Goal: Information Seeking & Learning: Understand process/instructions

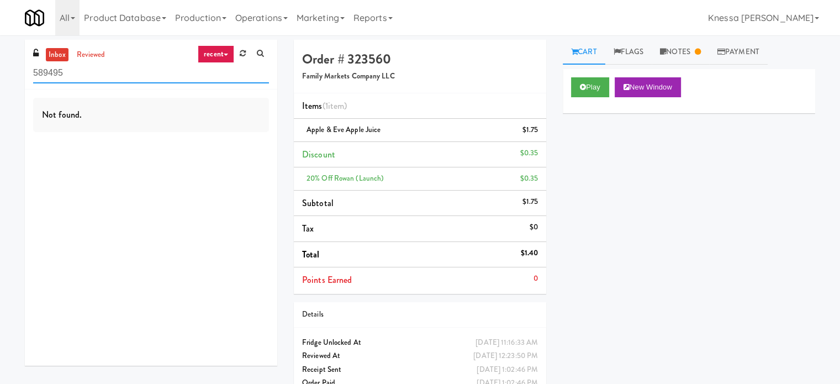
click at [210, 79] on input "589495" at bounding box center [151, 73] width 236 height 20
click at [229, 56] on link "recent" at bounding box center [216, 54] width 36 height 18
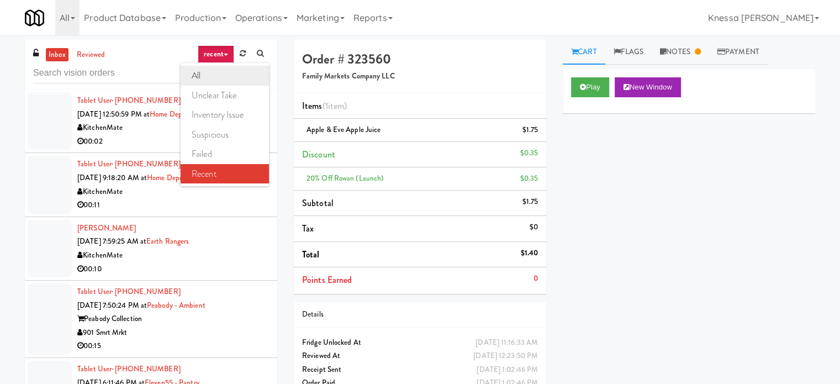
click at [229, 77] on link "all" at bounding box center [225, 76] width 88 height 20
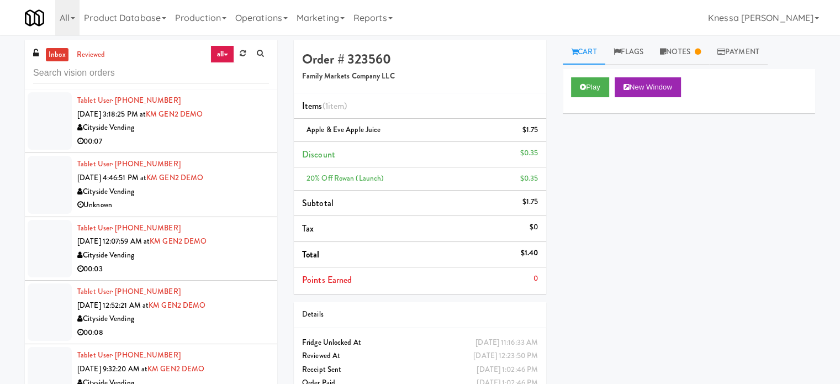
click at [137, 144] on div "00:07" at bounding box center [173, 142] width 192 height 14
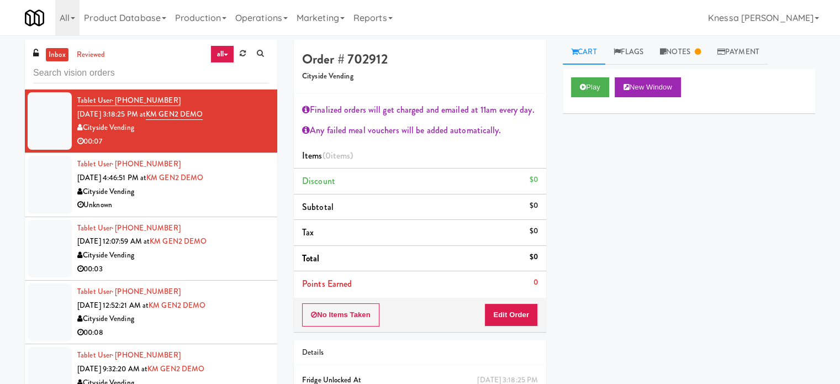
scroll to position [2, 0]
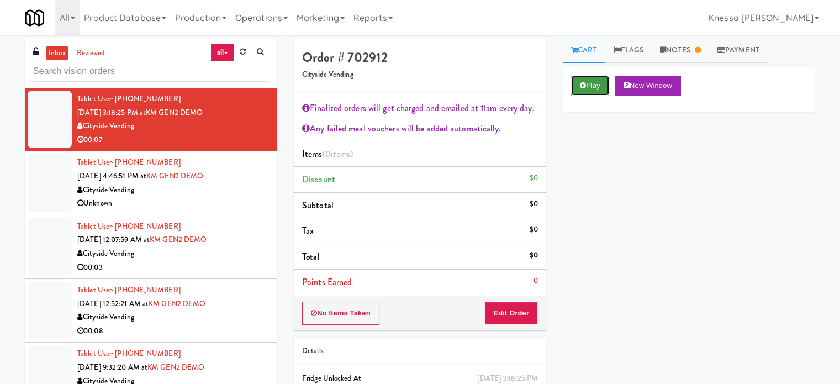
click at [591, 86] on button "Play" at bounding box center [590, 86] width 38 height 20
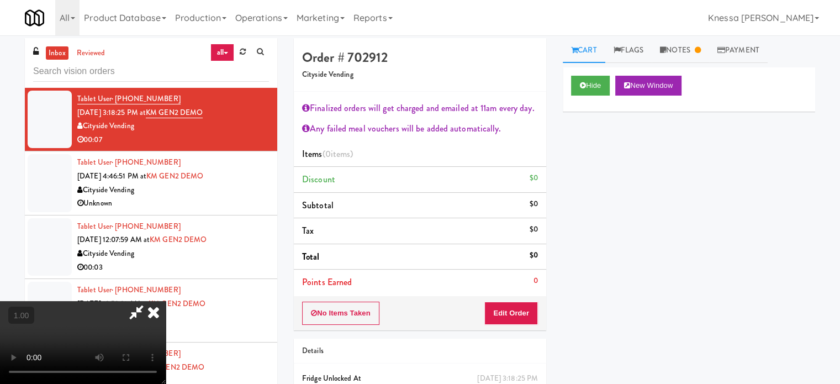
click at [149, 301] on icon at bounding box center [136, 312] width 25 height 22
click at [166, 301] on icon at bounding box center [153, 312] width 24 height 22
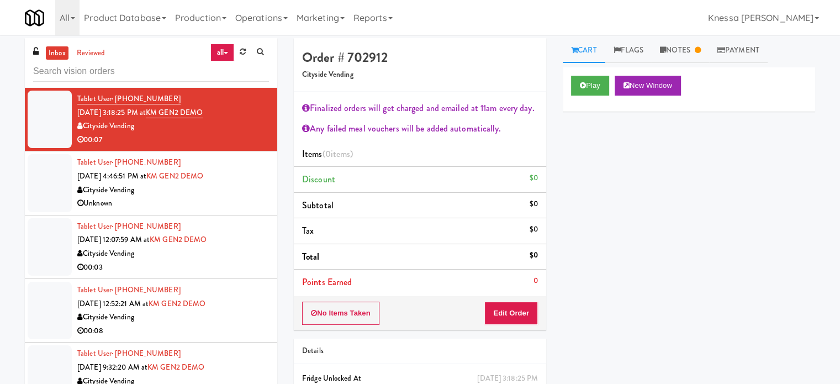
click at [707, 238] on div "Play New Window Primary Flag Clear Flag if unable to determine what was taken o…" at bounding box center [689, 274] width 252 height 414
drag, startPoint x: 635, startPoint y: 178, endPoint x: 693, endPoint y: 213, distance: 67.6
click at [693, 213] on div "Play New Window Primary Flag Clear Flag if unable to determine what was taken o…" at bounding box center [689, 274] width 252 height 414
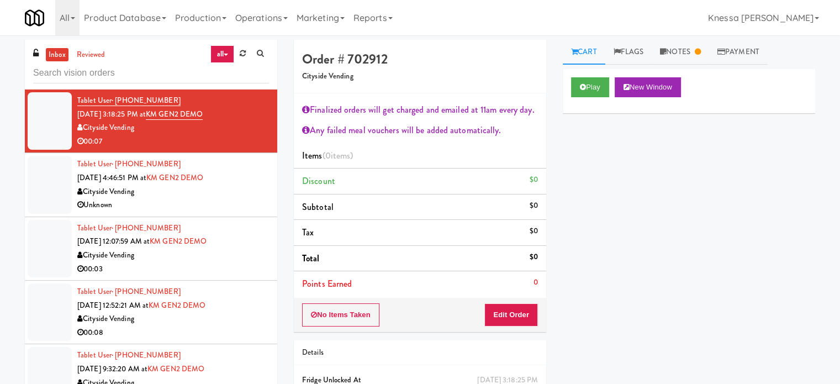
scroll to position [0, 0]
click at [417, 110] on div "Finalized orders will get charged and emailed at 11am every day." at bounding box center [420, 110] width 236 height 17
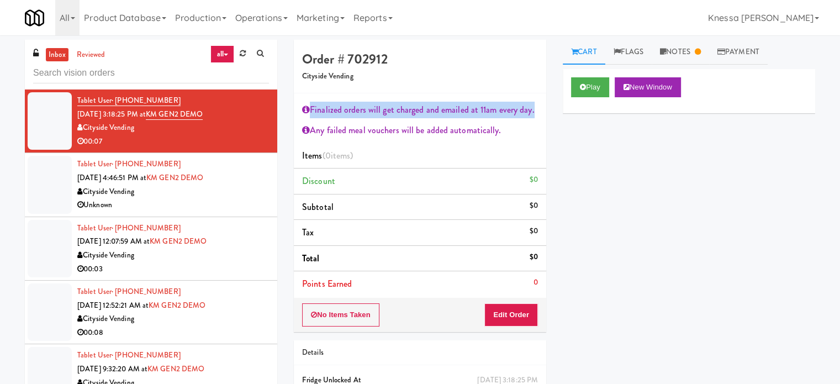
click at [417, 110] on div "Finalized orders will get charged and emailed at 11am every day." at bounding box center [420, 110] width 236 height 17
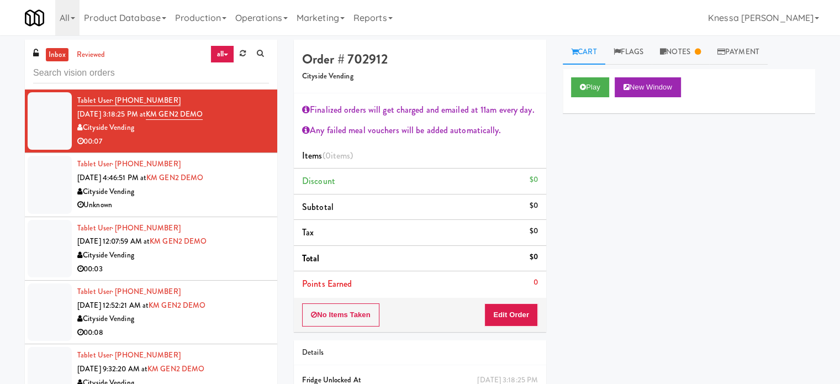
click at [443, 83] on div "Order # 702912 Cityside Vending" at bounding box center [420, 67] width 252 height 54
click at [186, 192] on div "Cityside Vending" at bounding box center [173, 192] width 192 height 14
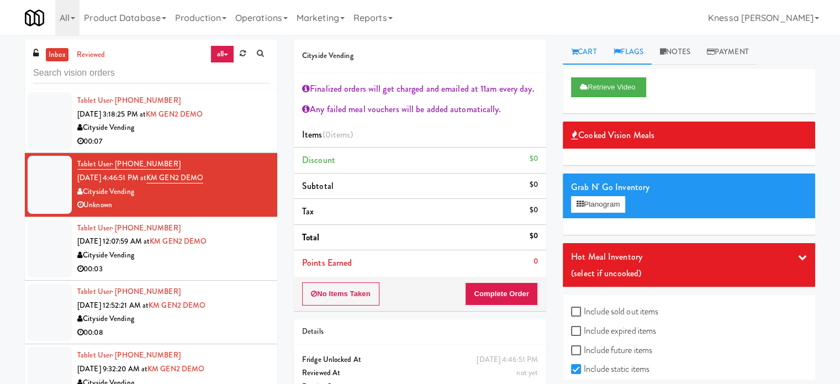
click at [645, 50] on link "Flags" at bounding box center [628, 52] width 47 height 25
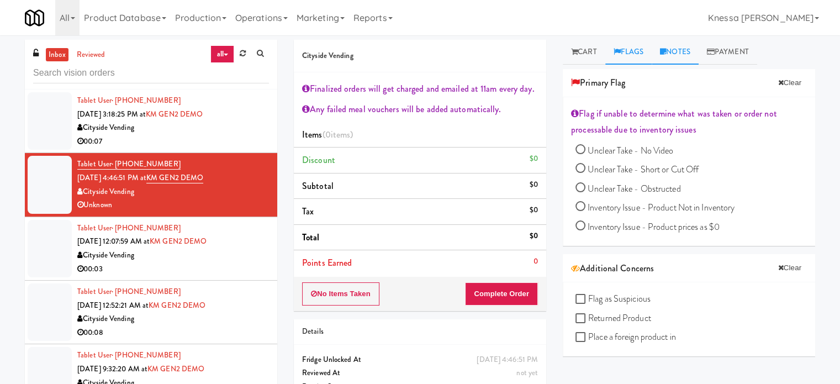
click at [695, 48] on link "Notes" at bounding box center [674, 52] width 47 height 25
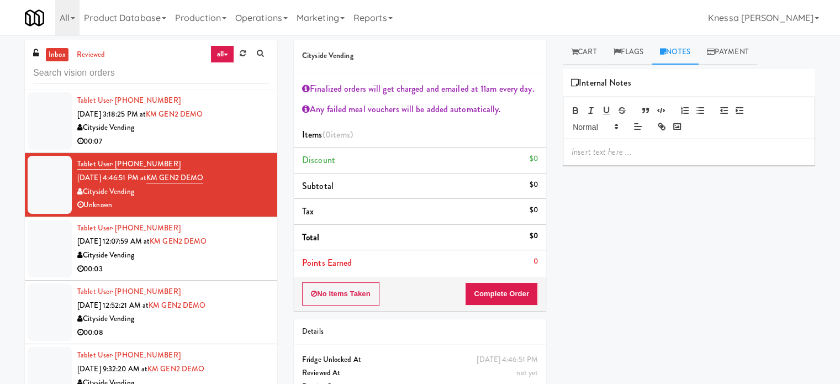
click at [137, 236] on span "Jul 2, 2025 12:07:59 AM at" at bounding box center [113, 241] width 72 height 10
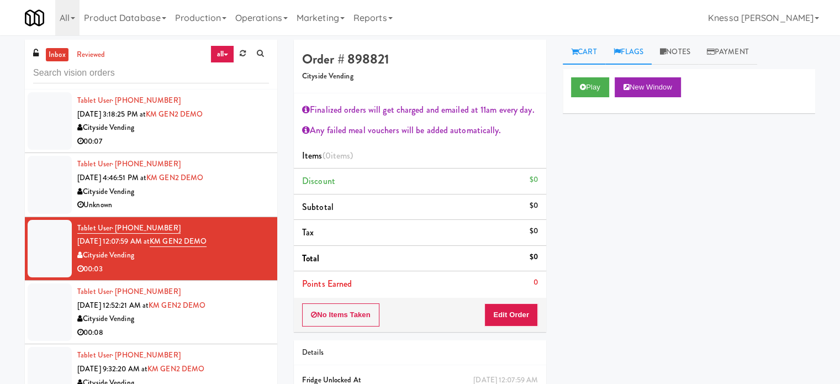
click at [643, 50] on link "Flags" at bounding box center [628, 52] width 47 height 25
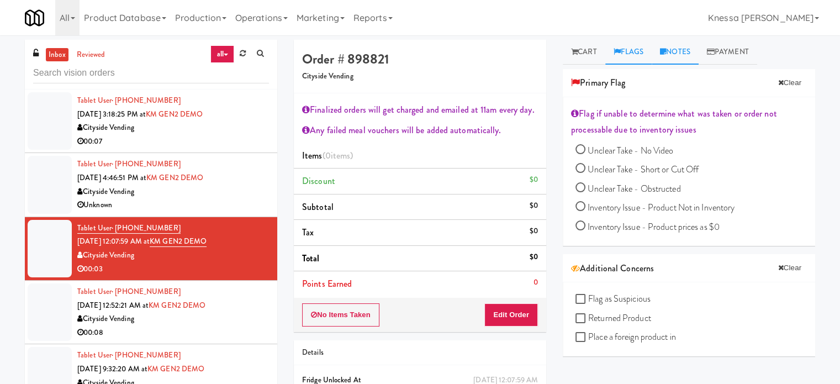
click at [690, 48] on link "Notes" at bounding box center [674, 52] width 47 height 25
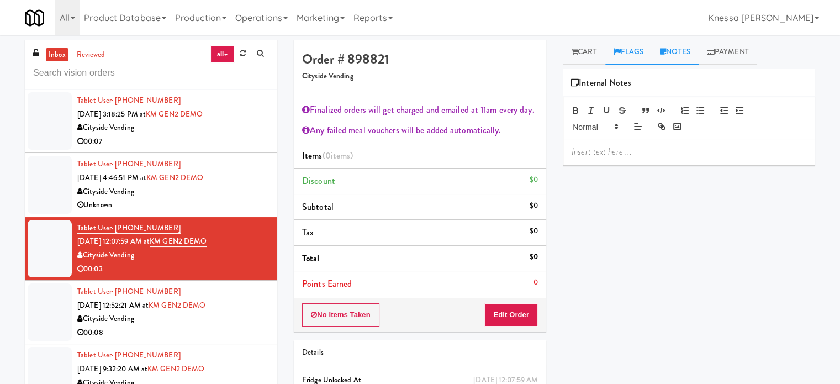
click at [643, 48] on link "Flags" at bounding box center [628, 52] width 47 height 25
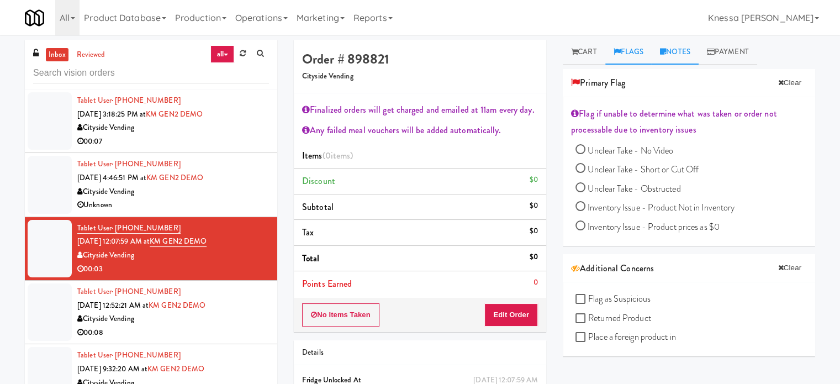
click at [679, 48] on link "Notes" at bounding box center [674, 52] width 47 height 25
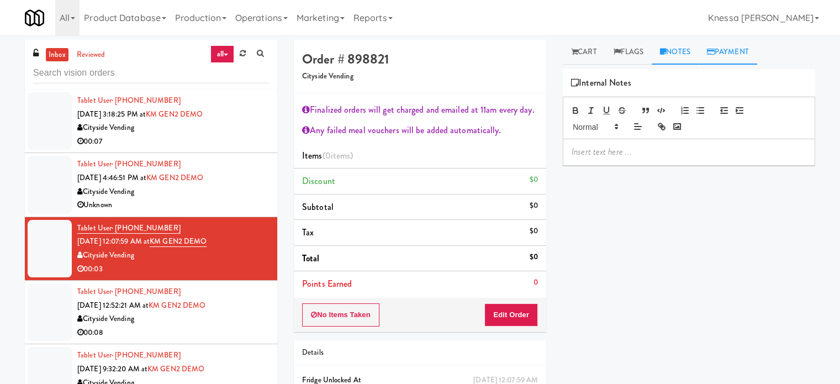
click at [720, 51] on link "Payment" at bounding box center [727, 52] width 59 height 25
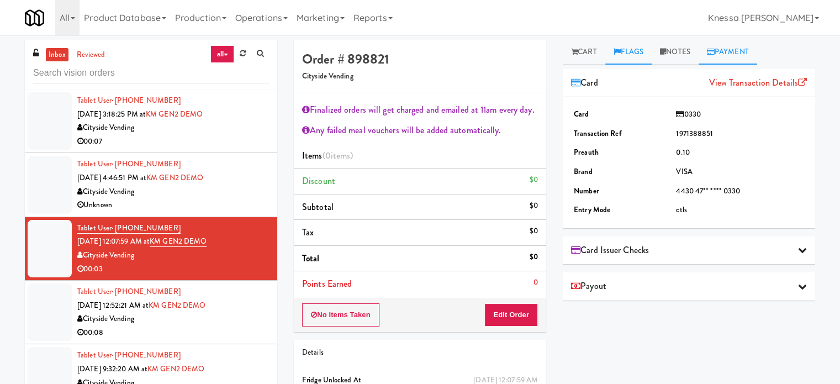
click at [652, 51] on link "Flags" at bounding box center [628, 52] width 47 height 25
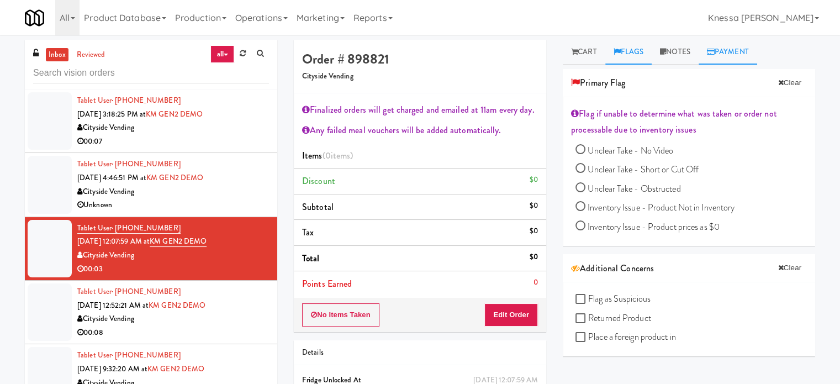
click at [704, 51] on link "Payment" at bounding box center [727, 52] width 59 height 25
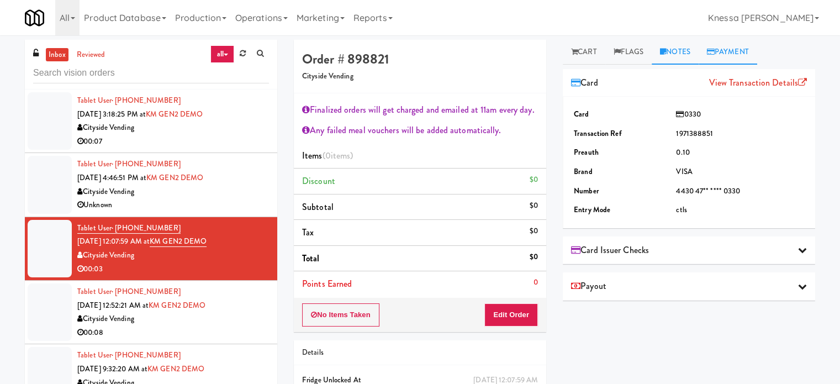
click at [670, 47] on link "Notes" at bounding box center [674, 52] width 47 height 25
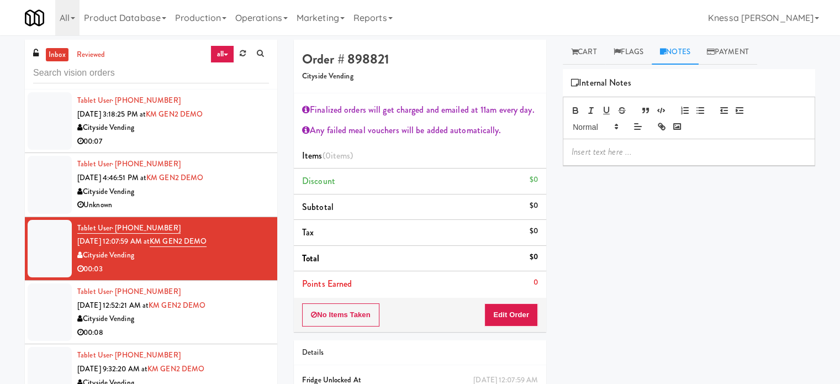
click at [640, 37] on div "inbox reviewed all all unclear take inventory issue suspicious failed recent Ta…" at bounding box center [420, 239] width 840 height 409
click at [606, 51] on link "Flags" at bounding box center [628, 52] width 47 height 25
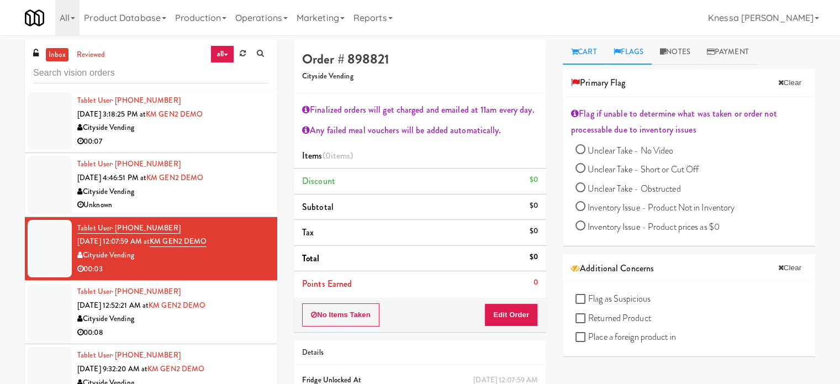
click at [590, 55] on link "Cart" at bounding box center [584, 52] width 43 height 25
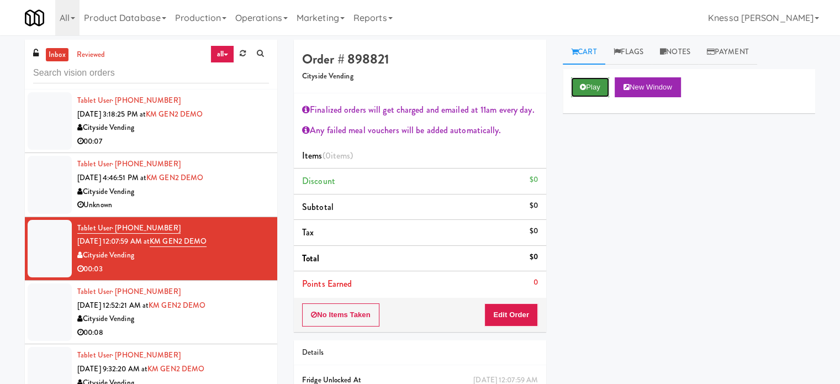
click at [599, 93] on button "Play" at bounding box center [590, 87] width 38 height 20
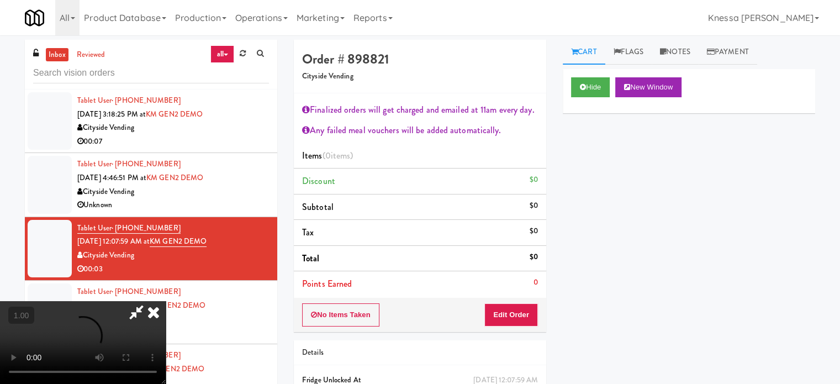
click at [166, 301] on video at bounding box center [83, 342] width 166 height 83
click at [149, 301] on icon at bounding box center [136, 312] width 25 height 22
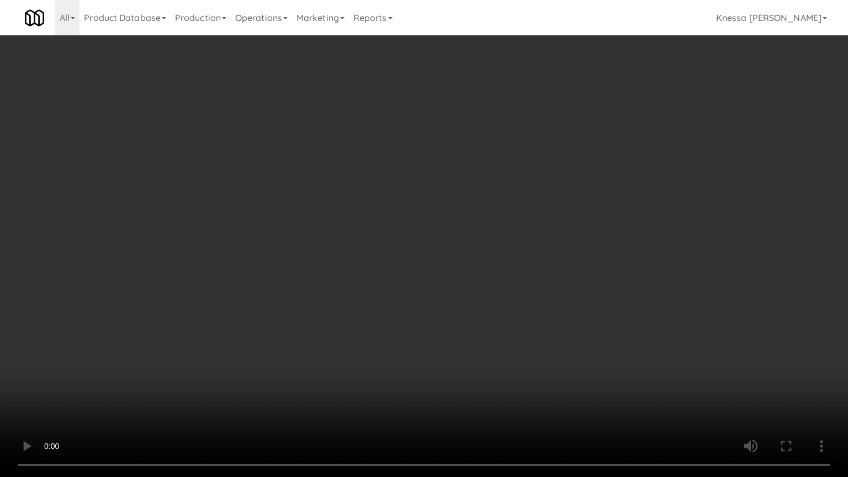
click at [455, 330] on video at bounding box center [424, 238] width 848 height 477
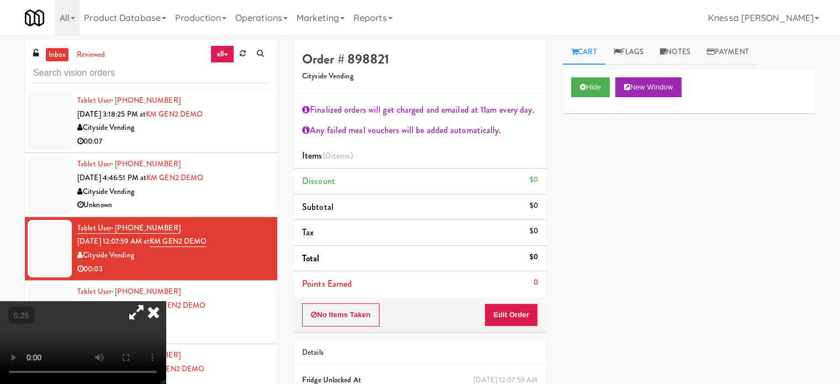
click at [166, 301] on icon at bounding box center [153, 312] width 24 height 22
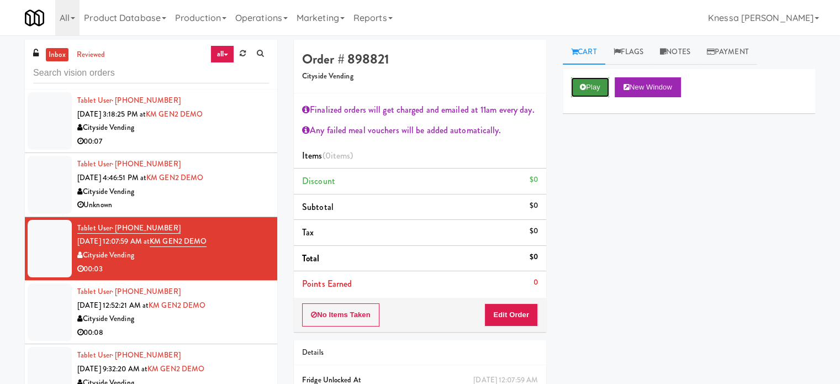
click at [592, 91] on button "Play" at bounding box center [590, 87] width 38 height 20
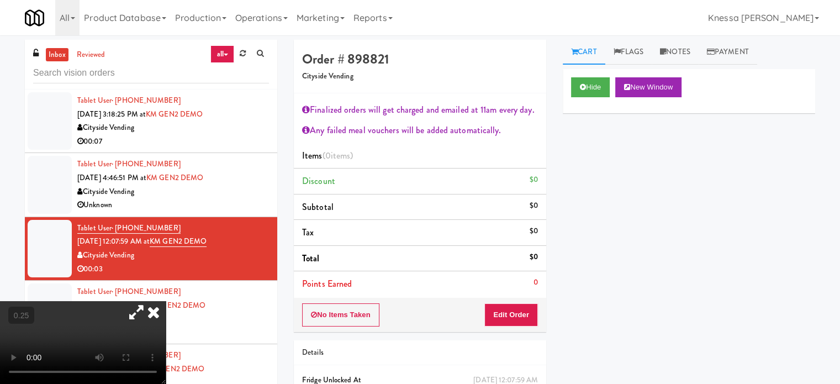
click at [149, 301] on icon at bounding box center [136, 312] width 25 height 22
click at [166, 308] on video at bounding box center [83, 342] width 166 height 83
click at [166, 301] on video at bounding box center [83, 342] width 166 height 83
click at [149, 301] on icon at bounding box center [136, 312] width 25 height 22
click at [520, 315] on button "Edit Order" at bounding box center [511, 314] width 54 height 23
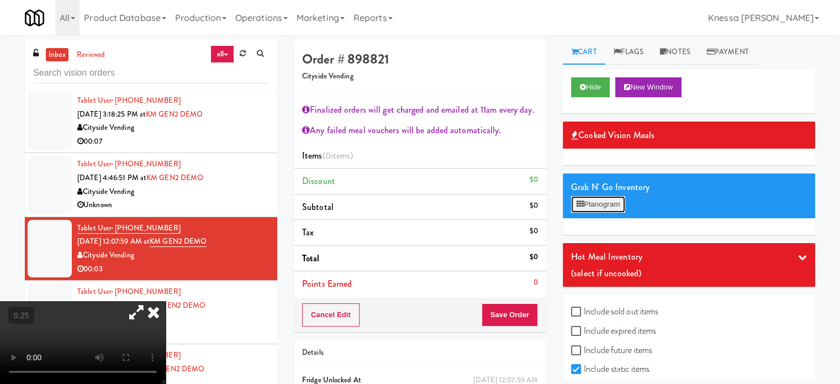
click at [615, 200] on button "Planogram" at bounding box center [598, 204] width 54 height 17
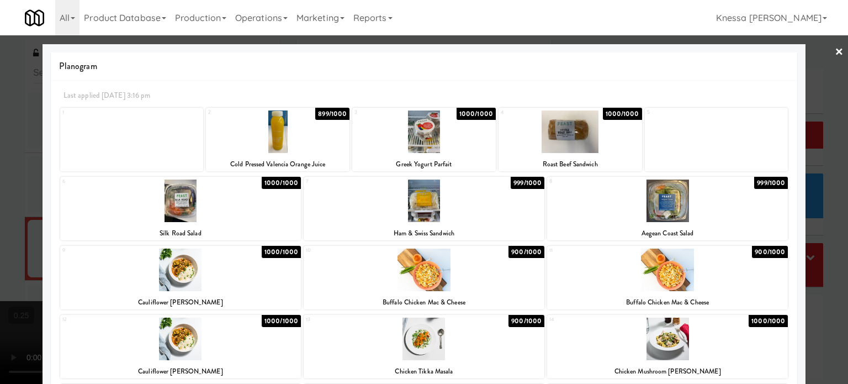
click at [835, 50] on div at bounding box center [424, 192] width 848 height 384
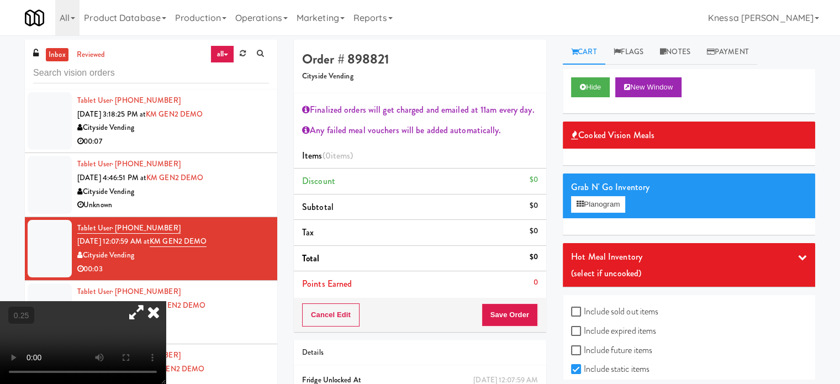
click at [166, 301] on icon at bounding box center [153, 312] width 24 height 22
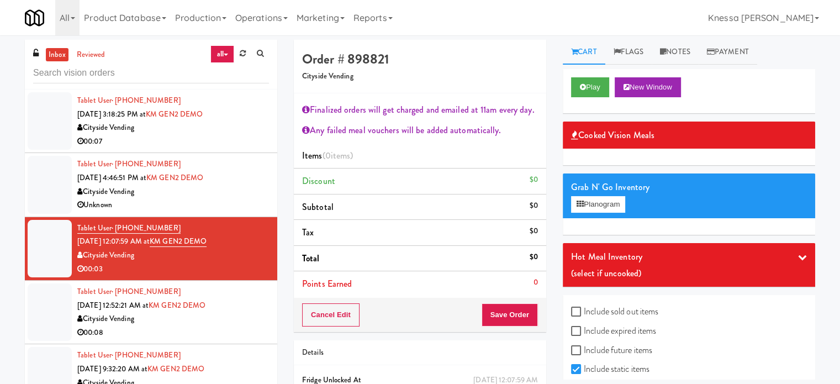
click at [364, 57] on h4 "Order # 898821" at bounding box center [420, 59] width 236 height 14
click at [226, 189] on div "Cityside Vending" at bounding box center [173, 192] width 192 height 14
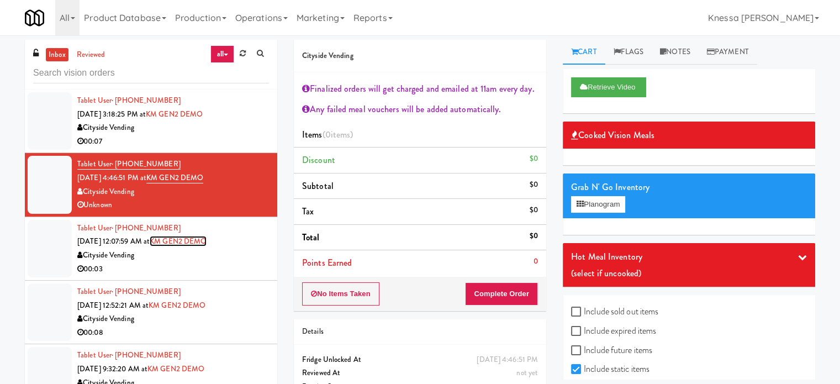
click at [192, 245] on link "KM GEN2 DEMO" at bounding box center [178, 241] width 57 height 10
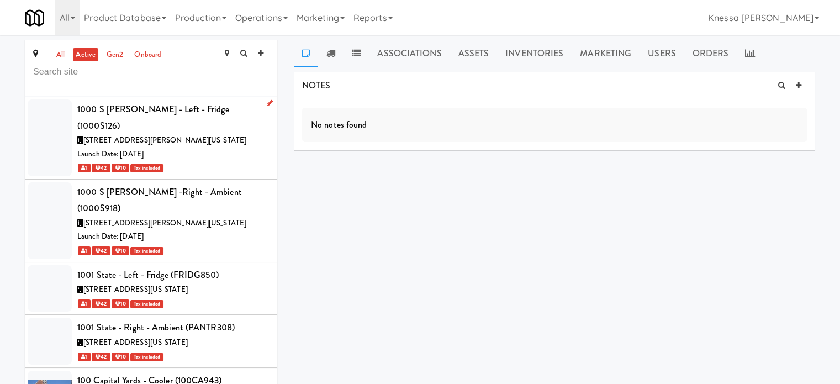
click at [204, 135] on span "1000 South Clark Street, Chicago Illinois" at bounding box center [164, 140] width 163 height 10
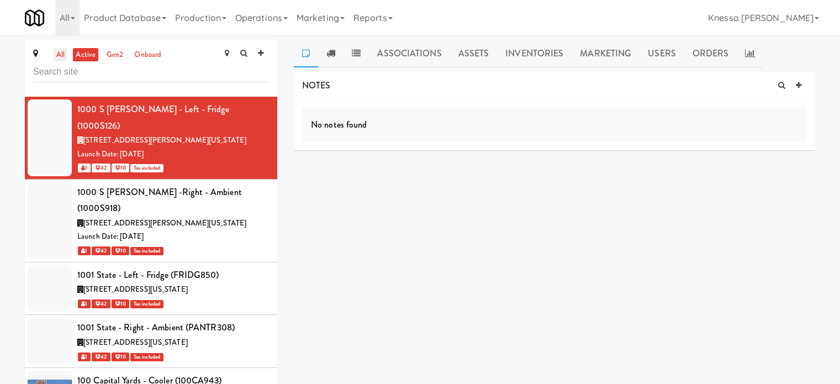
click at [59, 50] on link "all" at bounding box center [61, 55] width 14 height 14
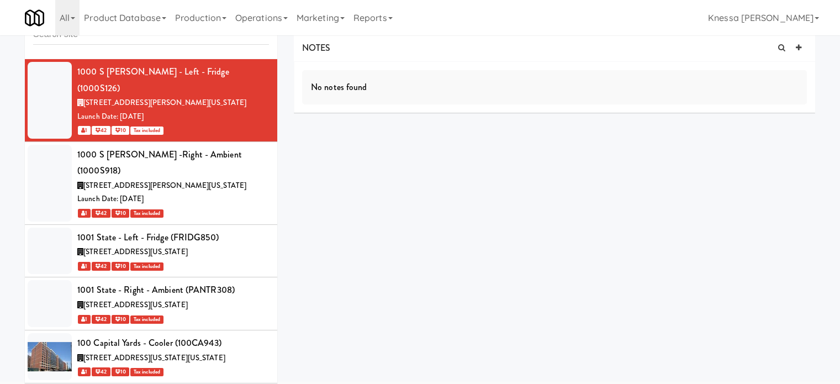
scroll to position [52, 0]
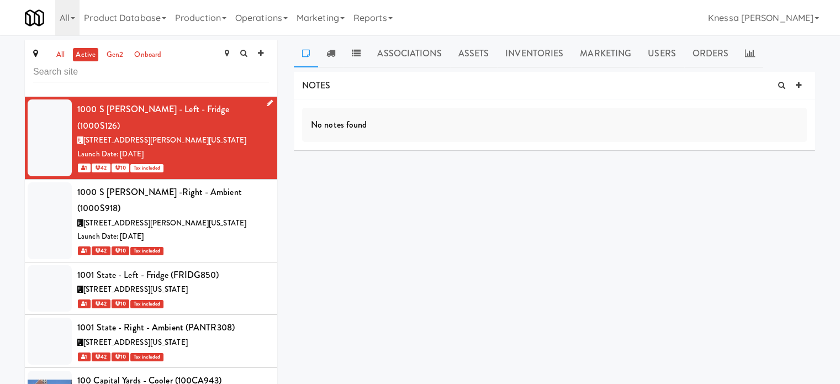
click at [189, 147] on div "Launch Date: May 30, 2025" at bounding box center [173, 154] width 192 height 14
click at [165, 230] on div "Launch Date: May 30, 2025" at bounding box center [173, 237] width 192 height 14
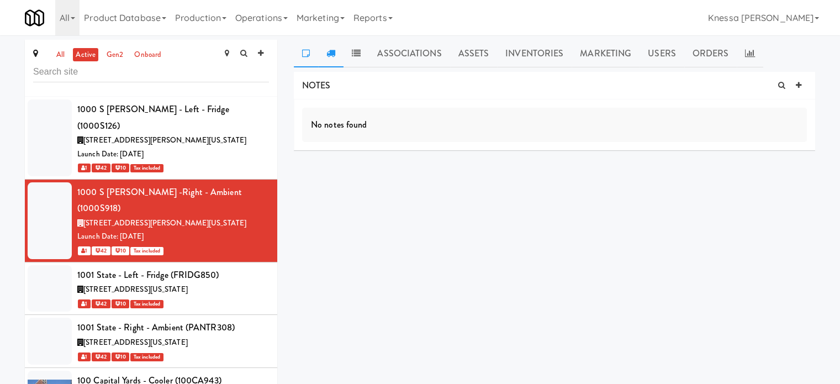
click at [327, 54] on icon at bounding box center [330, 53] width 9 height 9
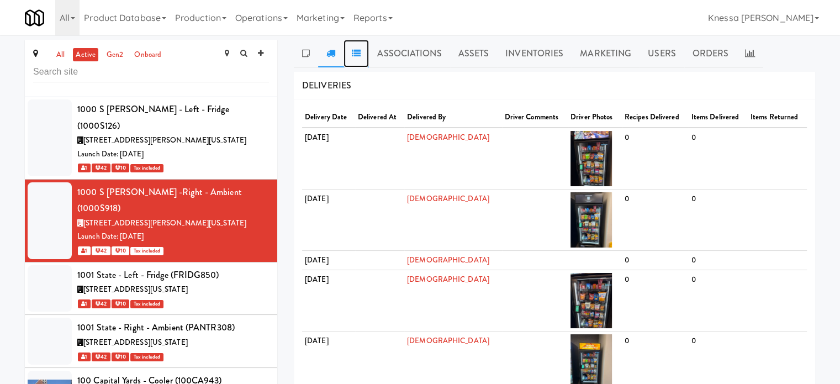
click at [351, 51] on link at bounding box center [355, 54] width 25 height 28
click at [358, 57] on icon at bounding box center [356, 53] width 9 height 9
click at [420, 53] on link "Associations" at bounding box center [409, 54] width 81 height 28
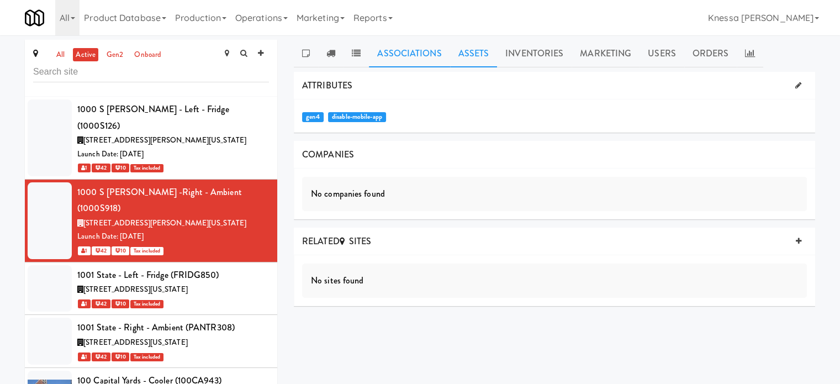
click at [486, 62] on link "Assets" at bounding box center [473, 54] width 47 height 28
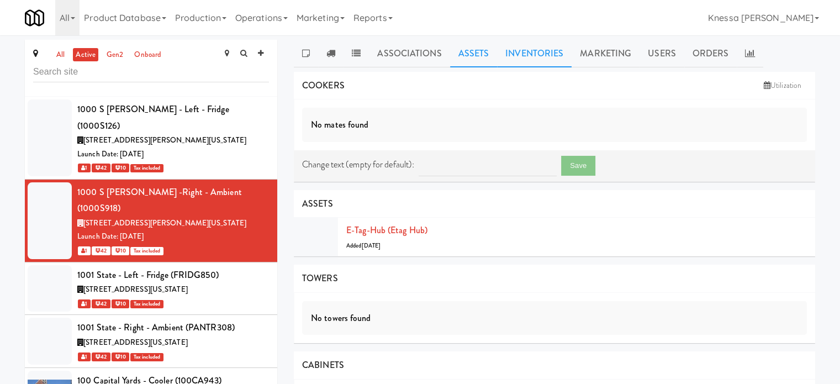
click at [519, 52] on link "Inventories" at bounding box center [534, 54] width 75 height 28
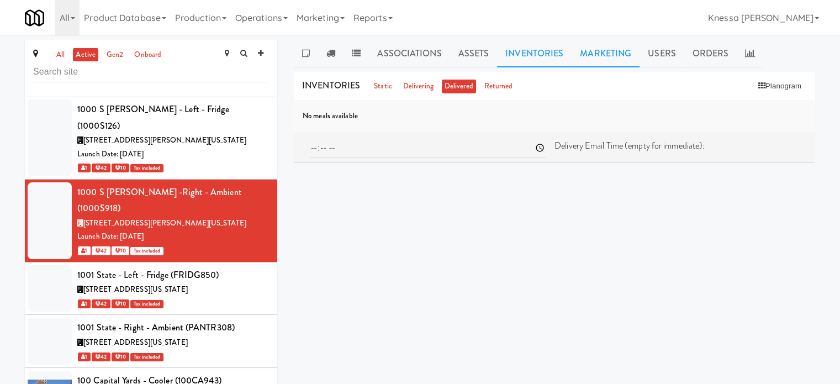
click at [591, 51] on link "Marketing" at bounding box center [605, 54] width 68 height 28
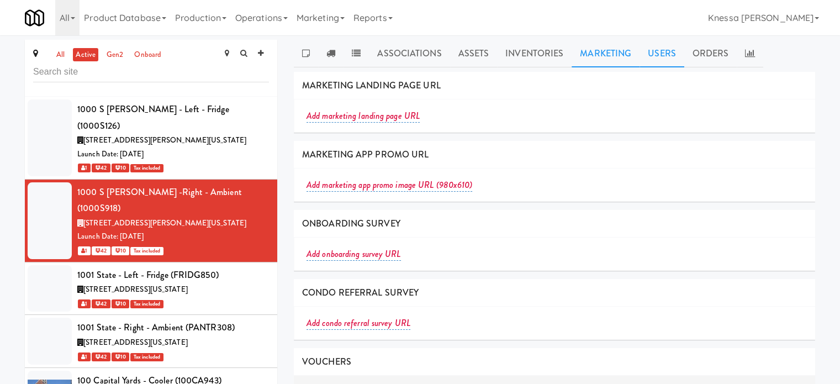
click at [648, 49] on link "Users" at bounding box center [661, 54] width 45 height 28
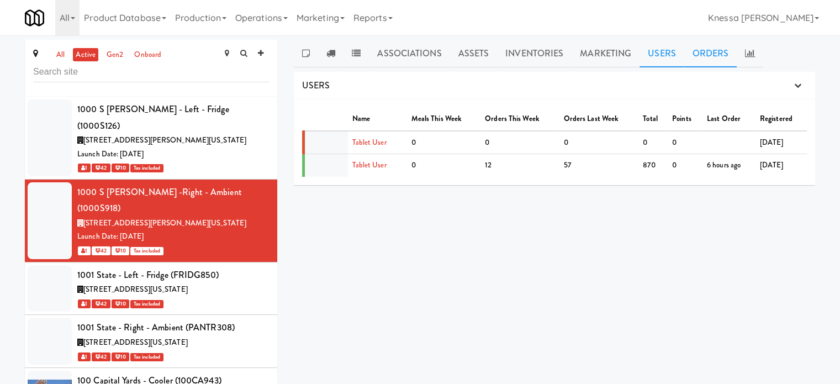
click at [723, 49] on link "Orders" at bounding box center [710, 54] width 53 height 28
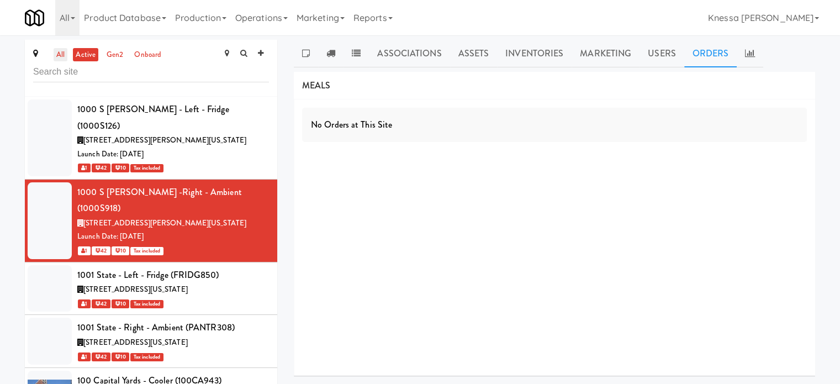
click at [57, 51] on link "all" at bounding box center [61, 55] width 14 height 14
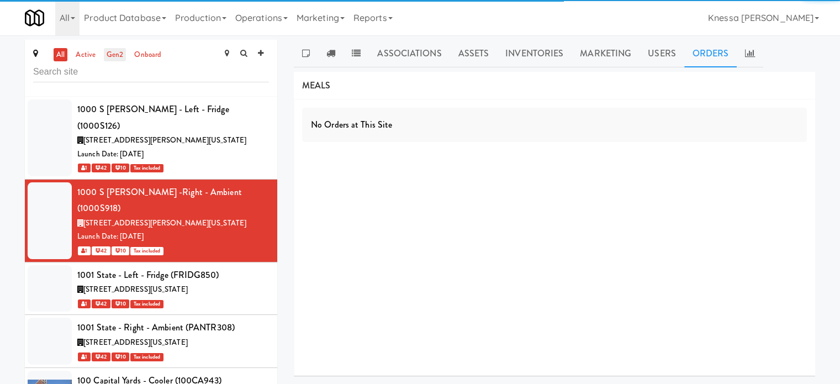
click at [123, 56] on link "gen2" at bounding box center [115, 55] width 22 height 14
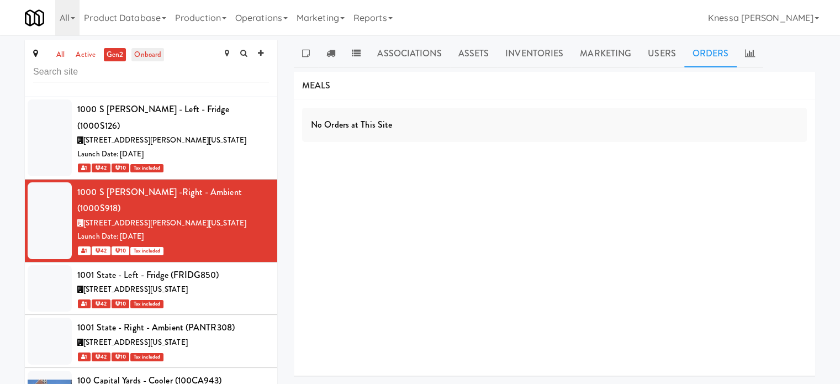
click at [148, 59] on link "onboard" at bounding box center [147, 55] width 33 height 14
click at [57, 51] on link "all" at bounding box center [61, 55] width 14 height 14
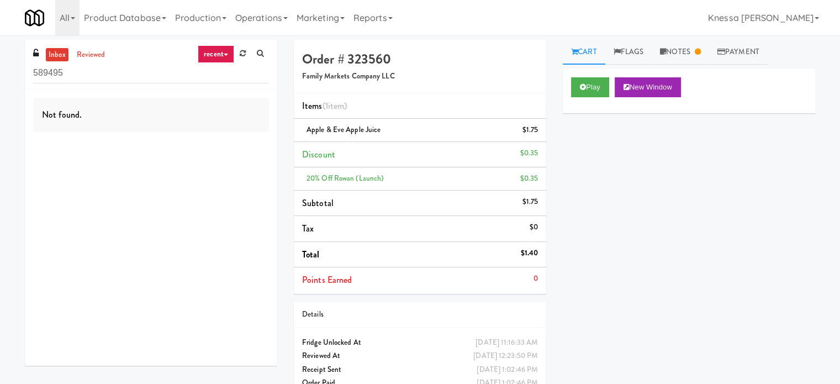
click at [236, 74] on input "589495" at bounding box center [151, 73] width 236 height 20
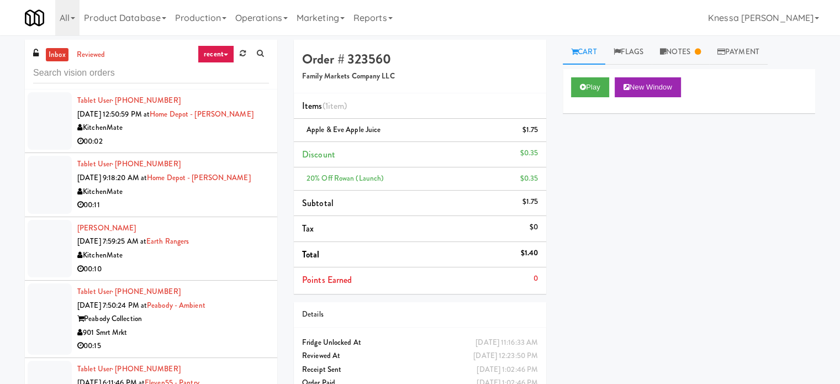
click at [206, 131] on div "KitchenMate" at bounding box center [173, 128] width 192 height 14
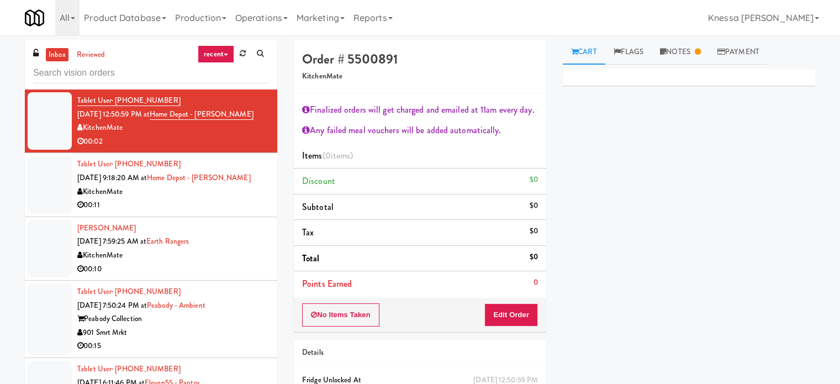
click at [242, 255] on div "KitchenMate" at bounding box center [173, 255] width 192 height 14
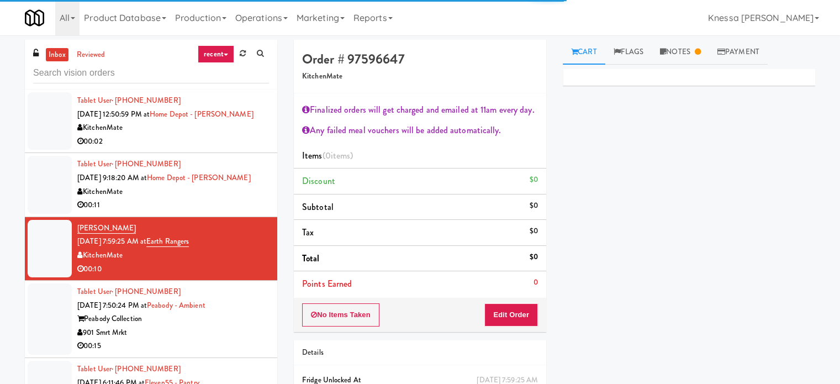
click at [242, 128] on div "KitchenMate" at bounding box center [173, 128] width 192 height 14
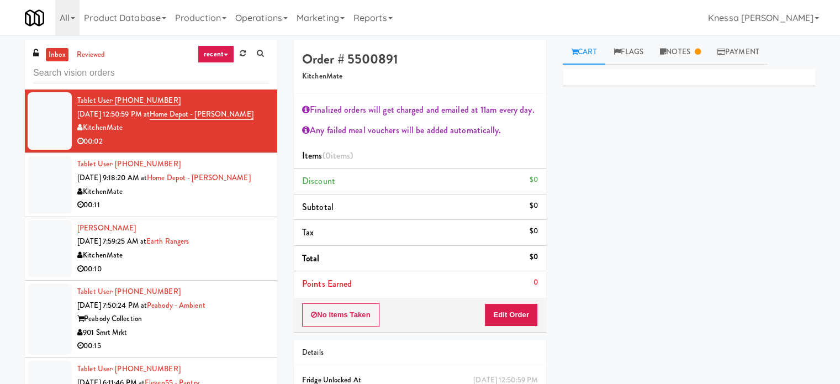
click at [157, 171] on div "Tablet User · (437) 986-7586 Sep 9, 2025 9:18:20 AM at Home Depot - Vaughn DC K…" at bounding box center [173, 184] width 192 height 54
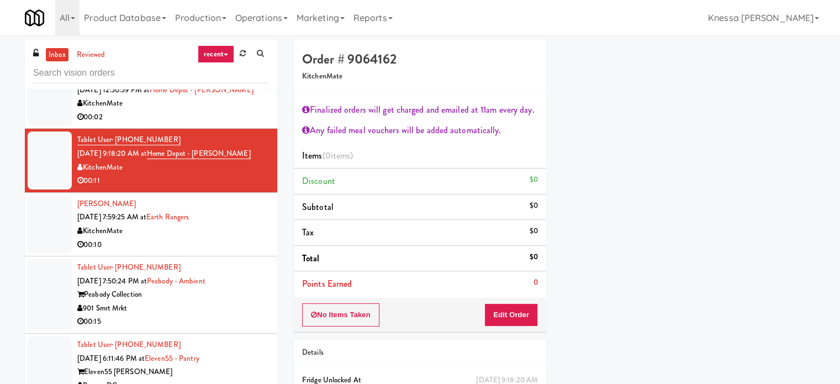
scroll to position [55, 0]
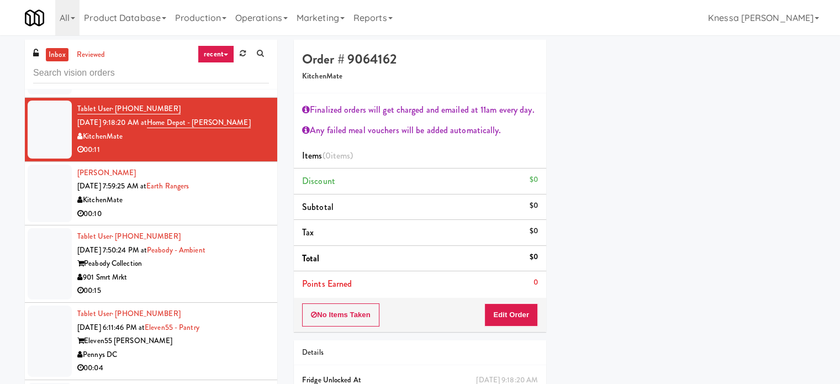
click at [179, 178] on div "Zeboria Peters Sep 11, 2025 7:59:25 AM at Earth Rangers KitchenMate 00:10" at bounding box center [173, 193] width 192 height 54
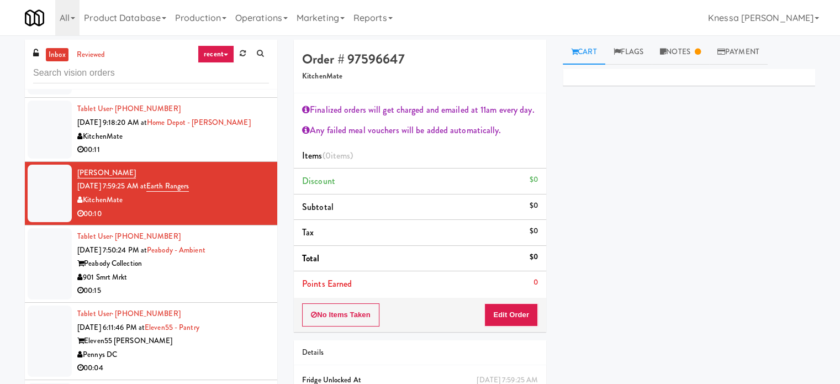
click at [589, 49] on link "Cart" at bounding box center [584, 52] width 43 height 25
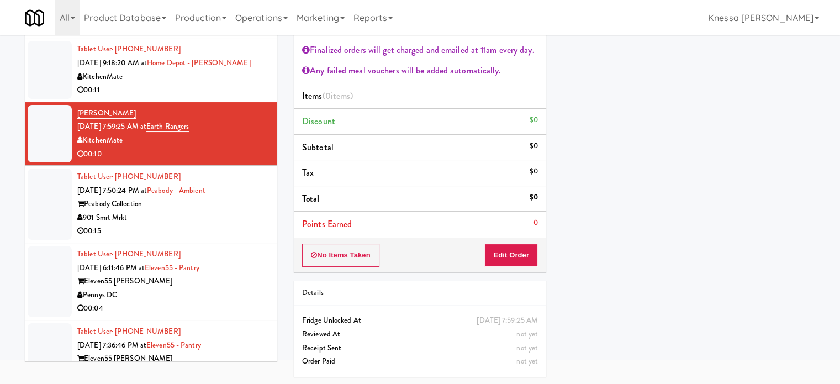
click at [82, 198] on div "Peabody Collection" at bounding box center [173, 204] width 192 height 14
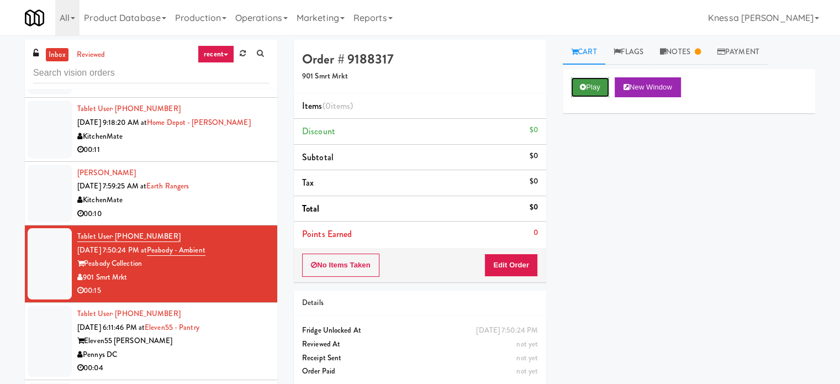
click at [594, 93] on button "Play" at bounding box center [590, 87] width 38 height 20
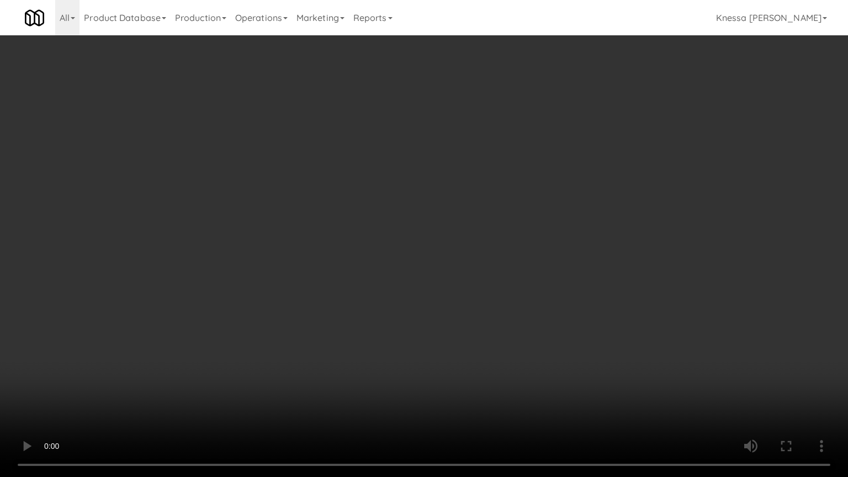
click at [234, 382] on video at bounding box center [424, 238] width 848 height 477
click at [176, 315] on video at bounding box center [424, 238] width 848 height 477
click at [527, 301] on video at bounding box center [424, 238] width 848 height 477
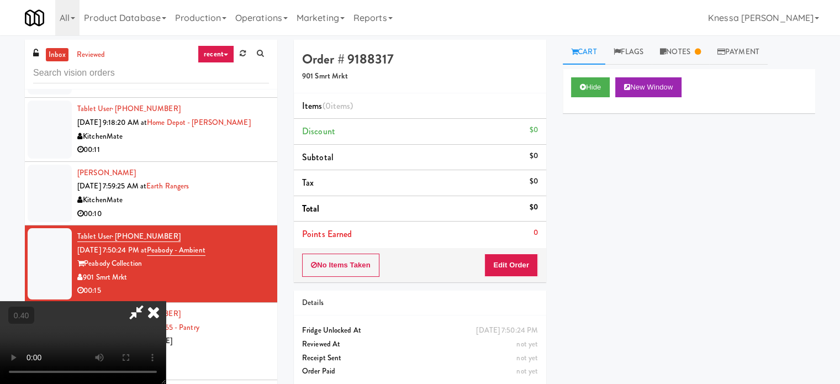
click at [149, 301] on icon at bounding box center [136, 312] width 25 height 22
click at [489, 269] on button "Edit Order" at bounding box center [511, 264] width 54 height 23
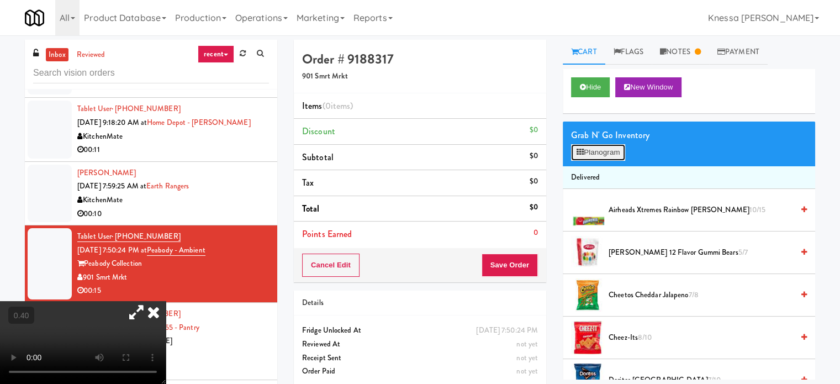
click at [610, 156] on button "Planogram" at bounding box center [598, 152] width 54 height 17
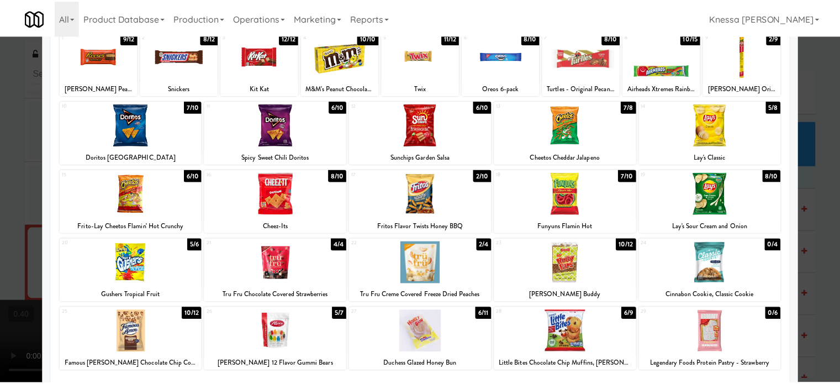
scroll to position [158, 0]
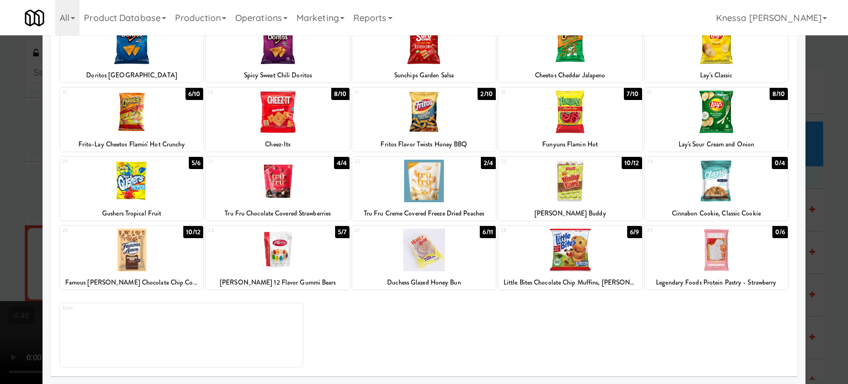
click at [818, 71] on div at bounding box center [424, 192] width 848 height 384
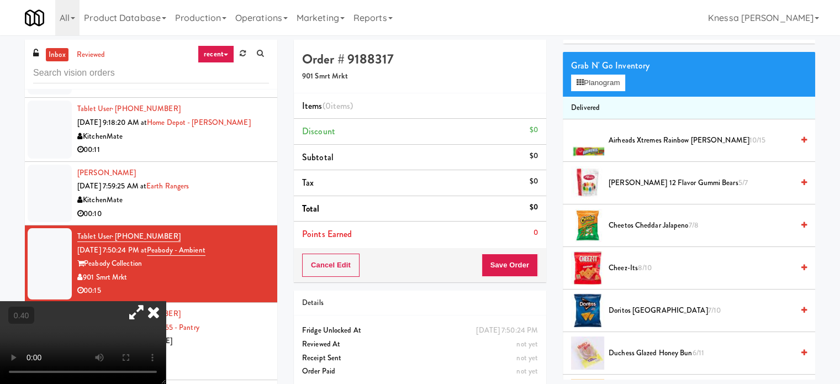
scroll to position [55, 0]
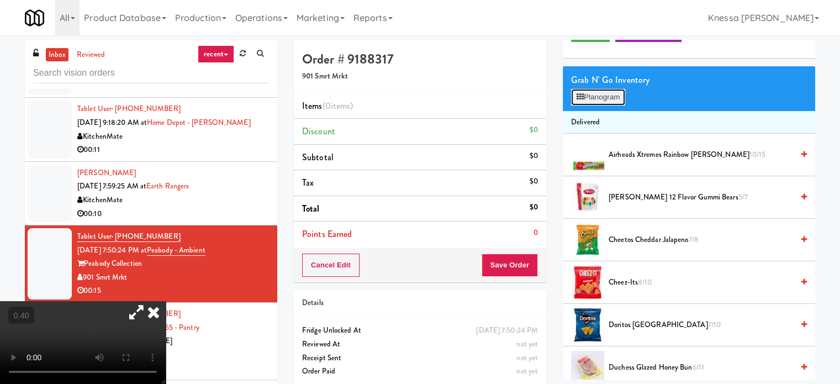
click at [605, 91] on button "Planogram" at bounding box center [598, 97] width 54 height 17
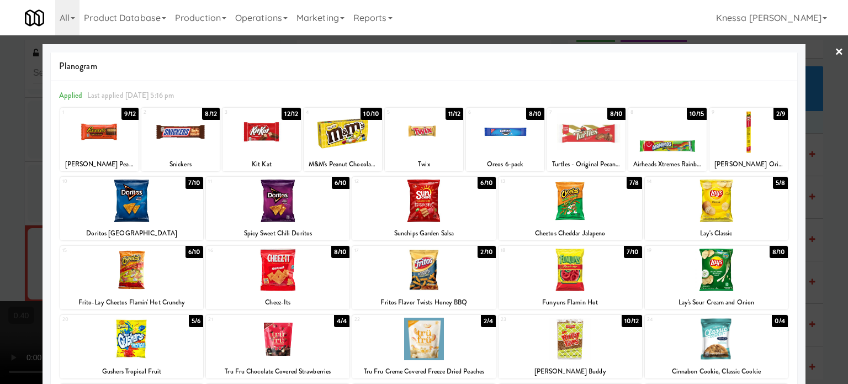
click at [835, 49] on link "×" at bounding box center [839, 52] width 9 height 34
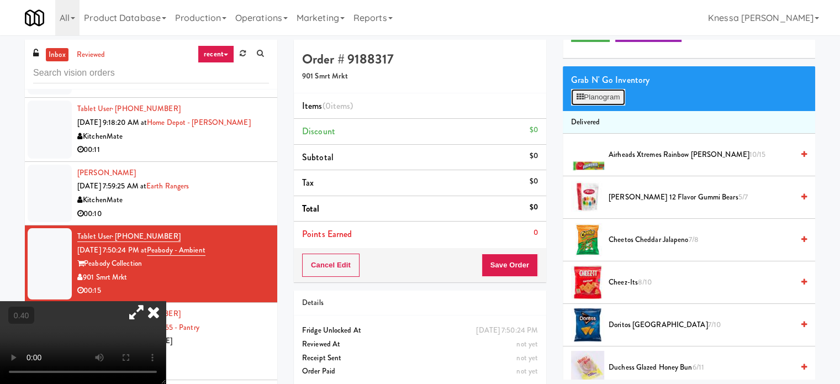
click at [614, 90] on button "Planogram" at bounding box center [598, 97] width 54 height 17
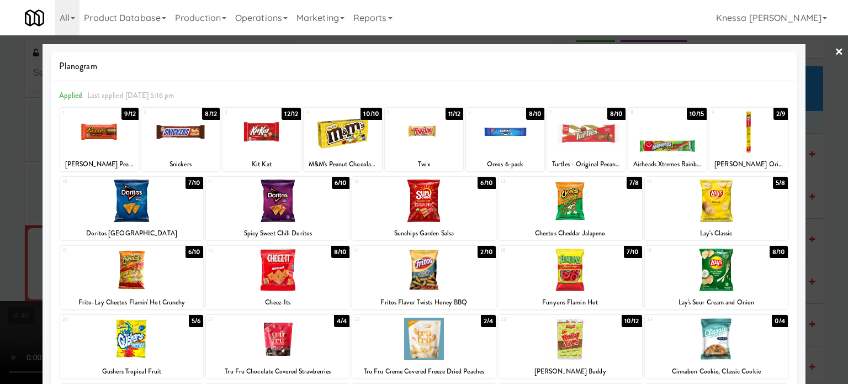
click at [826, 48] on div at bounding box center [424, 192] width 848 height 384
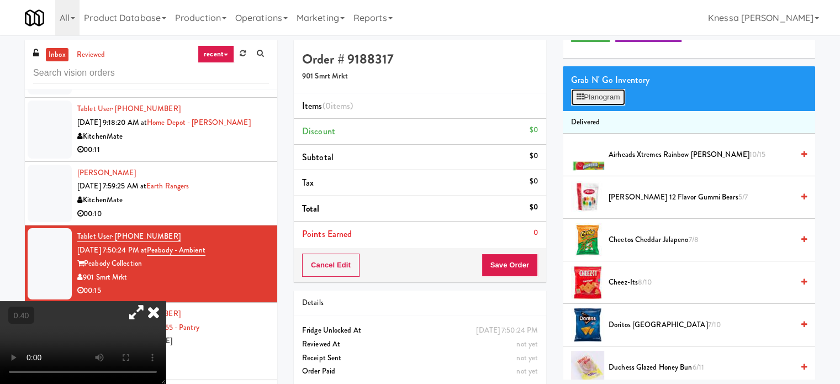
click at [613, 90] on button "Planogram" at bounding box center [598, 97] width 54 height 17
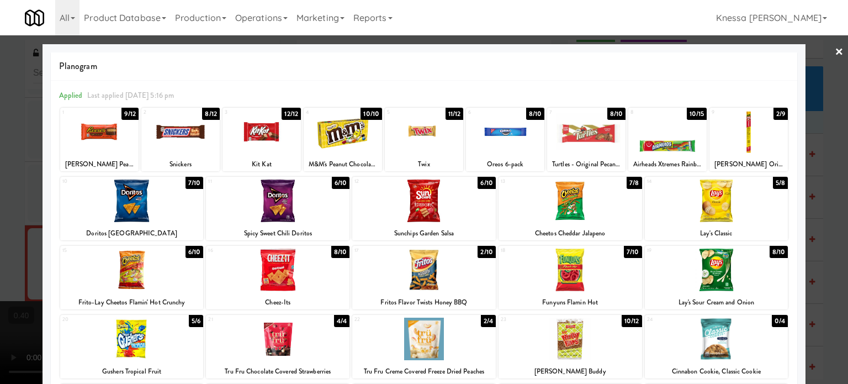
click at [835, 55] on link "×" at bounding box center [839, 52] width 9 height 34
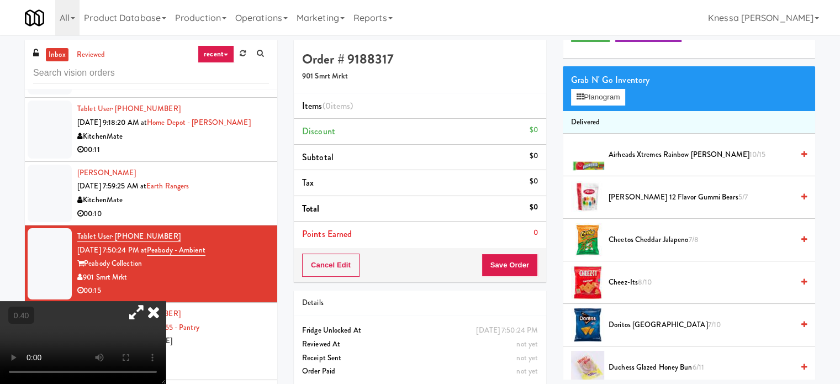
click at [149, 301] on icon at bounding box center [136, 312] width 25 height 22
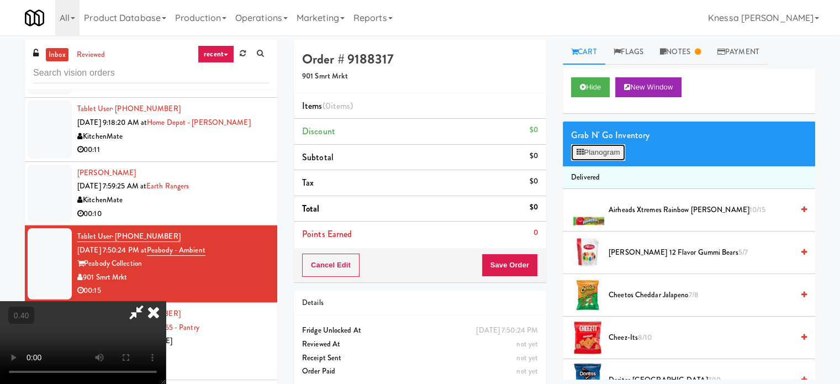
click at [616, 149] on button "Planogram" at bounding box center [598, 152] width 54 height 17
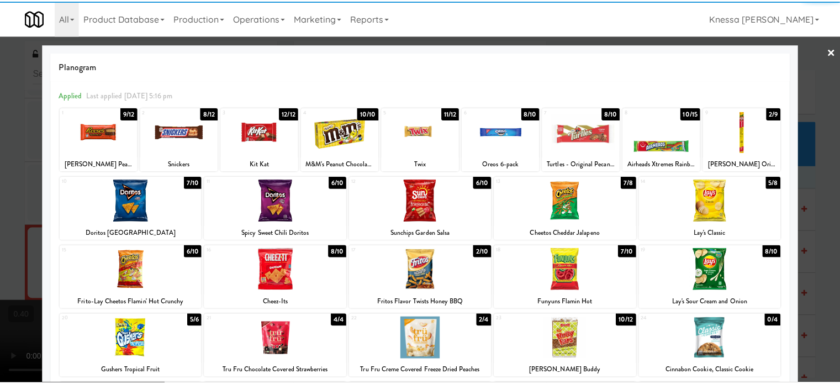
scroll to position [158, 0]
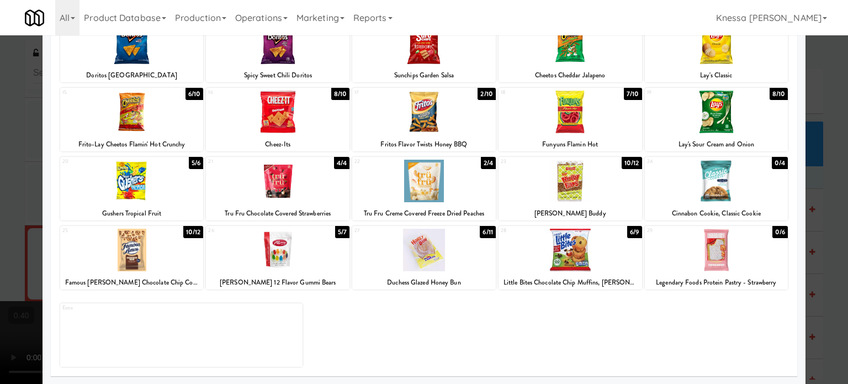
click at [834, 138] on div at bounding box center [424, 192] width 848 height 384
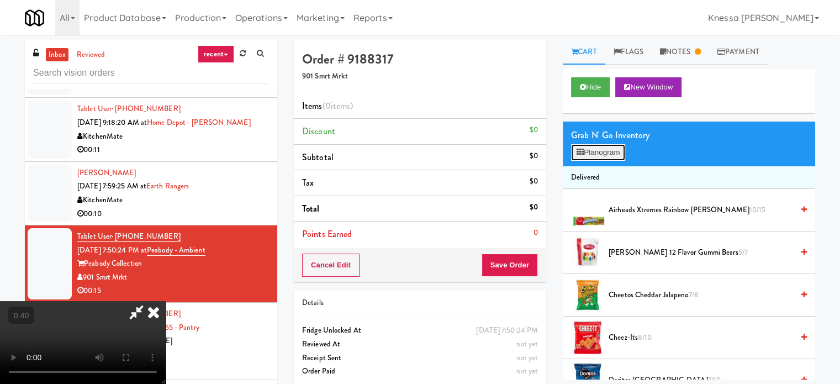
click at [605, 152] on button "Planogram" at bounding box center [598, 152] width 54 height 17
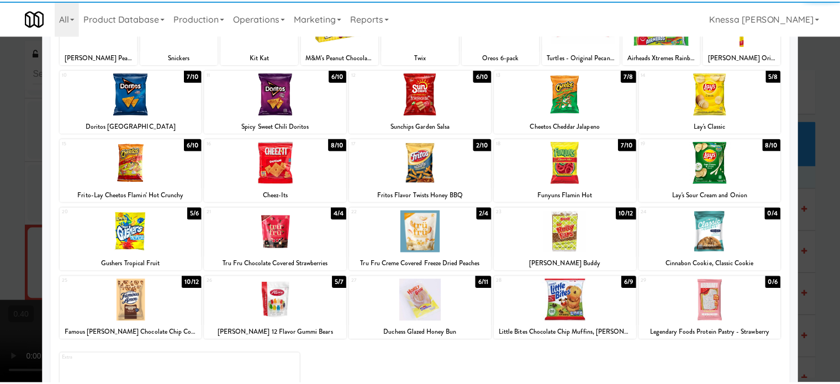
scroll to position [110, 0]
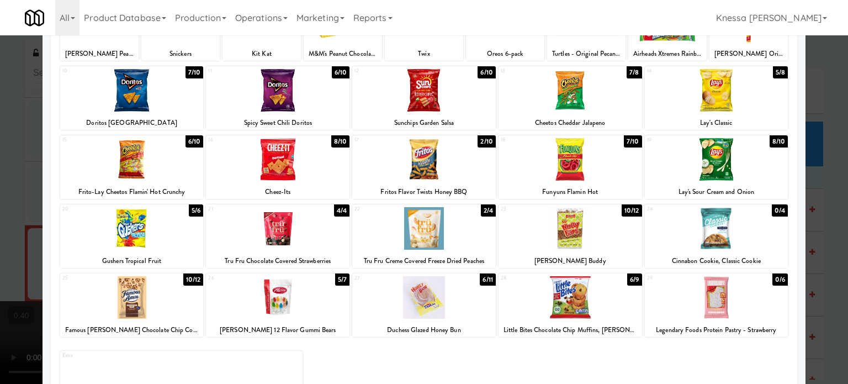
click at [822, 258] on div at bounding box center [424, 192] width 848 height 384
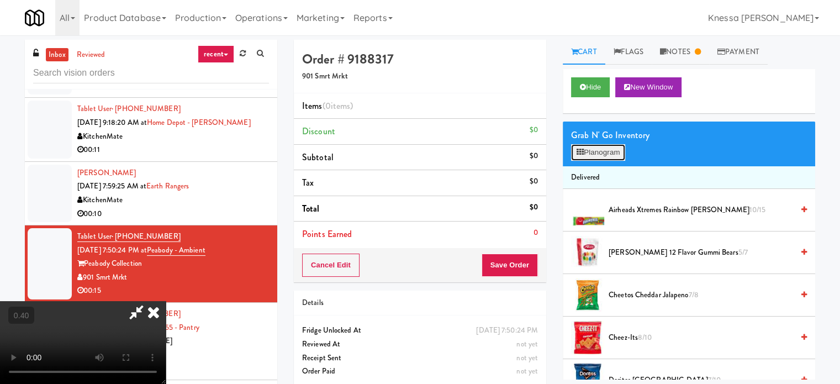
click at [606, 150] on button "Planogram" at bounding box center [598, 152] width 54 height 17
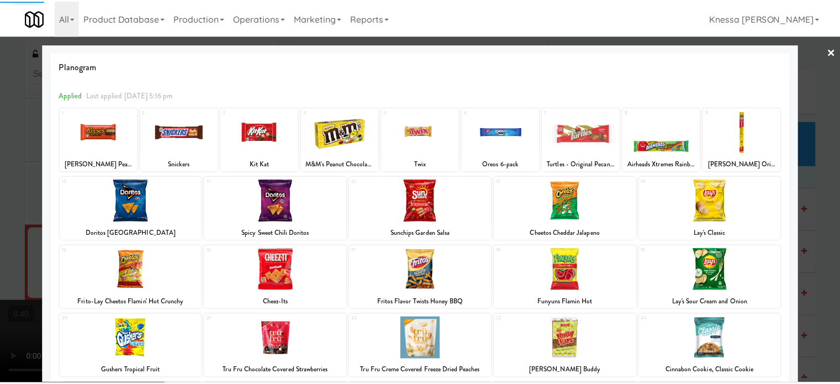
scroll to position [158, 0]
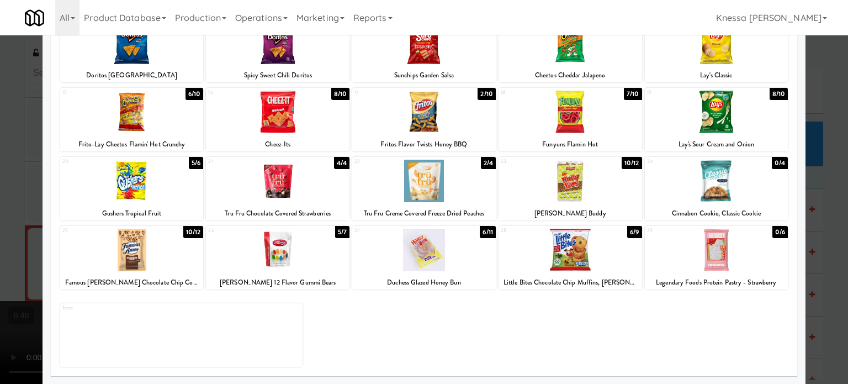
click at [812, 202] on div at bounding box center [424, 192] width 848 height 384
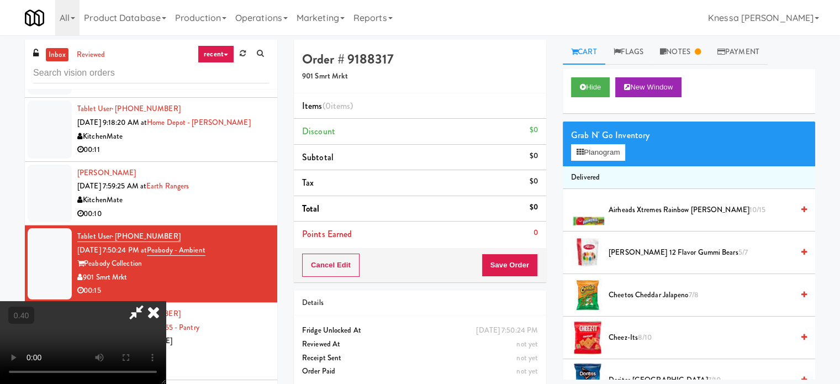
click at [166, 301] on icon at bounding box center [153, 312] width 24 height 22
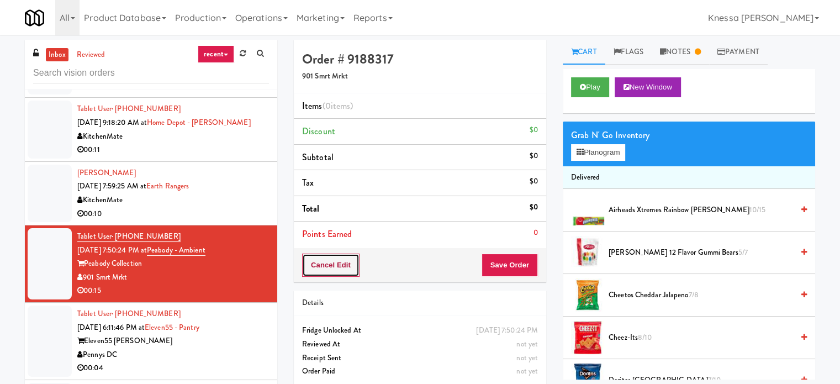
click at [336, 268] on button "Cancel Edit" at bounding box center [330, 264] width 57 height 23
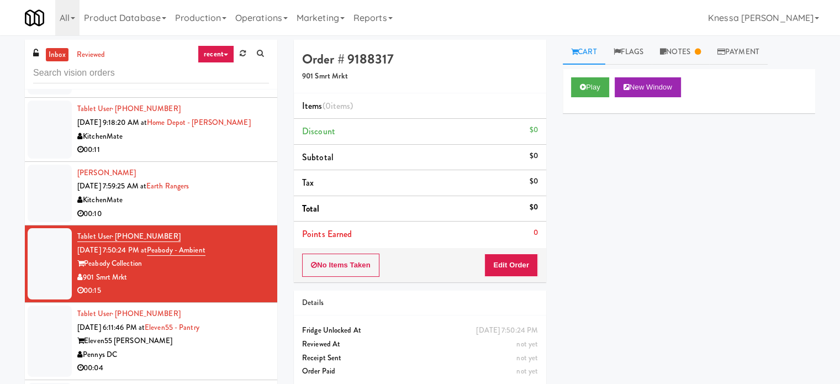
click at [119, 334] on div "Eleven55 [PERSON_NAME]" at bounding box center [173, 341] width 192 height 14
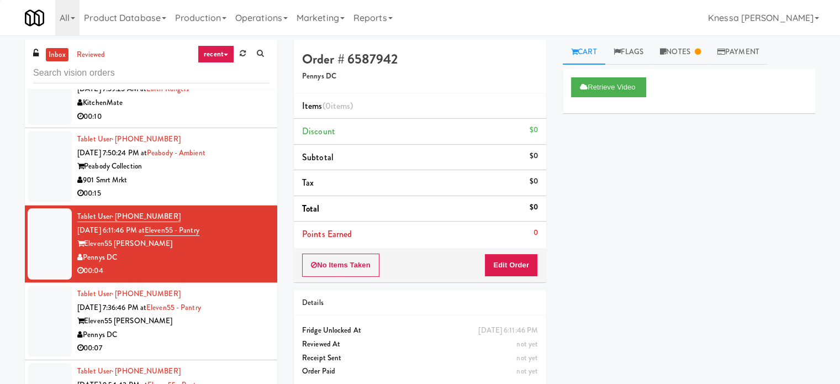
scroll to position [166, 0]
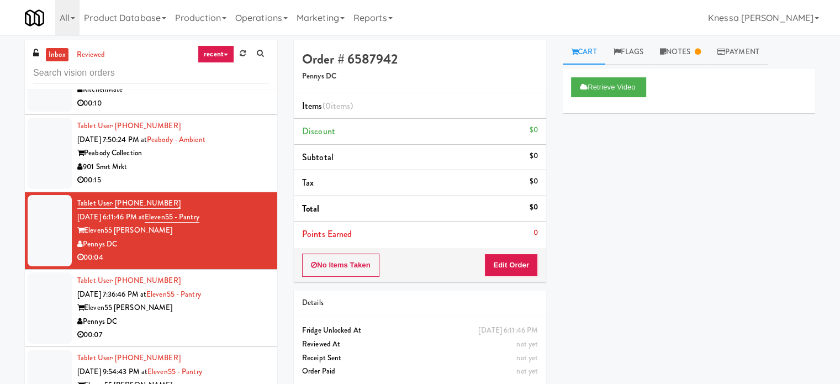
click at [171, 304] on div "Eleven55 [PERSON_NAME]" at bounding box center [173, 308] width 192 height 14
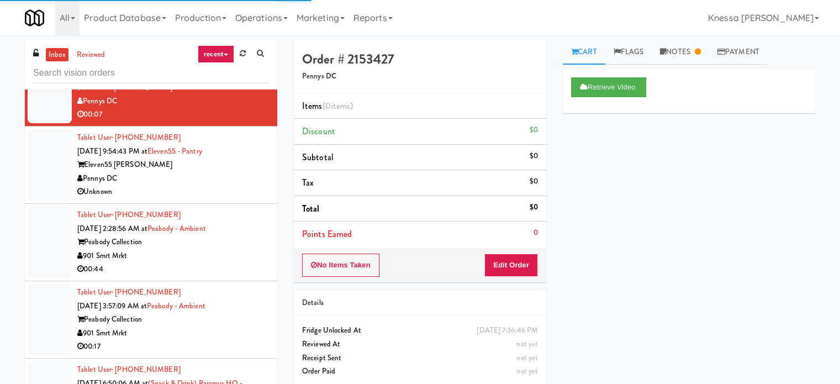
scroll to position [386, 0]
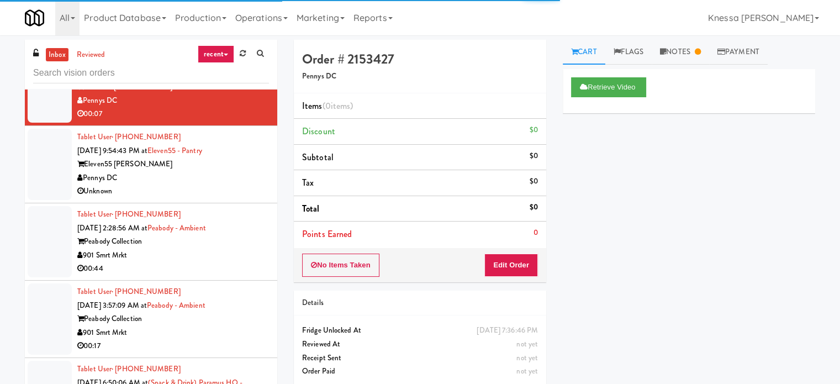
click at [223, 155] on div "Tablet User · (901) 287-3017 Sep 15, 2025 9:54:43 PM at Eleven55 - Pantry Eleve…" at bounding box center [173, 164] width 192 height 68
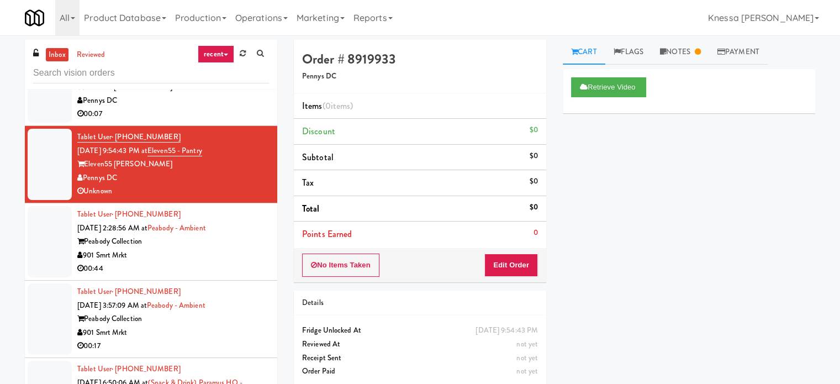
click at [219, 239] on div "Peabody Collection" at bounding box center [173, 242] width 192 height 14
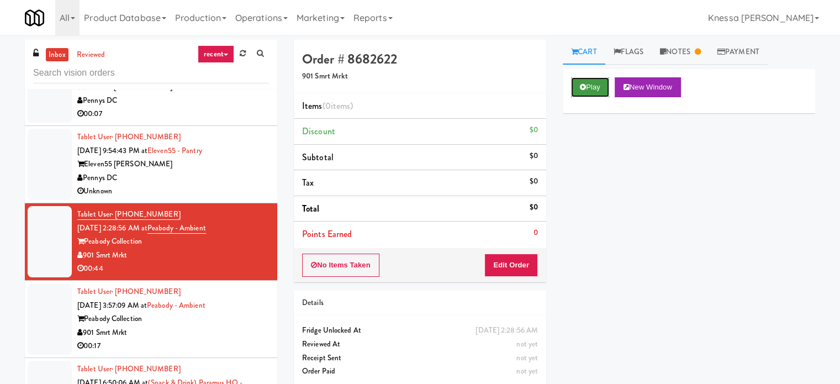
click at [576, 90] on button "Play" at bounding box center [590, 87] width 38 height 20
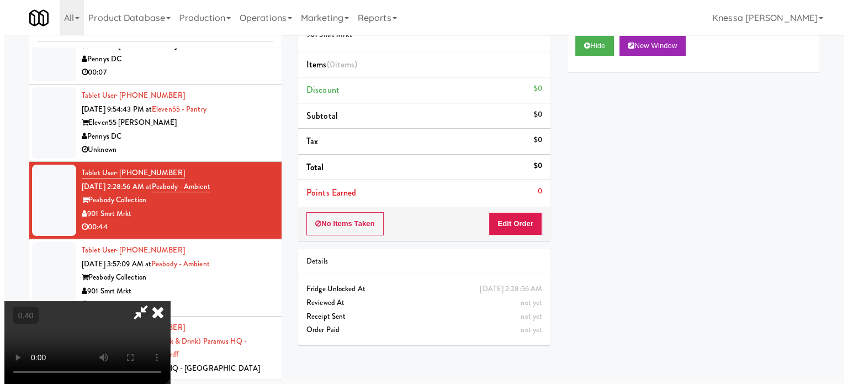
scroll to position [45, 0]
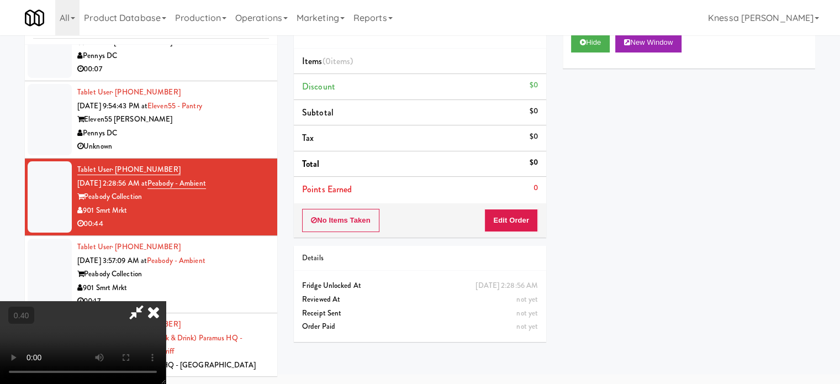
drag, startPoint x: 473, startPoint y: 119, endPoint x: 467, endPoint y: 129, distance: 11.2
click at [149, 301] on icon at bounding box center [136, 312] width 25 height 22
click at [494, 218] on button "Edit Order" at bounding box center [511, 220] width 54 height 23
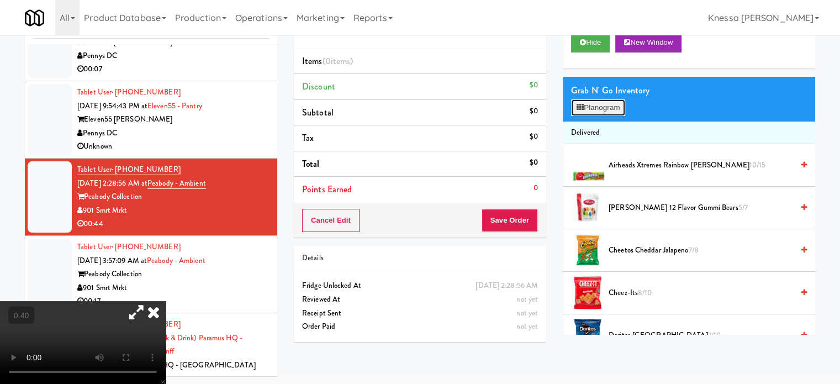
click at [616, 113] on button "Planogram" at bounding box center [598, 107] width 54 height 17
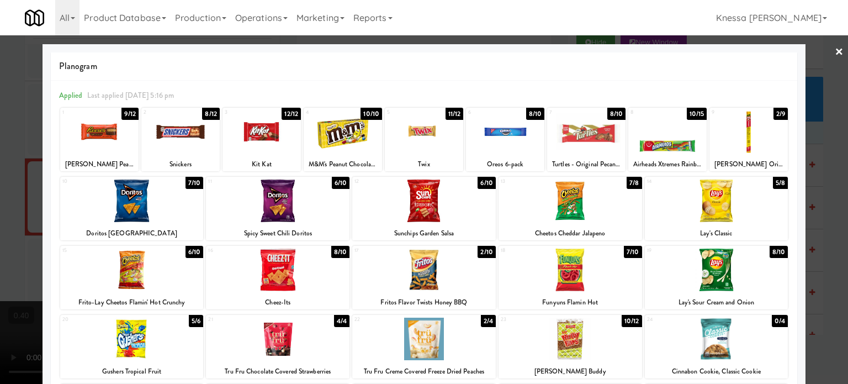
drag, startPoint x: 835, startPoint y: 53, endPoint x: 829, endPoint y: 55, distance: 6.3
click at [835, 54] on link "×" at bounding box center [839, 52] width 9 height 34
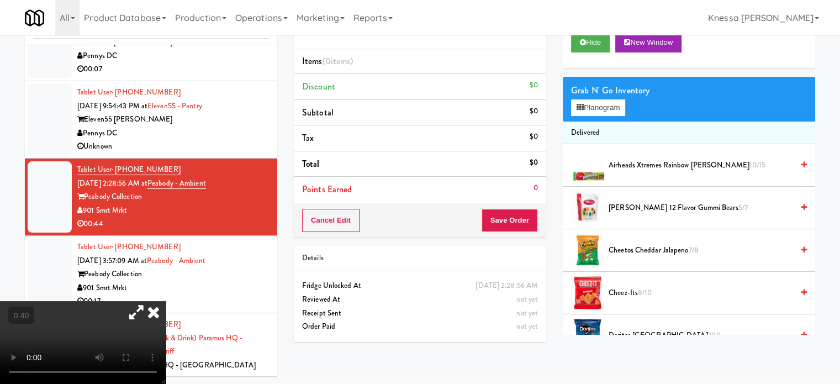
click at [149, 301] on icon at bounding box center [136, 312] width 25 height 22
click at [590, 108] on button "Planogram" at bounding box center [598, 107] width 54 height 17
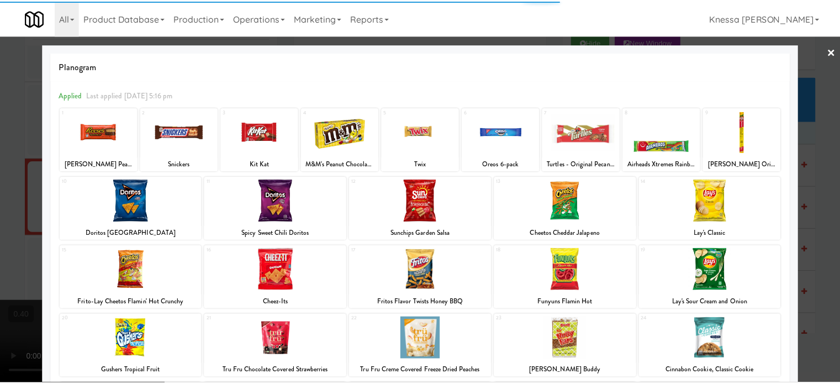
scroll to position [158, 0]
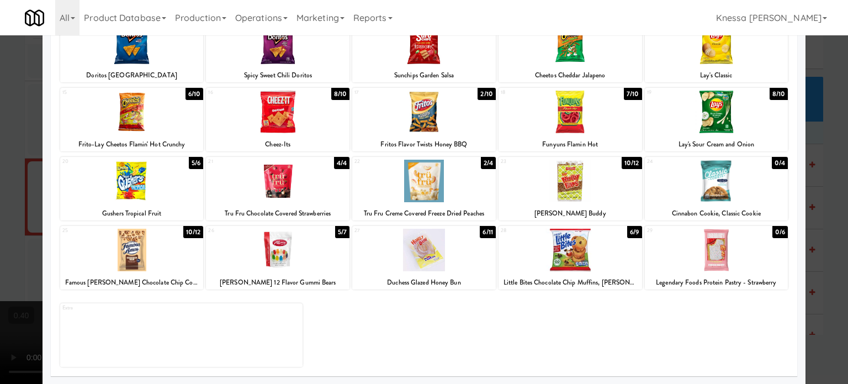
click at [810, 80] on div at bounding box center [424, 192] width 848 height 384
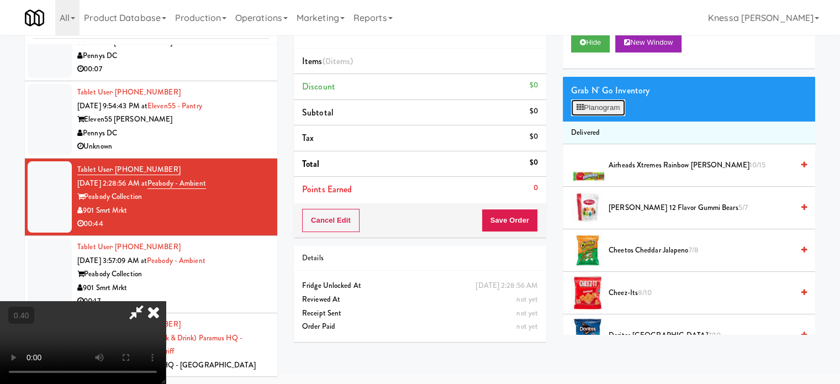
click at [601, 103] on button "Planogram" at bounding box center [598, 107] width 54 height 17
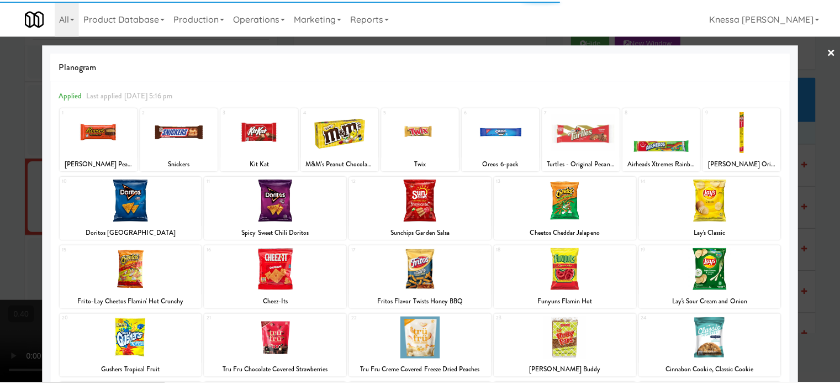
scroll to position [158, 0]
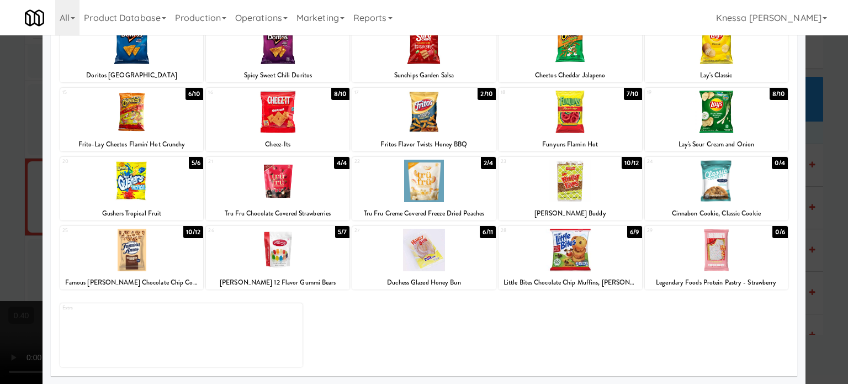
click at [804, 65] on div at bounding box center [424, 192] width 848 height 384
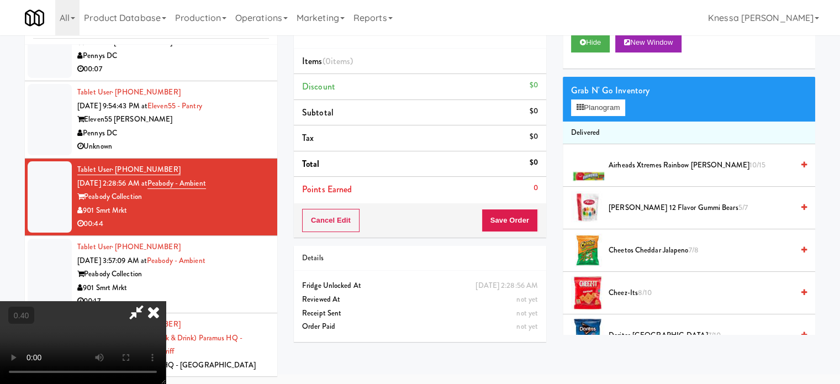
click at [166, 301] on video at bounding box center [83, 342] width 166 height 83
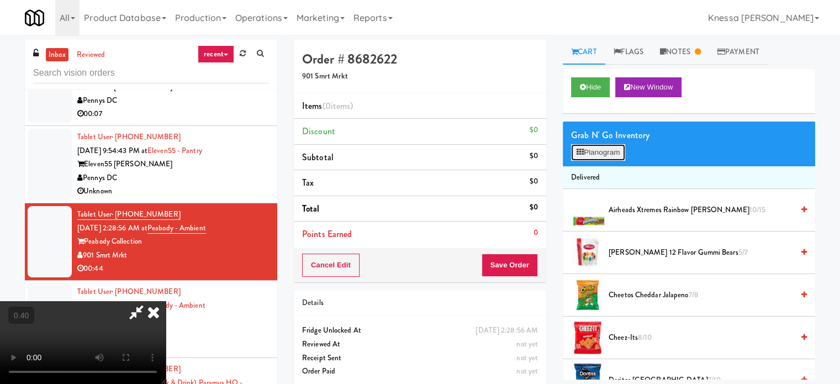
click at [589, 156] on button "Planogram" at bounding box center [598, 152] width 54 height 17
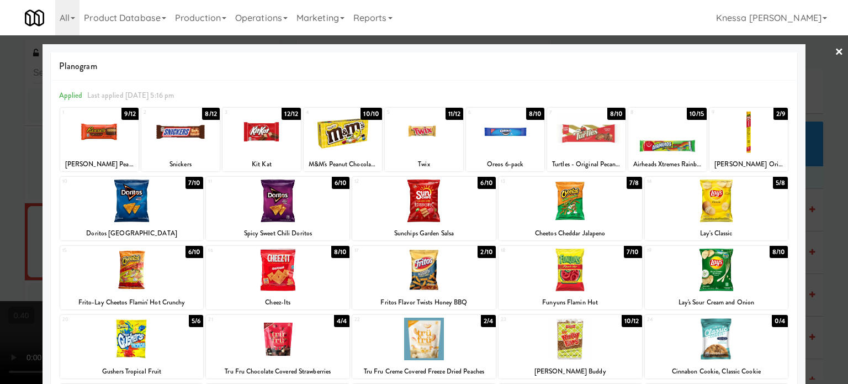
click at [836, 46] on div at bounding box center [424, 192] width 848 height 384
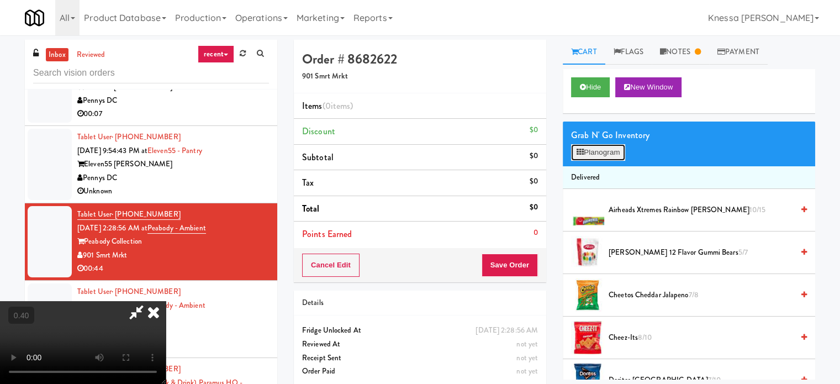
click at [607, 147] on button "Planogram" at bounding box center [598, 152] width 54 height 17
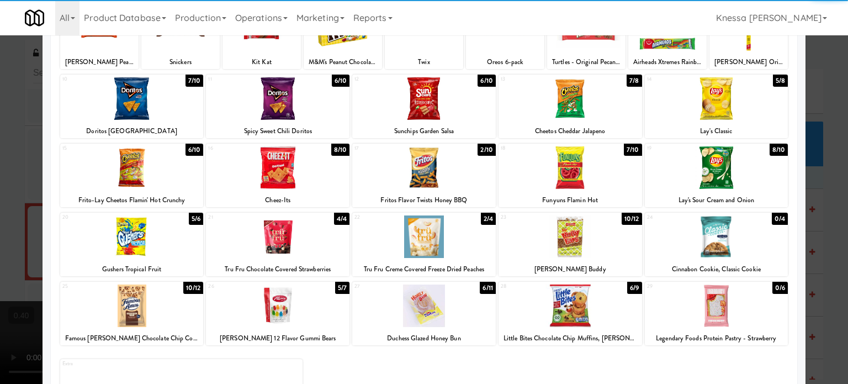
scroll to position [158, 0]
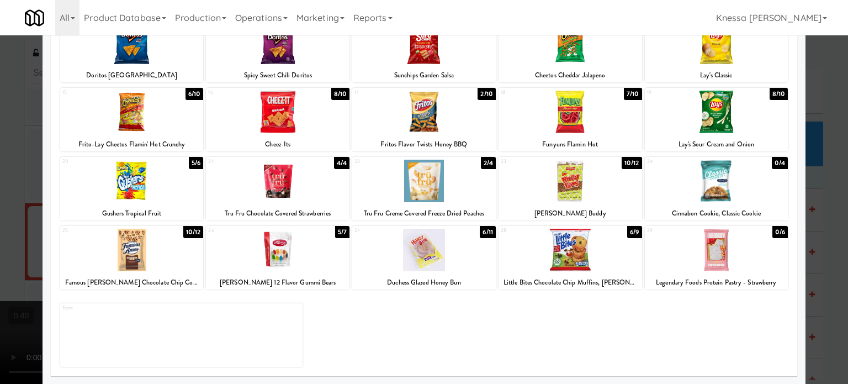
click at [806, 133] on div at bounding box center [424, 192] width 848 height 384
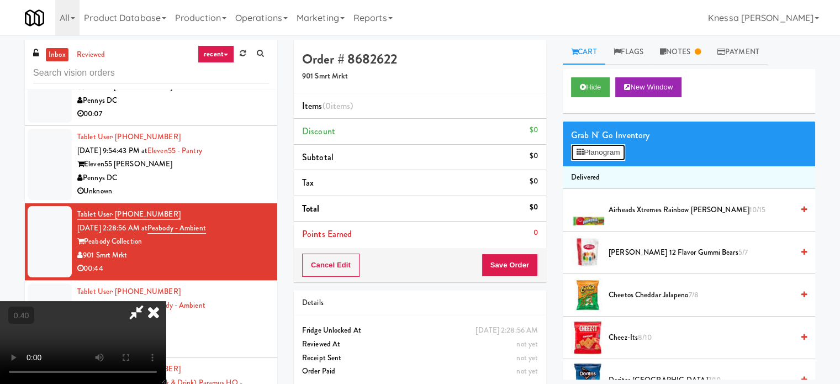
click at [618, 146] on button "Planogram" at bounding box center [598, 152] width 54 height 17
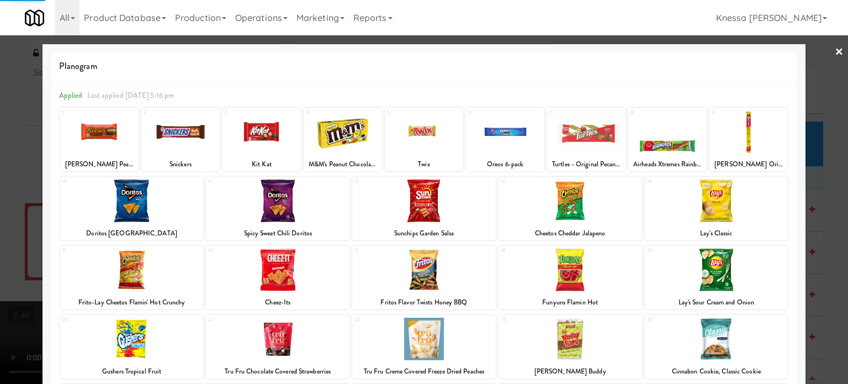
scroll to position [158, 0]
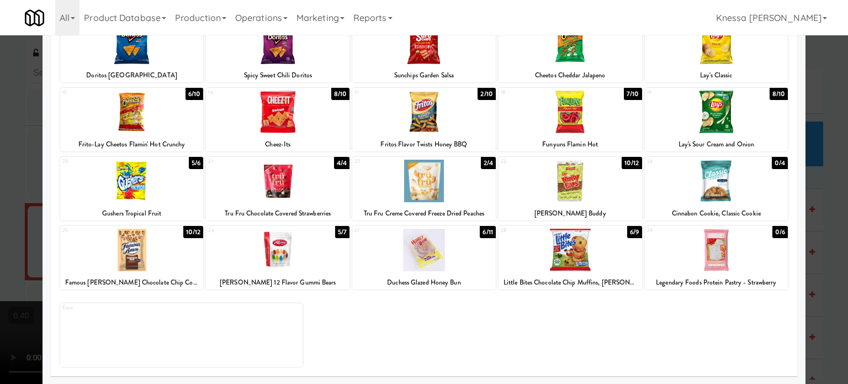
click at [818, 216] on div at bounding box center [424, 192] width 848 height 384
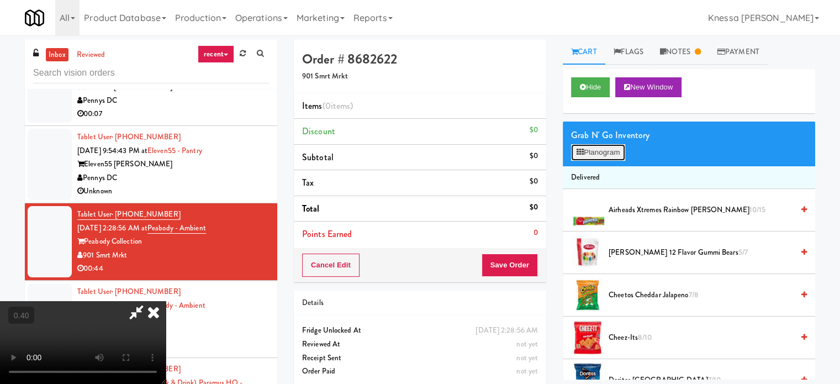
click at [616, 147] on button "Planogram" at bounding box center [598, 152] width 54 height 17
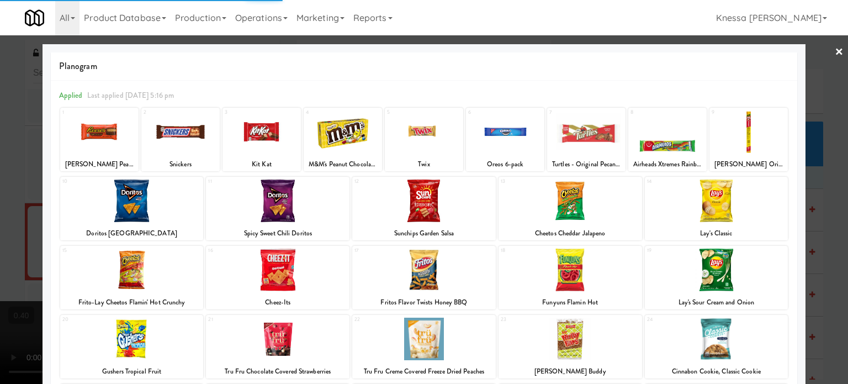
scroll to position [158, 0]
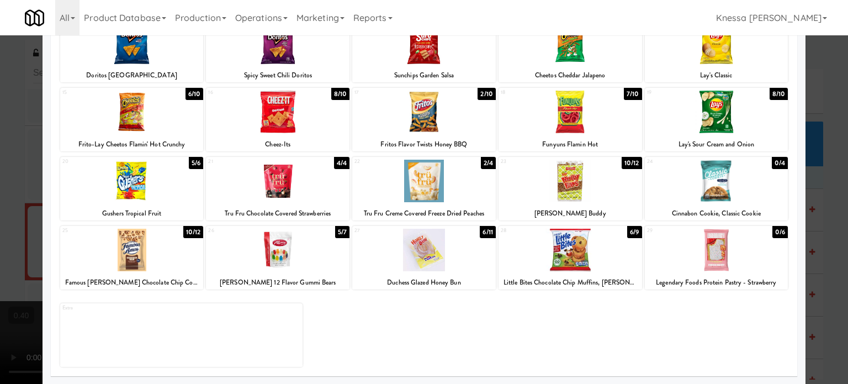
click at [824, 182] on div at bounding box center [424, 192] width 848 height 384
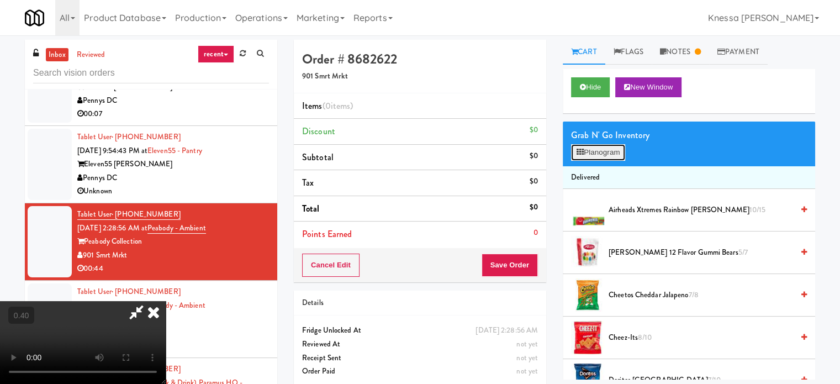
click at [622, 154] on button "Planogram" at bounding box center [598, 152] width 54 height 17
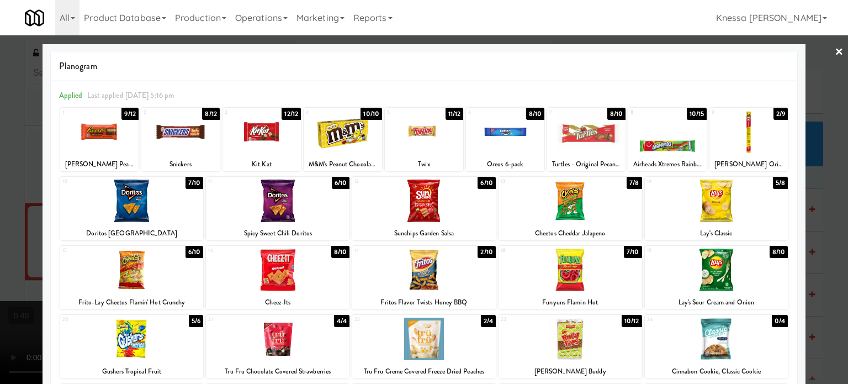
click at [836, 54] on div at bounding box center [424, 192] width 848 height 384
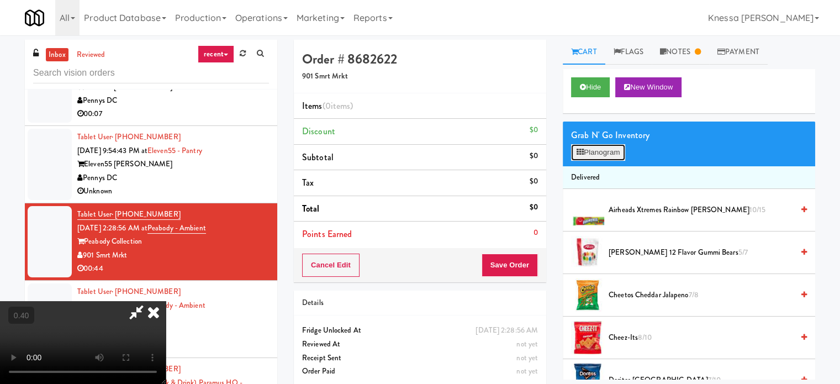
click at [612, 148] on button "Planogram" at bounding box center [598, 152] width 54 height 17
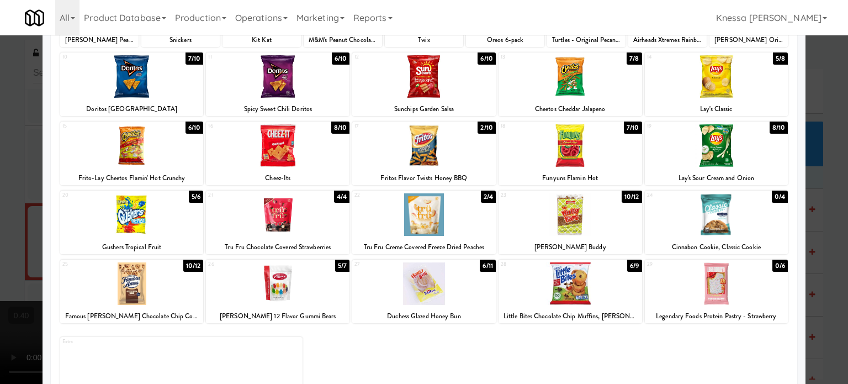
scroll to position [47, 0]
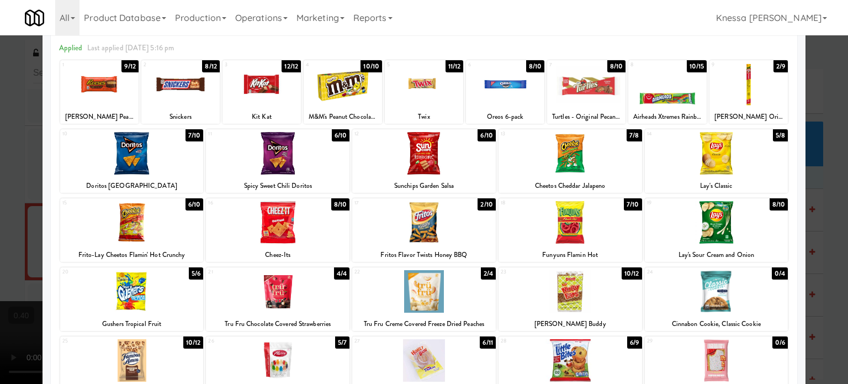
click at [838, 236] on div at bounding box center [424, 192] width 848 height 384
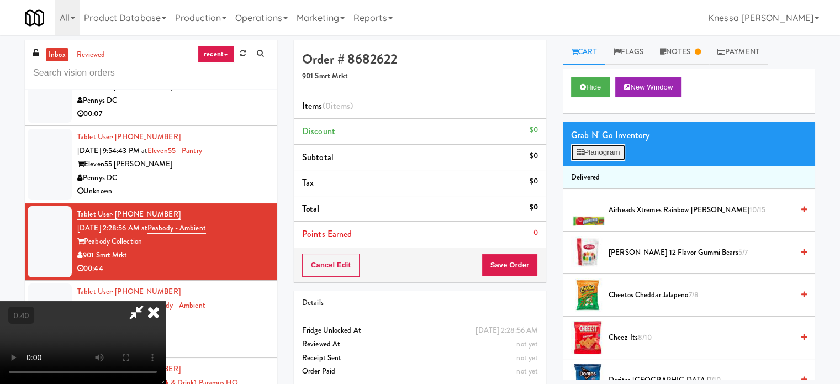
click at [623, 155] on button "Planogram" at bounding box center [598, 152] width 54 height 17
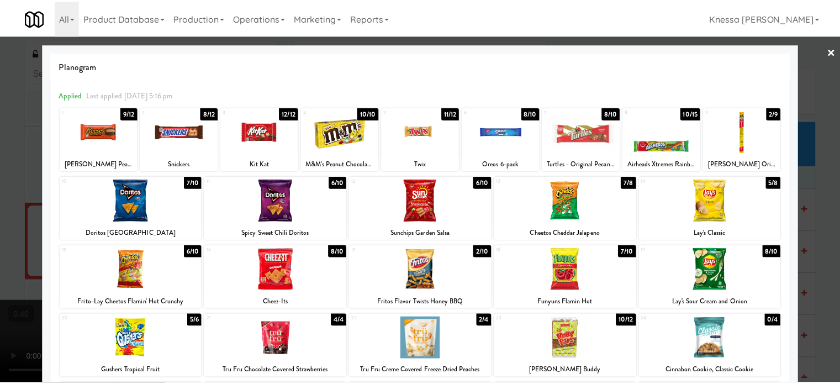
scroll to position [158, 0]
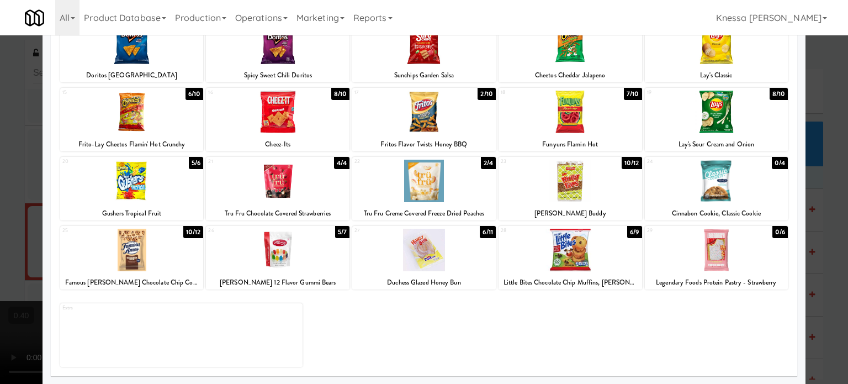
click at [820, 218] on div at bounding box center [424, 192] width 848 height 384
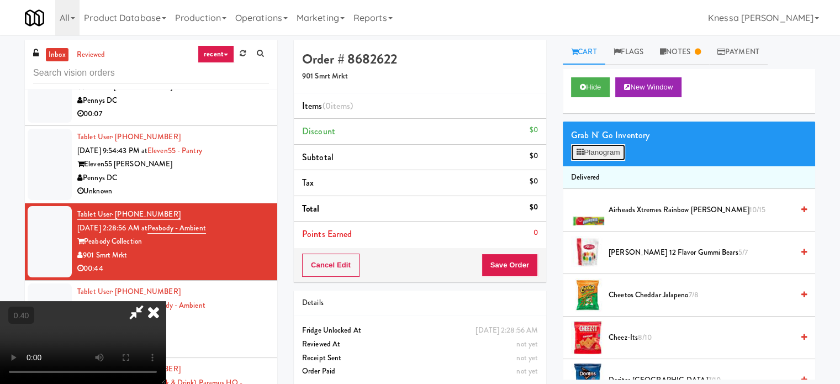
click at [617, 148] on button "Planogram" at bounding box center [598, 152] width 54 height 17
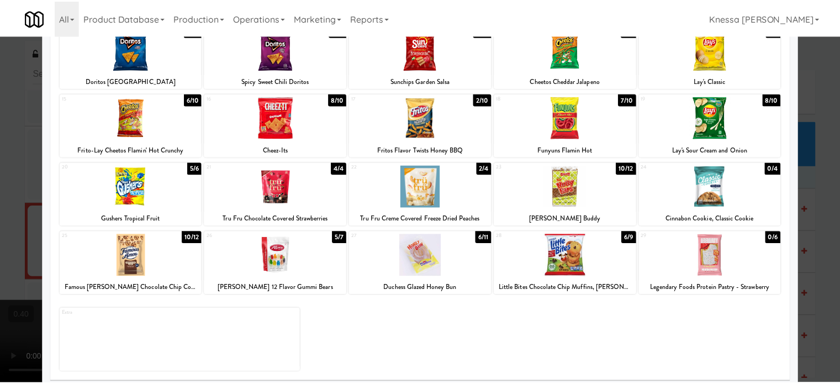
scroll to position [158, 0]
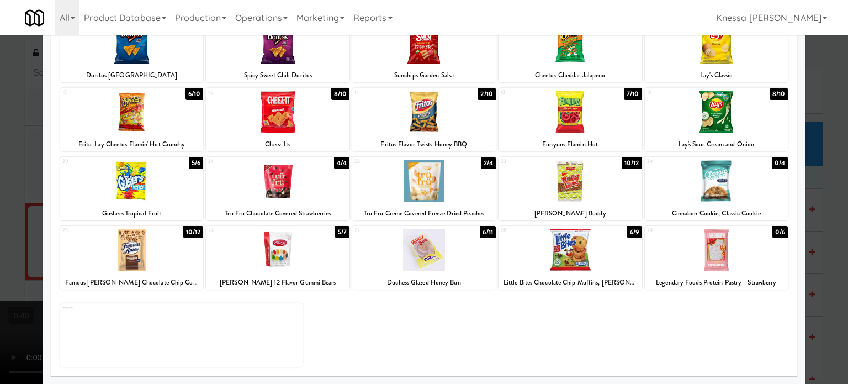
drag, startPoint x: 473, startPoint y: 288, endPoint x: 0, endPoint y: 205, distance: 479.9
click at [0, 205] on div at bounding box center [424, 192] width 848 height 384
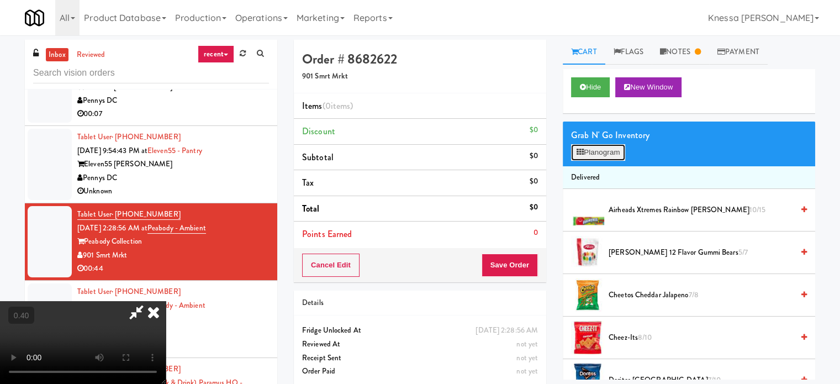
click at [604, 145] on button "Planogram" at bounding box center [598, 152] width 54 height 17
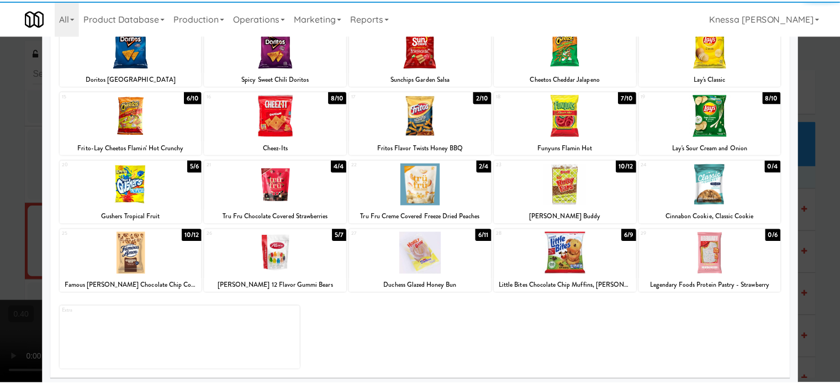
scroll to position [158, 0]
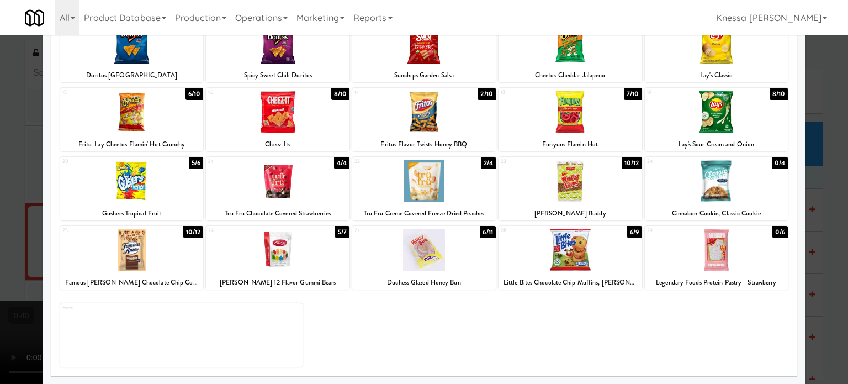
click at [22, 241] on div at bounding box center [424, 192] width 848 height 384
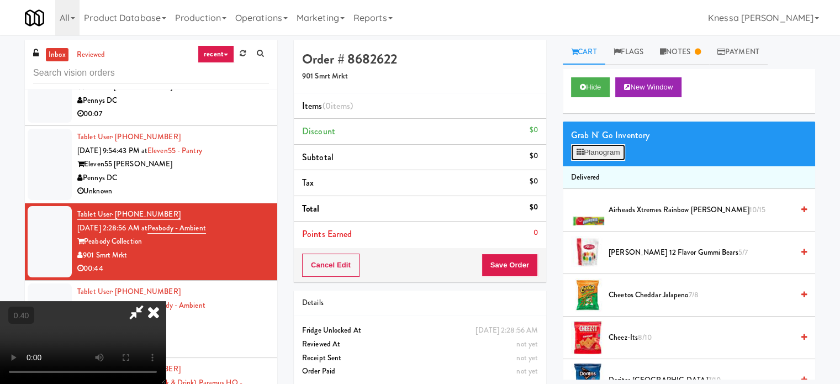
click at [603, 150] on button "Planogram" at bounding box center [598, 152] width 54 height 17
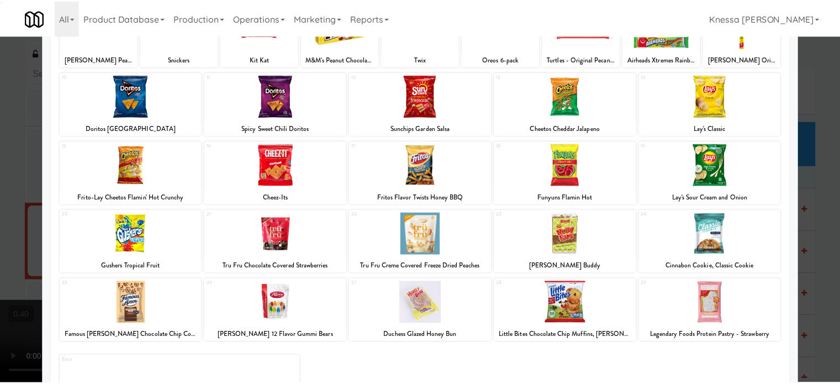
scroll to position [158, 0]
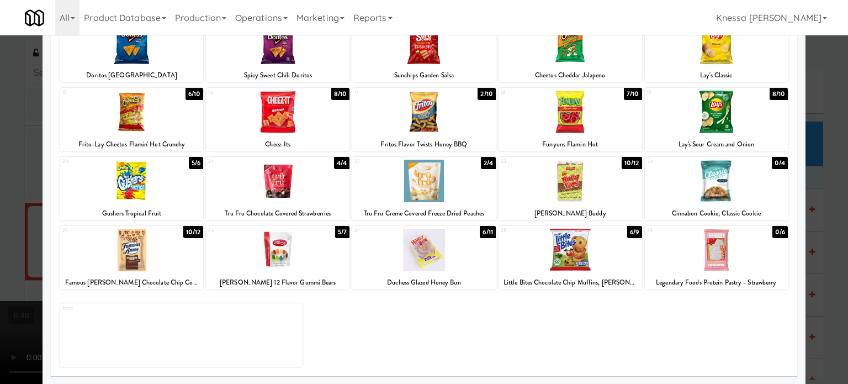
click at [0, 214] on div at bounding box center [424, 192] width 848 height 384
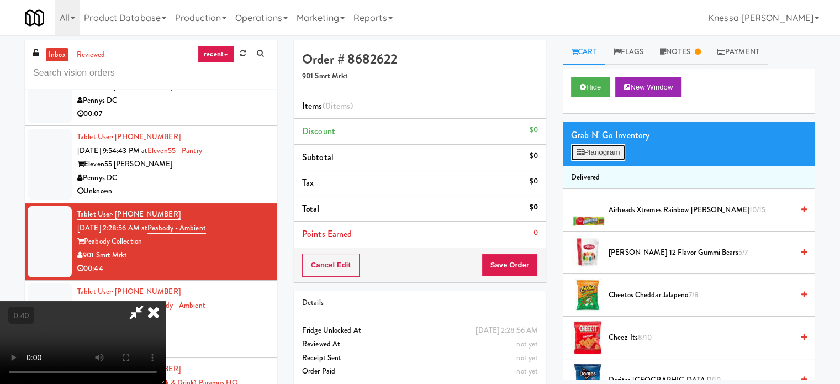
click at [613, 145] on button "Planogram" at bounding box center [598, 152] width 54 height 17
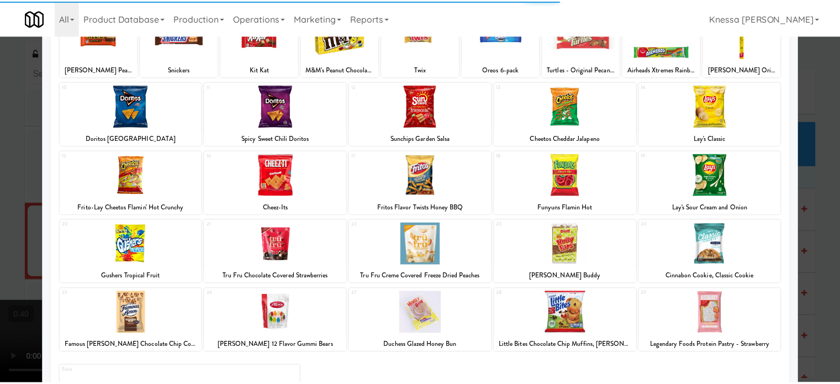
scroll to position [158, 0]
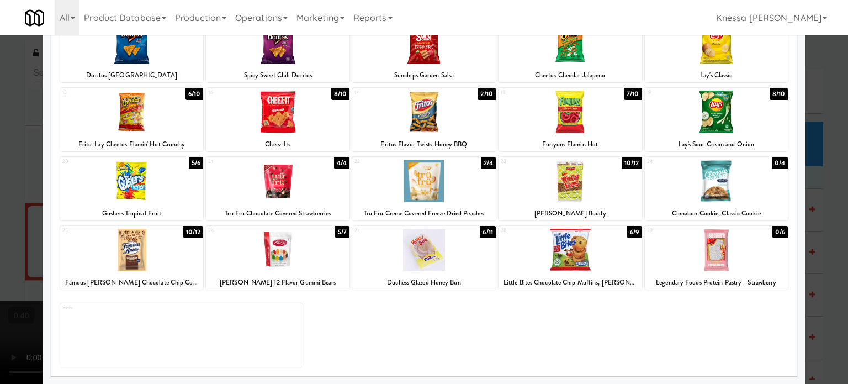
click at [0, 236] on div at bounding box center [424, 192] width 848 height 384
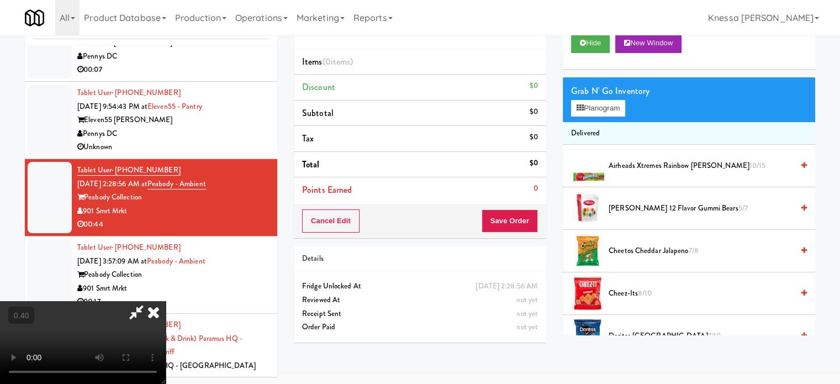
scroll to position [45, 0]
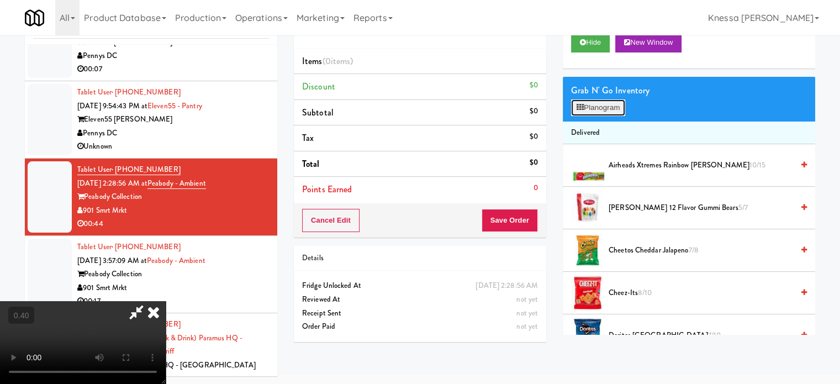
click at [617, 101] on button "Planogram" at bounding box center [598, 107] width 54 height 17
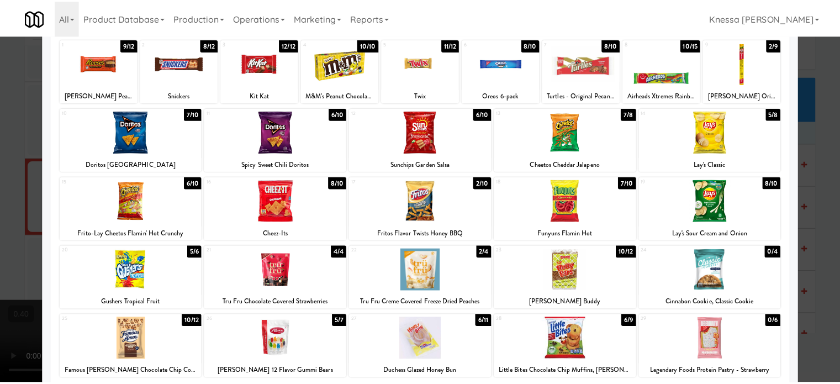
scroll to position [69, 0]
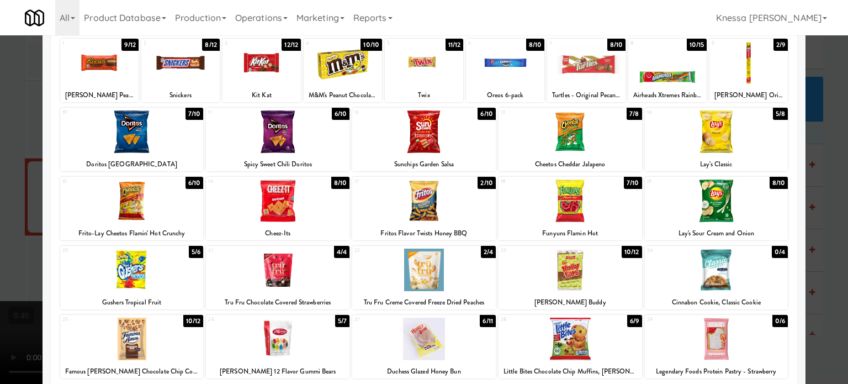
click at [810, 203] on div at bounding box center [424, 192] width 848 height 384
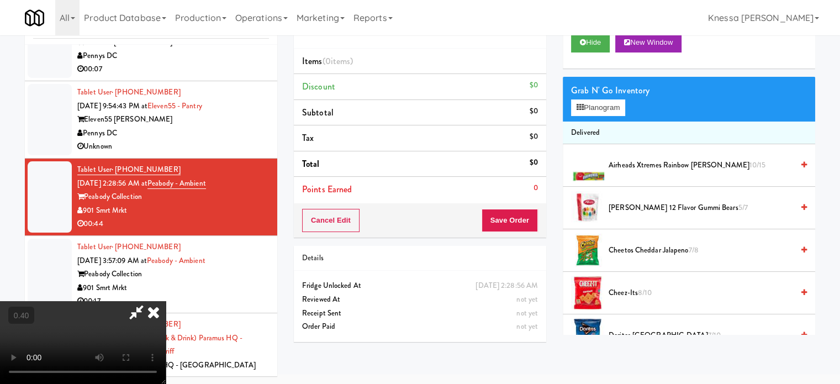
click at [166, 301] on icon at bounding box center [153, 312] width 24 height 22
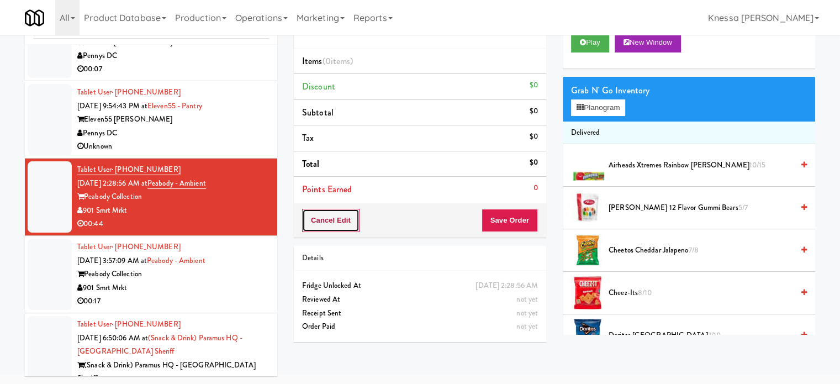
click at [341, 220] on button "Cancel Edit" at bounding box center [330, 220] width 57 height 23
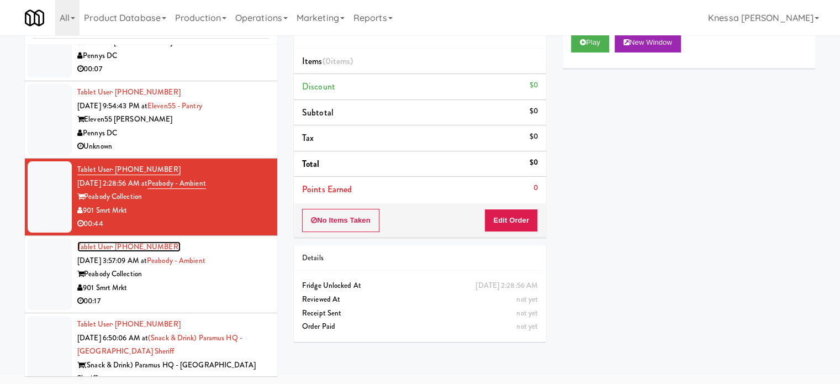
click at [145, 243] on span "· (347) 752-1175" at bounding box center [146, 246] width 69 height 10
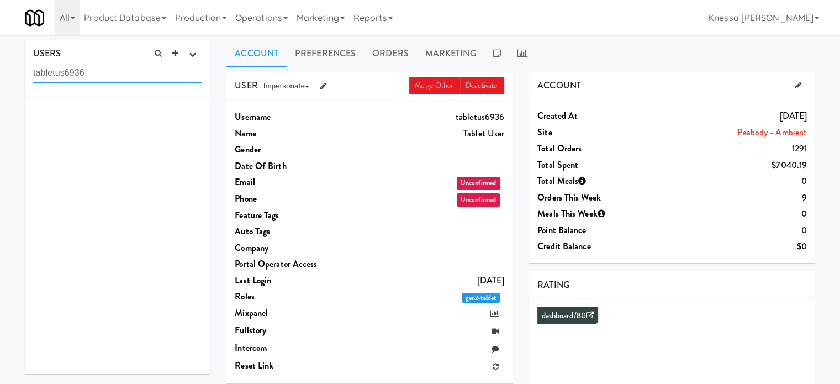
click at [170, 72] on input "tabletus6936" at bounding box center [117, 73] width 168 height 20
click at [171, 71] on input "tabletus6936" at bounding box center [117, 73] width 168 height 20
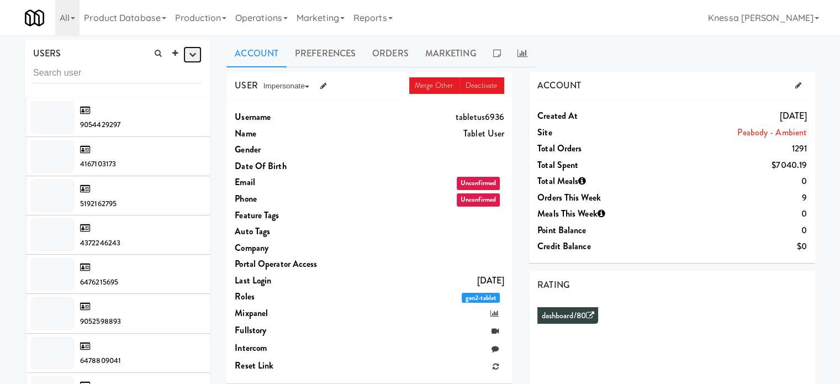
click at [192, 51] on icon "button" at bounding box center [192, 54] width 7 height 7
click at [182, 166] on link "all" at bounding box center [153, 161] width 96 height 20
click at [44, 54] on span "USERS" at bounding box center [47, 53] width 28 height 13
click at [60, 22] on link "All" at bounding box center [67, 17] width 24 height 35
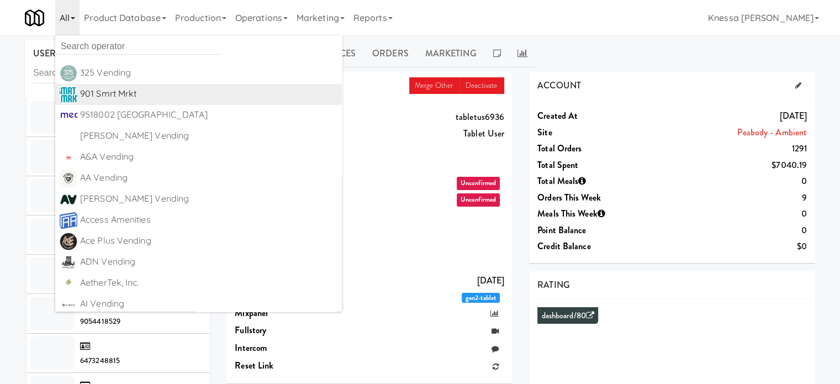
click at [131, 90] on div "901 Smrt Mrkt" at bounding box center [208, 94] width 257 height 17
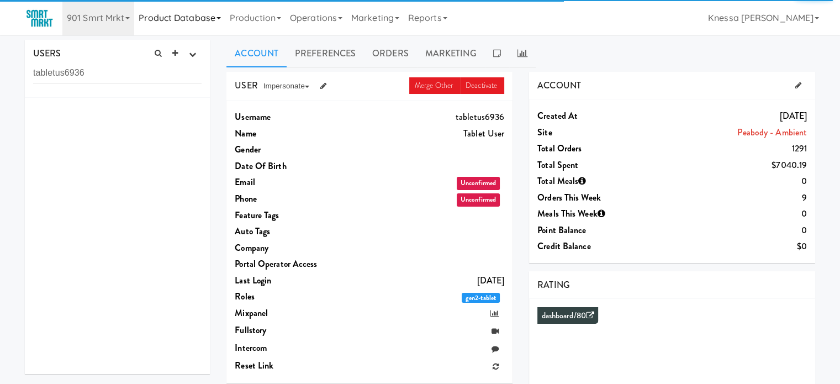
click at [170, 15] on link "Product Database" at bounding box center [179, 17] width 91 height 35
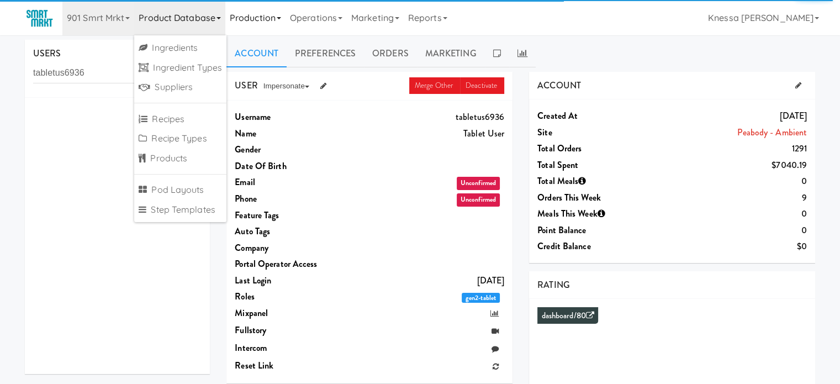
click at [274, 22] on link "Production" at bounding box center [255, 17] width 60 height 35
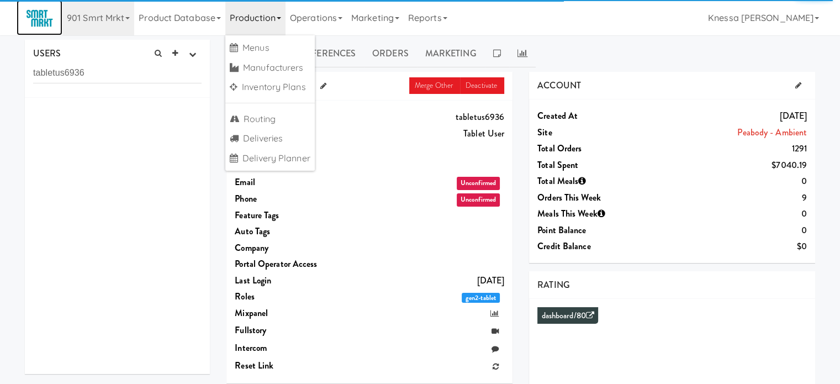
click at [21, 14] on link at bounding box center [40, 17] width 46 height 35
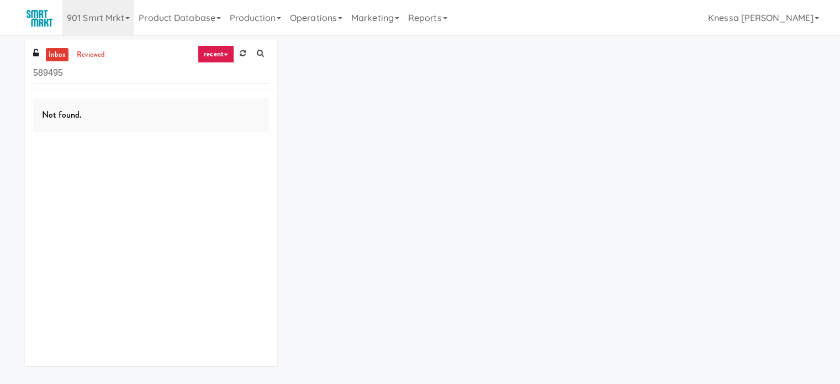
click at [183, 74] on input "589495" at bounding box center [151, 73] width 236 height 20
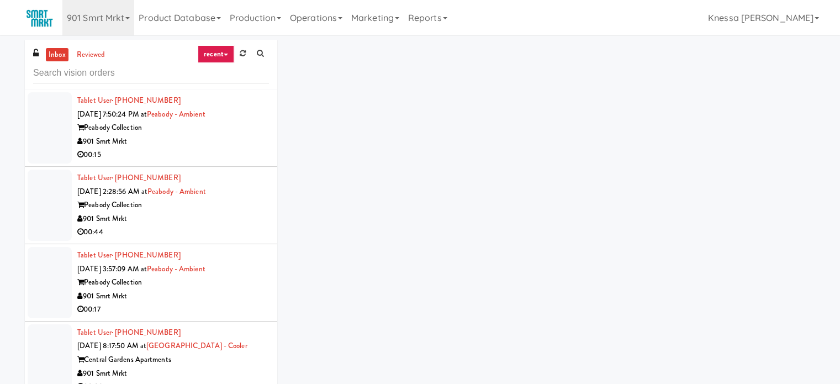
click at [204, 54] on link "recent" at bounding box center [216, 54] width 36 height 18
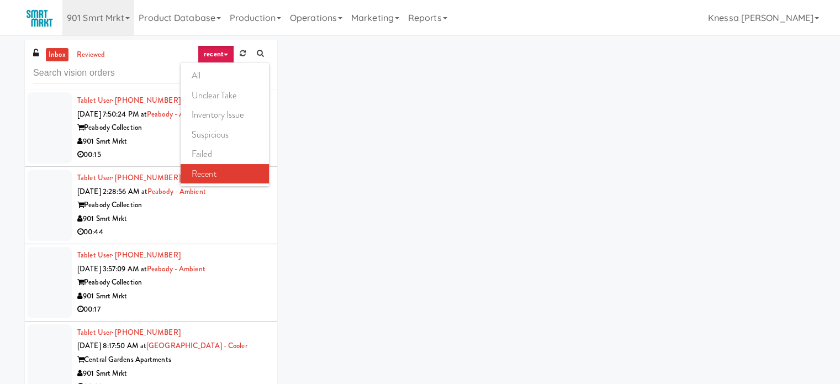
click at [204, 80] on link "all" at bounding box center [225, 76] width 88 height 20
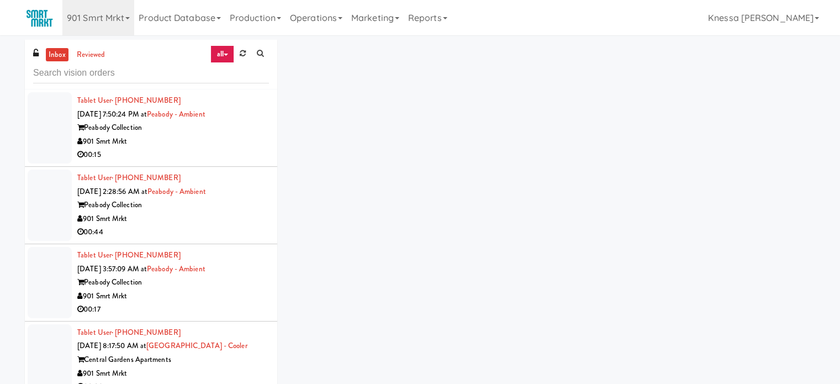
click at [200, 150] on div "00:15" at bounding box center [173, 155] width 192 height 14
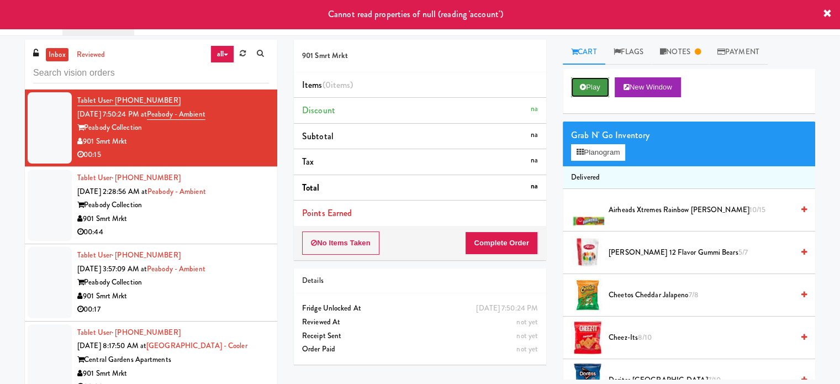
click at [598, 79] on button "Play" at bounding box center [590, 87] width 38 height 20
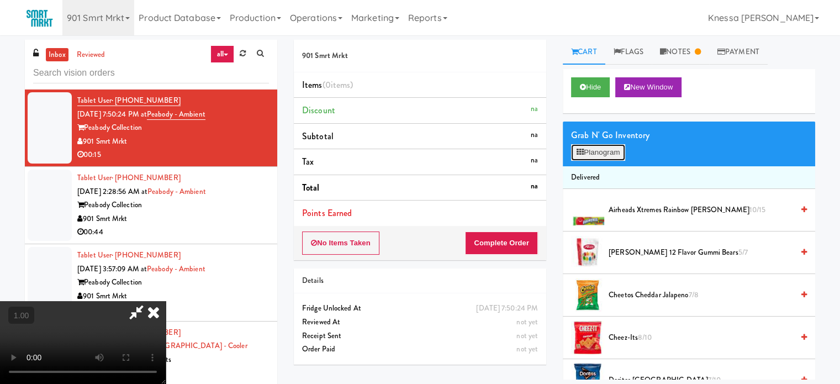
click at [604, 147] on button "Planogram" at bounding box center [598, 152] width 54 height 17
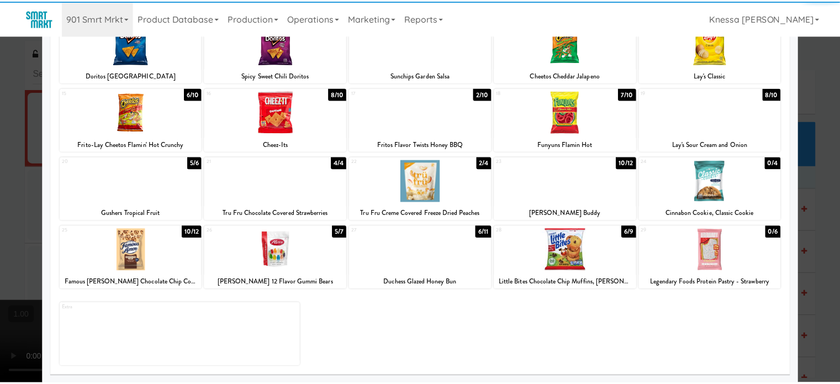
scroll to position [47, 0]
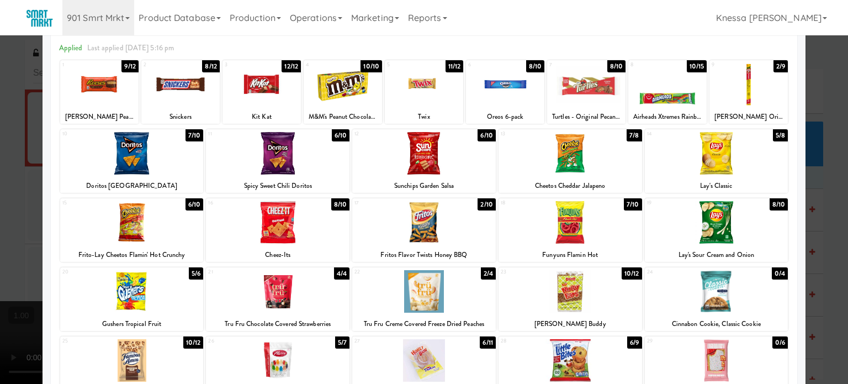
click at [815, 185] on div at bounding box center [424, 192] width 848 height 384
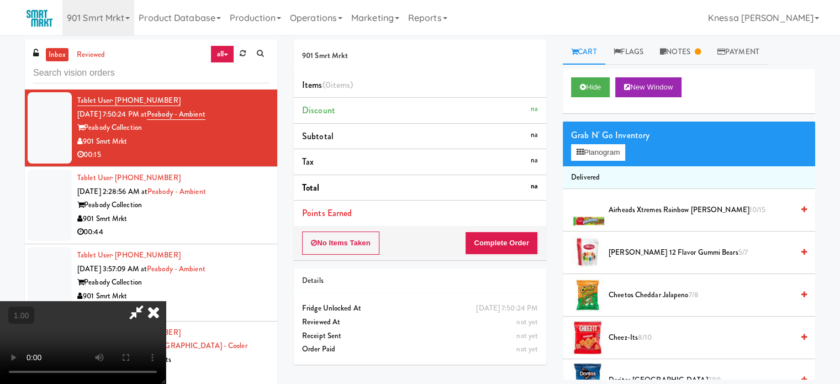
click at [166, 301] on icon at bounding box center [153, 312] width 24 height 22
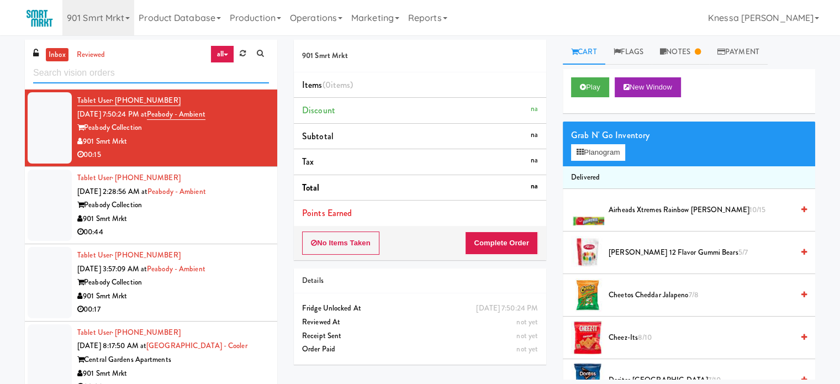
click at [187, 67] on input "text" at bounding box center [151, 73] width 236 height 20
paste input "762569"
type input "762569"
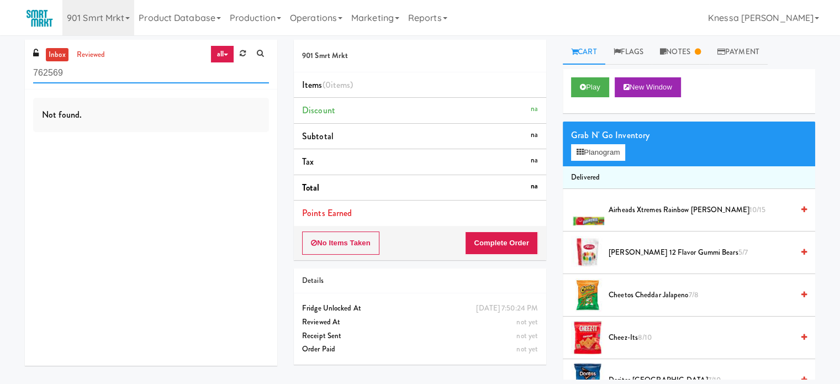
click at [227, 77] on input "762569" at bounding box center [151, 73] width 236 height 20
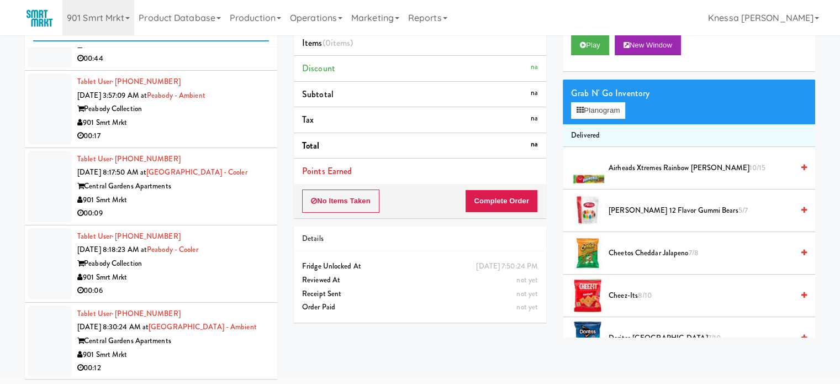
scroll to position [45, 0]
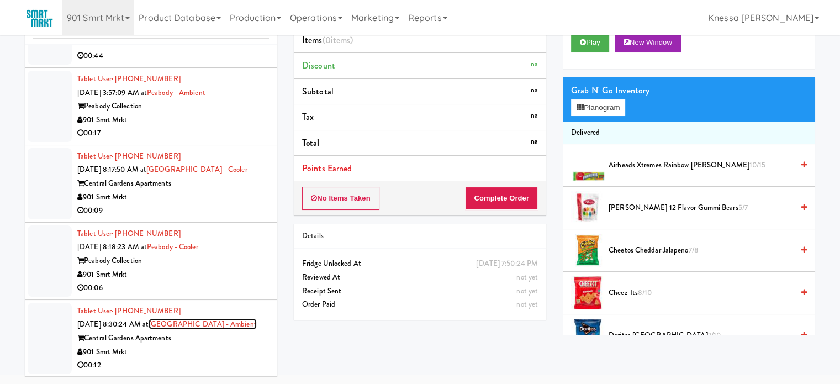
click at [181, 320] on link "[GEOGRAPHIC_DATA] - Ambient" at bounding box center [203, 324] width 108 height 10
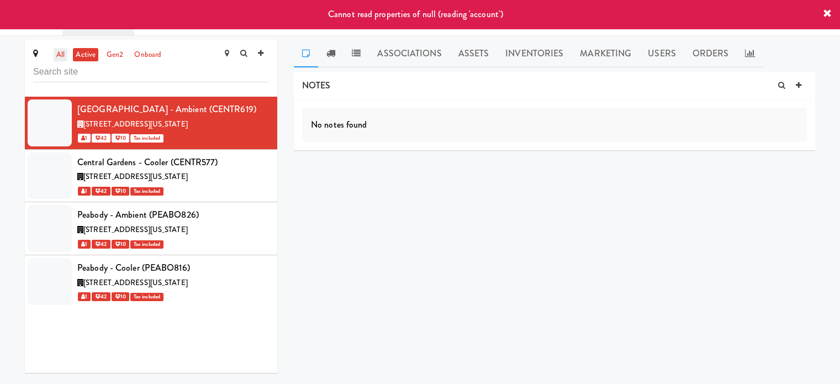
click at [64, 52] on link "all" at bounding box center [61, 55] width 14 height 14
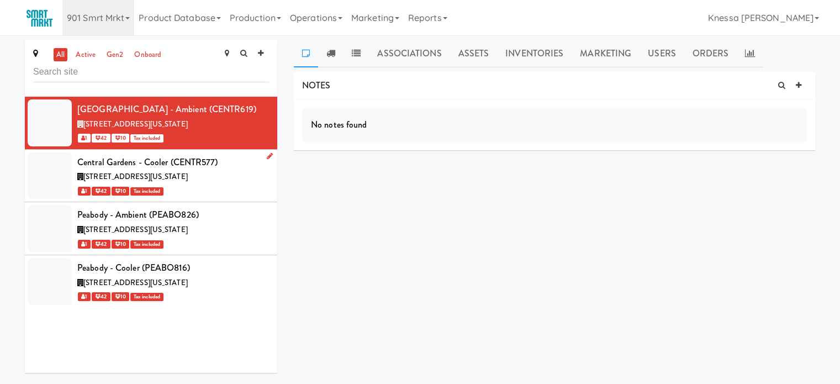
click at [248, 179] on div "[STREET_ADDRESS][US_STATE]" at bounding box center [173, 177] width 192 height 14
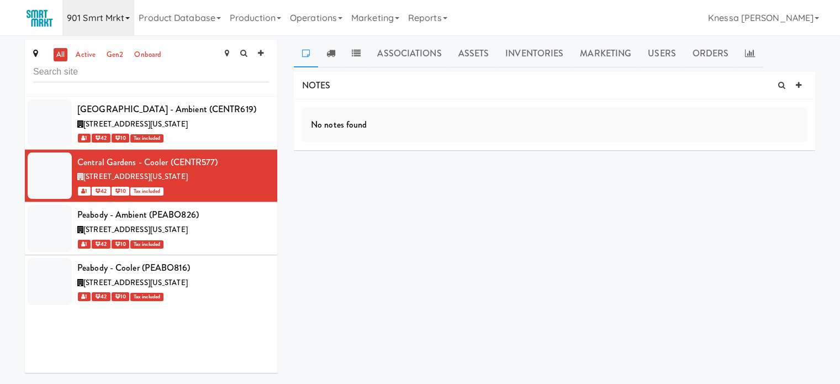
click at [129, 12] on link "901 Smrt Mrkt" at bounding box center [98, 17] width 72 height 35
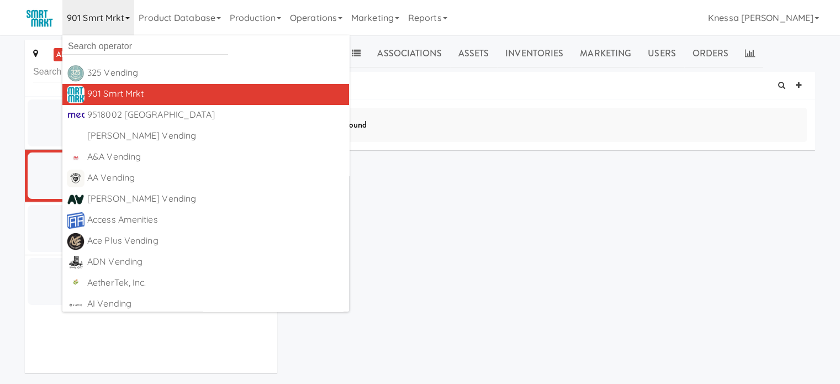
click at [493, 187] on div "NOTES No notes found DELIVERIES Delivery Date Delivered At Delivered By Driver …" at bounding box center [554, 210] width 521 height 276
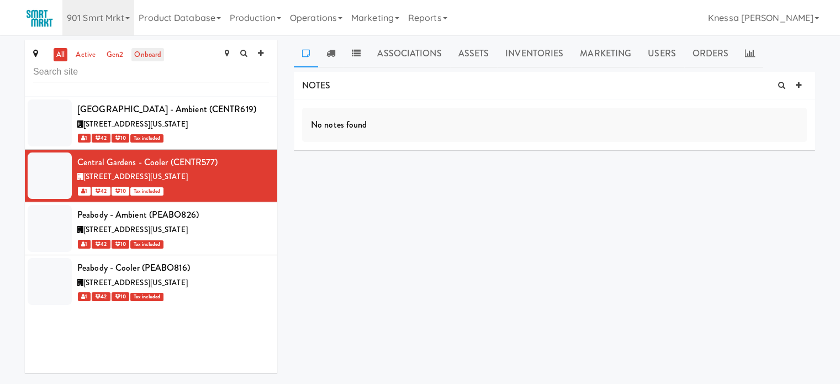
click at [150, 55] on link "onboard" at bounding box center [147, 55] width 33 height 14
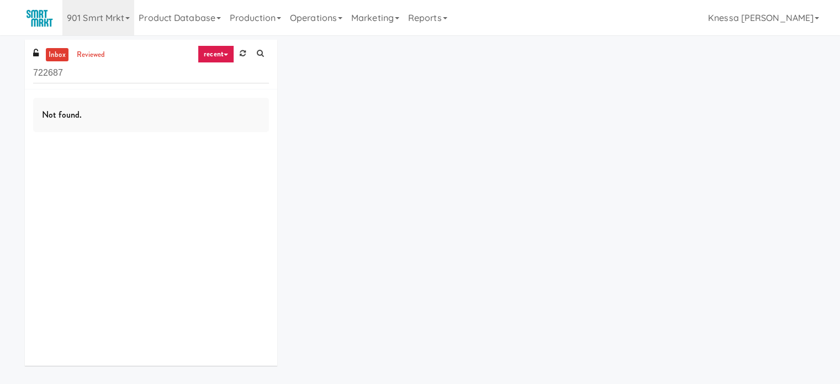
click at [212, 72] on input "722687" at bounding box center [151, 73] width 236 height 20
click at [213, 72] on input "722687" at bounding box center [151, 73] width 236 height 20
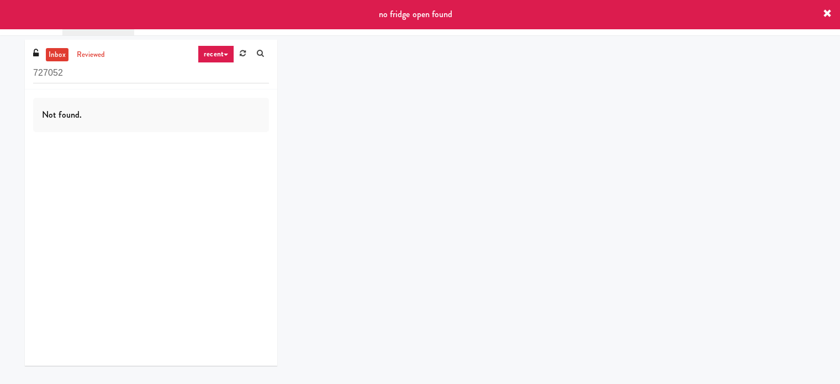
click at [221, 57] on link "recent" at bounding box center [216, 54] width 36 height 18
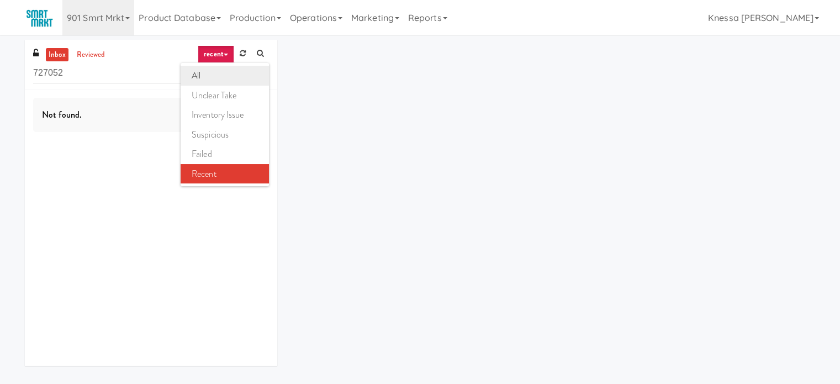
click at [222, 68] on link "all" at bounding box center [225, 76] width 88 height 20
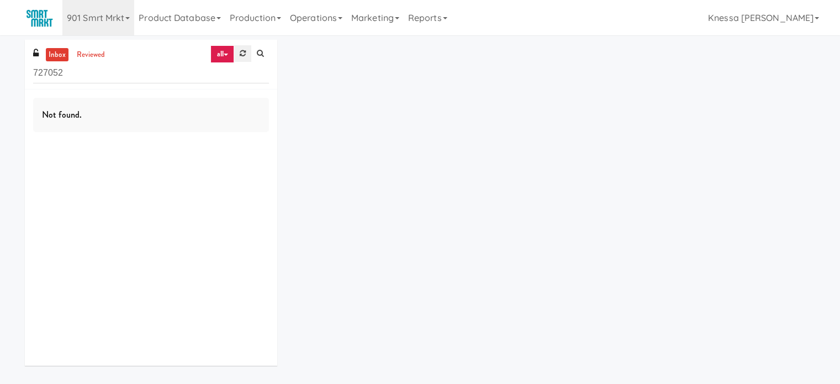
click at [236, 52] on link at bounding box center [242, 53] width 17 height 17
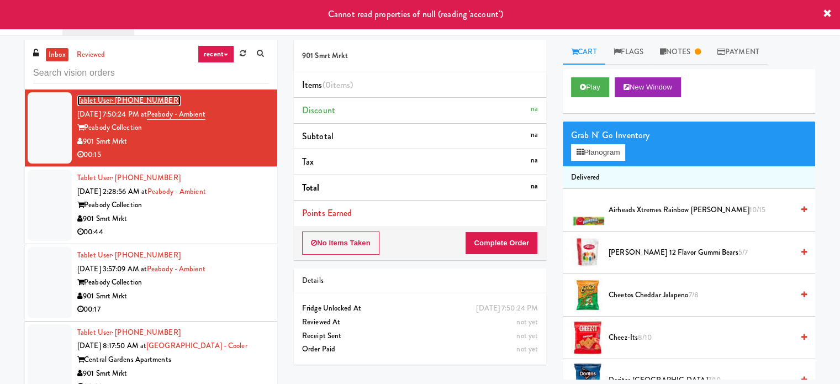
click at [124, 105] on link "Tablet User · (615) 891-8915" at bounding box center [128, 100] width 103 height 11
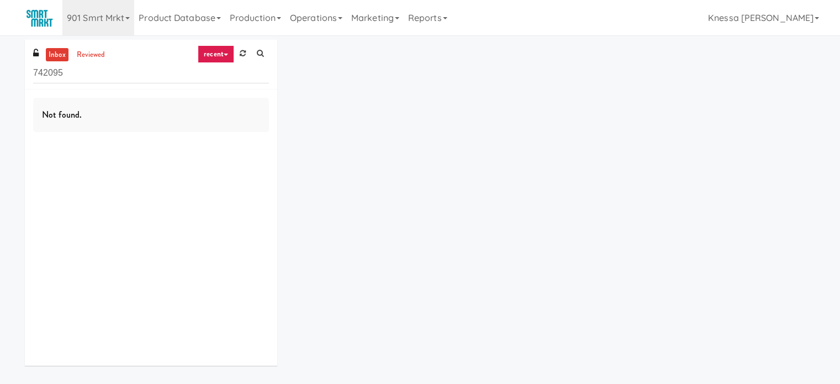
click at [59, 48] on link "inbox" at bounding box center [57, 55] width 23 height 14
click at [60, 55] on link "inbox" at bounding box center [57, 55] width 23 height 14
click at [208, 55] on link "recent" at bounding box center [216, 54] width 36 height 18
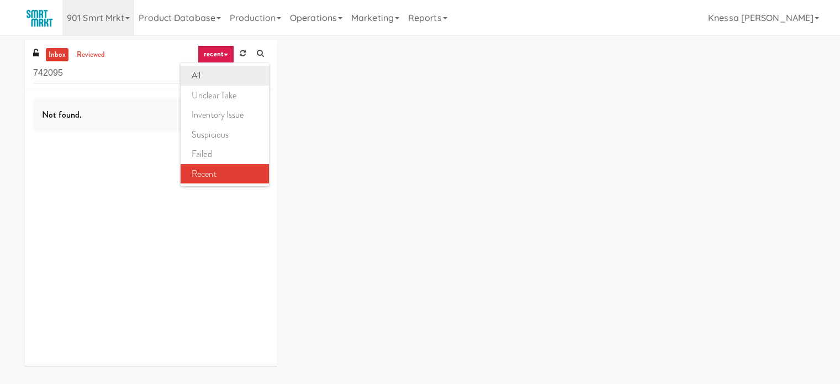
click at [213, 73] on link "all" at bounding box center [225, 76] width 88 height 20
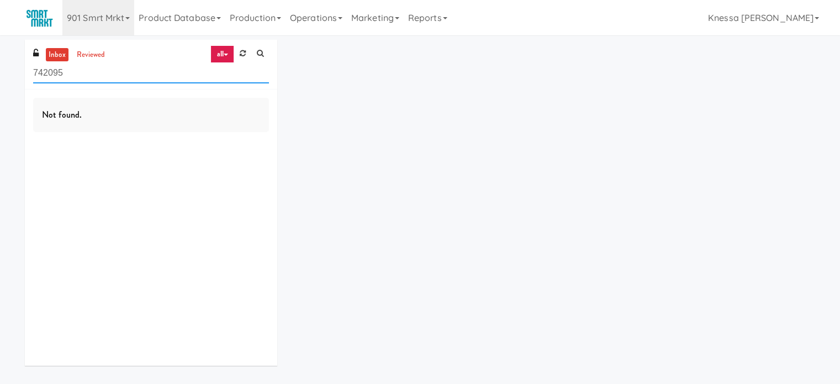
click at [225, 76] on input "742095" at bounding box center [151, 73] width 236 height 20
click at [223, 58] on link "all" at bounding box center [221, 54] width 23 height 18
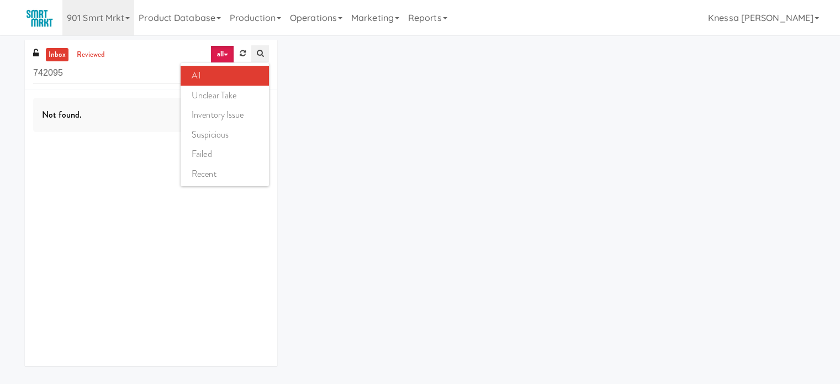
click at [263, 50] on icon at bounding box center [260, 53] width 7 height 7
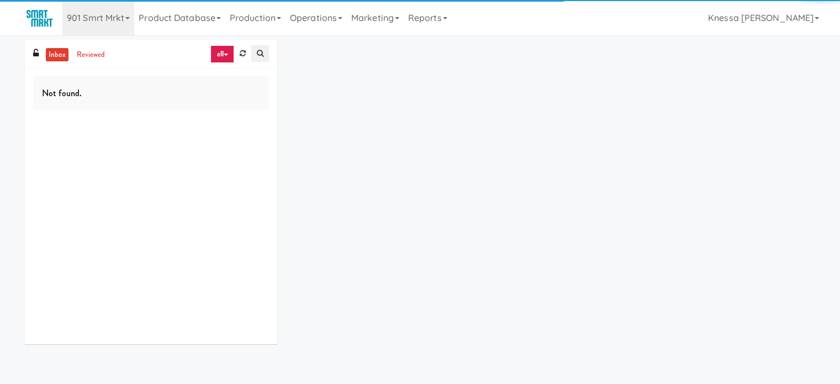
click at [263, 50] on icon at bounding box center [260, 53] width 7 height 7
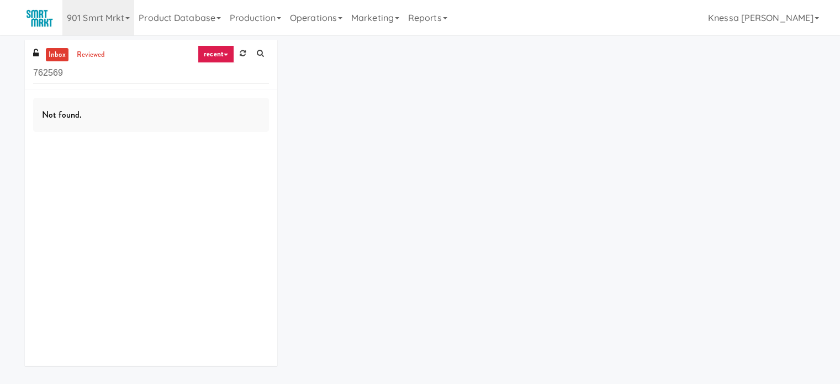
click at [219, 77] on input "762569" at bounding box center [151, 73] width 236 height 20
click at [232, 77] on input "589495" at bounding box center [151, 73] width 236 height 20
click at [230, 48] on link "recent" at bounding box center [216, 54] width 36 height 18
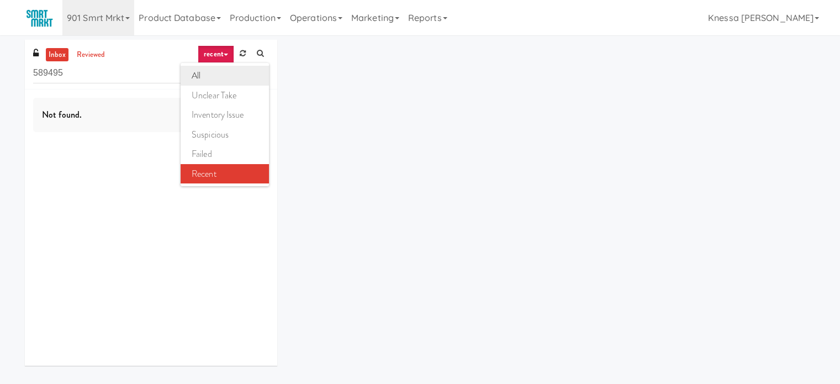
click at [210, 69] on link "all" at bounding box center [225, 76] width 88 height 20
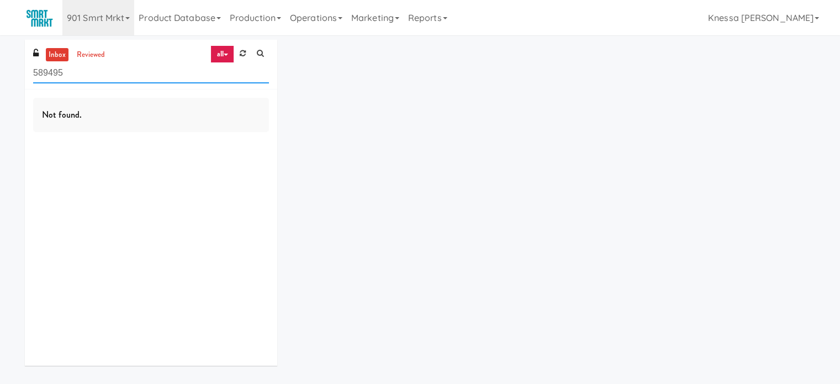
drag, startPoint x: 213, startPoint y: 69, endPoint x: 223, endPoint y: 63, distance: 11.9
click at [213, 69] on input "589495" at bounding box center [151, 73] width 236 height 20
click at [223, 63] on input "589495" at bounding box center [151, 73] width 236 height 20
click at [232, 58] on link "all" at bounding box center [221, 54] width 23 height 18
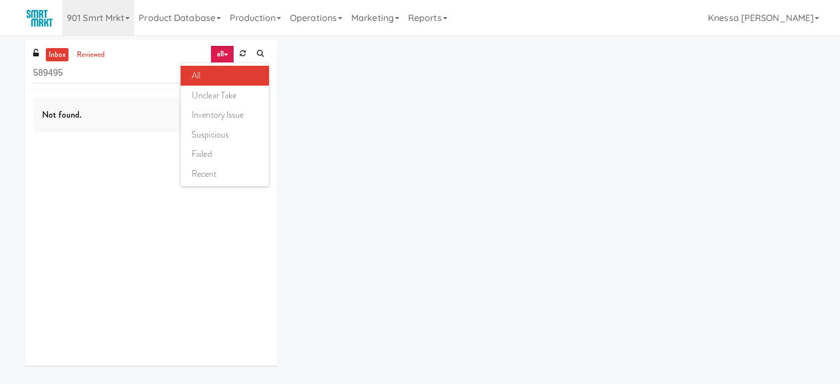
click at [238, 70] on link "all" at bounding box center [225, 76] width 88 height 20
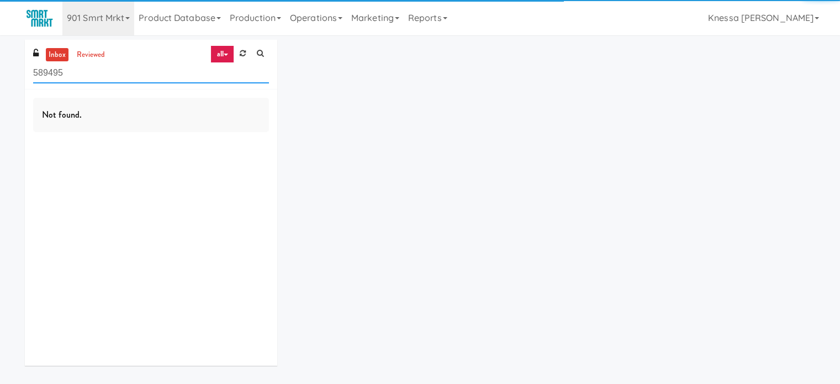
click at [236, 72] on input "589495" at bounding box center [151, 73] width 236 height 20
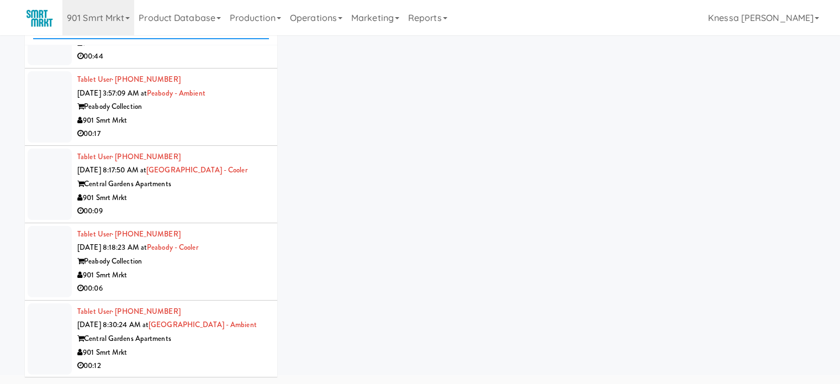
scroll to position [45, 0]
click at [230, 352] on div "901 Smrt Mrkt" at bounding box center [173, 352] width 192 height 14
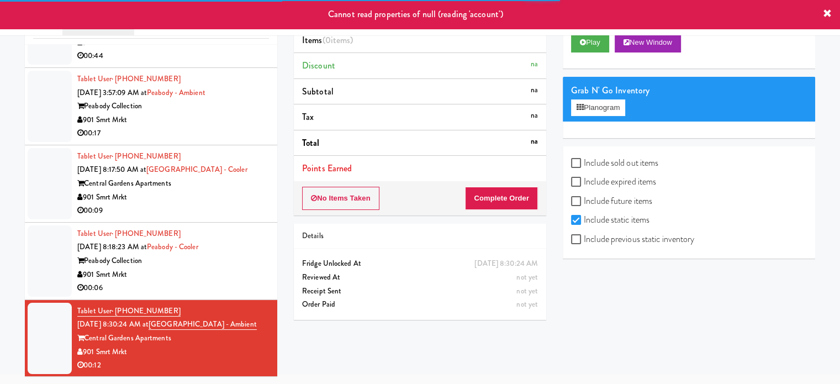
click at [130, 15] on div "Cannot read properties of null (reading 'account')" at bounding box center [420, 14] width 840 height 29
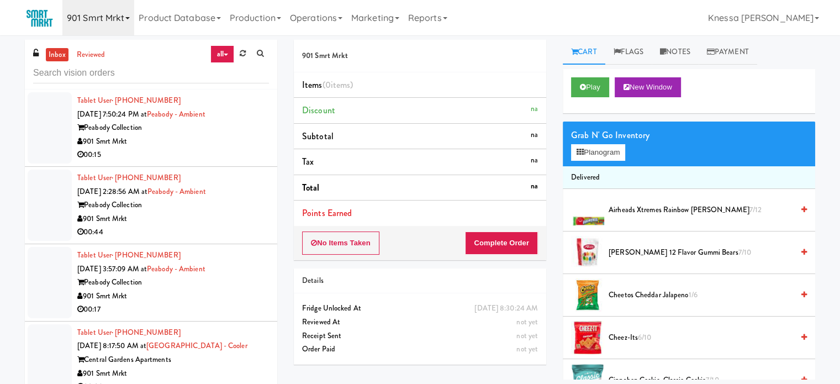
click at [126, 19] on icon at bounding box center [127, 18] width 4 height 2
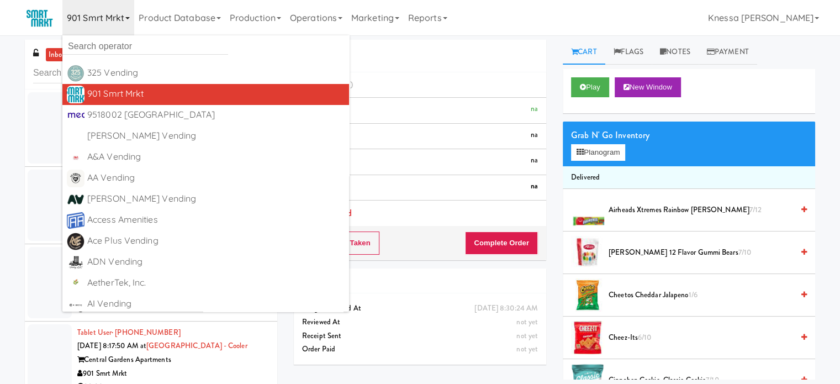
click at [126, 19] on icon at bounding box center [127, 18] width 4 height 2
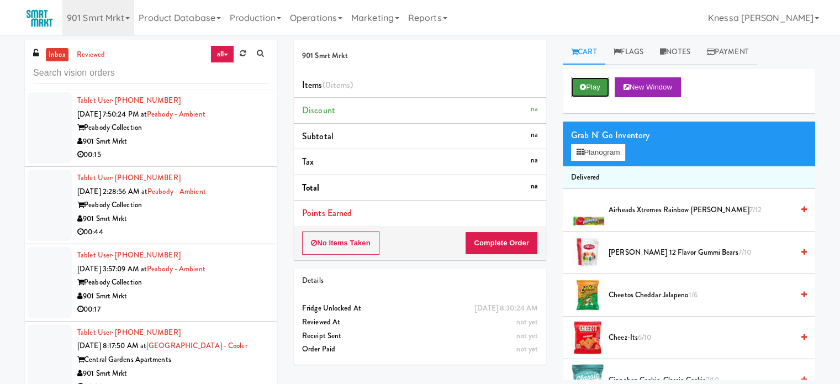
click at [594, 86] on button "Play" at bounding box center [590, 87] width 38 height 20
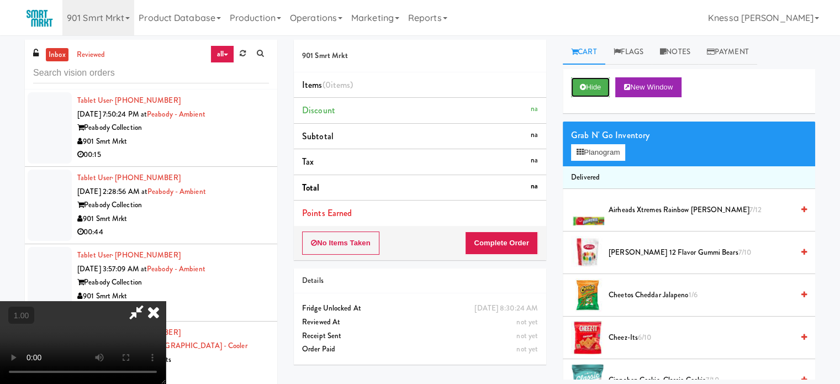
click at [571, 77] on button "Hide" at bounding box center [590, 87] width 39 height 20
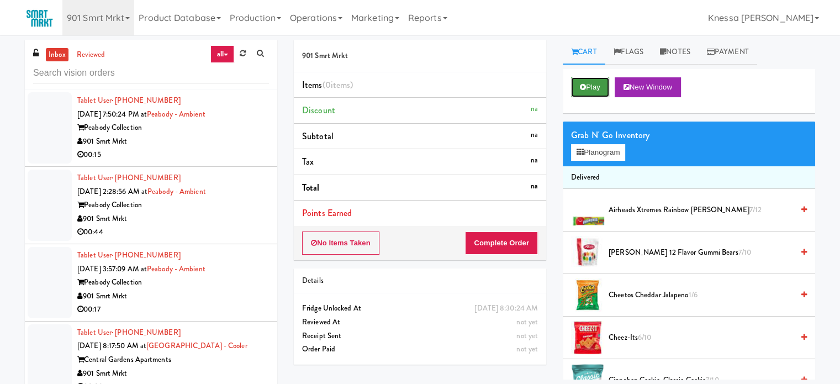
click at [583, 77] on button "Play" at bounding box center [590, 87] width 38 height 20
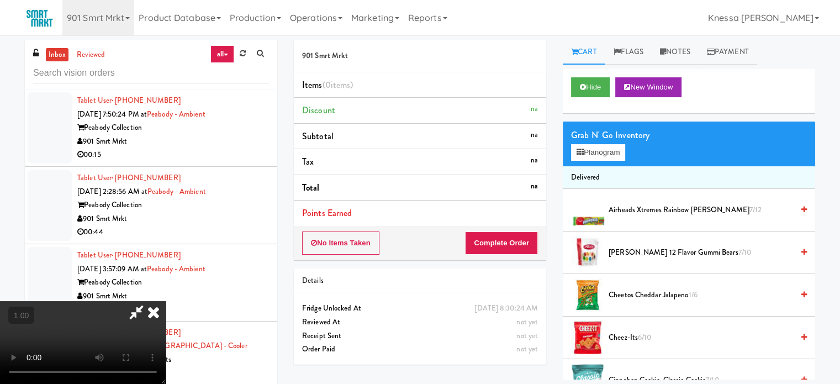
click at [99, 314] on video at bounding box center [83, 342] width 166 height 83
click at [166, 301] on video at bounding box center [83, 342] width 166 height 83
click at [149, 301] on icon at bounding box center [136, 312] width 25 height 22
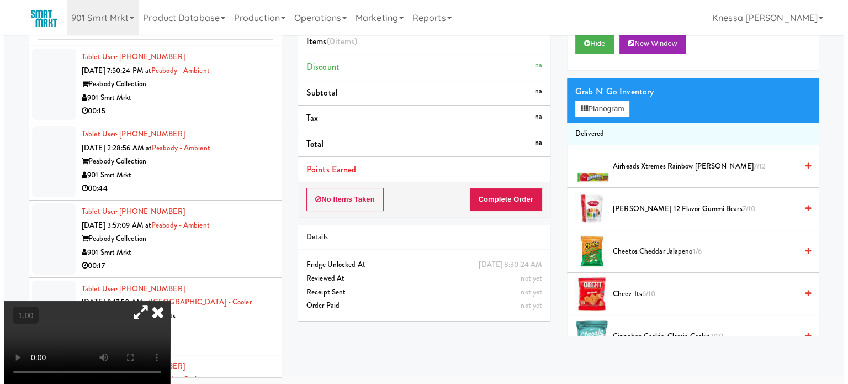
scroll to position [45, 0]
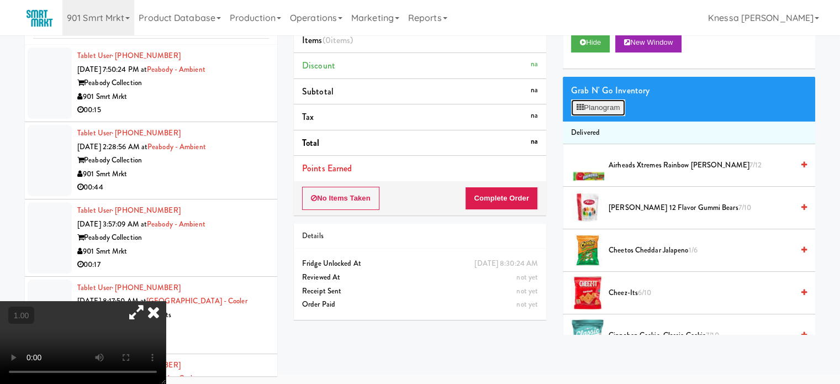
click at [582, 102] on button "Planogram" at bounding box center [598, 107] width 54 height 17
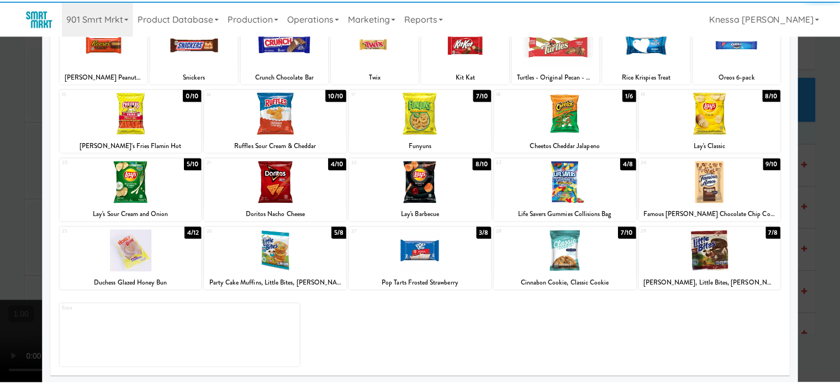
scroll to position [158, 0]
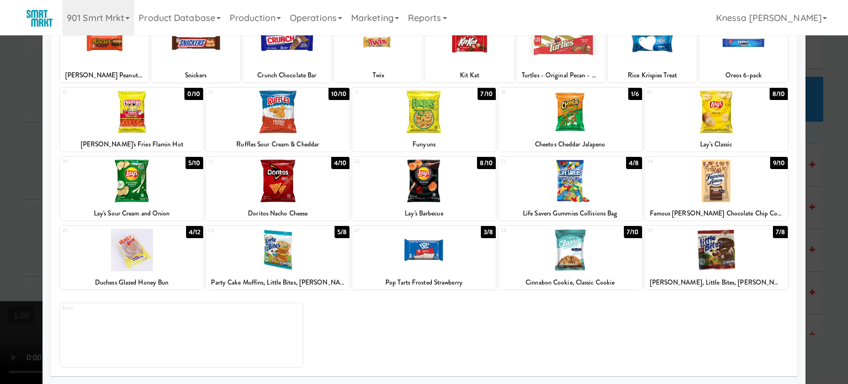
click at [24, 245] on div at bounding box center [424, 192] width 848 height 384
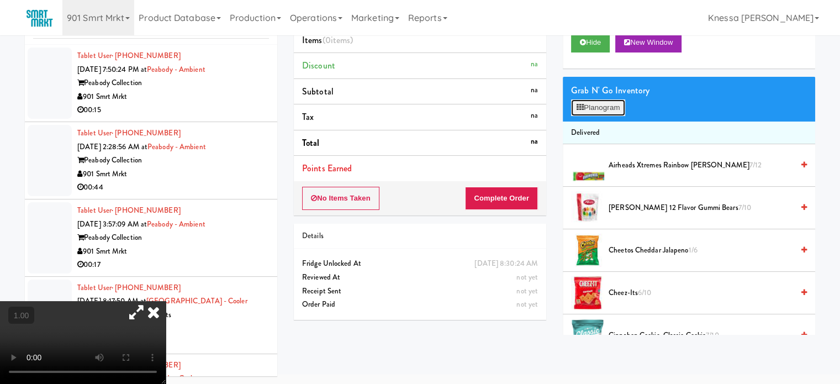
click at [618, 108] on button "Planogram" at bounding box center [598, 107] width 54 height 17
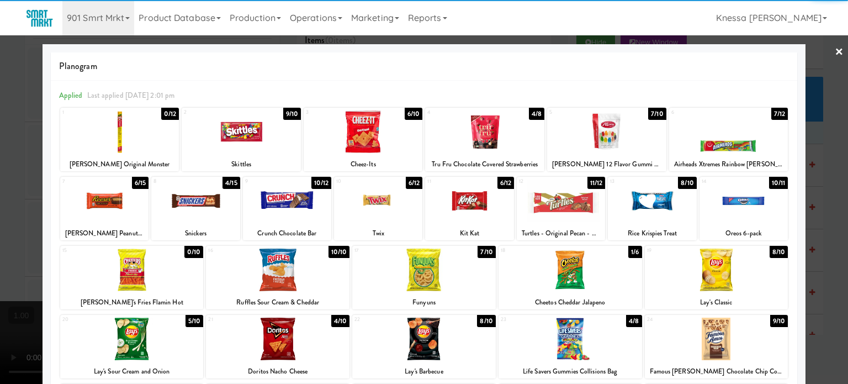
scroll to position [158, 0]
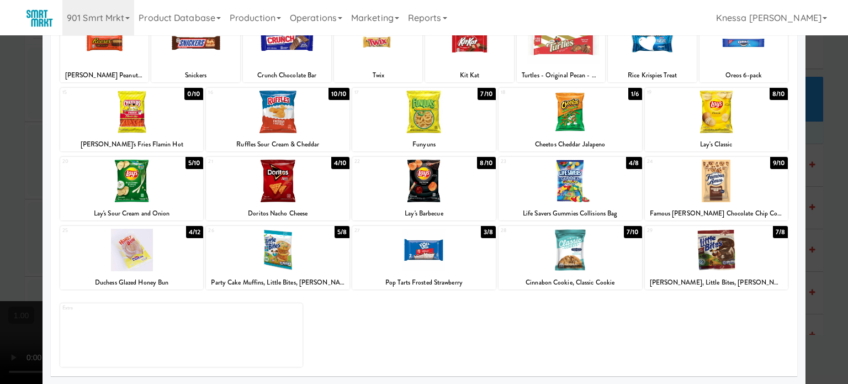
click at [0, 240] on div at bounding box center [424, 192] width 848 height 384
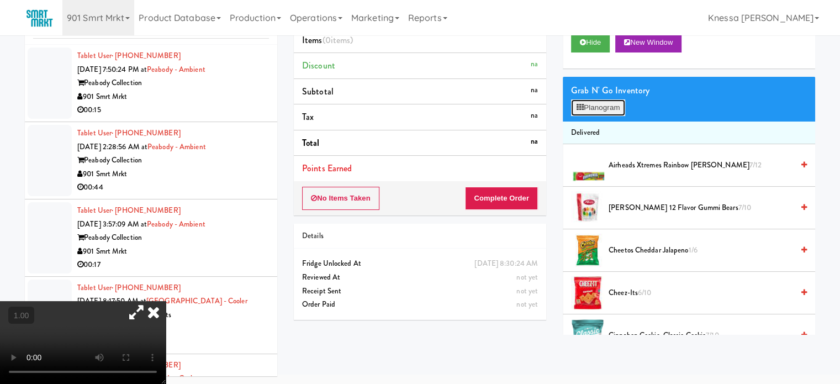
click at [599, 105] on button "Planogram" at bounding box center [598, 107] width 54 height 17
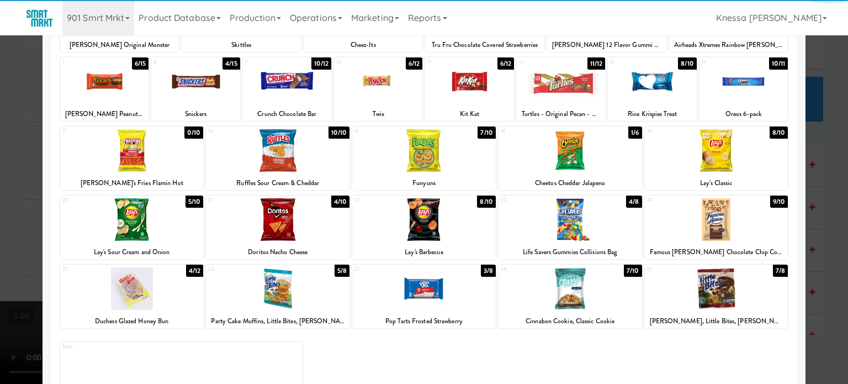
scroll to position [158, 0]
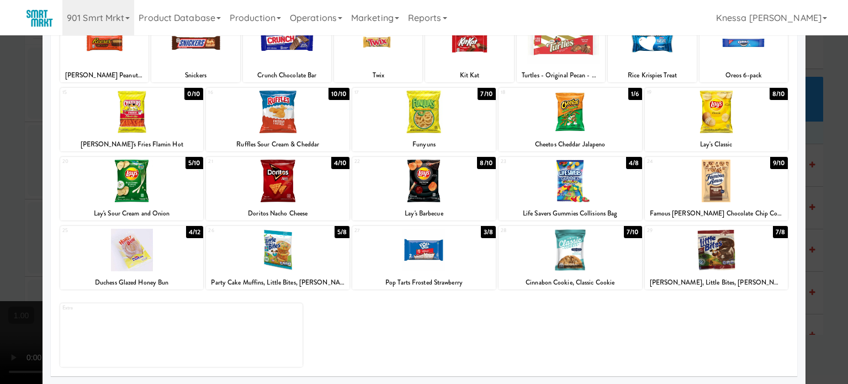
click at [15, 269] on div at bounding box center [424, 192] width 848 height 384
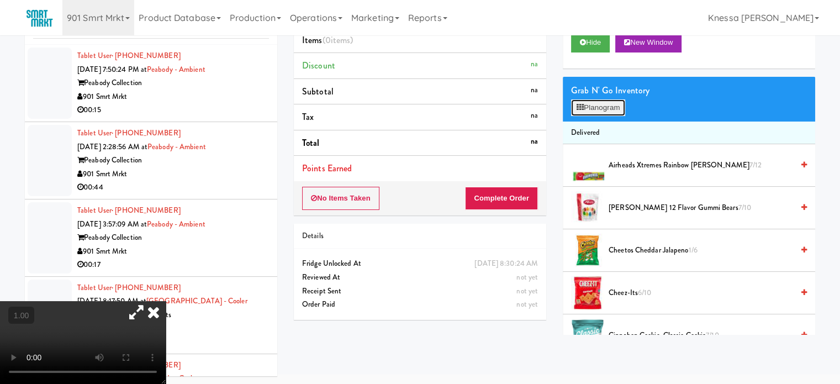
click at [625, 112] on button "Planogram" at bounding box center [598, 107] width 54 height 17
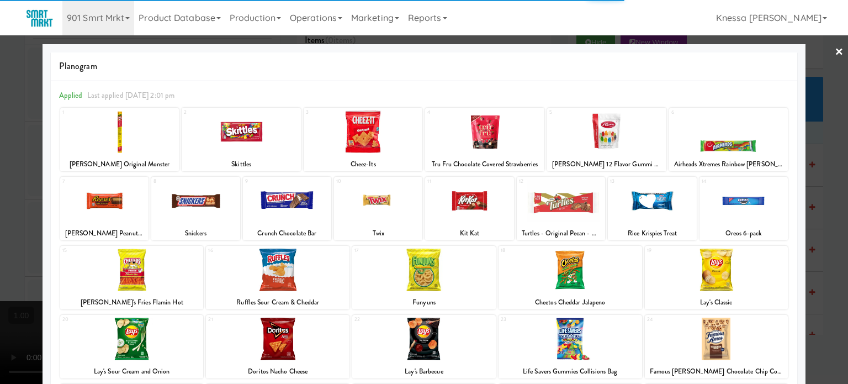
click at [22, 158] on div at bounding box center [424, 192] width 848 height 384
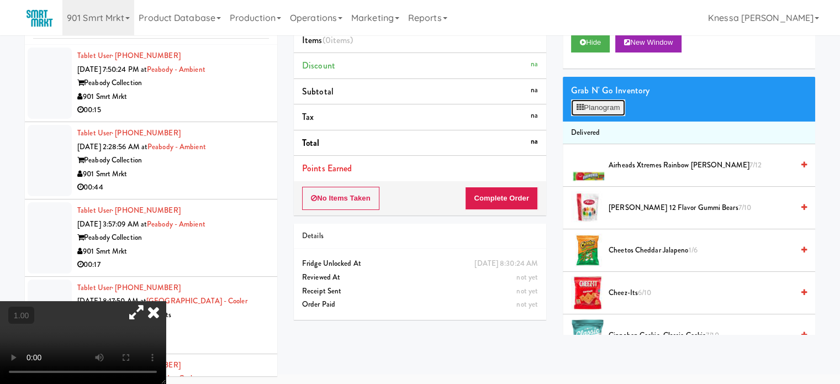
click at [618, 110] on button "Planogram" at bounding box center [598, 107] width 54 height 17
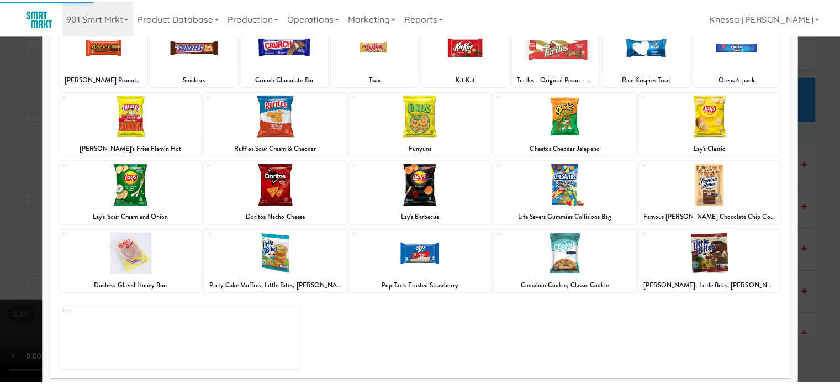
scroll to position [158, 0]
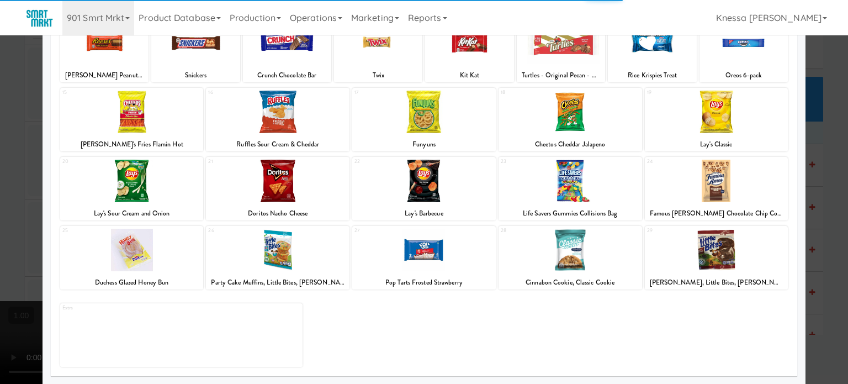
click at [802, 238] on div at bounding box center [424, 192] width 848 height 384
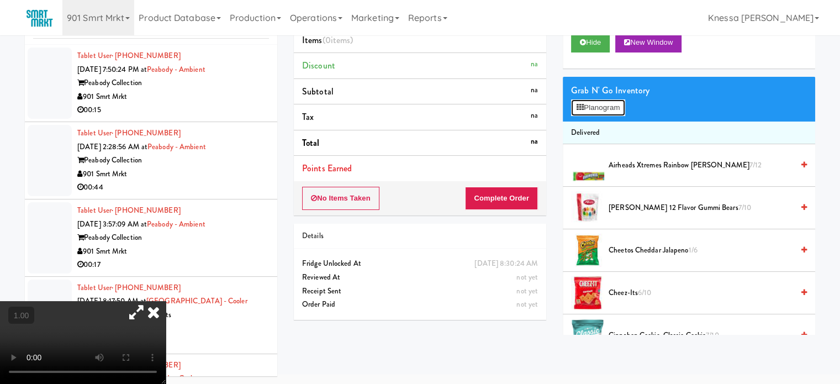
click at [615, 110] on button "Planogram" at bounding box center [598, 107] width 54 height 17
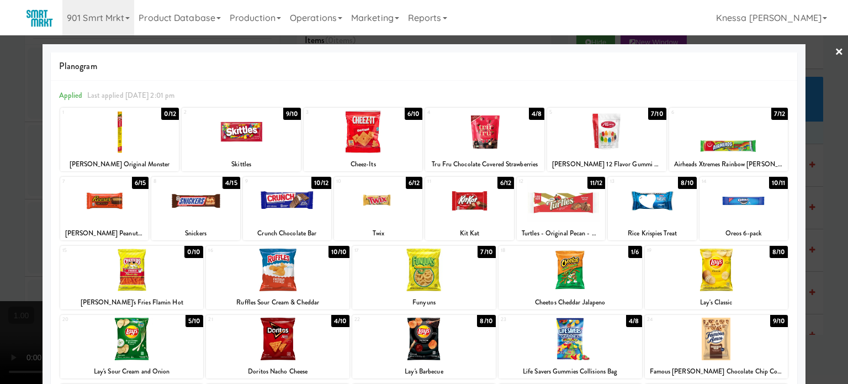
click at [3, 200] on div at bounding box center [424, 192] width 848 height 384
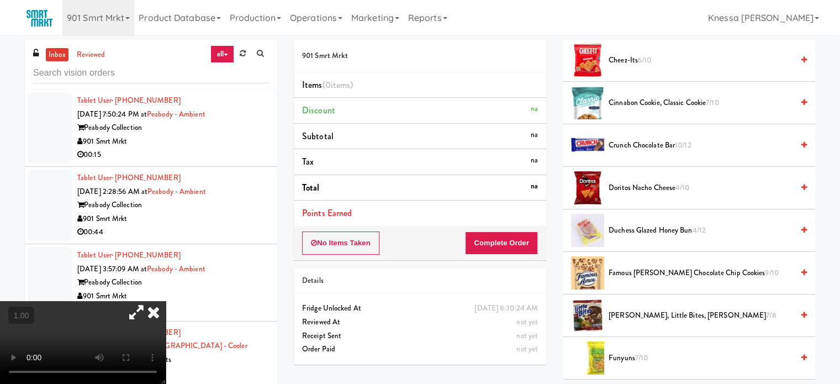
scroll to position [276, 0]
drag, startPoint x: 597, startPoint y: 240, endPoint x: 576, endPoint y: 231, distance: 22.5
click at [576, 231] on div at bounding box center [587, 231] width 33 height 33
drag, startPoint x: 586, startPoint y: 237, endPoint x: 574, endPoint y: 228, distance: 14.6
click at [574, 228] on div at bounding box center [587, 231] width 33 height 33
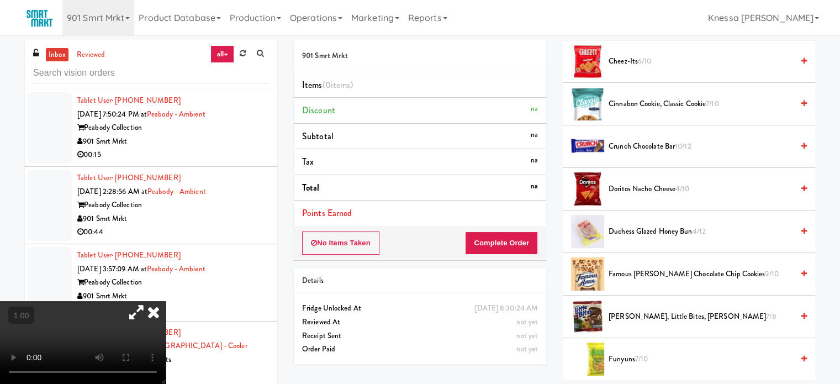
drag, startPoint x: 594, startPoint y: 243, endPoint x: 572, endPoint y: 220, distance: 31.6
drag, startPoint x: 572, startPoint y: 220, endPoint x: 550, endPoint y: 228, distance: 23.6
click at [550, 228] on div "901 Smrt Mrkt Items (0 items ) Discount na Subtotal na Tax na Total na Points E…" at bounding box center [419, 206] width 269 height 333
drag, startPoint x: 595, startPoint y: 239, endPoint x: 581, endPoint y: 216, distance: 26.8
click at [581, 216] on div at bounding box center [587, 231] width 33 height 33
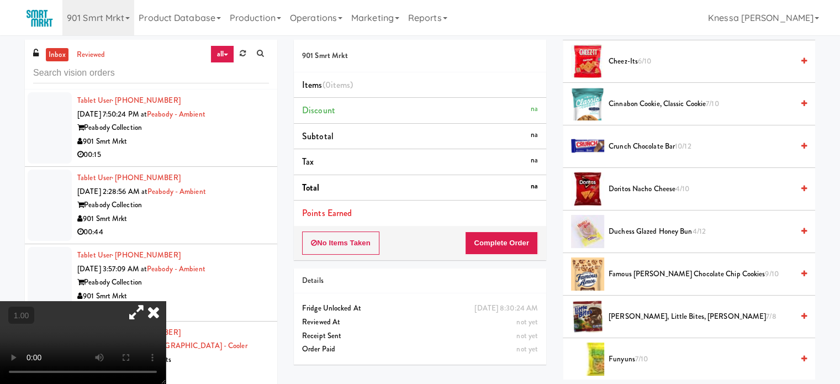
drag, startPoint x: 595, startPoint y: 236, endPoint x: 571, endPoint y: 221, distance: 27.7
drag, startPoint x: 571, startPoint y: 221, endPoint x: 553, endPoint y: 220, distance: 18.3
click at [553, 220] on div "901 Smrt Mrkt Items (0 items ) Discount na Subtotal na Tax na Total na Points E…" at bounding box center [419, 206] width 269 height 333
drag, startPoint x: 602, startPoint y: 242, endPoint x: 581, endPoint y: 222, distance: 28.5
drag, startPoint x: 581, startPoint y: 222, endPoint x: 534, endPoint y: 214, distance: 48.3
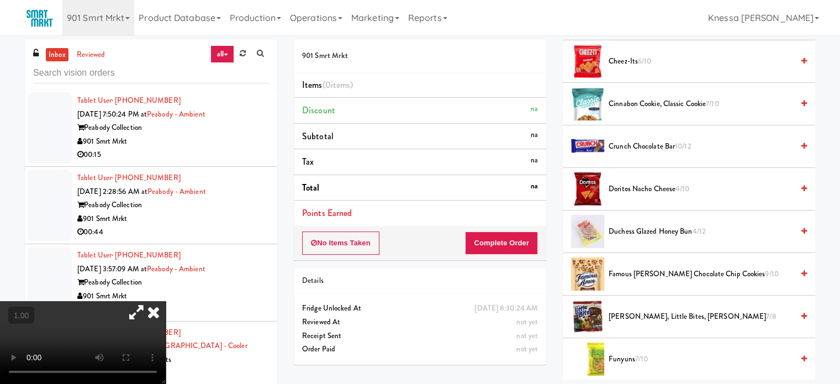
click at [534, 214] on li "Points Earned" at bounding box center [420, 212] width 252 height 25
drag, startPoint x: 601, startPoint y: 239, endPoint x: 579, endPoint y: 222, distance: 27.3
drag, startPoint x: 579, startPoint y: 222, endPoint x: 547, endPoint y: 214, distance: 32.7
click at [547, 214] on div "901 Smrt Mrkt Items (0 items ) Discount na Subtotal na Tax na Total na Points E…" at bounding box center [419, 206] width 269 height 333
drag, startPoint x: 595, startPoint y: 234, endPoint x: 574, endPoint y: 221, distance: 24.2
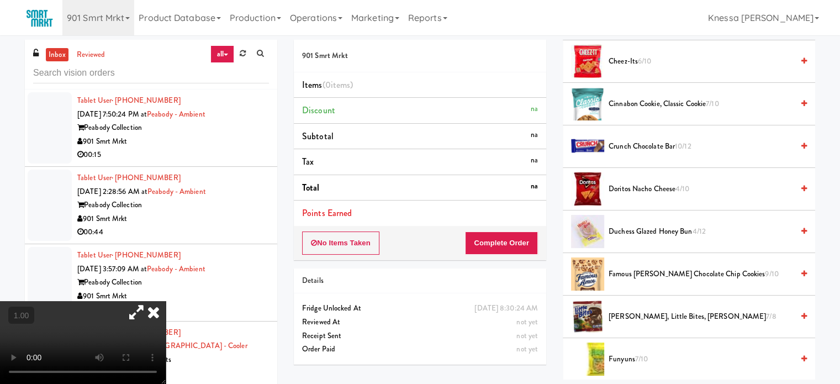
drag, startPoint x: 574, startPoint y: 221, endPoint x: 547, endPoint y: 211, distance: 28.8
click at [543, 211] on li "Points Earned" at bounding box center [420, 212] width 252 height 25
drag, startPoint x: 618, startPoint y: 243, endPoint x: 552, endPoint y: 216, distance: 71.9
drag, startPoint x: 552, startPoint y: 216, endPoint x: 522, endPoint y: 210, distance: 30.5
click at [522, 210] on li "Points Earned" at bounding box center [420, 212] width 252 height 25
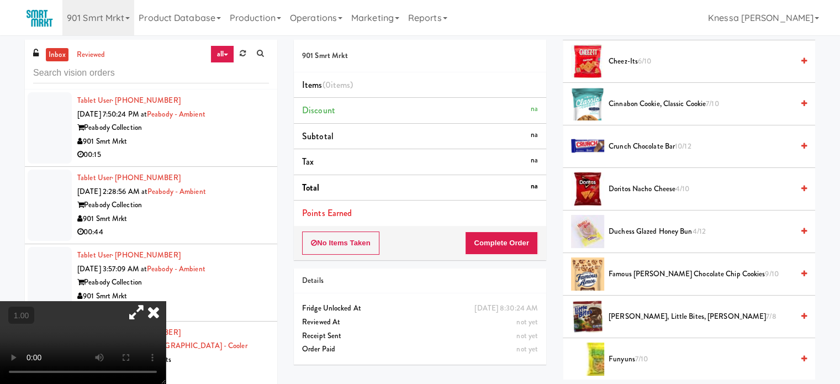
drag, startPoint x: 594, startPoint y: 237, endPoint x: 605, endPoint y: 268, distance: 33.5
drag, startPoint x: 605, startPoint y: 268, endPoint x: 545, endPoint y: 219, distance: 77.3
click at [545, 220] on li "Points Earned" at bounding box center [420, 212] width 252 height 25
drag, startPoint x: 600, startPoint y: 237, endPoint x: 602, endPoint y: 255, distance: 18.4
drag, startPoint x: 602, startPoint y: 255, endPoint x: 554, endPoint y: 217, distance: 61.3
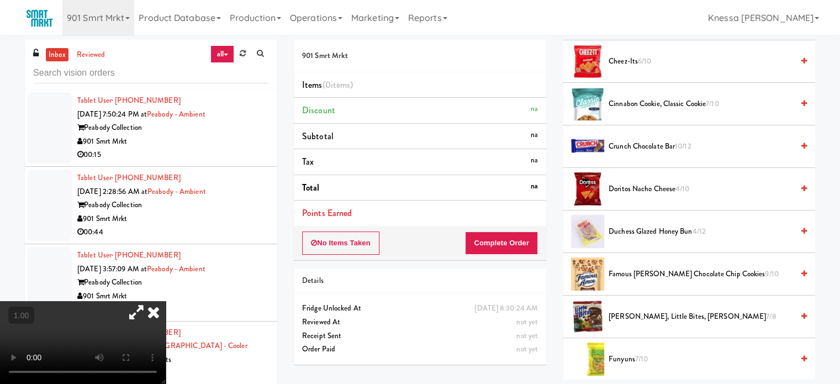
click at [554, 218] on div "Cart Flags Notes Payment Hide New Window Grab N' Go Inventory Planogram Deliver…" at bounding box center [688, 210] width 269 height 340
drag, startPoint x: 558, startPoint y: 226, endPoint x: 585, endPoint y: 245, distance: 33.4
drag, startPoint x: 585, startPoint y: 245, endPoint x: 563, endPoint y: 224, distance: 30.9
click at [563, 224] on li "Duchess Glazed Honey Bun 4/12" at bounding box center [689, 231] width 252 height 43
drag, startPoint x: 563, startPoint y: 224, endPoint x: 589, endPoint y: 248, distance: 36.0
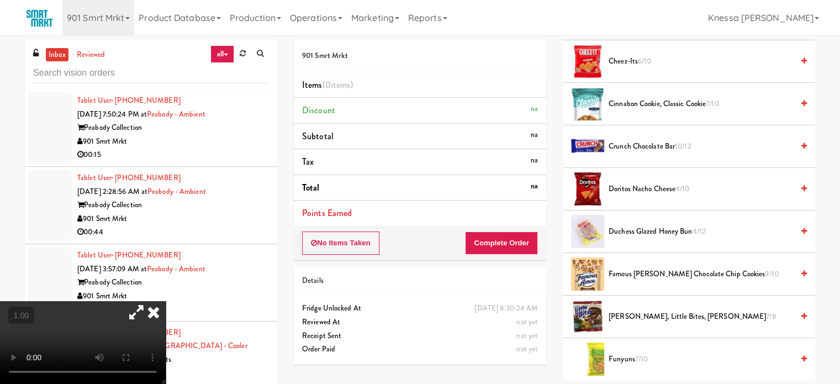
drag, startPoint x: 589, startPoint y: 248, endPoint x: 561, endPoint y: 226, distance: 35.8
click at [561, 228] on div "Cart Flags Notes Payment Hide New Window Grab N' Go Inventory Planogram Deliver…" at bounding box center [688, 210] width 269 height 340
click at [149, 301] on icon at bounding box center [136, 312] width 25 height 22
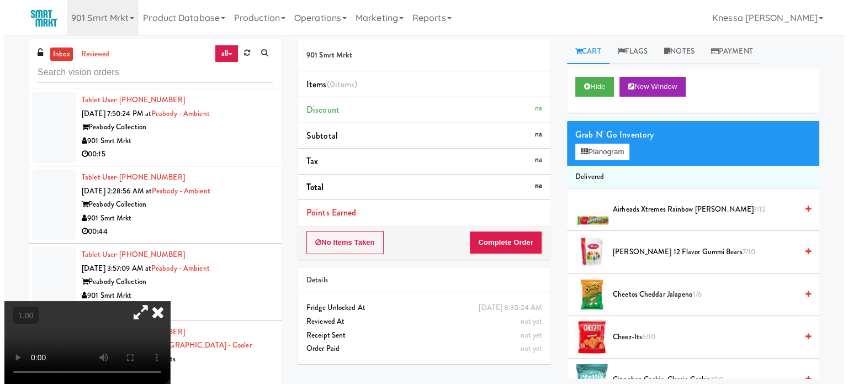
scroll to position [0, 0]
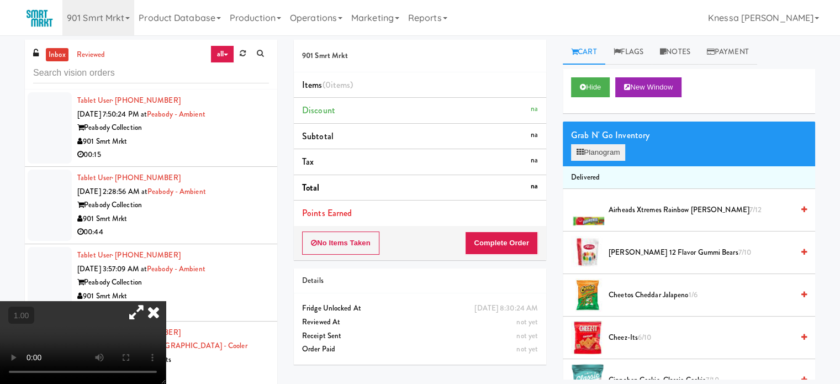
drag, startPoint x: 633, startPoint y: 157, endPoint x: 625, endPoint y: 160, distance: 8.0
click at [628, 158] on div "Grab N' Go Inventory Planogram" at bounding box center [689, 143] width 252 height 45
click at [617, 160] on div "Grab N' Go Inventory Planogram" at bounding box center [689, 143] width 252 height 45
click at [590, 152] on button "Planogram" at bounding box center [598, 152] width 54 height 17
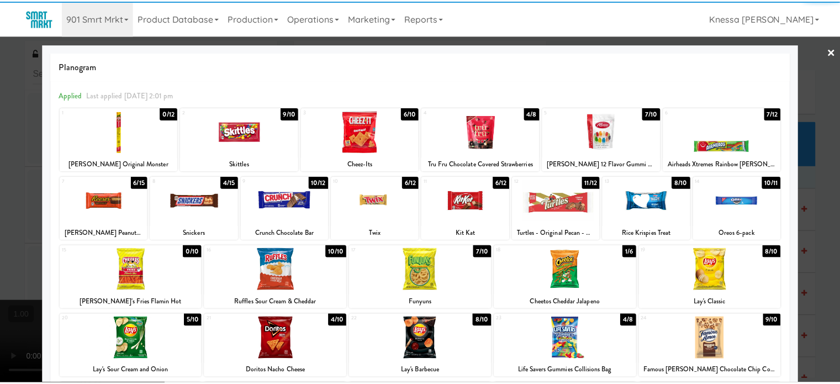
scroll to position [158, 0]
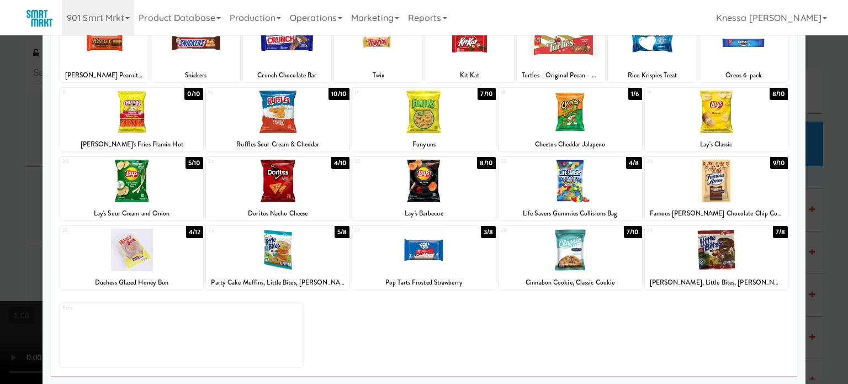
click at [818, 185] on div at bounding box center [424, 192] width 848 height 384
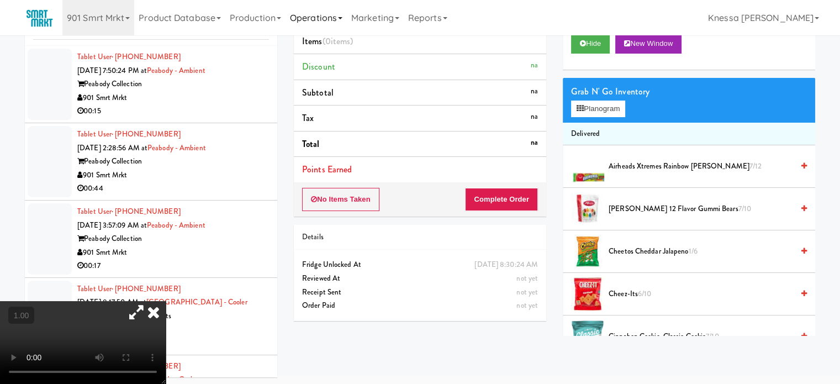
scroll to position [45, 0]
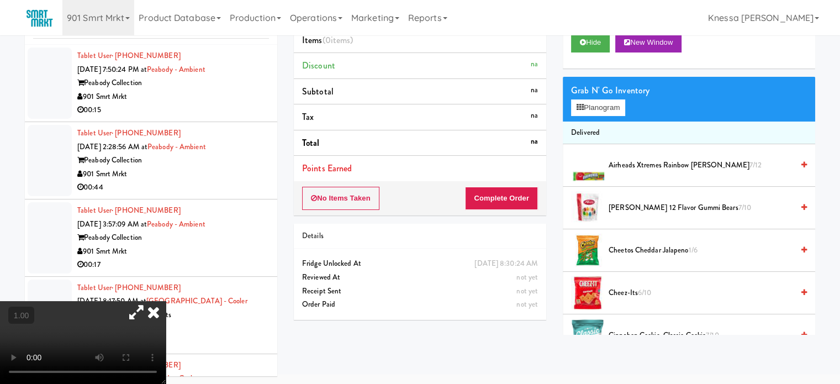
click at [149, 301] on icon at bounding box center [136, 312] width 25 height 22
click at [166, 301] on icon at bounding box center [153, 312] width 24 height 22
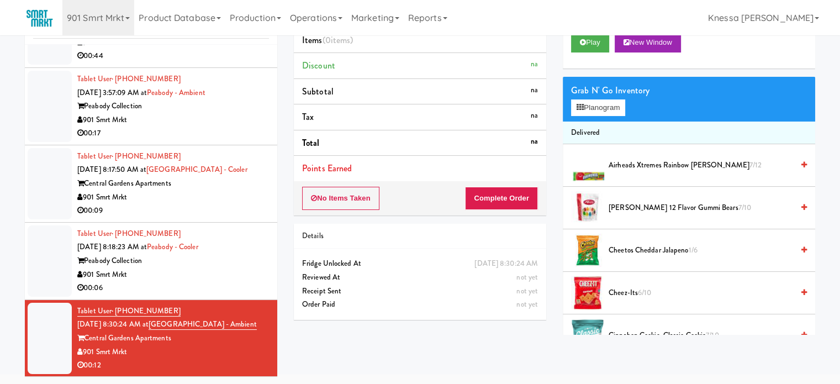
click at [236, 254] on div "Peabody Collection" at bounding box center [173, 261] width 192 height 14
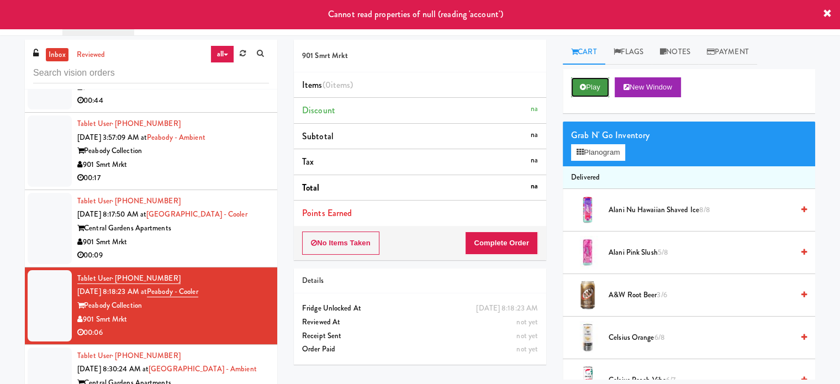
click at [601, 88] on button "Play" at bounding box center [590, 87] width 38 height 20
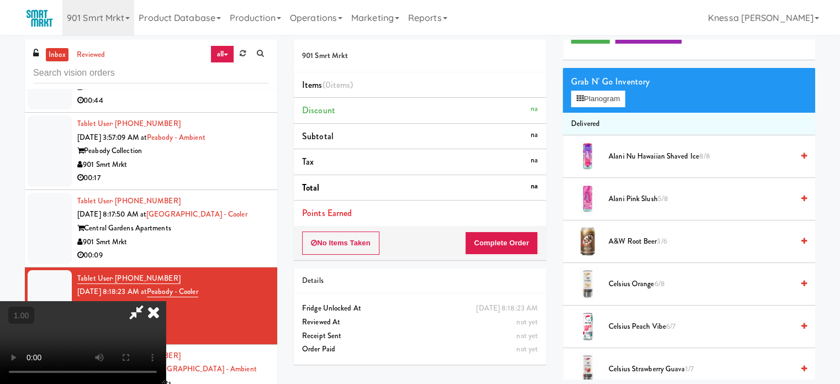
scroll to position [55, 0]
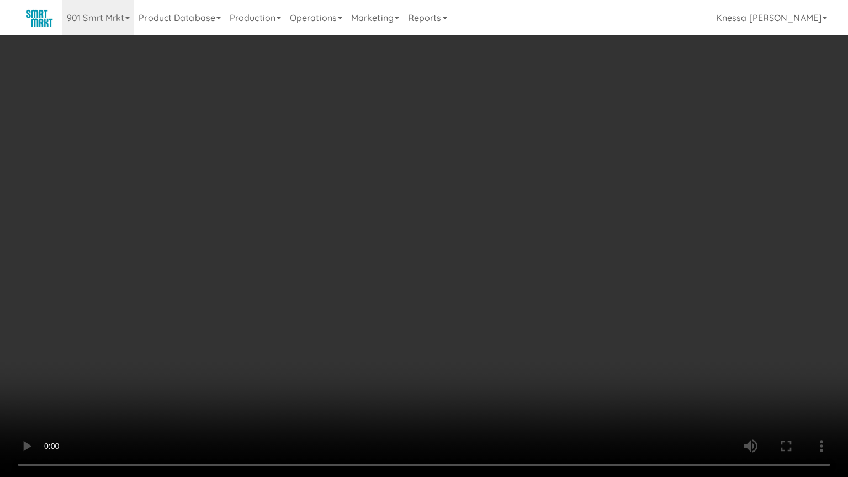
click at [393, 239] on video at bounding box center [424, 238] width 848 height 477
click at [744, 373] on video at bounding box center [424, 238] width 848 height 477
click at [685, 353] on video at bounding box center [424, 238] width 848 height 477
click at [375, 305] on video at bounding box center [424, 238] width 848 height 477
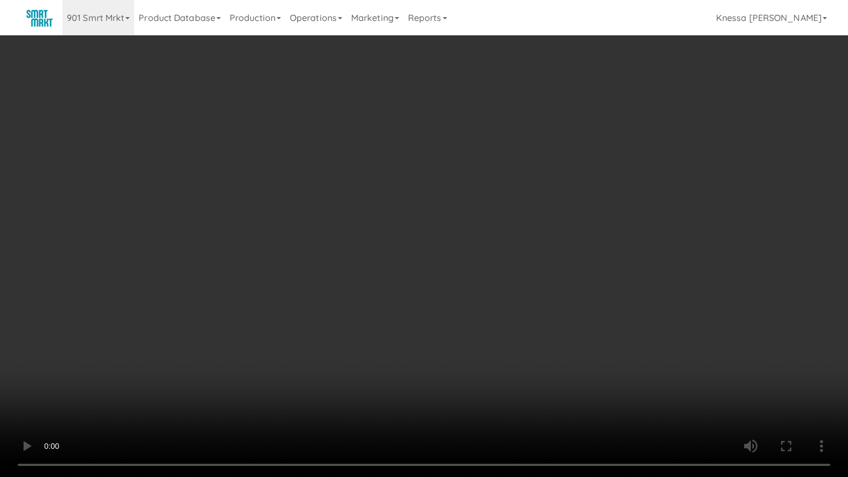
click at [375, 305] on video at bounding box center [424, 238] width 848 height 477
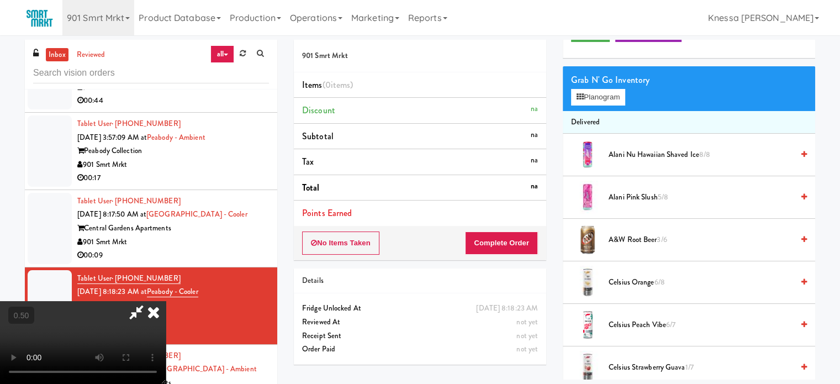
click at [616, 86] on div "Grab N' Go Inventory" at bounding box center [689, 80] width 236 height 17
click at [618, 91] on button "Planogram" at bounding box center [598, 97] width 54 height 17
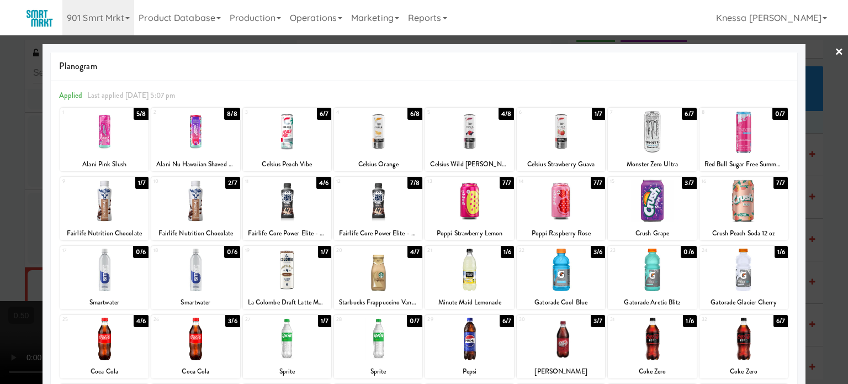
click at [826, 55] on div at bounding box center [424, 192] width 848 height 384
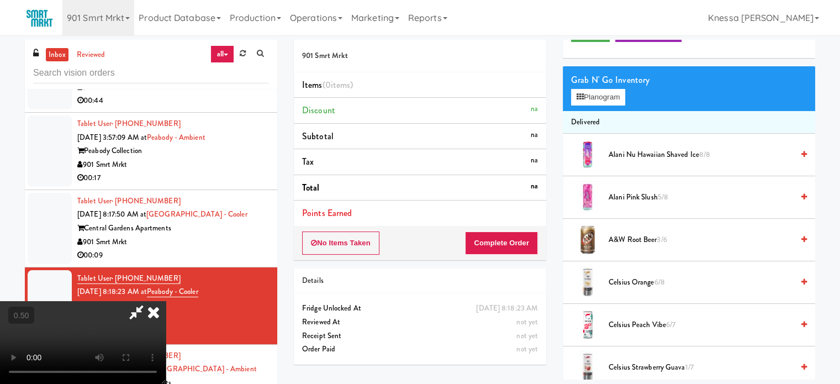
click at [166, 301] on icon at bounding box center [153, 312] width 24 height 22
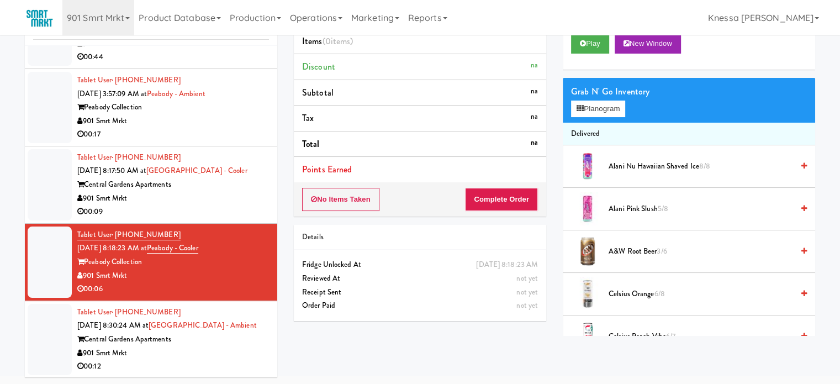
scroll to position [45, 0]
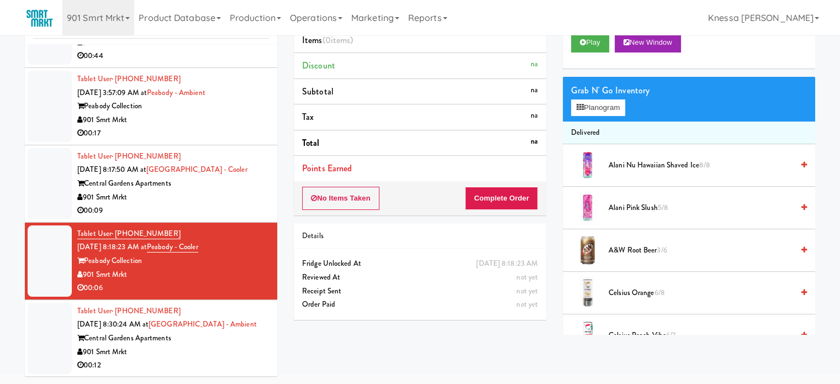
click at [241, 205] on div "00:09" at bounding box center [173, 211] width 192 height 14
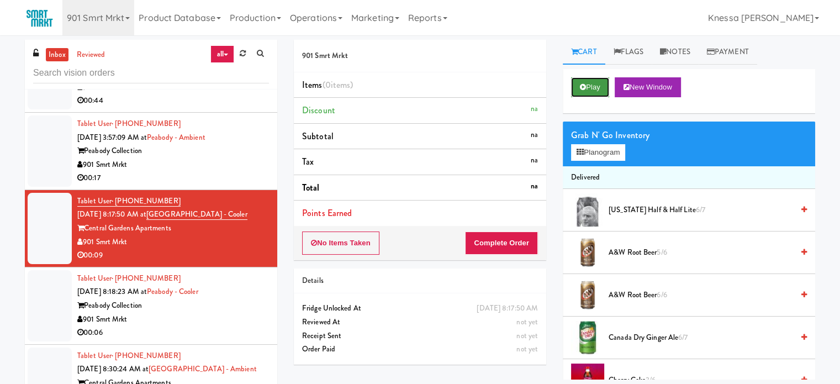
drag, startPoint x: 597, startPoint y: 86, endPoint x: 578, endPoint y: 88, distance: 18.8
click at [596, 87] on button "Play" at bounding box center [590, 87] width 38 height 20
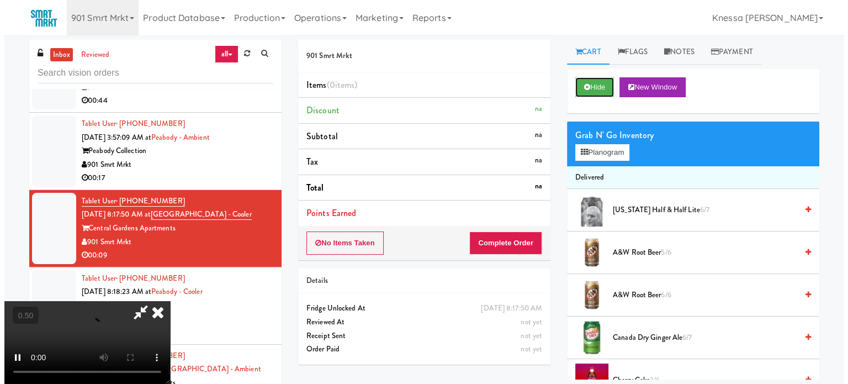
scroll to position [166, 0]
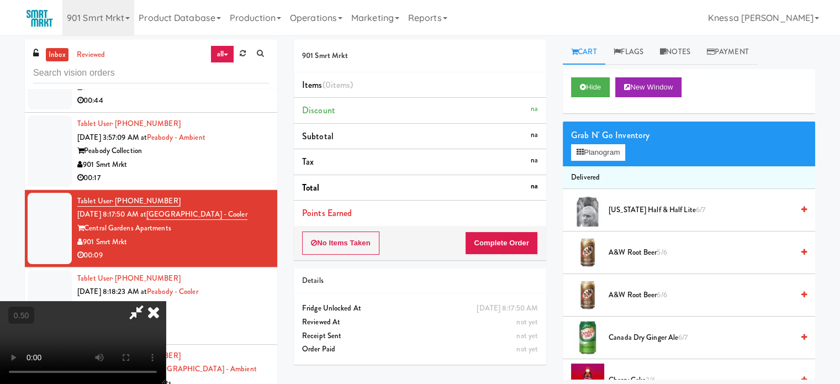
click at [610, 161] on div "Grab N' Go Inventory Planogram" at bounding box center [689, 143] width 252 height 45
click at [610, 155] on button "Planogram" at bounding box center [598, 152] width 54 height 17
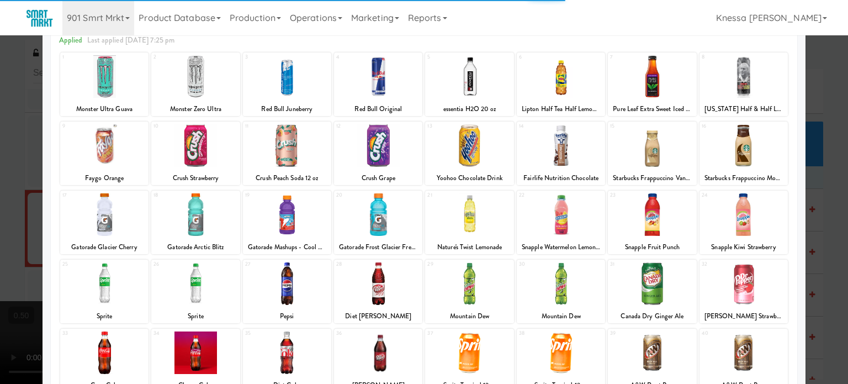
scroll to position [158, 0]
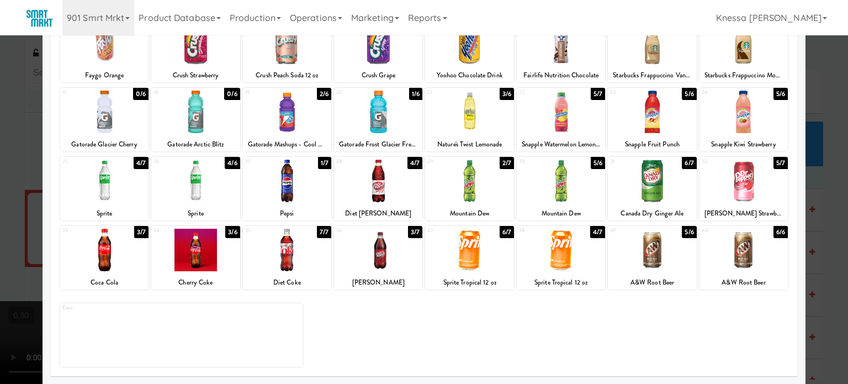
click at [808, 235] on div at bounding box center [424, 192] width 848 height 384
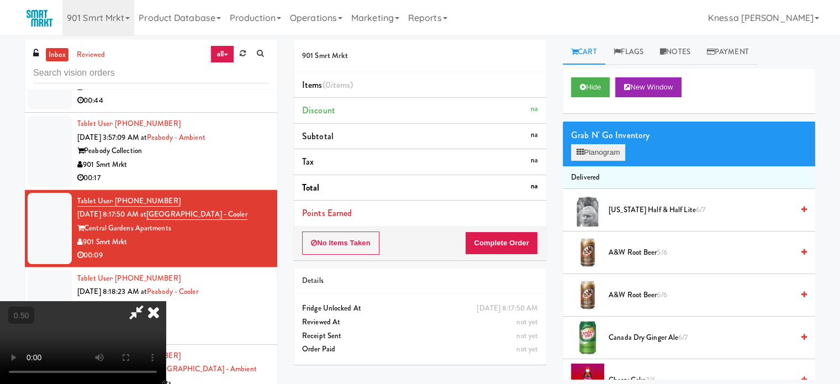
click at [627, 152] on div "Grab N' Go Inventory Planogram" at bounding box center [689, 143] width 252 height 45
click at [623, 150] on button "Planogram" at bounding box center [598, 152] width 54 height 17
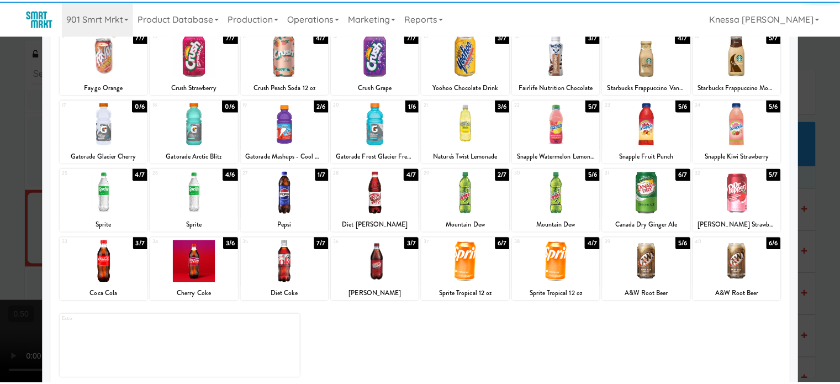
scroll to position [158, 0]
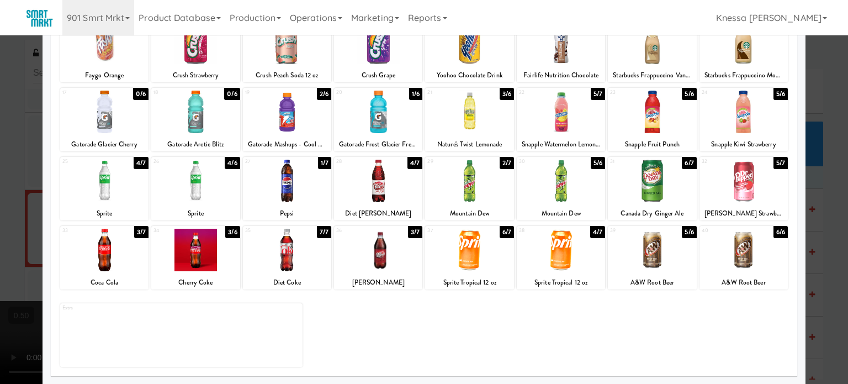
click at [822, 247] on div at bounding box center [424, 192] width 848 height 384
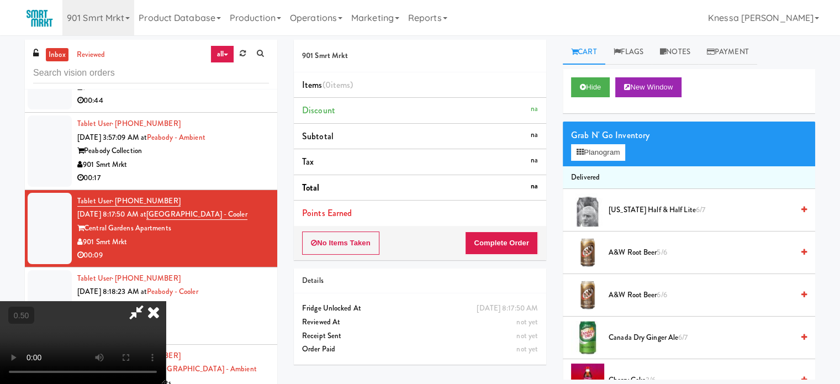
click at [549, 71] on div "901 Smrt Mrkt Items (0 items ) Discount na Subtotal na Tax na Total na Points E…" at bounding box center [419, 206] width 269 height 333
click at [166, 301] on icon at bounding box center [153, 312] width 24 height 22
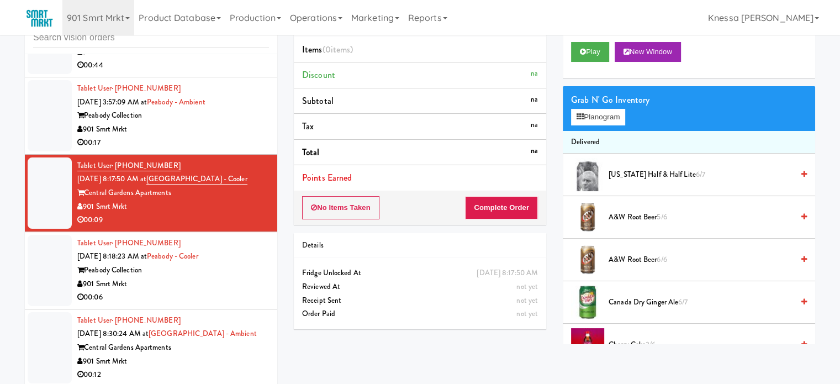
scroll to position [45, 0]
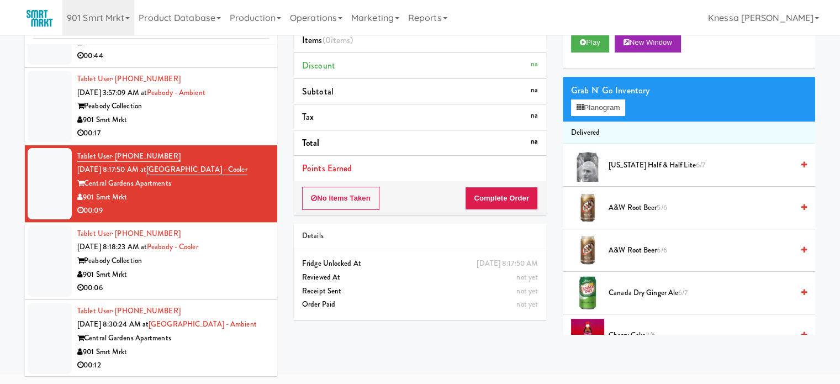
click at [193, 113] on div "901 Smrt Mrkt" at bounding box center [173, 120] width 192 height 14
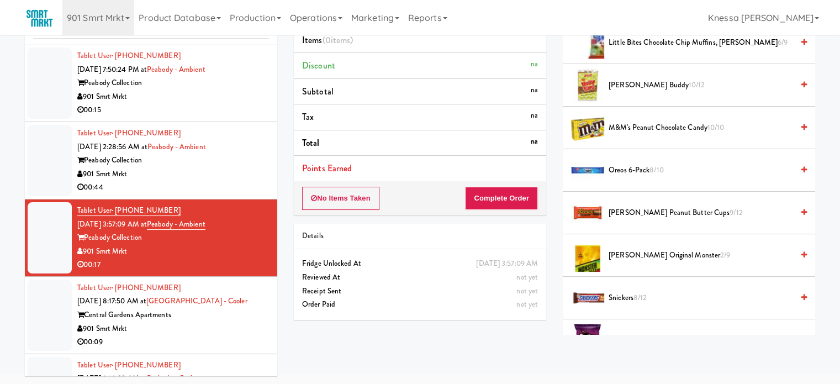
click at [246, 162] on div "Peabody Collection" at bounding box center [173, 160] width 192 height 14
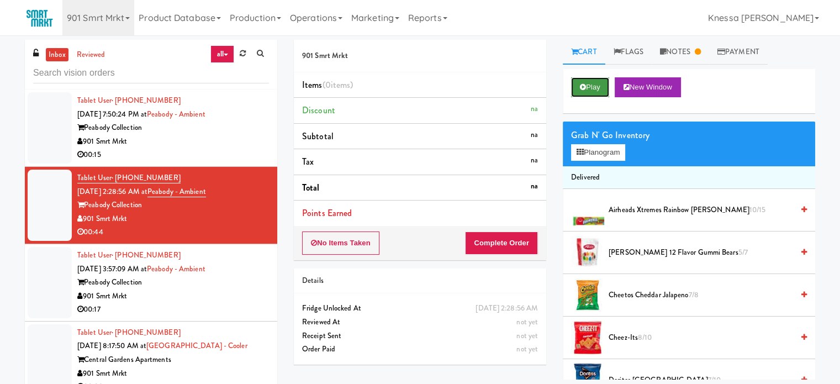
click at [599, 81] on button "Play" at bounding box center [590, 87] width 38 height 20
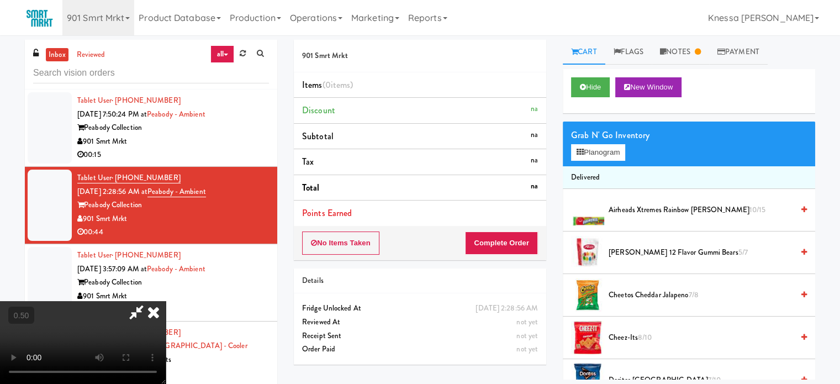
click at [149, 301] on icon at bounding box center [136, 312] width 25 height 22
click at [166, 301] on icon at bounding box center [153, 312] width 24 height 22
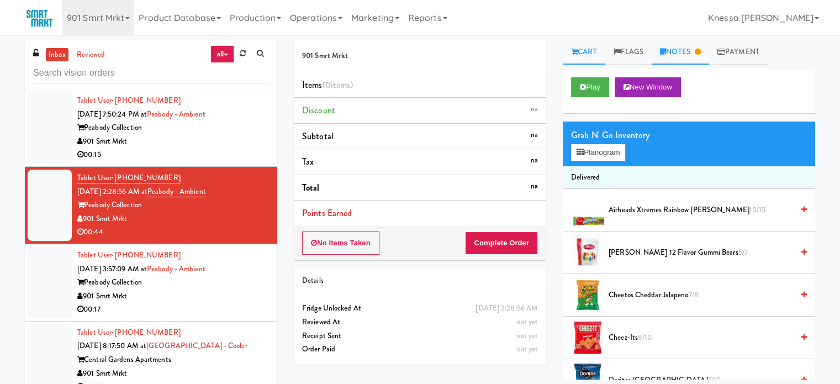
drag, startPoint x: 652, startPoint y: 57, endPoint x: 661, endPoint y: 56, distance: 8.9
click at [652, 56] on link "Flags" at bounding box center [628, 52] width 47 height 25
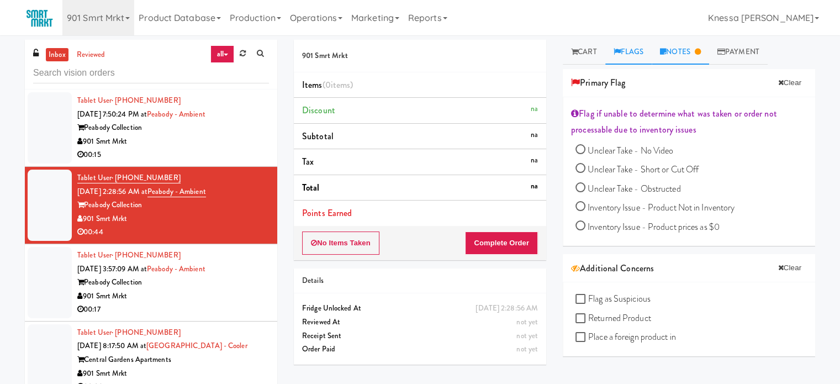
click at [680, 52] on link "Notes" at bounding box center [679, 52] width 57 height 25
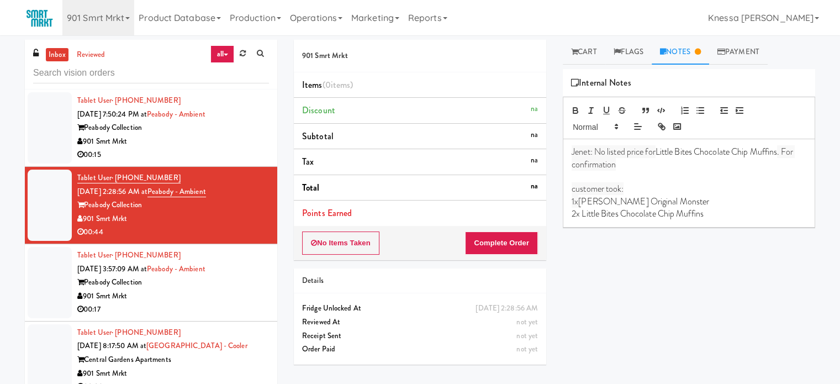
click at [237, 139] on div "901 Smrt Mrkt" at bounding box center [173, 142] width 192 height 14
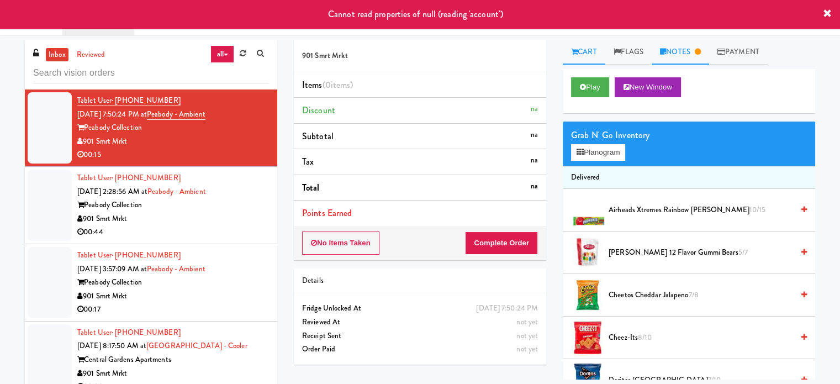
click at [686, 48] on link "Notes" at bounding box center [679, 52] width 57 height 25
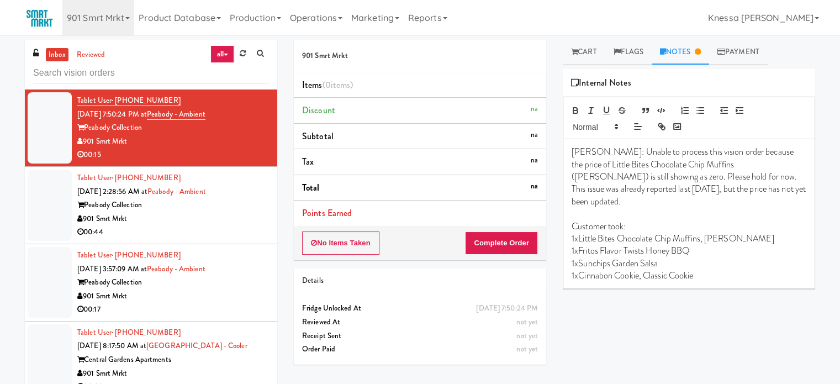
click at [226, 51] on link "all" at bounding box center [221, 54] width 23 height 18
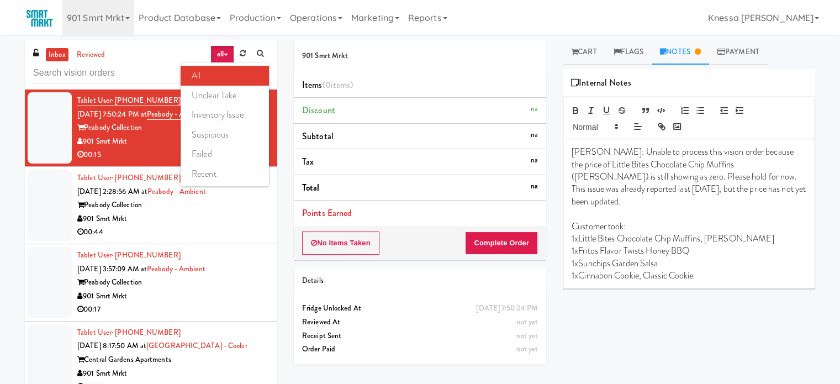
click at [226, 75] on link "all" at bounding box center [225, 76] width 88 height 20
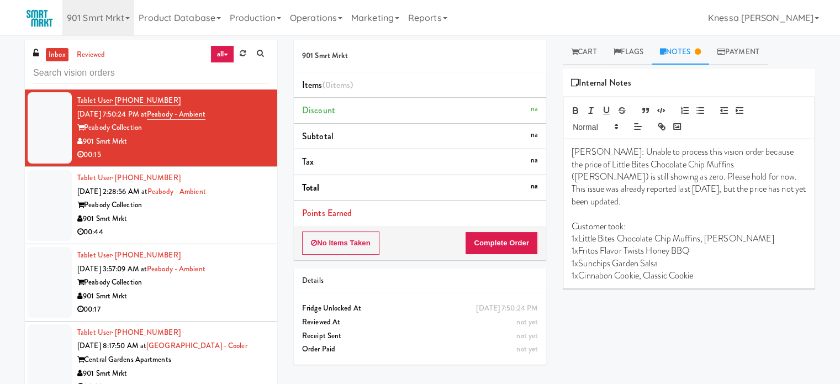
click at [251, 137] on div "901 Smrt Mrkt" at bounding box center [173, 142] width 192 height 14
drag, startPoint x: 249, startPoint y: 193, endPoint x: 251, endPoint y: 185, distance: 8.6
click at [249, 194] on div "Tablet User · (347) 752-1175 Sep 16, 2025 2:28:56 AM at Peabody - Ambient Peabo…" at bounding box center [173, 205] width 192 height 68
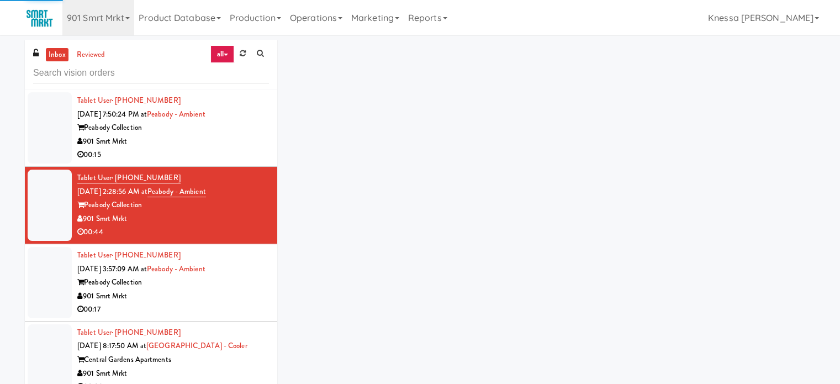
click at [246, 126] on div "Peabody Collection" at bounding box center [173, 128] width 192 height 14
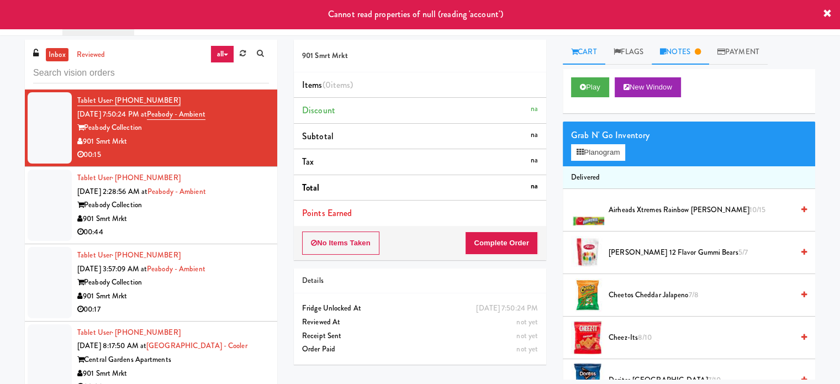
click at [701, 52] on icon at bounding box center [698, 51] width 6 height 7
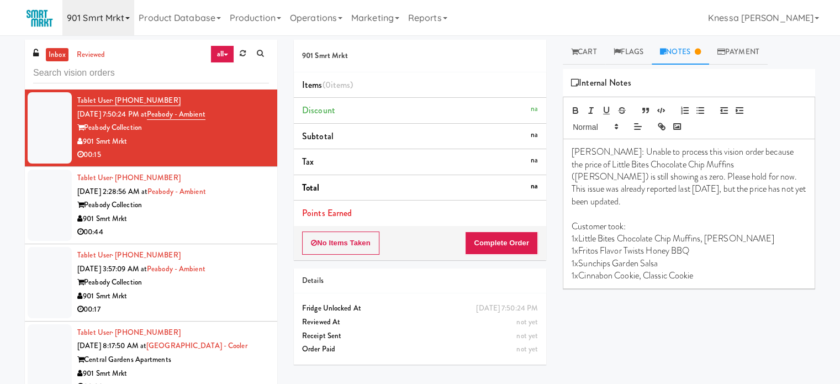
click at [125, 22] on link "901 Smrt Mrkt" at bounding box center [98, 17] width 72 height 35
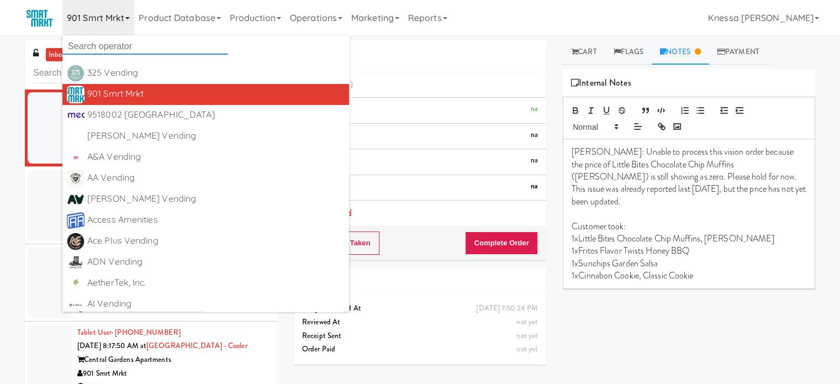
click at [139, 50] on input "text" at bounding box center [145, 46] width 166 height 17
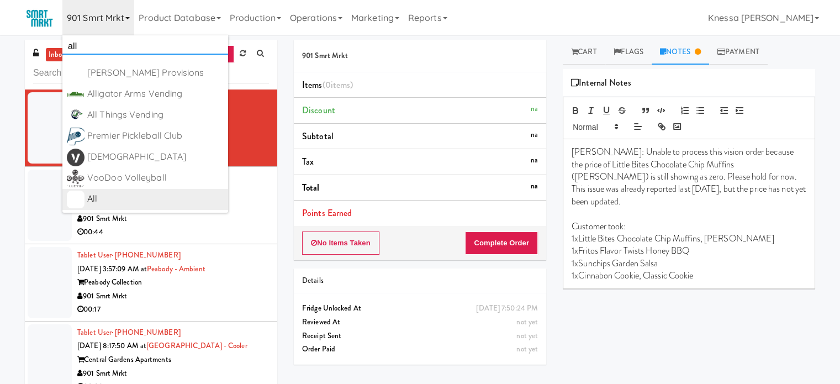
type input "all"
click at [131, 198] on div "All" at bounding box center [155, 198] width 136 height 17
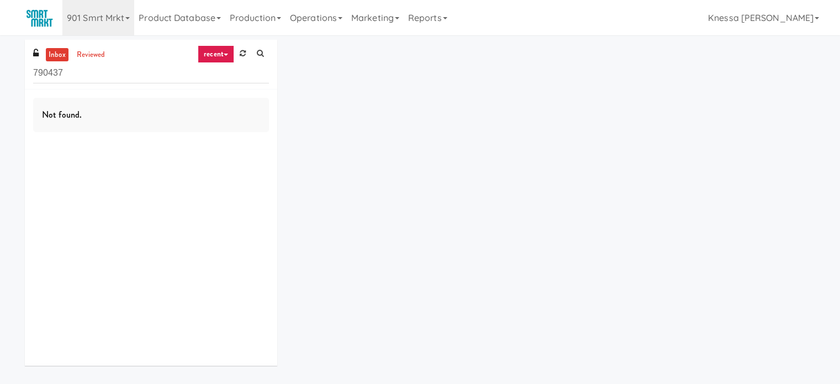
click at [202, 73] on input "790437" at bounding box center [151, 73] width 236 height 20
click at [217, 51] on link "recent" at bounding box center [216, 54] width 36 height 18
click at [378, 115] on div "inbox reviewed recent all unclear take inventory issue suspicious failed recent…" at bounding box center [420, 207] width 807 height 334
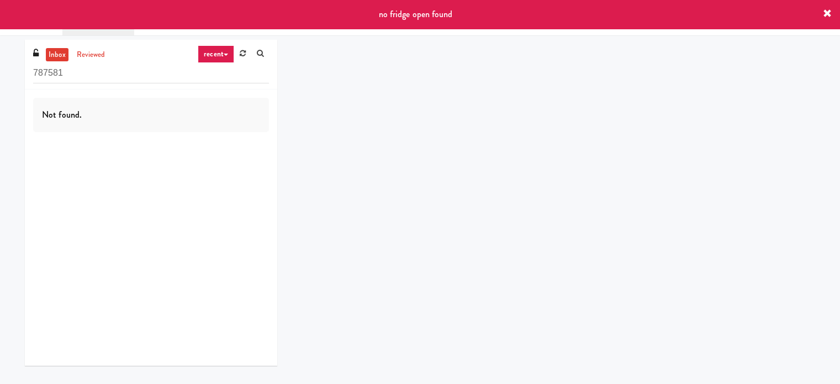
click at [240, 68] on input "787581" at bounding box center [151, 73] width 236 height 20
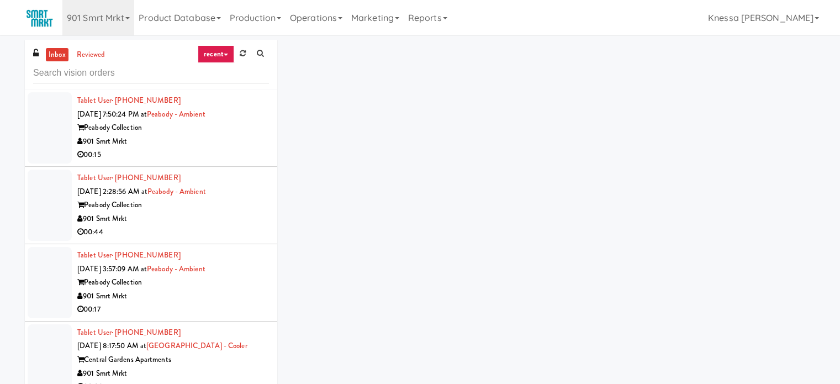
click at [434, 101] on div "inbox reviewed recent all unclear take inventory issue suspicious failed recent…" at bounding box center [420, 234] width 807 height 389
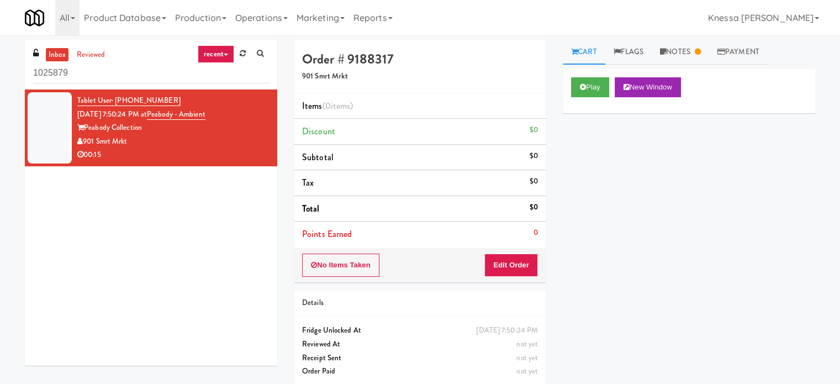
click at [205, 49] on link "recent" at bounding box center [216, 54] width 36 height 18
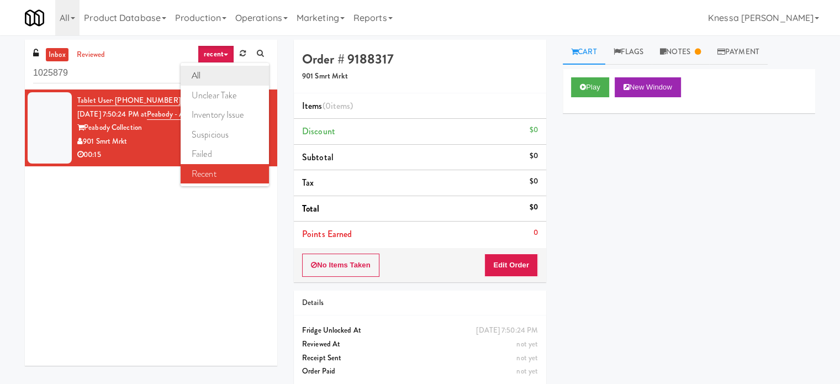
click at [206, 67] on link "all" at bounding box center [225, 76] width 88 height 20
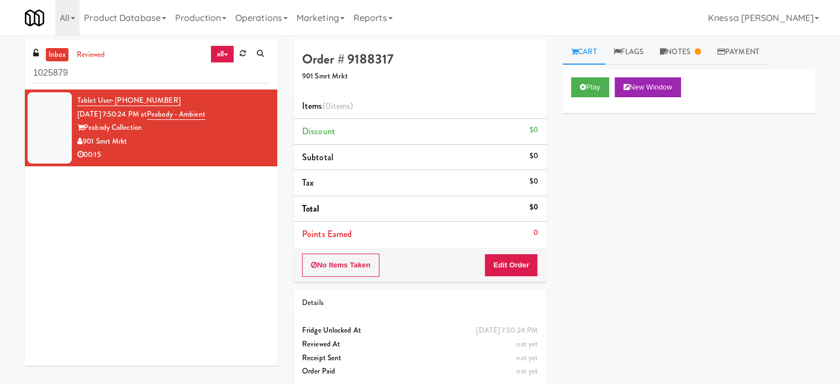
click at [221, 141] on div "901 Smrt Mrkt" at bounding box center [173, 142] width 192 height 14
click at [179, 75] on input "1025879" at bounding box center [151, 73] width 236 height 20
click at [180, 75] on input "1025879" at bounding box center [151, 73] width 236 height 20
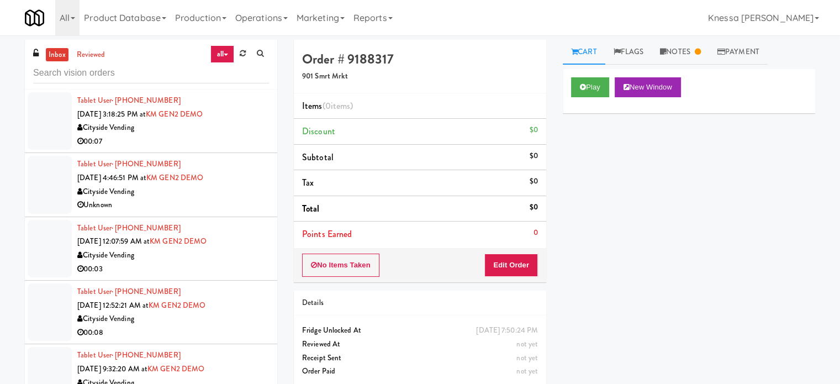
click at [247, 135] on div "00:07" at bounding box center [173, 142] width 192 height 14
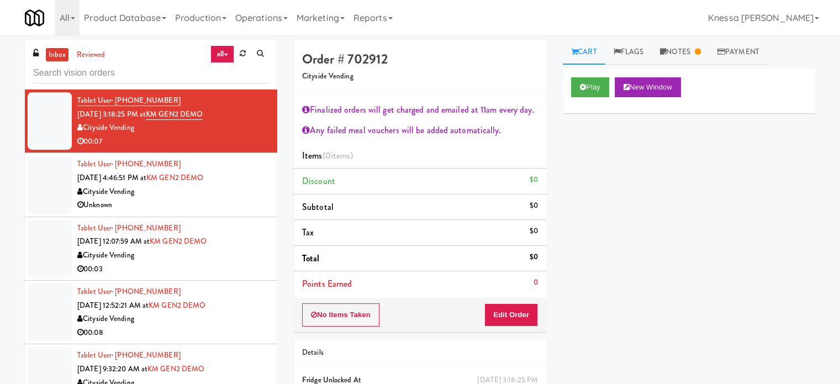
click at [686, 34] on div "All 325 Vending [URL][DOMAIN_NAME] 901 Smrt Mrkt [URL][DOMAIN_NAME] 9518002 [GE…" at bounding box center [420, 17] width 790 height 35
click at [686, 44] on link "Notes" at bounding box center [679, 52] width 57 height 25
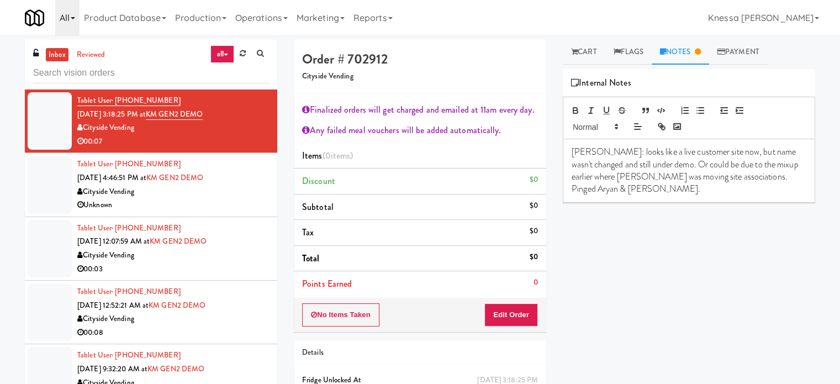
click at [67, 14] on link "All" at bounding box center [67, 17] width 24 height 35
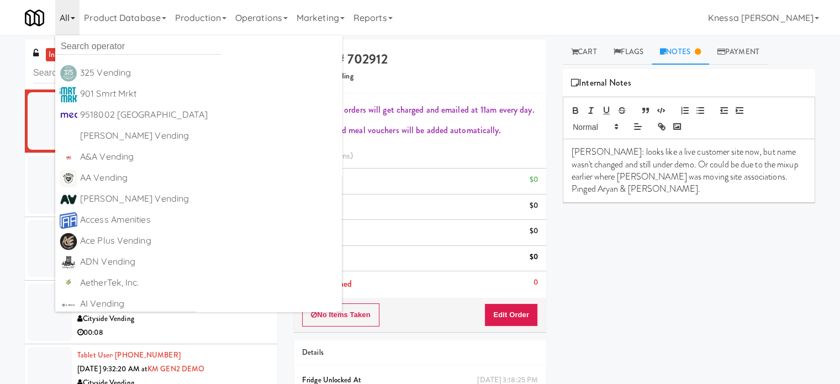
click at [11, 99] on div "inbox reviewed all all unclear take inventory issue suspicious failed recent Ta…" at bounding box center [420, 242] width 840 height 405
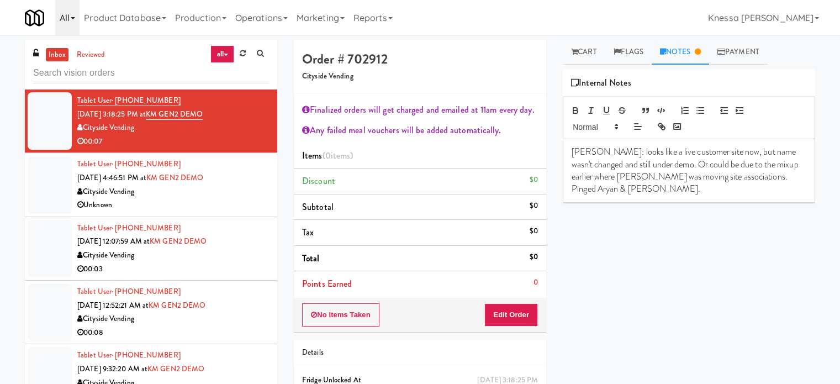
click at [72, 14] on link "All" at bounding box center [67, 17] width 24 height 35
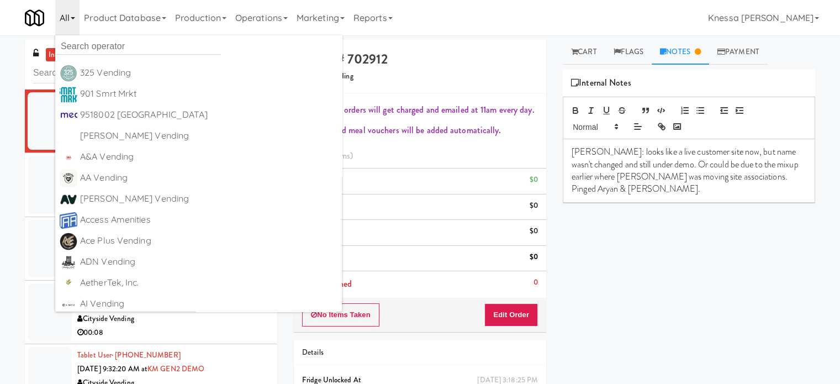
click at [2, 81] on div "inbox reviewed all all unclear take inventory issue suspicious failed recent Ta…" at bounding box center [420, 242] width 840 height 405
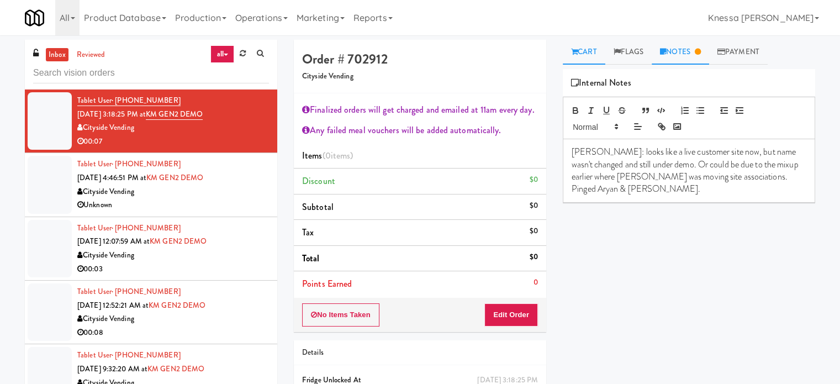
click at [600, 50] on link "Cart" at bounding box center [584, 52] width 43 height 25
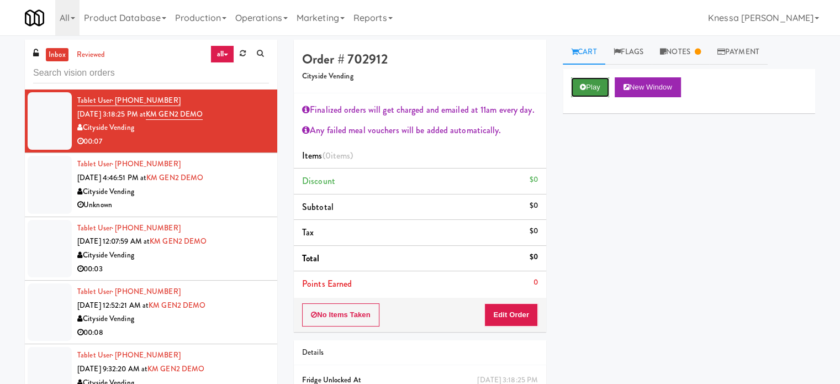
click at [596, 79] on button "Play" at bounding box center [590, 87] width 38 height 20
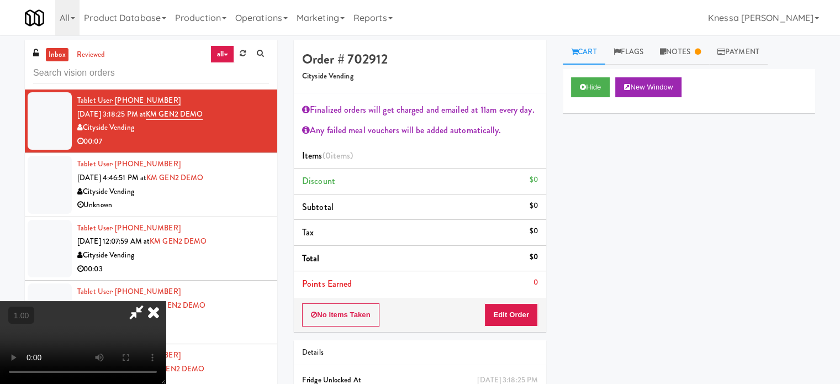
click at [531, 160] on li "Items (0 items )" at bounding box center [420, 156] width 252 height 26
click at [714, 171] on div "Hide New Window Primary Flag Clear Flag if unable to determine what was taken o…" at bounding box center [689, 276] width 252 height 414
click at [606, 86] on button "Hide" at bounding box center [590, 87] width 39 height 20
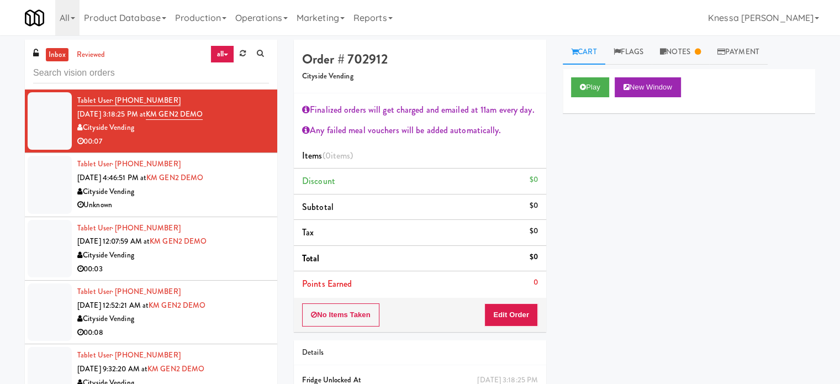
click at [246, 176] on div "Tablet User · (718) 980-8298 [DATE] 4:46:51 PM at KM GEN2 DEMO Cityside Vending…" at bounding box center [173, 184] width 192 height 54
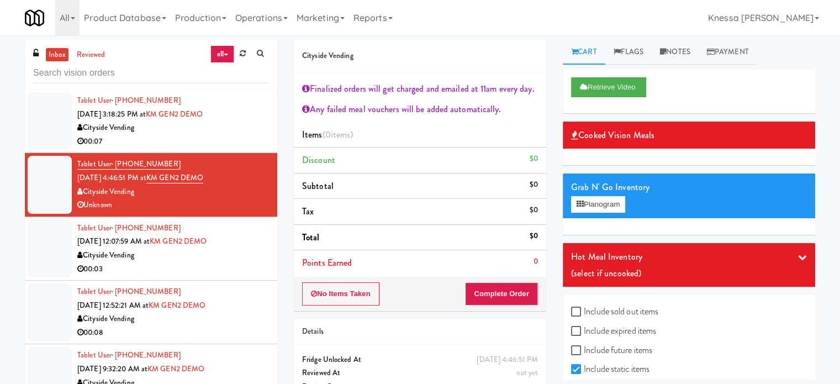
click at [247, 241] on div "Tablet User · (240) 515-0801 [DATE] 12:07:59 AM at KM GEN2 DEMO Cityside Vendin…" at bounding box center [173, 248] width 192 height 54
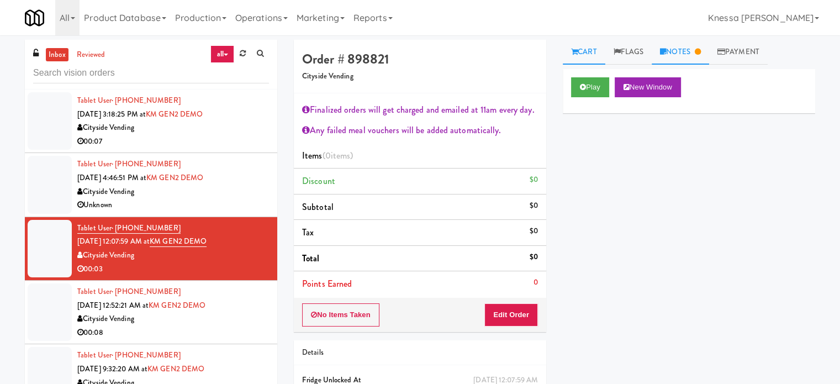
click at [691, 55] on link "Notes" at bounding box center [679, 52] width 57 height 25
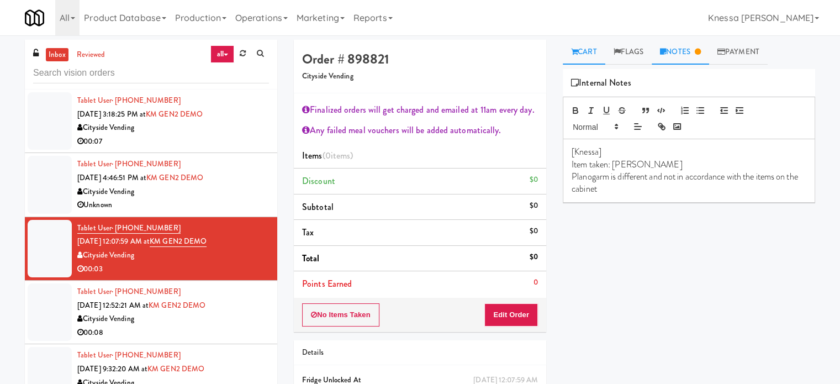
click at [590, 61] on link "Cart" at bounding box center [584, 52] width 43 height 25
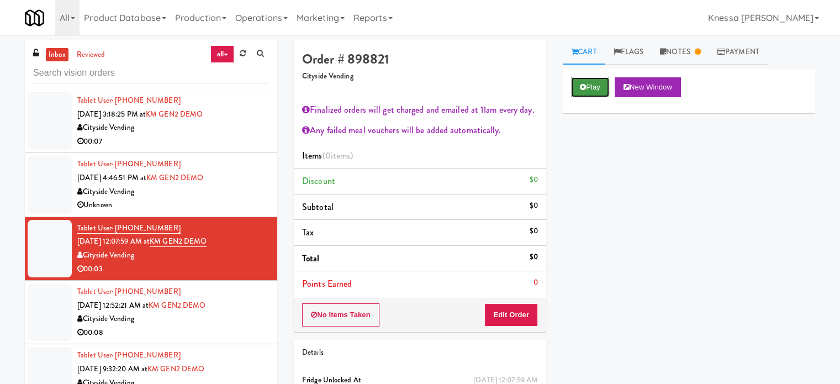
click at [581, 83] on icon at bounding box center [583, 86] width 6 height 7
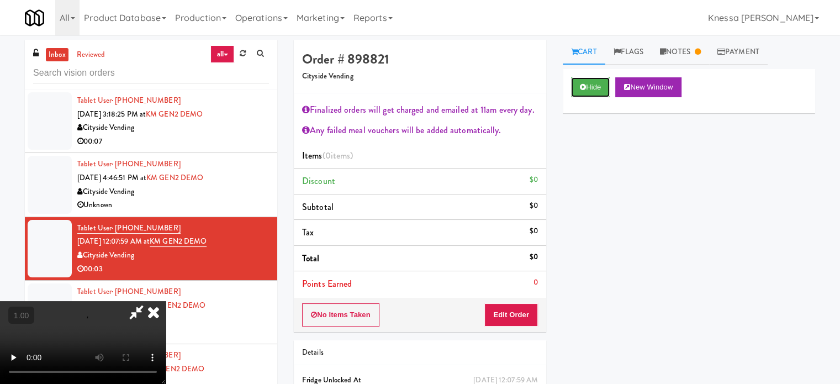
scroll to position [174, 0]
click at [115, 301] on video at bounding box center [83, 342] width 166 height 83
click at [158, 301] on video at bounding box center [83, 342] width 166 height 83
click at [604, 246] on div "Hide New Window Primary Flag Clear Flag if unable to determine what was taken o…" at bounding box center [689, 276] width 252 height 414
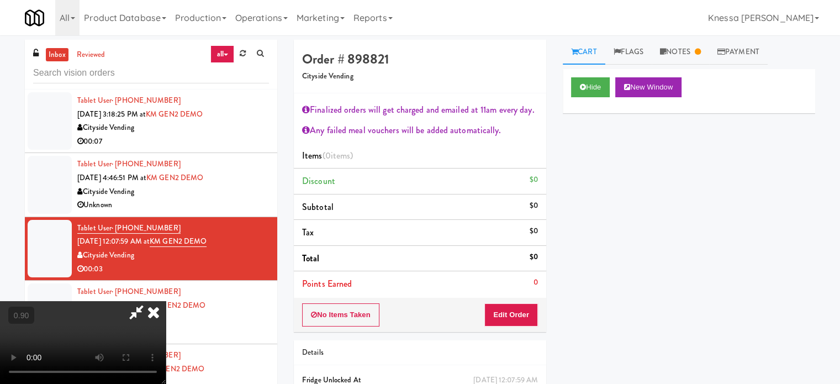
scroll to position [0, 0]
click at [149, 301] on icon at bounding box center [136, 312] width 25 height 22
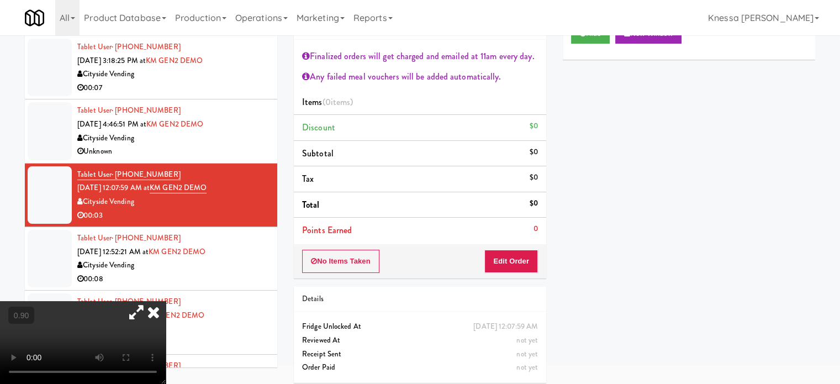
scroll to position [55, 0]
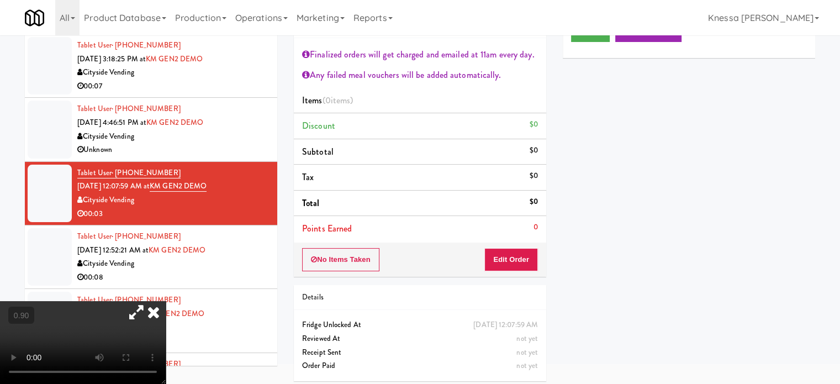
drag, startPoint x: 284, startPoint y: 86, endPoint x: 481, endPoint y: 90, distance: 197.1
click at [166, 301] on icon at bounding box center [153, 312] width 24 height 22
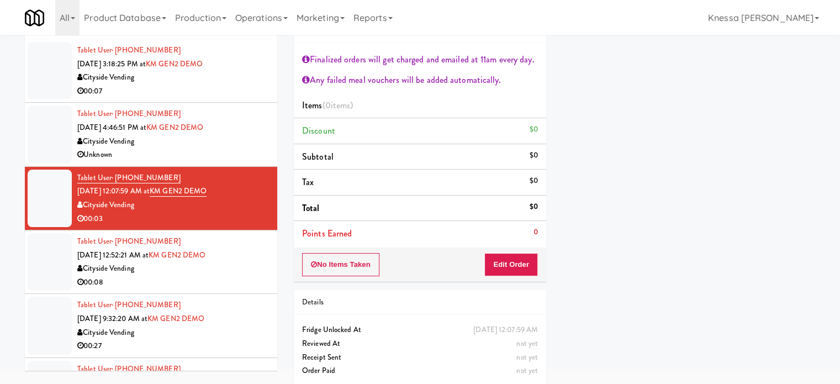
scroll to position [60, 0]
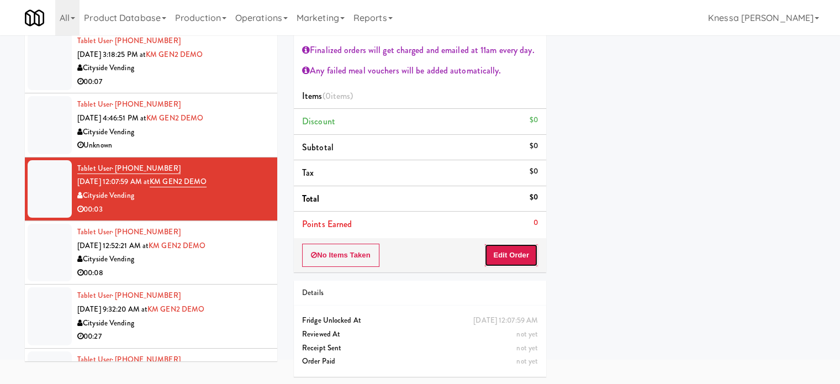
click at [502, 257] on button "Edit Order" at bounding box center [511, 254] width 54 height 23
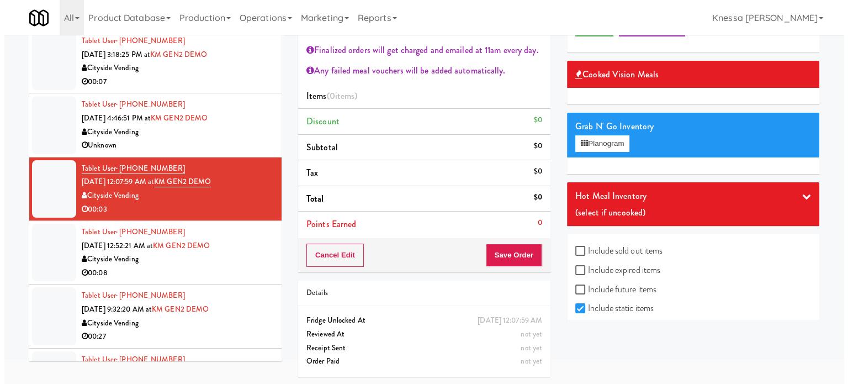
scroll to position [0, 0]
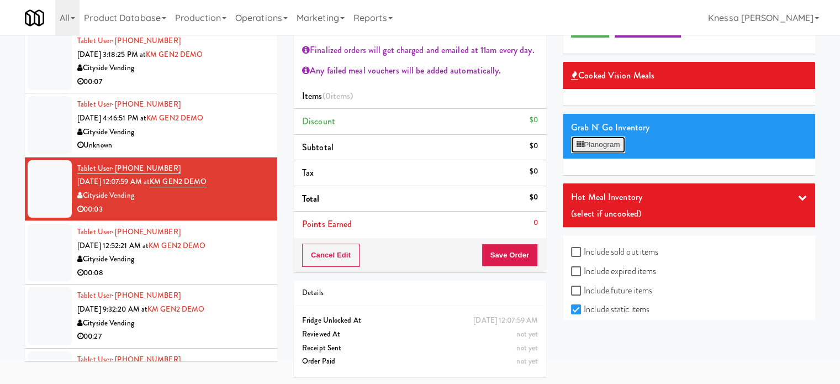
click at [611, 147] on button "Planogram" at bounding box center [598, 144] width 54 height 17
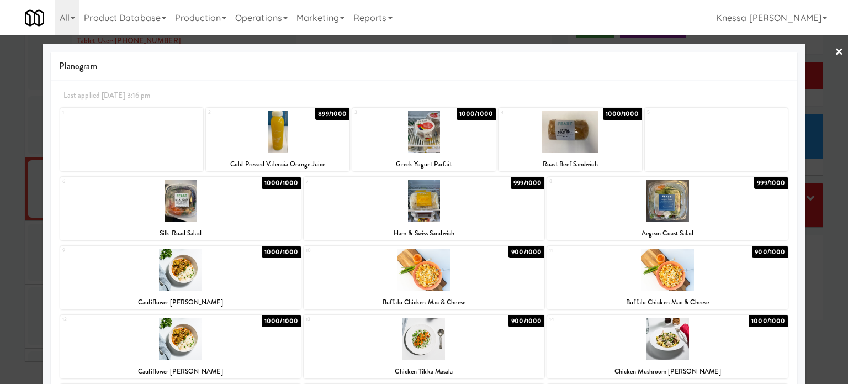
click at [835, 48] on link "×" at bounding box center [839, 52] width 9 height 34
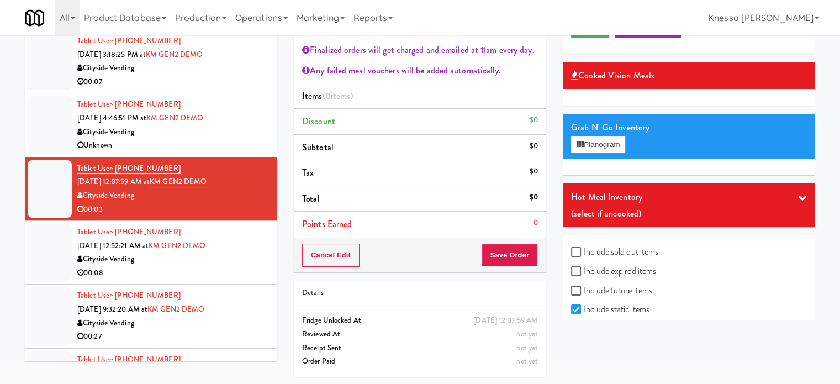
click at [240, 241] on div "Tablet User · (202) 867-5606 [DATE] 12:52:21 AM at KM GEN2 DEMO Cityside Vendin…" at bounding box center [173, 252] width 192 height 54
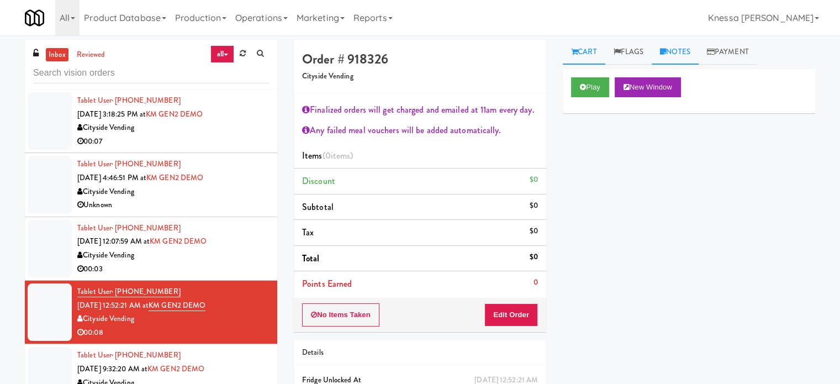
click at [688, 48] on link "Notes" at bounding box center [674, 52] width 47 height 25
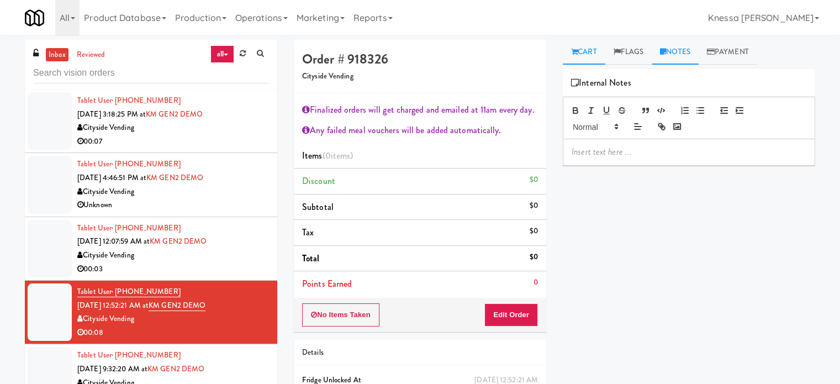
click at [597, 55] on link "Cart" at bounding box center [584, 52] width 43 height 25
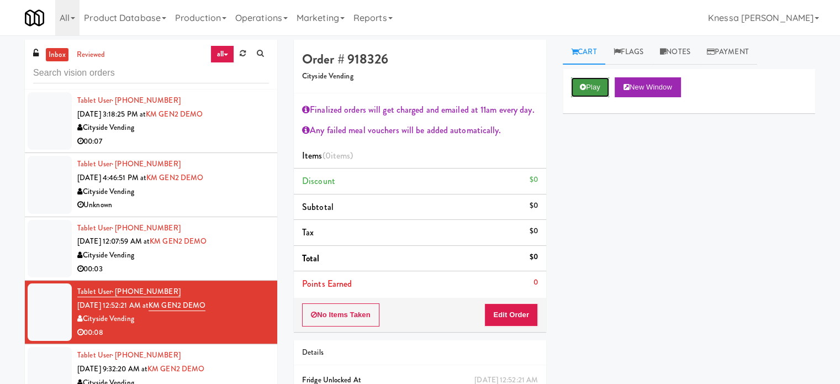
click at [596, 91] on button "Play" at bounding box center [590, 87] width 38 height 20
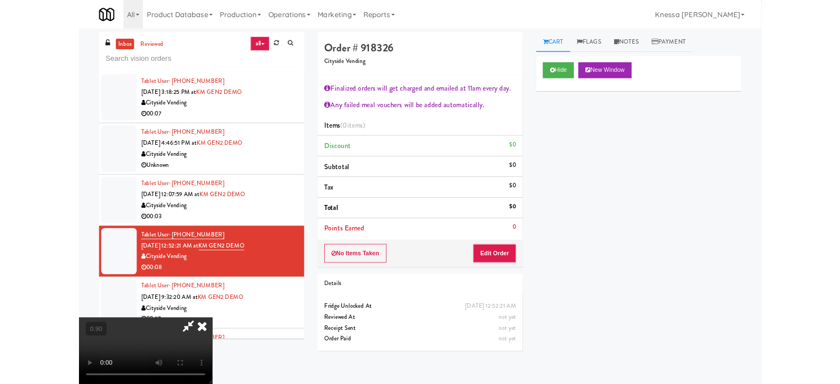
scroll to position [23, 0]
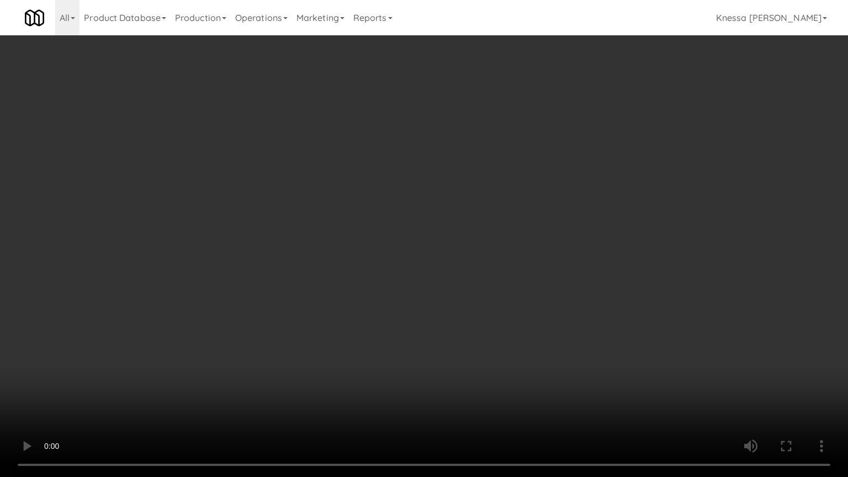
click at [437, 287] on video at bounding box center [424, 238] width 848 height 477
drag, startPoint x: 438, startPoint y: 286, endPoint x: 431, endPoint y: 276, distance: 11.9
click at [435, 282] on video at bounding box center [424, 238] width 848 height 477
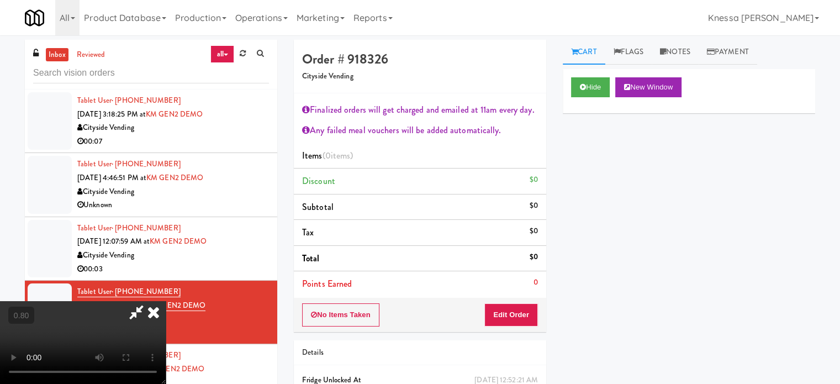
click at [651, 162] on div "Hide New Window Primary Flag Clear Flag if unable to determine what was taken o…" at bounding box center [689, 276] width 252 height 414
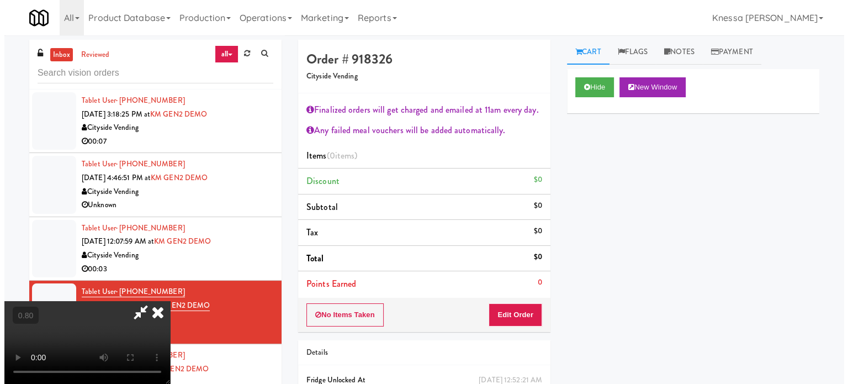
scroll to position [0, 0]
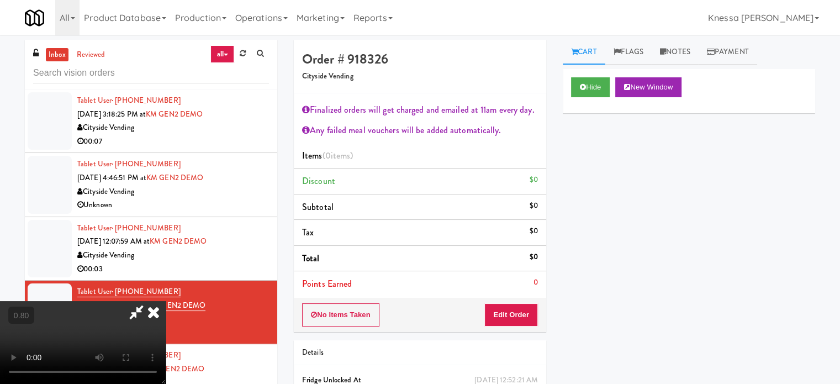
click at [166, 301] on icon at bounding box center [153, 312] width 24 height 22
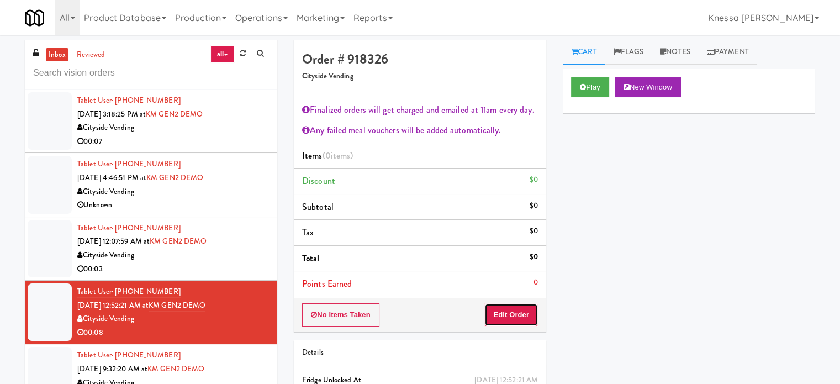
click at [508, 320] on button "Edit Order" at bounding box center [511, 314] width 54 height 23
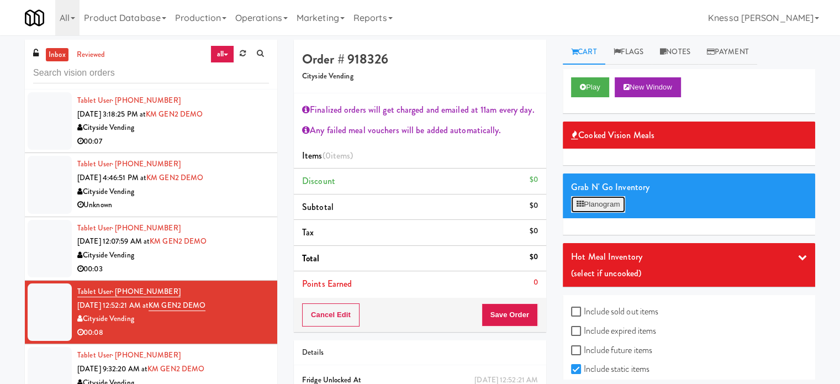
click at [619, 209] on button "Planogram" at bounding box center [598, 204] width 54 height 17
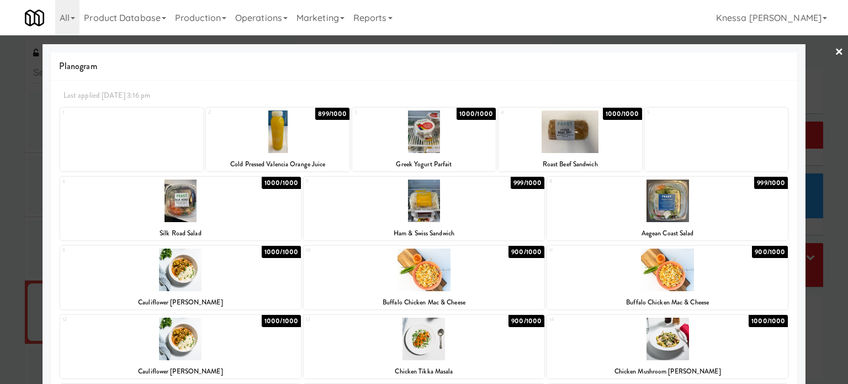
click at [835, 50] on link "×" at bounding box center [839, 52] width 9 height 34
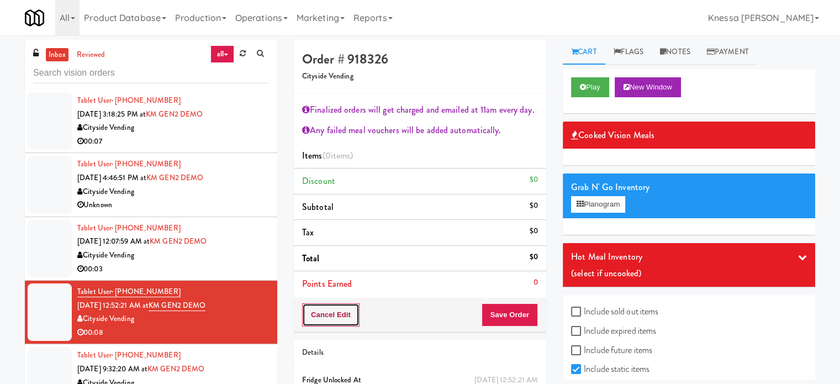
click at [348, 311] on button "Cancel Edit" at bounding box center [330, 314] width 57 height 23
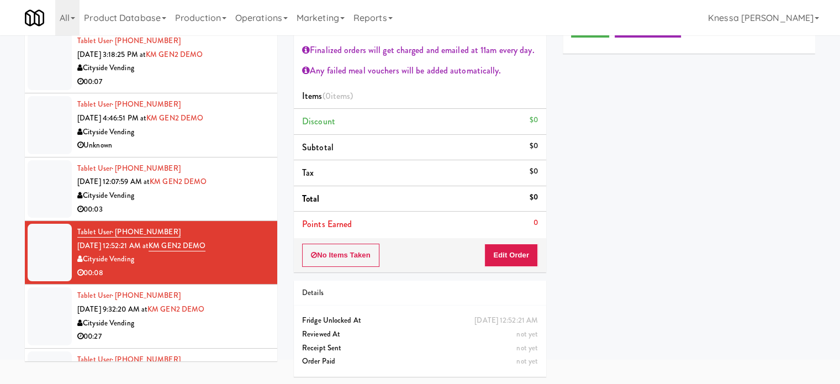
click at [252, 320] on div "Cityside Vending" at bounding box center [173, 323] width 192 height 14
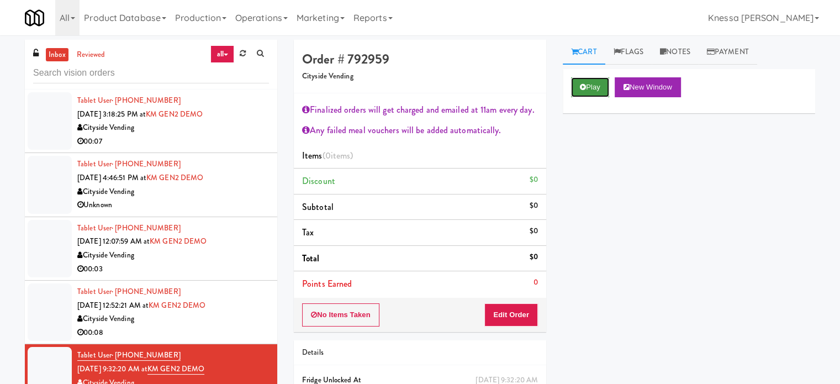
click at [596, 86] on button "Play" at bounding box center [590, 87] width 38 height 20
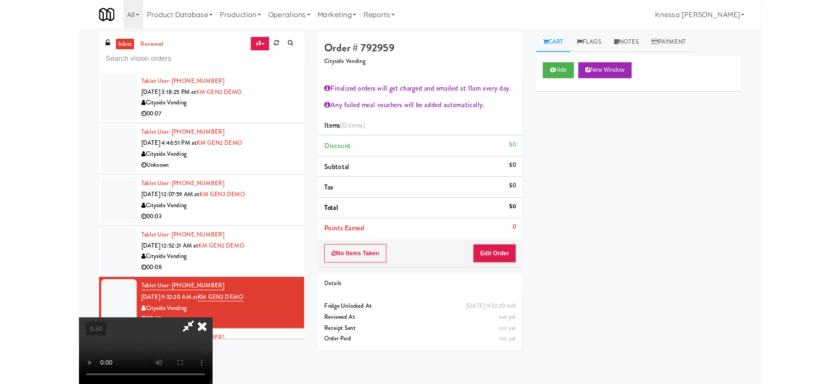
scroll to position [23, 0]
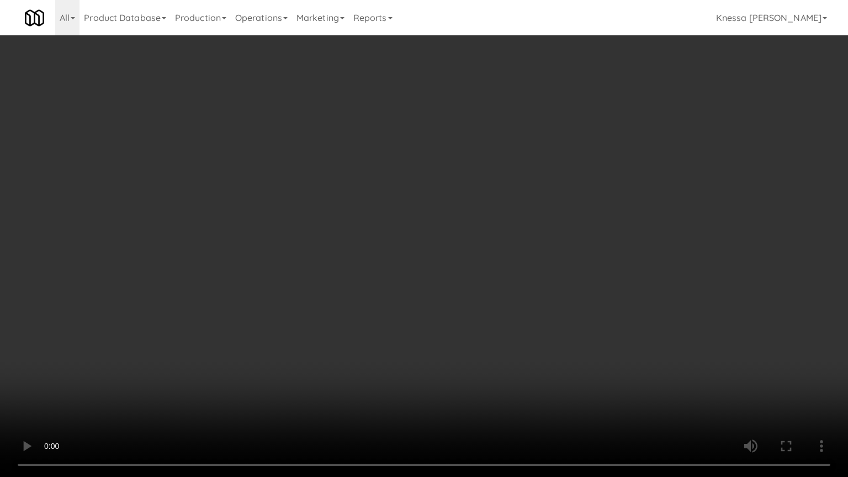
drag, startPoint x: 431, startPoint y: 252, endPoint x: 437, endPoint y: 226, distance: 26.1
click at [432, 250] on video at bounding box center [424, 238] width 848 height 477
click at [436, 225] on video at bounding box center [424, 238] width 848 height 477
click at [43, 383] on video at bounding box center [424, 238] width 848 height 477
click at [306, 288] on video at bounding box center [424, 238] width 848 height 477
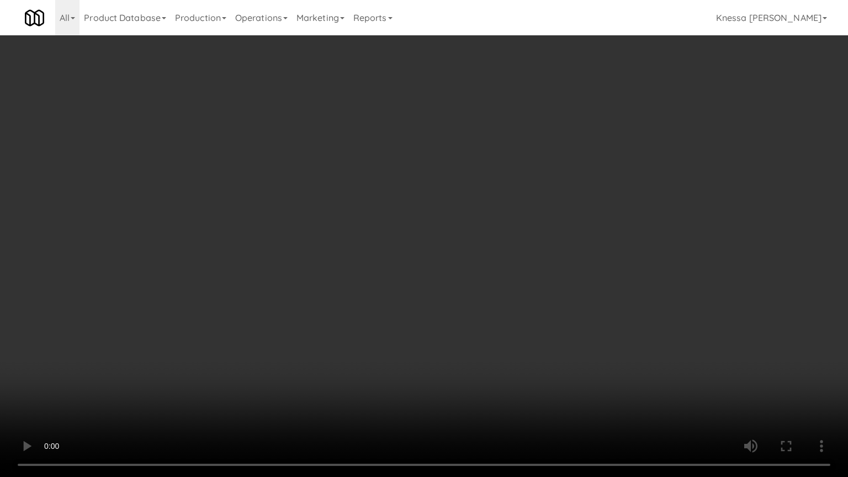
click at [307, 287] on video at bounding box center [424, 238] width 848 height 477
click at [306, 287] on video at bounding box center [424, 238] width 848 height 477
click at [306, 282] on video at bounding box center [424, 238] width 848 height 477
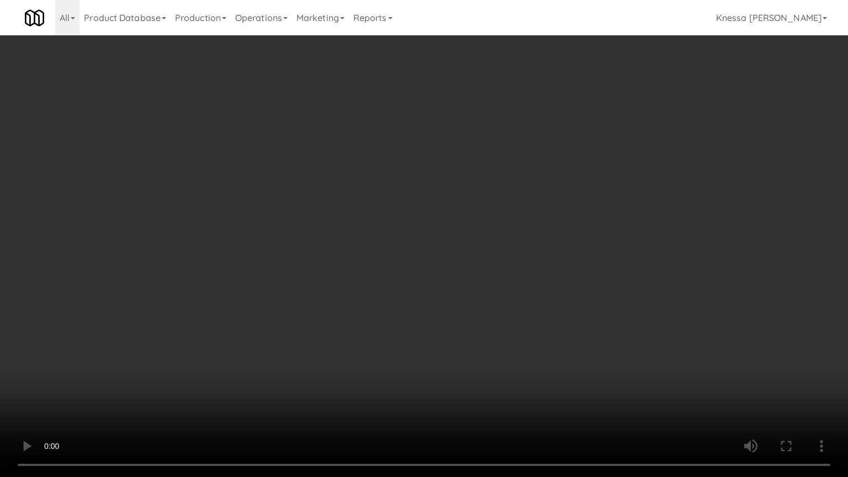
click at [306, 282] on video at bounding box center [424, 238] width 848 height 477
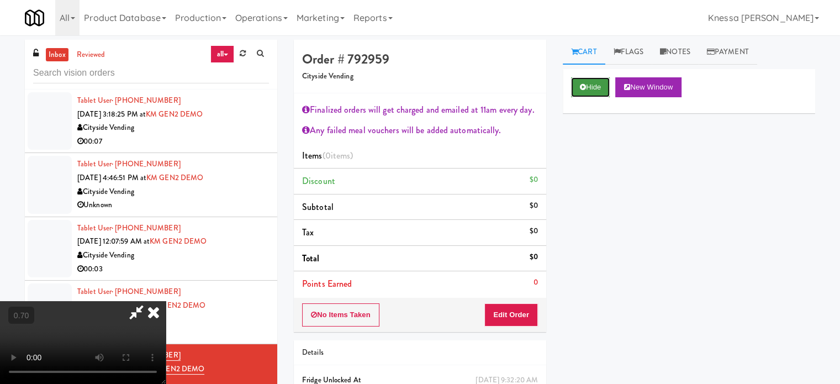
click at [596, 92] on button "Hide" at bounding box center [590, 87] width 39 height 20
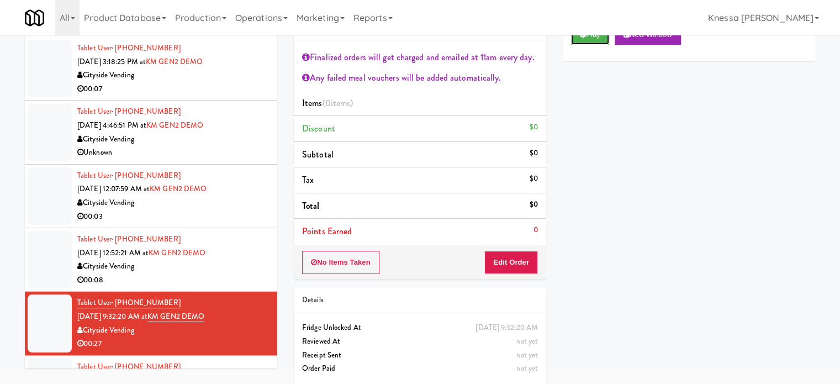
scroll to position [55, 0]
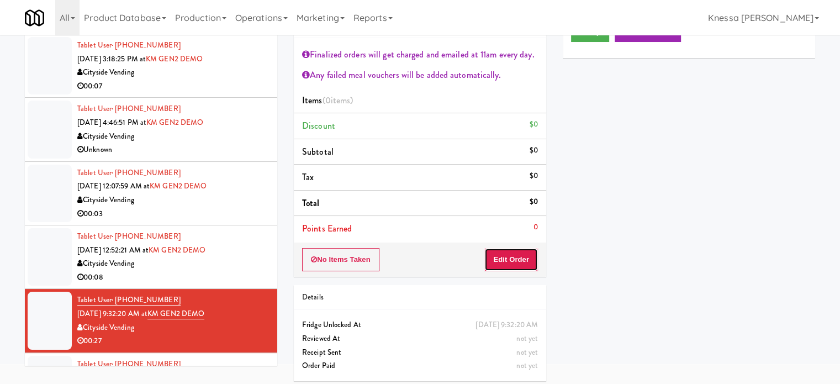
click at [489, 259] on button "Edit Order" at bounding box center [511, 259] width 54 height 23
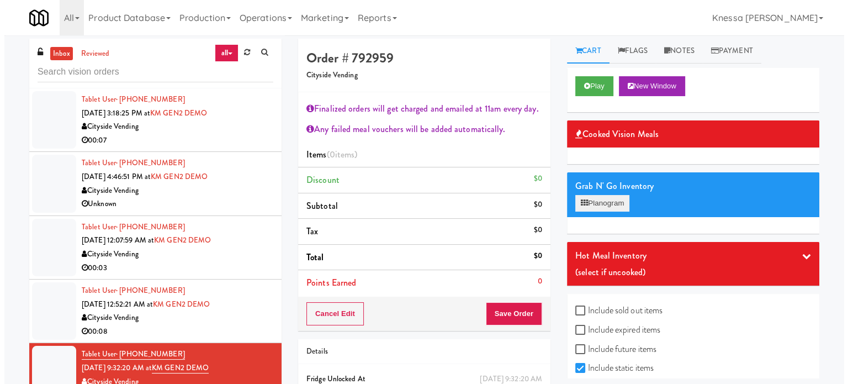
scroll to position [0, 0]
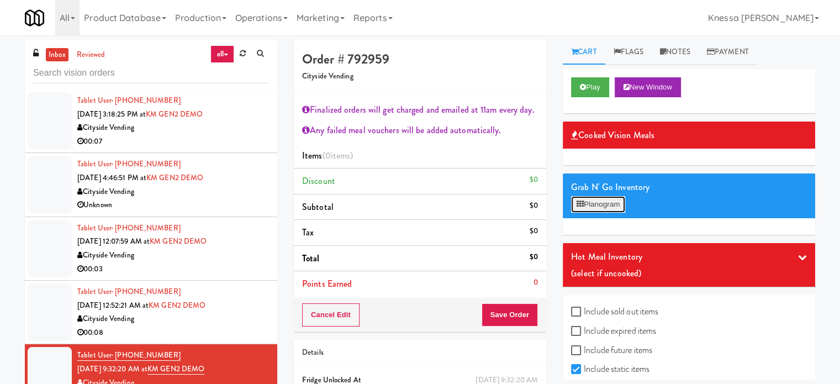
click at [606, 207] on button "Planogram" at bounding box center [598, 204] width 54 height 17
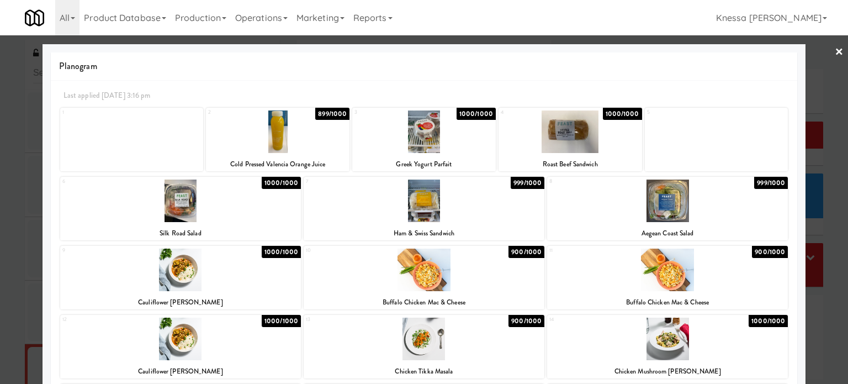
click at [835, 50] on link "×" at bounding box center [839, 52] width 9 height 34
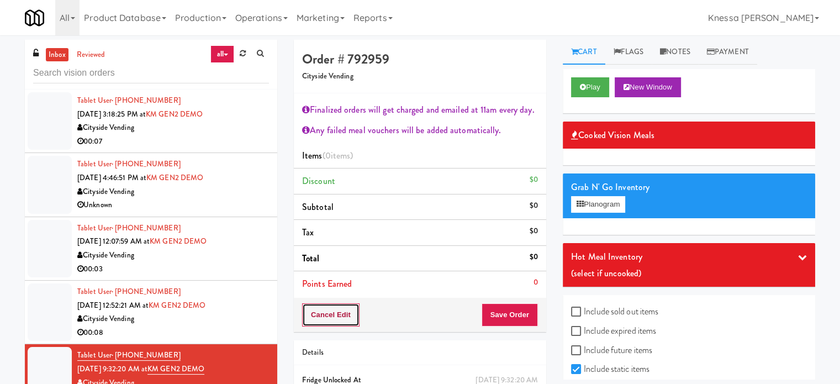
click at [331, 311] on button "Cancel Edit" at bounding box center [330, 314] width 57 height 23
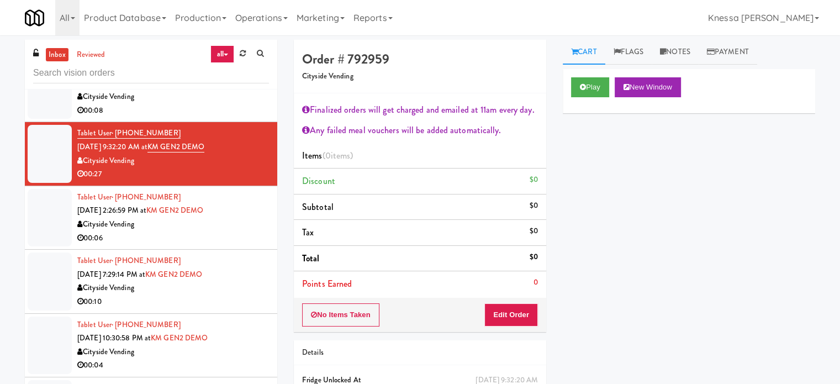
scroll to position [276, 0]
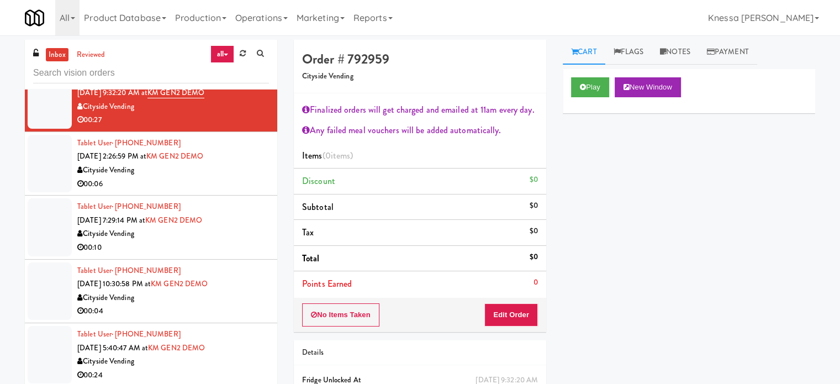
click at [241, 155] on div "Tablet User · (202) 790-8223 [DATE] 2:26:59 PM at KM GEN2 DEMO Cityside Vending…" at bounding box center [173, 163] width 192 height 54
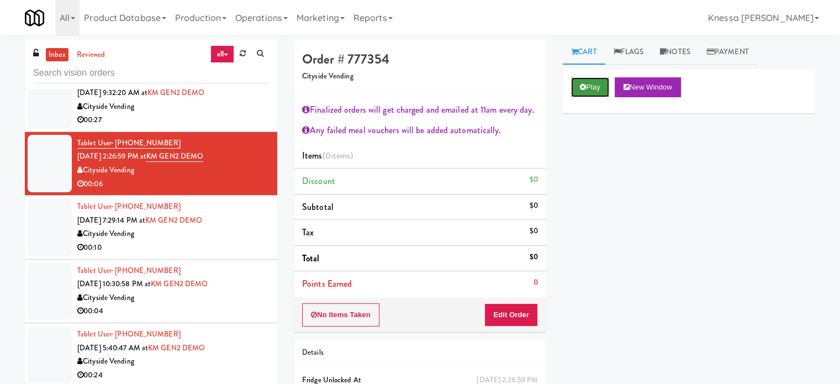
click at [607, 89] on button "Play" at bounding box center [590, 87] width 38 height 20
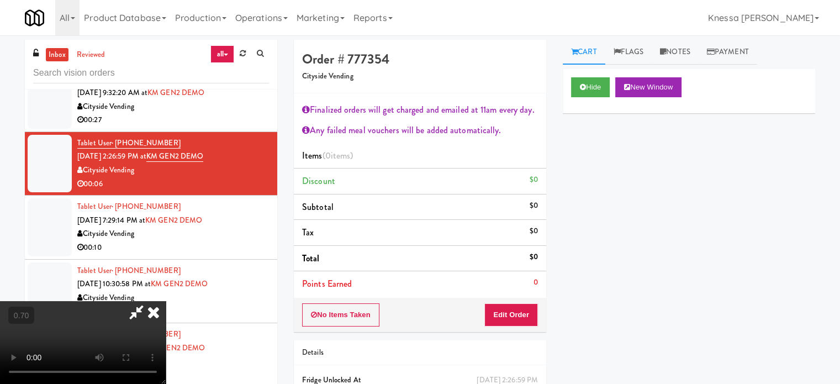
click at [166, 301] on icon at bounding box center [153, 312] width 24 height 22
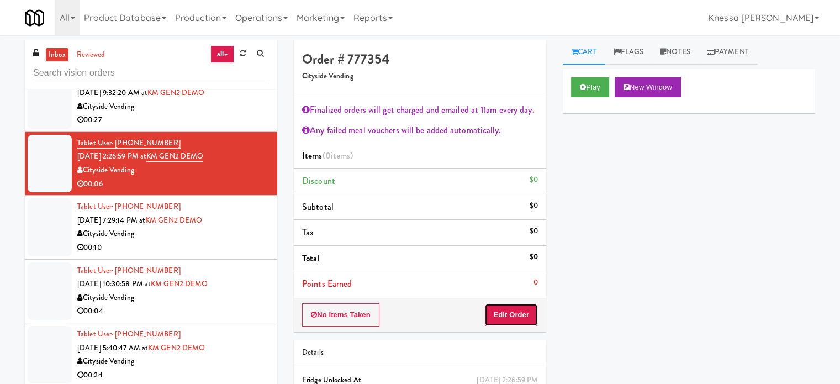
drag, startPoint x: 526, startPoint y: 313, endPoint x: 557, endPoint y: 295, distance: 35.6
click at [527, 314] on button "Edit Order" at bounding box center [511, 314] width 54 height 23
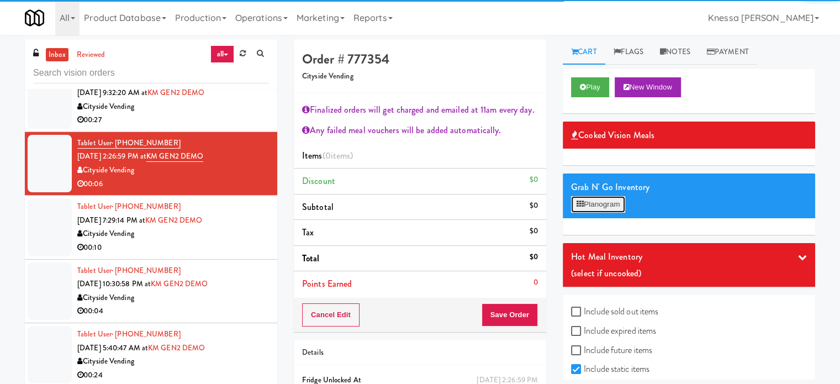
click at [605, 207] on button "Planogram" at bounding box center [598, 204] width 54 height 17
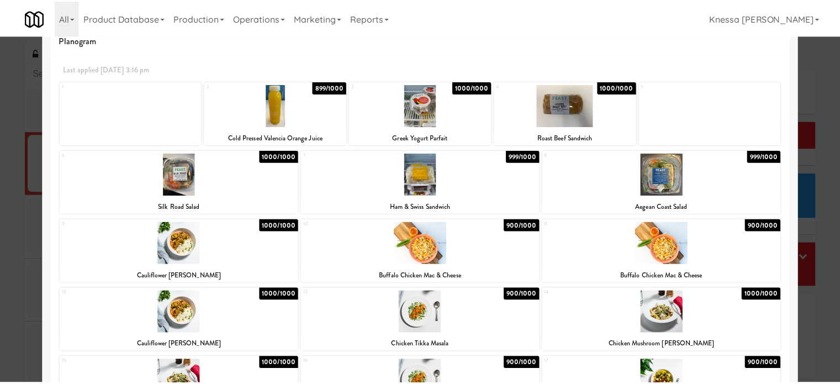
scroll to position [7, 0]
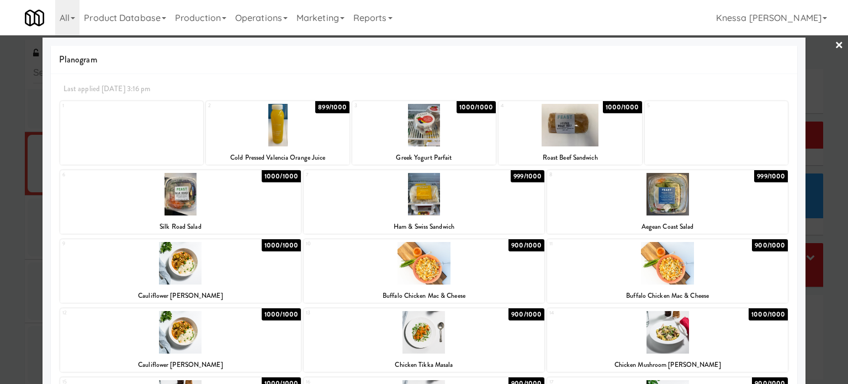
click at [32, 192] on div at bounding box center [424, 192] width 848 height 384
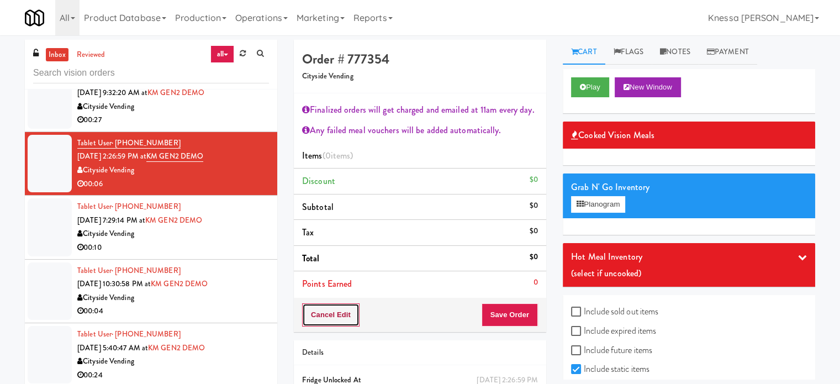
click at [341, 320] on button "Cancel Edit" at bounding box center [330, 314] width 57 height 23
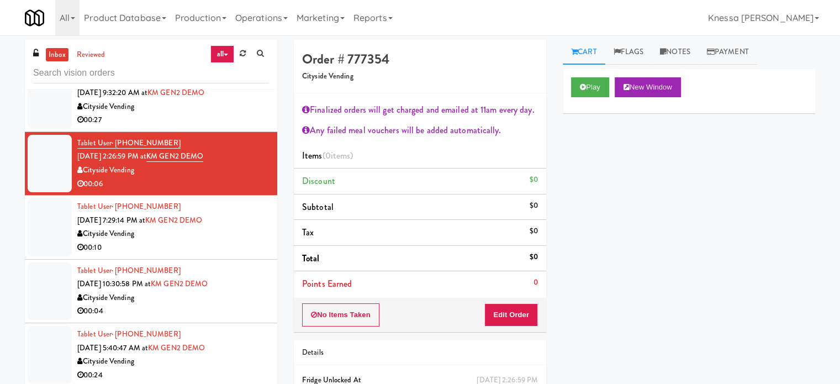
click at [248, 223] on div "Tablet User · (240) 696-9291 [DATE] 7:29:14 PM at KM GEN2 DEMO Cityside Vending…" at bounding box center [173, 227] width 192 height 54
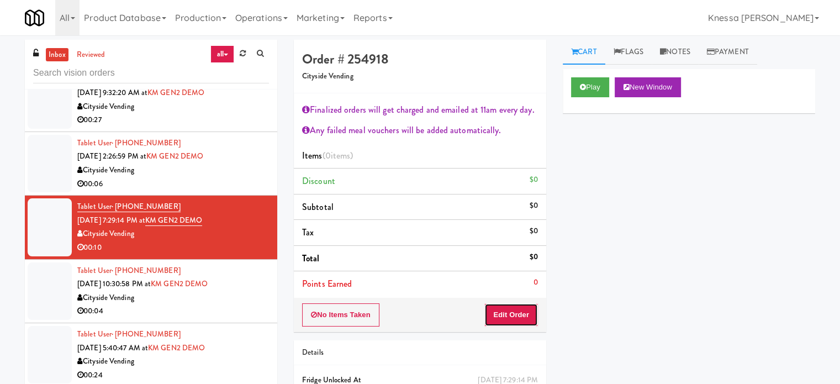
click at [523, 308] on button "Edit Order" at bounding box center [511, 314] width 54 height 23
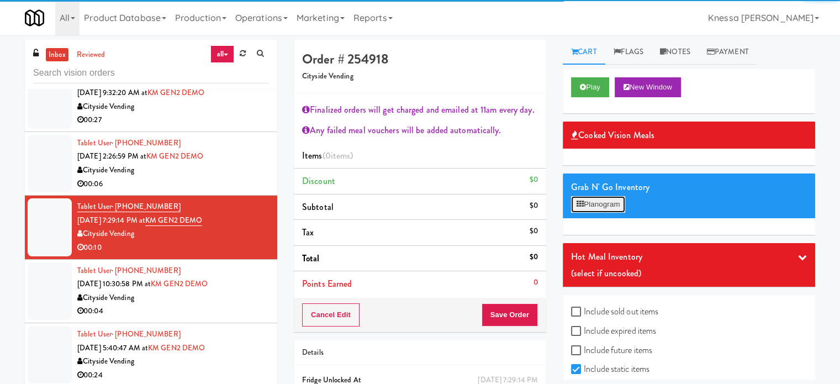
click at [616, 205] on button "Planogram" at bounding box center [598, 204] width 54 height 17
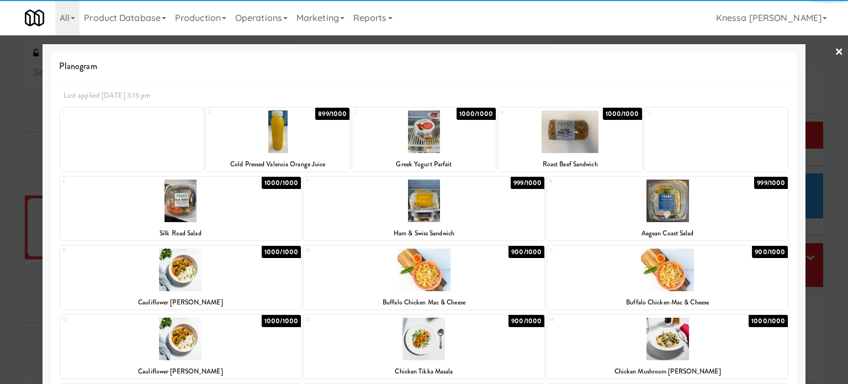
click at [836, 55] on div at bounding box center [424, 192] width 848 height 384
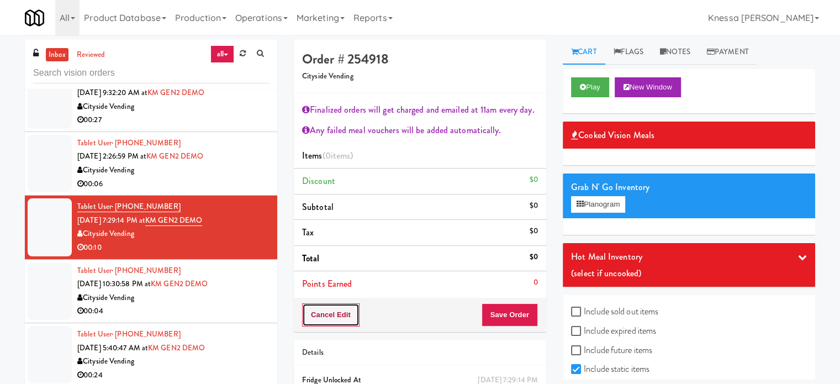
click at [329, 311] on button "Cancel Edit" at bounding box center [330, 314] width 57 height 23
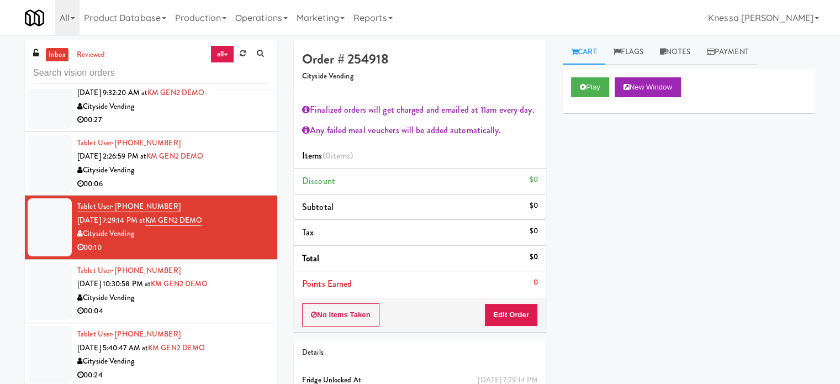
click at [205, 306] on div "00:04" at bounding box center [173, 311] width 192 height 14
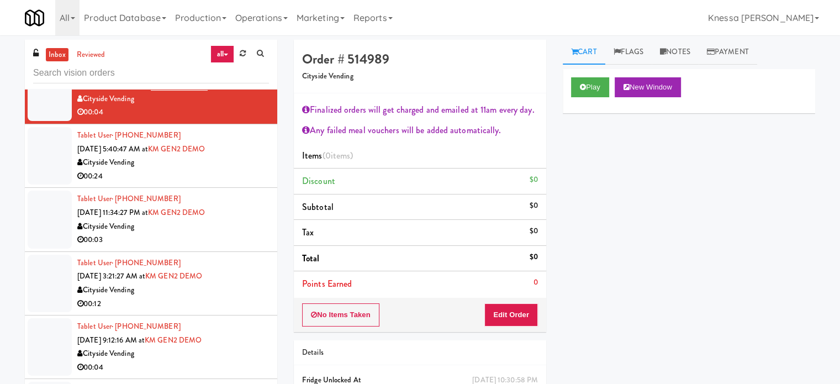
scroll to position [442, 0]
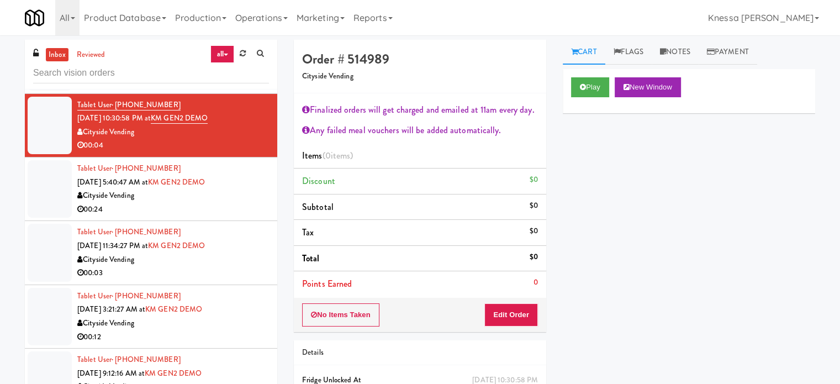
click at [244, 163] on div "Tablet User · (202) 840-5761 [DATE] 5:40:47 AM at KM GEN2 DEMO Cityside Vending…" at bounding box center [173, 189] width 192 height 54
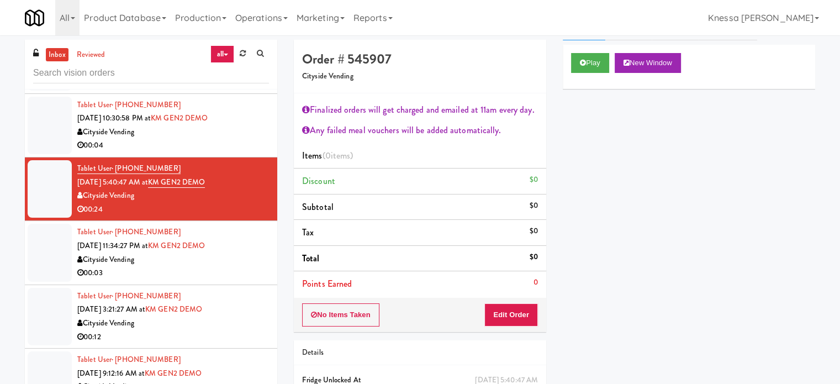
scroll to position [55, 0]
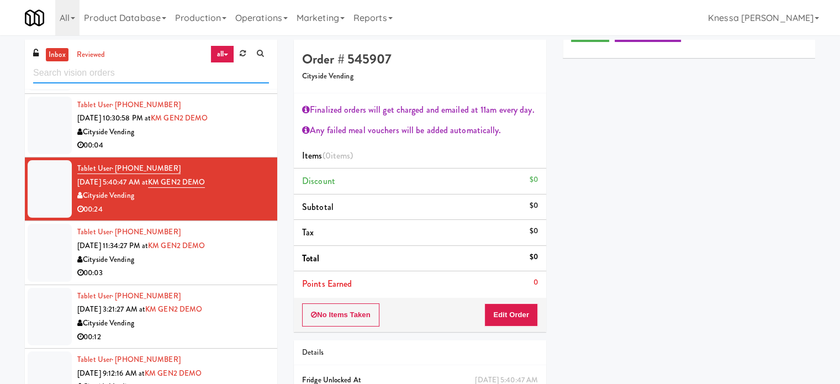
click at [130, 68] on input "text" at bounding box center [151, 73] width 236 height 20
click at [61, 22] on link "All" at bounding box center [67, 17] width 24 height 35
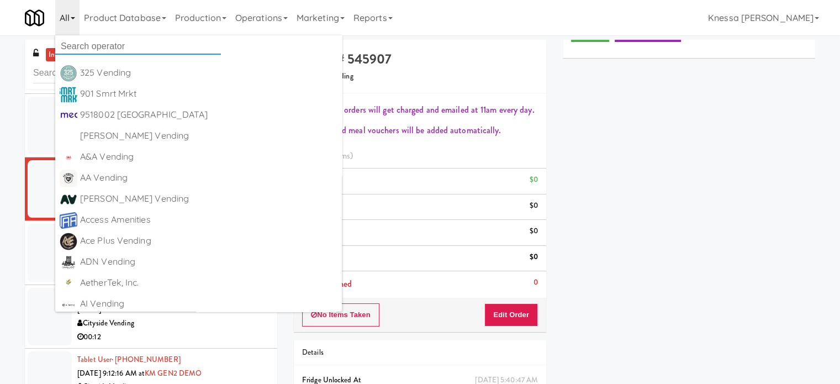
click at [86, 46] on input "text" at bounding box center [138, 46] width 166 height 17
paste input "The Mo - Fridge"
type input "The Mo - Fridge"
click at [64, 19] on link "All" at bounding box center [67, 17] width 24 height 35
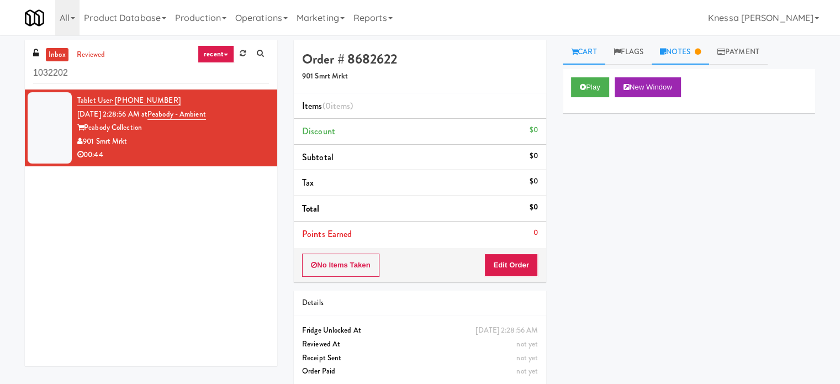
click at [691, 55] on link "Notes" at bounding box center [679, 52] width 57 height 25
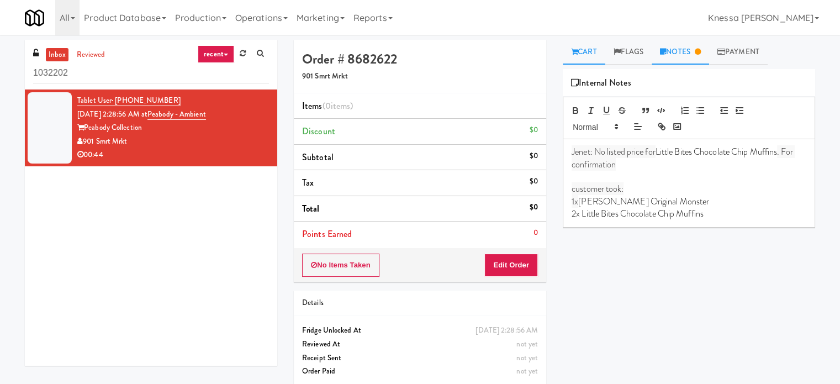
click at [576, 57] on link "Cart" at bounding box center [584, 52] width 43 height 25
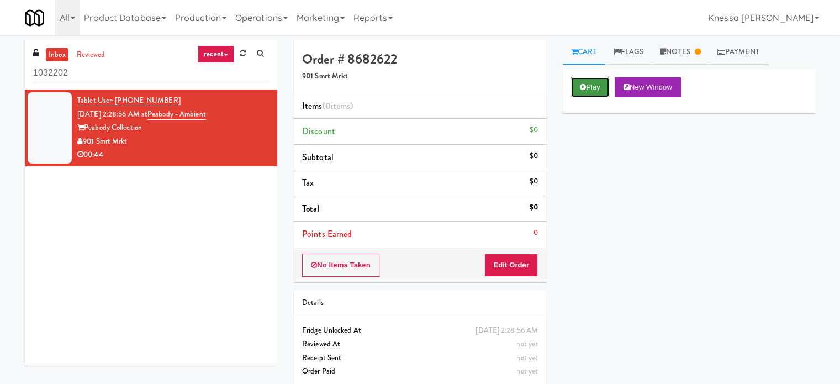
click at [583, 89] on icon at bounding box center [583, 86] width 6 height 7
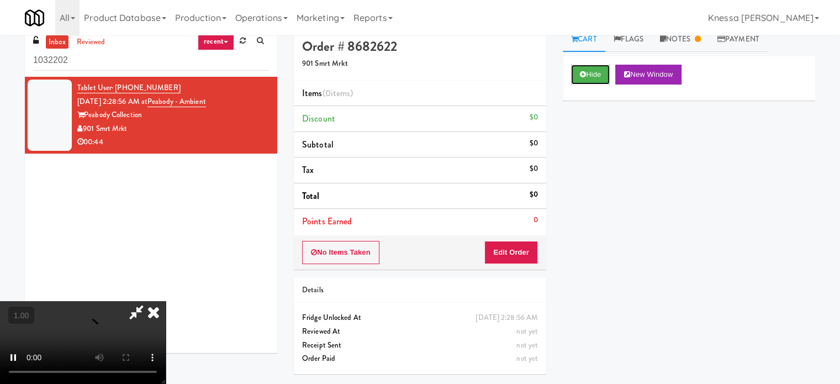
scroll to position [35, 0]
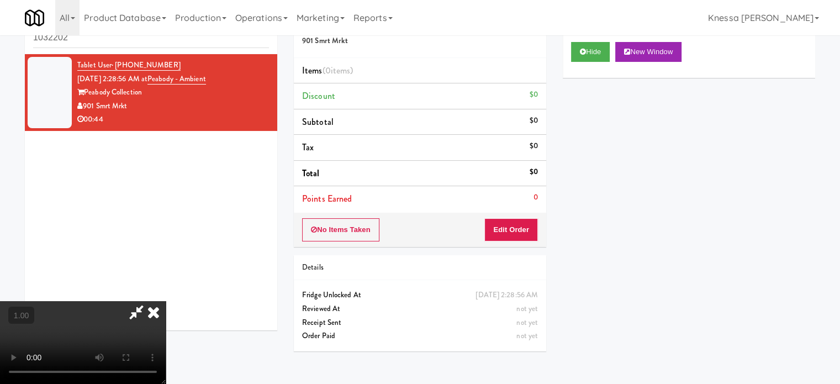
click at [724, 153] on div "Hide New Window Primary Flag Clear Flag if unable to determine what was taken o…" at bounding box center [689, 241] width 252 height 414
click at [166, 301] on icon at bounding box center [153, 312] width 24 height 22
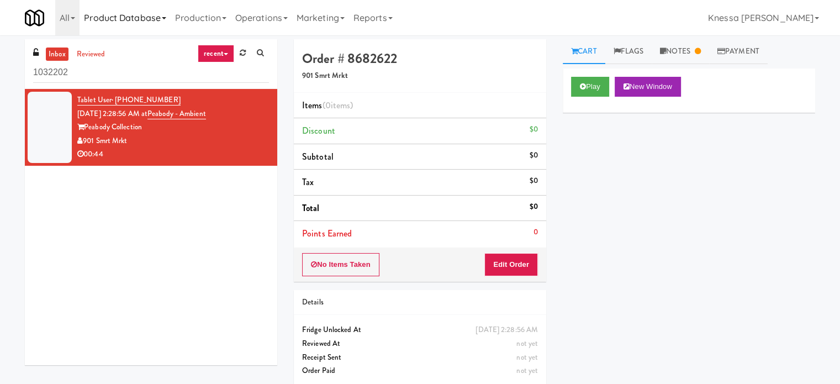
scroll to position [0, 0]
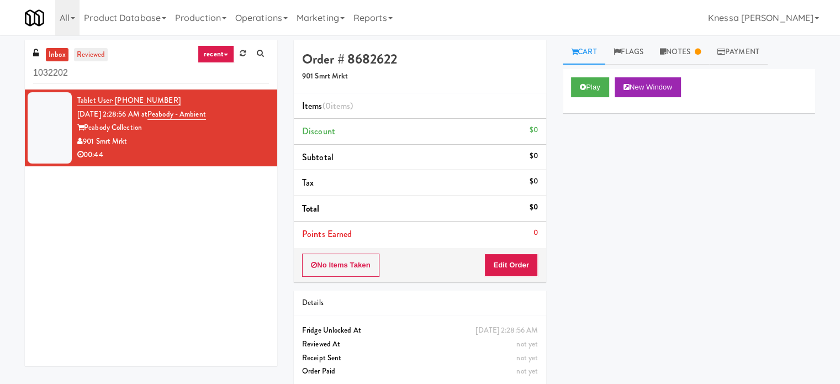
click at [82, 54] on link "reviewed" at bounding box center [91, 55] width 34 height 14
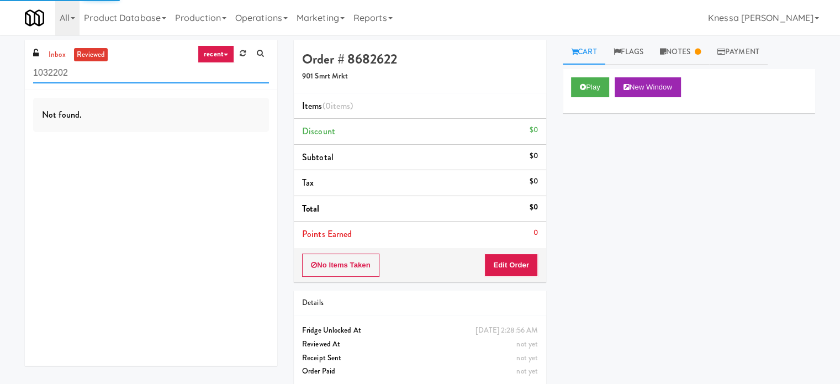
click at [128, 79] on input "1032202" at bounding box center [151, 73] width 236 height 20
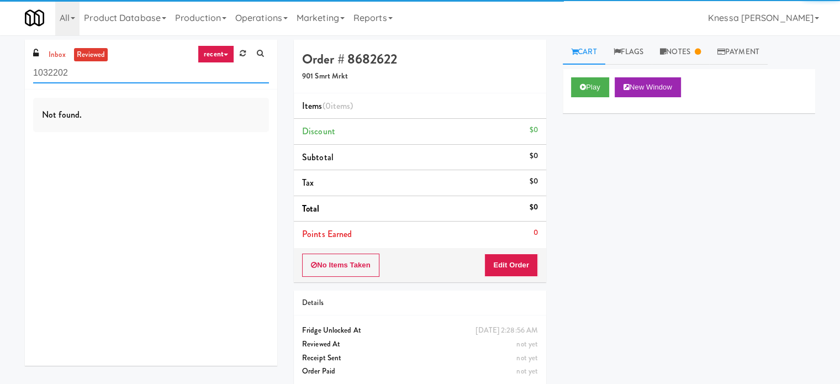
paste input "The Mo - Fridge"
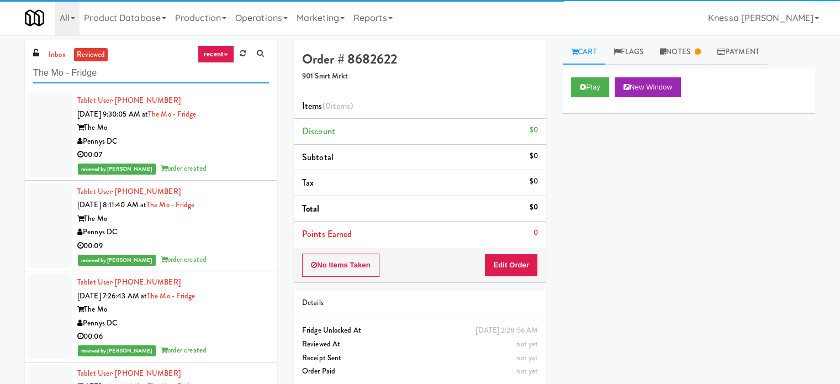
type input "The Mo - Fridge"
click at [218, 55] on link "recent" at bounding box center [216, 54] width 36 height 18
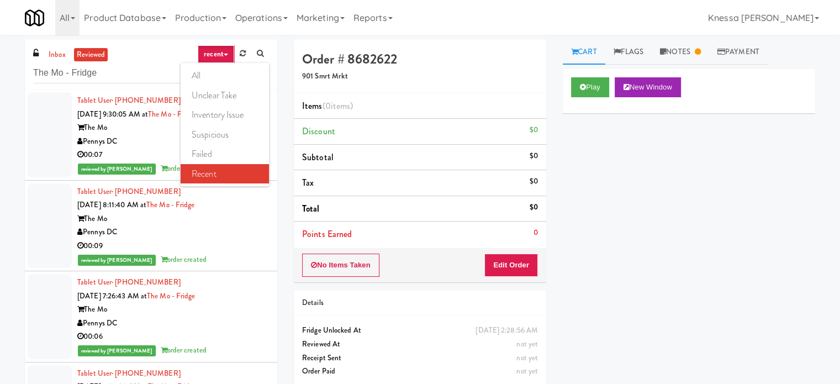
click at [218, 55] on link "recent" at bounding box center [216, 54] width 36 height 18
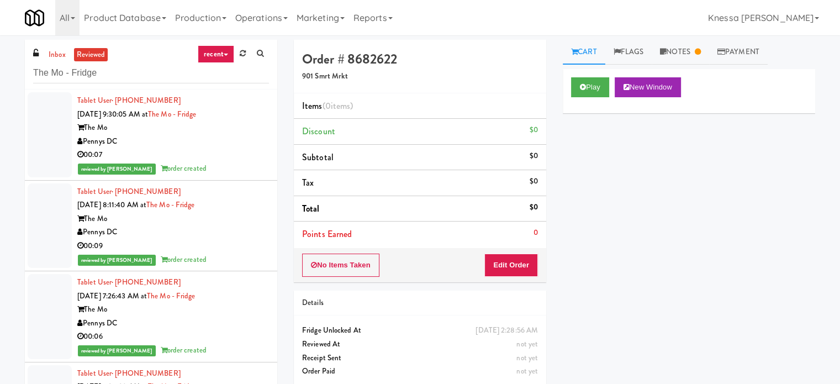
click at [227, 137] on div "Pennys DC" at bounding box center [173, 142] width 192 height 14
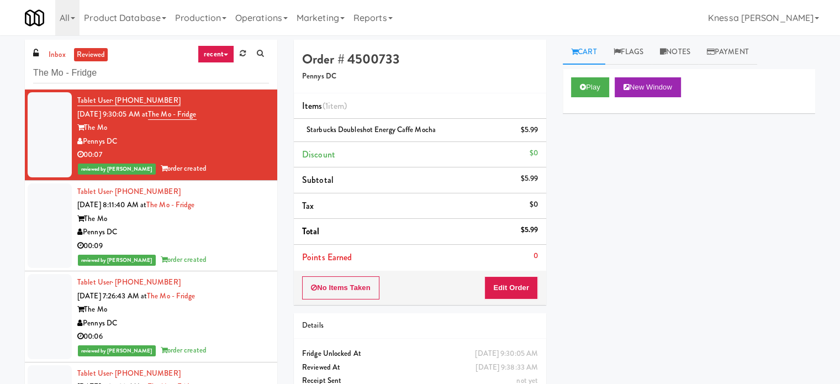
click at [586, 98] on div "Play New Window" at bounding box center [689, 91] width 252 height 44
click at [586, 95] on button "Play" at bounding box center [590, 87] width 38 height 20
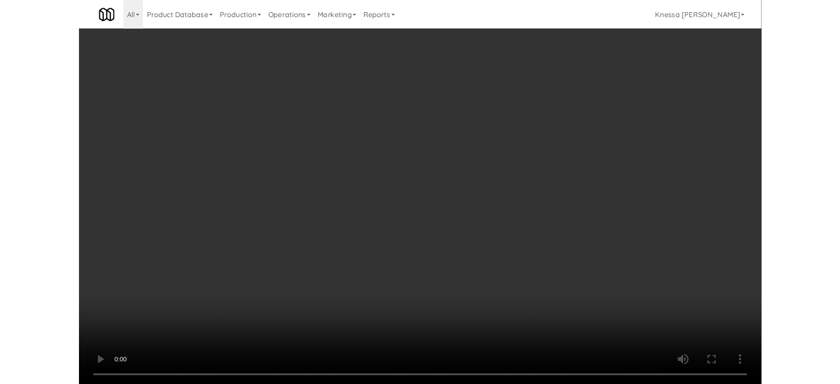
scroll to position [23, 0]
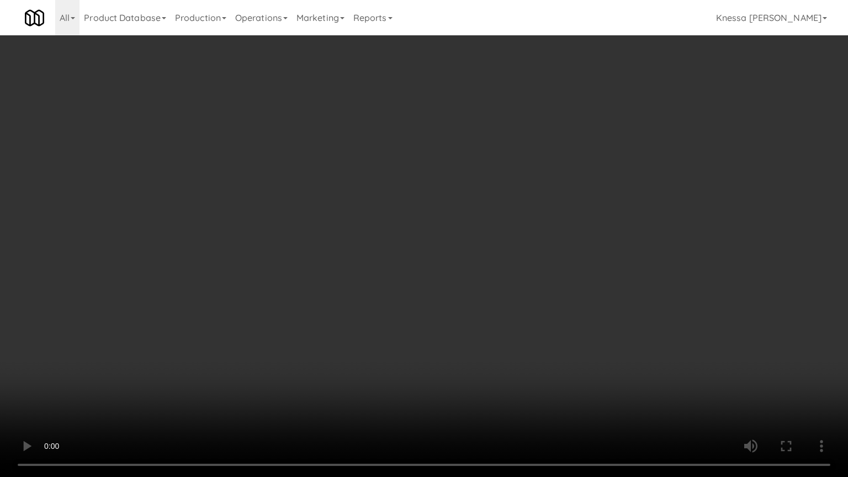
click at [469, 281] on video at bounding box center [424, 238] width 848 height 477
click at [469, 277] on video at bounding box center [424, 238] width 848 height 477
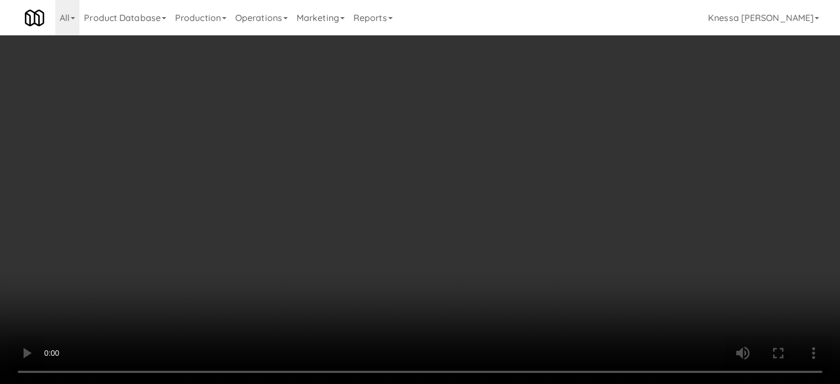
scroll to position [0, 0]
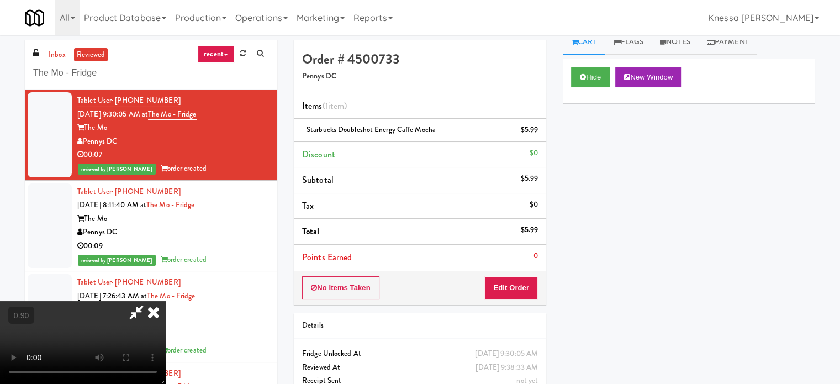
click at [166, 301] on icon at bounding box center [153, 312] width 24 height 22
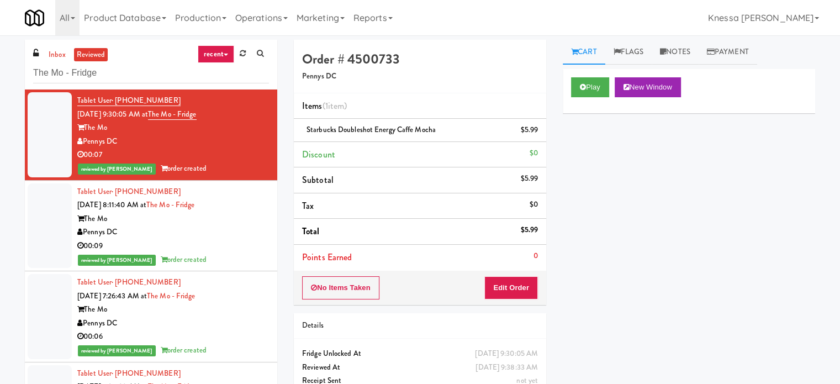
click at [206, 56] on link "recent" at bounding box center [216, 54] width 36 height 18
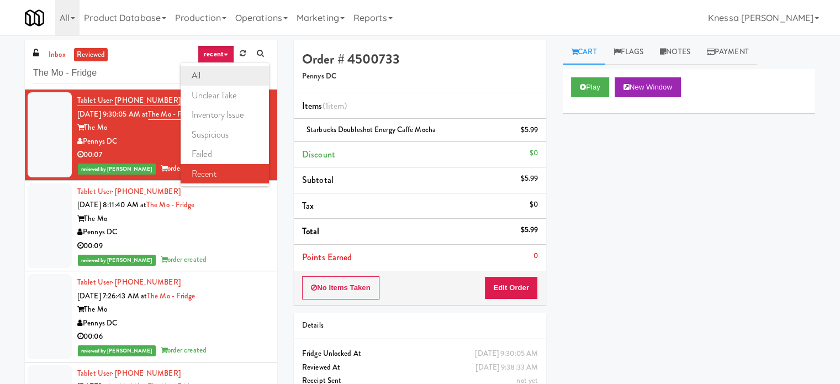
click at [218, 73] on link "all" at bounding box center [225, 76] width 88 height 20
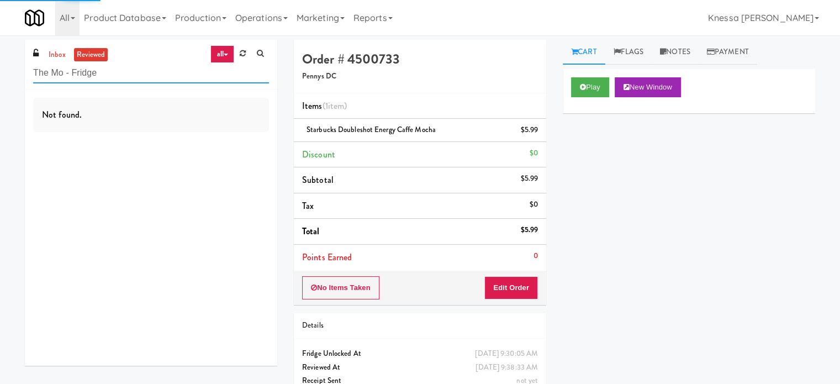
click at [104, 79] on input "The Mo - Fridge" at bounding box center [151, 73] width 236 height 20
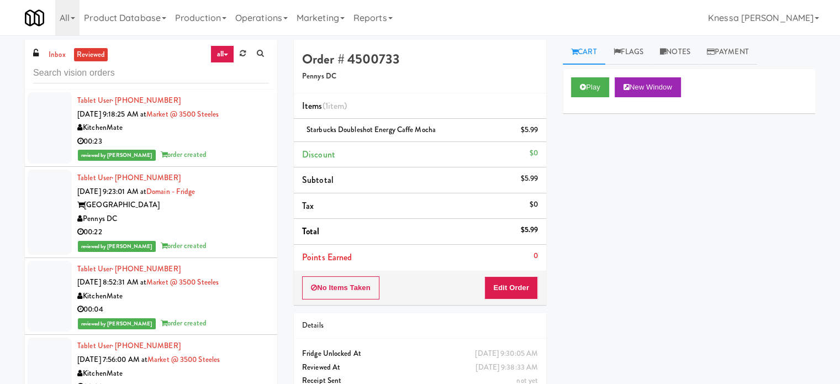
click at [218, 136] on div "00:23" at bounding box center [173, 142] width 192 height 14
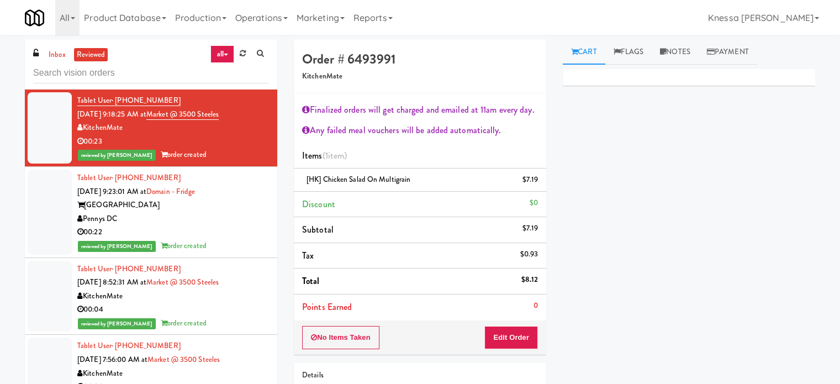
click at [219, 224] on div "Pennys DC" at bounding box center [173, 219] width 192 height 14
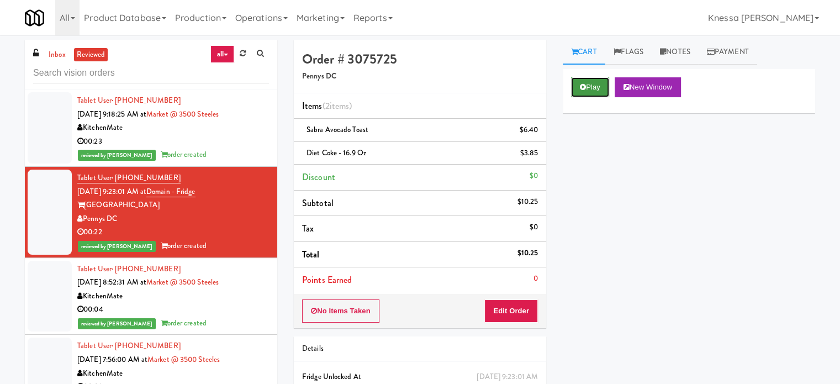
click at [588, 92] on button "Play" at bounding box center [590, 87] width 38 height 20
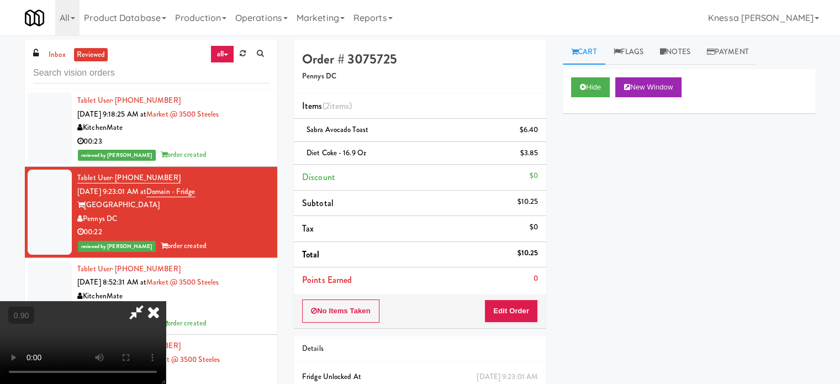
click at [586, 196] on div "Hide New Window Primary Flag Clear Flag if unable to determine what was taken o…" at bounding box center [689, 276] width 252 height 414
click at [166, 301] on icon at bounding box center [153, 312] width 24 height 22
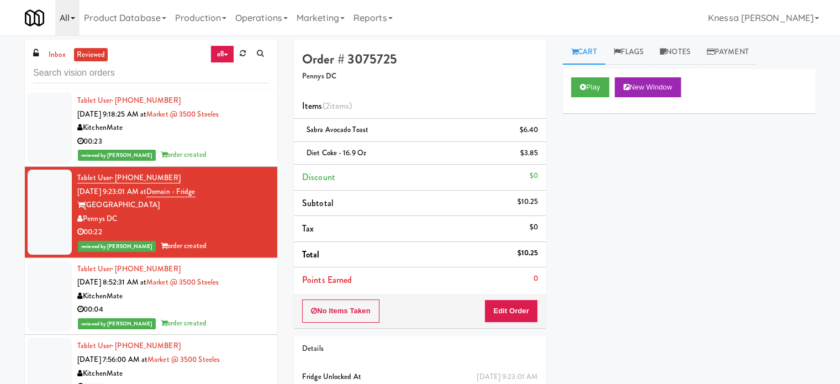
click at [75, 22] on link "All" at bounding box center [67, 17] width 24 height 35
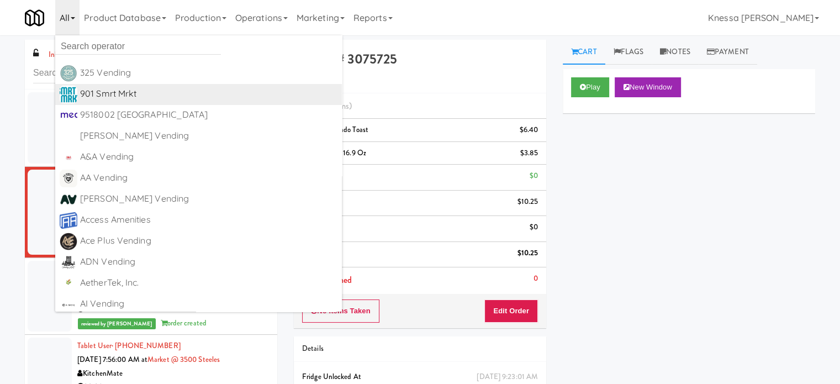
click at [130, 94] on div "901 Smrt Mrkt" at bounding box center [208, 94] width 257 height 17
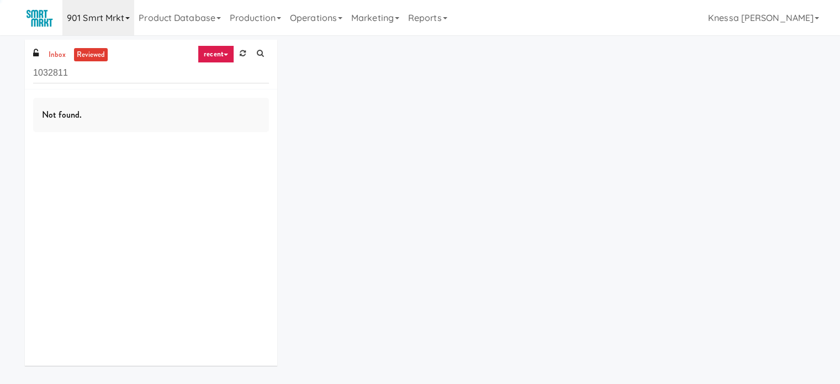
click at [133, 18] on link "901 Smrt Mrkt" at bounding box center [98, 17] width 72 height 35
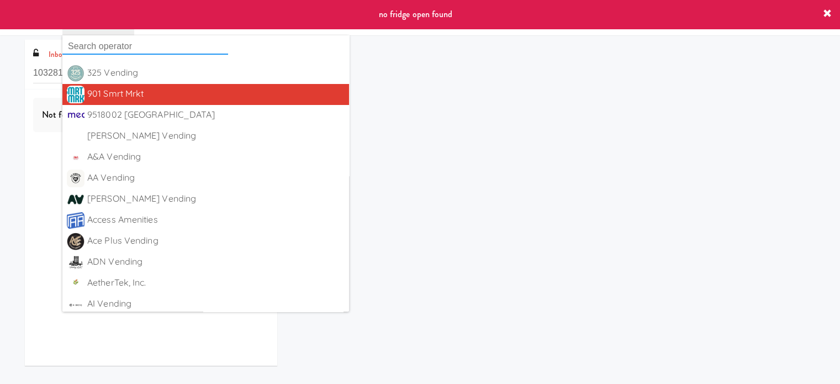
click at [195, 51] on input "text" at bounding box center [145, 46] width 166 height 17
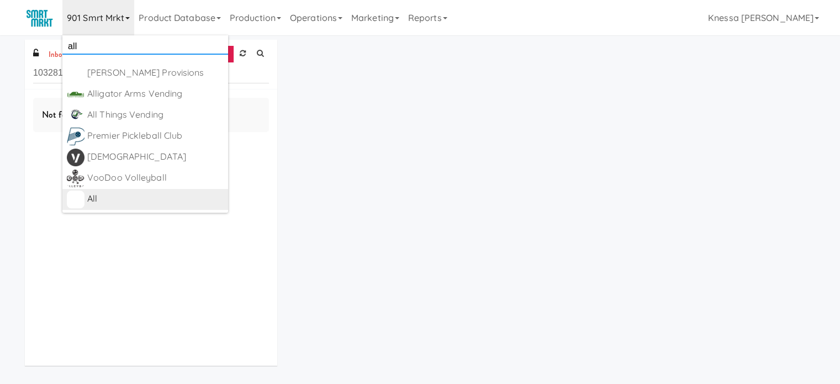
type input "all"
click at [126, 198] on div "All" at bounding box center [155, 198] width 136 height 17
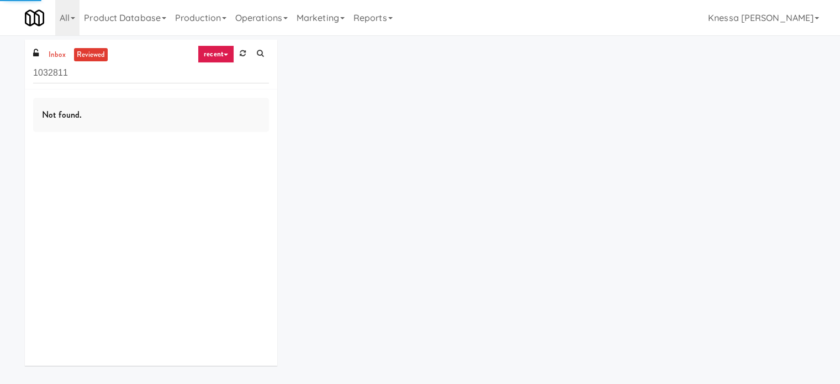
click at [225, 54] on icon at bounding box center [226, 55] width 4 height 2
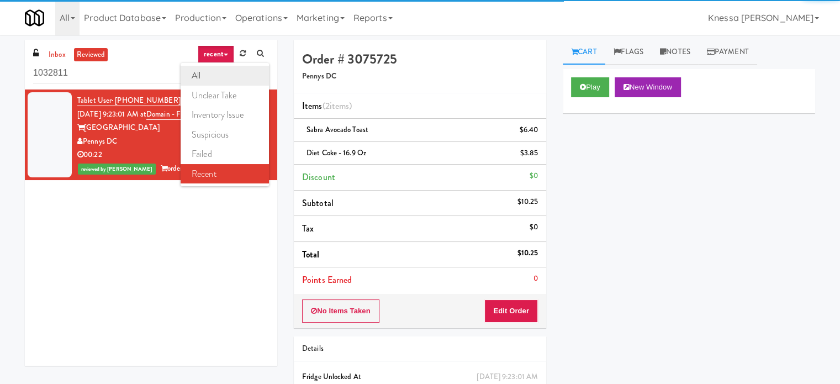
click at [230, 74] on link "all" at bounding box center [225, 76] width 88 height 20
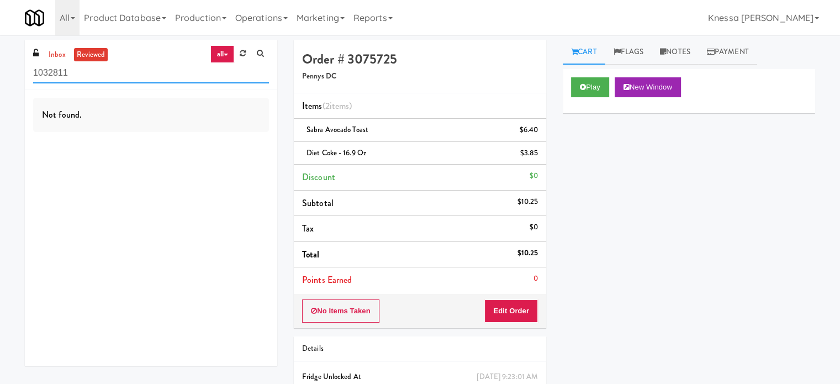
click at [99, 80] on input "1032811" at bounding box center [151, 73] width 236 height 20
click at [99, 81] on input "1032811" at bounding box center [151, 73] width 236 height 20
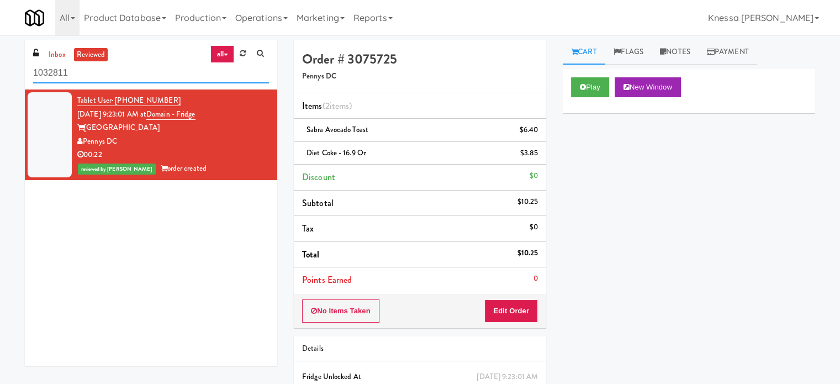
click at [99, 81] on input "1032811" at bounding box center [151, 73] width 236 height 20
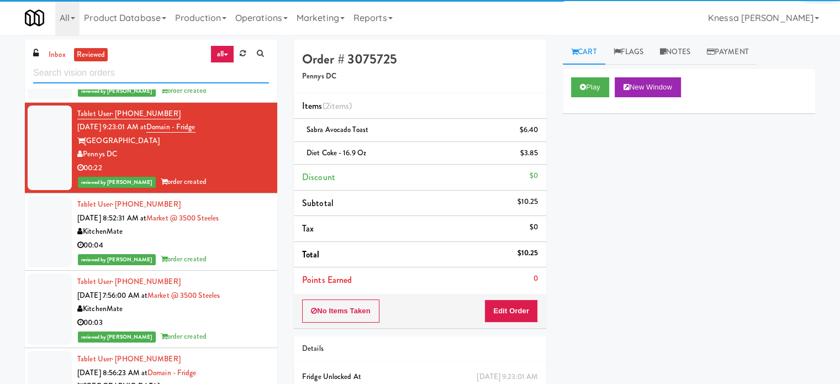
scroll to position [303, 0]
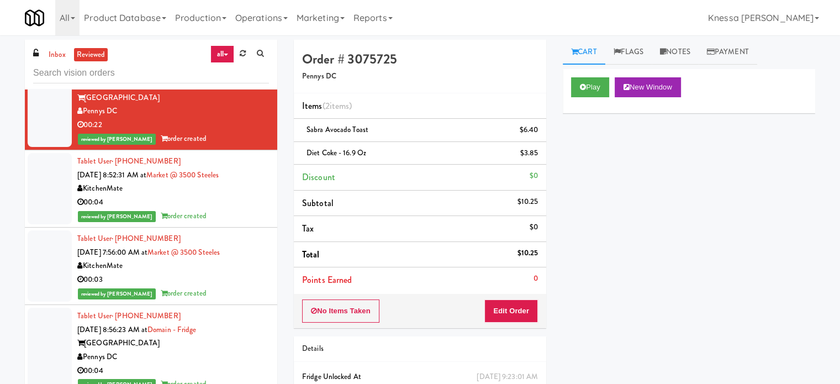
click at [247, 189] on div "KitchenMate" at bounding box center [173, 189] width 192 height 14
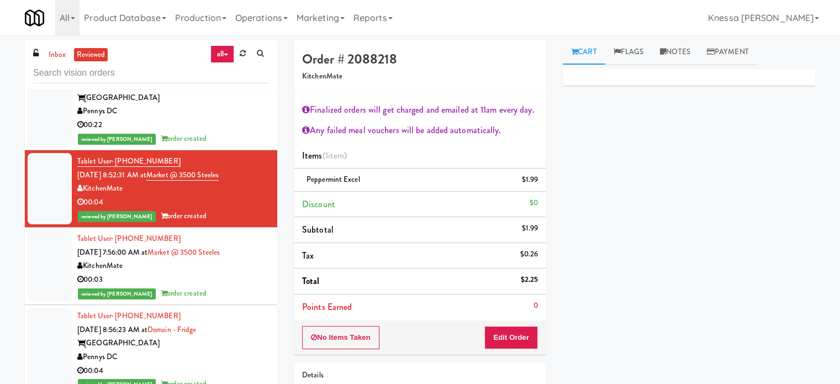
click at [219, 273] on div "00:03" at bounding box center [173, 280] width 192 height 14
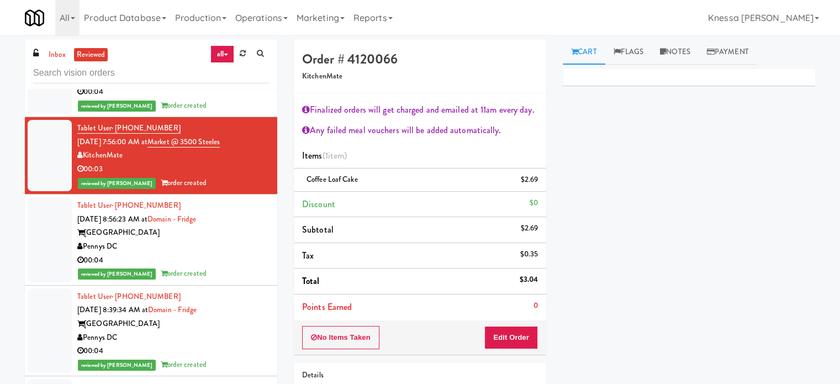
click at [232, 232] on div "[GEOGRAPHIC_DATA]" at bounding box center [173, 233] width 192 height 14
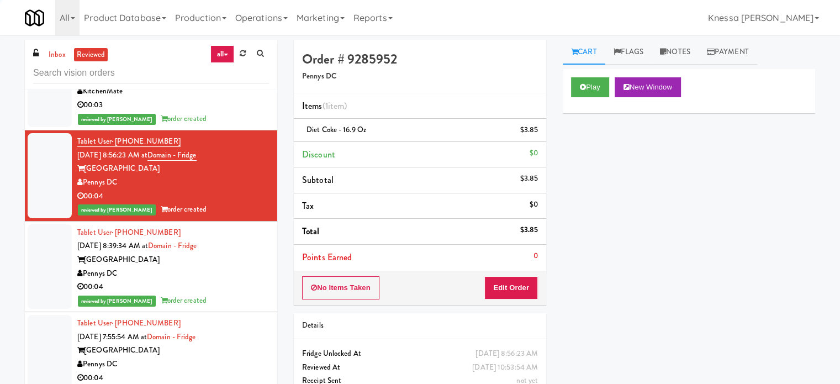
scroll to position [523, 0]
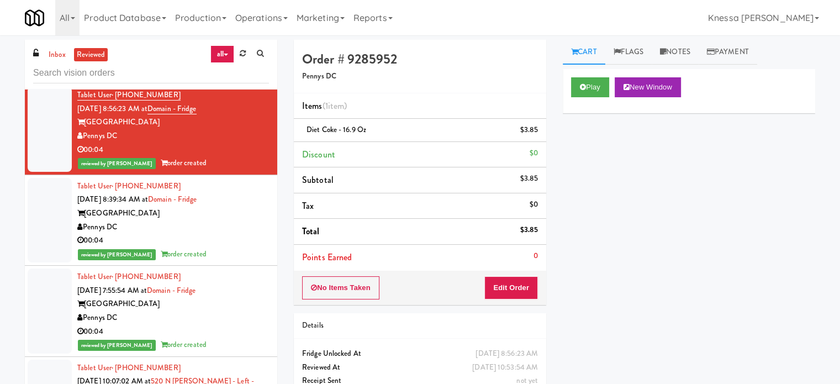
click at [235, 226] on div "Pennys DC" at bounding box center [173, 227] width 192 height 14
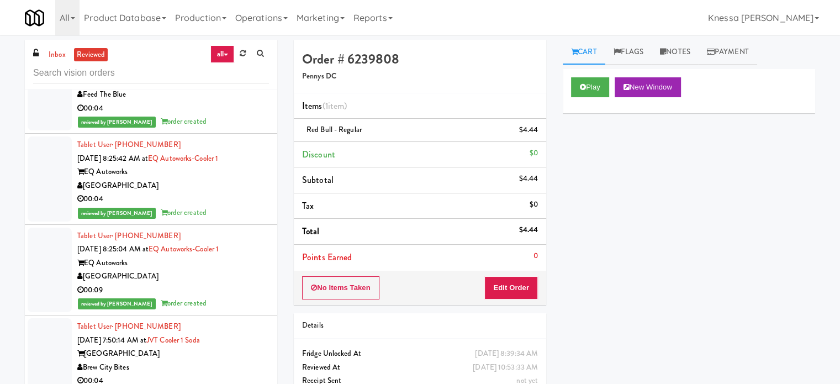
scroll to position [2401, 0]
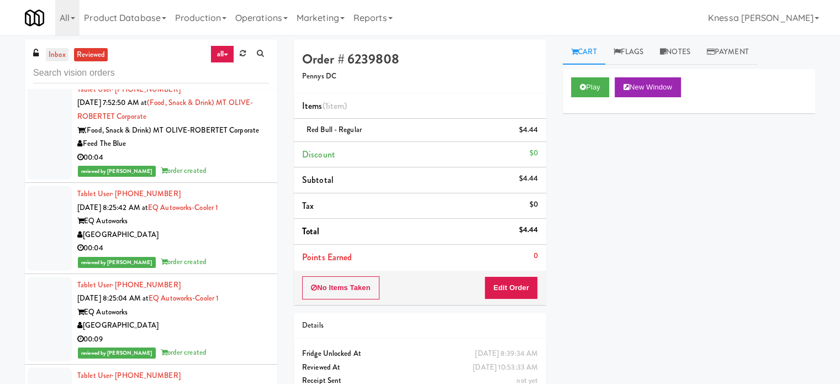
click at [63, 51] on link "inbox" at bounding box center [57, 55] width 23 height 14
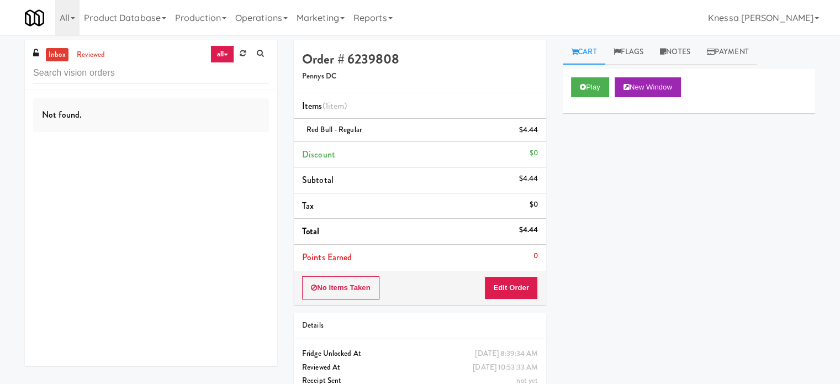
scroll to position [0, 0]
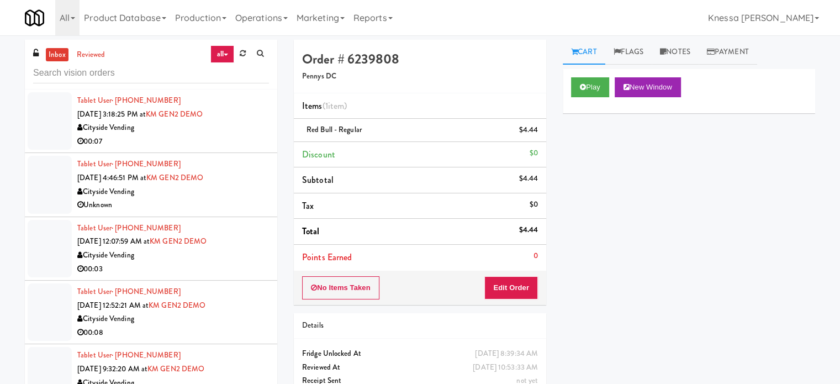
click at [227, 138] on div "00:07" at bounding box center [173, 142] width 192 height 14
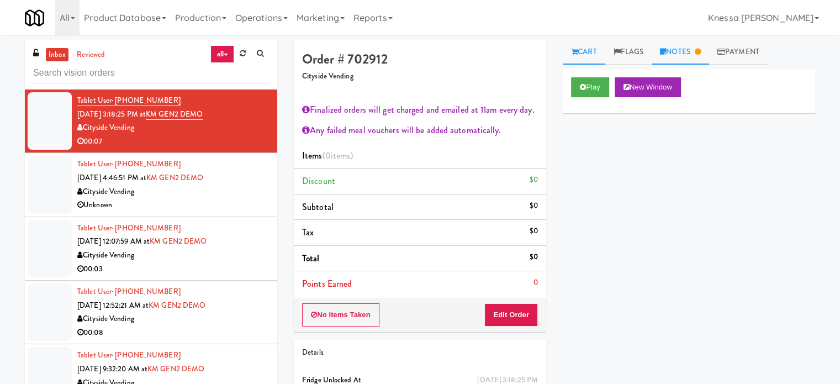
click at [675, 55] on link "Notes" at bounding box center [679, 52] width 57 height 25
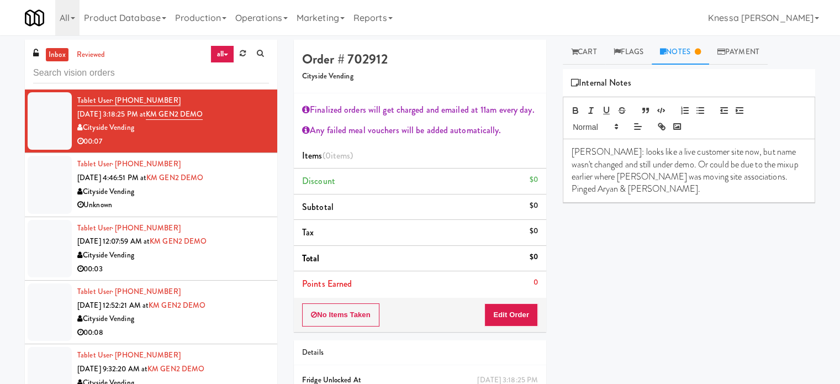
click at [219, 194] on div "Cityside Vending" at bounding box center [173, 192] width 192 height 14
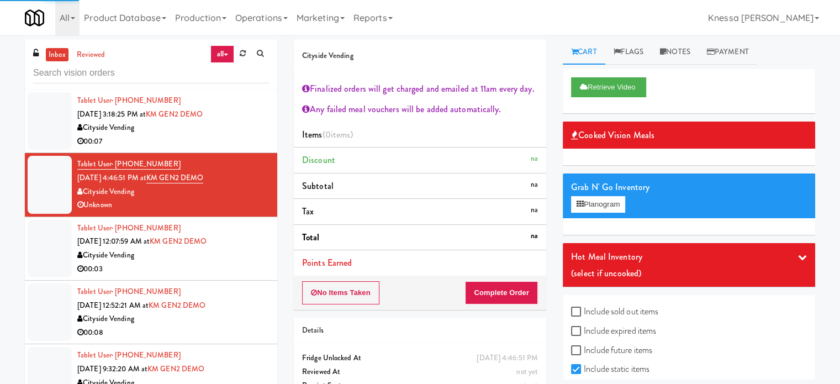
click at [241, 247] on div "Tablet User · (240) 515-0801 Jul 2, 2025 12:07:59 AM at KM GEN2 DEMO Cityside V…" at bounding box center [173, 248] width 192 height 54
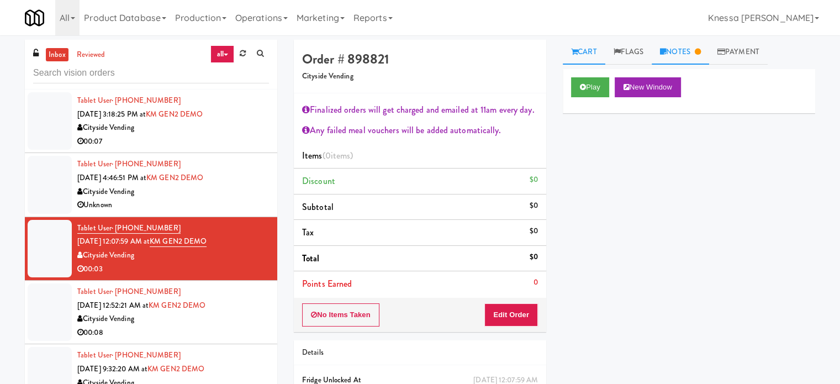
click at [680, 57] on link "Notes" at bounding box center [679, 52] width 57 height 25
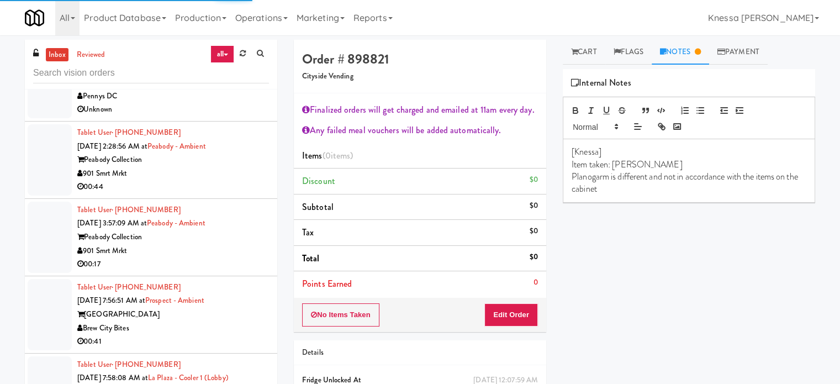
scroll to position [2153, 0]
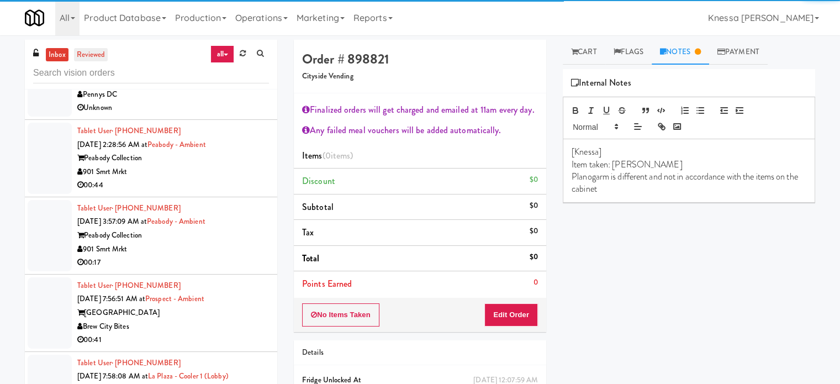
click at [86, 57] on link "reviewed" at bounding box center [91, 55] width 34 height 14
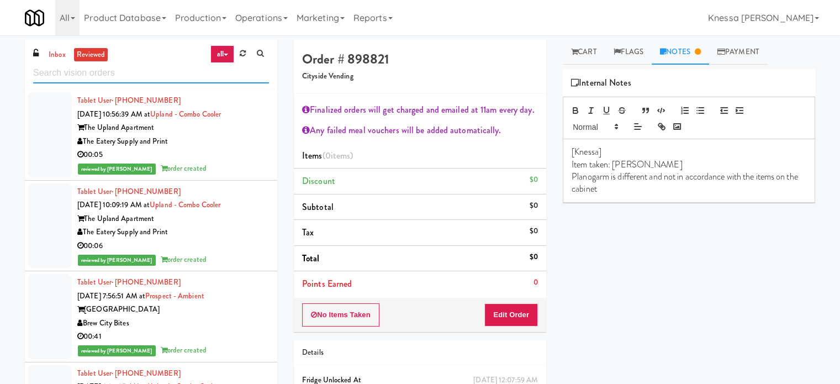
click at [168, 77] on input "text" at bounding box center [151, 73] width 236 height 20
paste input "The Mo - Fridge"
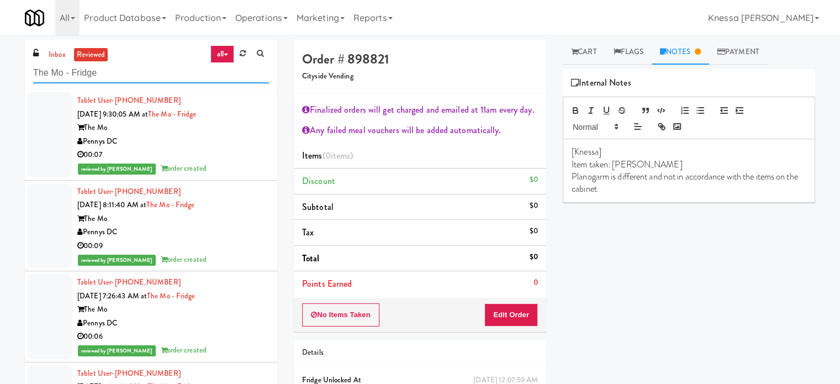
type input "The Mo - Fridge"
click at [227, 143] on div "Pennys DC" at bounding box center [173, 142] width 192 height 14
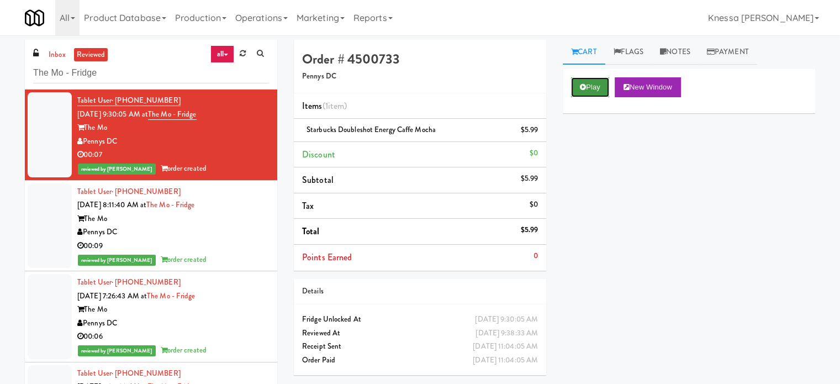
click at [598, 88] on button "Play" at bounding box center [590, 87] width 38 height 20
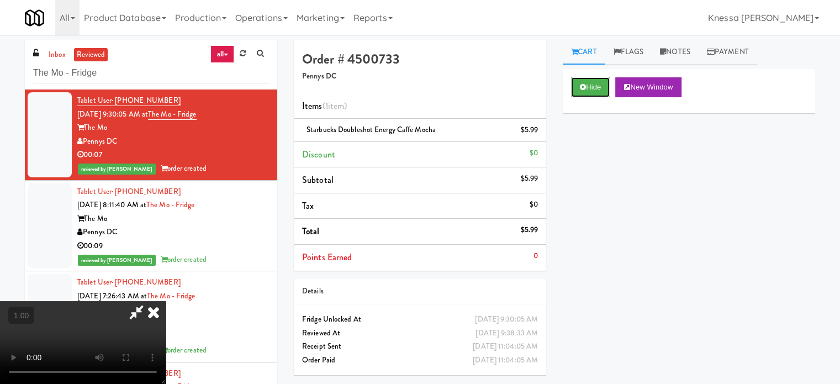
scroll to position [174, 0]
click at [166, 301] on video at bounding box center [83, 342] width 166 height 83
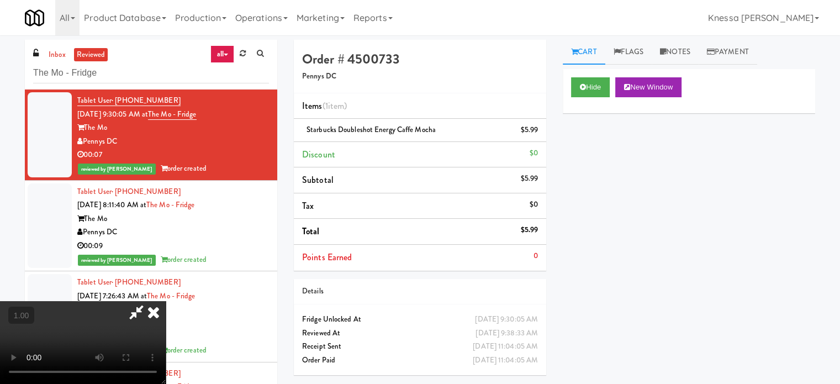
click at [166, 301] on video at bounding box center [83, 342] width 166 height 83
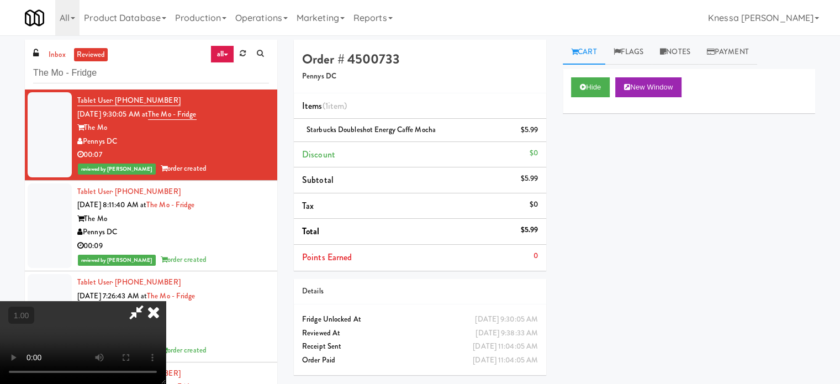
click at [166, 301] on video at bounding box center [83, 342] width 166 height 83
click at [629, 214] on div "Hide New Window Primary Flag Clear Flag if unable to determine what was taken o…" at bounding box center [689, 276] width 252 height 414
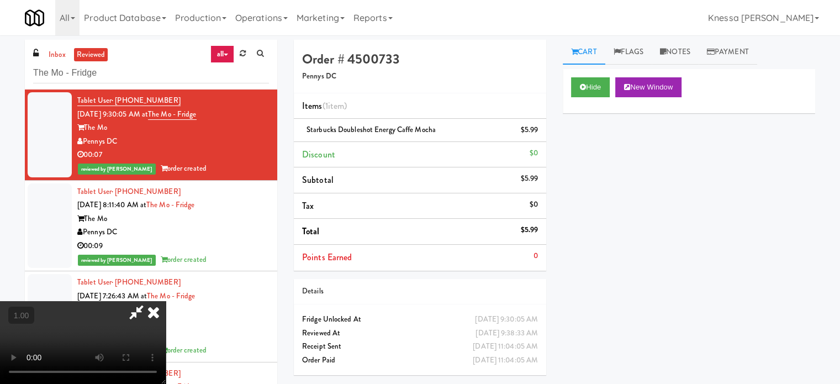
scroll to position [0, 0]
click at [166, 301] on icon at bounding box center [153, 312] width 24 height 22
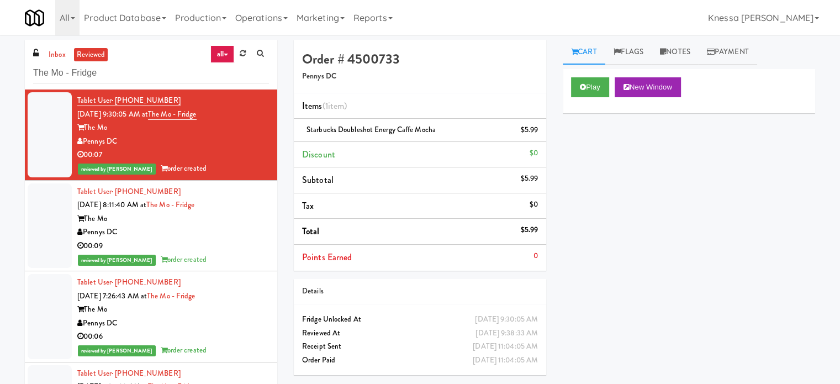
click at [263, 229] on li "Tablet User · (703) 380-7330 Sep 16, 2025 8:11:40 AM at The Mo - Fridge The Mo …" at bounding box center [151, 226] width 252 height 91
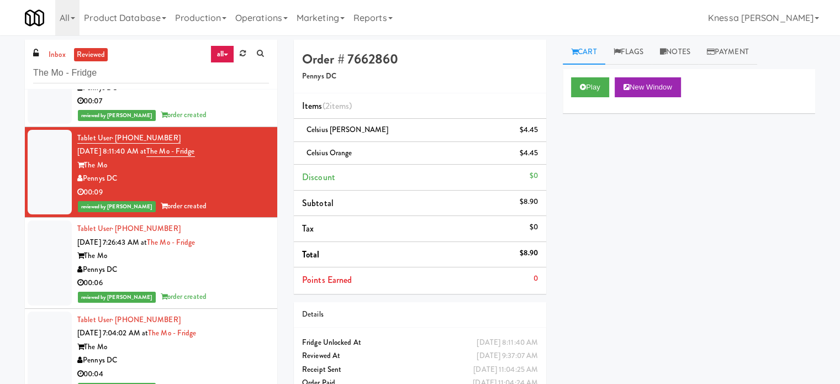
scroll to position [55, 0]
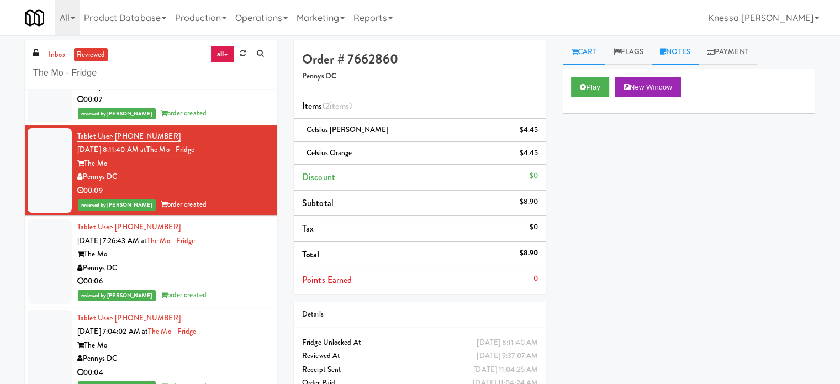
click at [680, 49] on link "Notes" at bounding box center [674, 52] width 47 height 25
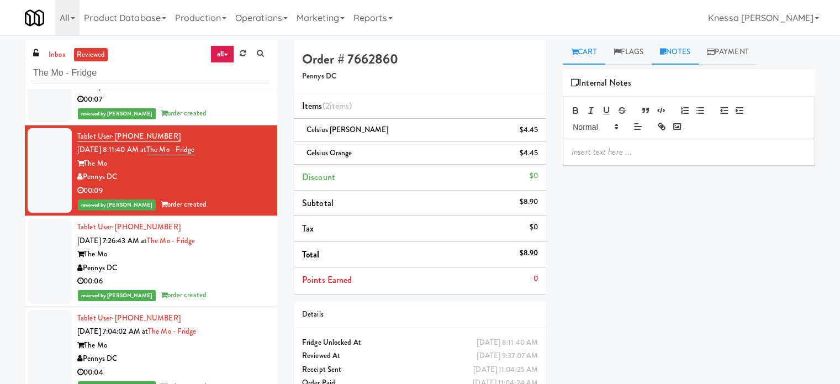
click at [587, 57] on link "Cart" at bounding box center [584, 52] width 43 height 25
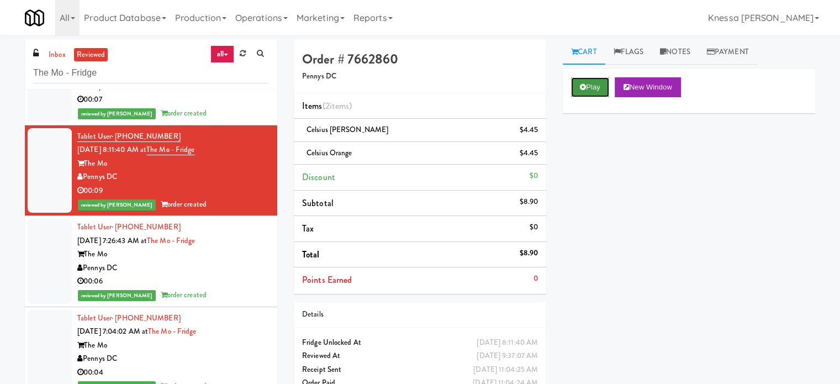
click at [591, 92] on button "Play" at bounding box center [590, 87] width 38 height 20
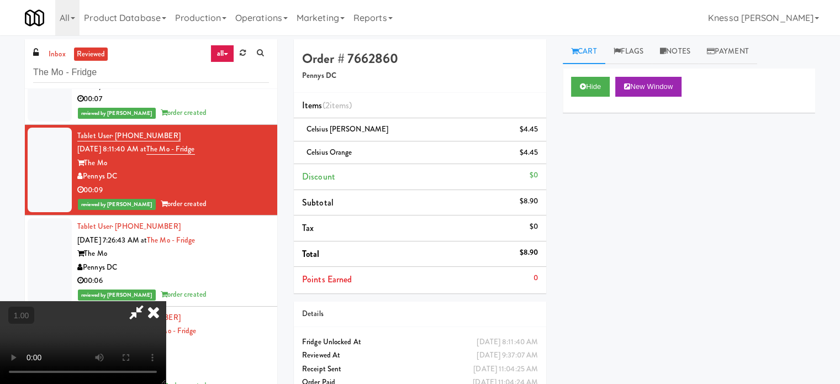
scroll to position [0, 0]
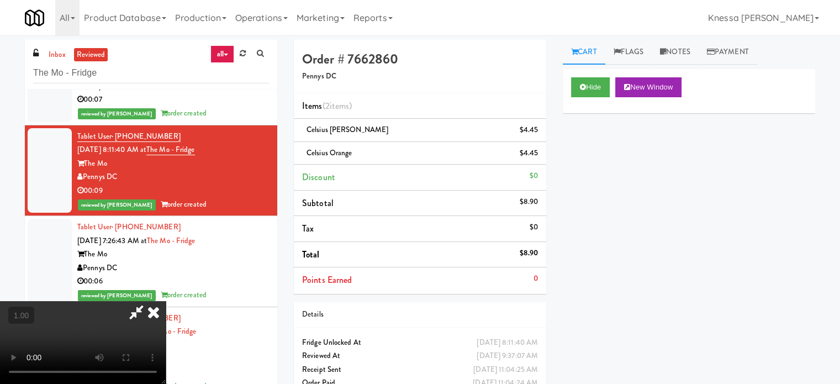
click at [149, 301] on icon at bounding box center [136, 312] width 25 height 22
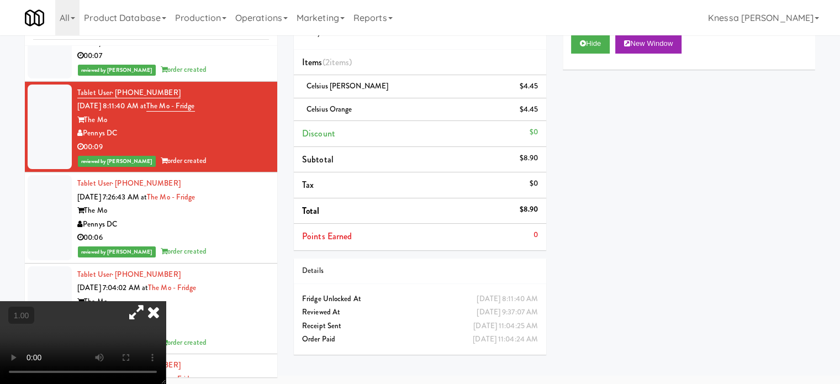
scroll to position [45, 0]
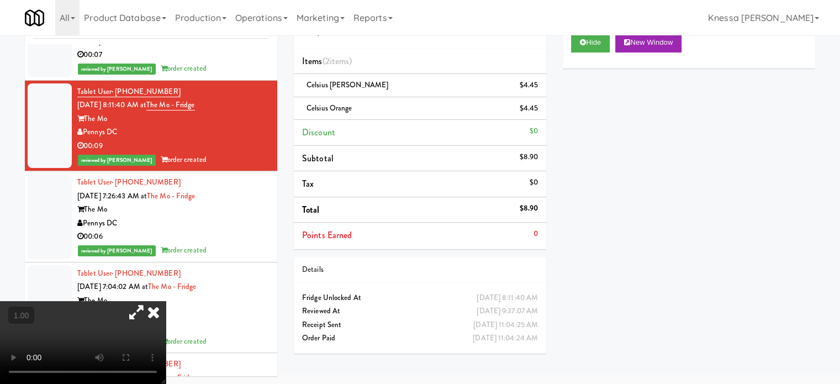
click at [149, 301] on icon at bounding box center [136, 312] width 25 height 22
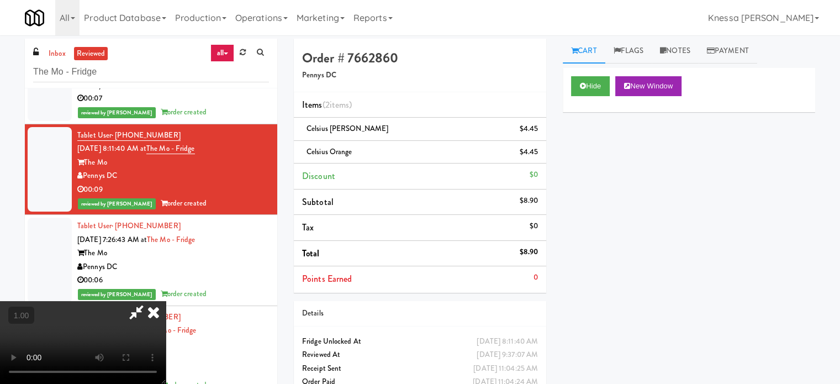
scroll to position [0, 0]
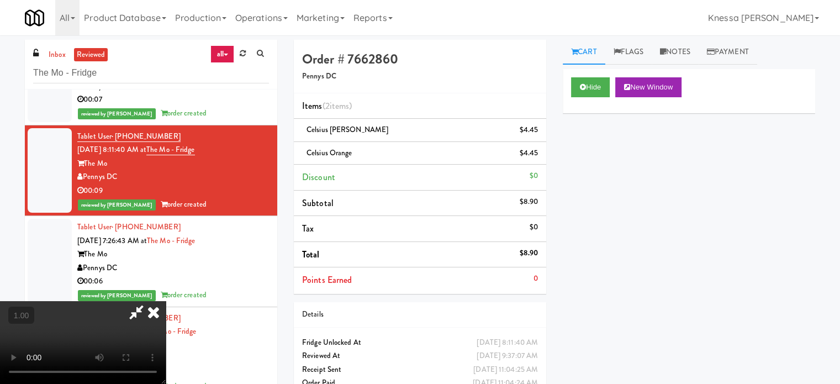
click at [565, 210] on div "Hide New Window Primary Flag Clear Flag if unable to determine what was taken o…" at bounding box center [689, 276] width 252 height 414
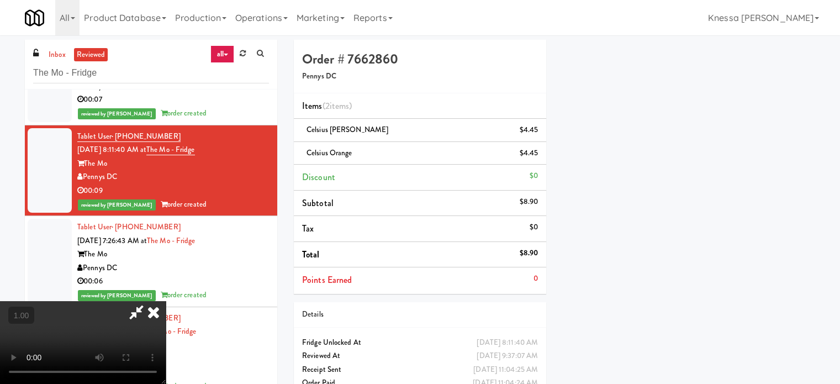
click at [149, 301] on icon at bounding box center [136, 312] width 25 height 22
click at [166, 301] on icon at bounding box center [153, 312] width 24 height 22
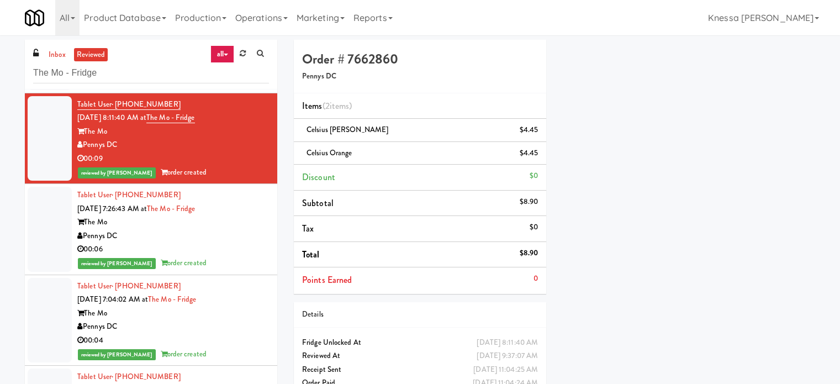
scroll to position [110, 0]
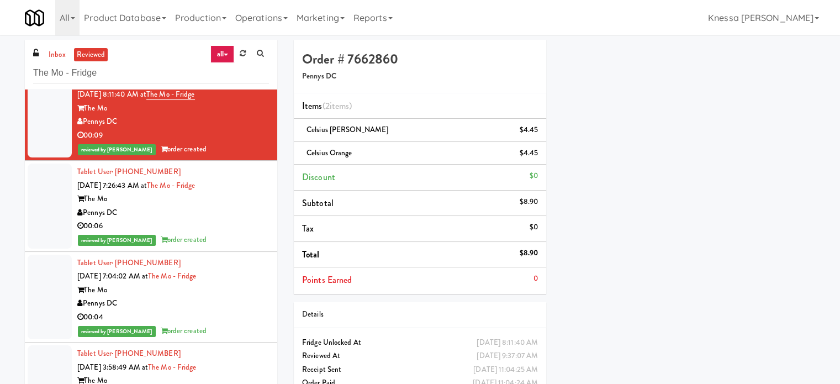
click at [241, 175] on div "Tablet User · (771) 201-1069 Sep 16, 2025 7:26:43 AM at The Mo - Fridge The Mo …" at bounding box center [173, 206] width 192 height 82
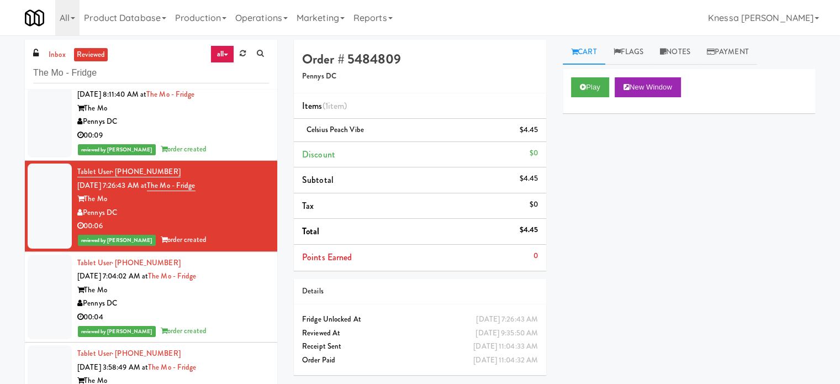
drag, startPoint x: 133, startPoint y: 208, endPoint x: 75, endPoint y: 214, distance: 57.8
click at [75, 214] on li "Tablet User · (771) 201-1069 Sep 16, 2025 7:26:43 AM at The Mo - Fridge The Mo …" at bounding box center [151, 206] width 252 height 91
copy div "Pennys DC"
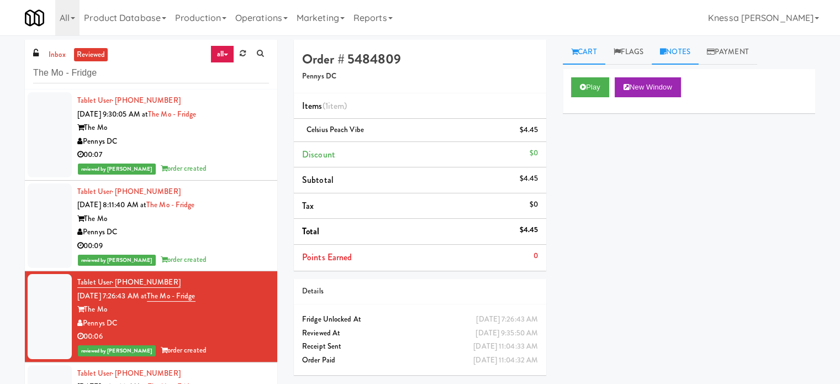
click at [676, 41] on link "Notes" at bounding box center [674, 52] width 47 height 25
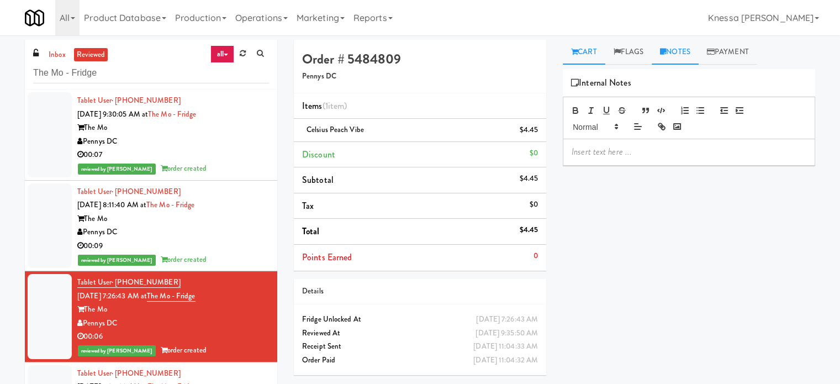
click at [592, 50] on link "Cart" at bounding box center [584, 52] width 43 height 25
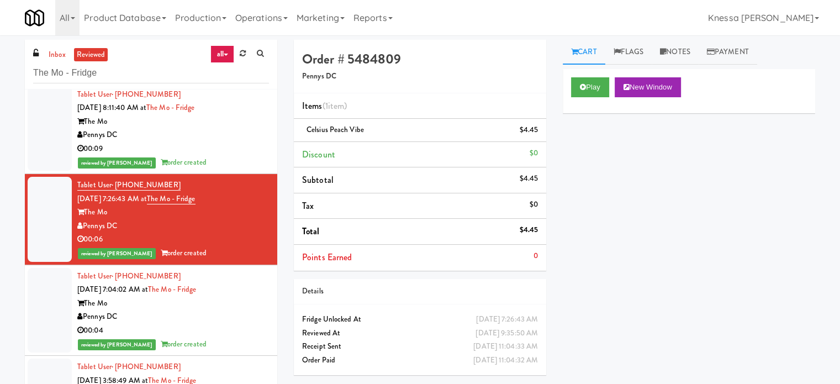
scroll to position [110, 0]
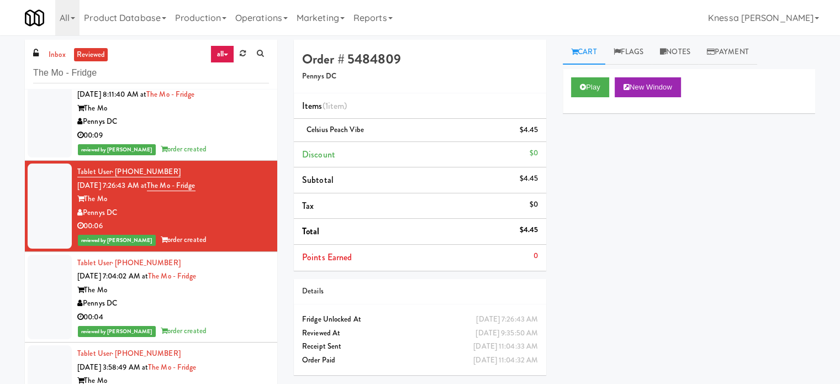
click at [250, 215] on div "Pennys DC" at bounding box center [173, 213] width 192 height 14
click at [262, 292] on li "Tablet User · (660) 233-2626 Sep 16, 2025 7:04:02 AM at The Mo - Fridge The Mo …" at bounding box center [151, 297] width 252 height 91
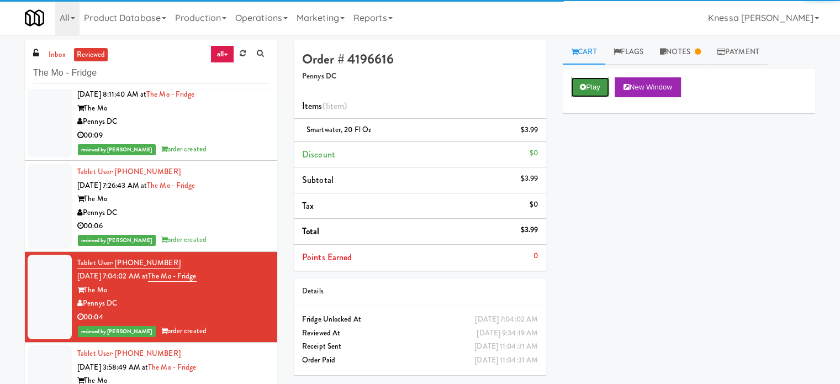
click at [600, 87] on button "Play" at bounding box center [590, 87] width 38 height 20
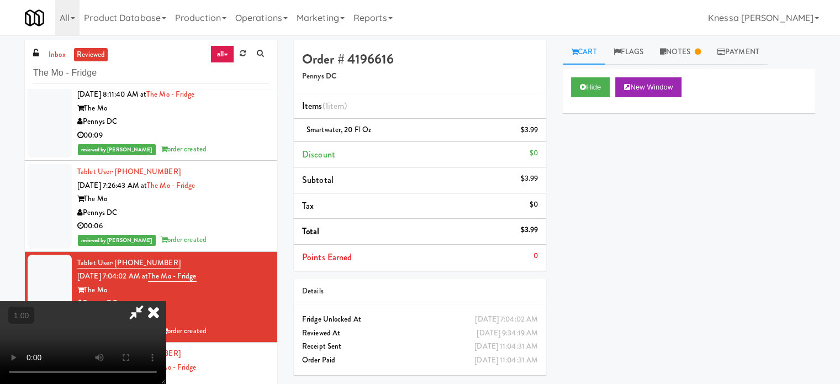
click at [149, 301] on icon at bounding box center [136, 312] width 25 height 22
click at [166, 301] on icon at bounding box center [153, 312] width 24 height 22
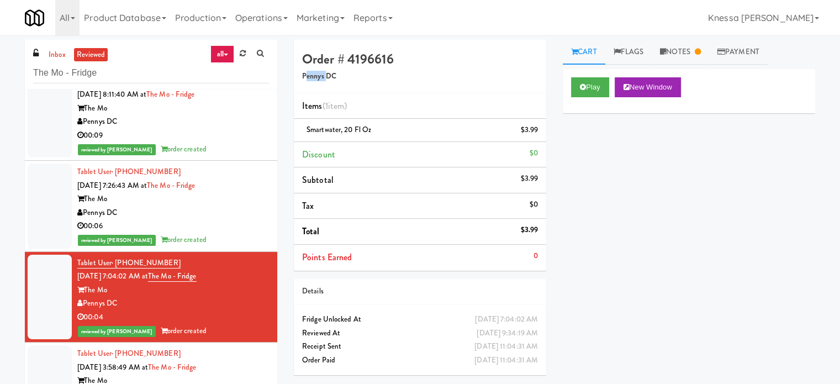
drag, startPoint x: 327, startPoint y: 76, endPoint x: 307, endPoint y: 76, distance: 20.4
click at [307, 76] on h5 "Pennys DC" at bounding box center [420, 76] width 236 height 8
click at [319, 75] on h5 "Pennys DC" at bounding box center [420, 76] width 236 height 8
click at [386, 53] on h4 "Order # 4196616" at bounding box center [420, 59] width 236 height 14
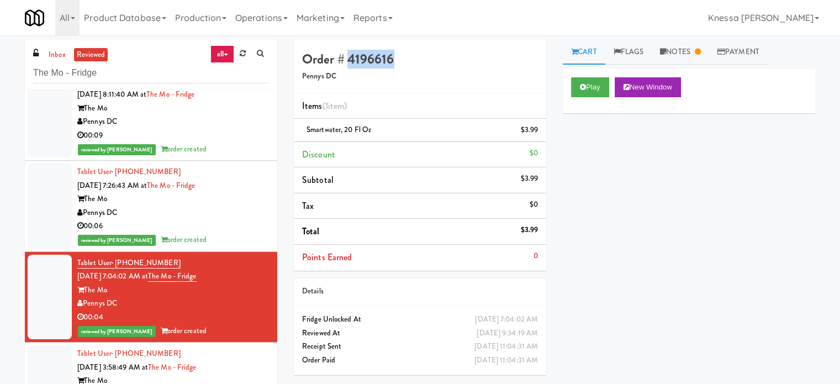
click at [386, 53] on h4 "Order # 4196616" at bounding box center [420, 59] width 236 height 14
drag, startPoint x: 410, startPoint y: 77, endPoint x: 406, endPoint y: 71, distance: 6.4
click at [410, 77] on h5 "Pennys DC" at bounding box center [420, 76] width 236 height 8
drag, startPoint x: 404, startPoint y: 70, endPoint x: 348, endPoint y: 60, distance: 56.7
click at [348, 60] on div "Order # 4196616 Pennys DC" at bounding box center [420, 67] width 252 height 54
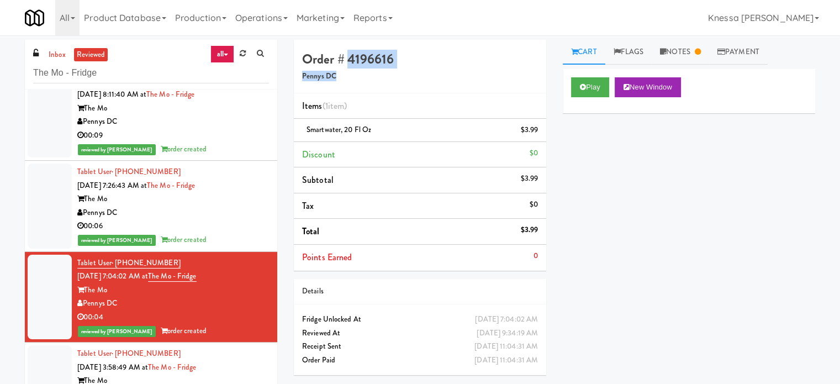
click at [351, 72] on h5 "Pennys DC" at bounding box center [420, 76] width 236 height 8
click at [356, 52] on h4 "Order # 4196616" at bounding box center [420, 59] width 236 height 14
copy h4 "4196616"
click at [326, 72] on h5 "Pennys DC" at bounding box center [420, 76] width 236 height 8
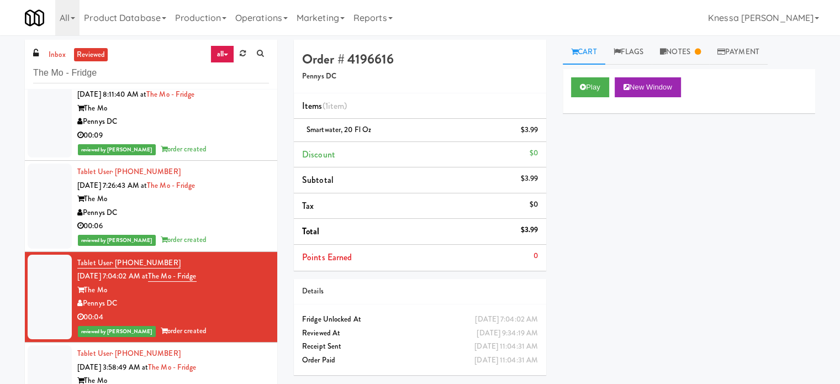
click at [136, 294] on div "The Mo" at bounding box center [173, 290] width 192 height 14
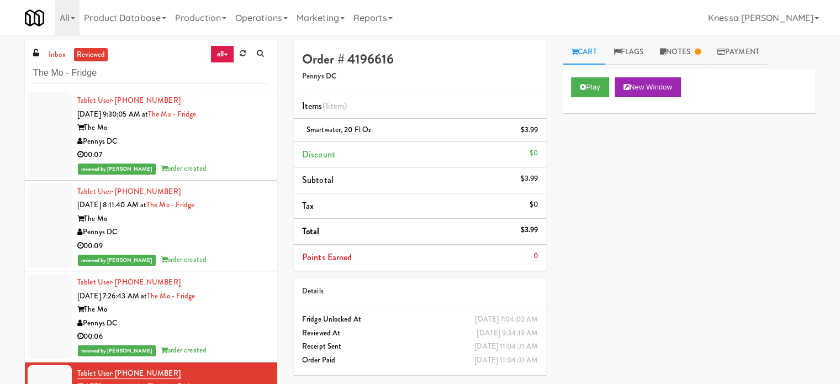
click at [258, 128] on div "The Mo" at bounding box center [173, 128] width 192 height 14
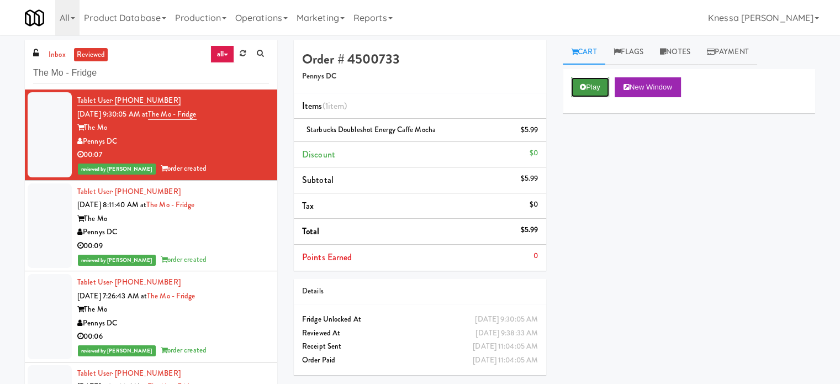
click at [600, 92] on button "Play" at bounding box center [590, 87] width 38 height 20
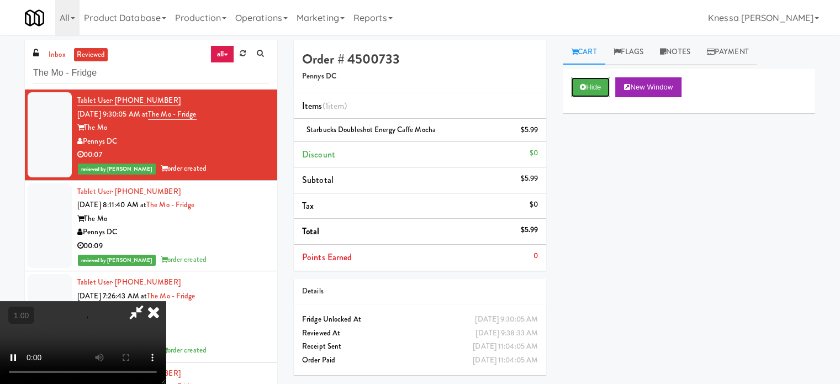
scroll to position [166, 0]
click at [166, 301] on video at bounding box center [83, 342] width 166 height 83
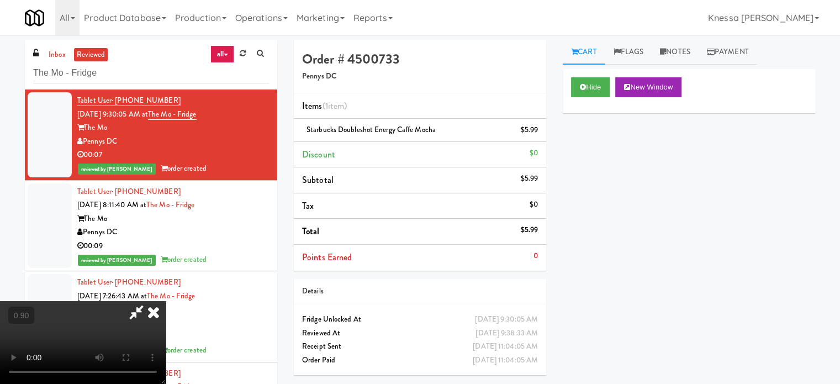
click at [166, 301] on video at bounding box center [83, 342] width 166 height 83
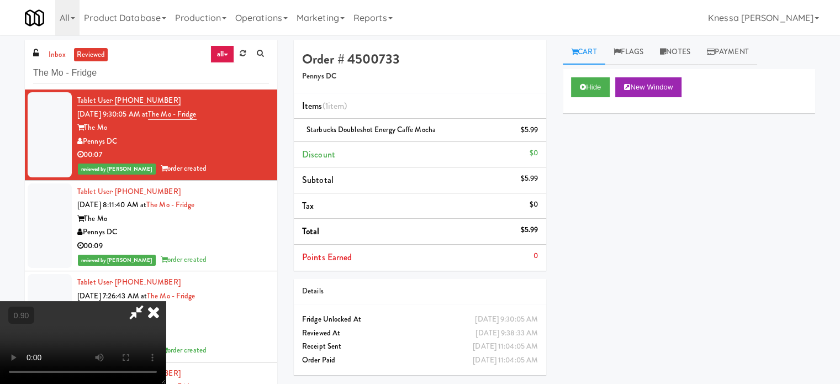
click at [166, 301] on icon at bounding box center [153, 312] width 24 height 22
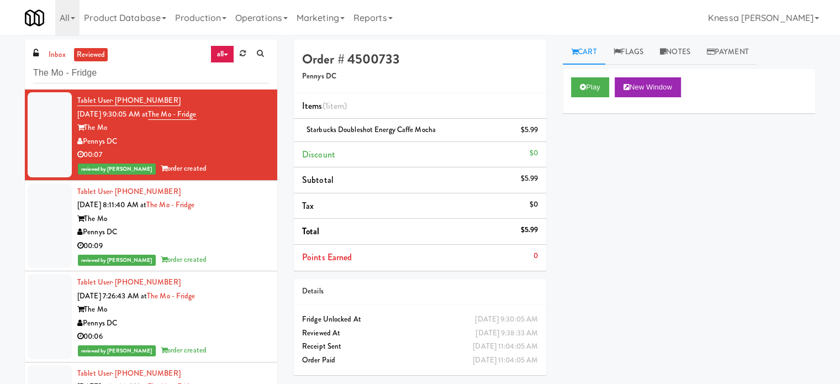
drag, startPoint x: 225, startPoint y: 204, endPoint x: 308, endPoint y: 154, distance: 96.6
click at [225, 204] on div "Tablet User · (703) 380-7330 Sep 16, 2025 8:11:40 AM at The Mo - Fridge The Mo …" at bounding box center [173, 226] width 192 height 82
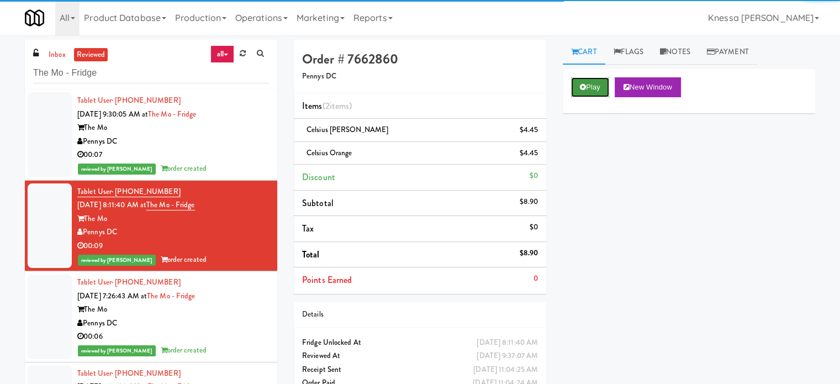
click at [603, 88] on button "Play" at bounding box center [590, 87] width 38 height 20
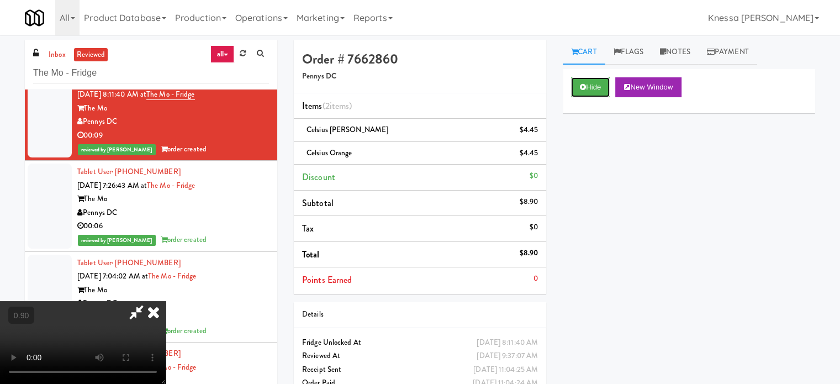
scroll to position [166, 0]
click at [166, 301] on video at bounding box center [83, 342] width 166 height 83
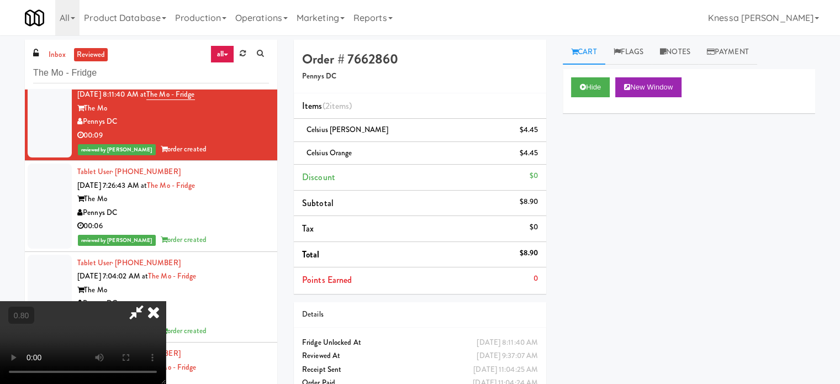
scroll to position [0, 0]
click at [142, 301] on video at bounding box center [83, 342] width 166 height 83
click at [166, 301] on video at bounding box center [83, 342] width 166 height 83
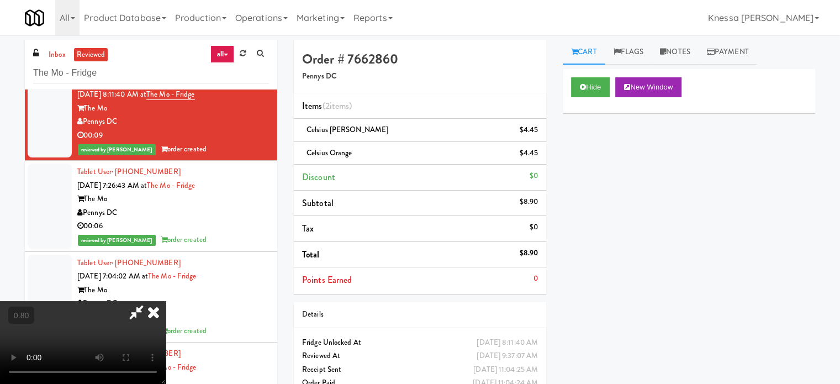
scroll to position [0, 0]
click at [166, 301] on video at bounding box center [83, 342] width 166 height 83
click at [106, 301] on video at bounding box center [83, 342] width 166 height 83
click at [166, 301] on video at bounding box center [83, 342] width 166 height 83
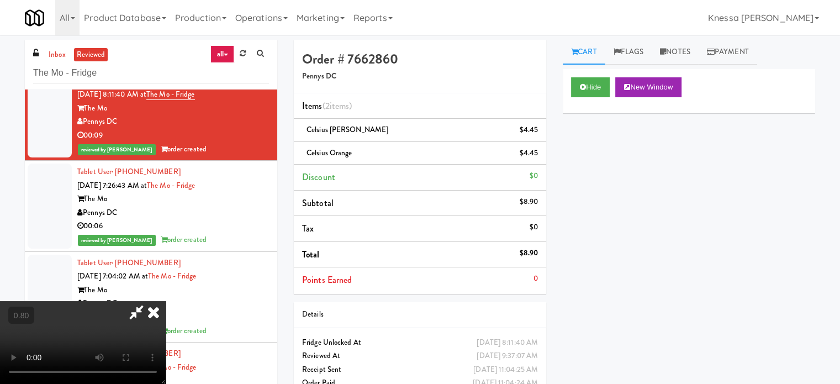
click at [149, 301] on icon at bounding box center [136, 312] width 25 height 22
click at [119, 301] on video at bounding box center [83, 342] width 166 height 83
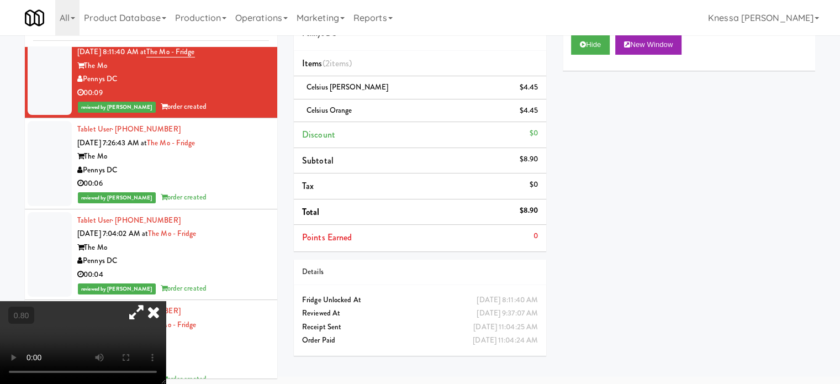
scroll to position [45, 0]
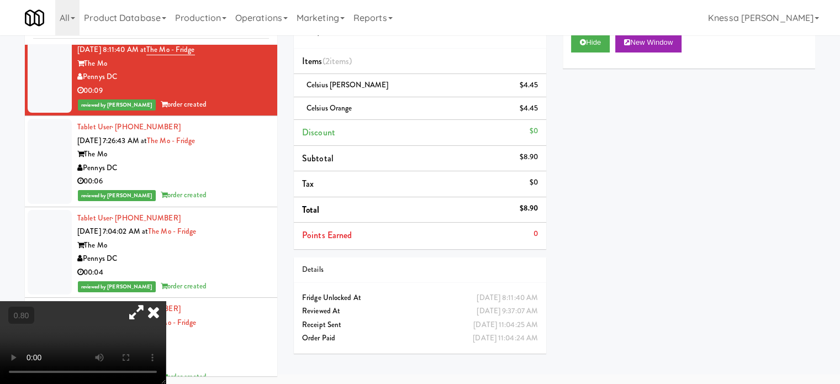
click at [166, 301] on icon at bounding box center [153, 312] width 24 height 22
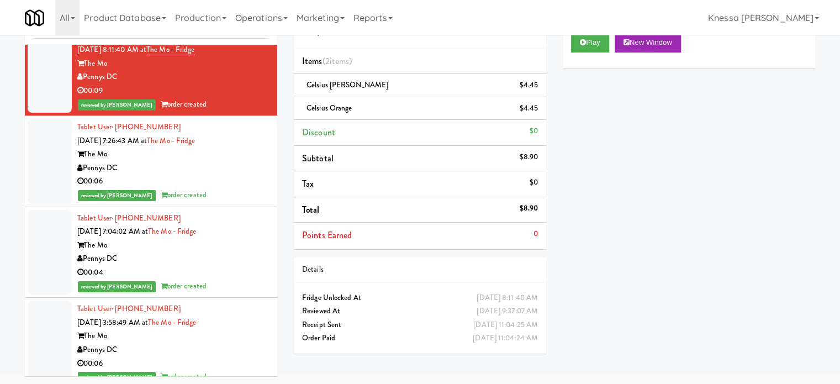
click at [241, 174] on div "00:06" at bounding box center [173, 181] width 192 height 14
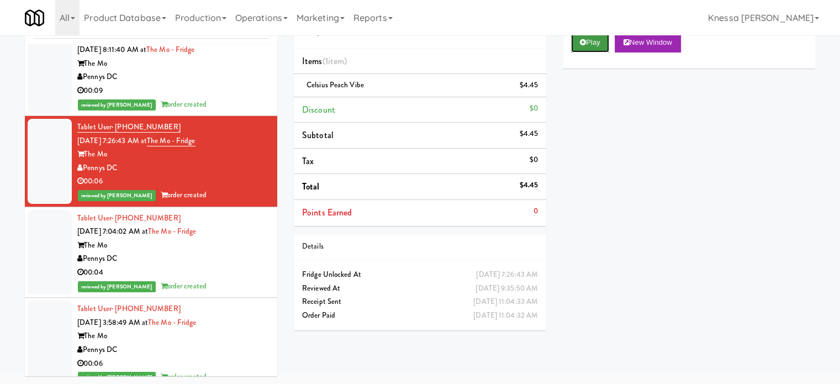
click at [573, 46] on button "Play" at bounding box center [590, 43] width 38 height 20
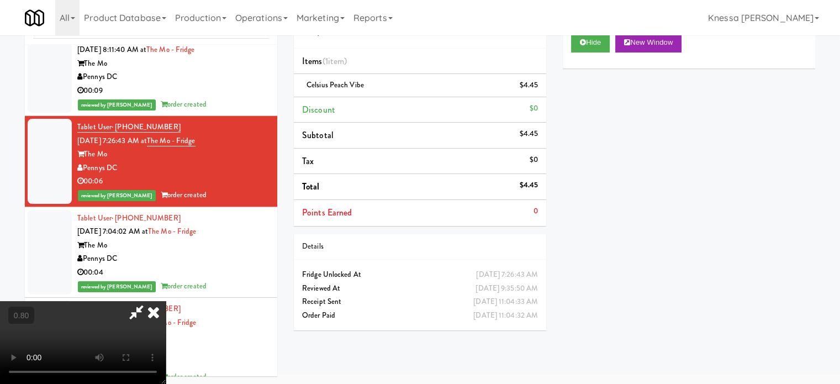
click at [166, 301] on video at bounding box center [83, 342] width 166 height 83
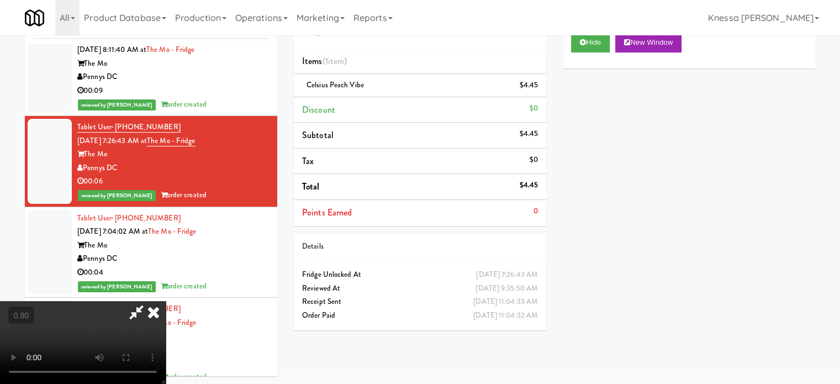
click at [166, 301] on video at bounding box center [83, 342] width 166 height 83
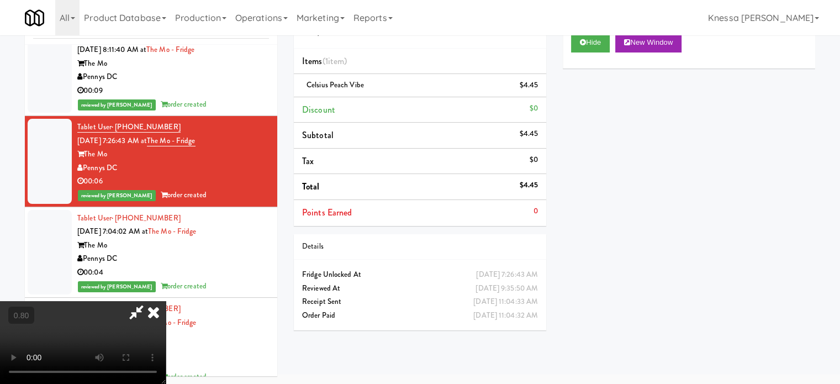
click at [166, 301] on video at bounding box center [83, 342] width 166 height 83
click at [149, 301] on icon at bounding box center [136, 312] width 25 height 22
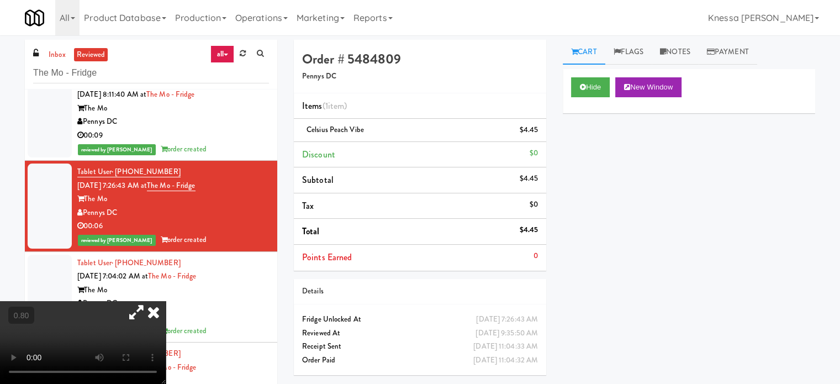
click at [149, 301] on icon at bounding box center [136, 312] width 25 height 22
click at [166, 301] on video at bounding box center [83, 342] width 166 height 83
drag, startPoint x: 482, startPoint y: 51, endPoint x: 465, endPoint y: 92, distance: 44.6
click at [166, 301] on icon at bounding box center [153, 312] width 24 height 22
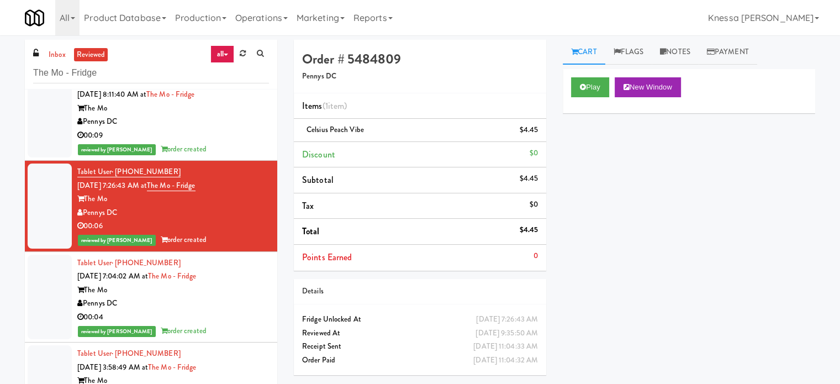
click at [244, 287] on div "The Mo" at bounding box center [173, 290] width 192 height 14
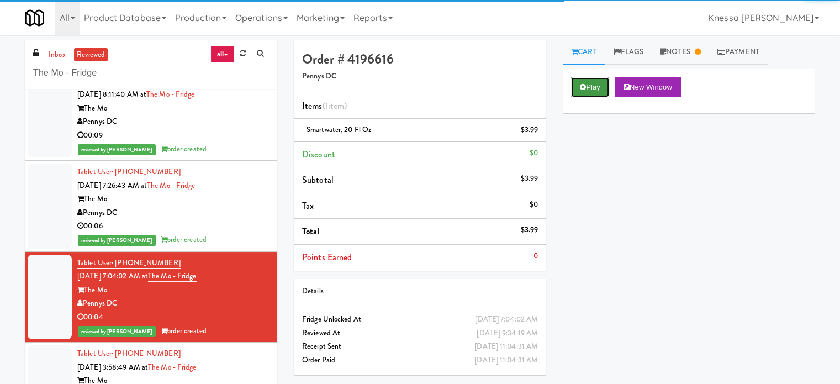
click at [600, 80] on button "Play" at bounding box center [590, 87] width 38 height 20
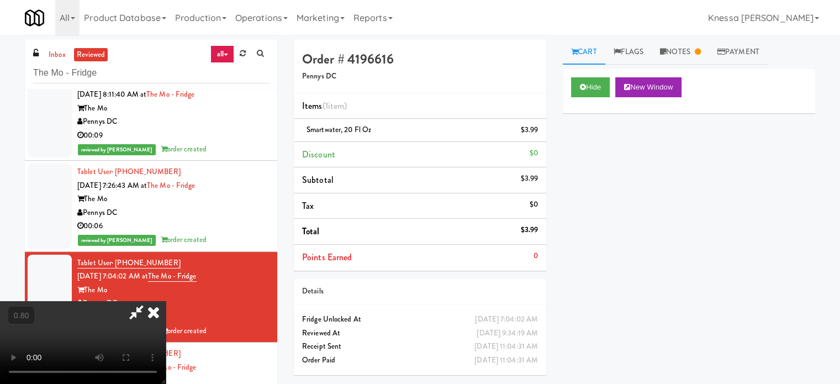
click at [166, 301] on video at bounding box center [83, 342] width 166 height 83
click at [702, 56] on link "Notes" at bounding box center [679, 52] width 57 height 25
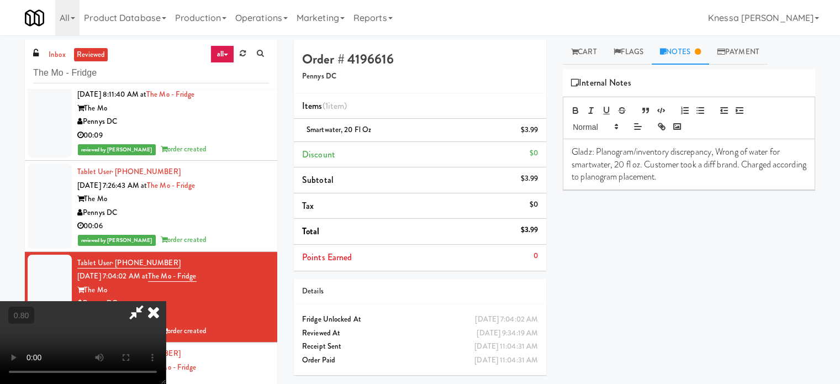
scroll to position [174, 0]
click at [166, 301] on video at bounding box center [83, 342] width 166 height 83
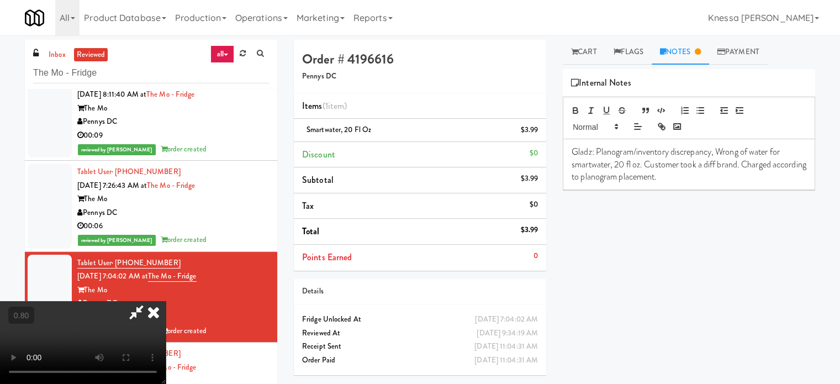
click at [149, 301] on icon at bounding box center [136, 312] width 25 height 22
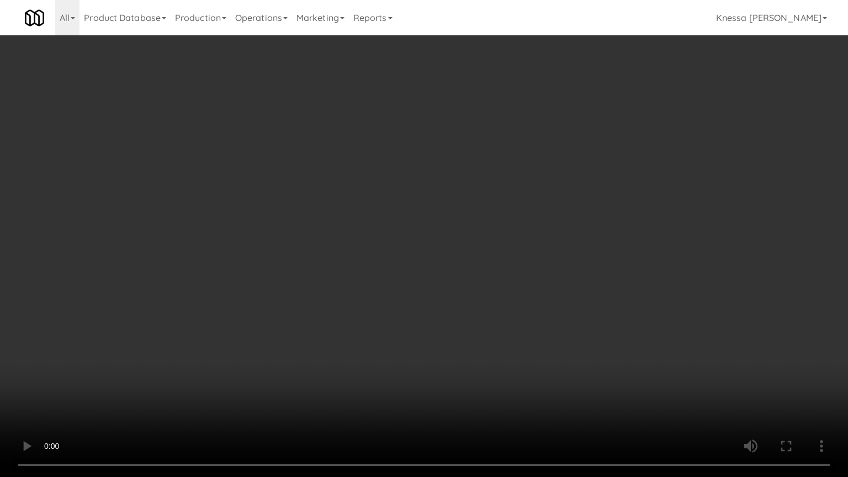
click at [353, 336] on video at bounding box center [424, 238] width 848 height 477
click at [356, 328] on video at bounding box center [424, 238] width 848 height 477
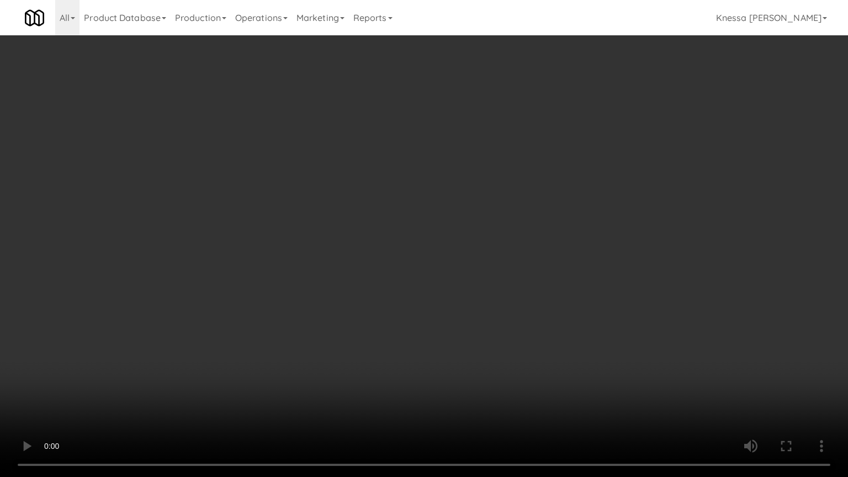
click at [356, 328] on video at bounding box center [424, 238] width 848 height 477
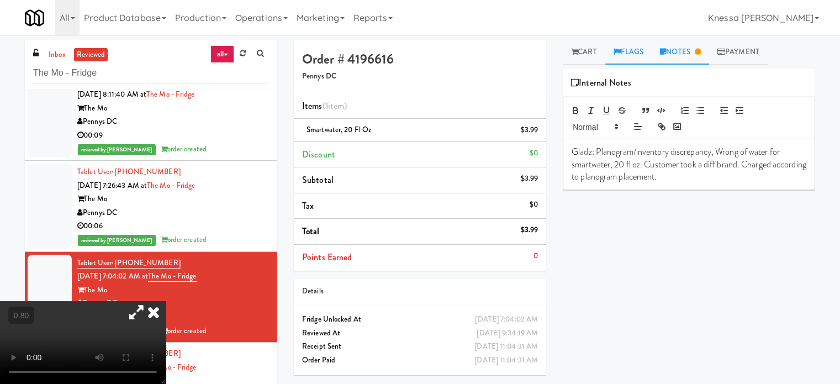
click at [647, 46] on link "Flags" at bounding box center [628, 52] width 47 height 25
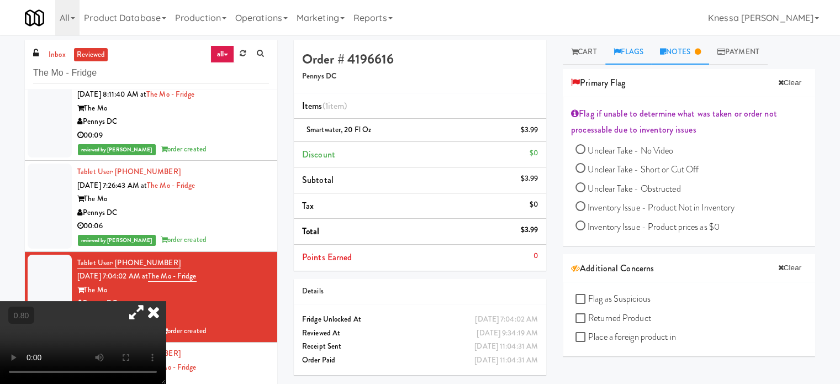
click at [696, 60] on link "Notes" at bounding box center [679, 52] width 57 height 25
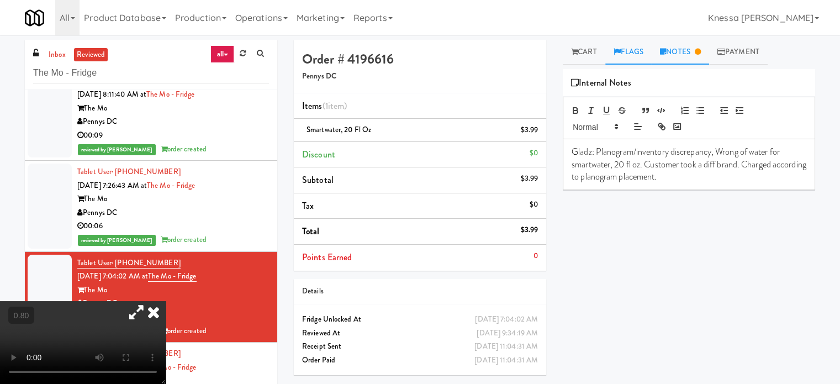
click at [629, 57] on link "Flags" at bounding box center [628, 52] width 47 height 25
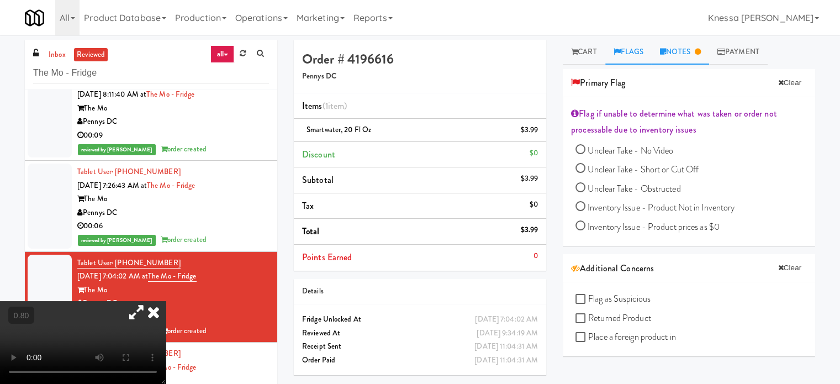
click at [701, 54] on icon at bounding box center [698, 51] width 6 height 7
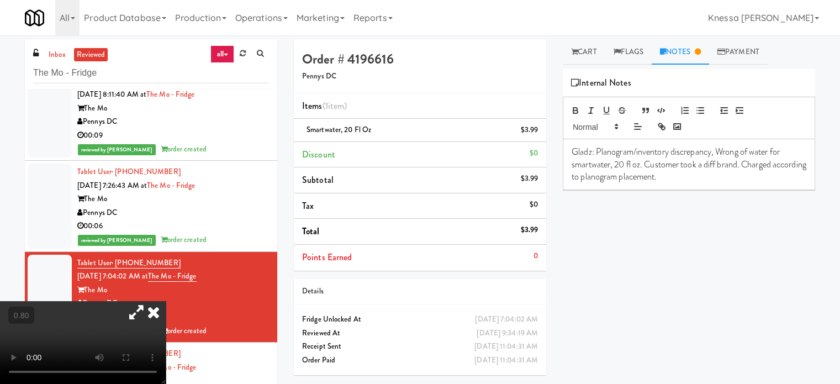
click at [166, 301] on icon at bounding box center [153, 312] width 24 height 22
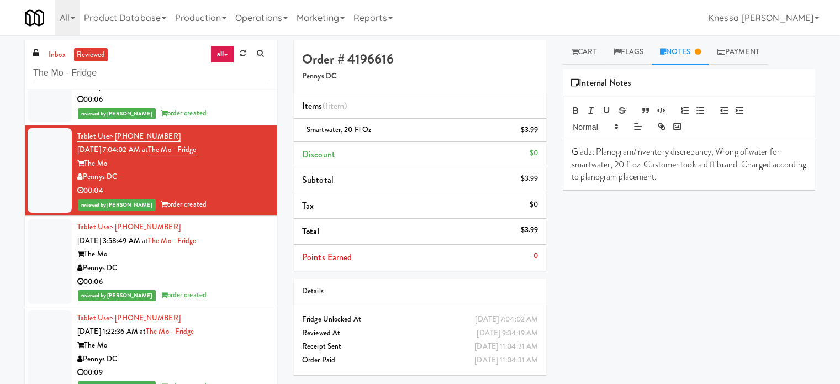
scroll to position [276, 0]
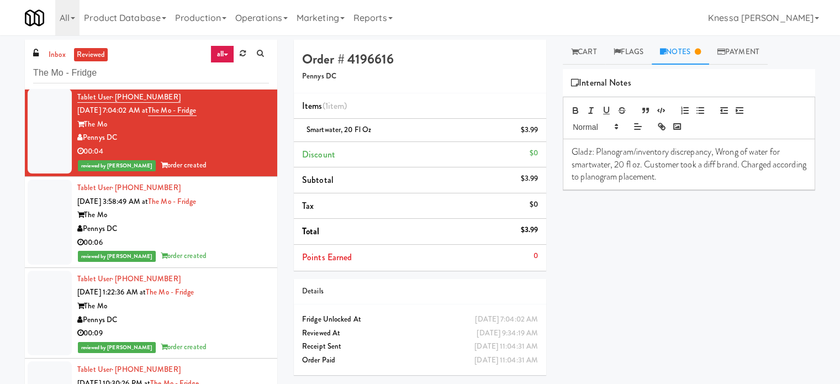
click at [258, 222] on div "Pennys DC" at bounding box center [173, 229] width 192 height 14
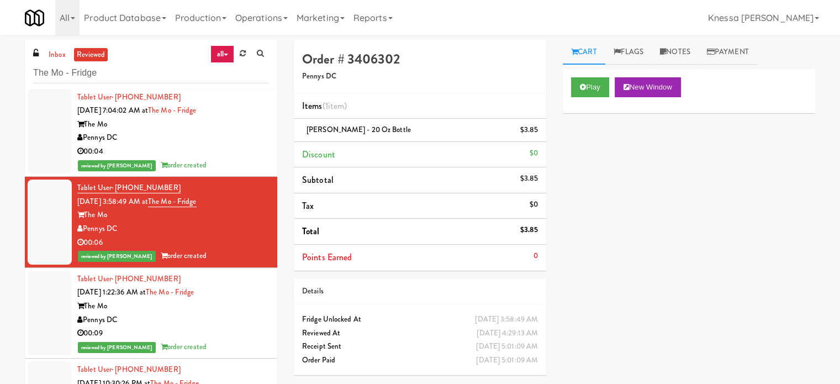
click at [560, 86] on div "Cart Flags Notes Payment Play New Window Primary Flag Clear Flag if unable to d…" at bounding box center [688, 210] width 269 height 340
click at [604, 83] on button "Play" at bounding box center [590, 87] width 38 height 20
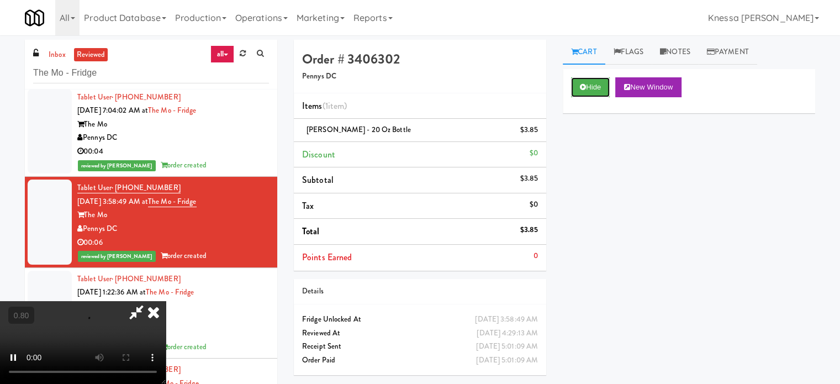
scroll to position [9, 0]
click at [166, 301] on video at bounding box center [83, 342] width 166 height 83
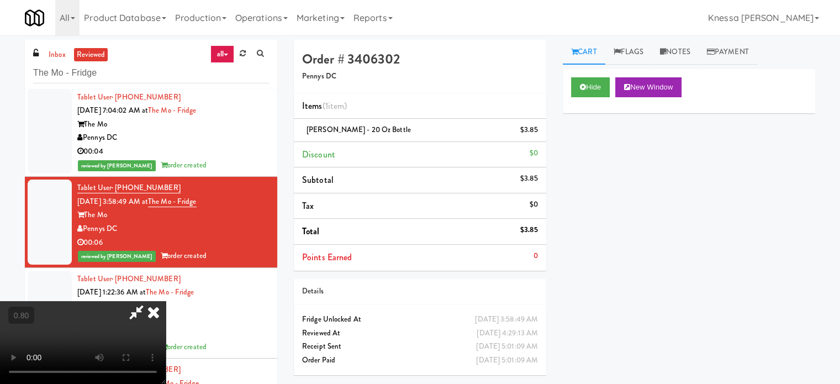
click at [166, 301] on icon at bounding box center [153, 312] width 24 height 22
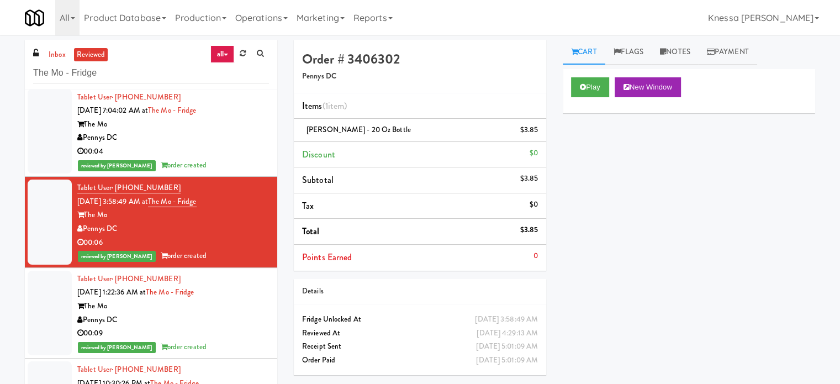
click at [215, 325] on div "Pennys DC" at bounding box center [173, 320] width 192 height 14
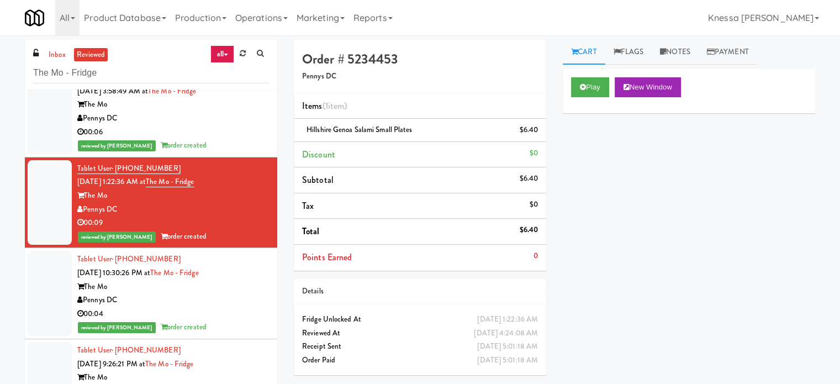
click at [221, 289] on div "The Mo" at bounding box center [173, 287] width 192 height 14
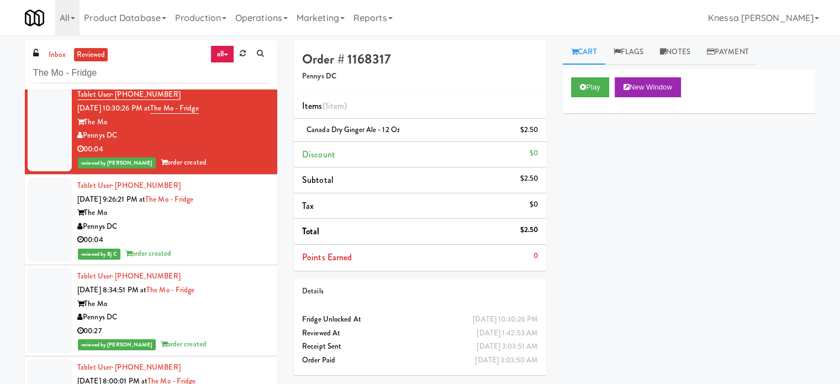
scroll to position [552, 0]
click at [264, 242] on li "Tablet User · (609) 412-5059 Sep 15, 2025 9:26:21 PM at The Mo - Fridge The Mo …" at bounding box center [151, 218] width 252 height 91
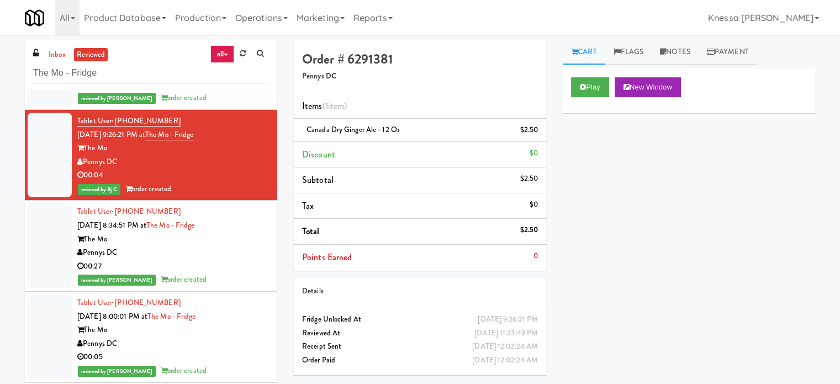
scroll to position [607, 0]
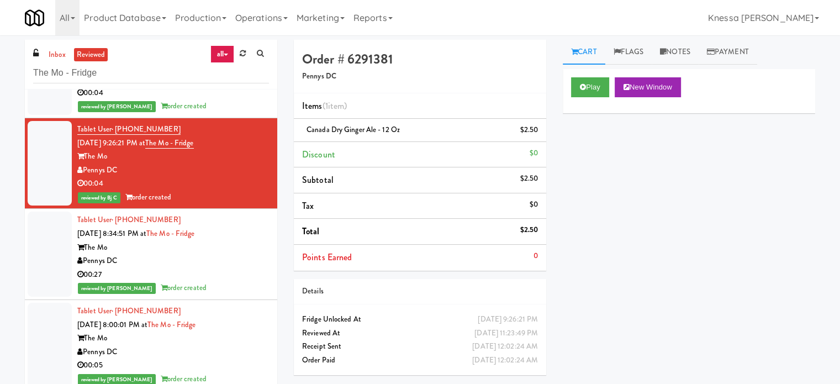
click at [262, 243] on li "Tablet User · (770) 743-2854 Sep 15, 2025 8:34:51 PM at The Mo - Fridge The Mo …" at bounding box center [151, 254] width 252 height 91
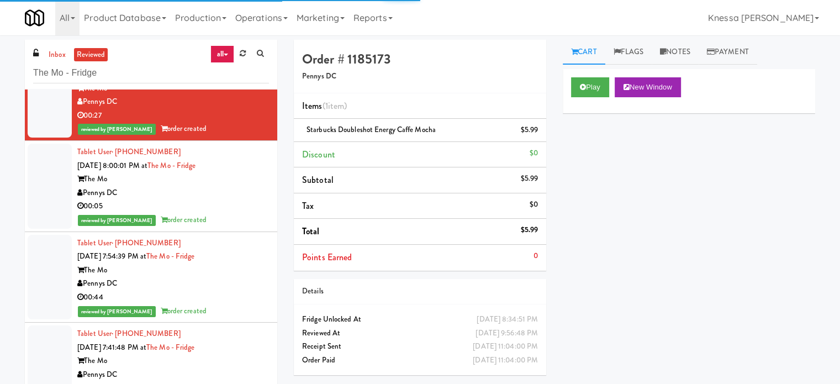
scroll to position [773, 0]
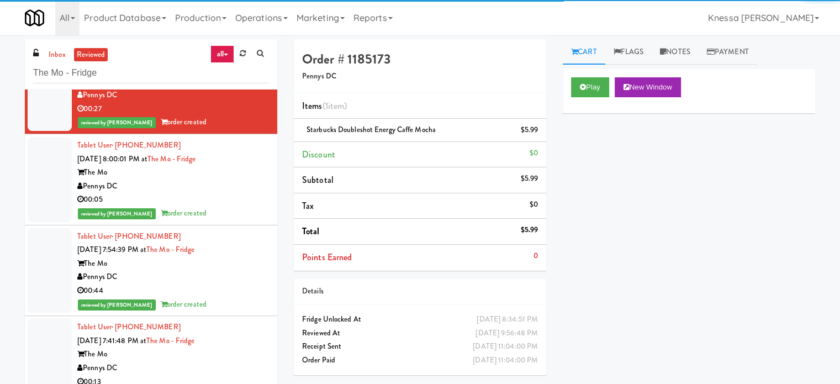
click at [249, 161] on div "Tablet User · (301) 257-8501 Sep 15, 2025 8:00:01 PM at The Mo - Fridge The Mo …" at bounding box center [173, 180] width 192 height 82
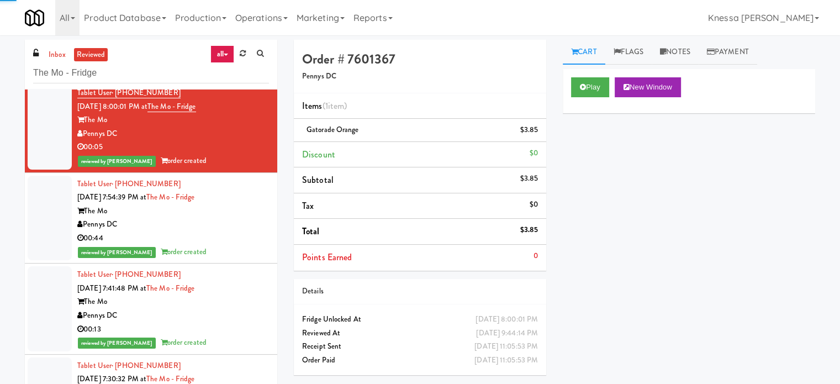
scroll to position [828, 0]
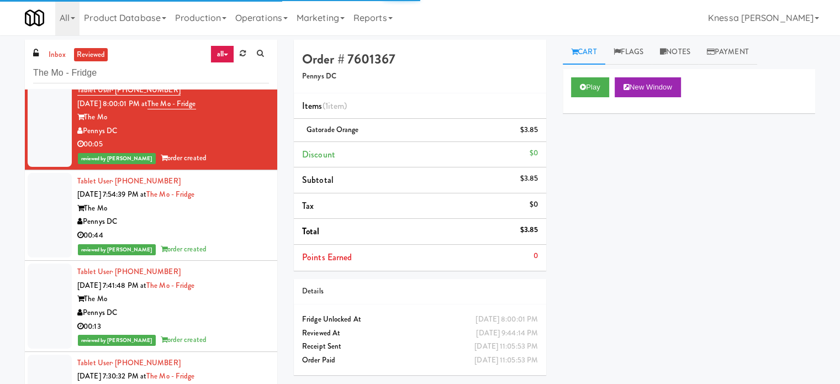
click at [249, 161] on div "reviewed by John C order created" at bounding box center [173, 158] width 192 height 14
click at [246, 174] on div "Tablet User · (240) 584-0994 Sep 15, 2025 7:54:39 PM at The Mo - Fridge The Mo …" at bounding box center [173, 215] width 192 height 82
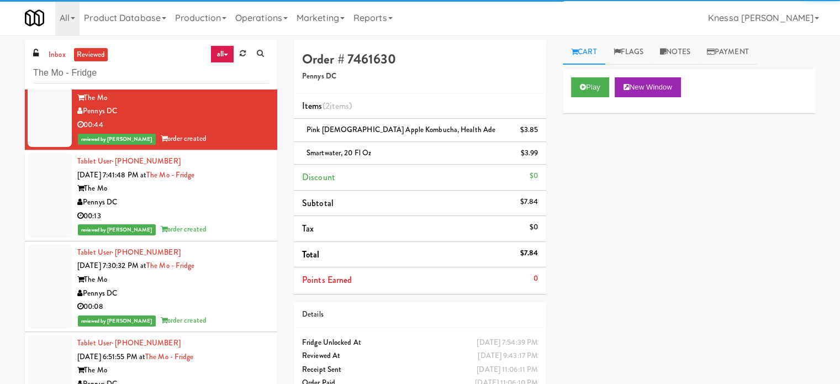
click at [246, 173] on div "Tablet User · (202) 603-4984 Sep 15, 2025 7:41:48 PM at The Mo - Fridge The Mo …" at bounding box center [173, 196] width 192 height 82
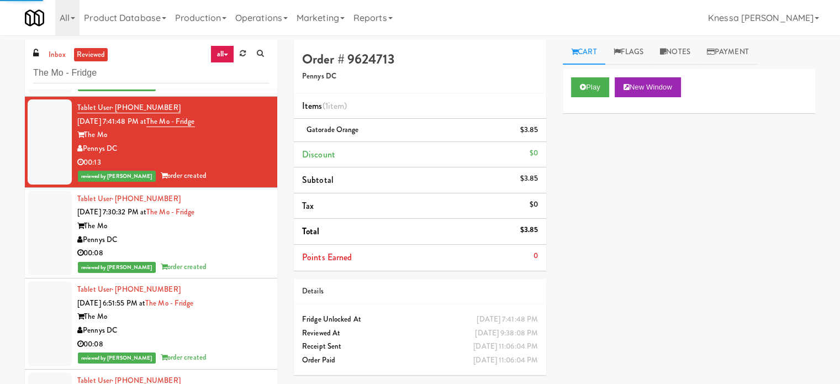
scroll to position [994, 0]
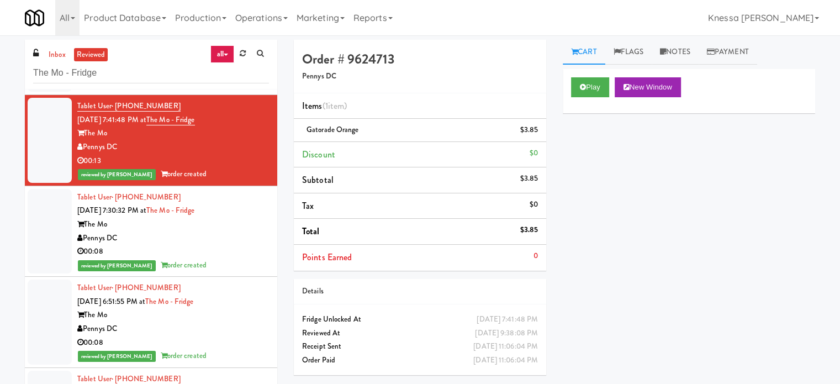
click at [241, 201] on div "Tablet User · (615) 812-7308 Sep 15, 2025 7:30:32 PM at The Mo - Fridge The Mo …" at bounding box center [173, 231] width 192 height 82
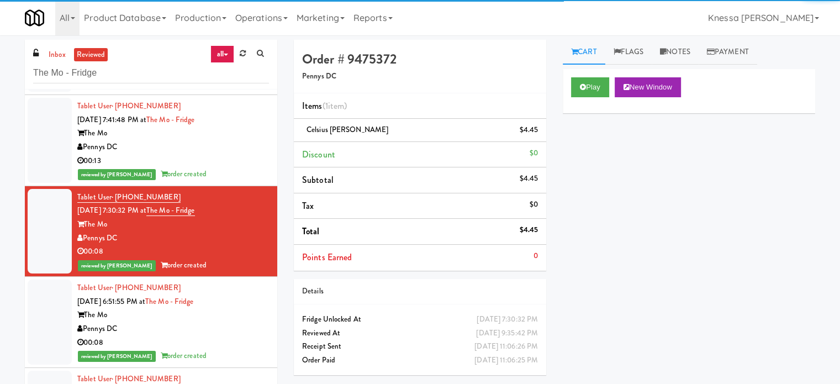
click at [569, 91] on div "Play New Window" at bounding box center [689, 91] width 252 height 44
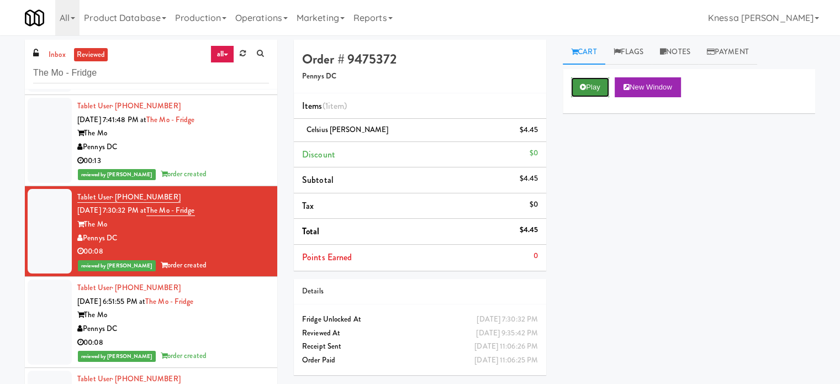
click at [583, 79] on button "Play" at bounding box center [590, 87] width 38 height 20
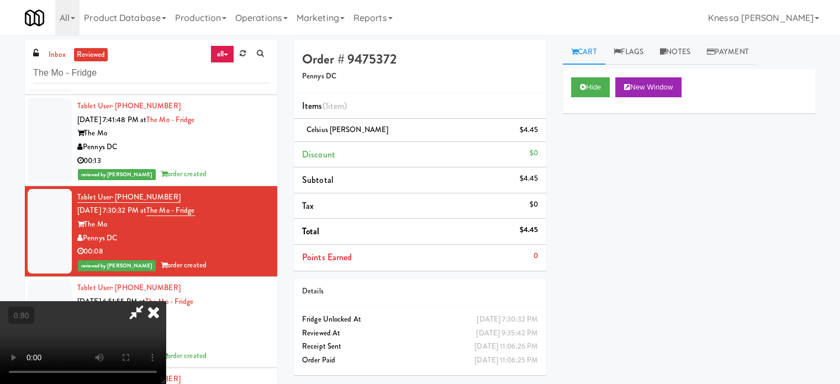
click at [166, 301] on video at bounding box center [83, 342] width 166 height 83
click at [125, 301] on video at bounding box center [83, 342] width 166 height 83
click at [166, 301] on video at bounding box center [83, 342] width 166 height 83
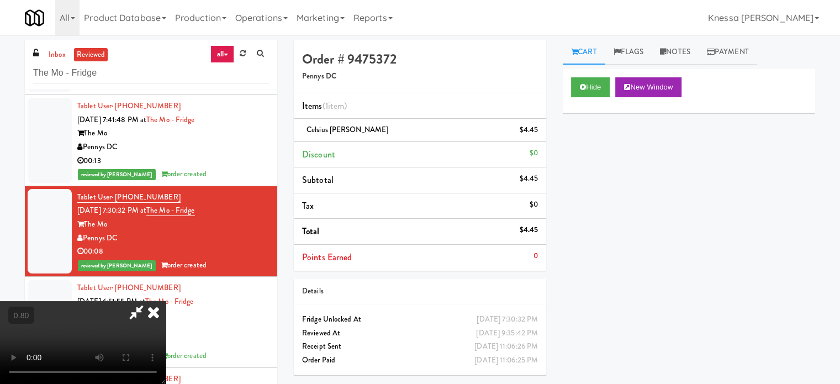
click at [149, 301] on icon at bounding box center [136, 312] width 25 height 22
click at [134, 301] on video at bounding box center [83, 342] width 166 height 83
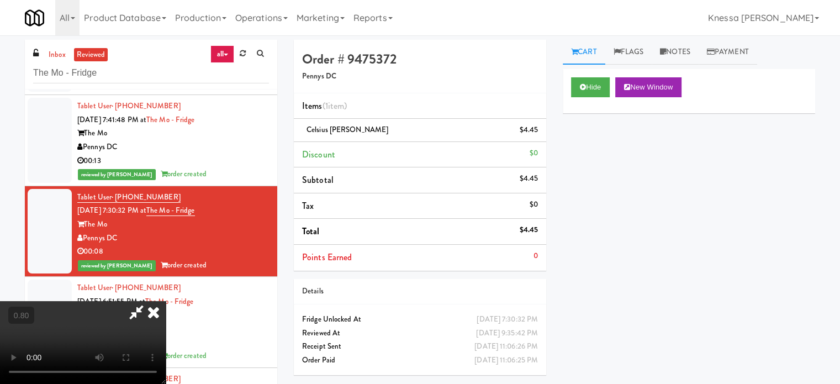
click at [73, 301] on video at bounding box center [83, 342] width 166 height 83
click at [80, 301] on video at bounding box center [83, 342] width 166 height 83
click at [79, 301] on video at bounding box center [83, 342] width 166 height 83
click at [166, 301] on icon at bounding box center [153, 312] width 24 height 22
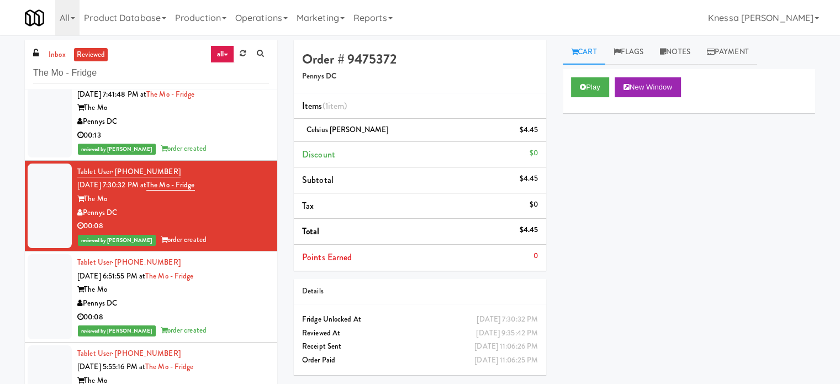
scroll to position [1104, 0]
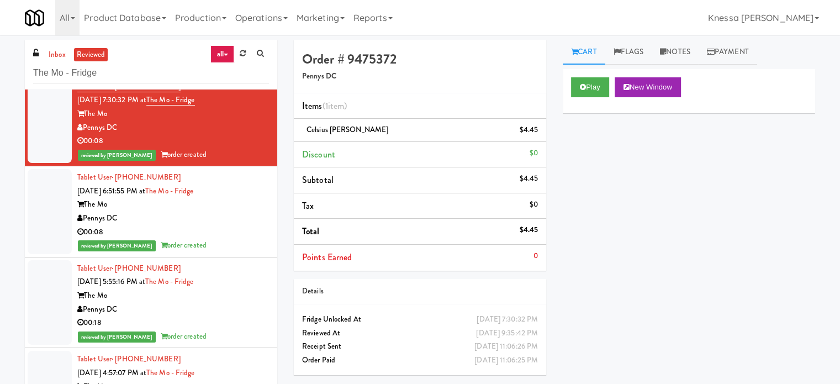
click at [248, 198] on div "The Mo" at bounding box center [173, 205] width 192 height 14
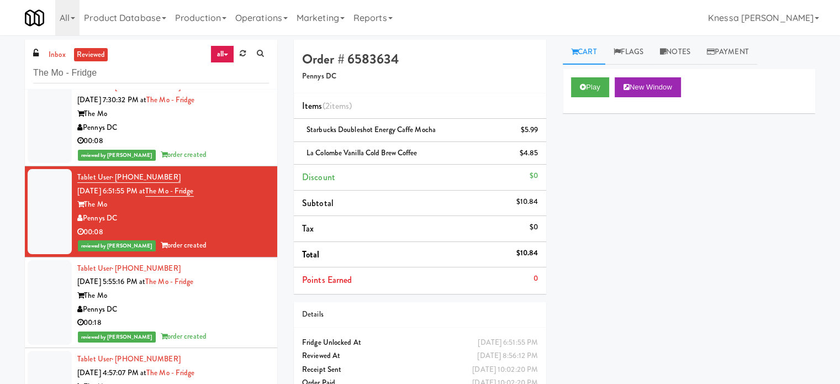
click at [237, 298] on div "The Mo" at bounding box center [173, 296] width 192 height 14
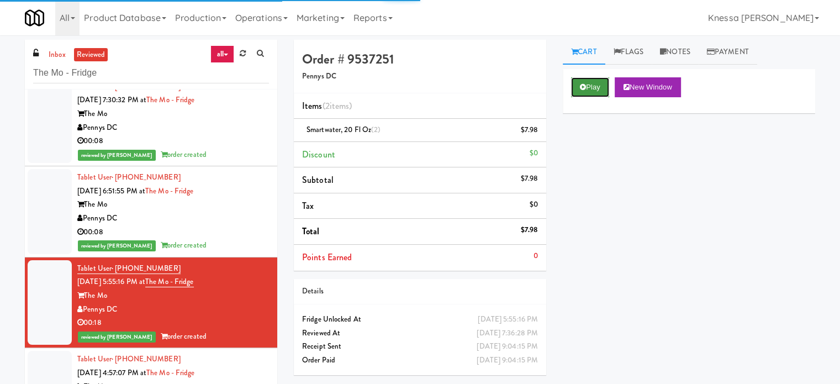
click at [573, 93] on button "Play" at bounding box center [590, 87] width 38 height 20
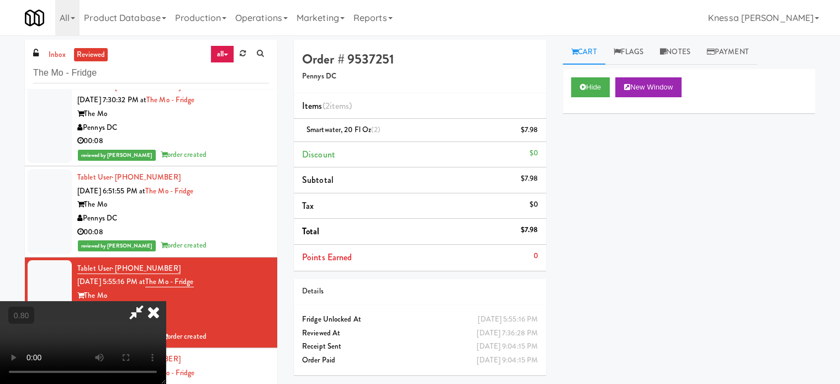
click at [166, 301] on video at bounding box center [83, 342] width 166 height 83
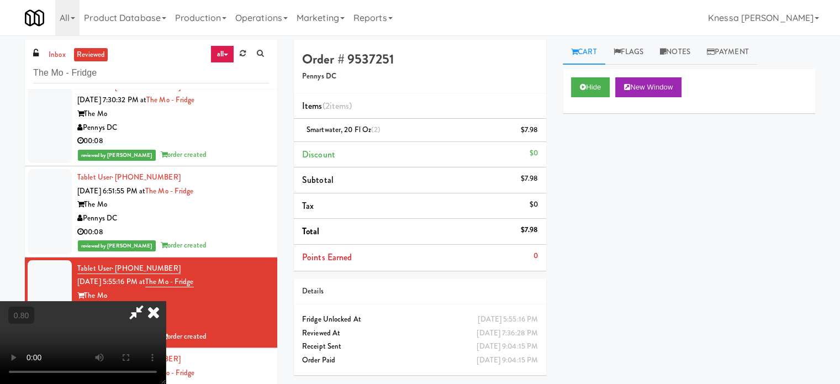
click at [166, 301] on video at bounding box center [83, 342] width 166 height 83
click at [553, 121] on div "Order # 9537251 Pennys DC Items (2 items ) smartwater, 20 fl oz (2) $7.98 Disco…" at bounding box center [419, 211] width 269 height 343
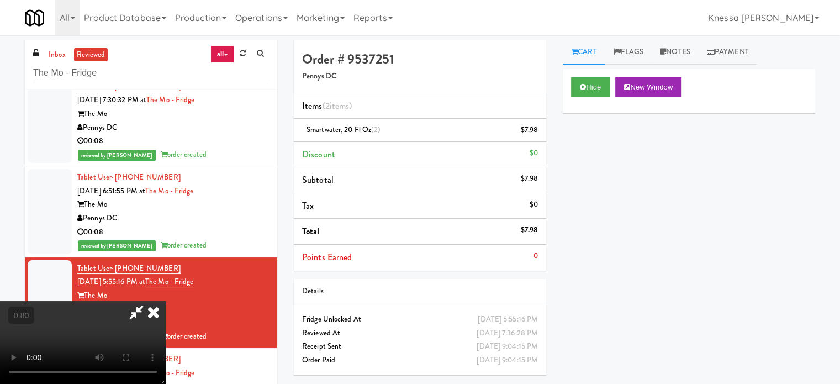
scroll to position [0, 0]
click at [166, 301] on icon at bounding box center [153, 312] width 24 height 22
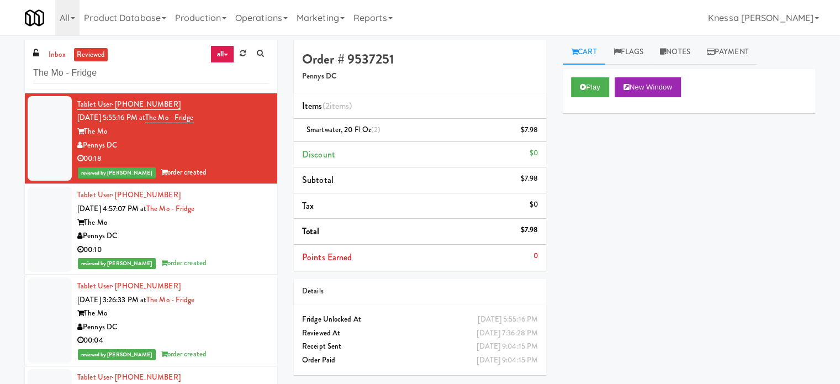
scroll to position [1270, 0]
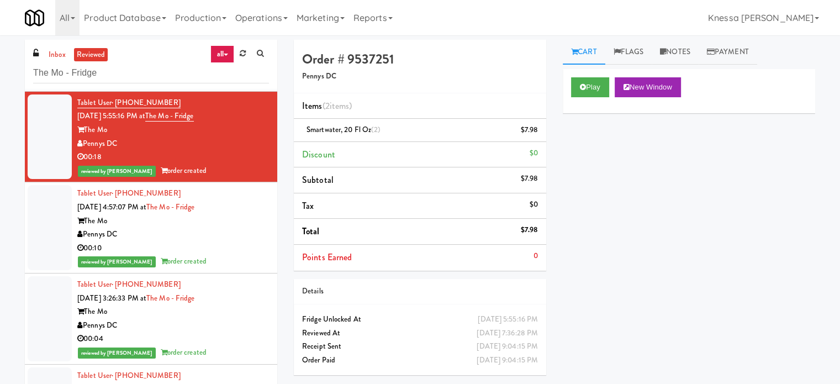
click at [241, 234] on div "Pennys DC" at bounding box center [173, 234] width 192 height 14
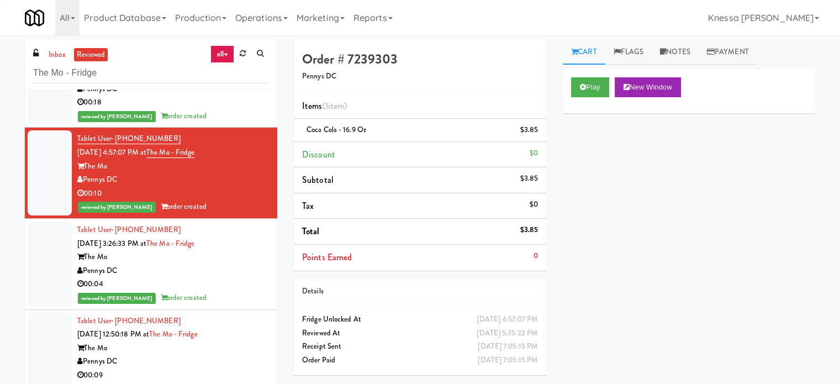
scroll to position [1325, 0]
click at [214, 256] on div "The Mo" at bounding box center [173, 257] width 192 height 14
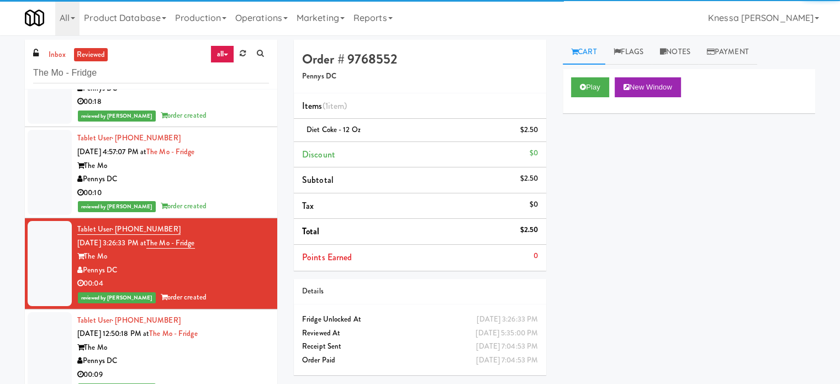
click at [247, 193] on div "00:10" at bounding box center [173, 193] width 192 height 14
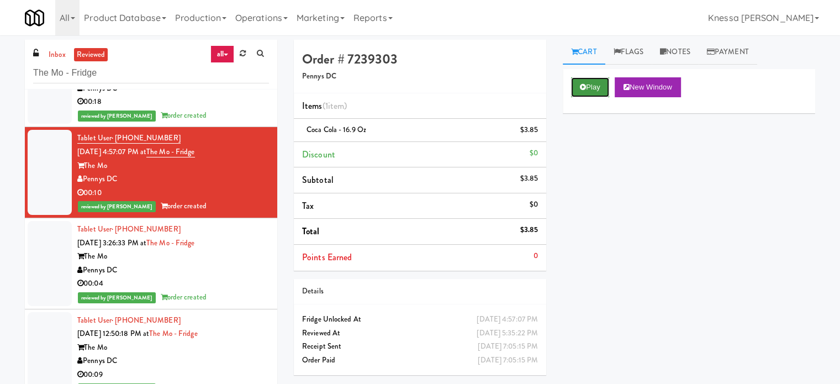
click at [590, 81] on button "Play" at bounding box center [590, 87] width 38 height 20
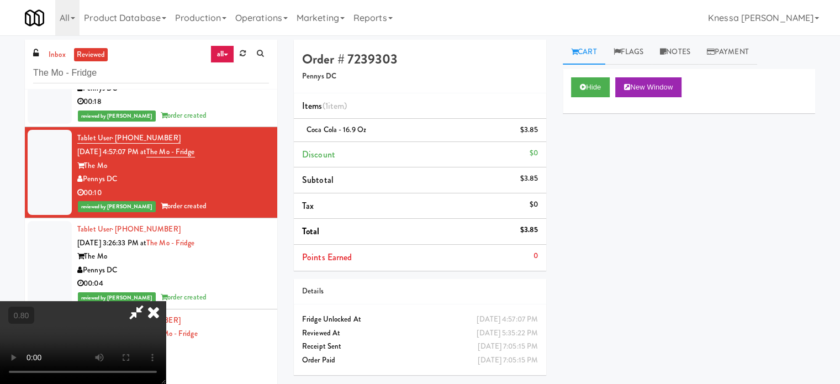
click at [166, 301] on video at bounding box center [83, 342] width 166 height 83
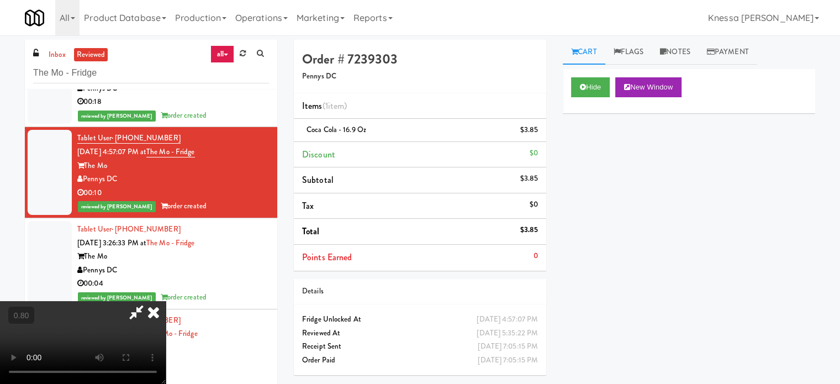
click at [166, 301] on video at bounding box center [83, 342] width 166 height 83
drag, startPoint x: 305, startPoint y: 199, endPoint x: 406, endPoint y: 202, distance: 101.6
click at [166, 301] on video at bounding box center [83, 342] width 166 height 83
click at [618, 169] on div "Hide New Window Primary Flag Clear Flag if unable to determine what was taken o…" at bounding box center [689, 276] width 252 height 414
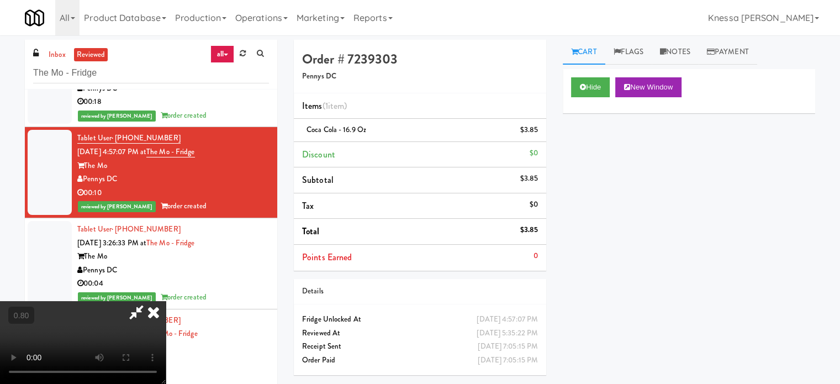
scroll to position [0, 0]
click at [166, 301] on icon at bounding box center [153, 312] width 24 height 22
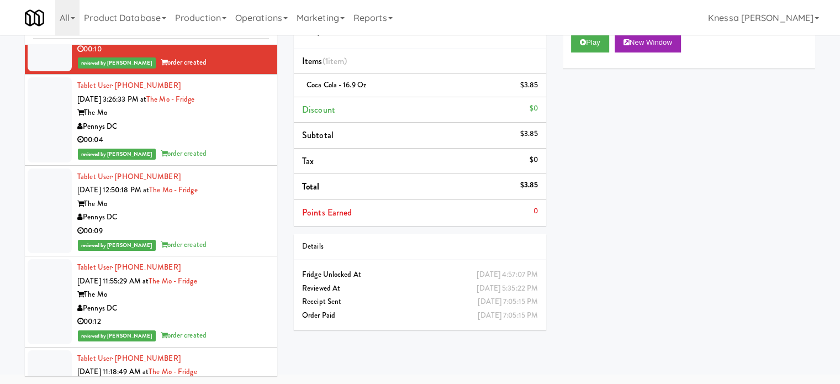
scroll to position [1435, 0]
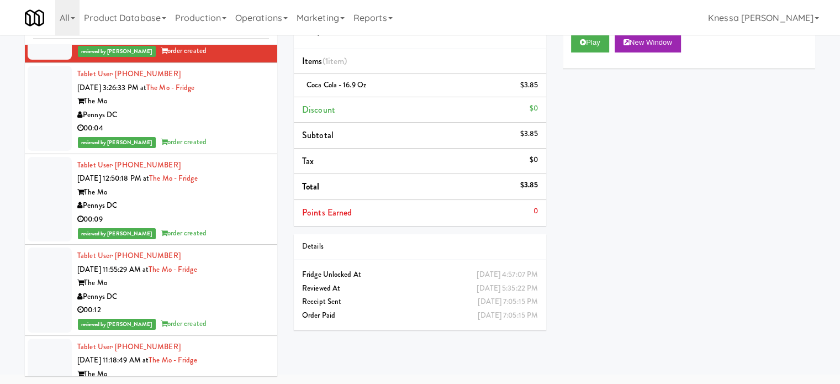
click at [239, 112] on div "Pennys DC" at bounding box center [173, 115] width 192 height 14
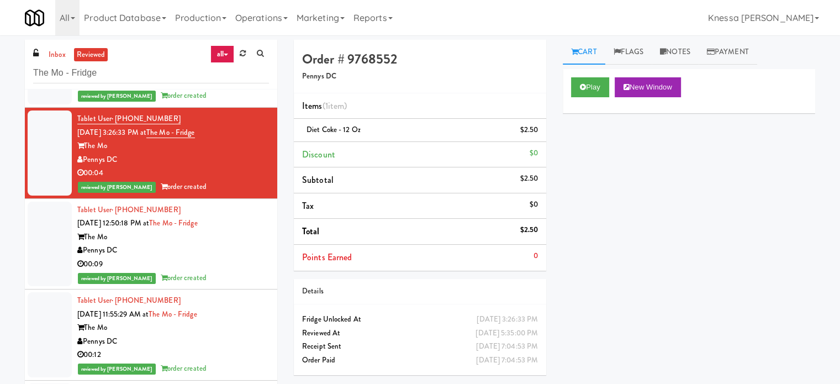
click at [230, 246] on div "Pennys DC" at bounding box center [173, 250] width 192 height 14
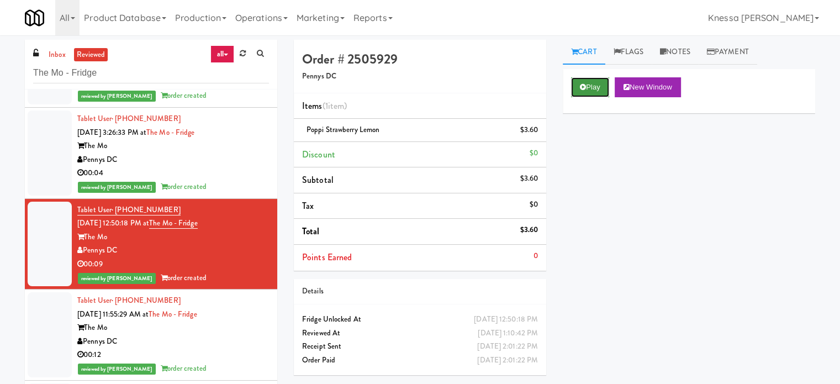
click at [591, 83] on button "Play" at bounding box center [590, 87] width 38 height 20
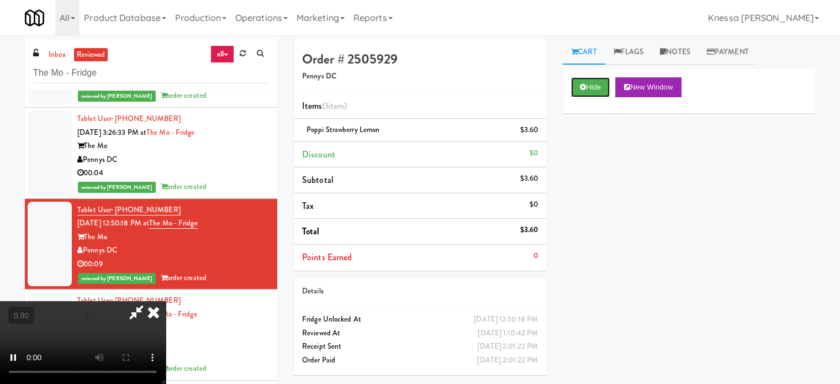
scroll to position [55, 0]
click at [166, 301] on video at bounding box center [83, 342] width 166 height 83
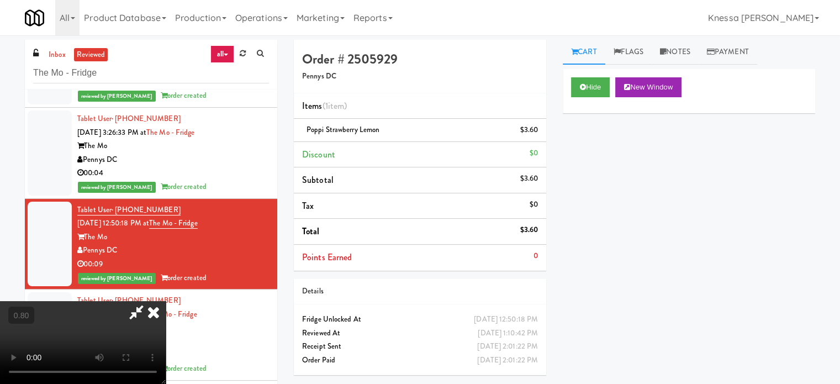
click at [166, 301] on video at bounding box center [83, 342] width 166 height 83
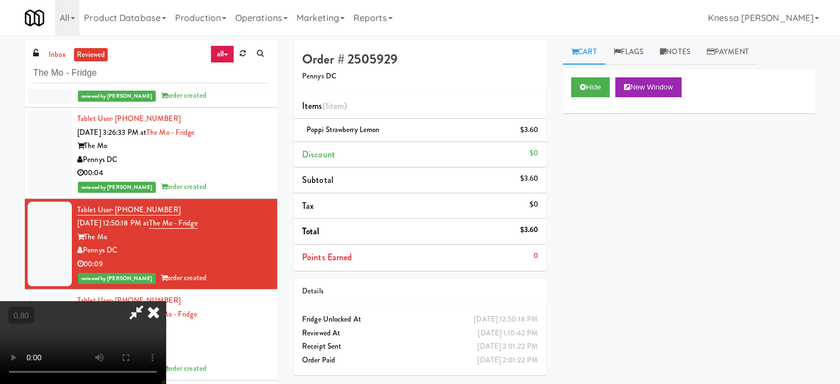
click at [166, 301] on video at bounding box center [83, 342] width 166 height 83
click at [166, 301] on icon at bounding box center [153, 312] width 24 height 22
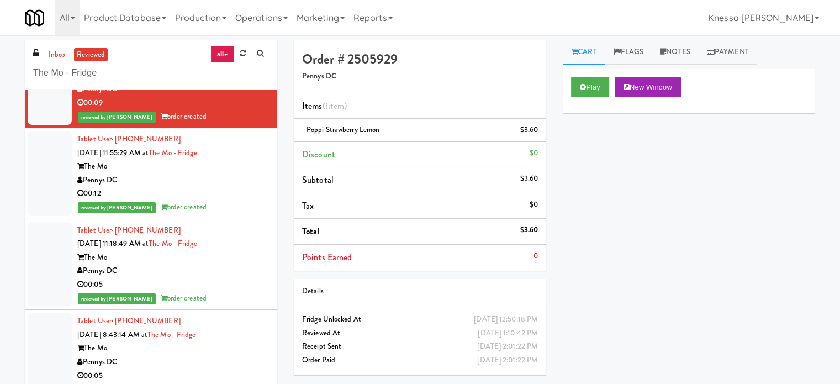
scroll to position [1601, 0]
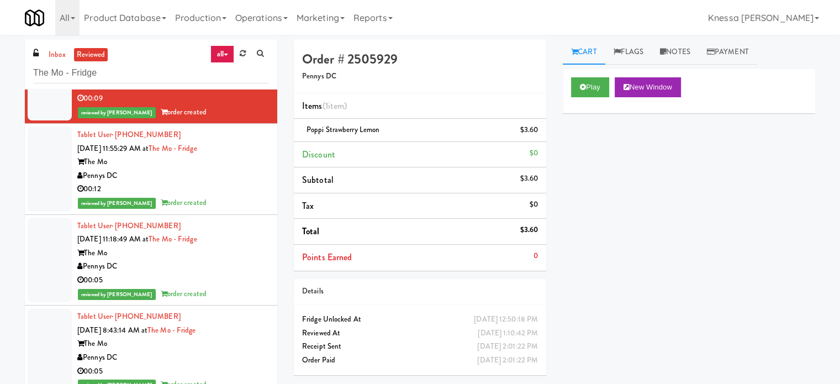
click at [239, 147] on div "Tablet User · (202) 450-8385 Sep 15, 2025 11:55:29 AM at The Mo - Fridge The Mo…" at bounding box center [173, 169] width 192 height 82
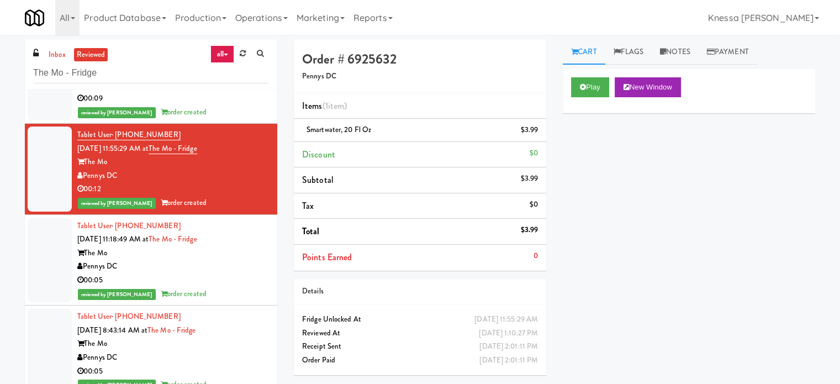
click at [256, 267] on div "Pennys DC" at bounding box center [173, 266] width 192 height 14
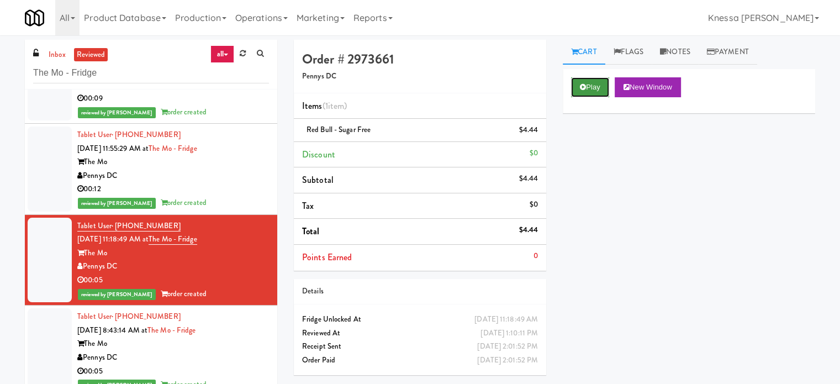
click at [607, 82] on button "Play" at bounding box center [590, 87] width 38 height 20
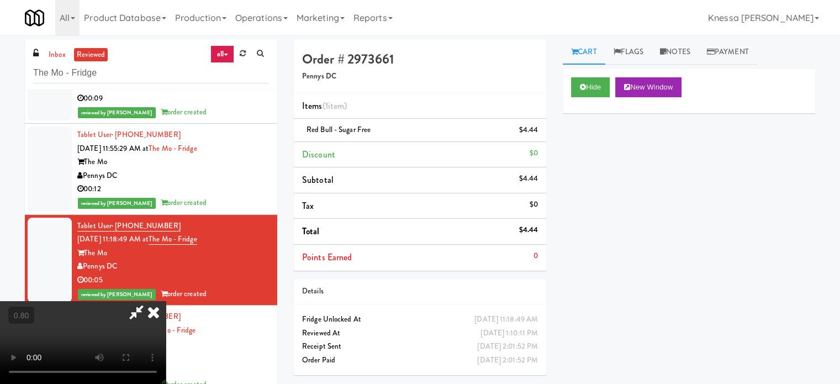
drag, startPoint x: 484, startPoint y: 47, endPoint x: 431, endPoint y: 9, distance: 65.6
click at [166, 301] on icon at bounding box center [153, 312] width 24 height 22
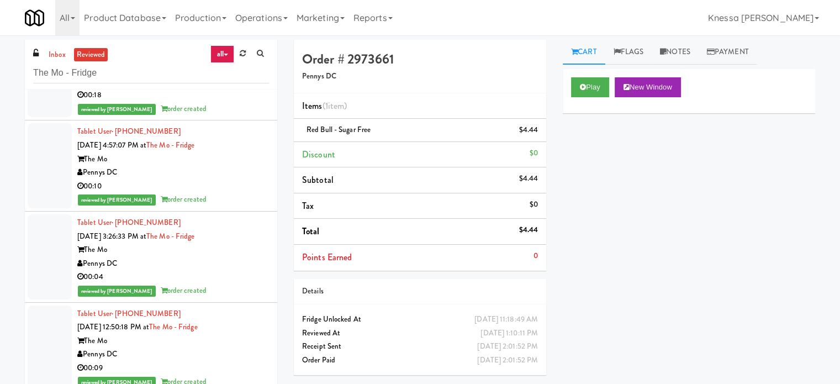
scroll to position [1159, 0]
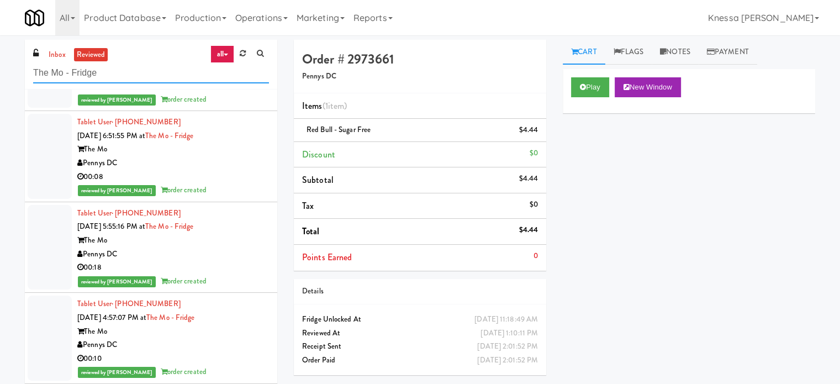
click at [216, 77] on input "The Mo - Fridge" at bounding box center [151, 73] width 236 height 20
paste input "Vista St. Clair - Cooler"
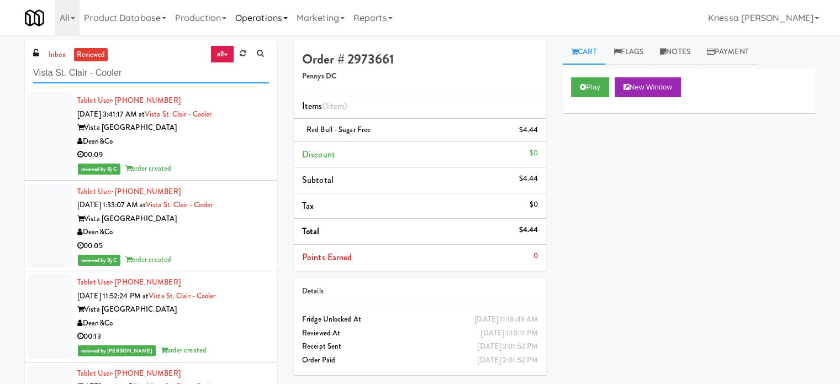
type input "Vista St. Clair - Cooler"
drag, startPoint x: 135, startPoint y: 144, endPoint x: 86, endPoint y: 142, distance: 49.2
click at [86, 142] on div "Dean&Co" at bounding box center [173, 142] width 192 height 14
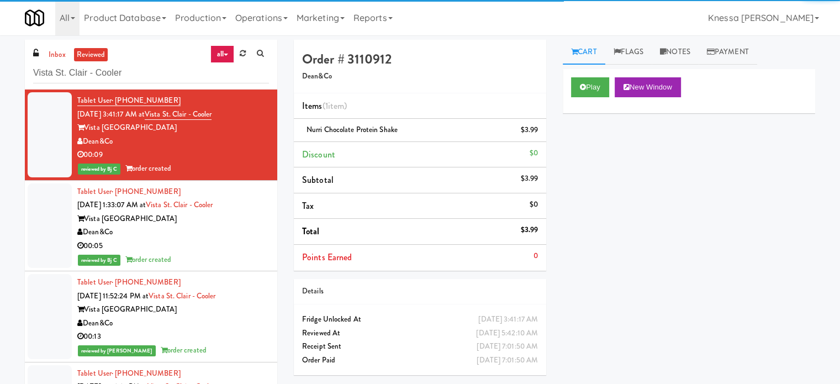
click at [0, 114] on div "inbox reviewed all all unclear take inventory issue suspicious failed recent Vi…" at bounding box center [420, 234] width 840 height 389
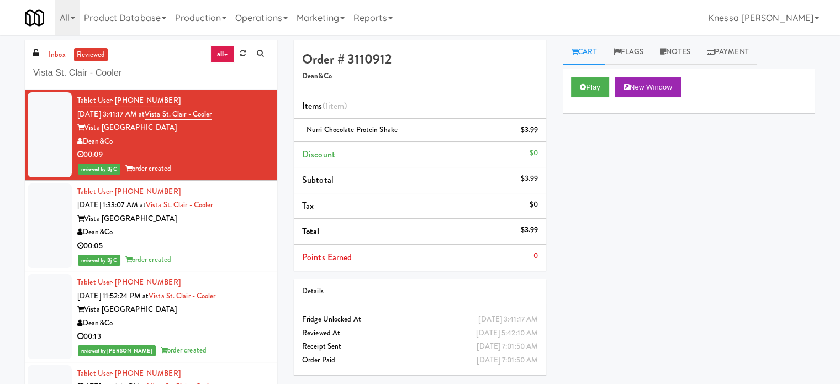
click at [278, 145] on div "inbox reviewed all all unclear take inventory issue suspicious failed recent Vi…" at bounding box center [151, 234] width 269 height 389
drag, startPoint x: 181, startPoint y: 126, endPoint x: 87, endPoint y: 121, distance: 94.0
click at [87, 121] on div "Vista St. Clair Apartments" at bounding box center [173, 128] width 192 height 14
copy div "Vista St. Clair Apartments"
click at [250, 152] on div "00:09" at bounding box center [173, 155] width 192 height 14
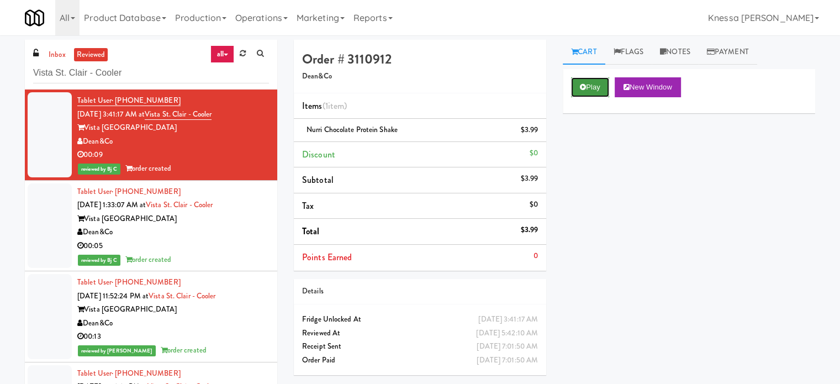
click at [604, 82] on button "Play" at bounding box center [590, 87] width 38 height 20
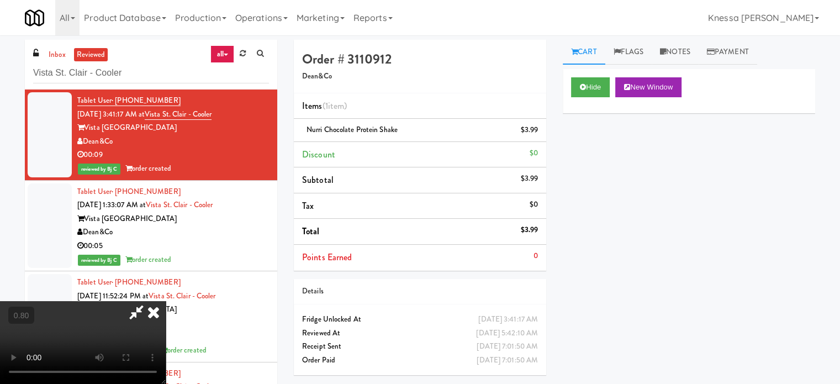
click at [113, 301] on video at bounding box center [83, 342] width 166 height 83
click at [128, 301] on video at bounding box center [83, 342] width 166 height 83
click at [166, 301] on video at bounding box center [83, 342] width 166 height 83
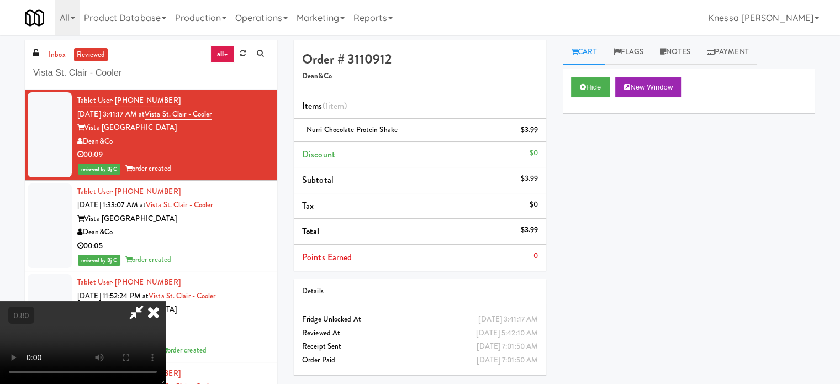
click at [166, 301] on video at bounding box center [83, 342] width 166 height 83
click at [693, 50] on link "Notes" at bounding box center [674, 52] width 47 height 25
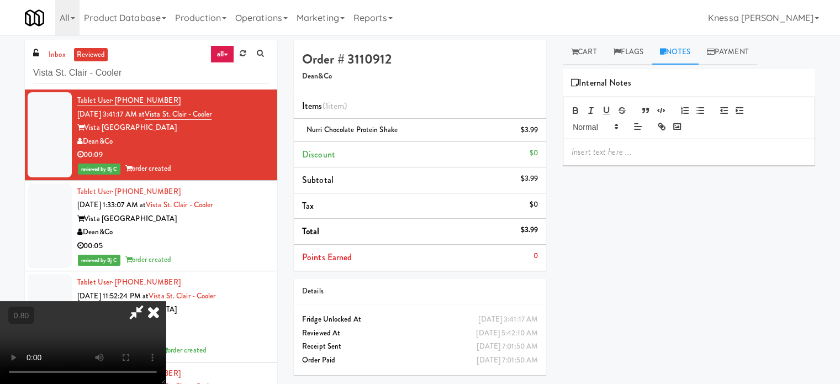
click at [149, 301] on icon at bounding box center [136, 312] width 25 height 22
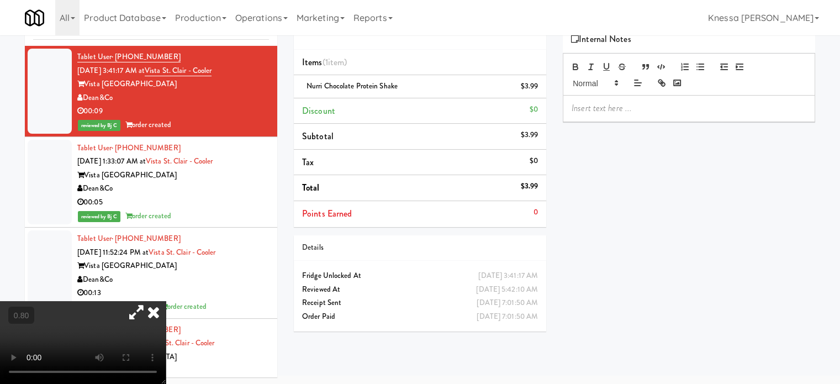
scroll to position [45, 0]
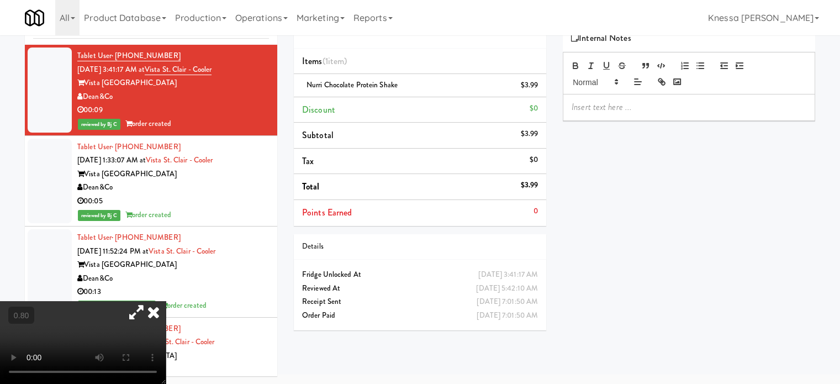
click at [149, 301] on icon at bounding box center [136, 312] width 25 height 22
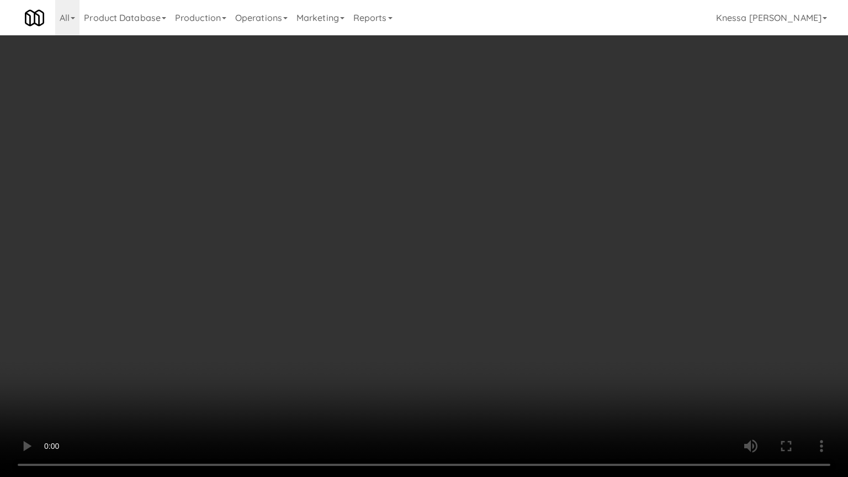
click at [138, 383] on video at bounding box center [424, 238] width 848 height 477
click at [175, 298] on video at bounding box center [424, 238] width 848 height 477
click at [184, 146] on video at bounding box center [424, 238] width 848 height 477
click at [178, 144] on video at bounding box center [424, 238] width 848 height 477
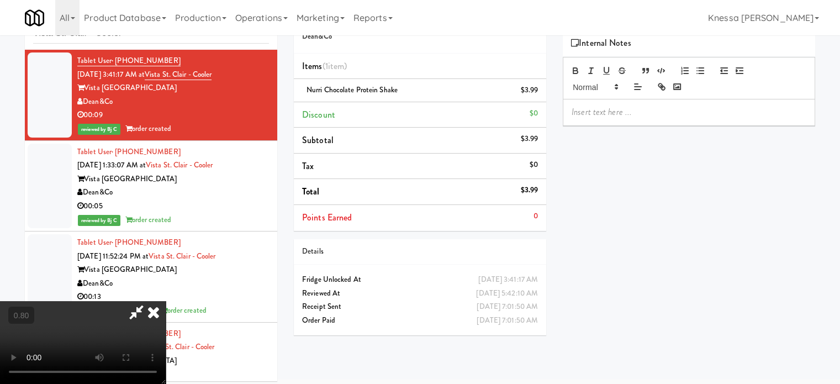
scroll to position [45, 0]
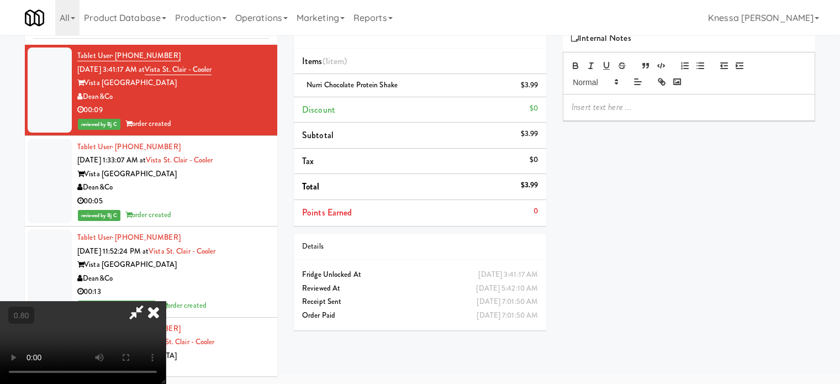
click at [166, 301] on video at bounding box center [83, 342] width 166 height 83
click at [166, 301] on icon at bounding box center [153, 312] width 24 height 22
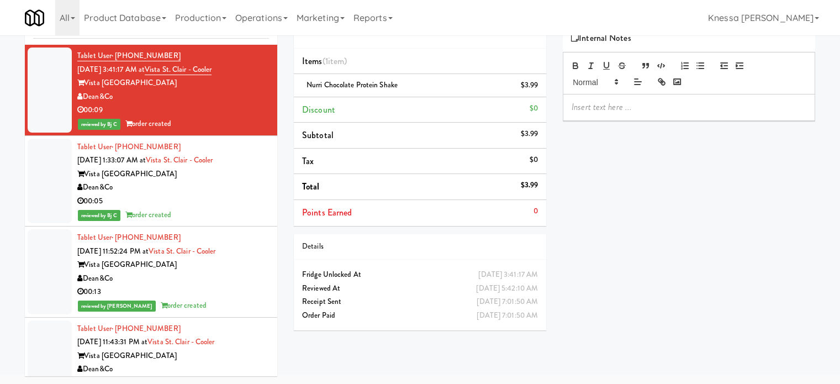
click at [220, 183] on div "Dean&Co" at bounding box center [173, 188] width 192 height 14
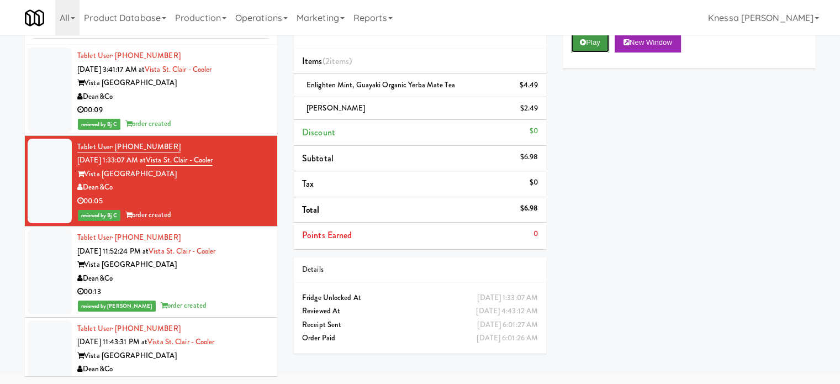
click at [595, 37] on button "Play" at bounding box center [590, 43] width 38 height 20
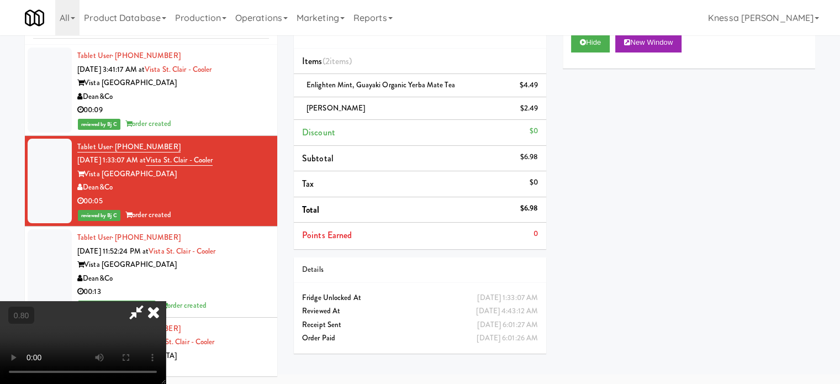
click at [166, 305] on video at bounding box center [83, 342] width 166 height 83
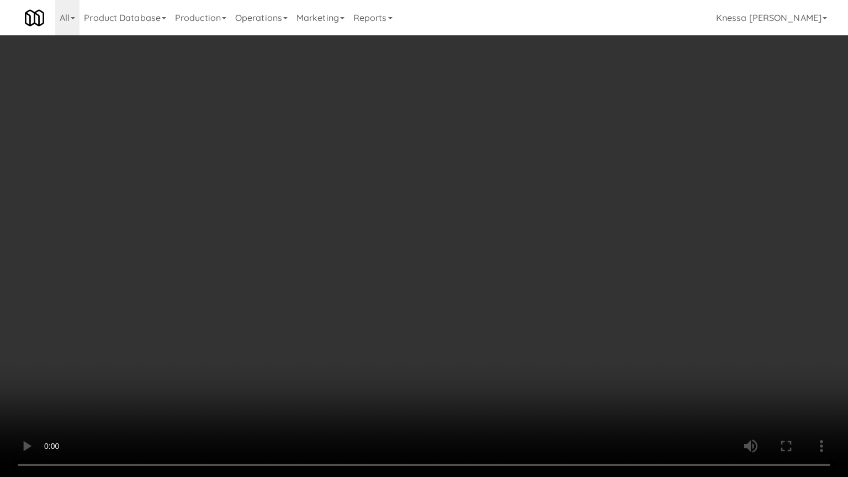
click at [289, 177] on video at bounding box center [424, 238] width 848 height 477
click at [288, 177] on video at bounding box center [424, 238] width 848 height 477
click at [152, 131] on video at bounding box center [424, 238] width 848 height 477
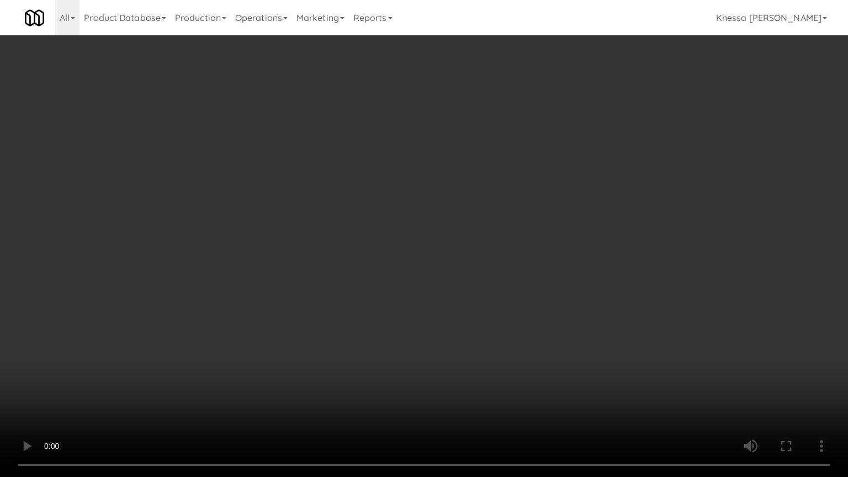
click at [151, 130] on video at bounding box center [424, 238] width 848 height 477
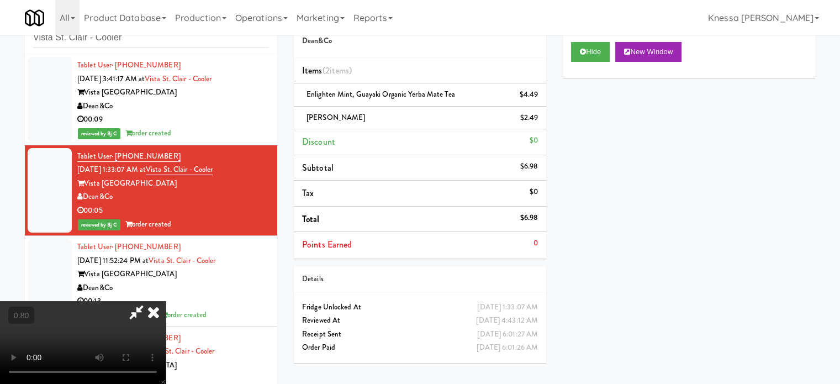
click at [166, 301] on icon at bounding box center [153, 312] width 24 height 22
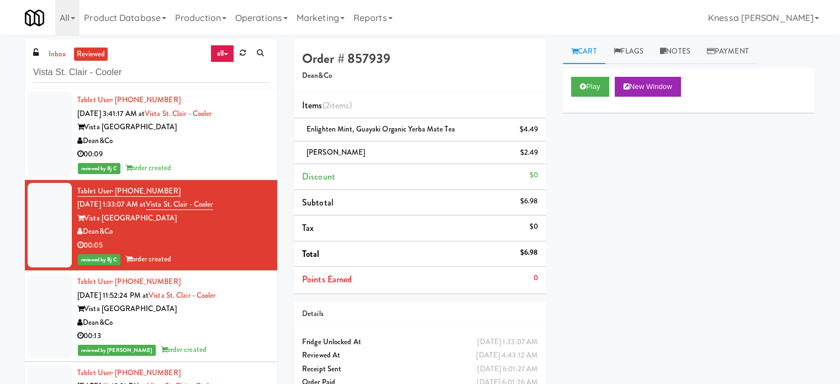
scroll to position [0, 0]
click at [571, 86] on button "Play" at bounding box center [590, 87] width 38 height 20
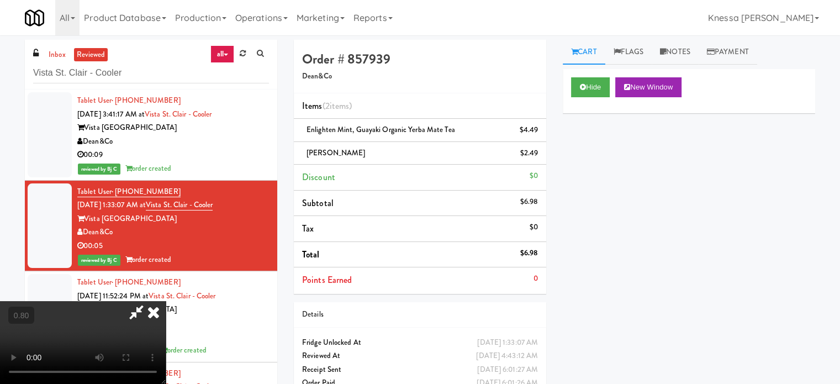
click at [166, 301] on icon at bounding box center [153, 312] width 24 height 22
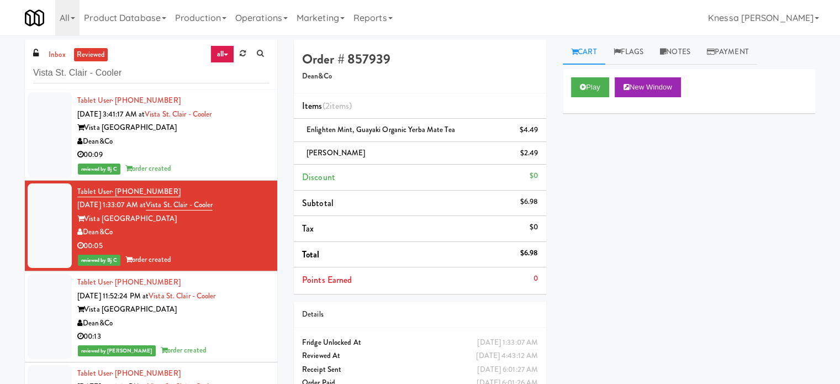
click at [226, 331] on div "00:13" at bounding box center [173, 337] width 192 height 14
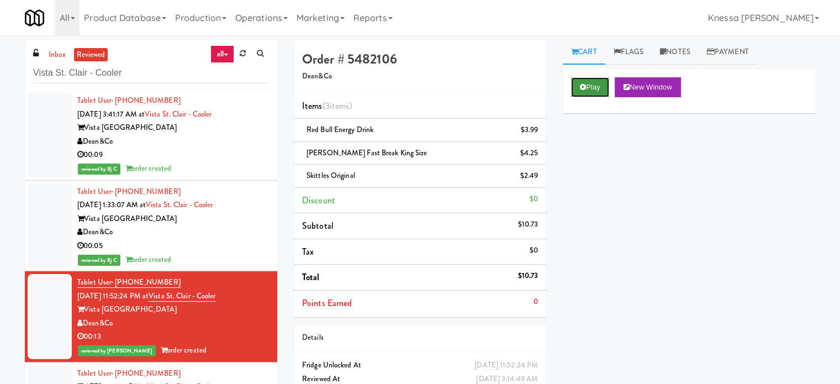
click at [590, 83] on button "Play" at bounding box center [590, 87] width 38 height 20
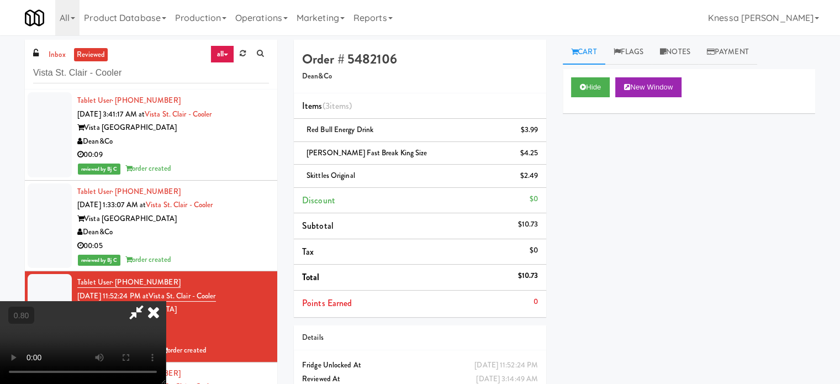
click at [166, 301] on video at bounding box center [83, 342] width 166 height 83
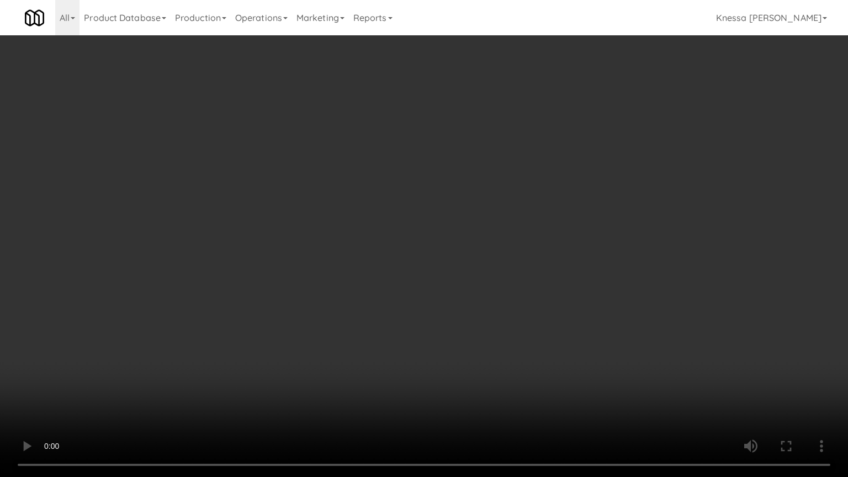
click at [380, 225] on video at bounding box center [424, 238] width 848 height 477
click at [391, 290] on video at bounding box center [424, 238] width 848 height 477
click at [176, 95] on video at bounding box center [424, 238] width 848 height 477
click at [190, 309] on video at bounding box center [424, 238] width 848 height 477
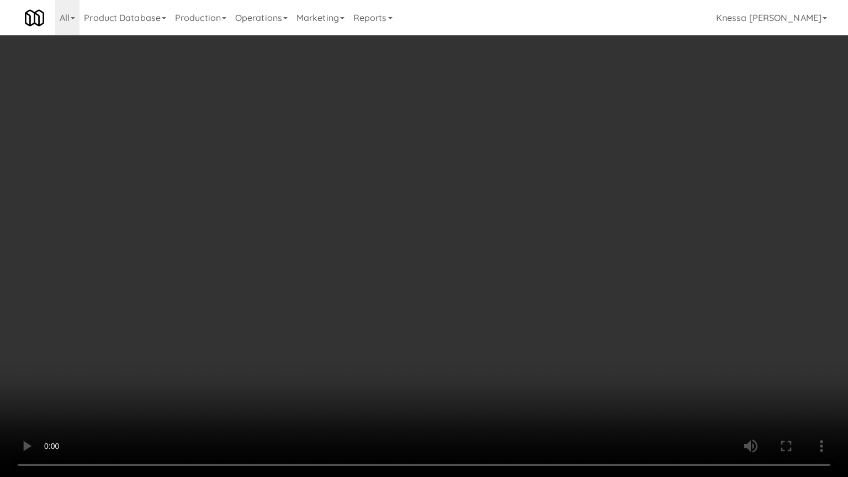
click at [190, 309] on video at bounding box center [424, 238] width 848 height 477
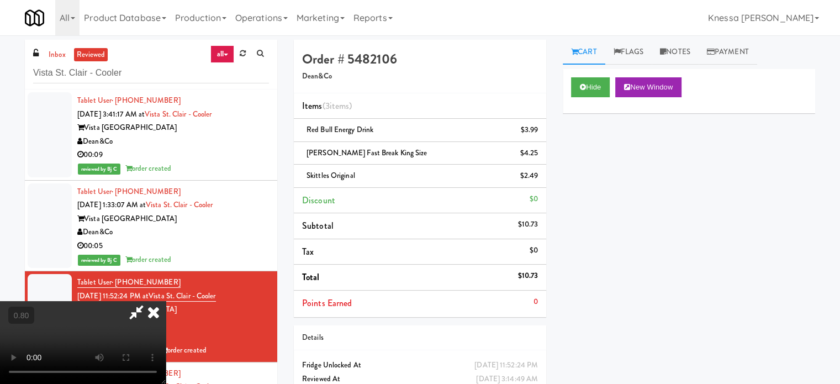
click at [166, 301] on video at bounding box center [83, 342] width 166 height 83
drag, startPoint x: 305, startPoint y: 248, endPoint x: 313, endPoint y: 256, distance: 11.0
click at [166, 301] on video at bounding box center [83, 342] width 166 height 83
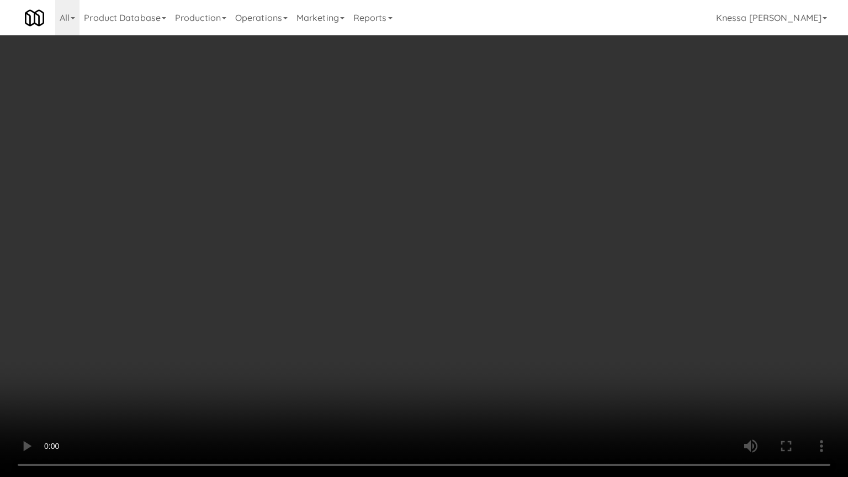
click at [381, 256] on video at bounding box center [424, 238] width 848 height 477
click at [526, 253] on video at bounding box center [424, 238] width 848 height 477
click at [468, 252] on video at bounding box center [424, 238] width 848 height 477
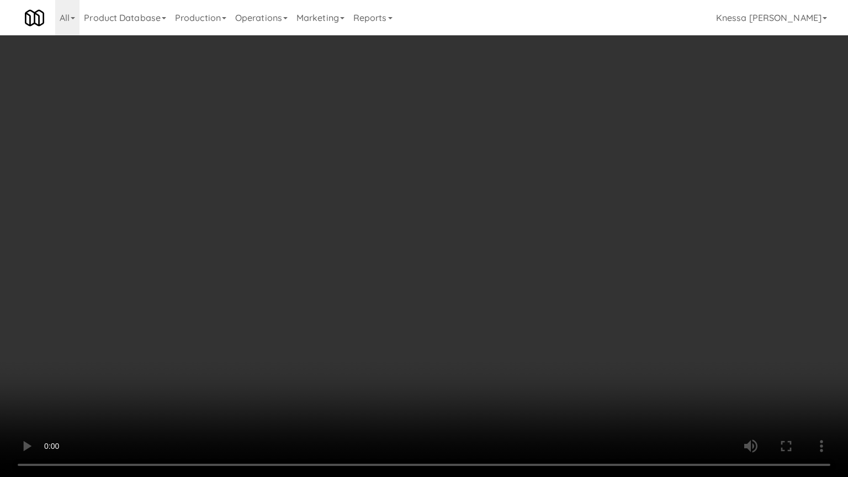
click at [468, 252] on video at bounding box center [424, 238] width 848 height 477
click at [420, 289] on video at bounding box center [424, 238] width 848 height 477
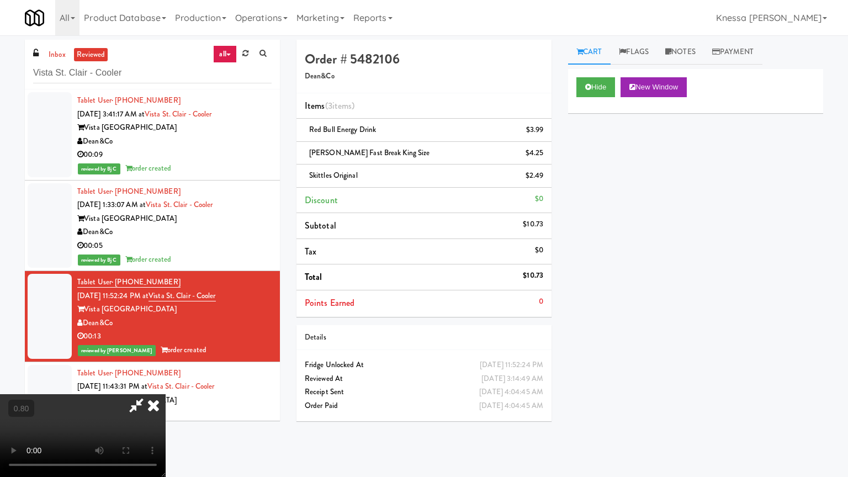
click at [166, 383] on video at bounding box center [83, 435] width 166 height 83
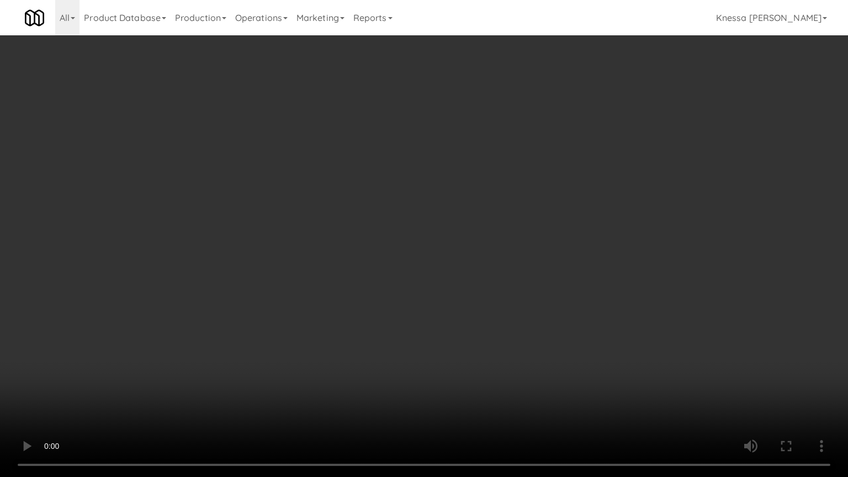
click at [398, 192] on video at bounding box center [424, 238] width 848 height 477
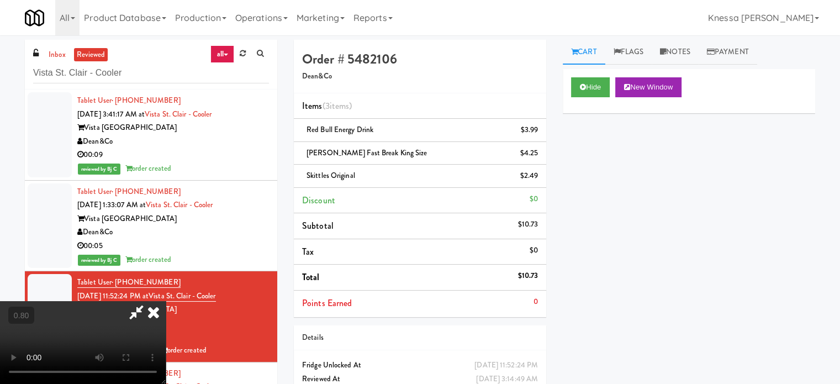
click at [149, 301] on icon at bounding box center [136, 312] width 25 height 22
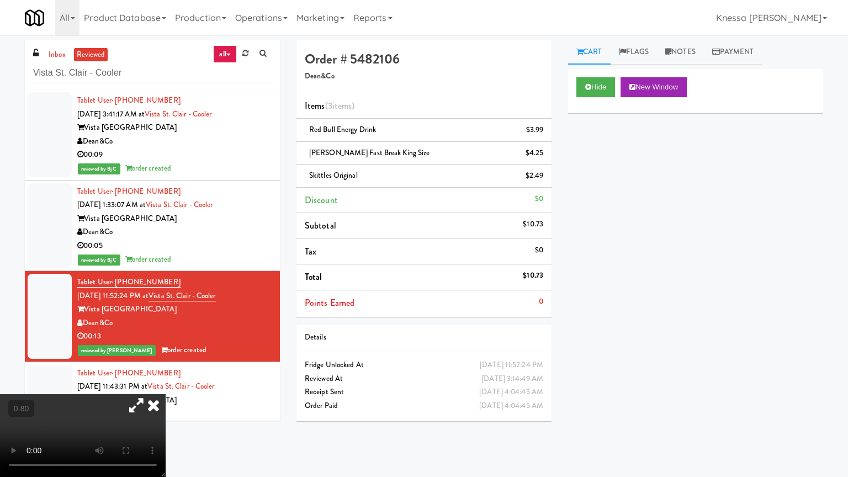
click at [166, 383] on video at bounding box center [83, 435] width 166 height 83
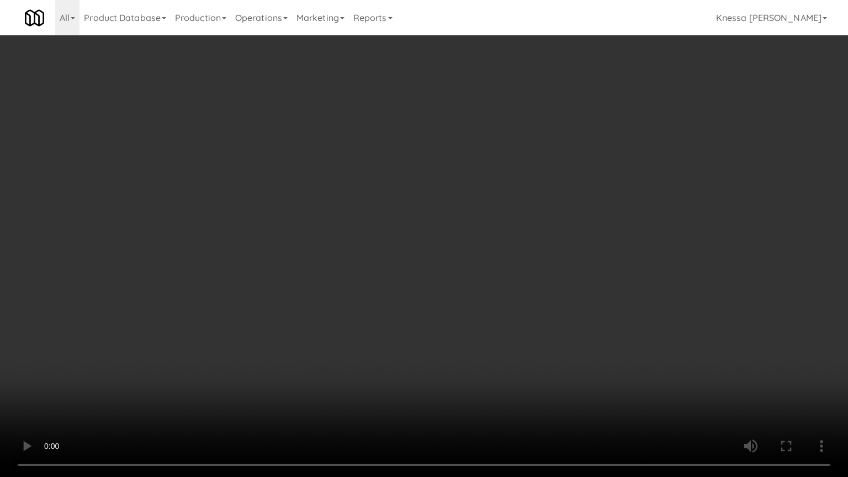
click at [98, 258] on video at bounding box center [424, 238] width 848 height 477
click at [152, 227] on video at bounding box center [424, 238] width 848 height 477
click at [160, 236] on video at bounding box center [424, 238] width 848 height 477
click at [407, 80] on video at bounding box center [424, 238] width 848 height 477
click at [290, 144] on video at bounding box center [424, 238] width 848 height 477
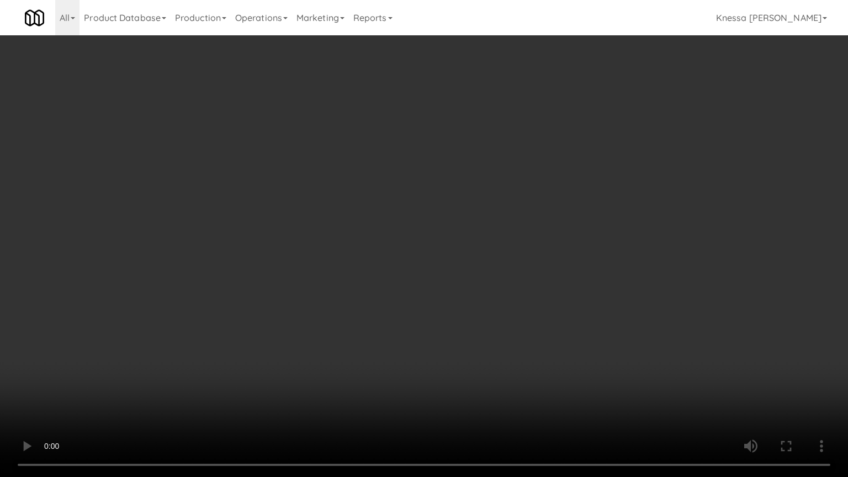
click at [292, 144] on video at bounding box center [424, 238] width 848 height 477
click at [292, 137] on video at bounding box center [424, 238] width 848 height 477
click at [326, 282] on video at bounding box center [424, 238] width 848 height 477
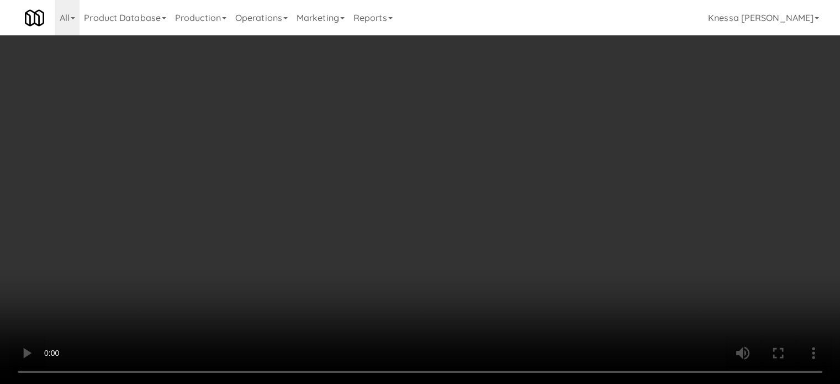
scroll to position [221, 0]
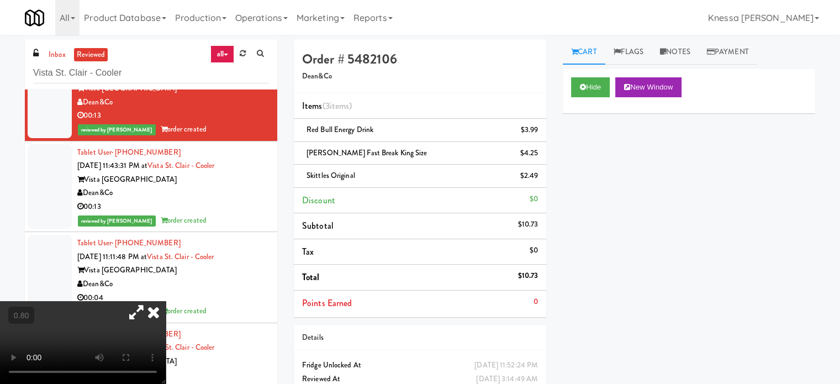
click at [166, 301] on icon at bounding box center [153, 312] width 24 height 22
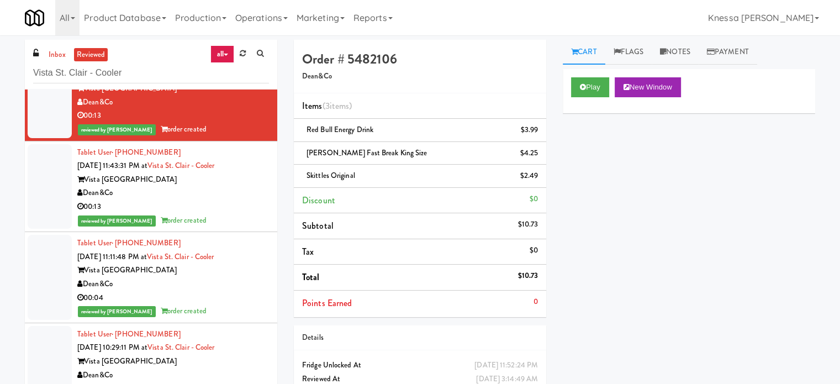
click at [225, 175] on div "Vista St. Clair Apartments" at bounding box center [173, 180] width 192 height 14
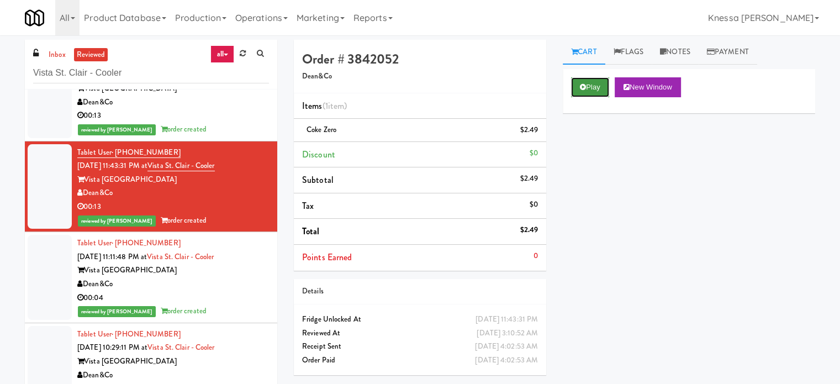
click at [590, 88] on button "Play" at bounding box center [590, 87] width 38 height 20
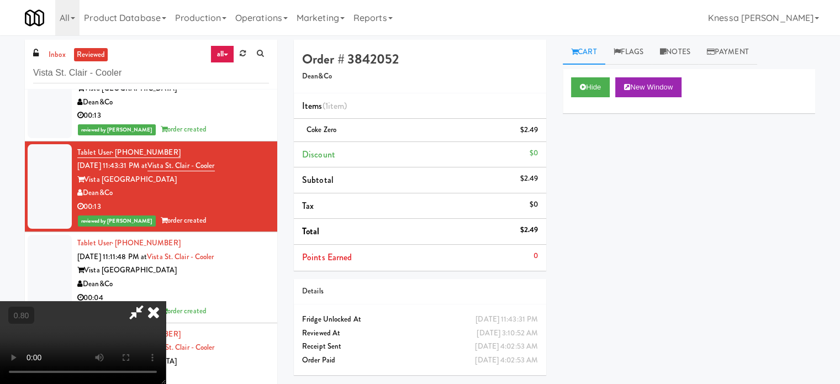
click at [166, 301] on video at bounding box center [83, 342] width 166 height 83
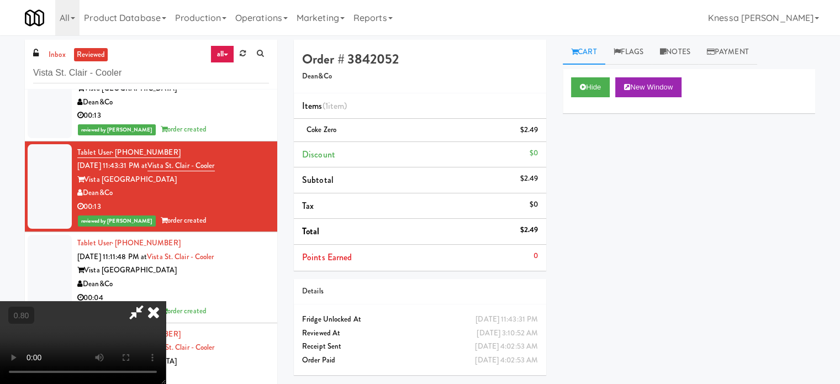
click at [166, 301] on video at bounding box center [83, 342] width 166 height 83
click at [166, 301] on icon at bounding box center [153, 312] width 24 height 22
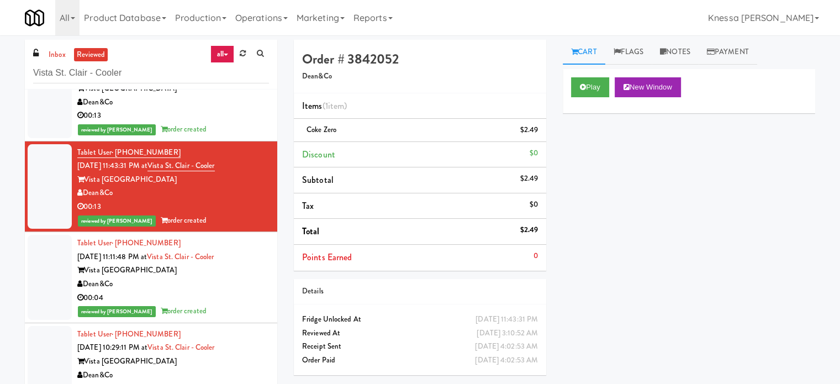
click at [200, 120] on div "00:13" at bounding box center [173, 116] width 192 height 14
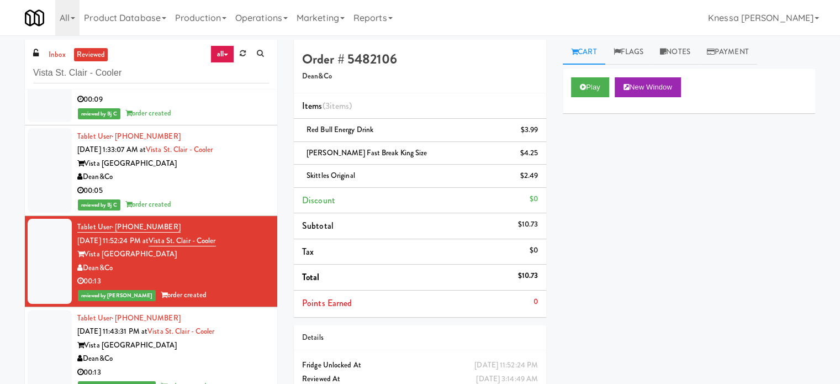
scroll to position [55, 0]
click at [584, 90] on icon at bounding box center [583, 86] width 6 height 7
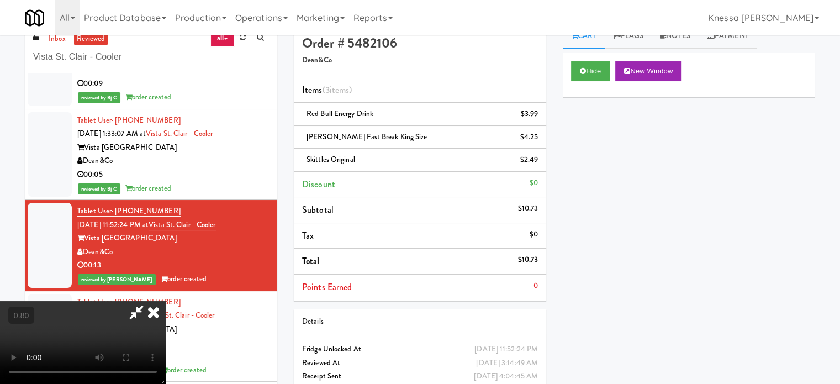
scroll to position [45, 0]
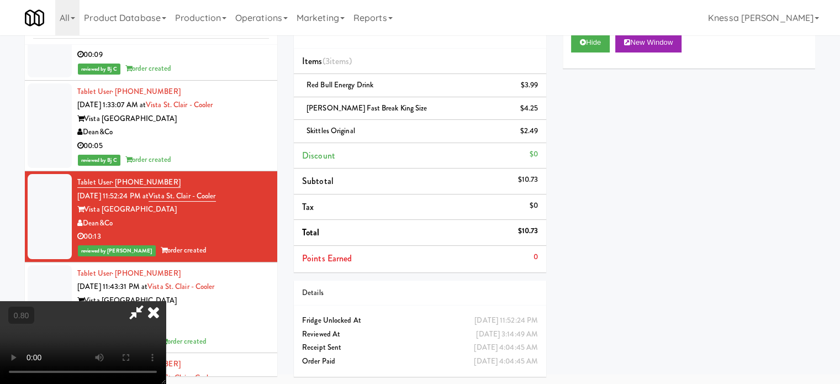
click at [202, 56] on div "00:09" at bounding box center [173, 55] width 192 height 14
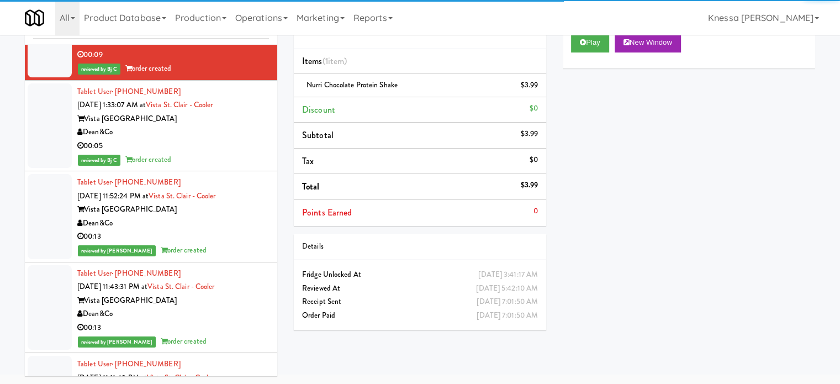
click at [213, 222] on div "Dean&Co" at bounding box center [173, 223] width 192 height 14
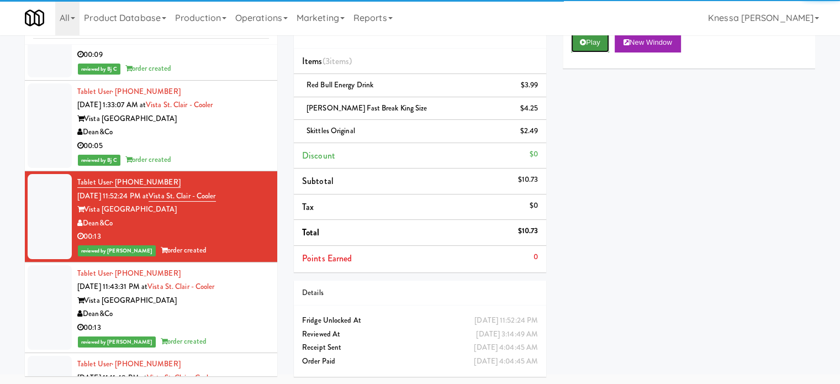
click at [598, 49] on button "Play" at bounding box center [590, 43] width 38 height 20
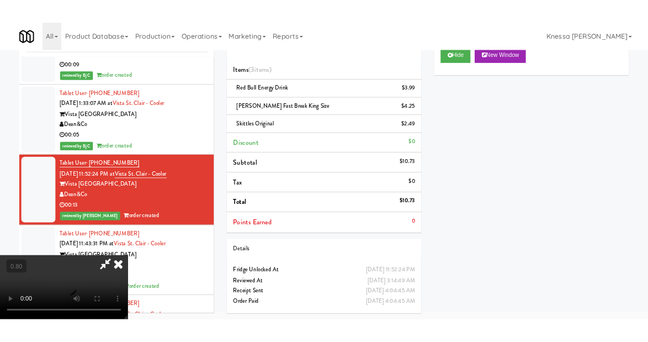
scroll to position [35, 0]
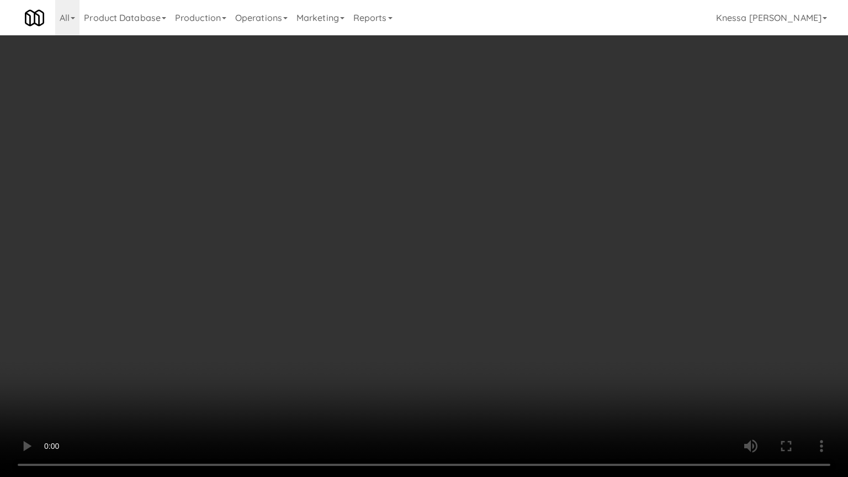
click at [403, 267] on video at bounding box center [424, 238] width 848 height 477
click at [402, 266] on video at bounding box center [424, 238] width 848 height 477
click at [398, 258] on video at bounding box center [424, 238] width 848 height 477
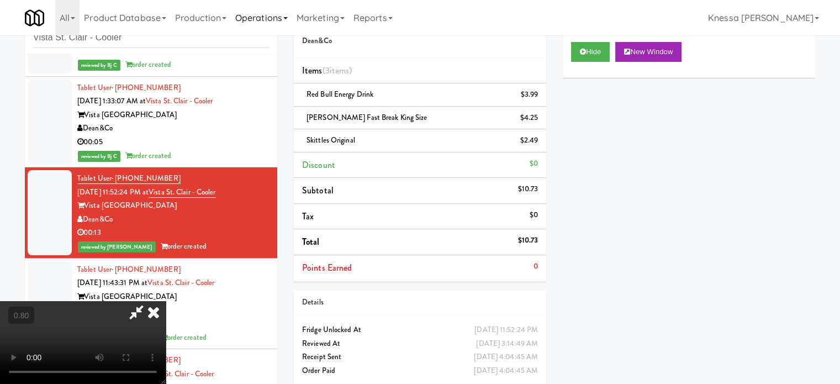
scroll to position [55, 0]
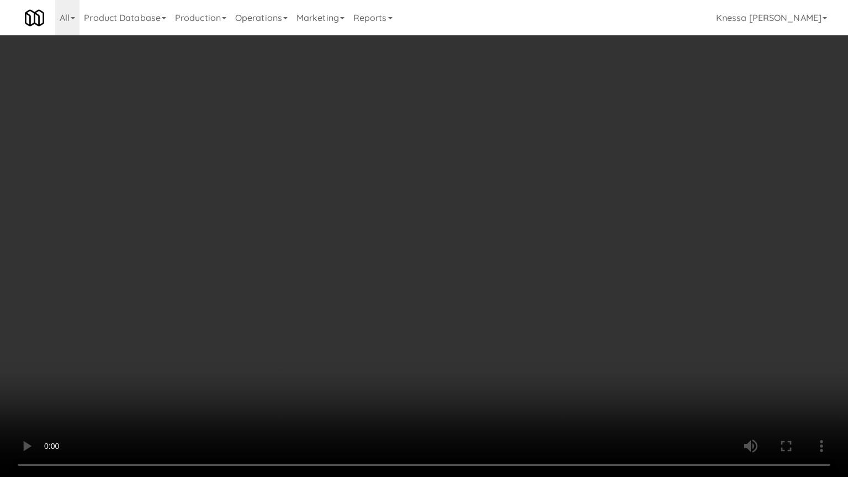
click at [406, 348] on video at bounding box center [424, 238] width 848 height 477
click at [413, 246] on video at bounding box center [424, 238] width 848 height 477
click at [440, 146] on video at bounding box center [424, 238] width 848 height 477
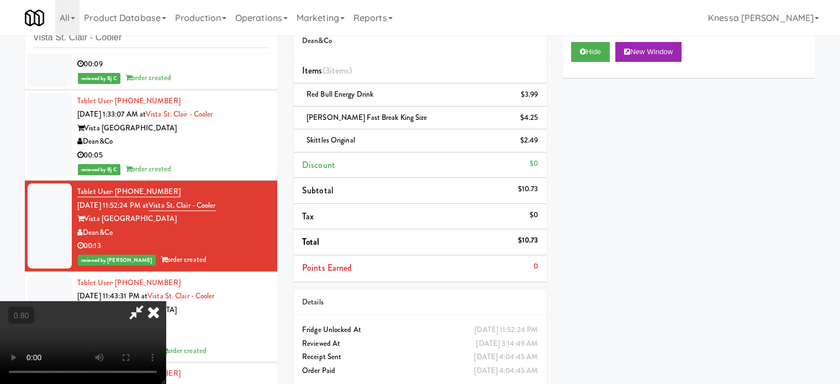
click at [166, 301] on icon at bounding box center [153, 312] width 24 height 22
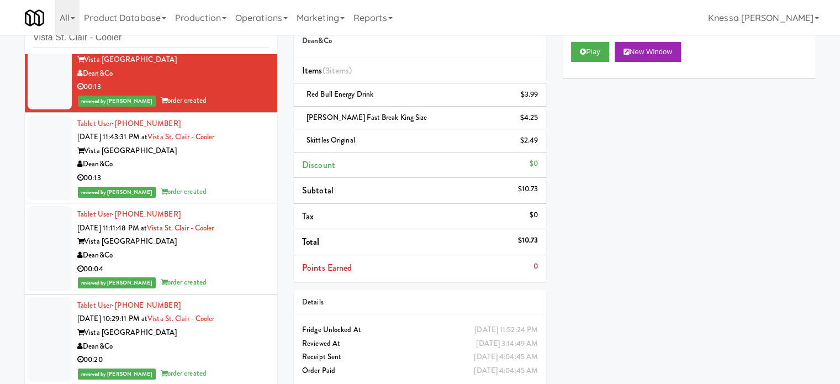
scroll to position [221, 0]
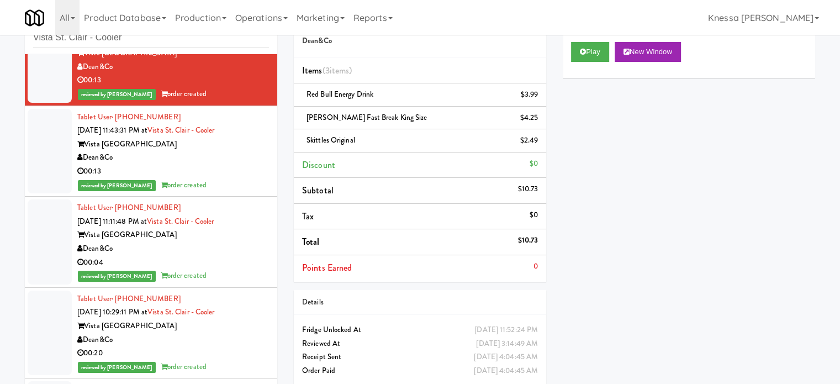
click at [257, 251] on div "Dean&Co" at bounding box center [173, 249] width 192 height 14
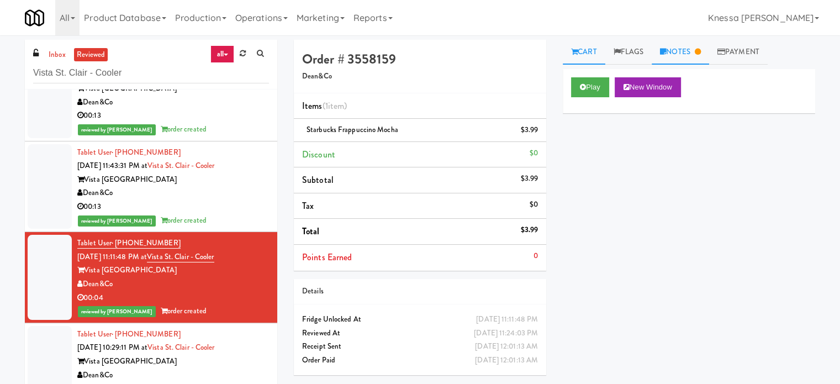
click at [696, 60] on link "Notes" at bounding box center [679, 52] width 57 height 25
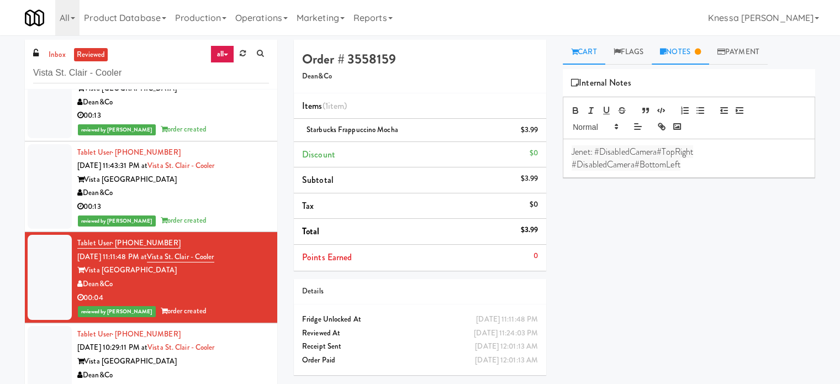
click at [594, 55] on link "Cart" at bounding box center [584, 52] width 43 height 25
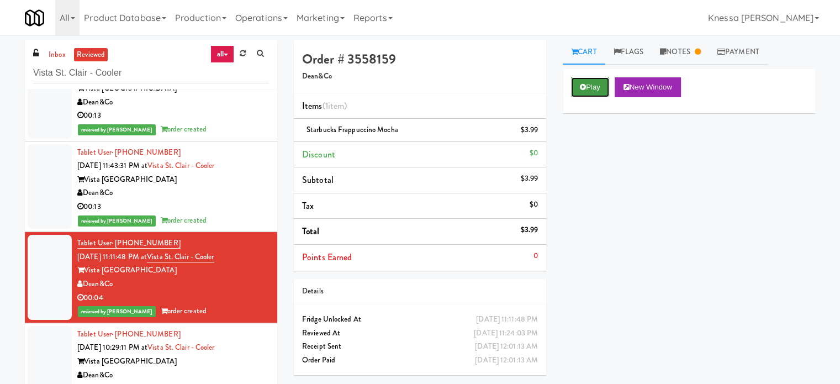
click at [598, 82] on button "Play" at bounding box center [590, 87] width 38 height 20
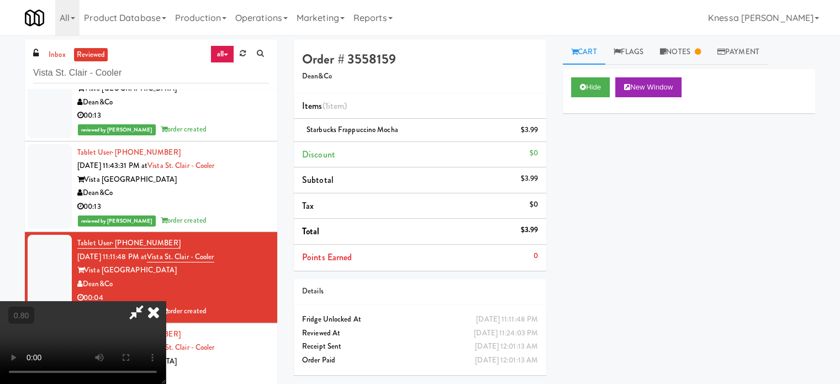
click at [166, 301] on video at bounding box center [83, 342] width 166 height 83
click at [149, 301] on icon at bounding box center [136, 312] width 25 height 22
click at [683, 48] on link "Notes" at bounding box center [679, 52] width 57 height 25
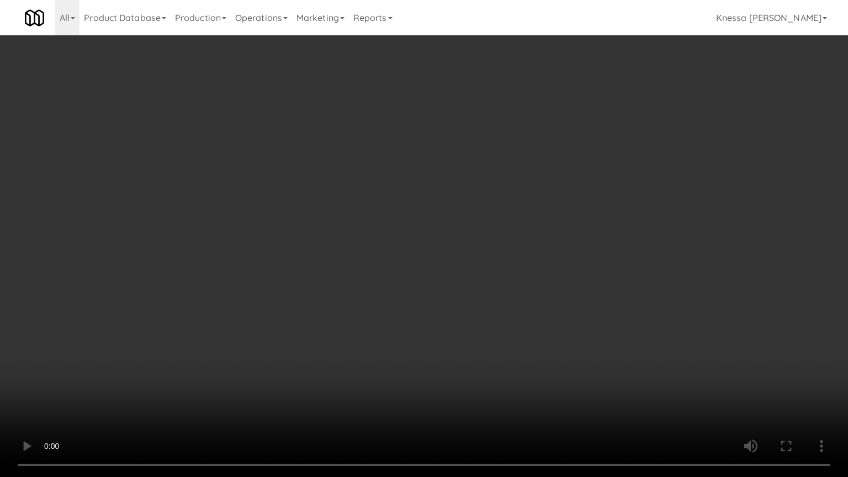
click at [372, 263] on video at bounding box center [424, 238] width 848 height 477
click at [427, 227] on video at bounding box center [424, 238] width 848 height 477
click at [422, 221] on video at bounding box center [424, 238] width 848 height 477
click at [420, 220] on video at bounding box center [424, 238] width 848 height 477
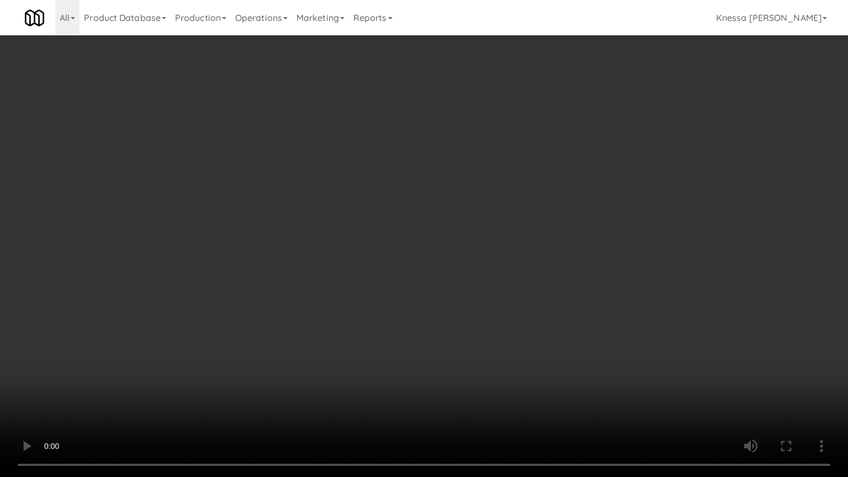
click at [420, 220] on video at bounding box center [424, 238] width 848 height 477
click at [317, 294] on video at bounding box center [424, 238] width 848 height 477
click at [317, 292] on video at bounding box center [424, 238] width 848 height 477
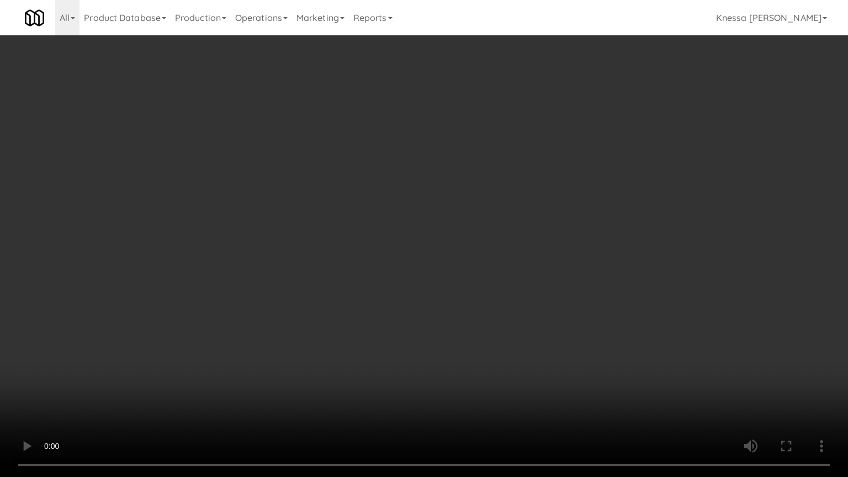
click at [317, 292] on video at bounding box center [424, 238] width 848 height 477
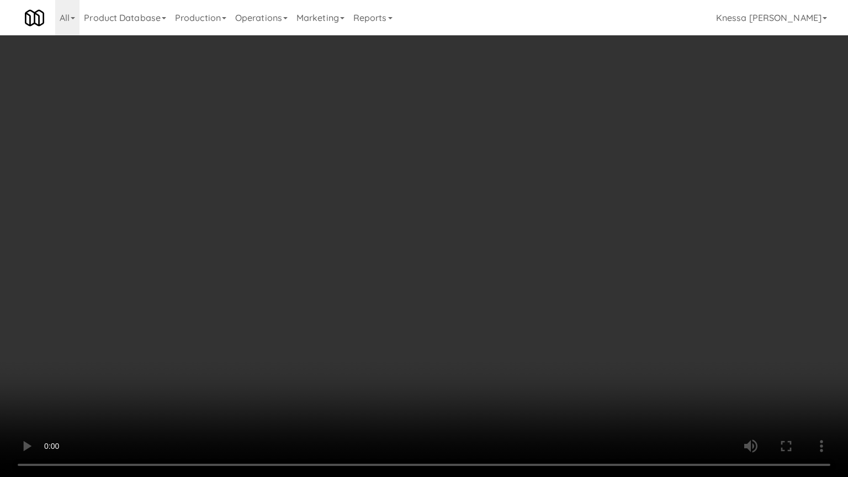
click at [317, 292] on video at bounding box center [424, 238] width 848 height 477
click at [318, 292] on video at bounding box center [424, 238] width 848 height 477
click at [319, 292] on video at bounding box center [424, 238] width 848 height 477
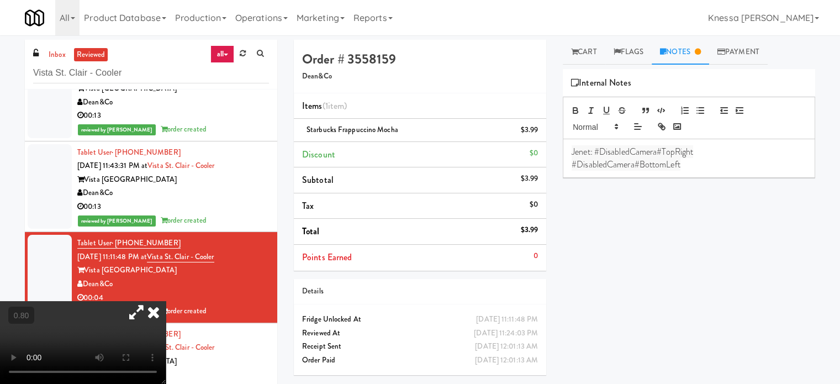
click at [149, 301] on icon at bounding box center [136, 312] width 25 height 22
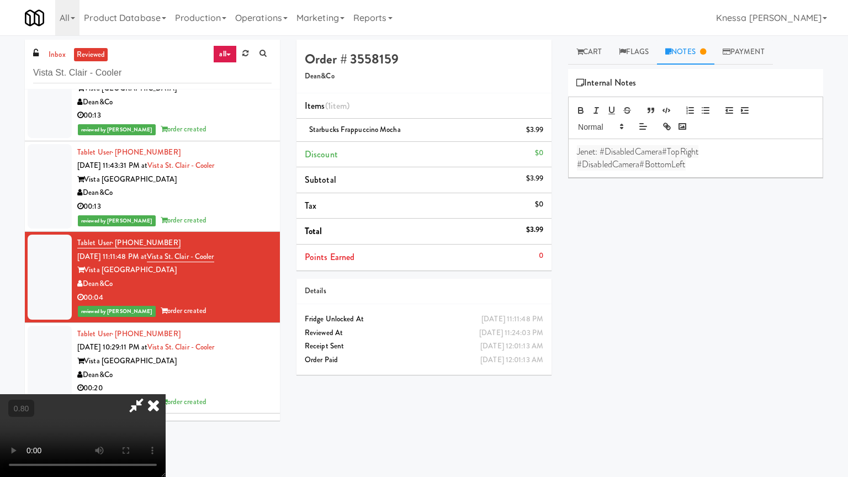
click at [166, 383] on video at bounding box center [83, 435] width 166 height 83
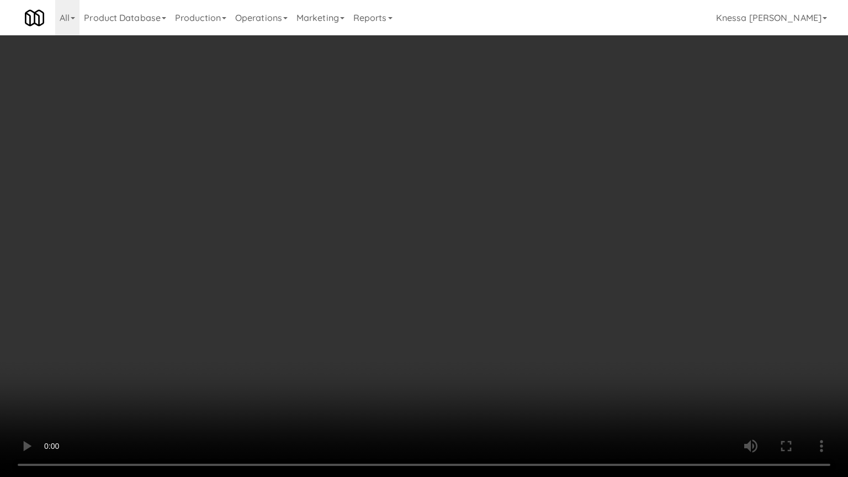
click at [287, 236] on video at bounding box center [424, 238] width 848 height 477
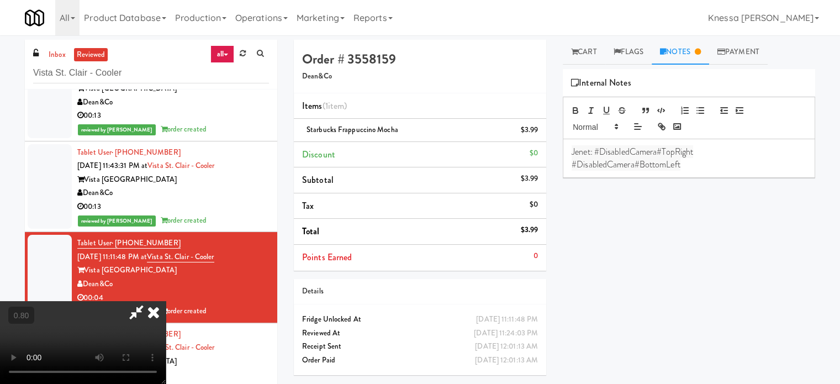
click at [166, 301] on icon at bounding box center [153, 312] width 24 height 22
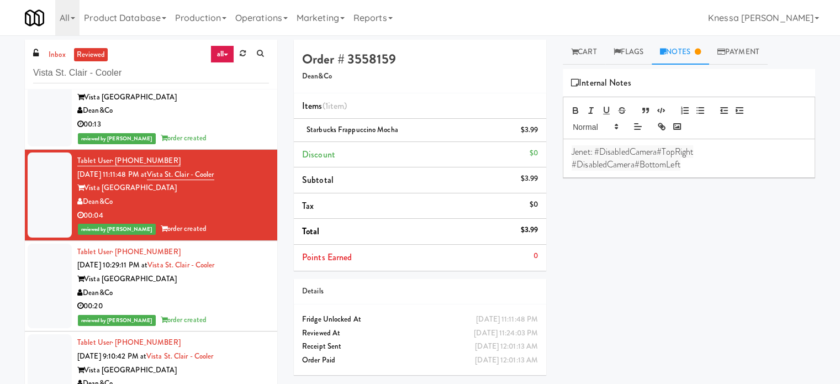
scroll to position [331, 0]
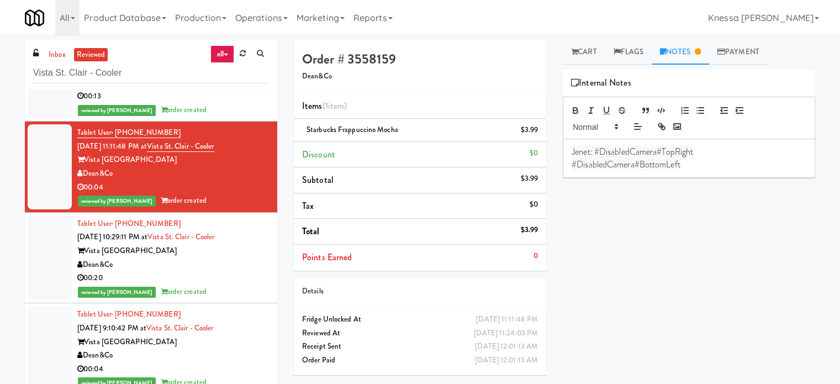
click at [225, 273] on div "00:20" at bounding box center [173, 278] width 192 height 14
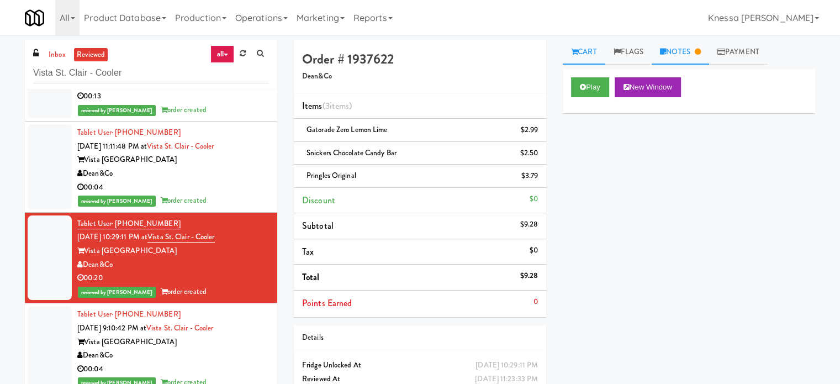
click at [686, 59] on link "Notes" at bounding box center [679, 52] width 57 height 25
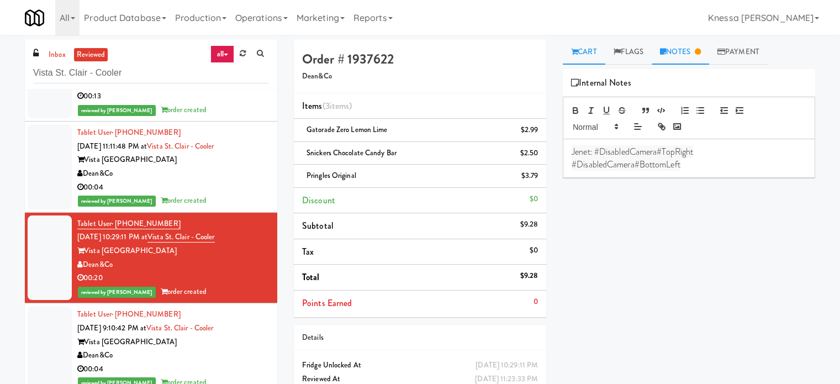
click at [590, 59] on link "Cart" at bounding box center [584, 52] width 43 height 25
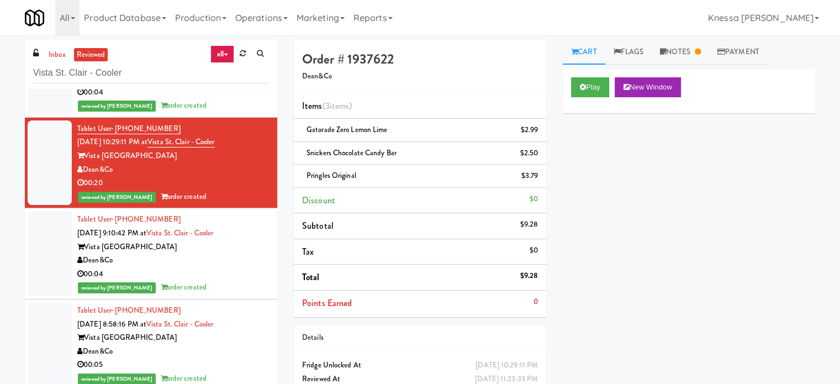
scroll to position [442, 0]
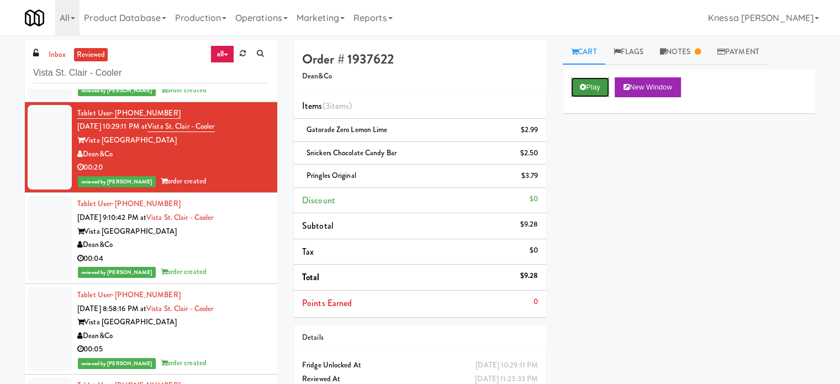
click at [591, 94] on button "Play" at bounding box center [590, 87] width 38 height 20
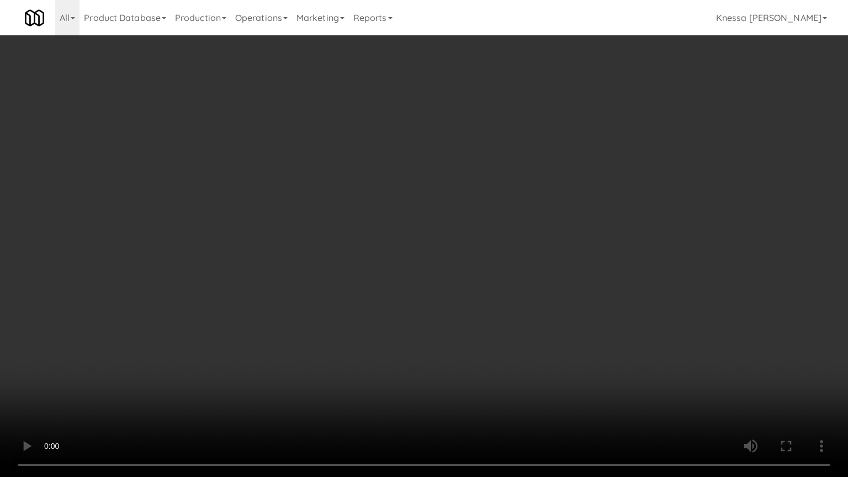
click at [356, 248] on video at bounding box center [424, 238] width 848 height 477
click at [376, 282] on video at bounding box center [424, 238] width 848 height 477
click at [372, 274] on video at bounding box center [424, 238] width 848 height 477
drag, startPoint x: 410, startPoint y: 328, endPoint x: 407, endPoint y: 334, distance: 6.7
click at [408, 334] on video at bounding box center [424, 238] width 848 height 477
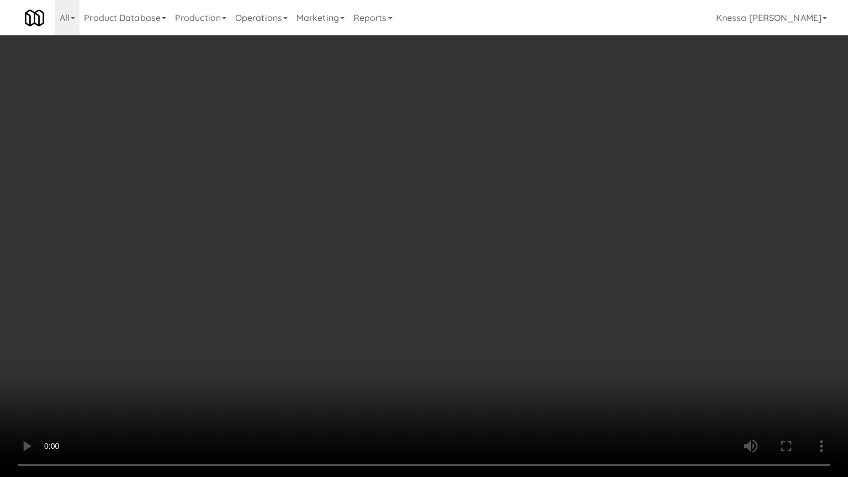
click at [406, 327] on video at bounding box center [424, 238] width 848 height 477
click at [396, 319] on video at bounding box center [424, 238] width 848 height 477
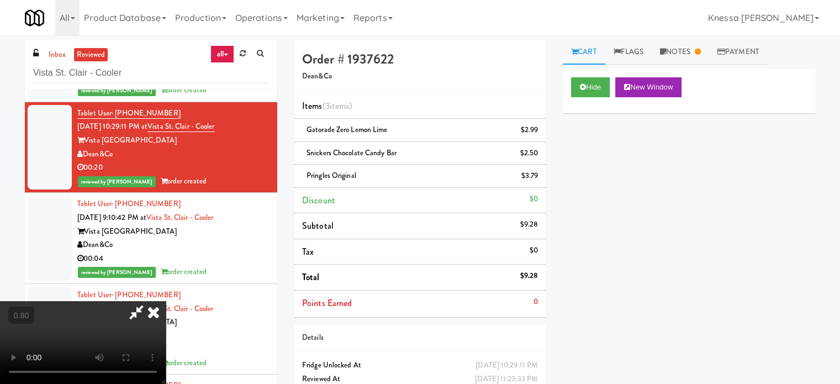
click at [166, 301] on icon at bounding box center [153, 312] width 24 height 22
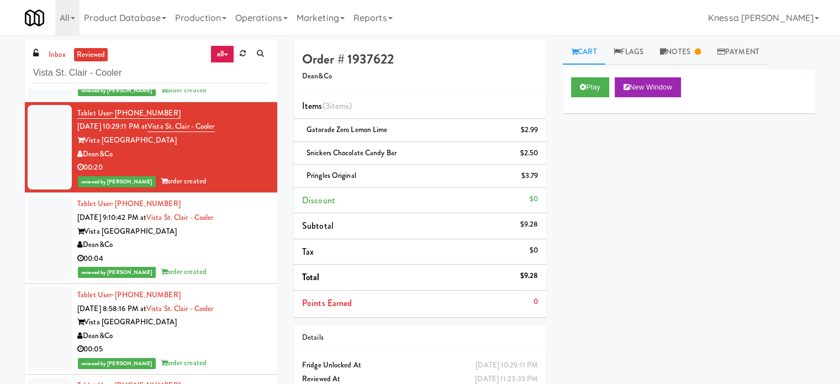
click at [258, 243] on div "Dean&Co" at bounding box center [173, 245] width 192 height 14
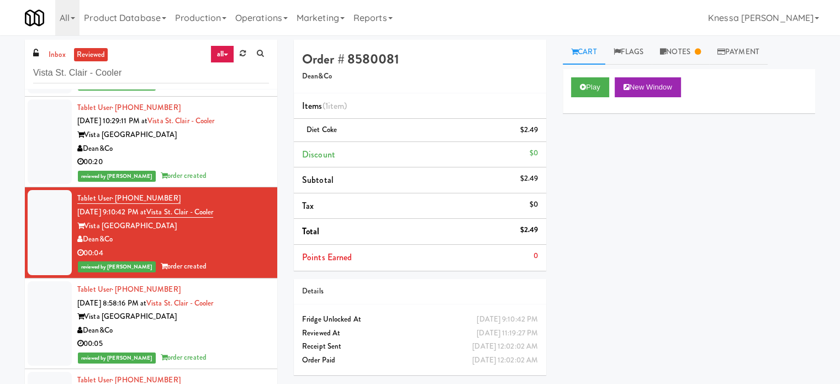
scroll to position [442, 0]
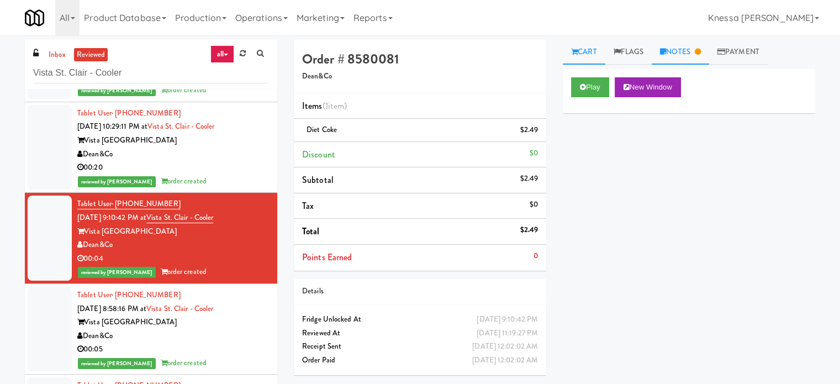
click at [670, 49] on link "Notes" at bounding box center [679, 52] width 57 height 25
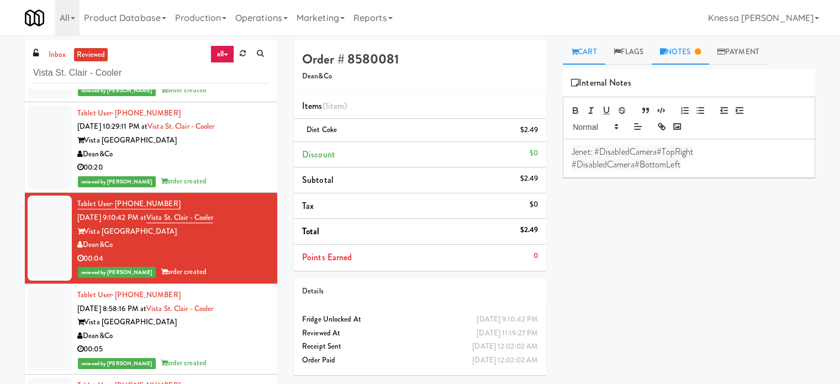
click at [576, 55] on icon at bounding box center [574, 51] width 7 height 7
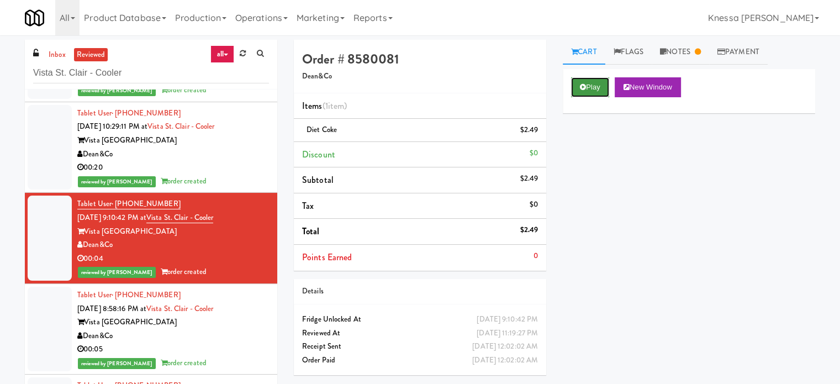
click at [582, 91] on button "Play" at bounding box center [590, 87] width 38 height 20
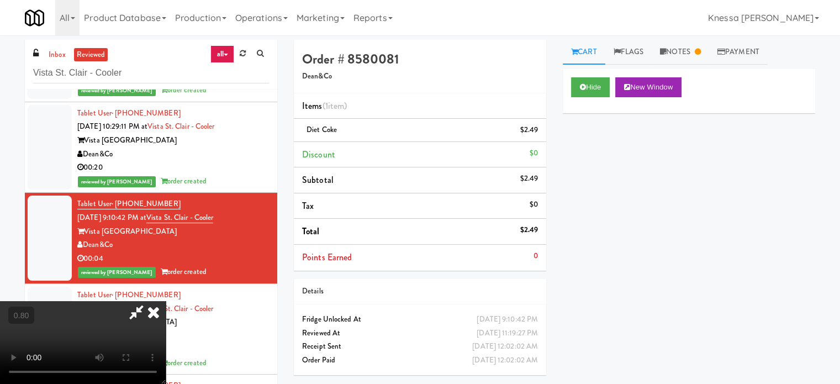
click at [166, 301] on video at bounding box center [83, 342] width 166 height 83
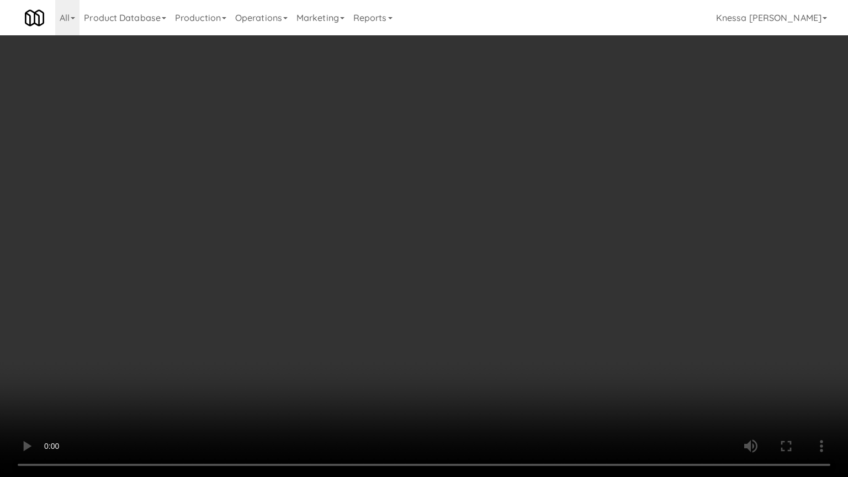
click at [389, 258] on video at bounding box center [424, 238] width 848 height 477
click at [305, 158] on video at bounding box center [424, 238] width 848 height 477
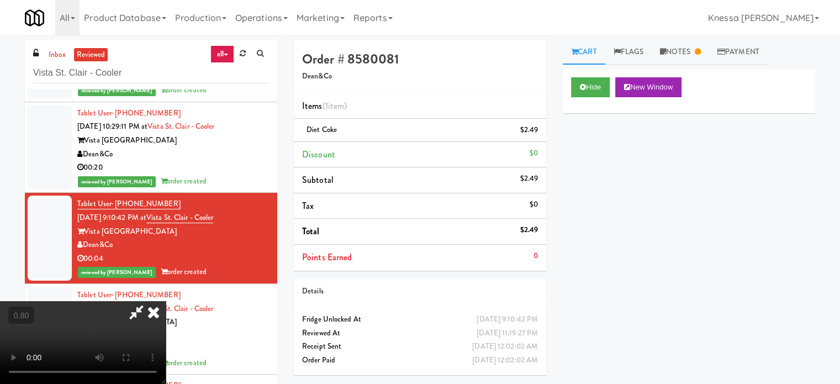
click at [166, 301] on video at bounding box center [83, 342] width 166 height 83
click at [149, 301] on icon at bounding box center [136, 312] width 25 height 22
click at [166, 301] on icon at bounding box center [153, 312] width 24 height 22
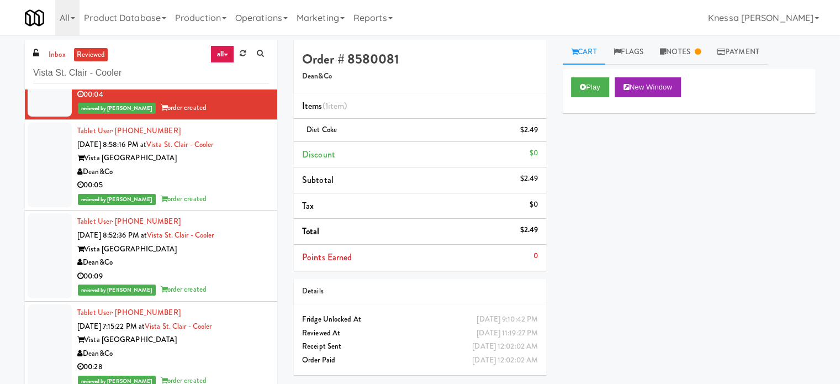
scroll to position [607, 0]
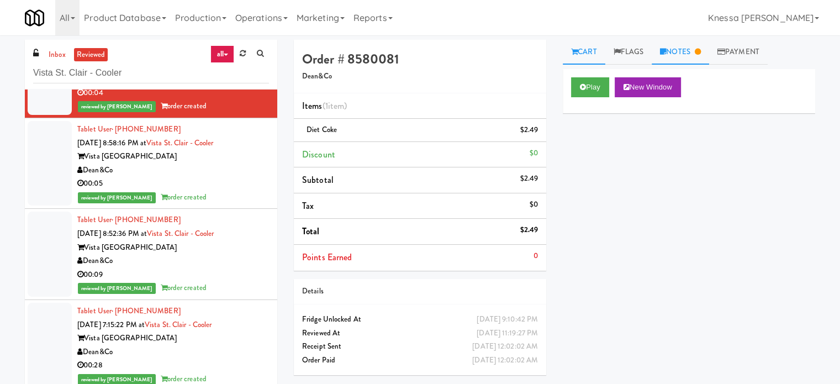
click at [706, 56] on link "Notes" at bounding box center [679, 52] width 57 height 25
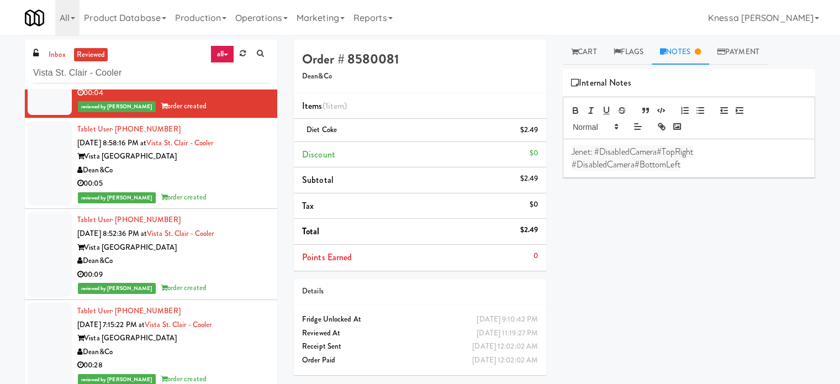
drag, startPoint x: 689, startPoint y: 165, endPoint x: 564, endPoint y: 152, distance: 126.0
click at [564, 152] on div "Jenet: #DisabledCamera#TopRight #DisabledCamera#BottomLeft" at bounding box center [688, 158] width 251 height 38
click at [236, 166] on div "Dean&Co" at bounding box center [173, 170] width 192 height 14
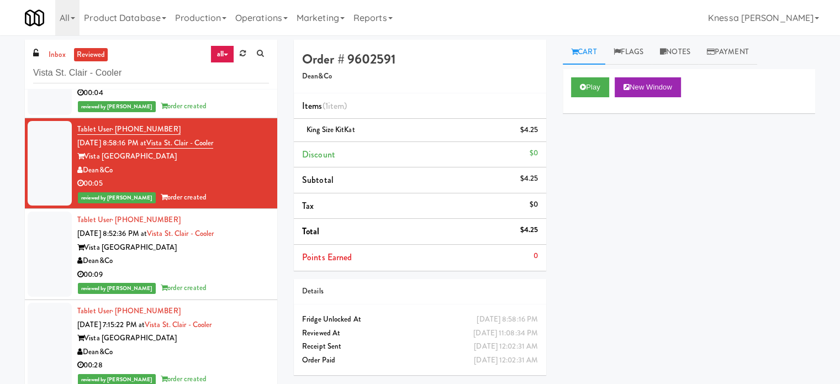
click at [248, 252] on div "Vista St. Clair Apartments" at bounding box center [173, 248] width 192 height 14
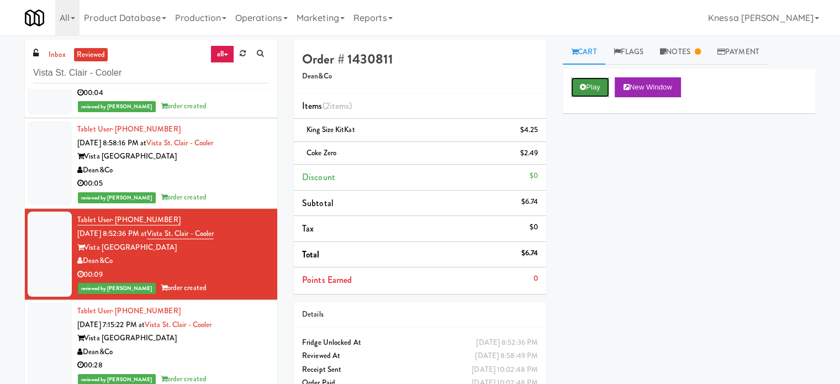
click at [596, 88] on button "Play" at bounding box center [590, 87] width 38 height 20
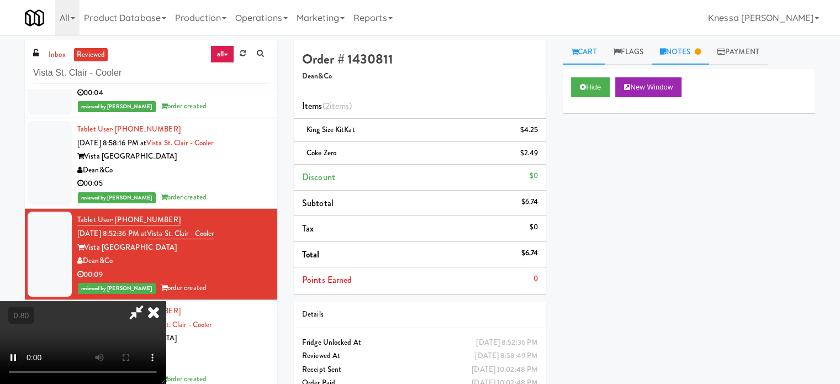
click at [675, 56] on link "Notes" at bounding box center [679, 52] width 57 height 25
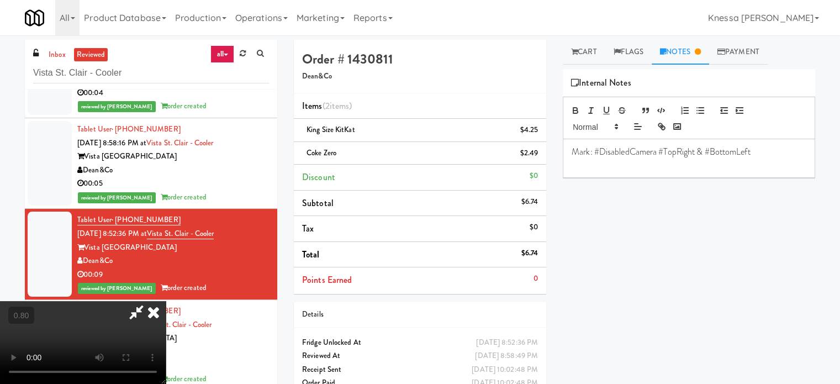
click at [166, 301] on video at bounding box center [83, 342] width 166 height 83
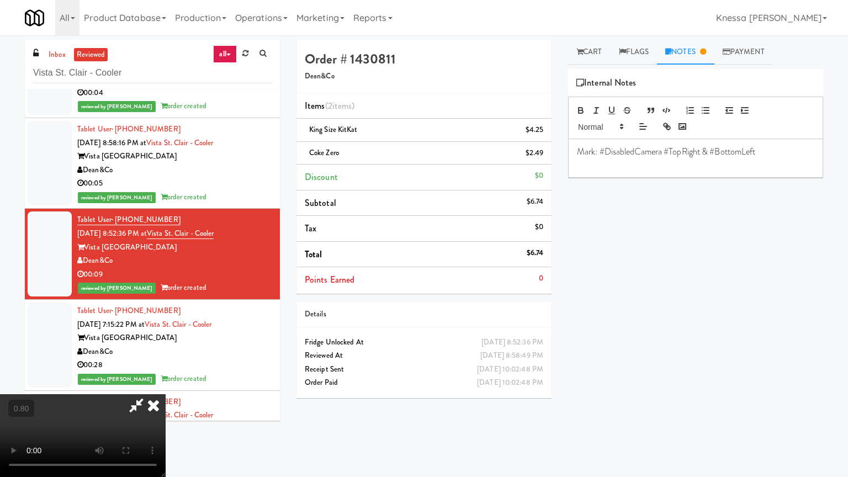
click at [166, 383] on video at bounding box center [83, 435] width 166 height 83
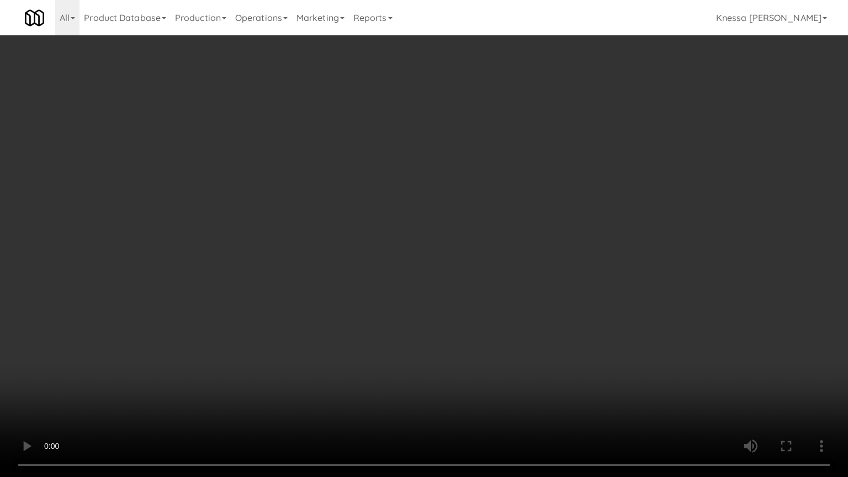
click at [420, 306] on video at bounding box center [424, 238] width 848 height 477
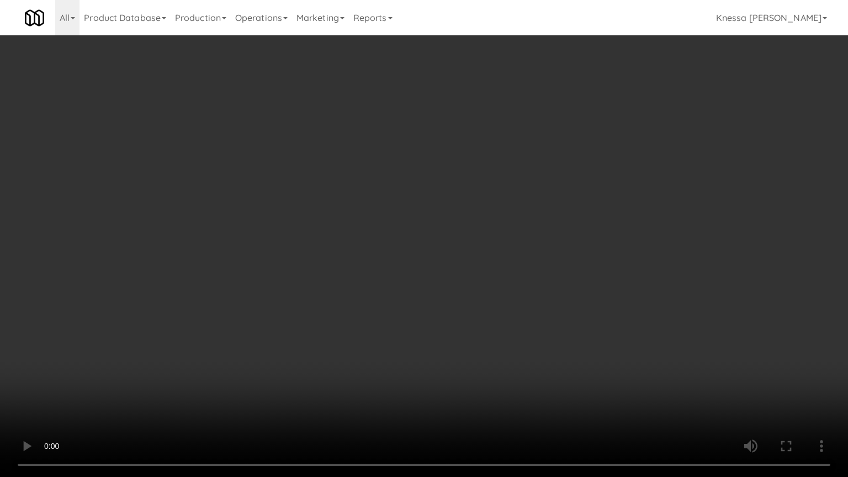
click at [392, 241] on video at bounding box center [424, 238] width 848 height 477
click at [84, 84] on video at bounding box center [424, 238] width 848 height 477
click at [252, 203] on video at bounding box center [424, 238] width 848 height 477
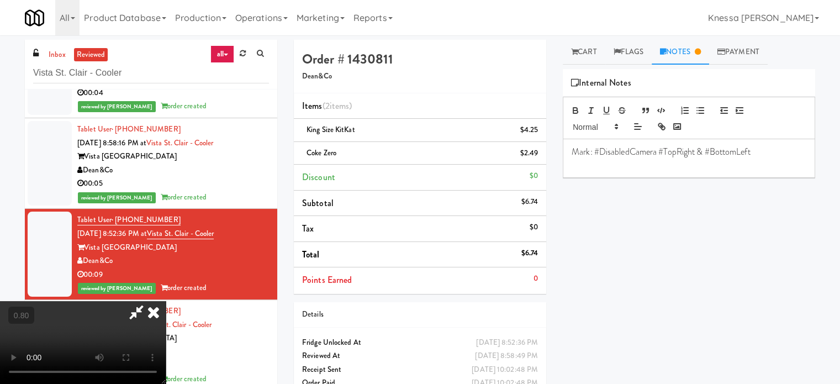
drag, startPoint x: 495, startPoint y: 114, endPoint x: 489, endPoint y: 121, distance: 9.5
click at [166, 301] on icon at bounding box center [153, 312] width 24 height 22
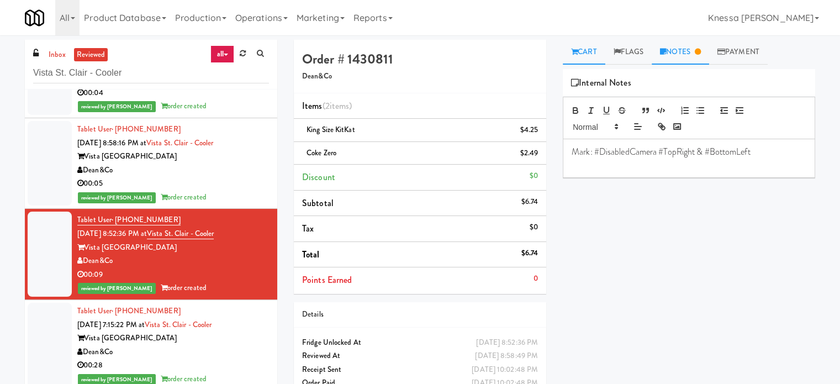
click at [595, 46] on link "Cart" at bounding box center [584, 52] width 43 height 25
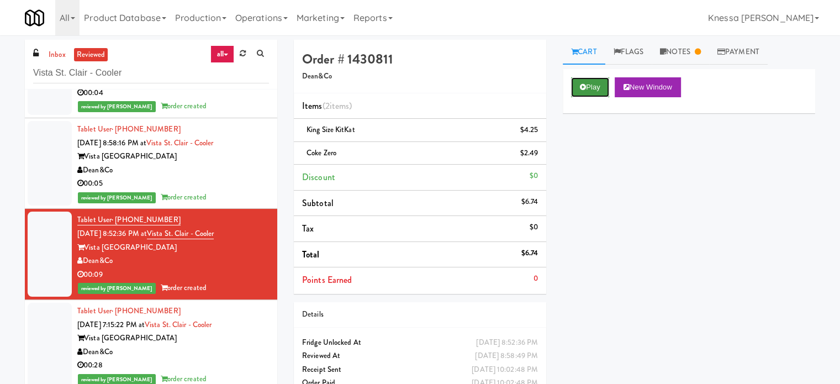
click at [596, 93] on button "Play" at bounding box center [590, 87] width 38 height 20
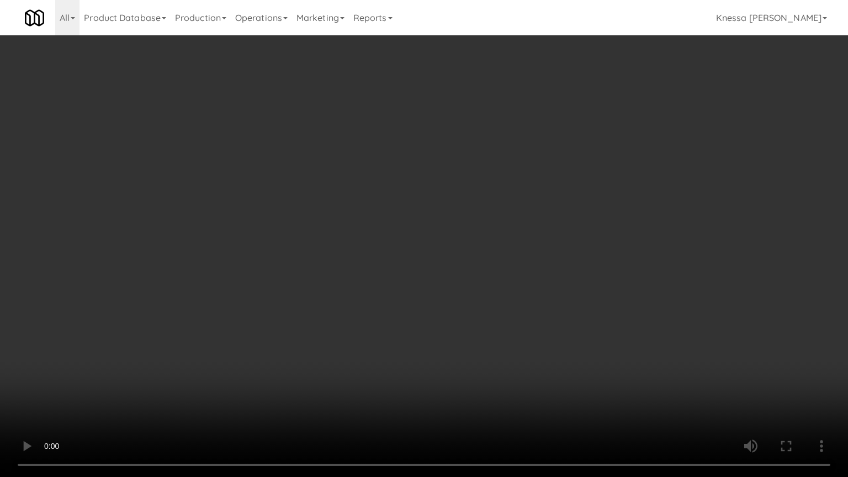
click at [89, 115] on video at bounding box center [424, 238] width 848 height 477
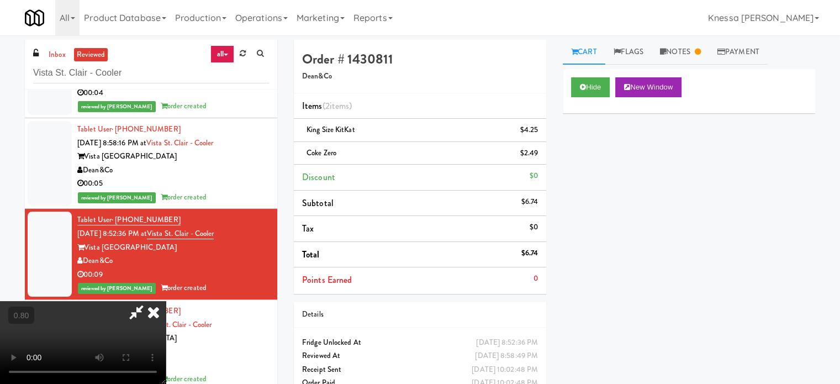
click at [166, 301] on icon at bounding box center [153, 312] width 24 height 22
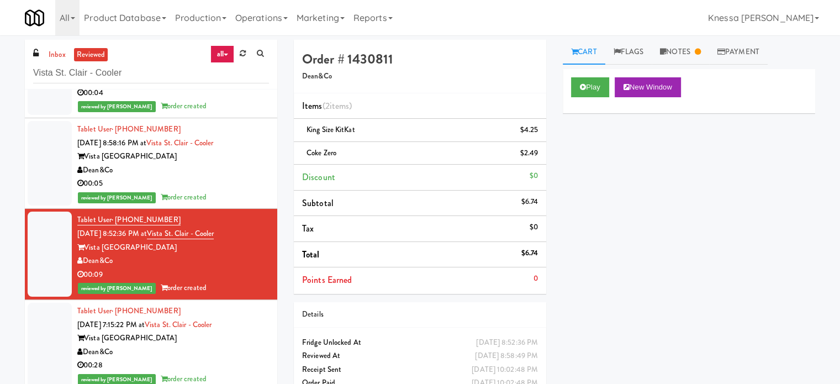
click at [234, 335] on div "Vista St. Clair Apartments" at bounding box center [173, 338] width 192 height 14
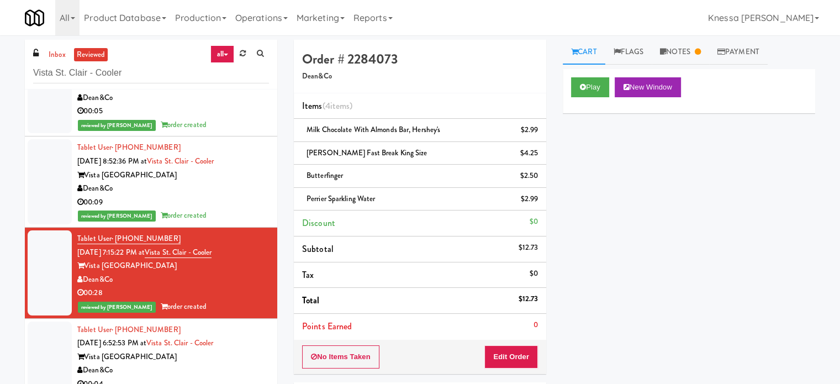
scroll to position [773, 0]
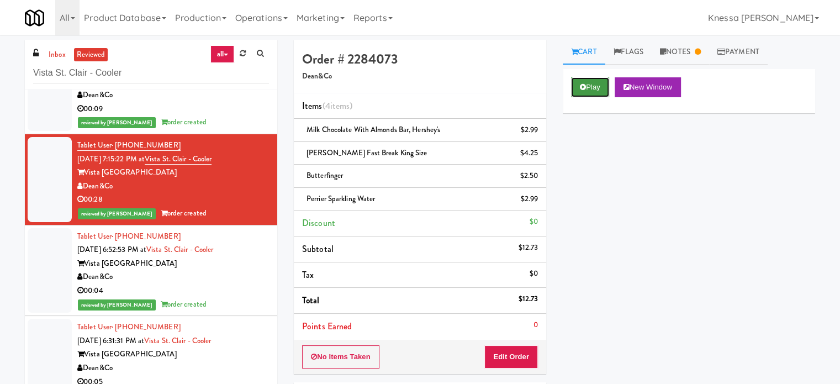
click at [597, 89] on button "Play" at bounding box center [590, 87] width 38 height 20
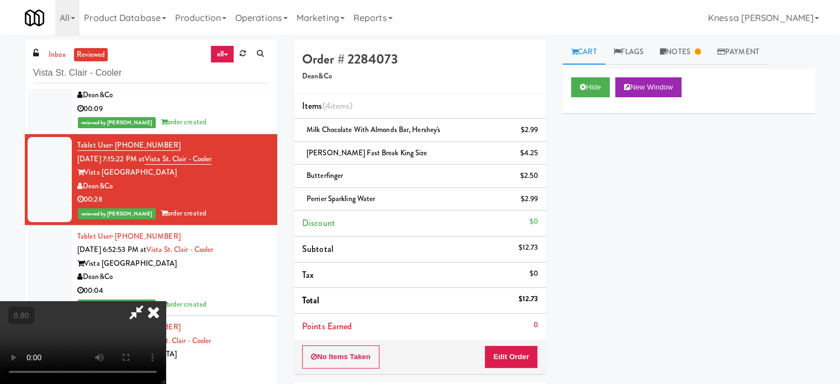
click at [166, 301] on video at bounding box center [83, 342] width 166 height 83
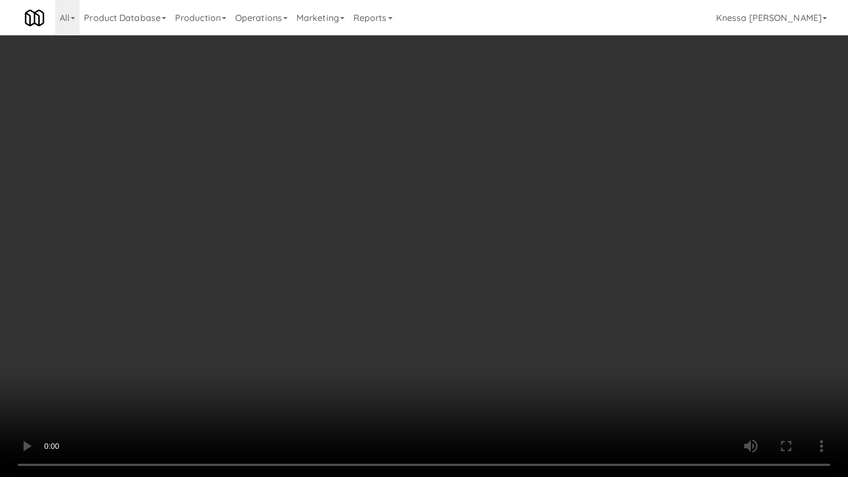
click at [335, 247] on video at bounding box center [424, 238] width 848 height 477
click at [337, 208] on video at bounding box center [424, 238] width 848 height 477
click at [285, 330] on video at bounding box center [424, 238] width 848 height 477
click at [303, 353] on video at bounding box center [424, 238] width 848 height 477
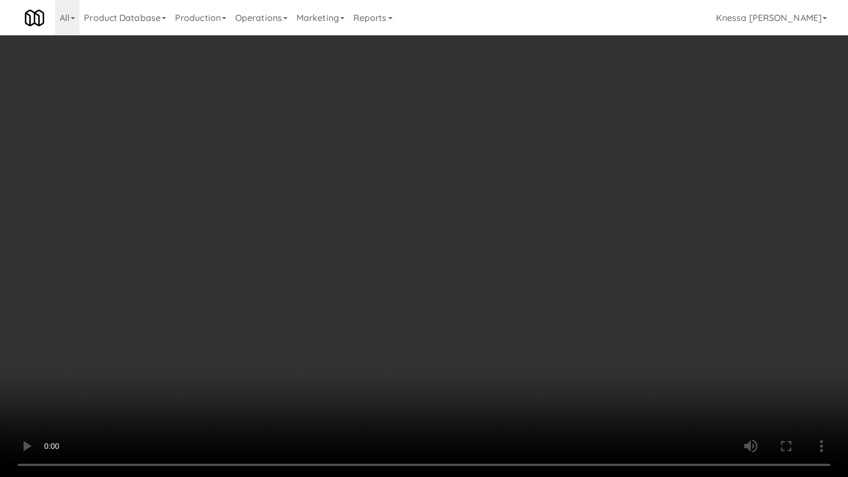
click at [303, 353] on video at bounding box center [424, 238] width 848 height 477
click at [306, 352] on video at bounding box center [424, 238] width 848 height 477
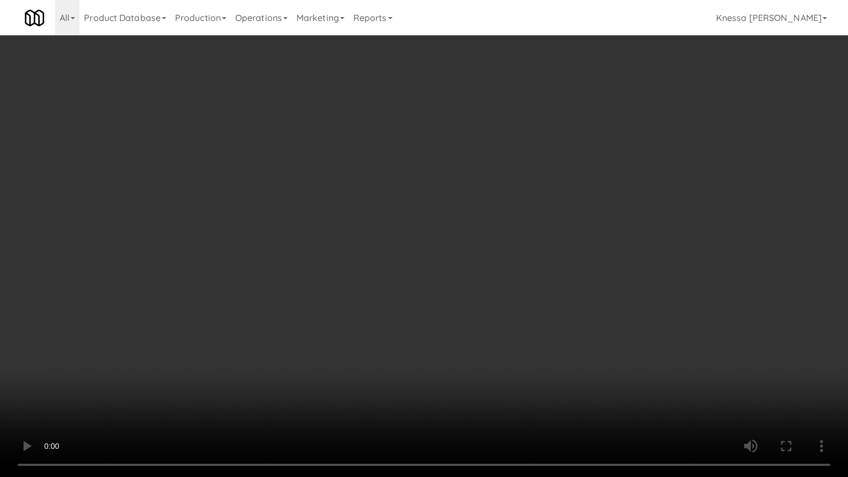
click at [306, 352] on video at bounding box center [424, 238] width 848 height 477
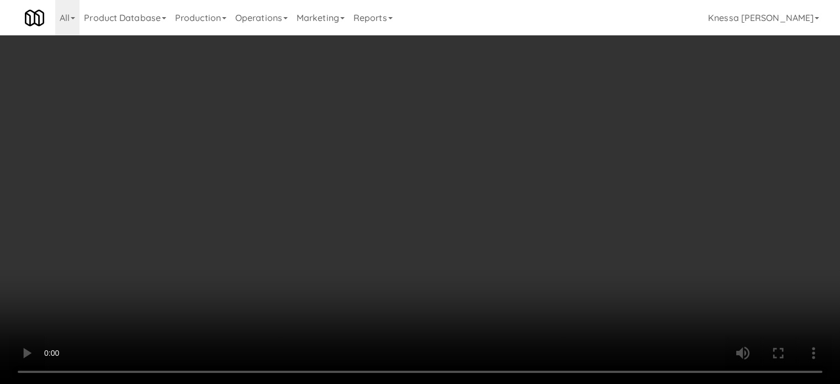
click at [443, 299] on video at bounding box center [420, 192] width 840 height 384
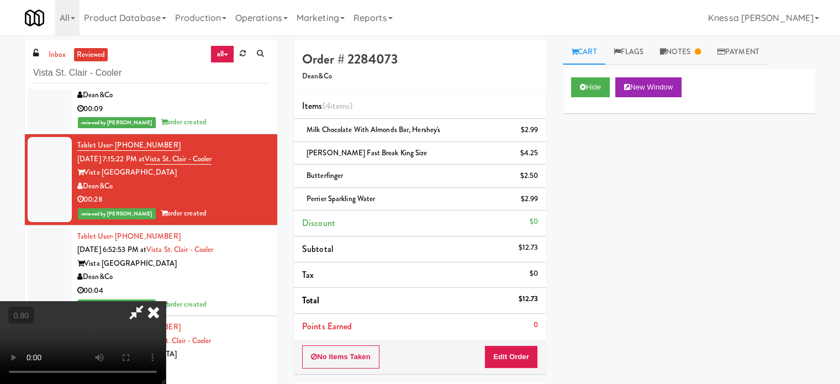
click at [166, 301] on video at bounding box center [83, 342] width 166 height 83
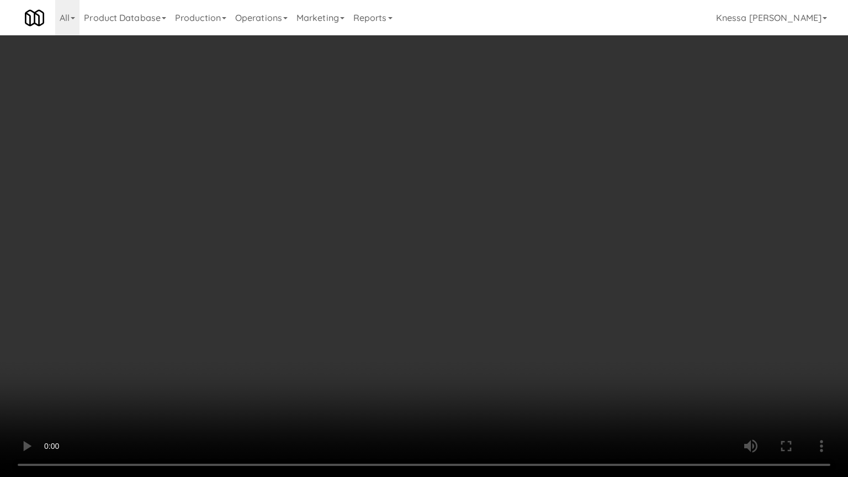
click at [406, 158] on video at bounding box center [424, 238] width 848 height 477
click at [404, 150] on video at bounding box center [424, 238] width 848 height 477
click at [395, 230] on video at bounding box center [424, 238] width 848 height 477
click at [395, 228] on video at bounding box center [424, 238] width 848 height 477
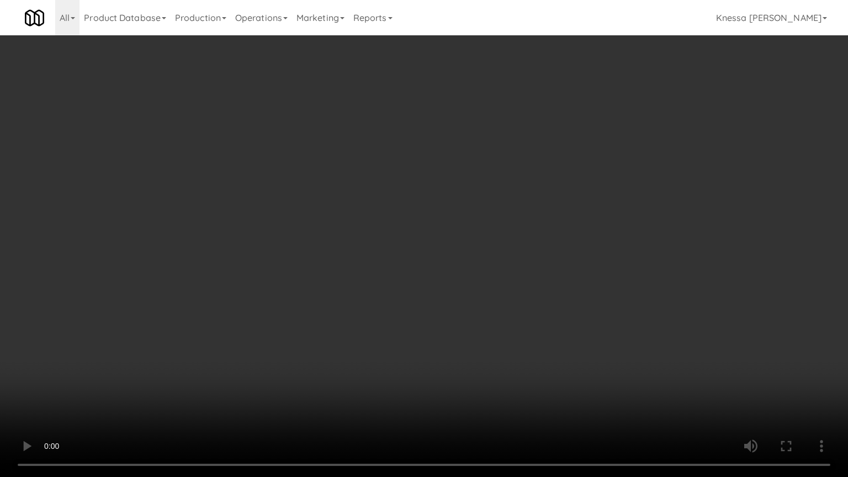
click at [395, 227] on video at bounding box center [424, 238] width 848 height 477
click at [394, 226] on video at bounding box center [424, 238] width 848 height 477
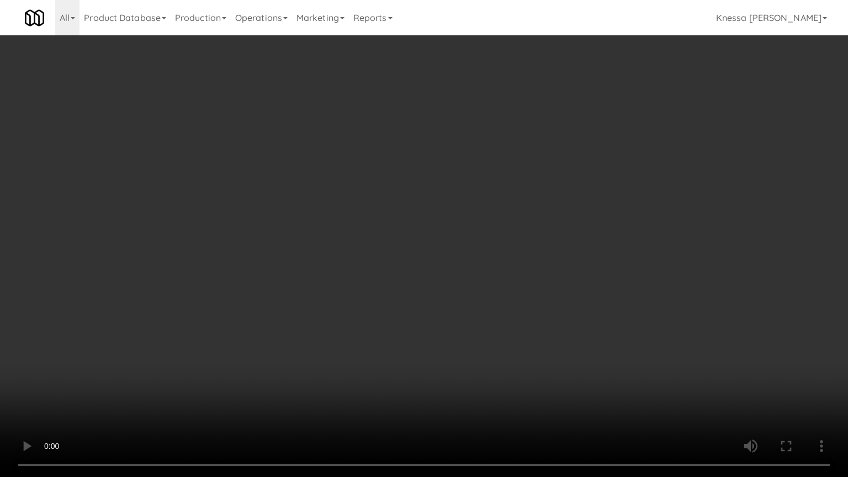
click at [485, 198] on video at bounding box center [424, 238] width 848 height 477
click at [534, 185] on video at bounding box center [424, 238] width 848 height 477
click at [595, 358] on video at bounding box center [424, 238] width 848 height 477
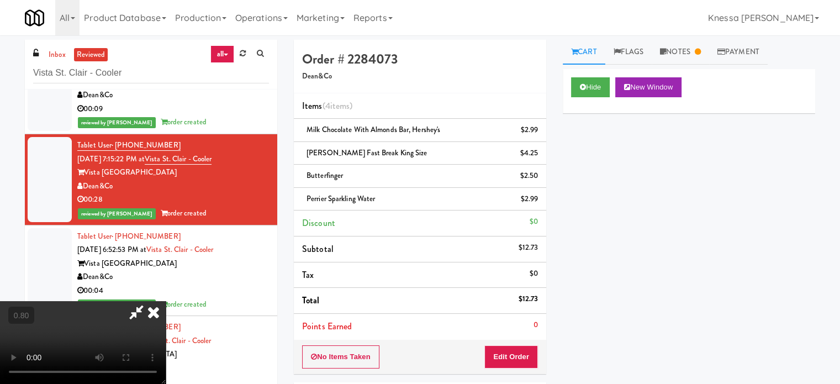
click at [166, 301] on video at bounding box center [83, 342] width 166 height 83
click at [166, 301] on icon at bounding box center [153, 312] width 24 height 22
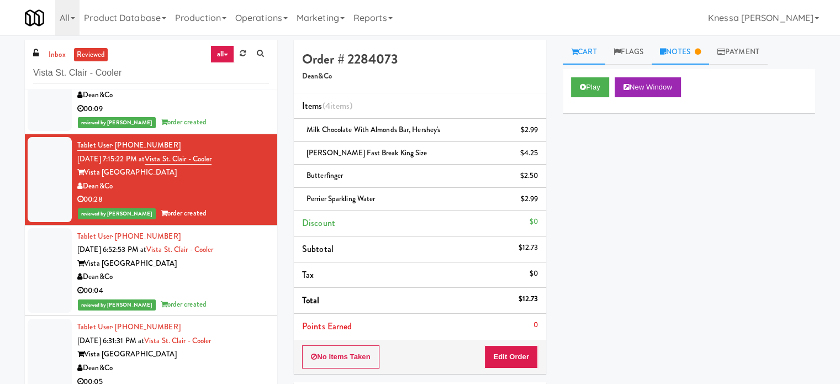
click at [685, 47] on link "Notes" at bounding box center [679, 52] width 57 height 25
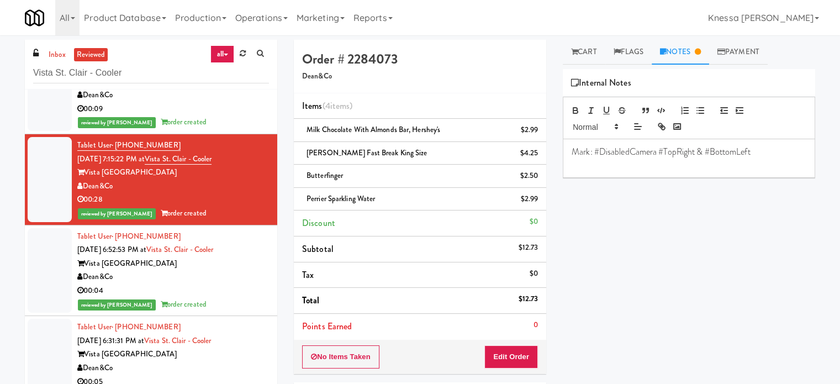
click at [223, 287] on div "00:04" at bounding box center [173, 291] width 192 height 14
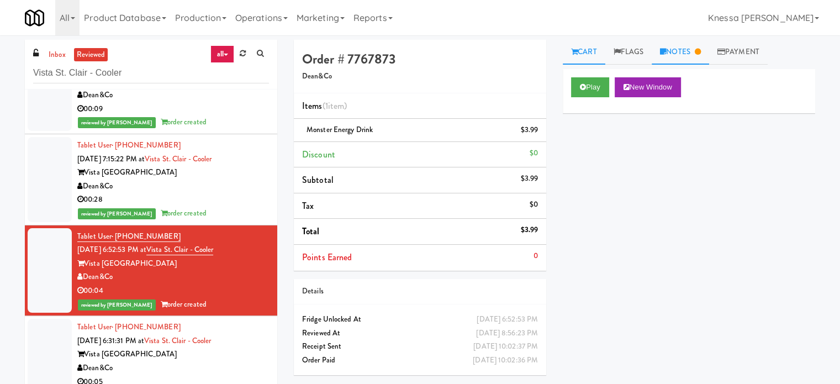
click at [696, 59] on link "Notes" at bounding box center [679, 52] width 57 height 25
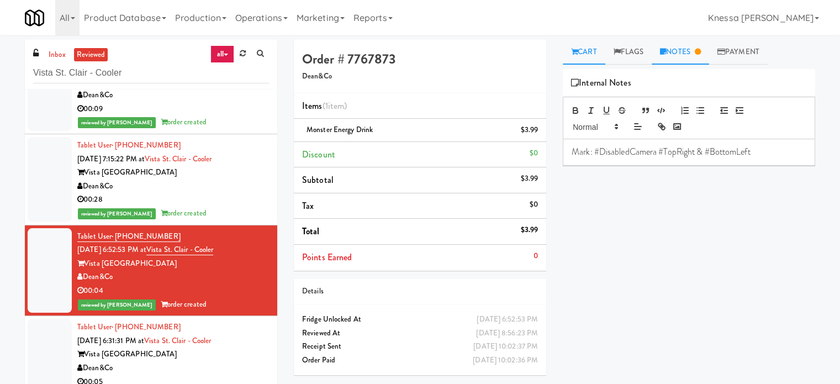
click at [597, 56] on link "Cart" at bounding box center [584, 52] width 43 height 25
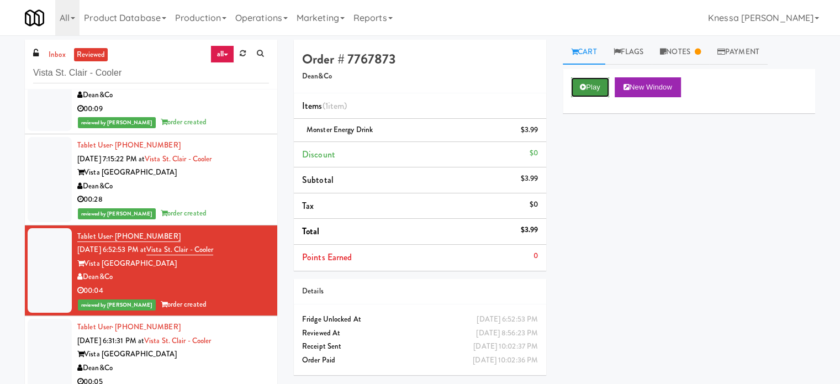
click at [588, 93] on button "Play" at bounding box center [590, 87] width 38 height 20
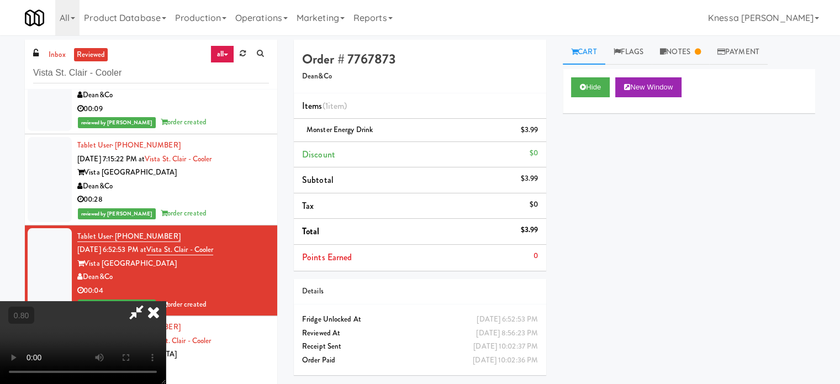
click at [149, 312] on icon at bounding box center [136, 312] width 25 height 22
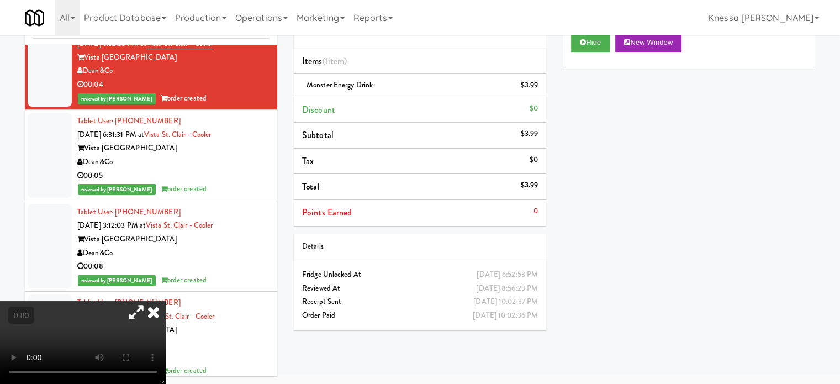
scroll to position [994, 0]
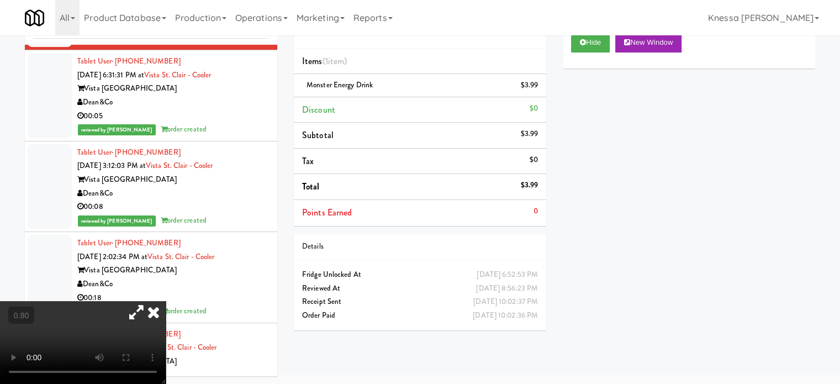
click at [243, 103] on div "Dean&Co" at bounding box center [173, 103] width 192 height 14
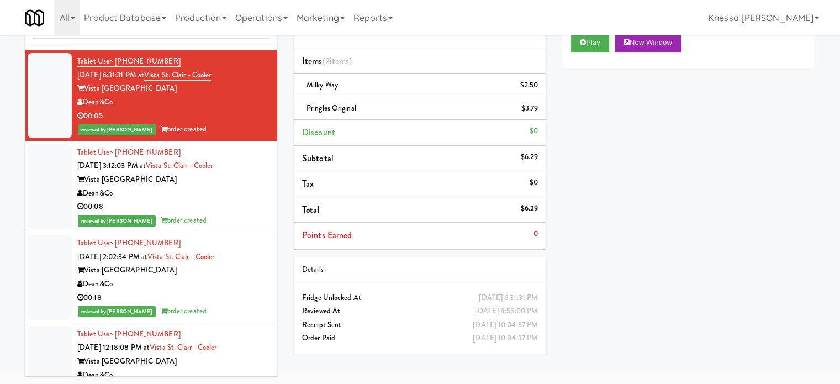
drag, startPoint x: 209, startPoint y: 184, endPoint x: 210, endPoint y: 178, distance: 5.6
click at [210, 181] on div "Tablet User · (406) 218-9653 Sep 15, 2025 3:12:03 PM at Vista St. Clair - Coole…" at bounding box center [173, 187] width 192 height 82
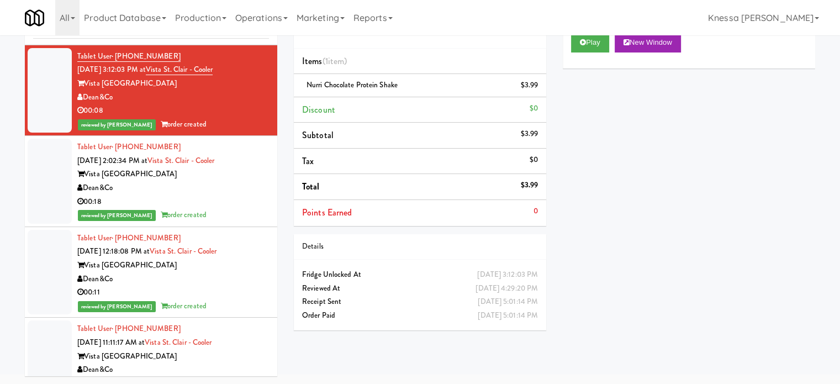
scroll to position [1062, 0]
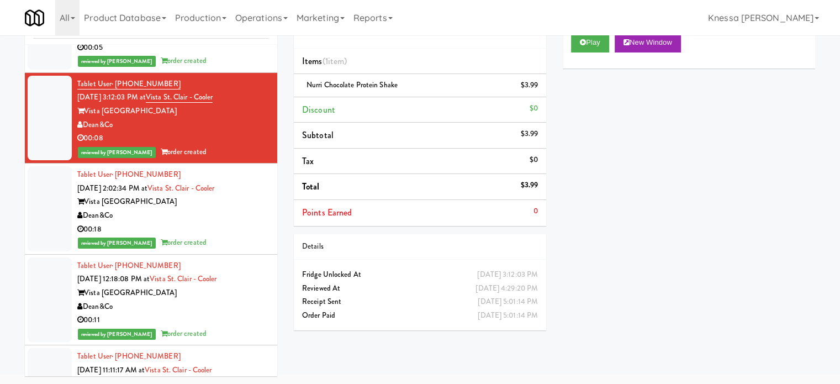
click at [253, 219] on div "Dean&Co" at bounding box center [173, 216] width 192 height 14
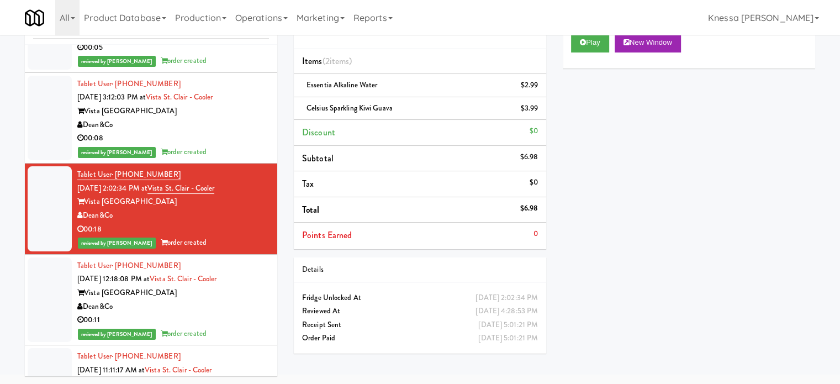
click at [247, 297] on div "Tablet User · (913) 777-9036 Sep 15, 2025 12:18:08 PM at Vista St. Clair - Cool…" at bounding box center [173, 300] width 192 height 82
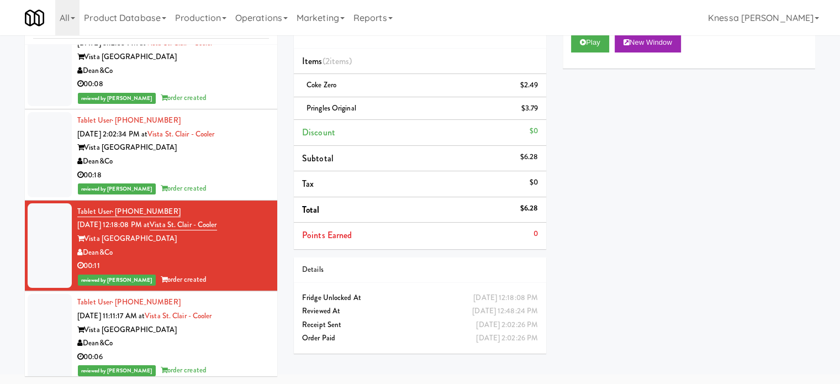
scroll to position [1117, 0]
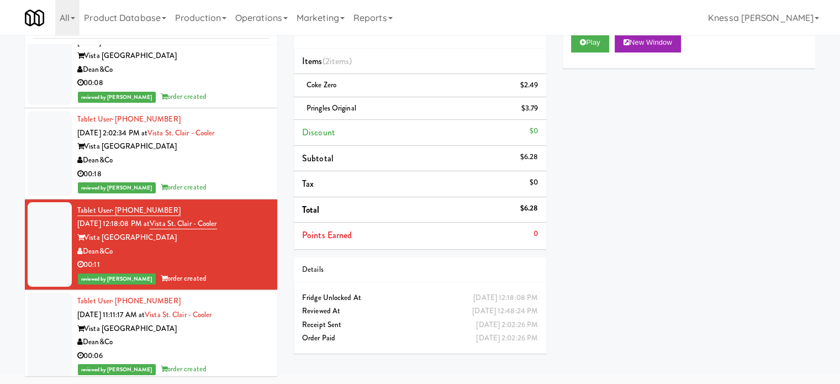
click at [241, 328] on div "Vista St. Clair Apartments" at bounding box center [173, 329] width 192 height 14
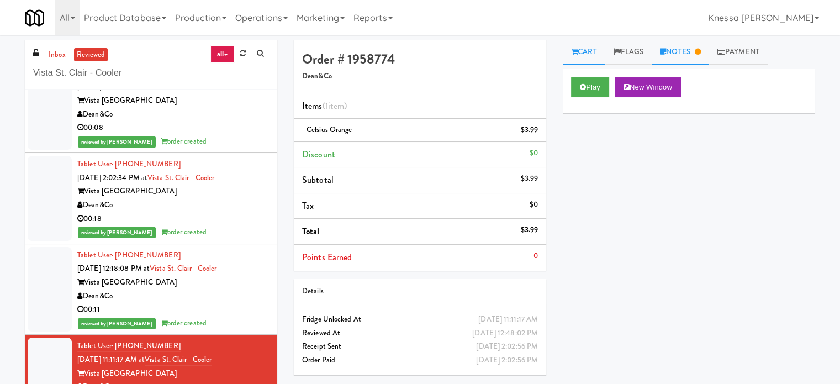
drag, startPoint x: 670, startPoint y: 48, endPoint x: 665, endPoint y: 51, distance: 5.7
click at [671, 48] on link "Notes" at bounding box center [679, 52] width 57 height 25
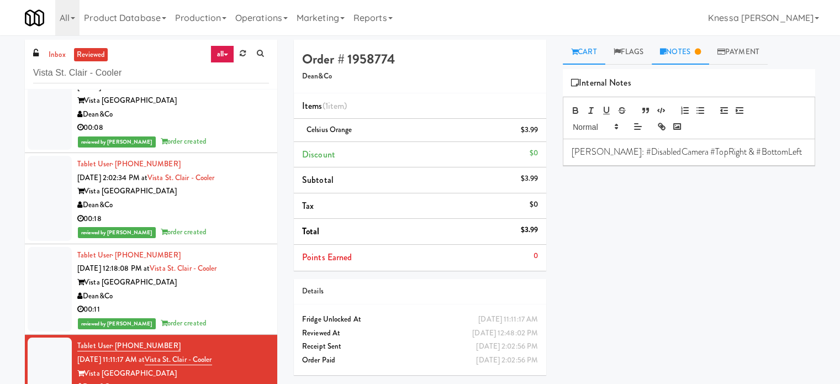
click at [585, 53] on link "Cart" at bounding box center [584, 52] width 43 height 25
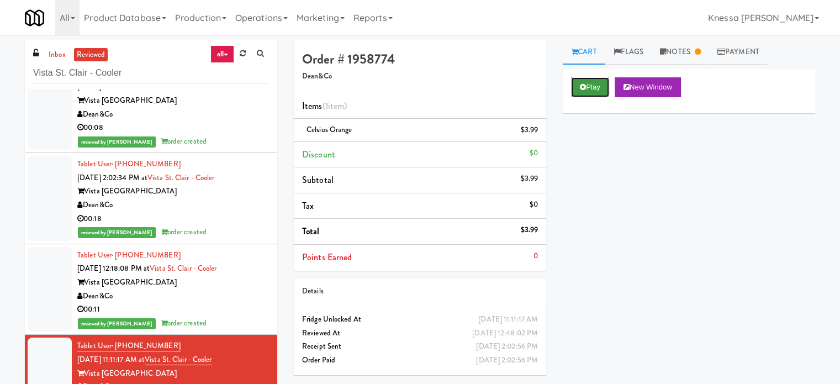
click at [592, 94] on button "Play" at bounding box center [590, 87] width 38 height 20
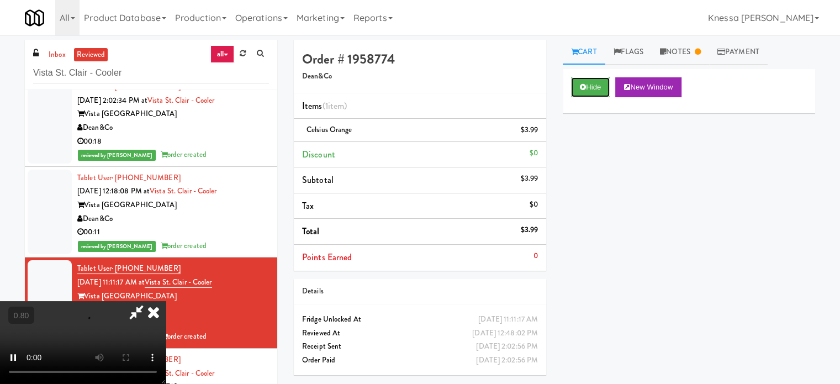
scroll to position [1228, 0]
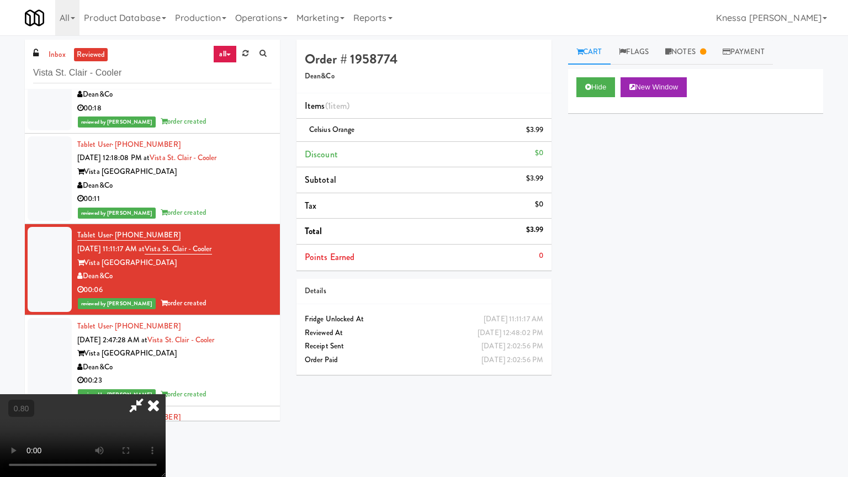
click at [166, 383] on video at bounding box center [83, 435] width 166 height 83
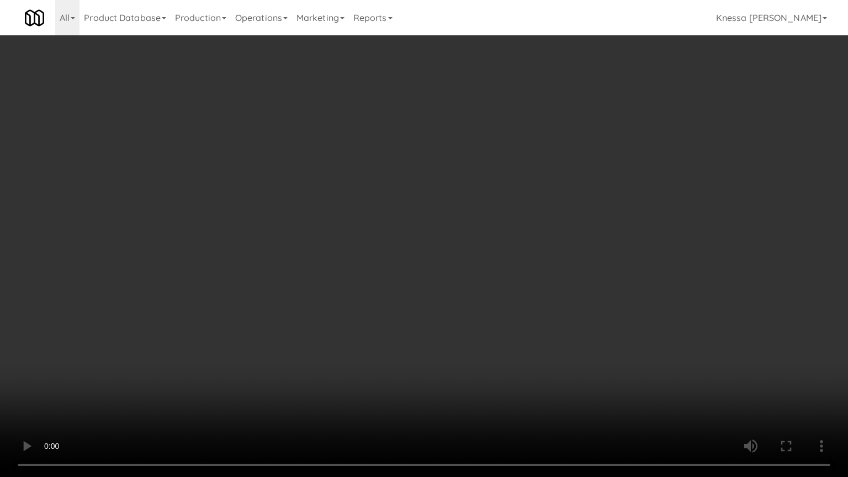
click at [185, 344] on video at bounding box center [424, 238] width 848 height 477
click at [187, 349] on video at bounding box center [424, 238] width 848 height 477
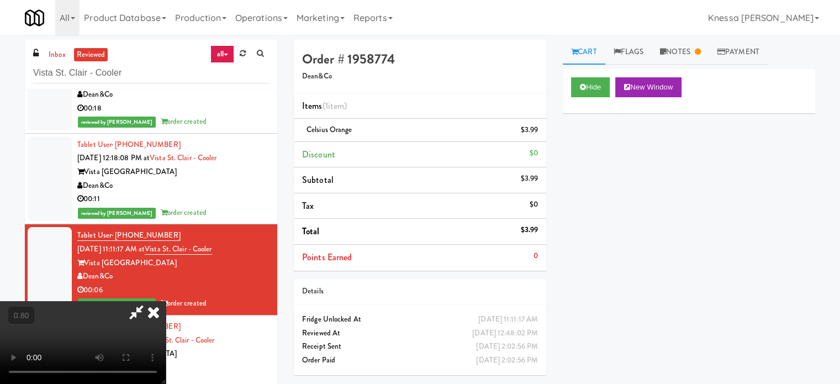
click at [166, 301] on video at bounding box center [83, 342] width 166 height 83
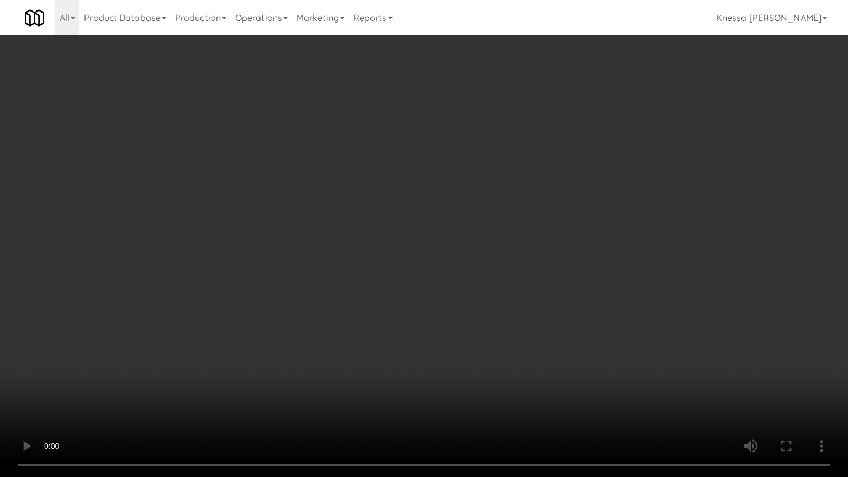
click at [414, 276] on video at bounding box center [424, 238] width 848 height 477
click at [413, 275] on video at bounding box center [424, 238] width 848 height 477
click at [374, 297] on video at bounding box center [424, 238] width 848 height 477
click at [374, 296] on video at bounding box center [424, 238] width 848 height 477
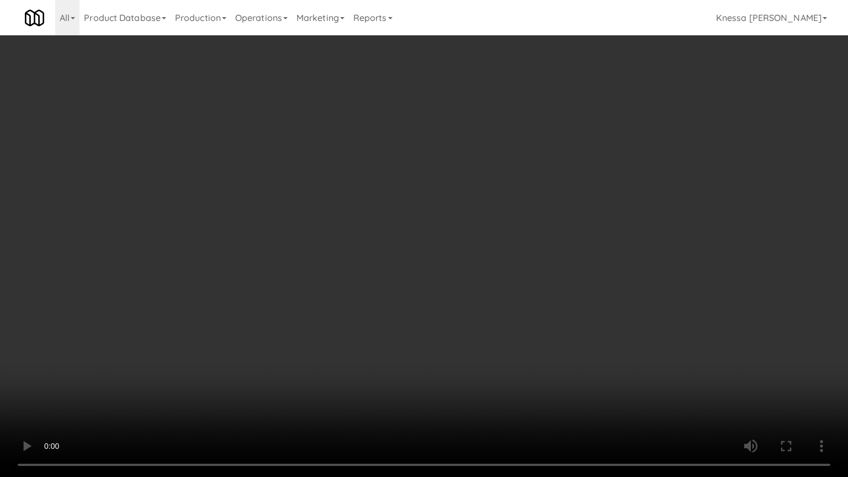
click at [374, 296] on video at bounding box center [424, 238] width 848 height 477
click at [347, 261] on video at bounding box center [424, 238] width 848 height 477
click at [303, 231] on video at bounding box center [424, 238] width 848 height 477
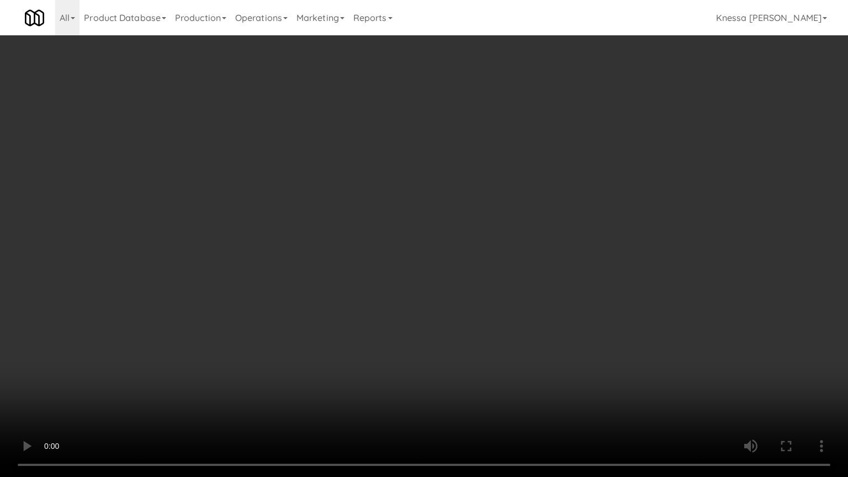
click at [303, 231] on video at bounding box center [424, 238] width 848 height 477
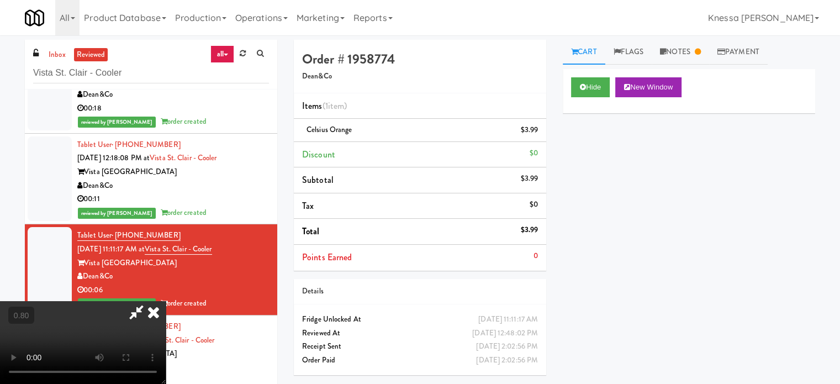
click at [166, 301] on icon at bounding box center [153, 312] width 24 height 22
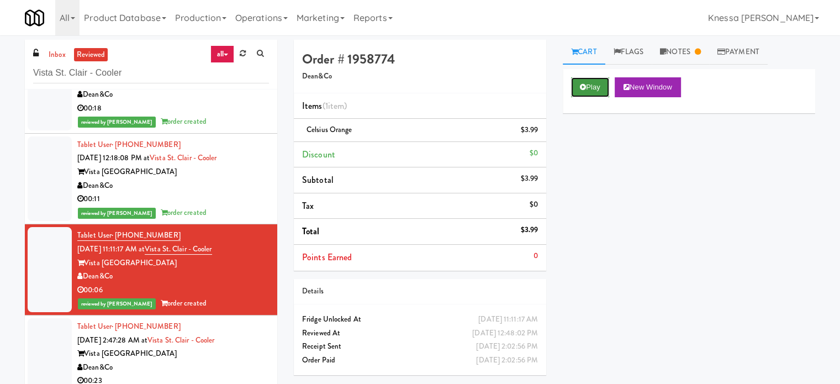
click at [582, 81] on button "Play" at bounding box center [590, 87] width 38 height 20
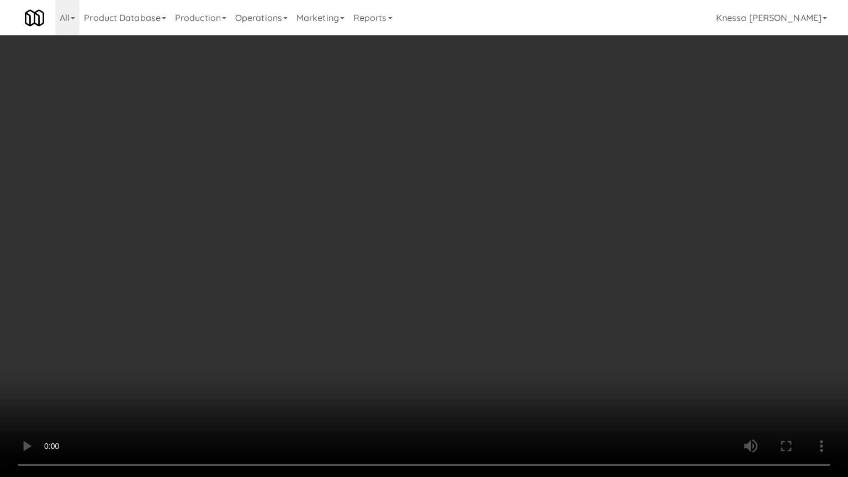
click at [267, 166] on video at bounding box center [424, 238] width 848 height 477
click at [390, 244] on video at bounding box center [424, 238] width 848 height 477
click at [413, 246] on video at bounding box center [424, 238] width 848 height 477
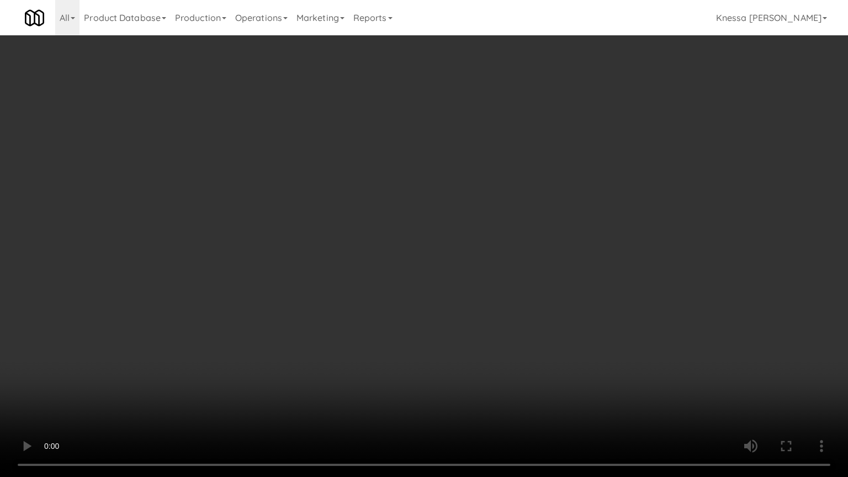
click at [413, 246] on video at bounding box center [424, 238] width 848 height 477
click at [414, 246] on video at bounding box center [424, 238] width 848 height 477
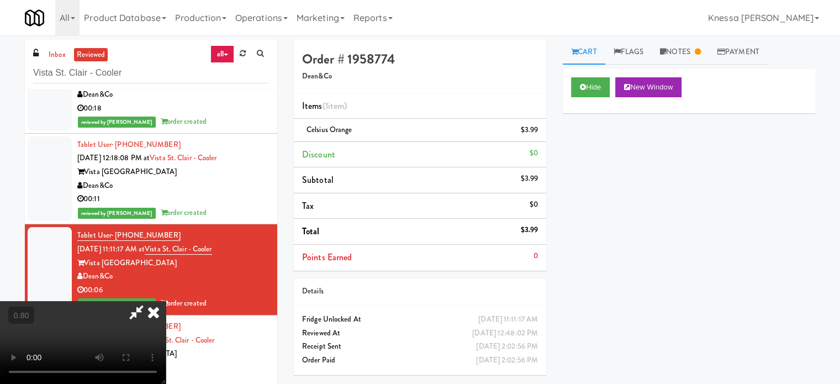
click at [125, 301] on video at bounding box center [83, 342] width 166 height 83
click at [149, 301] on icon at bounding box center [136, 312] width 25 height 22
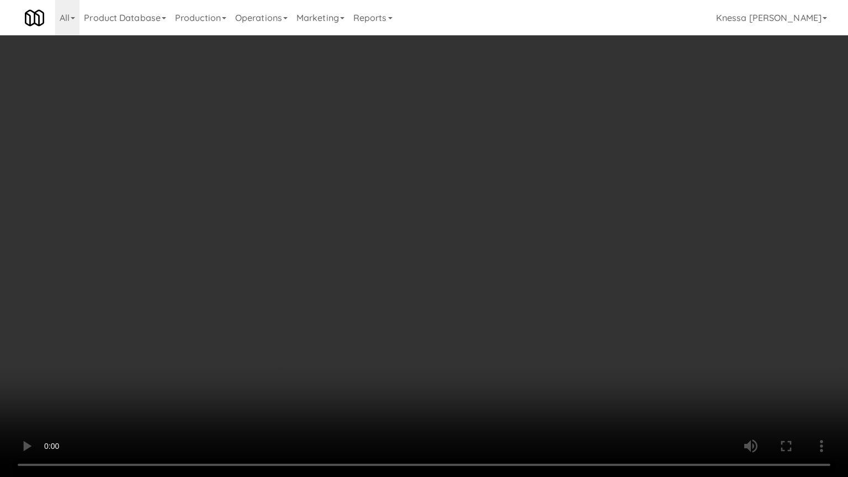
click at [413, 315] on video at bounding box center [424, 238] width 848 height 477
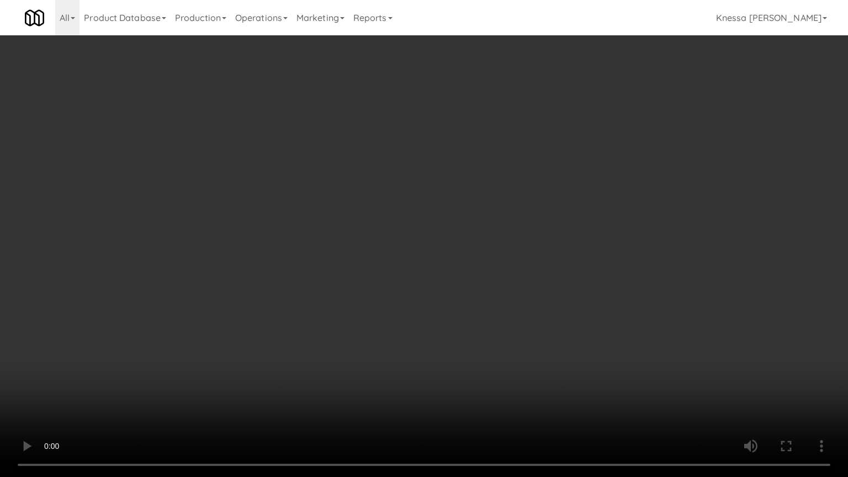
click at [413, 315] on video at bounding box center [424, 238] width 848 height 477
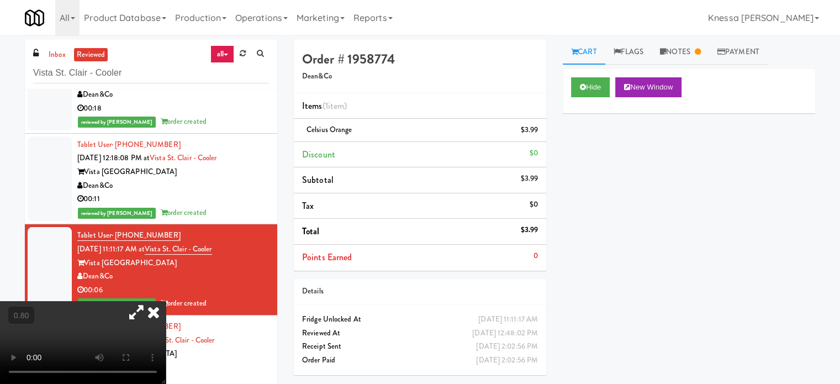
click at [166, 301] on icon at bounding box center [153, 312] width 24 height 22
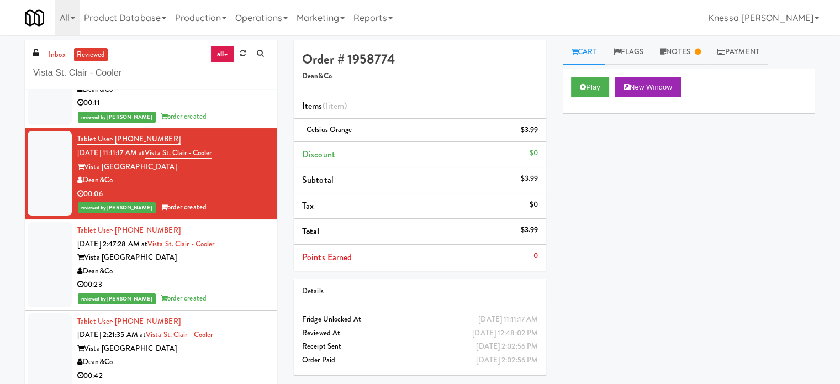
scroll to position [1338, 0]
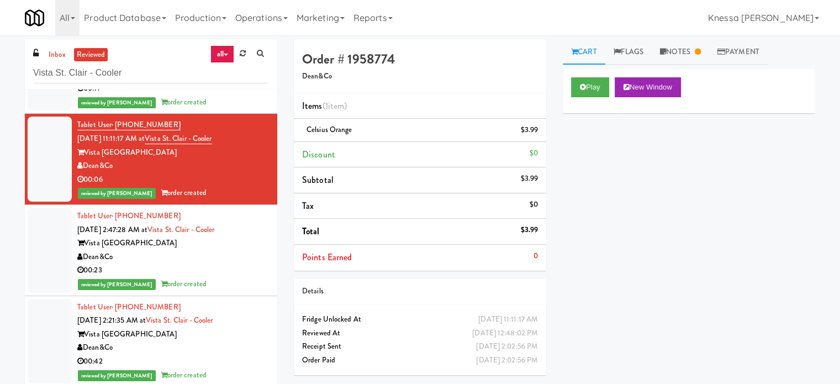
click at [201, 259] on div "Dean&Co" at bounding box center [173, 257] width 192 height 14
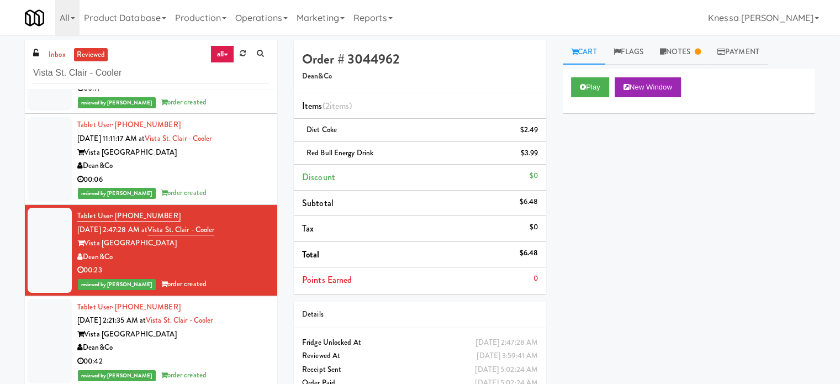
click at [256, 349] on div "Dean&Co" at bounding box center [173, 348] width 192 height 14
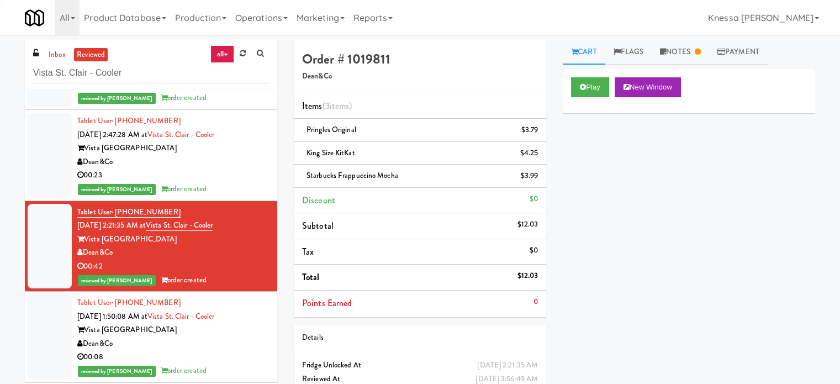
scroll to position [1449, 0]
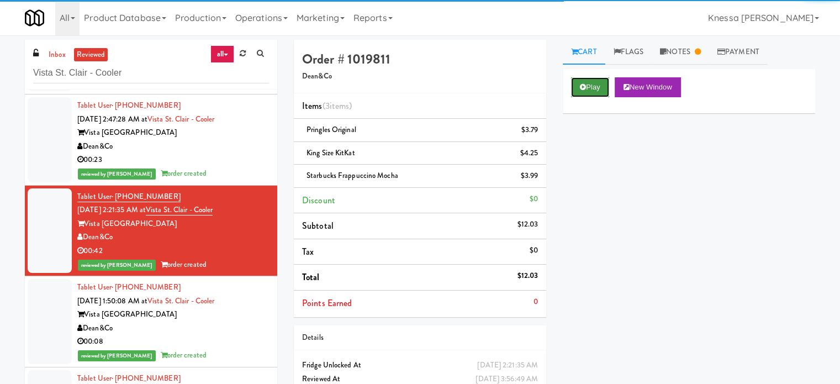
click at [589, 86] on button "Play" at bounding box center [590, 87] width 38 height 20
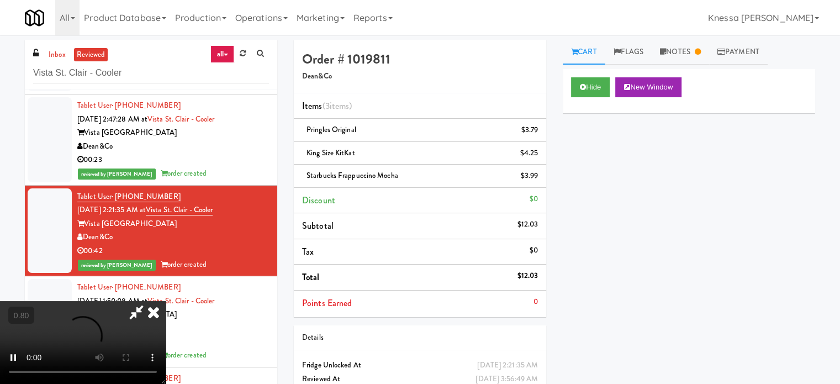
click at [166, 301] on video at bounding box center [83, 342] width 166 height 83
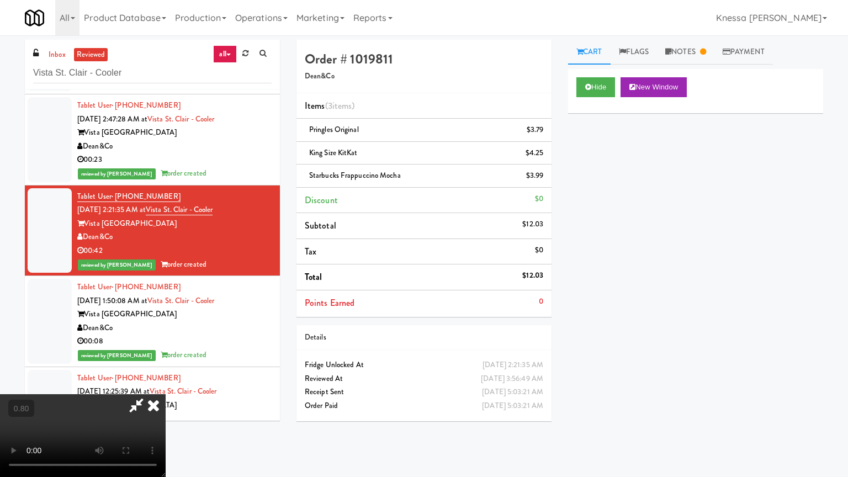
click at [166, 383] on video at bounding box center [83, 435] width 166 height 83
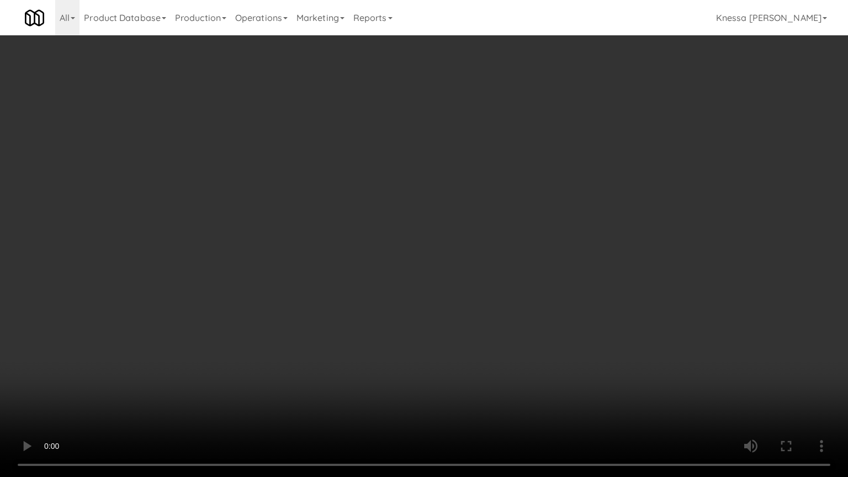
click at [393, 244] on video at bounding box center [424, 238] width 848 height 477
click at [440, 192] on video at bounding box center [424, 238] width 848 height 477
click at [685, 227] on video at bounding box center [424, 238] width 848 height 477
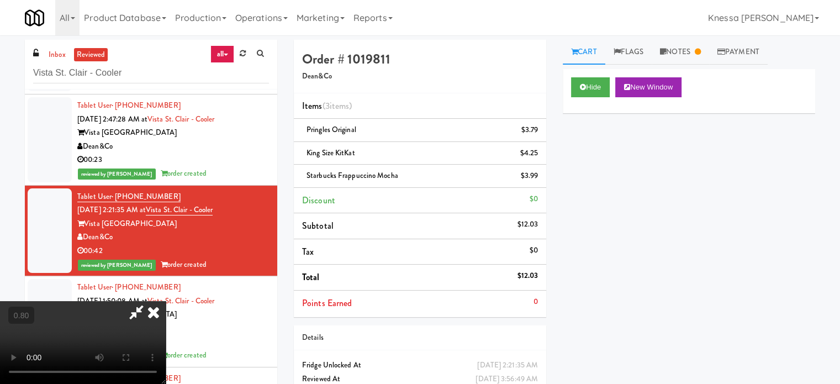
click at [166, 301] on icon at bounding box center [153, 312] width 24 height 22
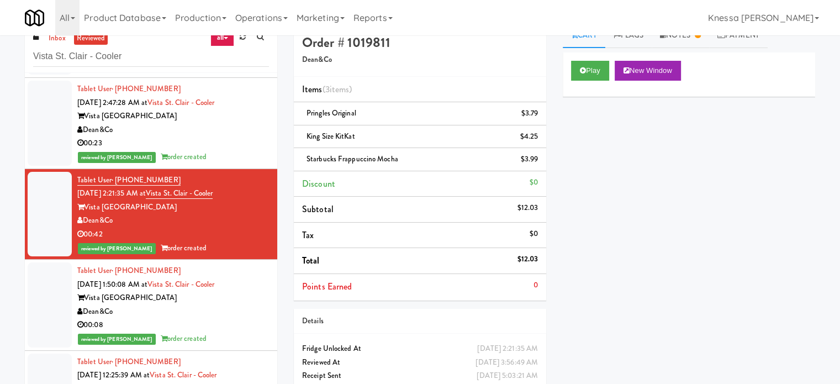
scroll to position [45, 0]
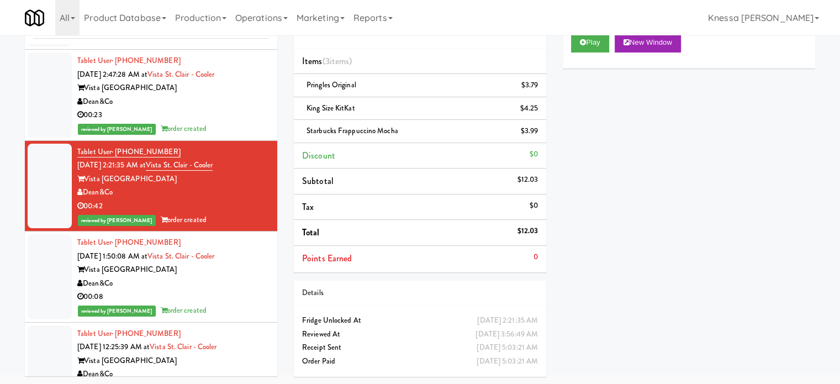
click at [237, 285] on div "Dean&Co" at bounding box center [173, 284] width 192 height 14
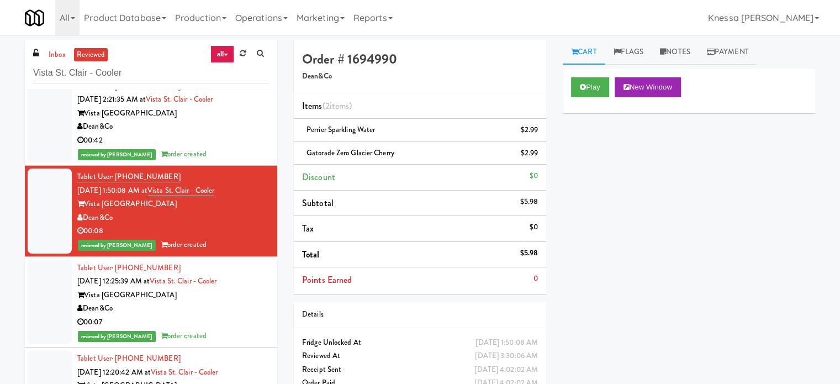
click at [247, 293] on div "Vista St. Clair Apartments" at bounding box center [173, 295] width 192 height 14
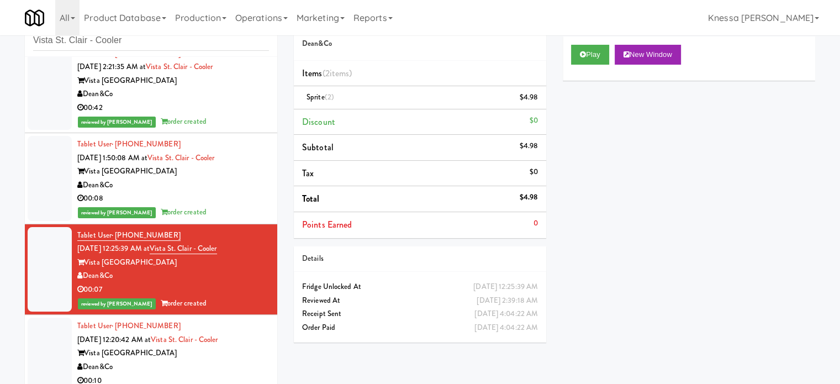
scroll to position [45, 0]
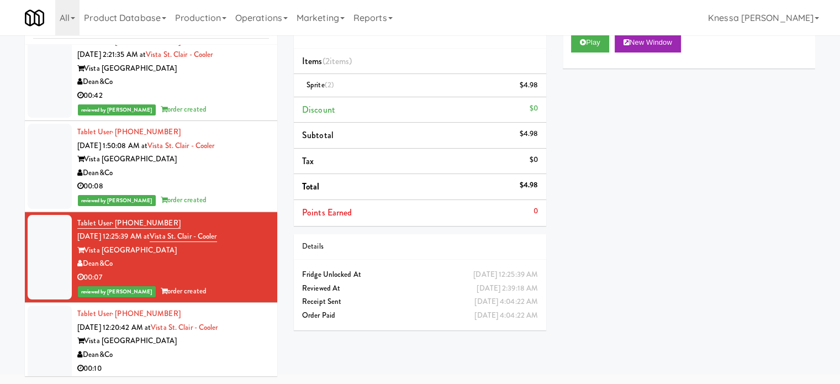
click at [256, 323] on div "Tablet User · (971) 330-3269 Sep 15, 2025 12:20:42 AM at Vista St. Clair - Cool…" at bounding box center [173, 348] width 192 height 82
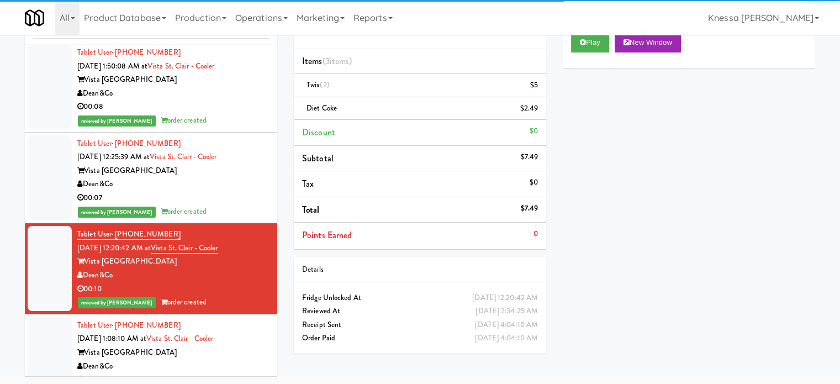
scroll to position [1670, 0]
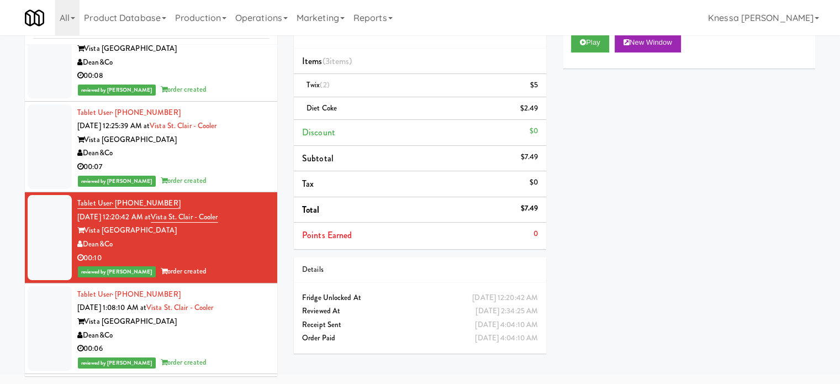
click at [246, 330] on div "Dean&Co" at bounding box center [173, 335] width 192 height 14
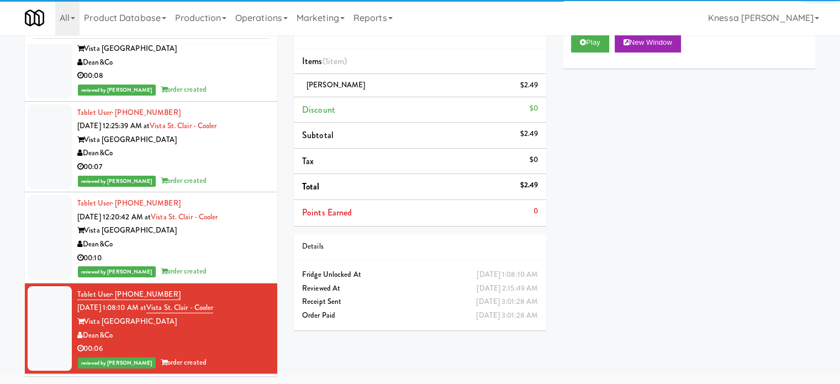
click at [590, 52] on div "Play New Window" at bounding box center [689, 46] width 252 height 44
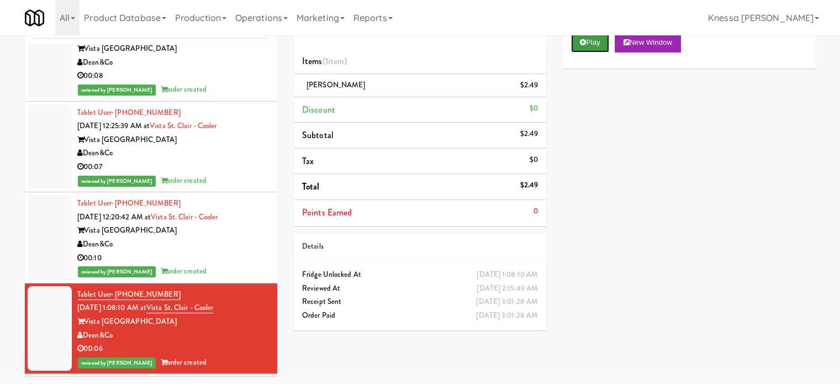
click at [592, 47] on button "Play" at bounding box center [590, 43] width 38 height 20
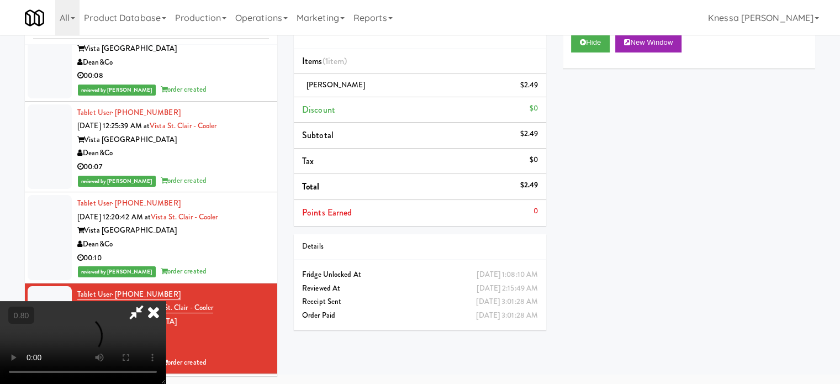
scroll to position [35, 0]
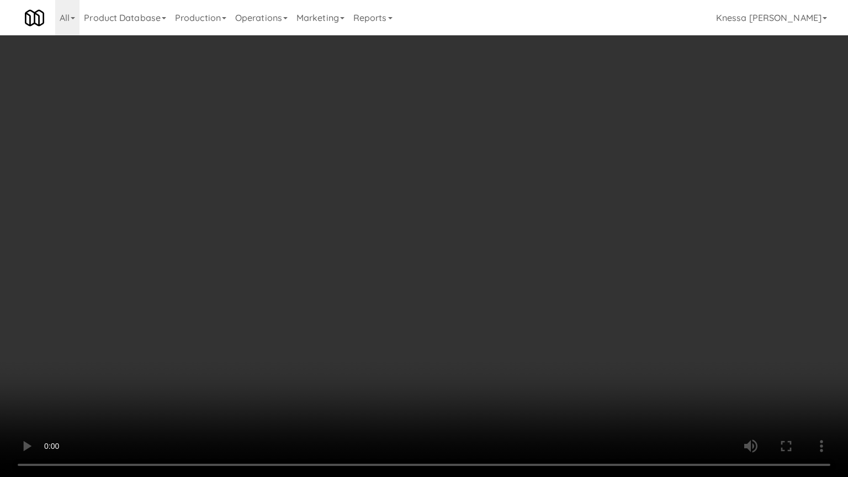
click at [406, 261] on video at bounding box center [424, 238] width 848 height 477
click at [345, 358] on video at bounding box center [424, 238] width 848 height 477
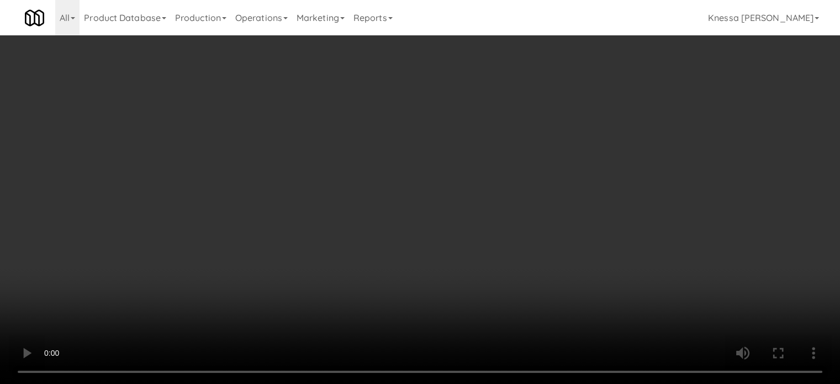
scroll to position [45, 0]
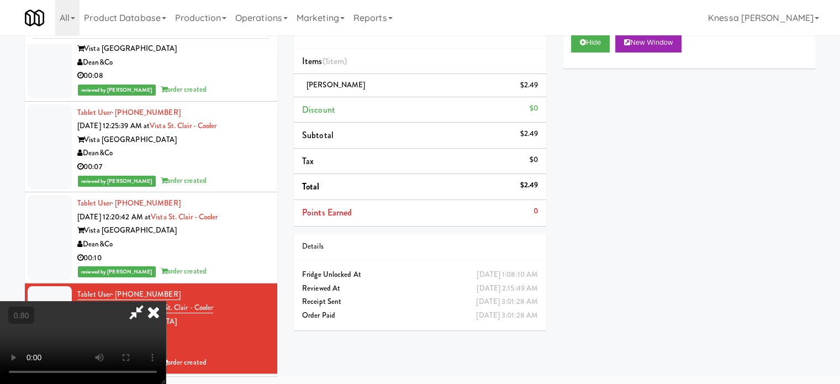
click at [166, 301] on icon at bounding box center [153, 312] width 24 height 22
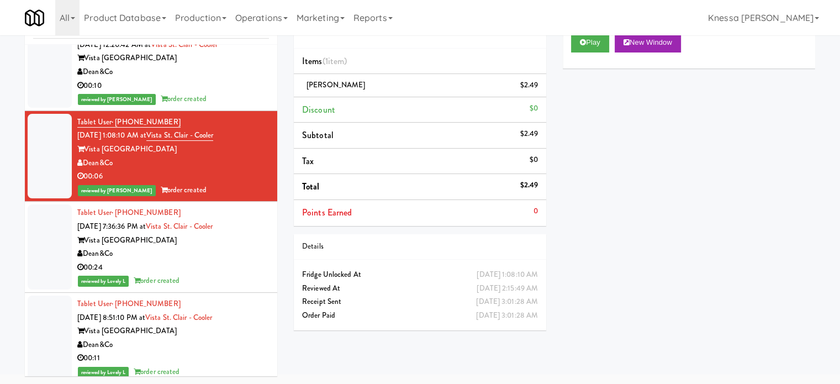
scroll to position [1890, 0]
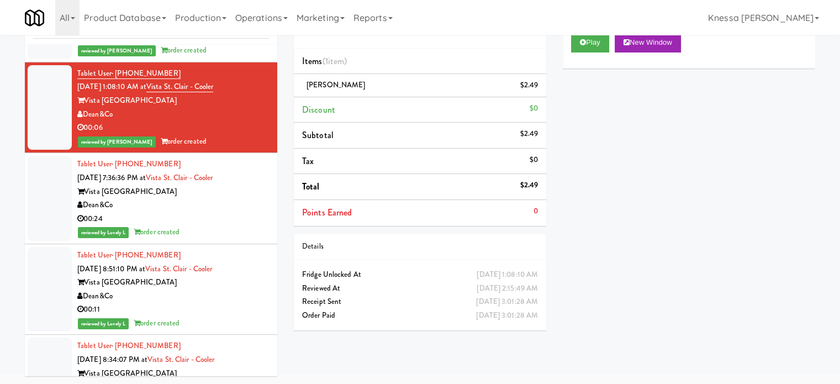
click at [250, 212] on div "00:24" at bounding box center [173, 219] width 192 height 14
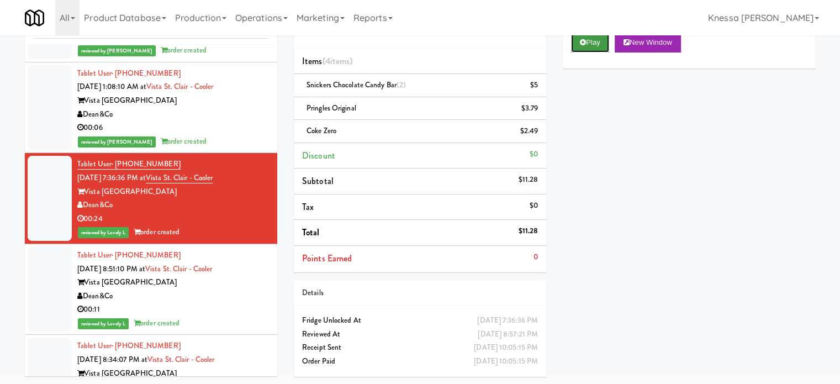
click at [586, 45] on button "Play" at bounding box center [590, 43] width 38 height 20
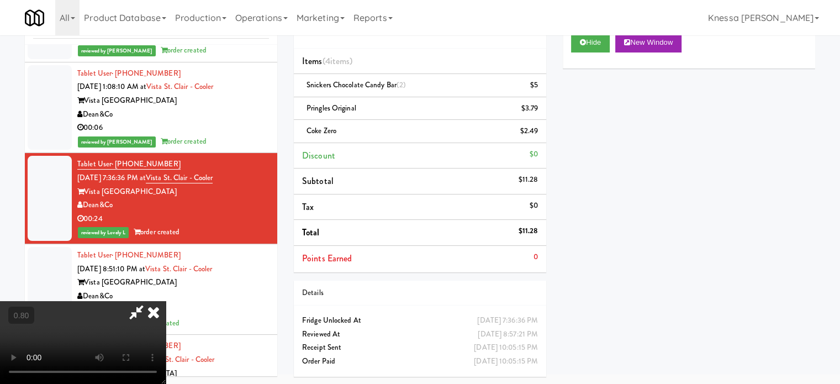
scroll to position [35, 0]
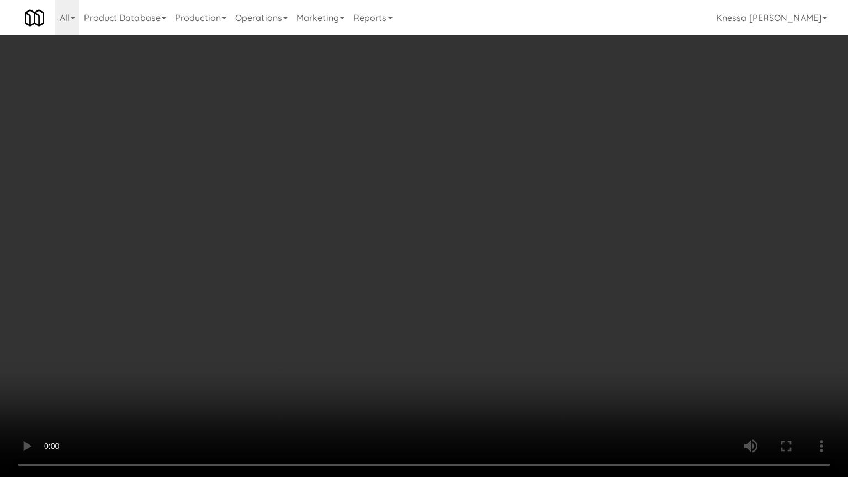
click at [418, 239] on video at bounding box center [424, 238] width 848 height 477
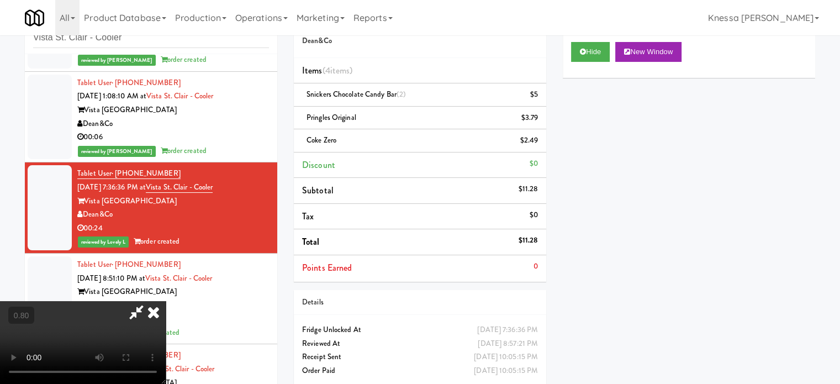
drag, startPoint x: 496, startPoint y: 116, endPoint x: 482, endPoint y: 119, distance: 14.6
click at [166, 301] on icon at bounding box center [153, 312] width 24 height 22
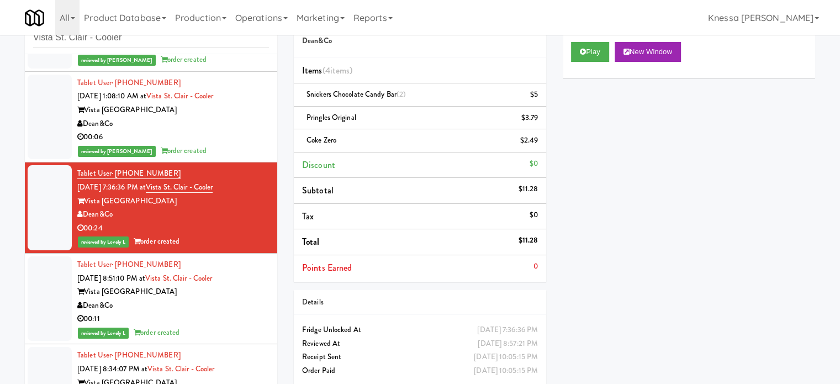
click at [409, 113] on div "Pringles Original $3.79" at bounding box center [420, 118] width 236 height 14
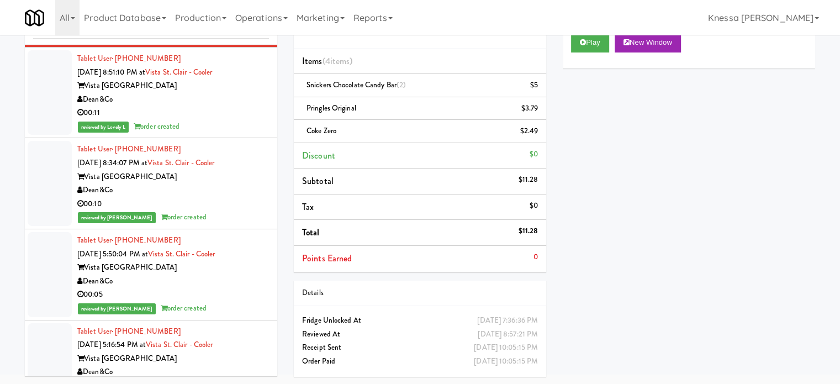
scroll to position [2001, 0]
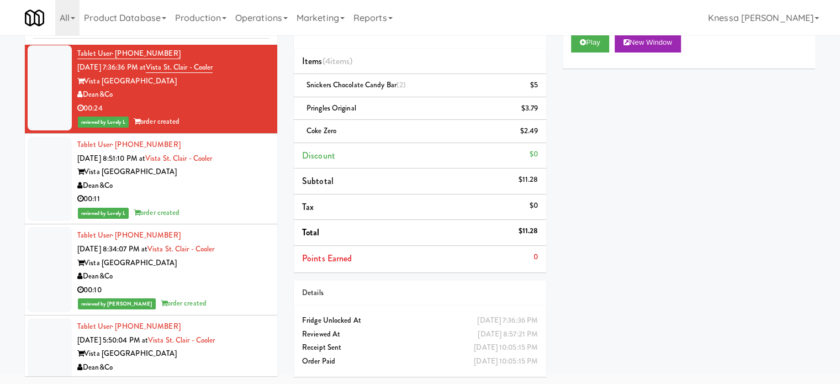
click at [253, 193] on div "00:11" at bounding box center [173, 199] width 192 height 14
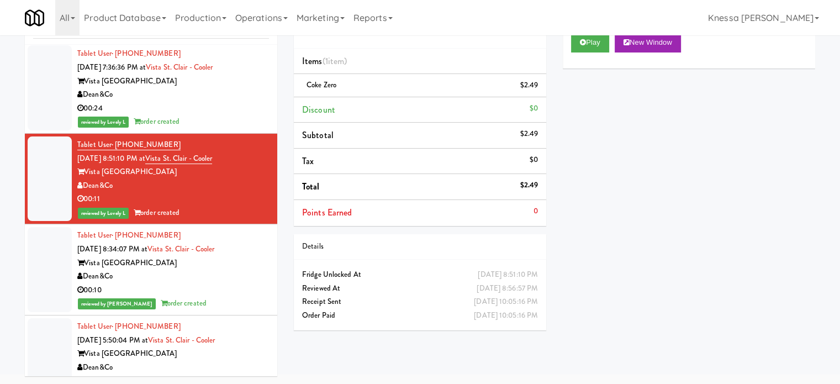
click at [259, 283] on div "00:10" at bounding box center [173, 290] width 192 height 14
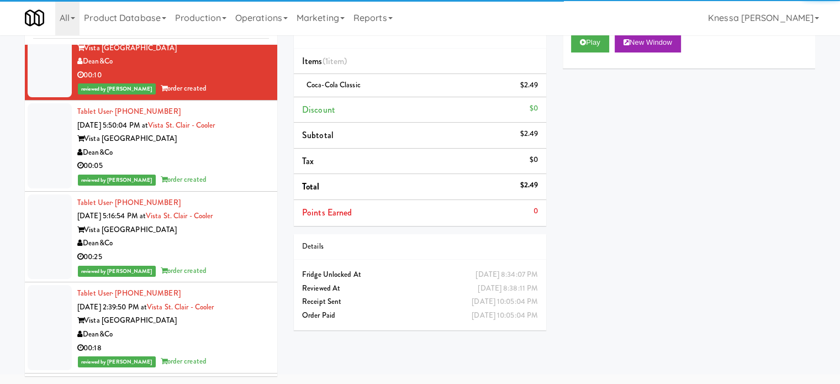
scroll to position [2222, 0]
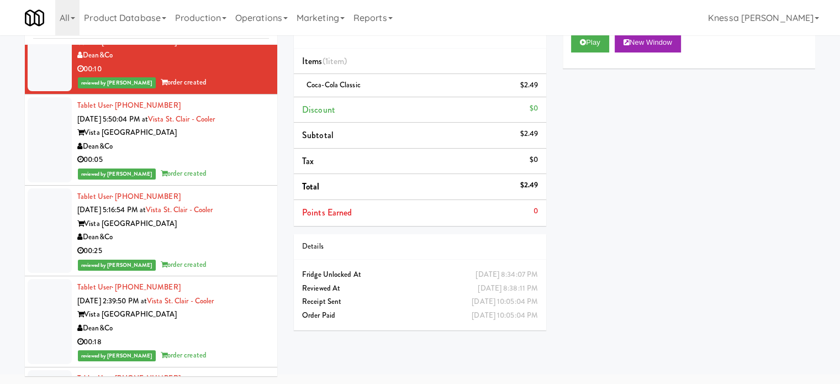
click at [253, 158] on div "00:05" at bounding box center [173, 160] width 192 height 14
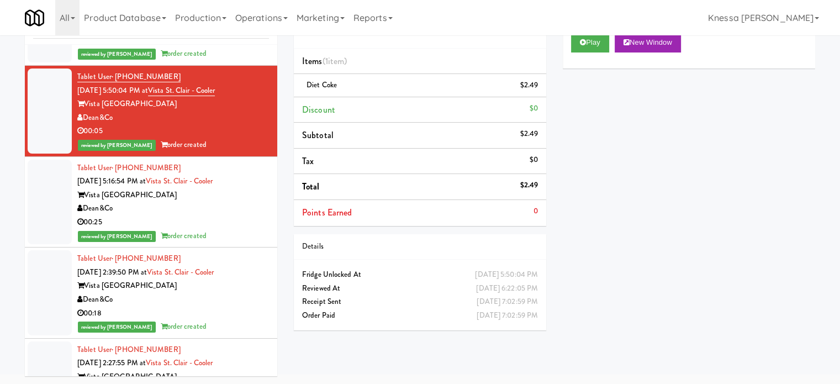
scroll to position [2277, 0]
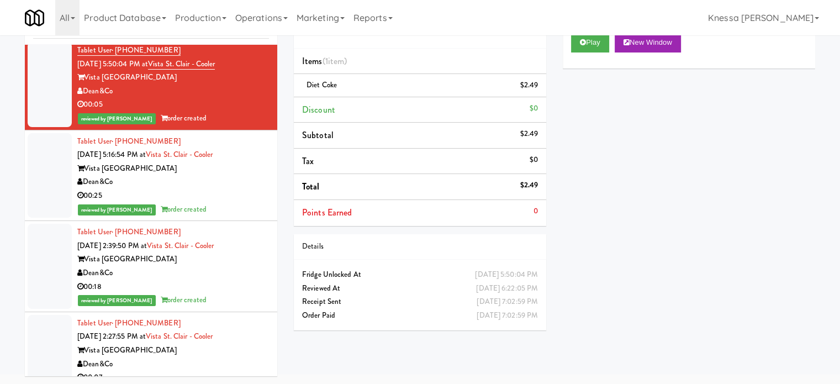
click at [263, 197] on li "Tablet User · (503) 267-8379 Sep 14, 2025 5:16:54 PM at Vista St. Clair - Coole…" at bounding box center [151, 175] width 252 height 91
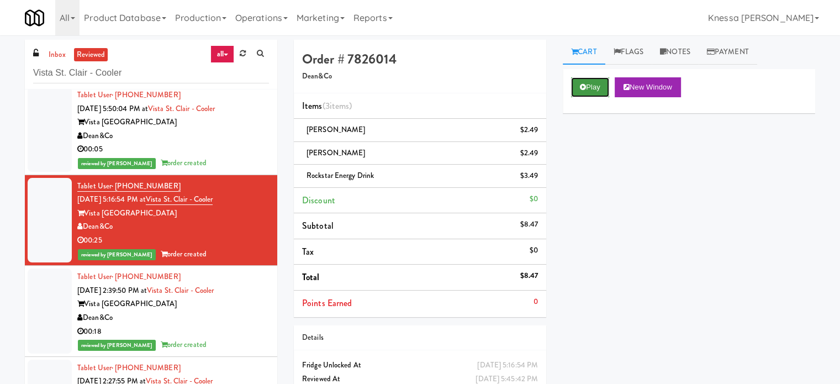
click at [577, 84] on button "Play" at bounding box center [590, 87] width 38 height 20
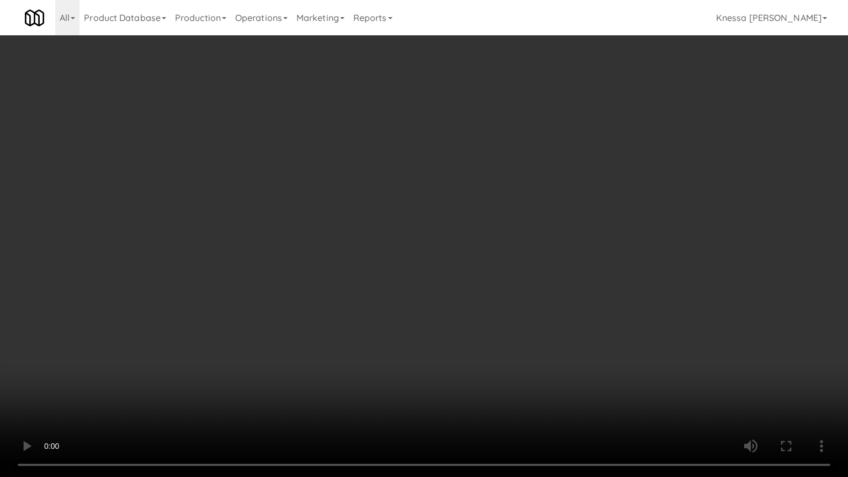
click at [303, 216] on video at bounding box center [424, 238] width 848 height 477
click at [314, 227] on video at bounding box center [424, 238] width 848 height 477
click at [311, 225] on video at bounding box center [424, 238] width 848 height 477
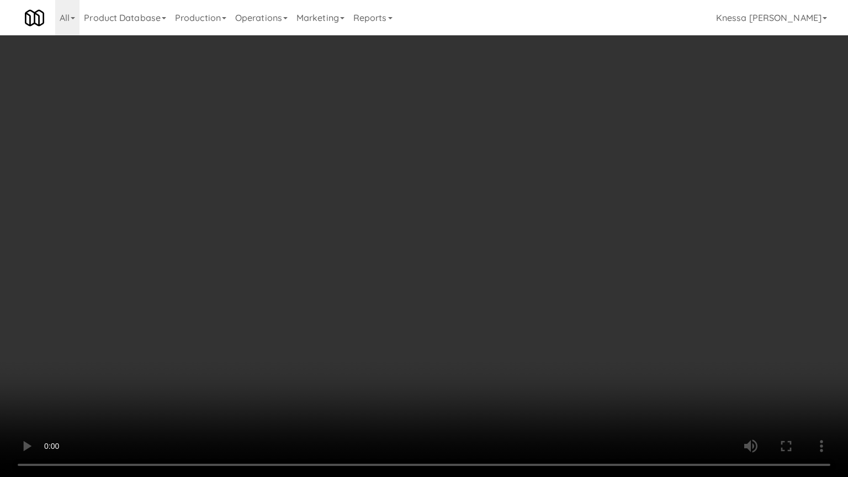
click at [409, 291] on video at bounding box center [424, 238] width 848 height 477
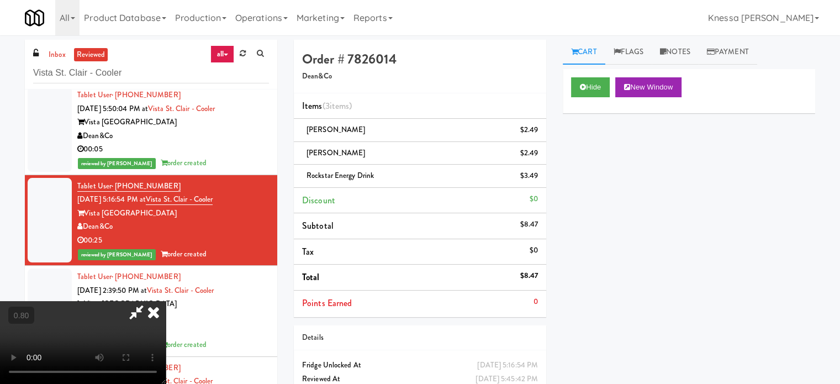
click at [166, 301] on icon at bounding box center [153, 312] width 24 height 22
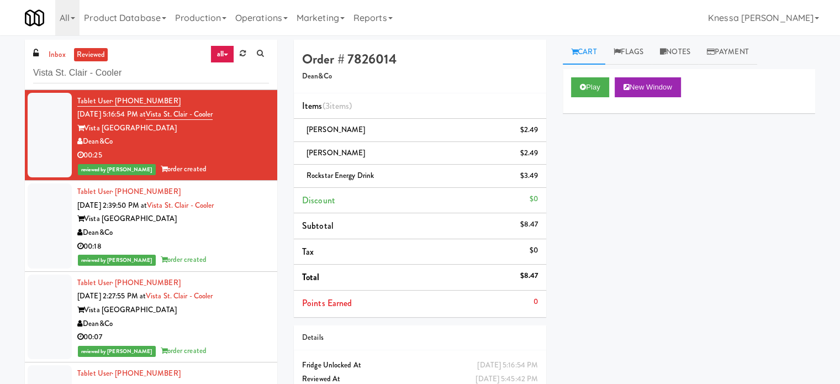
scroll to position [2387, 0]
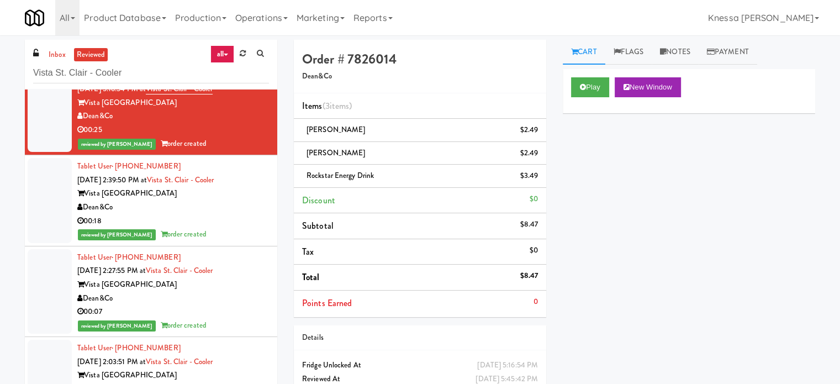
click at [254, 214] on div "00:18" at bounding box center [173, 221] width 192 height 14
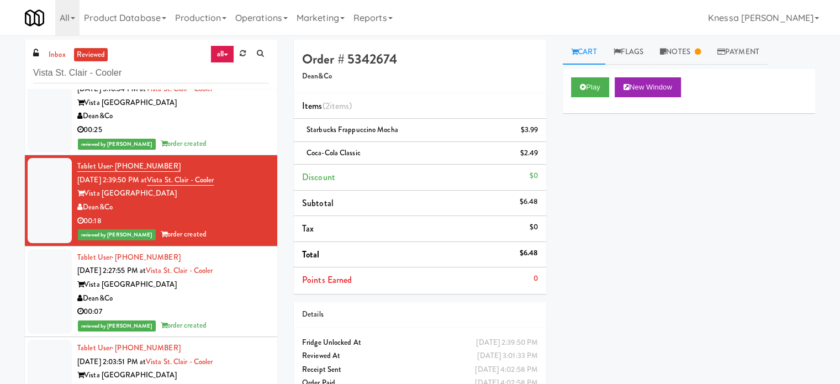
drag, startPoint x: 416, startPoint y: 207, endPoint x: 221, endPoint y: 282, distance: 209.2
click at [221, 282] on div "Vista St. Clair Apartments" at bounding box center [173, 285] width 192 height 14
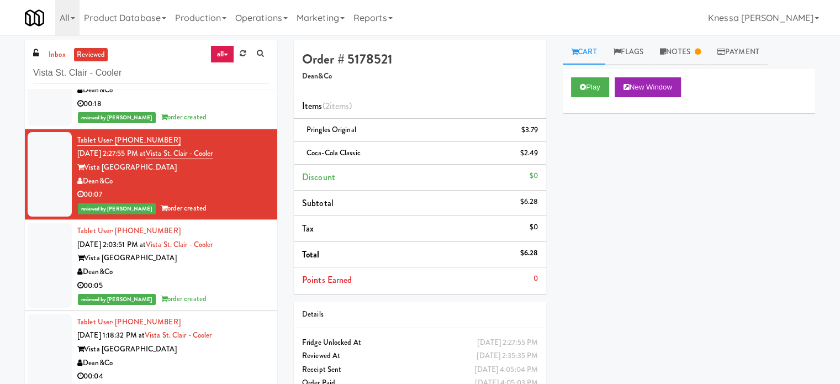
scroll to position [2553, 0]
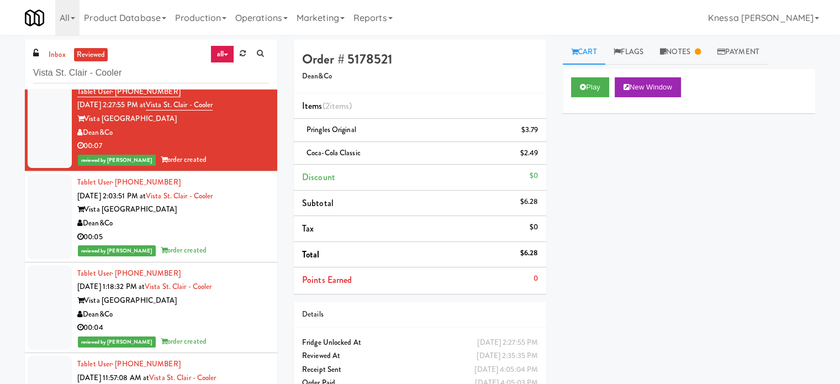
click at [256, 216] on div "Dean&Co" at bounding box center [173, 223] width 192 height 14
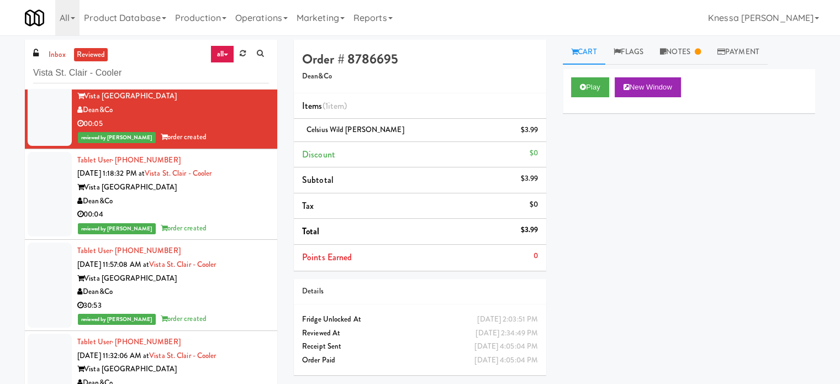
scroll to position [2705, 0]
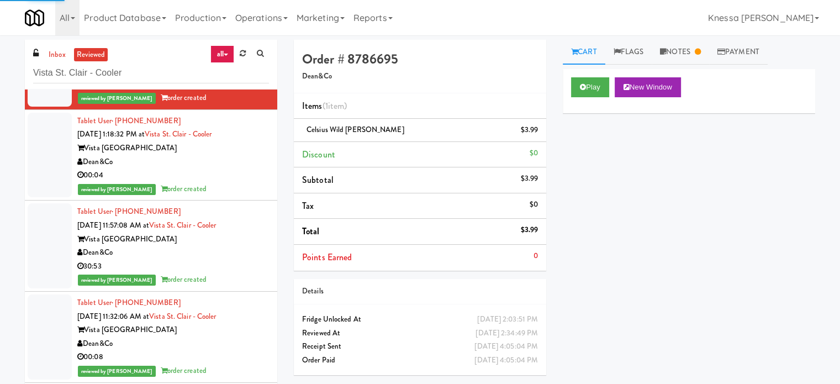
click at [257, 161] on div "Dean&Co" at bounding box center [173, 162] width 192 height 14
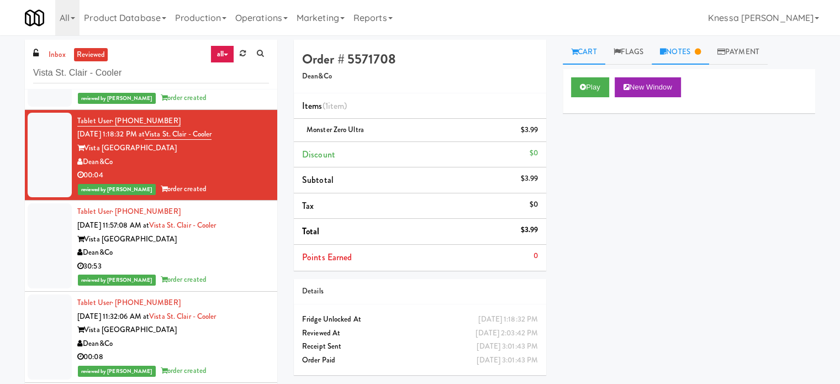
click at [684, 50] on link "Notes" at bounding box center [679, 52] width 57 height 25
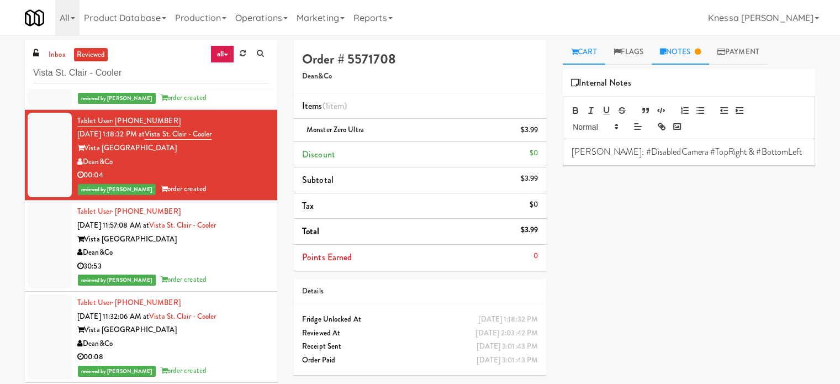
click at [587, 58] on link "Cart" at bounding box center [584, 52] width 43 height 25
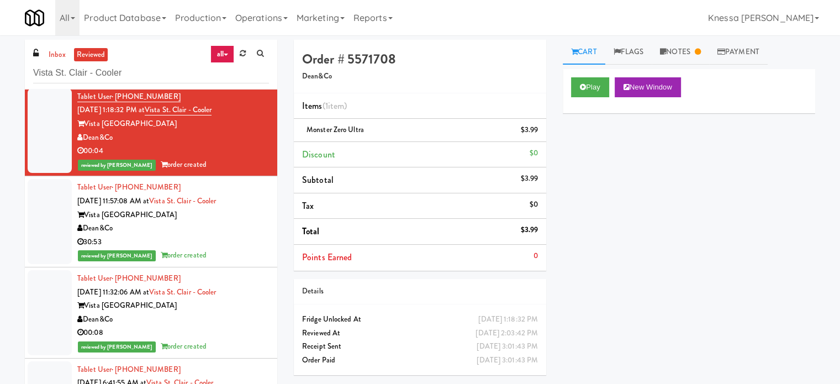
scroll to position [2760, 0]
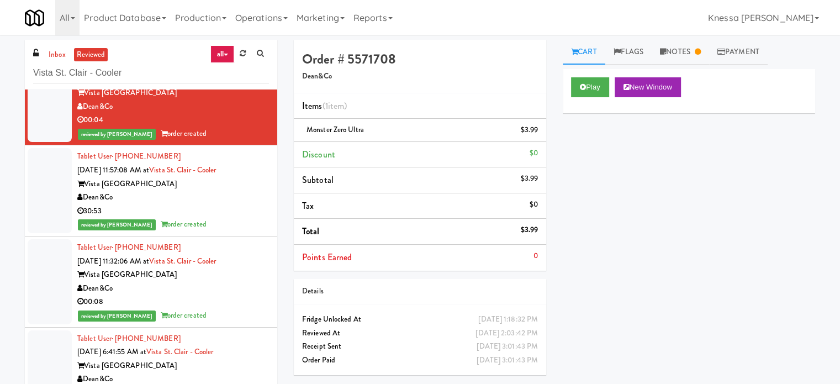
click at [224, 192] on div "Dean&Co" at bounding box center [173, 197] width 192 height 14
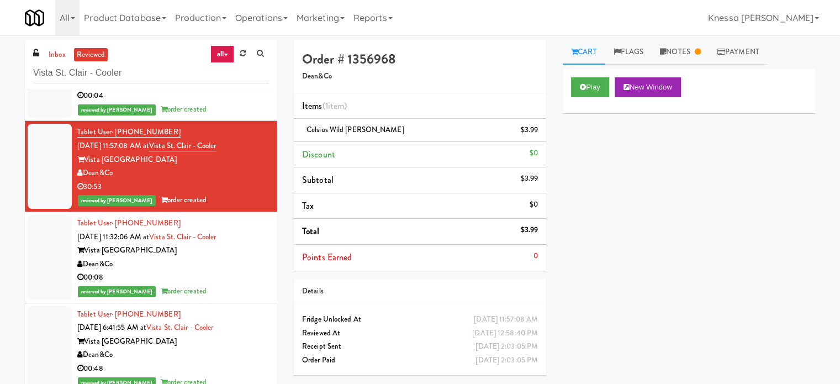
scroll to position [2816, 0]
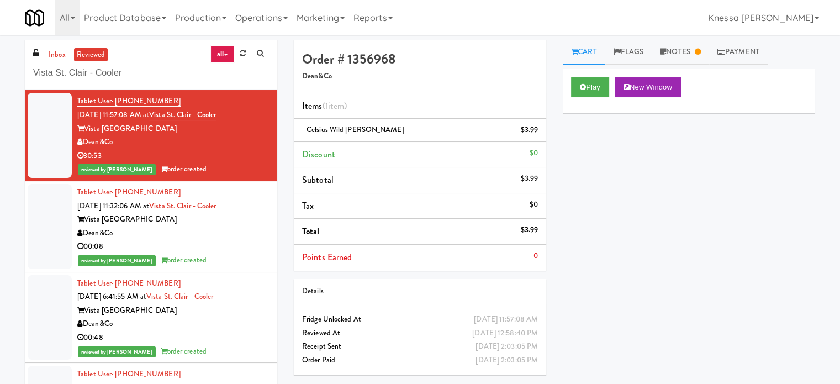
click at [249, 237] on div "Dean&Co" at bounding box center [173, 233] width 192 height 14
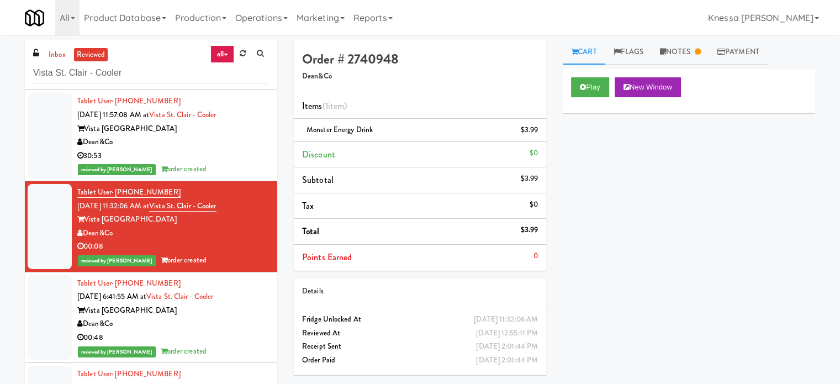
click at [247, 304] on div "Vista St. Clair Apartments" at bounding box center [173, 311] width 192 height 14
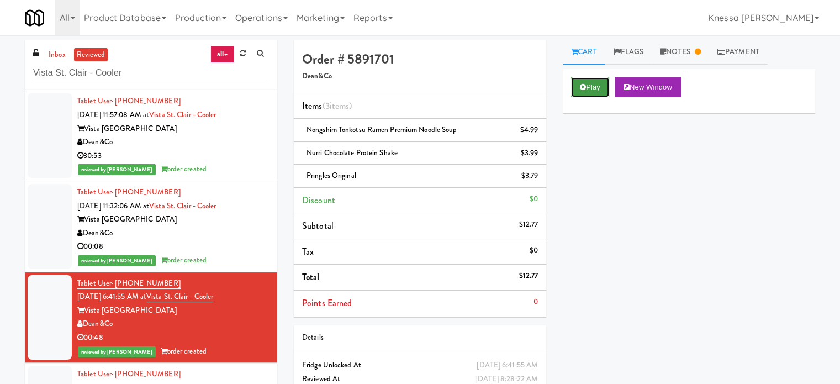
click at [588, 88] on button "Play" at bounding box center [590, 87] width 38 height 20
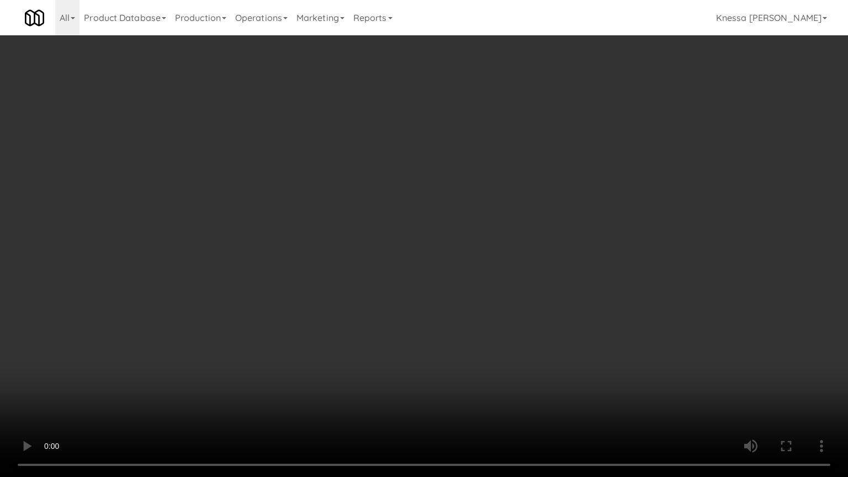
click at [377, 155] on video at bounding box center [424, 238] width 848 height 477
click at [442, 202] on video at bounding box center [424, 238] width 848 height 477
click at [437, 210] on video at bounding box center [424, 238] width 848 height 477
click at [437, 208] on video at bounding box center [424, 238] width 848 height 477
click at [441, 194] on video at bounding box center [424, 238] width 848 height 477
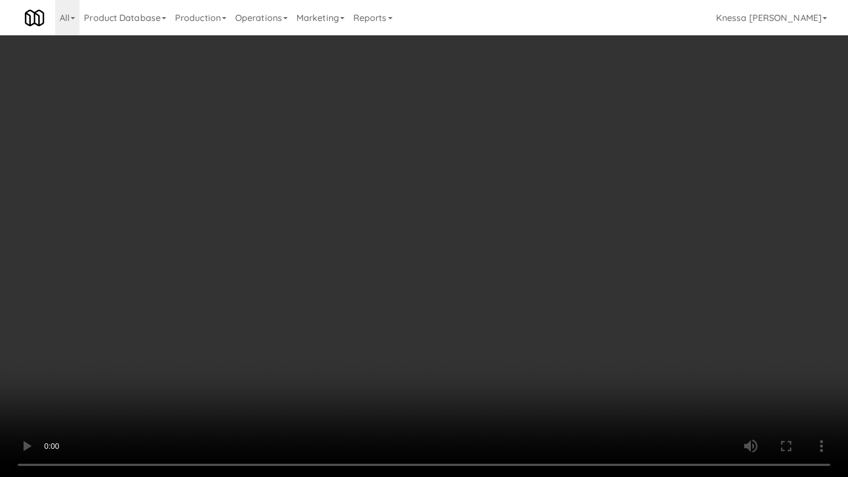
click at [328, 224] on video at bounding box center [424, 238] width 848 height 477
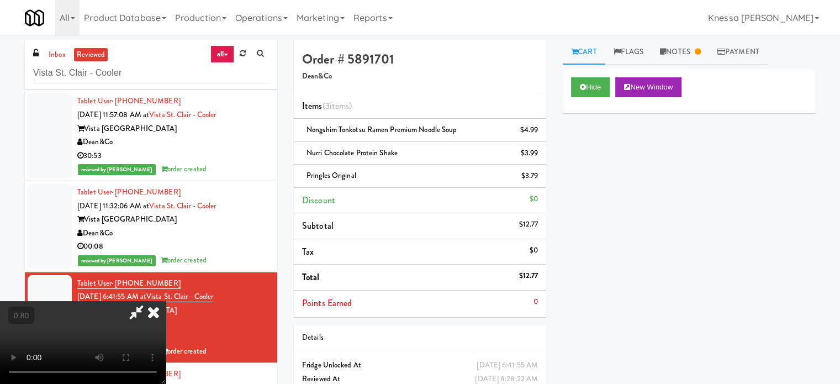
click at [166, 301] on icon at bounding box center [153, 312] width 24 height 22
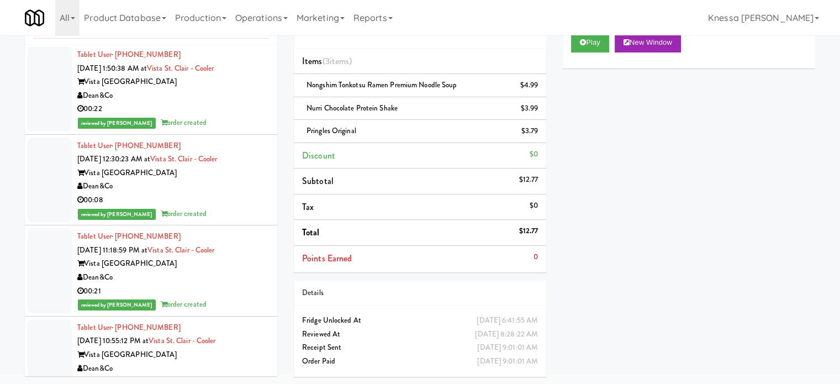
scroll to position [3092, 0]
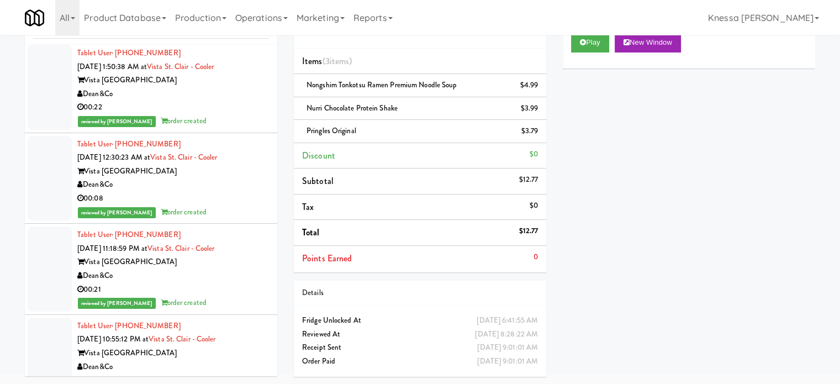
click at [254, 137] on div "Tablet User · (619) 772-5722 Sep 14, 2025 12:30:23 AM at Vista St. Clair - Cool…" at bounding box center [173, 178] width 192 height 82
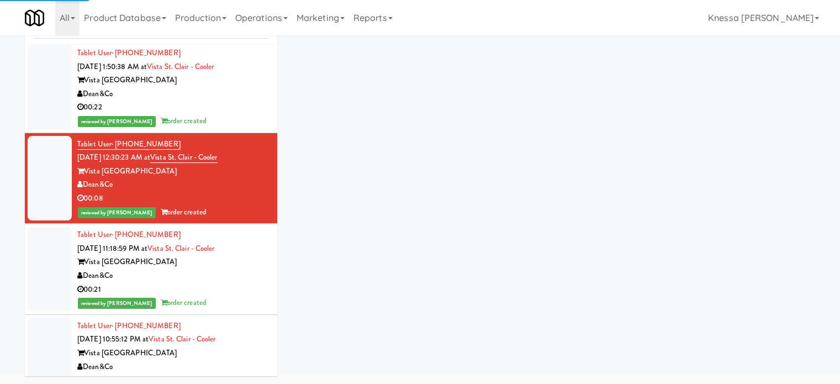
click at [258, 109] on div "00:22" at bounding box center [173, 107] width 192 height 14
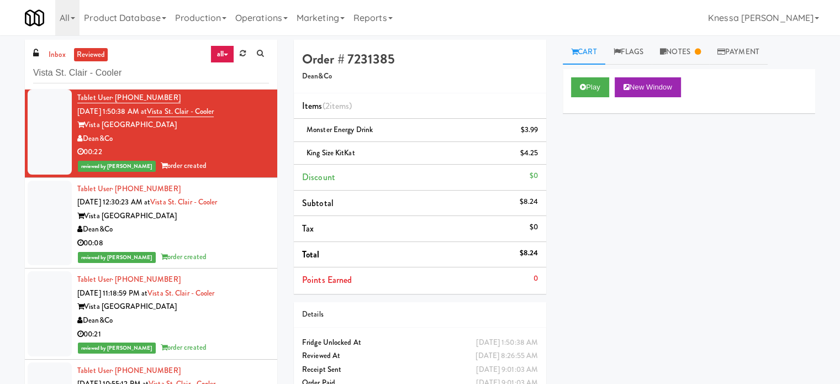
click at [253, 227] on div "Dean&Co" at bounding box center [173, 229] width 192 height 14
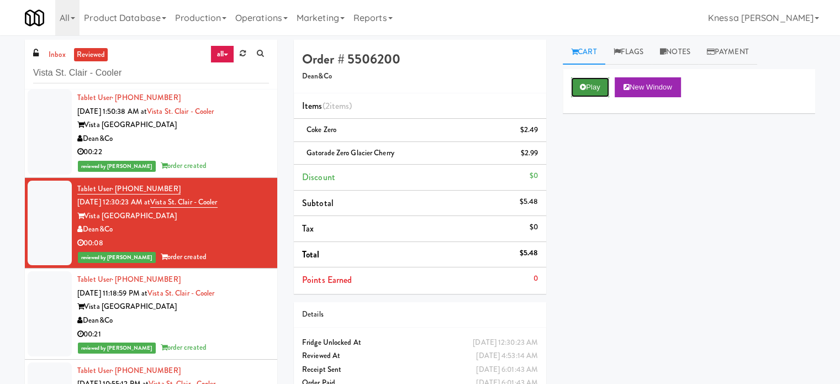
click at [594, 83] on button "Play" at bounding box center [590, 87] width 38 height 20
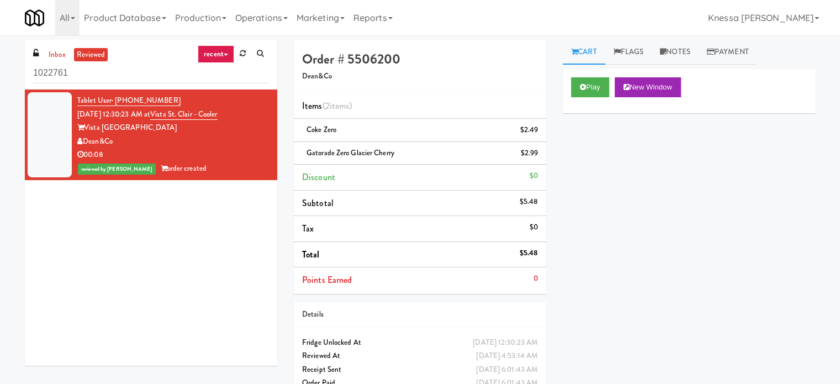
click at [232, 75] on input "1022761" at bounding box center [151, 73] width 236 height 20
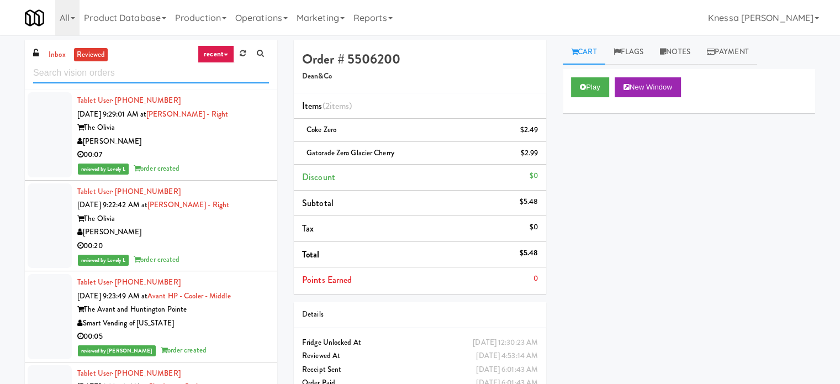
click at [168, 66] on input "text" at bounding box center [151, 73] width 236 height 20
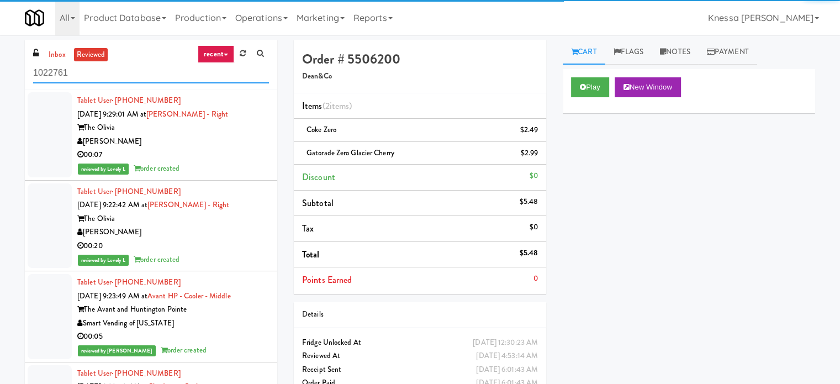
click at [168, 78] on input "1022761" at bounding box center [151, 73] width 236 height 20
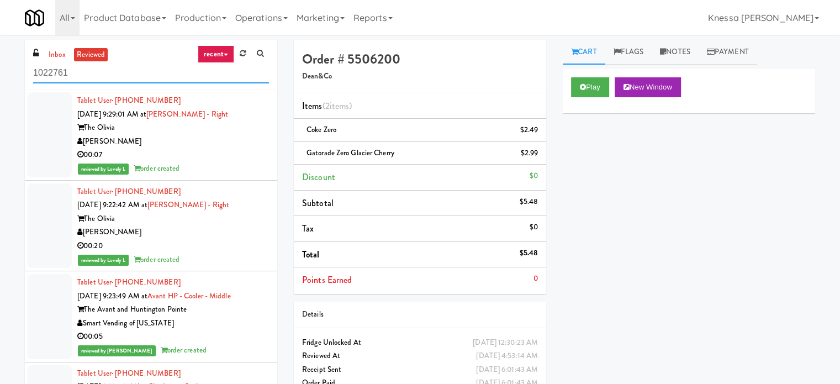
click at [168, 78] on input "1022761" at bounding box center [151, 73] width 236 height 20
click at [187, 78] on input "1022761" at bounding box center [151, 73] width 236 height 20
paste input "Vista St. Clair - Cooler"
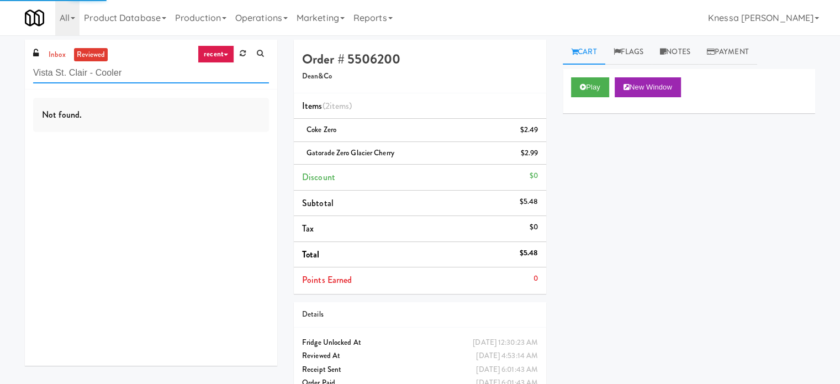
type input "Vista St. Clair - Cooler"
click at [225, 56] on link "recent" at bounding box center [216, 54] width 36 height 18
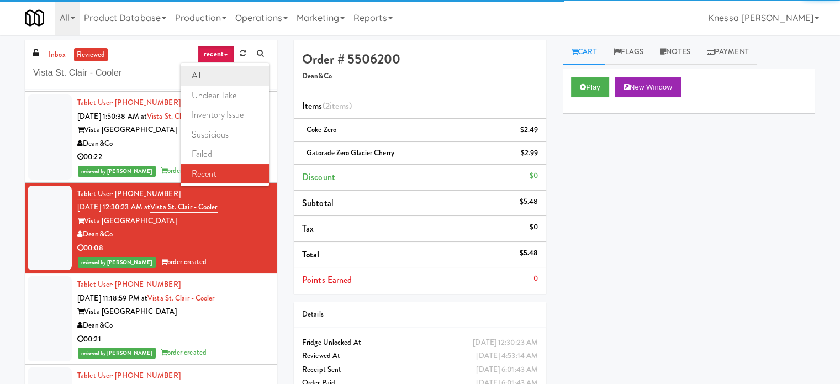
scroll to position [3209, 0]
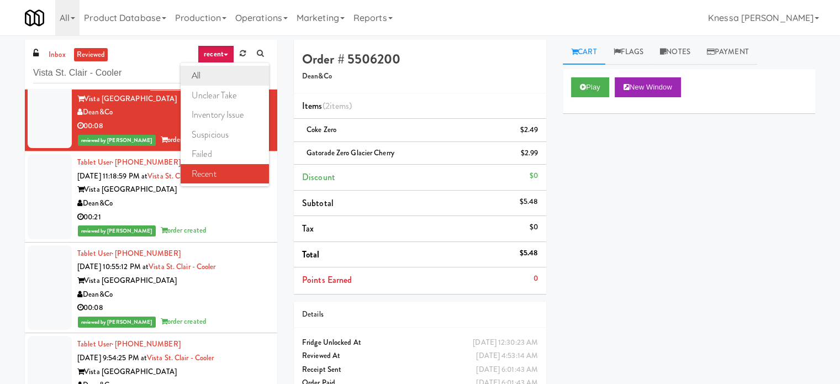
click at [230, 72] on link "all" at bounding box center [225, 76] width 88 height 20
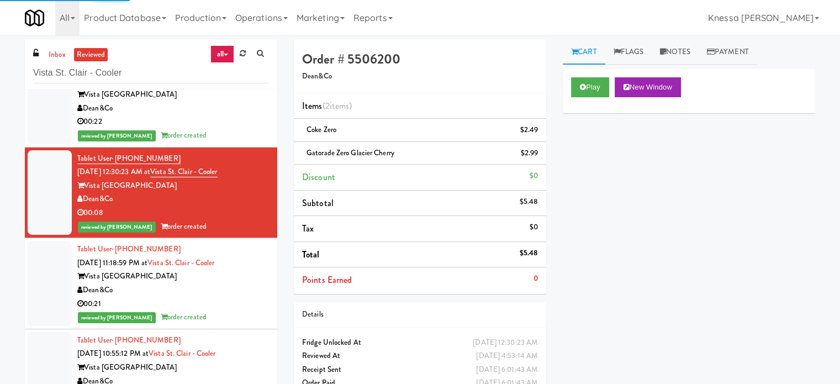
scroll to position [3098, 0]
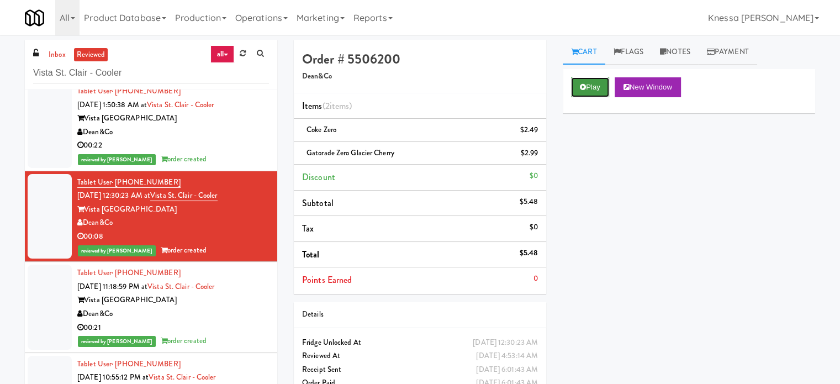
click at [587, 92] on button "Play" at bounding box center [590, 87] width 38 height 20
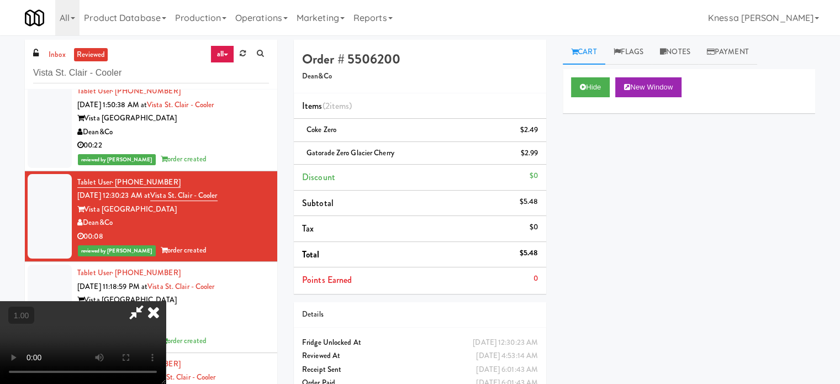
click at [166, 301] on icon at bounding box center [153, 312] width 24 height 22
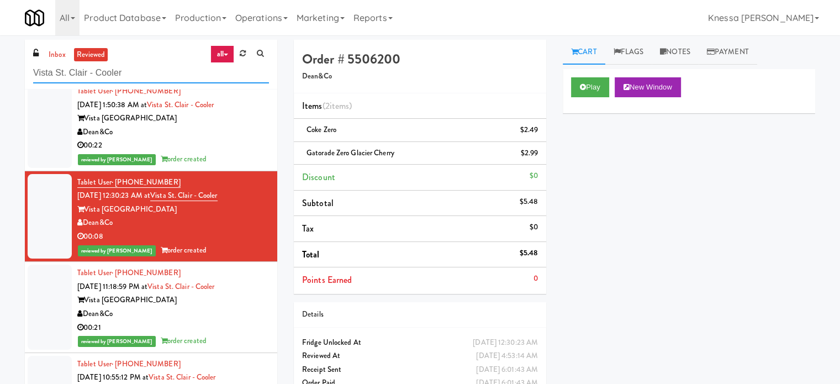
click at [225, 76] on input "Vista St. Clair - Cooler" at bounding box center [151, 73] width 236 height 20
click at [225, 75] on input "Vista St. Clair - Cooler" at bounding box center [151, 73] width 236 height 20
paste input "(Snack & Drink) EWR 1-TB-MAIN BREAK ROOM"
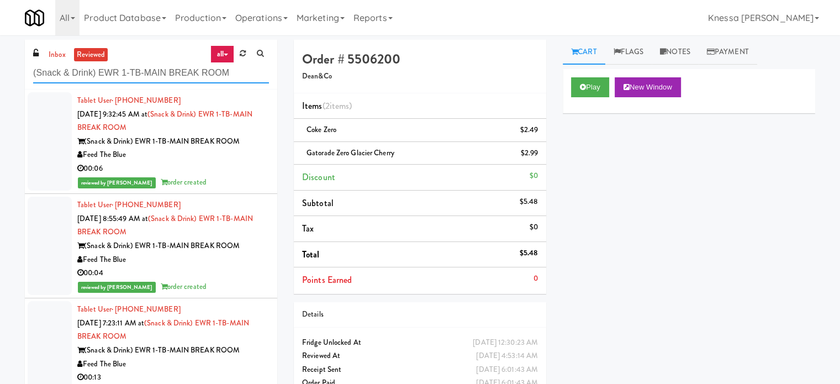
type input "(Snack & Drink) EWR 1-TB-MAIN BREAK ROOM"
click at [232, 153] on div "Feed The Blue" at bounding box center [173, 155] width 192 height 14
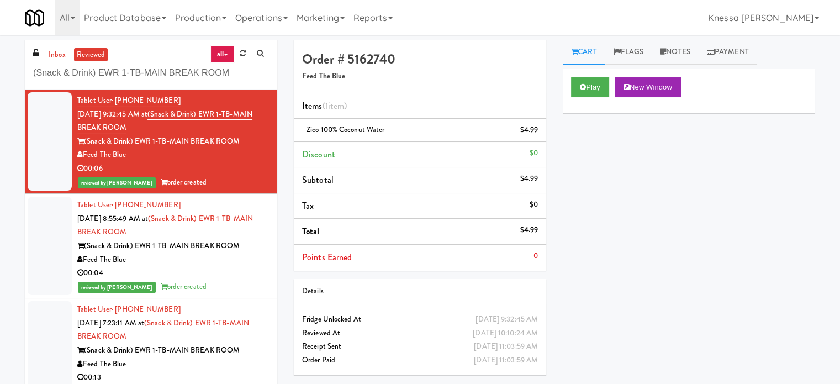
drag, startPoint x: 129, startPoint y: 153, endPoint x: 85, endPoint y: 154, distance: 43.6
click at [85, 154] on div "Feed The Blue" at bounding box center [173, 155] width 192 height 14
click at [592, 89] on button "Play" at bounding box center [590, 87] width 38 height 20
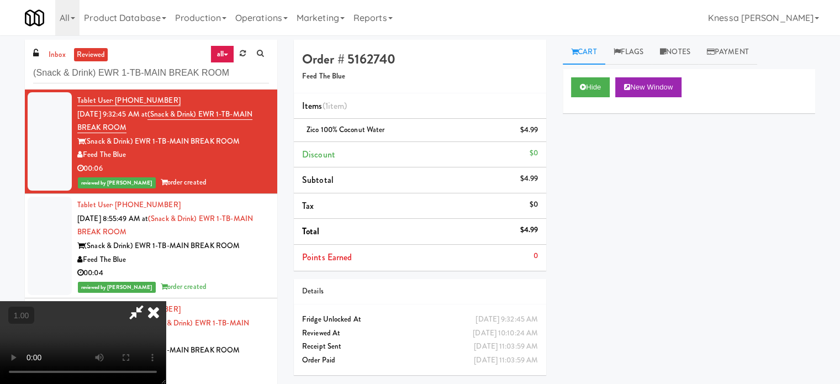
scroll to position [23, 0]
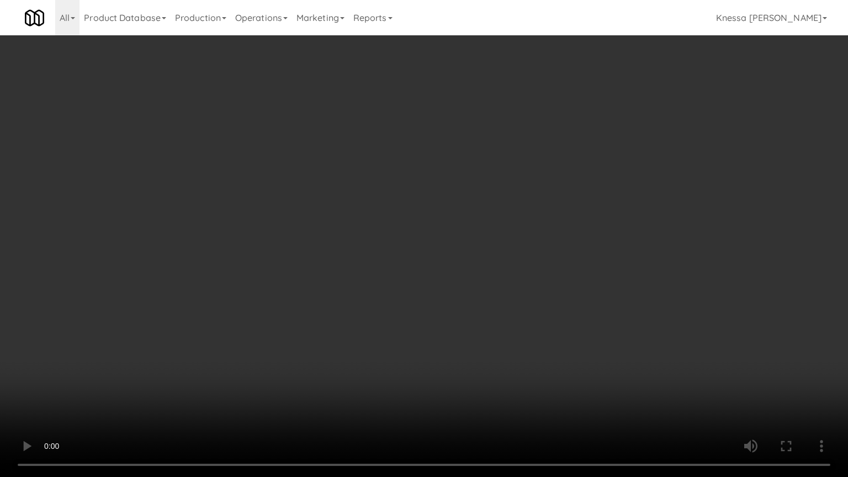
click at [428, 373] on video at bounding box center [424, 238] width 848 height 477
click at [294, 112] on video at bounding box center [424, 238] width 848 height 477
click at [479, 272] on video at bounding box center [424, 238] width 848 height 477
click at [423, 285] on video at bounding box center [424, 238] width 848 height 477
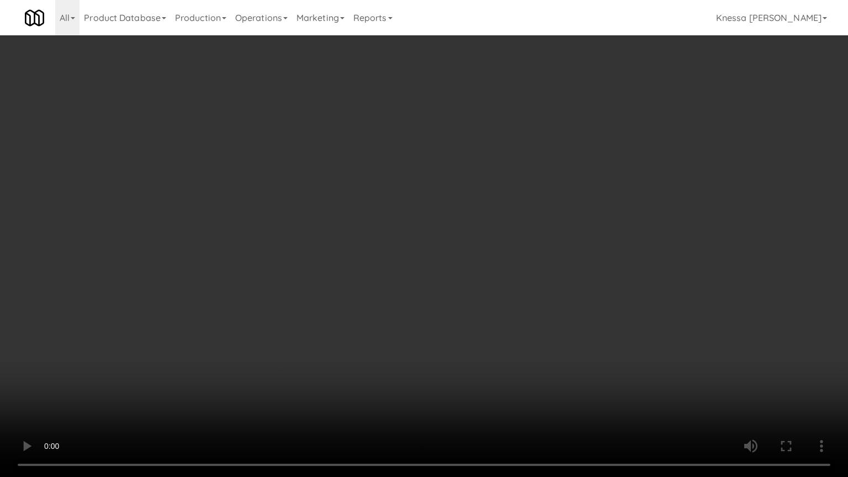
click at [425, 285] on video at bounding box center [424, 238] width 848 height 477
click at [434, 279] on video at bounding box center [424, 238] width 848 height 477
click at [499, 279] on video at bounding box center [424, 238] width 848 height 477
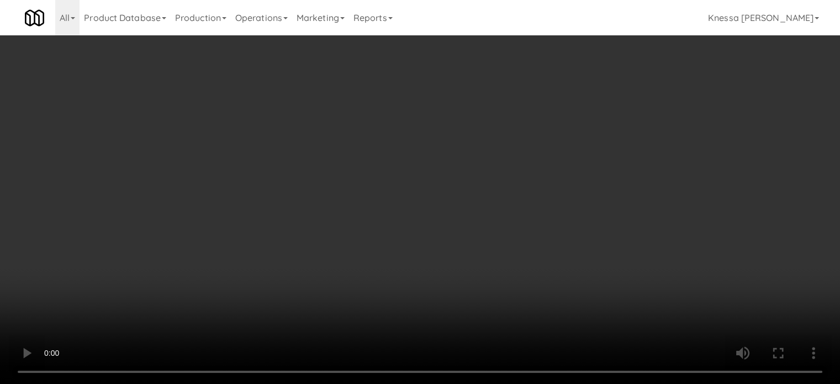
scroll to position [0, 0]
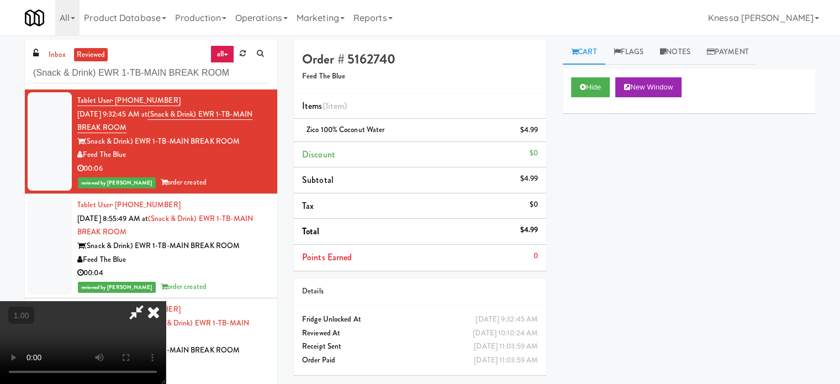
click at [166, 301] on icon at bounding box center [153, 312] width 24 height 22
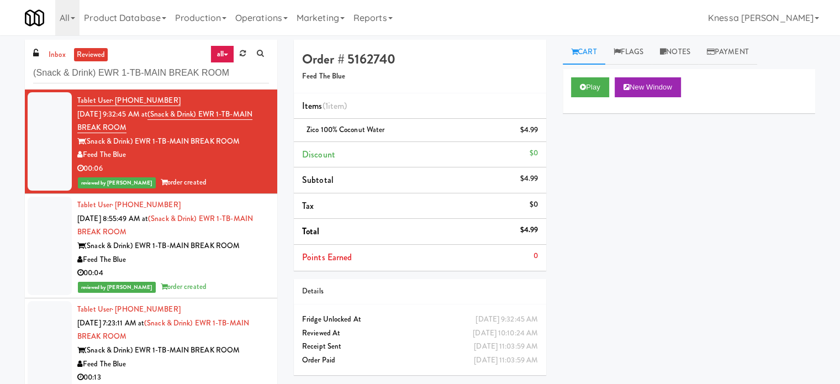
click at [234, 242] on div "(Snack & Drink) EWR 1-TB-MAIN BREAK ROOM" at bounding box center [173, 246] width 192 height 14
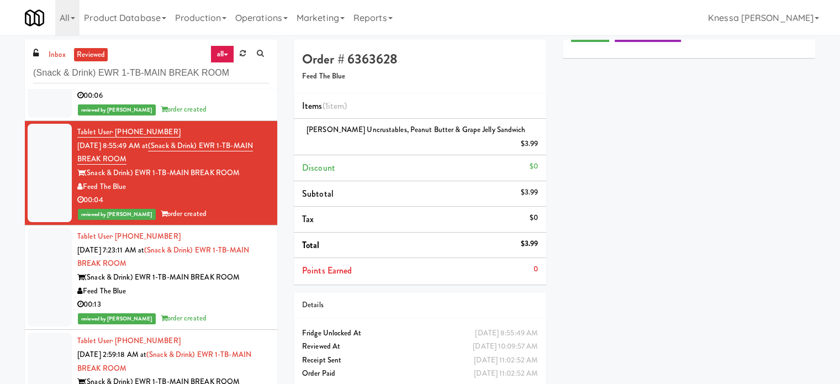
scroll to position [166, 0]
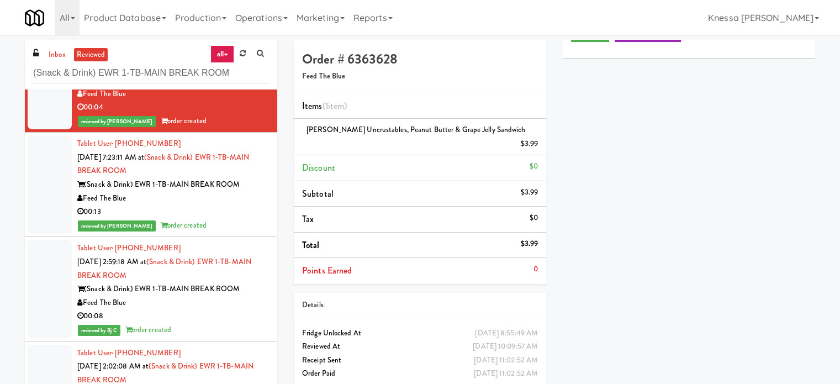
click at [235, 198] on div "Feed The Blue" at bounding box center [173, 199] width 192 height 14
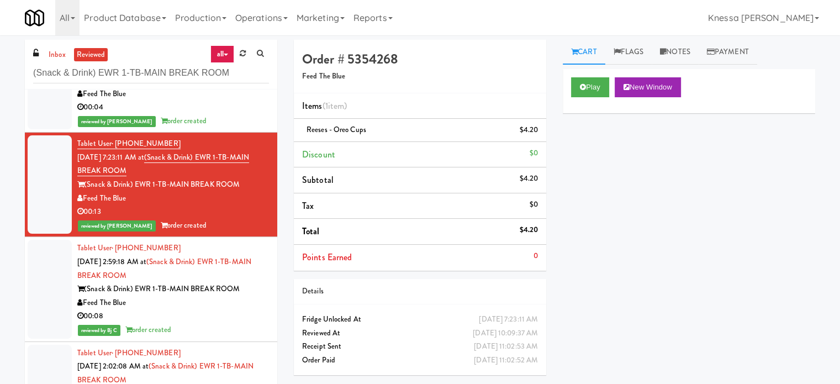
click at [229, 120] on div "reviewed by Ela P order created" at bounding box center [173, 121] width 192 height 14
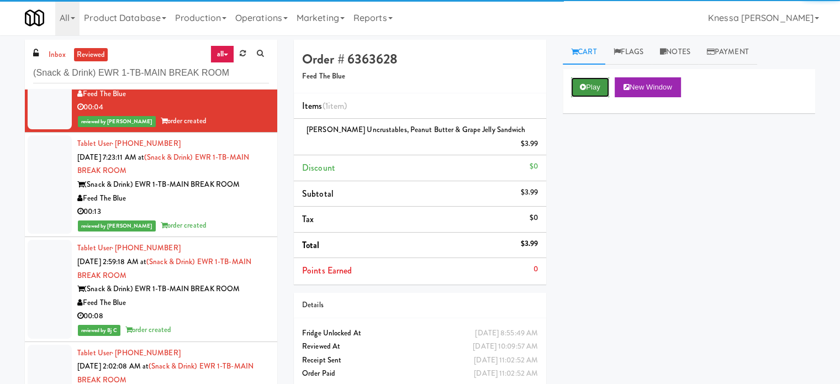
click at [602, 83] on button "Play" at bounding box center [590, 87] width 38 height 20
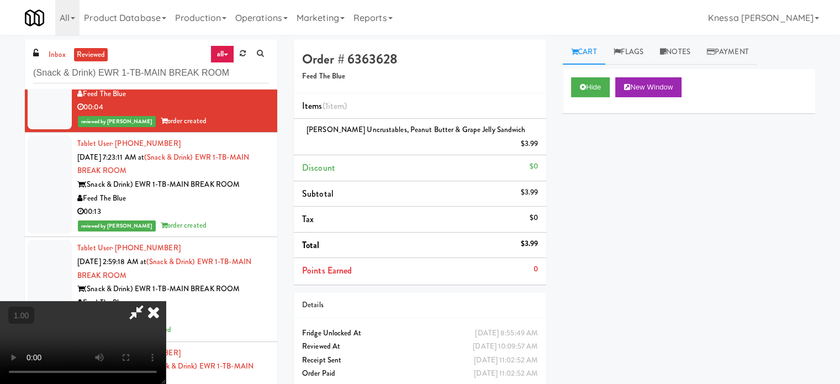
click at [166, 301] on video at bounding box center [83, 342] width 166 height 83
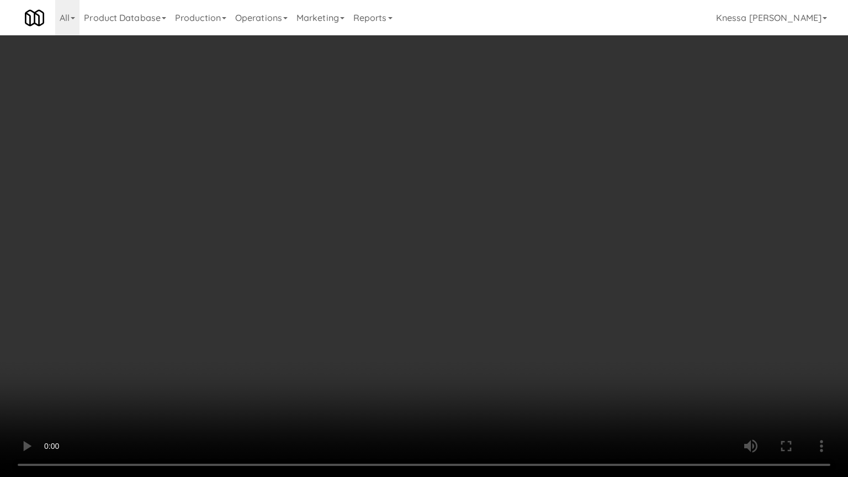
click at [341, 247] on video at bounding box center [424, 238] width 848 height 477
click at [308, 291] on video at bounding box center [424, 238] width 848 height 477
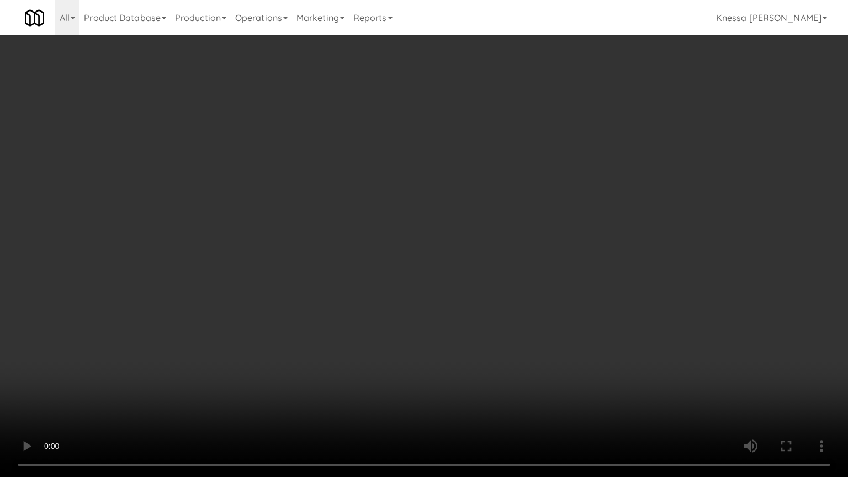
click at [308, 291] on video at bounding box center [424, 238] width 848 height 477
click at [377, 289] on video at bounding box center [424, 238] width 848 height 477
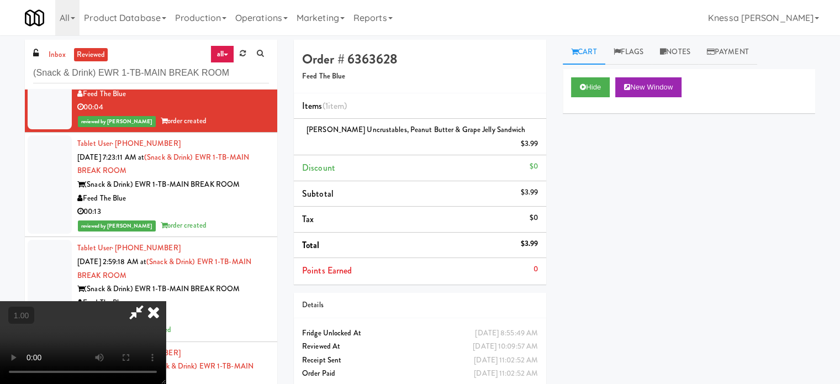
click at [166, 301] on icon at bounding box center [153, 312] width 24 height 22
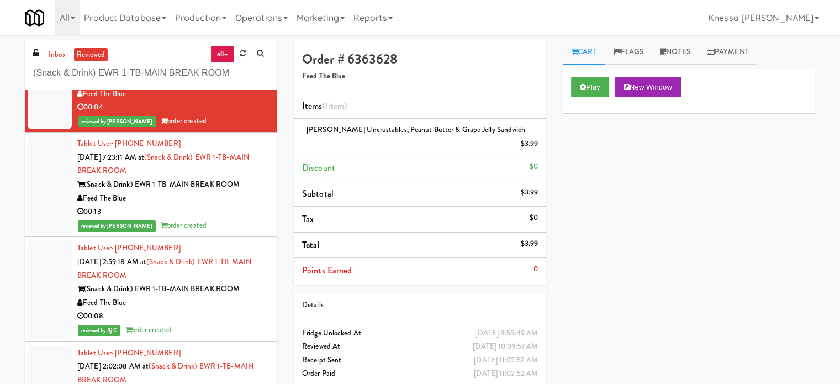
click at [235, 214] on div "00:13" at bounding box center [173, 212] width 192 height 14
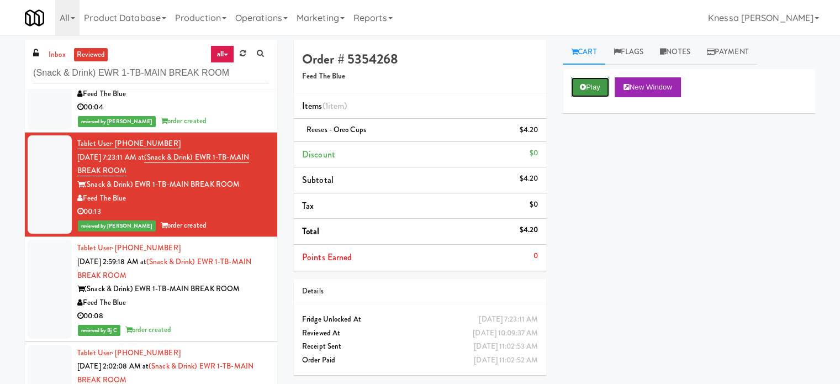
click at [588, 92] on button "Play" at bounding box center [590, 87] width 38 height 20
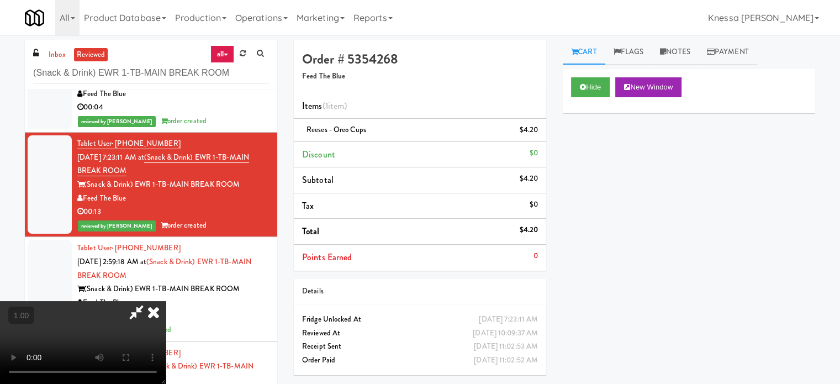
scroll to position [23, 0]
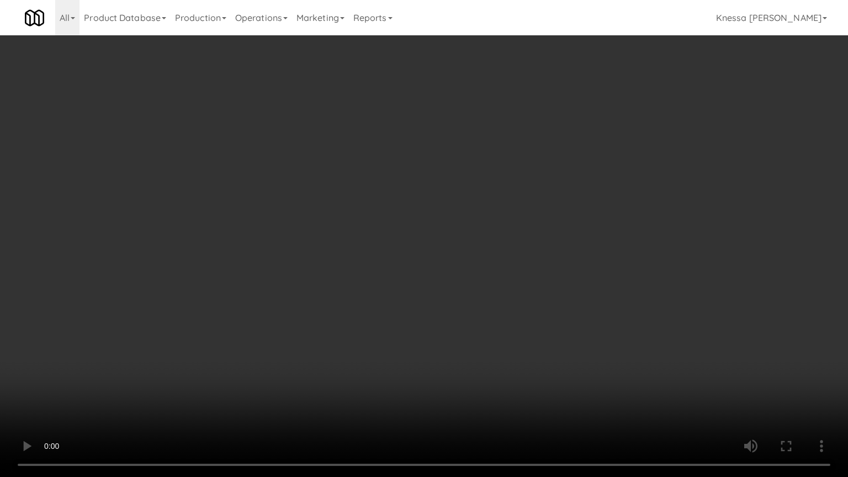
click at [456, 303] on video at bounding box center [424, 238] width 848 height 477
click at [451, 272] on video at bounding box center [424, 238] width 848 height 477
click at [449, 272] on video at bounding box center [424, 238] width 848 height 477
click at [648, 241] on video at bounding box center [424, 238] width 848 height 477
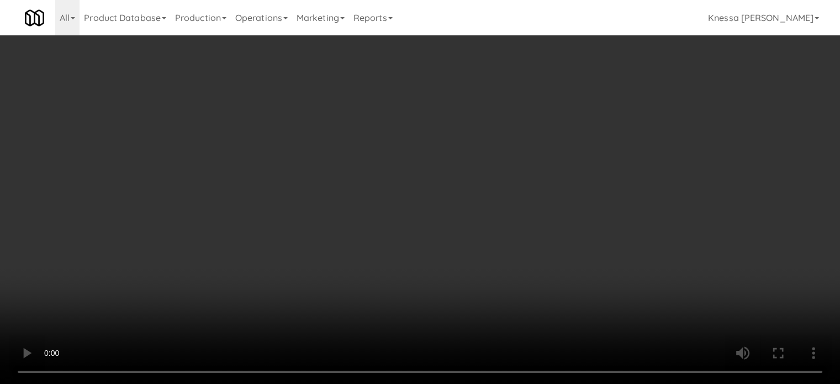
scroll to position [174, 0]
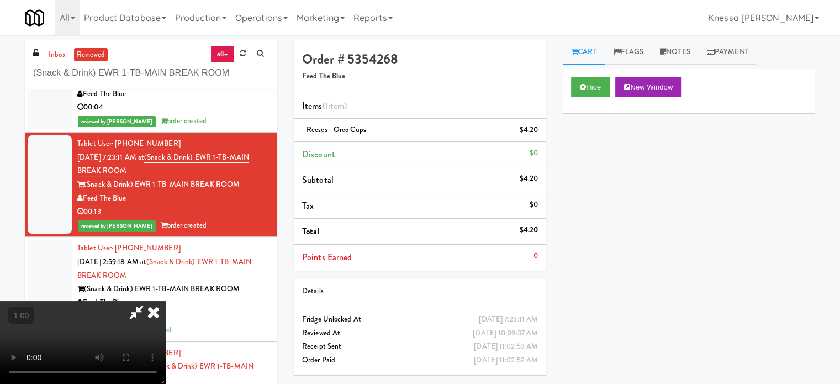
click at [640, 189] on div "Hide New Window Primary Flag Clear Flag if unable to determine what was taken o…" at bounding box center [689, 276] width 252 height 414
click at [166, 301] on icon at bounding box center [153, 312] width 24 height 22
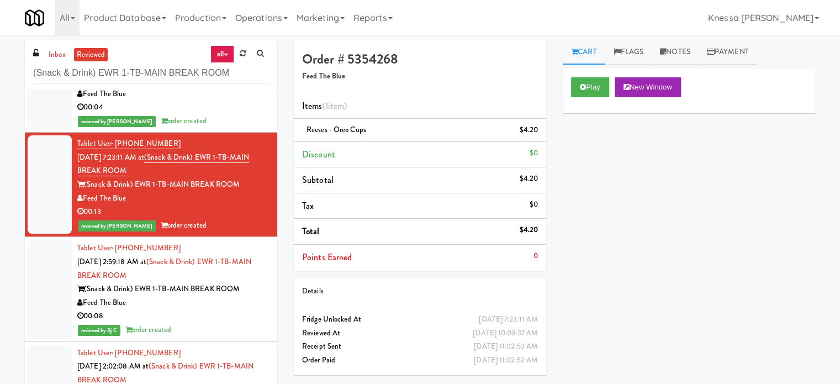
click at [236, 317] on div "00:08" at bounding box center [173, 316] width 192 height 14
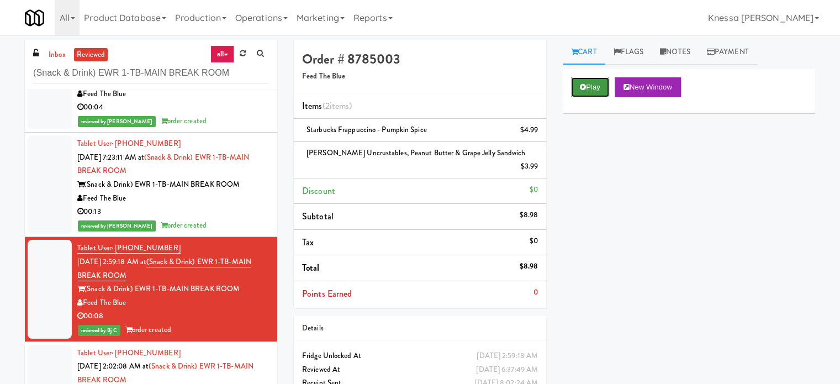
click at [608, 90] on button "Play" at bounding box center [590, 87] width 38 height 20
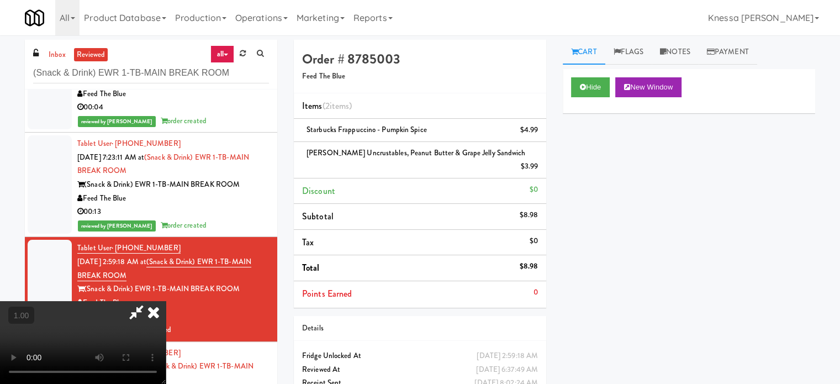
click at [166, 301] on video at bounding box center [83, 342] width 166 height 83
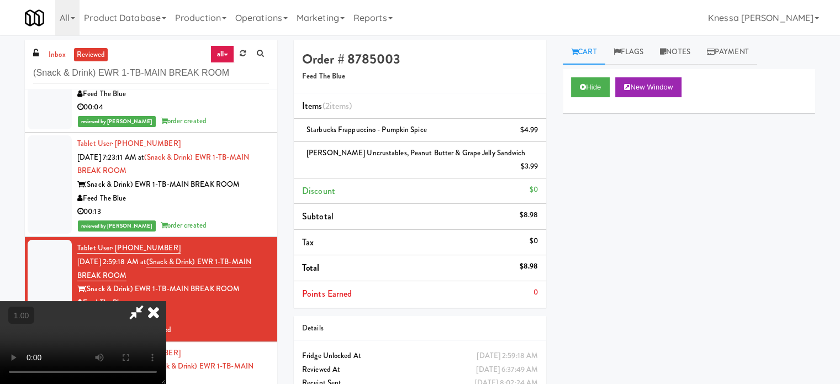
click at [166, 301] on video at bounding box center [83, 342] width 166 height 83
click at [166, 301] on icon at bounding box center [153, 312] width 24 height 22
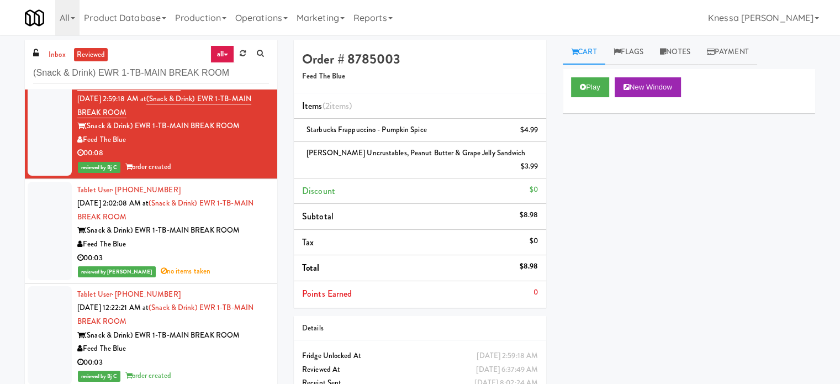
scroll to position [331, 0]
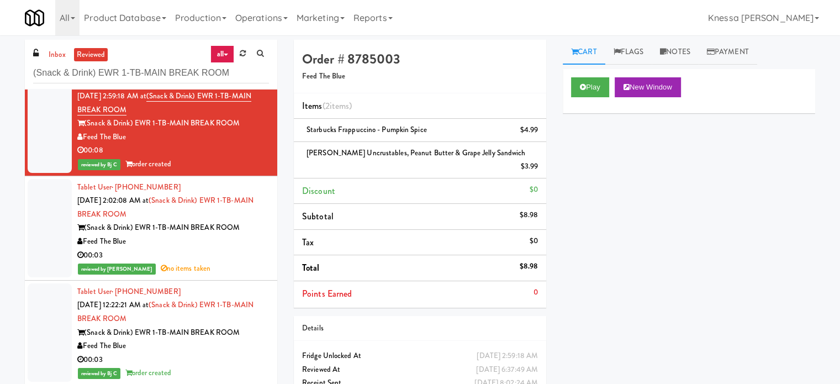
click at [199, 216] on div "Tablet User · (908) 812-7520 Sep 16, 2025 2:02:08 AM at (Snack & Drink) EWR 1-T…" at bounding box center [173, 228] width 192 height 95
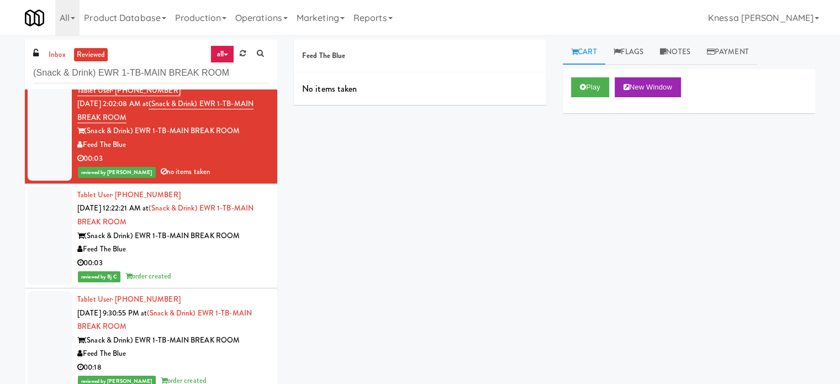
scroll to position [442, 0]
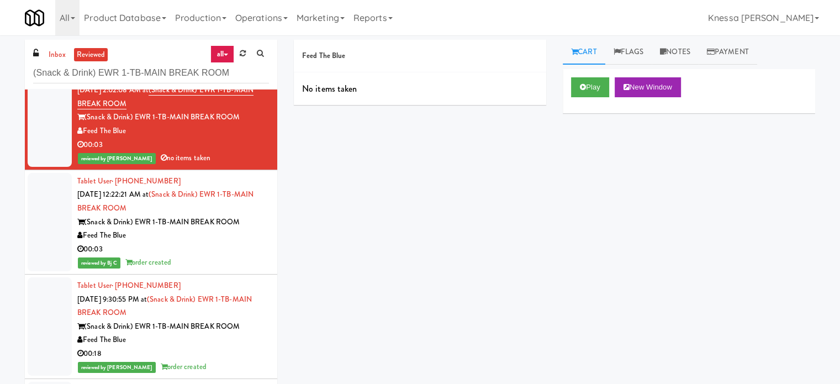
click at [264, 187] on li "Tablet User · (856) 986-5306 Sep 16, 2025 12:22:21 AM at (Snack & Drink) EWR 1-…" at bounding box center [151, 222] width 252 height 104
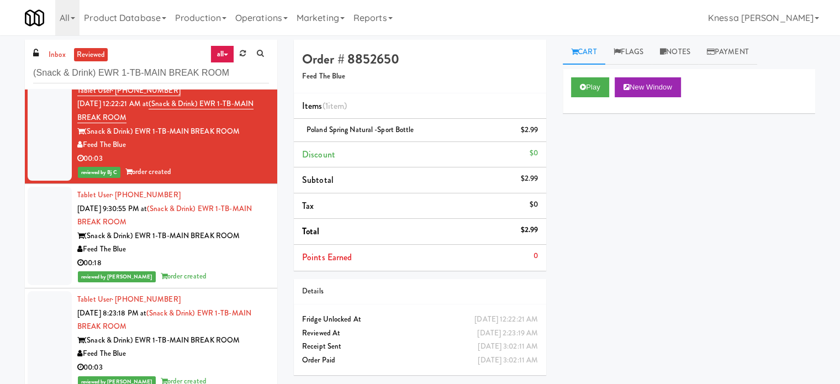
scroll to position [520, 0]
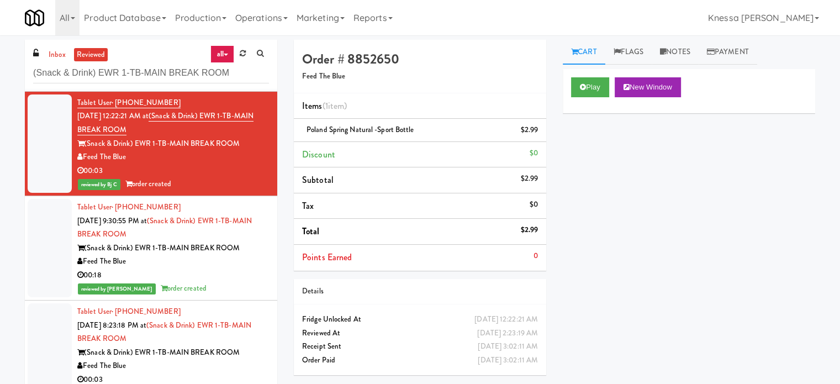
drag, startPoint x: 259, startPoint y: 161, endPoint x: 533, endPoint y: 81, distance: 285.8
click at [533, 81] on div "Order # 8852650 Feed The Blue" at bounding box center [420, 67] width 252 height 54
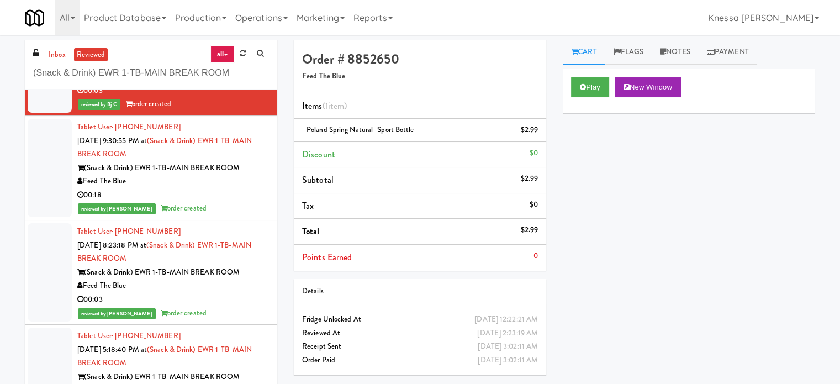
scroll to position [630, 0]
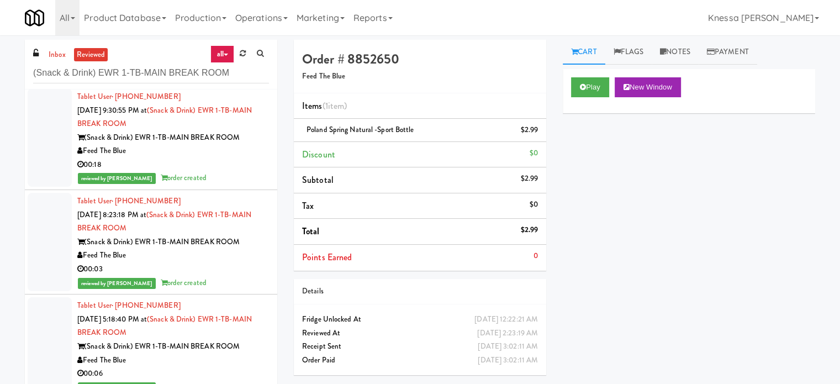
click at [256, 178] on div "reviewed by Mark P order created" at bounding box center [173, 178] width 192 height 14
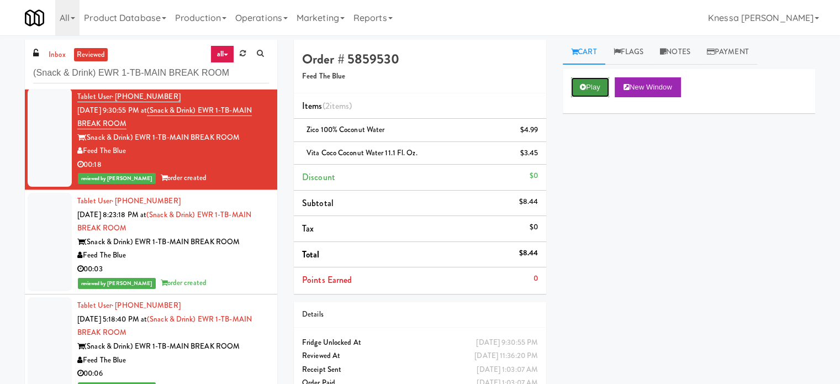
click at [595, 82] on button "Play" at bounding box center [590, 87] width 38 height 20
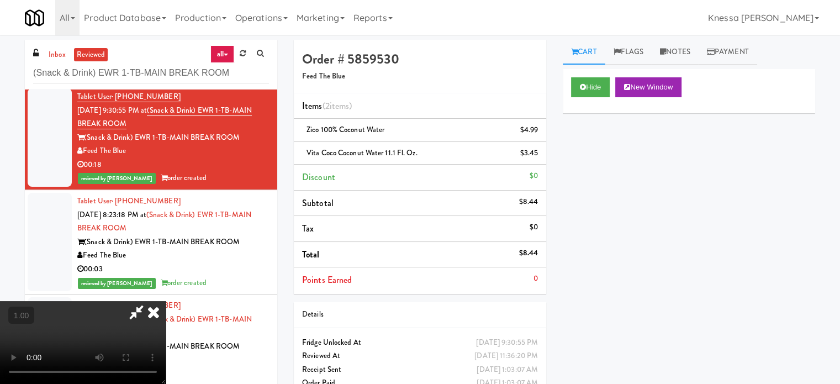
click at [166, 301] on video at bounding box center [83, 342] width 166 height 83
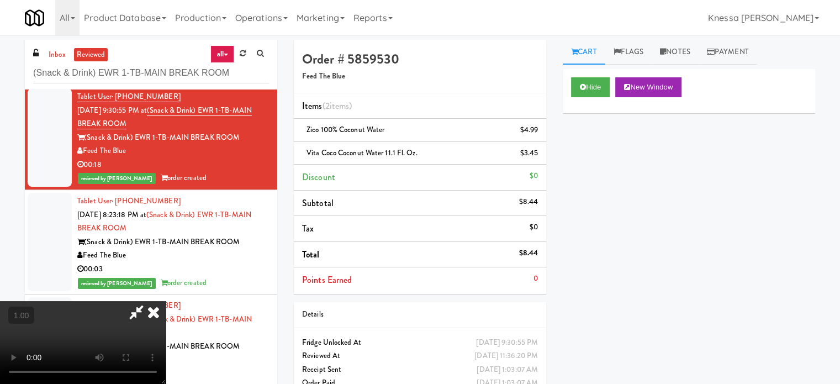
click at [166, 301] on video at bounding box center [83, 342] width 166 height 83
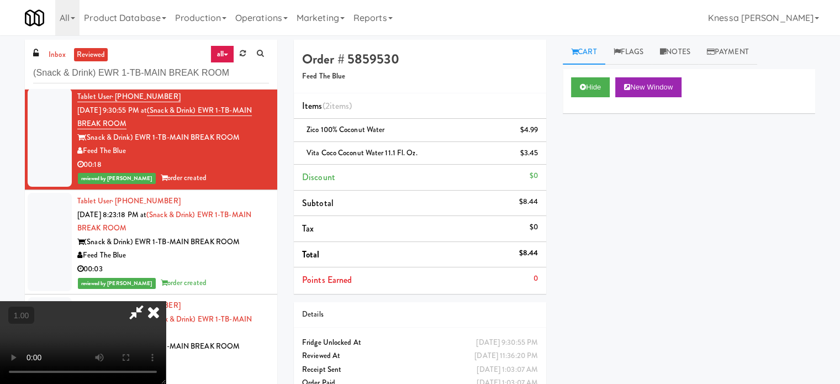
click at [166, 301] on video at bounding box center [83, 342] width 166 height 83
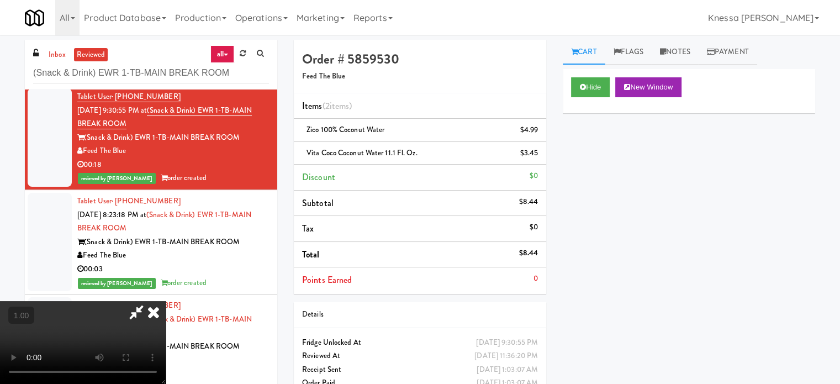
click at [166, 301] on video at bounding box center [83, 342] width 166 height 83
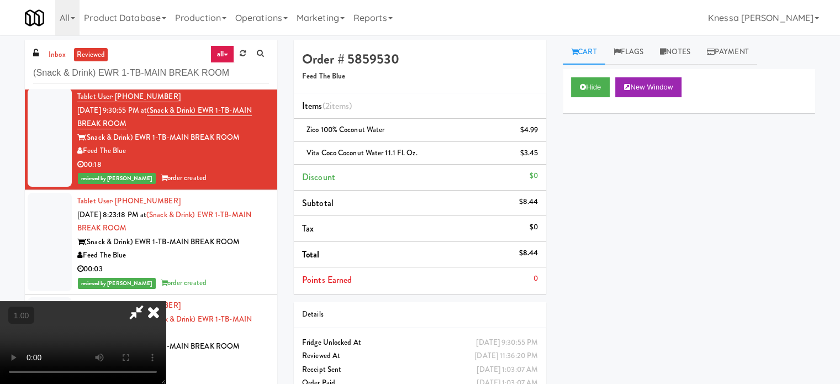
scroll to position [174, 0]
click at [166, 301] on video at bounding box center [83, 342] width 166 height 83
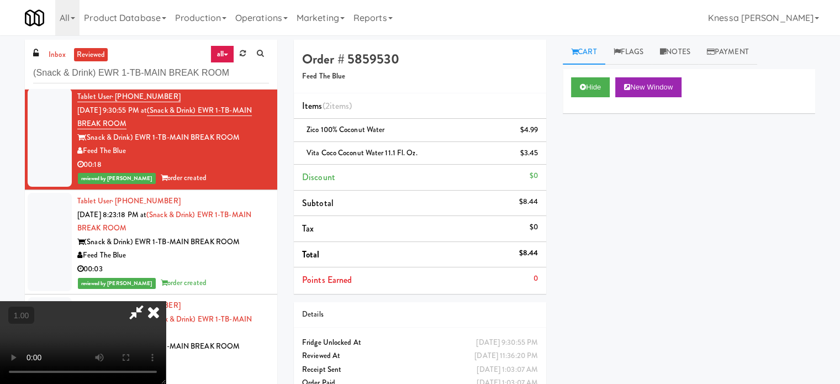
click at [166, 301] on video at bounding box center [83, 342] width 166 height 83
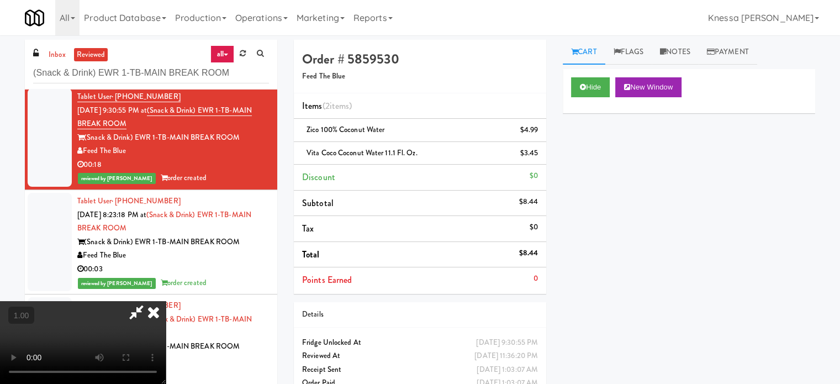
click at [166, 301] on icon at bounding box center [153, 312] width 24 height 22
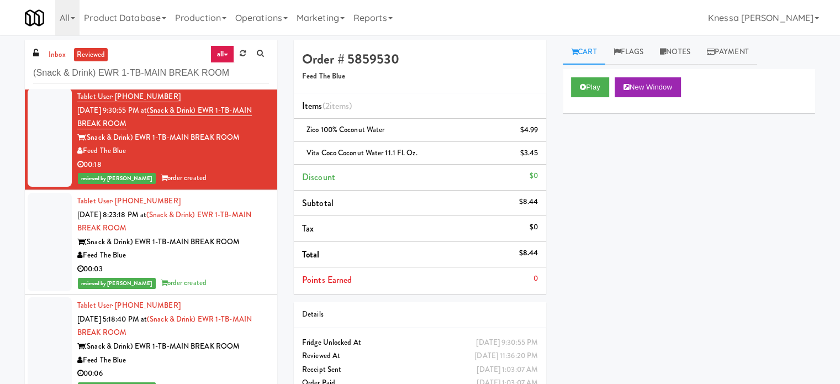
click at [250, 257] on div "Feed The Blue" at bounding box center [173, 255] width 192 height 14
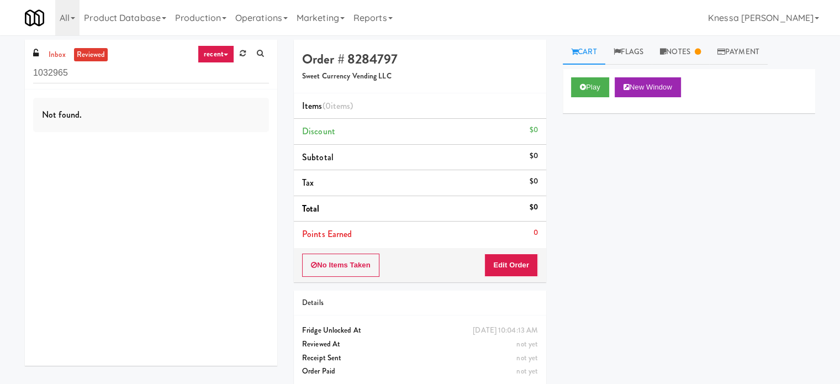
click at [581, 167] on div "Play New Window Primary Flag Clear Flag if unable to determine what was taken o…" at bounding box center [689, 276] width 252 height 414
click at [671, 60] on link "Notes" at bounding box center [679, 52] width 57 height 25
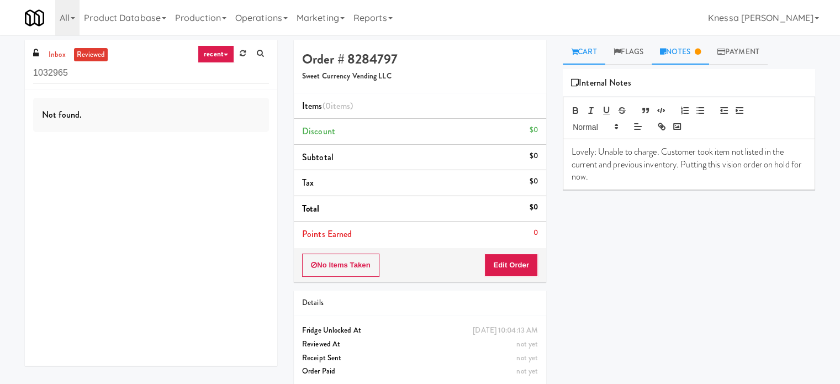
click at [596, 48] on link "Cart" at bounding box center [584, 52] width 43 height 25
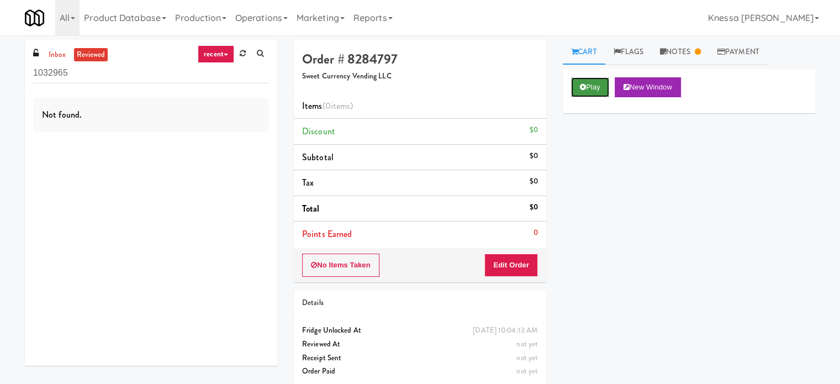
click at [587, 91] on button "Play" at bounding box center [590, 87] width 38 height 20
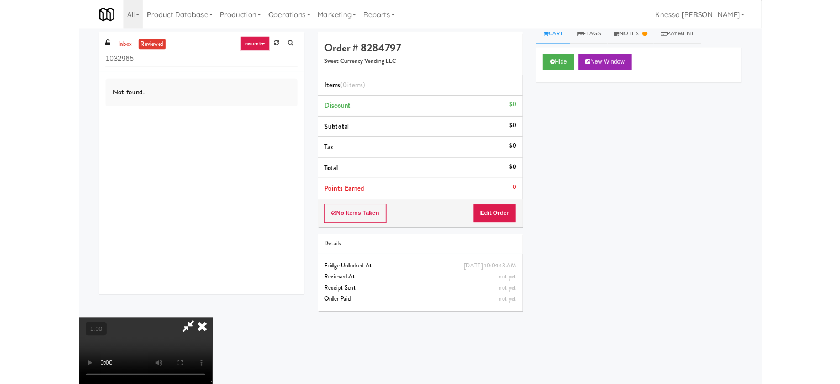
scroll to position [10, 0]
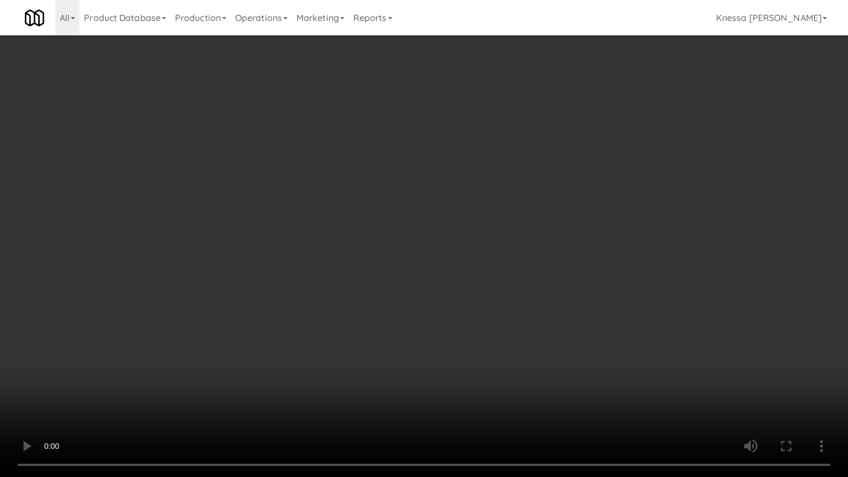
click at [437, 323] on video at bounding box center [424, 238] width 848 height 477
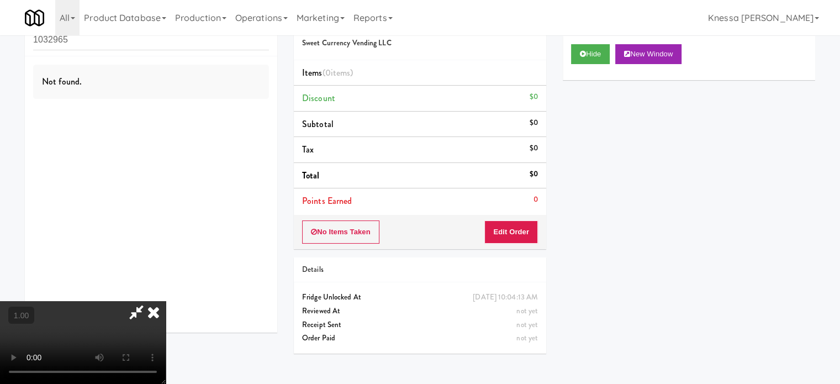
scroll to position [35, 0]
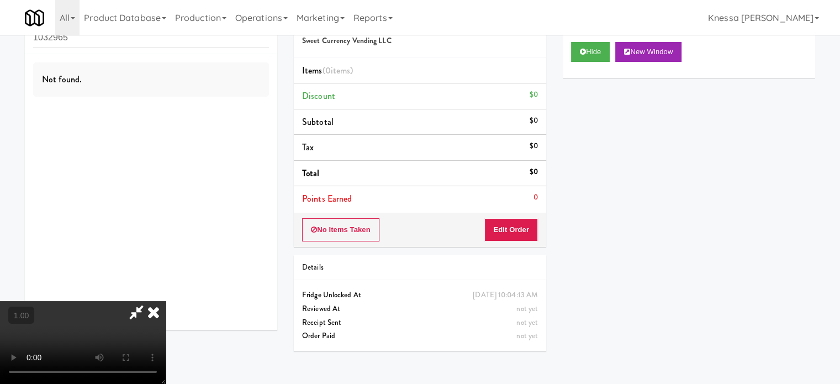
click at [149, 301] on icon at bounding box center [136, 312] width 25 height 22
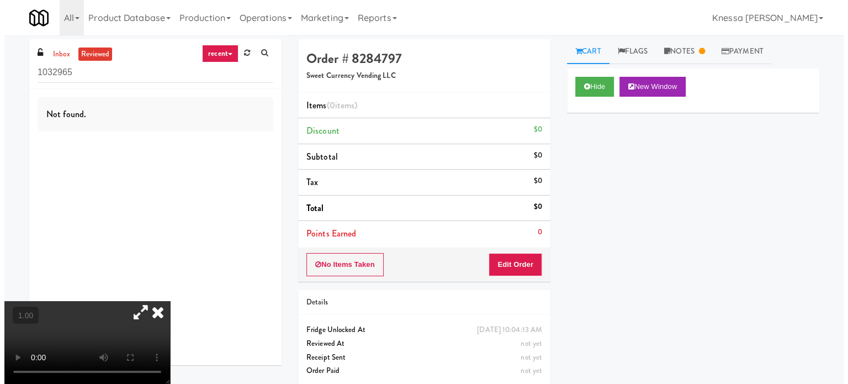
scroll to position [0, 0]
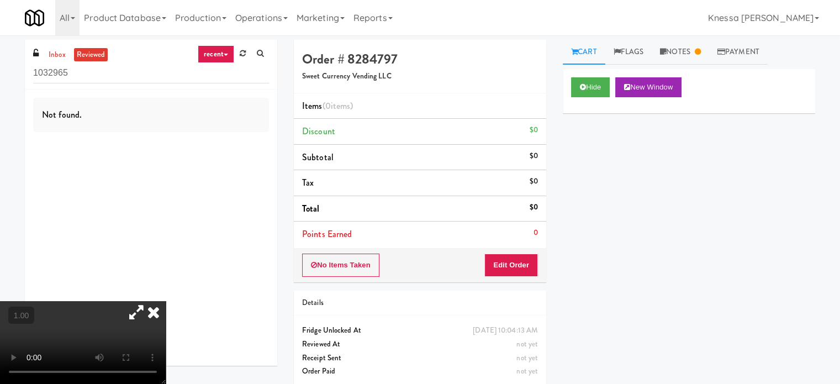
click at [371, 75] on h5 "Sweet Currency Vending LLC" at bounding box center [420, 76] width 236 height 8
click at [372, 75] on h5 "Sweet Currency Vending LLC" at bounding box center [420, 76] width 236 height 8
copy h5 "Sweet Currency Vending LLC"
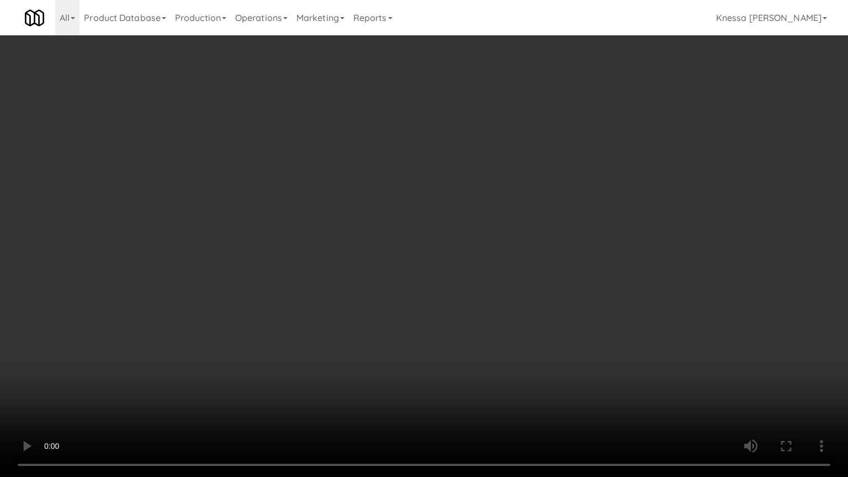
click at [146, 89] on video at bounding box center [424, 238] width 848 height 477
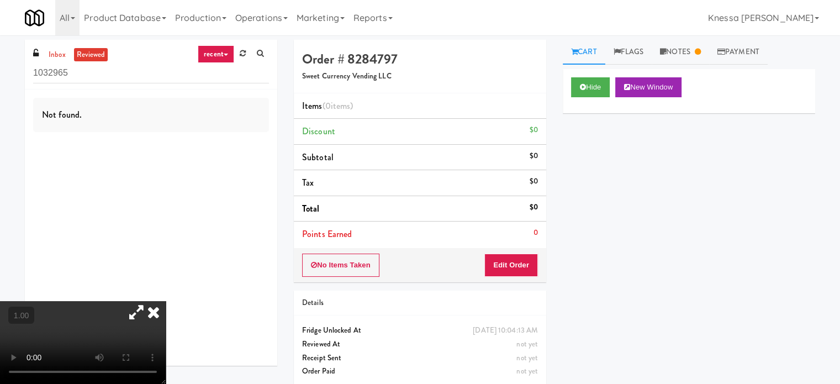
drag, startPoint x: 280, startPoint y: 234, endPoint x: 300, endPoint y: 236, distance: 19.4
click at [166, 301] on icon at bounding box center [153, 312] width 24 height 22
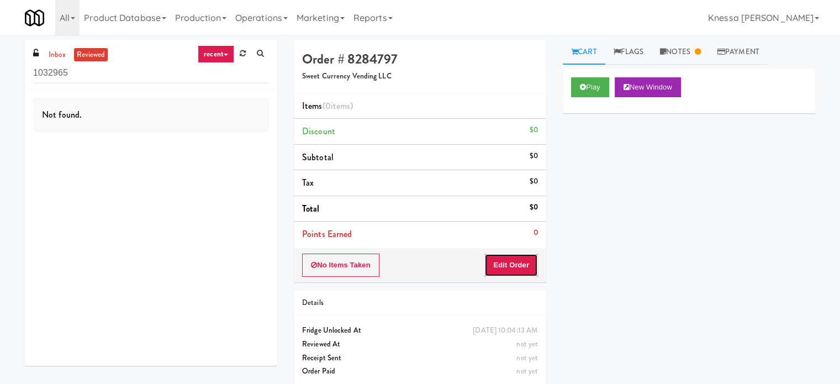
click at [510, 268] on button "Edit Order" at bounding box center [511, 264] width 54 height 23
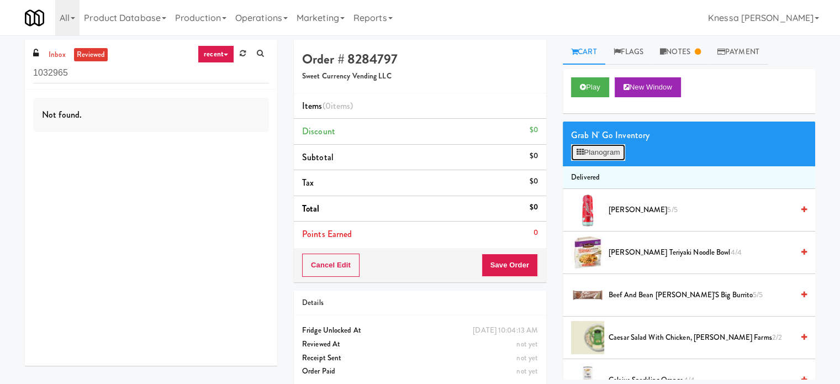
click at [612, 151] on button "Planogram" at bounding box center [598, 152] width 54 height 17
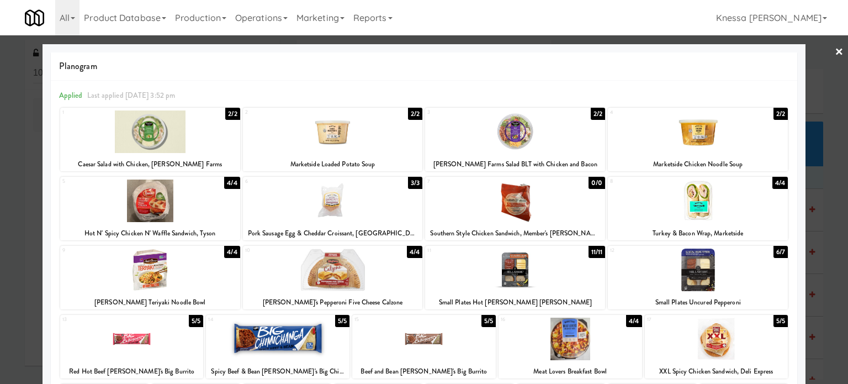
click at [836, 50] on div at bounding box center [424, 192] width 848 height 384
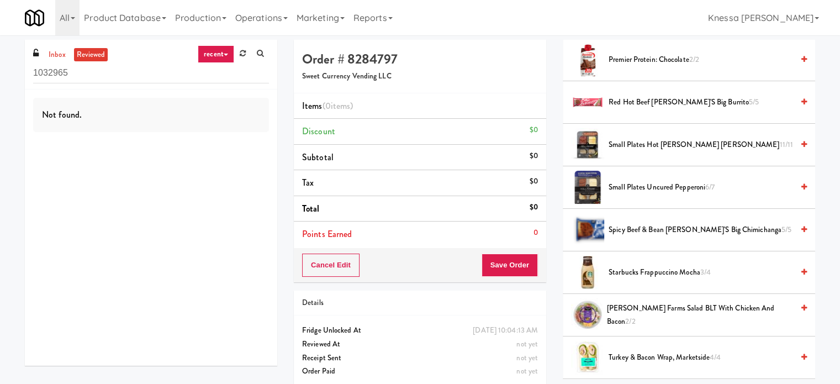
scroll to position [827, 0]
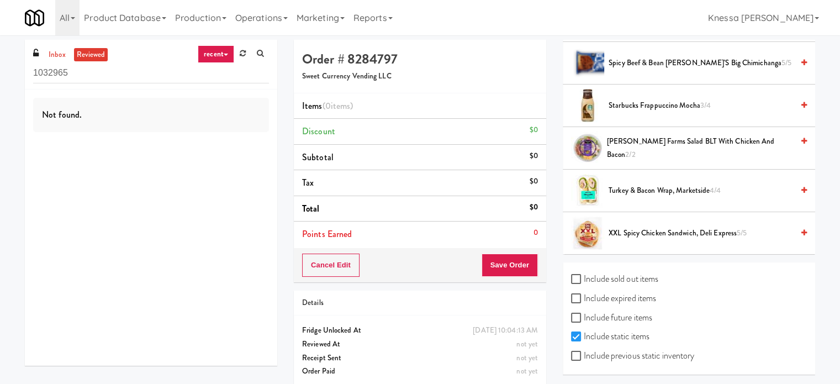
click at [641, 279] on label "Include sold out items" at bounding box center [614, 279] width 87 height 17
click at [584, 279] on input "Include sold out items" at bounding box center [577, 279] width 13 height 9
checkbox input "true"
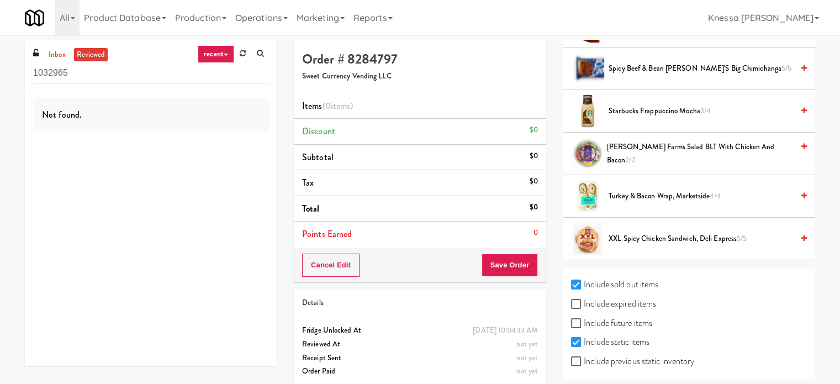
scroll to position [997, 0]
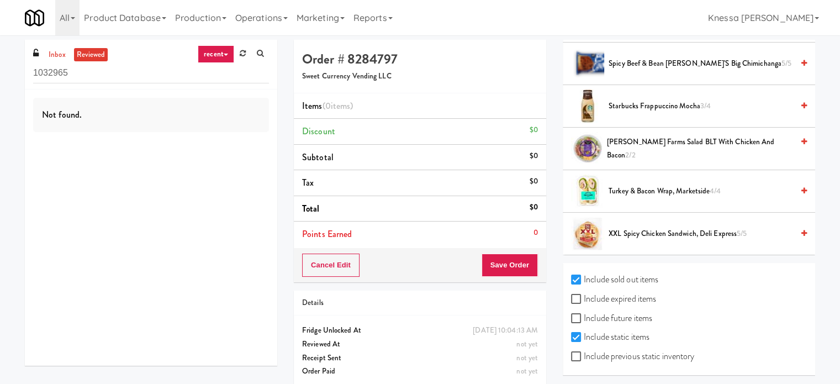
click at [647, 299] on label "Include expired items" at bounding box center [613, 298] width 85 height 17
click at [584, 299] on input "Include expired items" at bounding box center [577, 299] width 13 height 9
checkbox input "true"
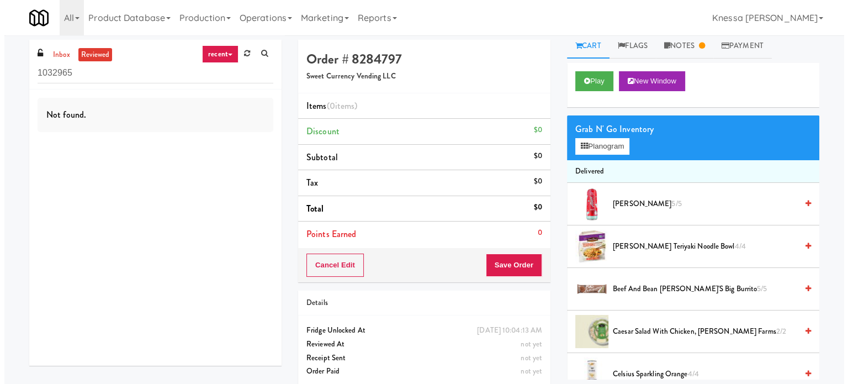
scroll to position [0, 0]
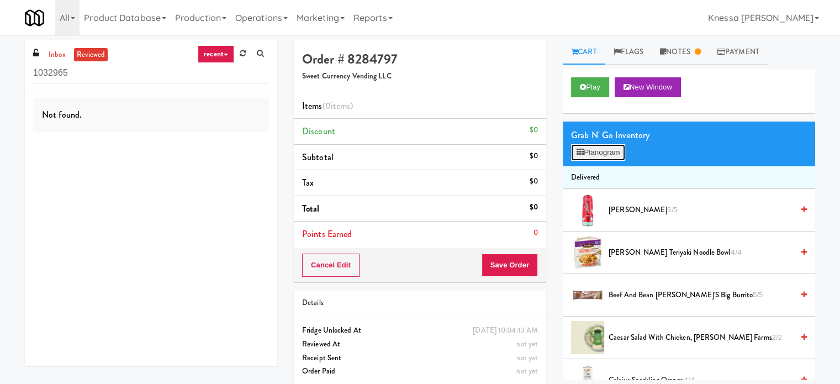
click at [618, 151] on button "Planogram" at bounding box center [598, 152] width 54 height 17
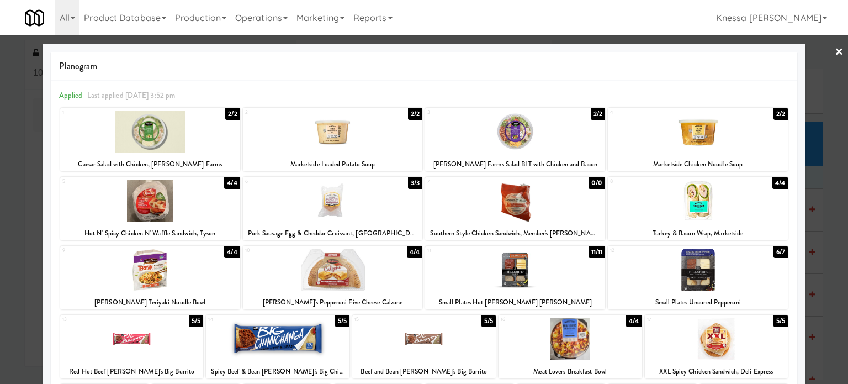
click at [835, 53] on link "×" at bounding box center [839, 52] width 9 height 34
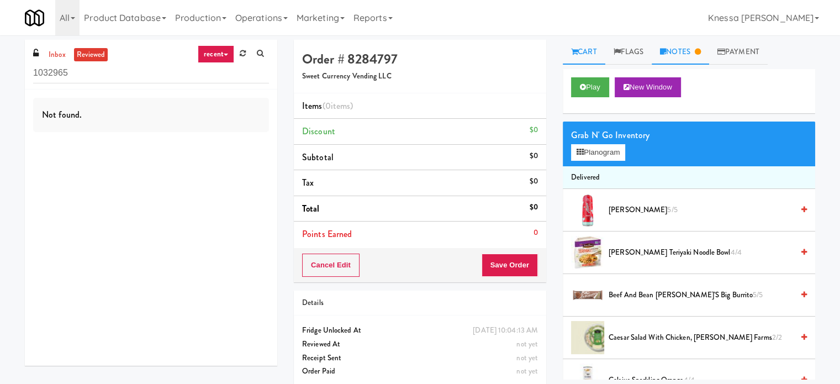
click at [678, 56] on link "Notes" at bounding box center [679, 52] width 57 height 25
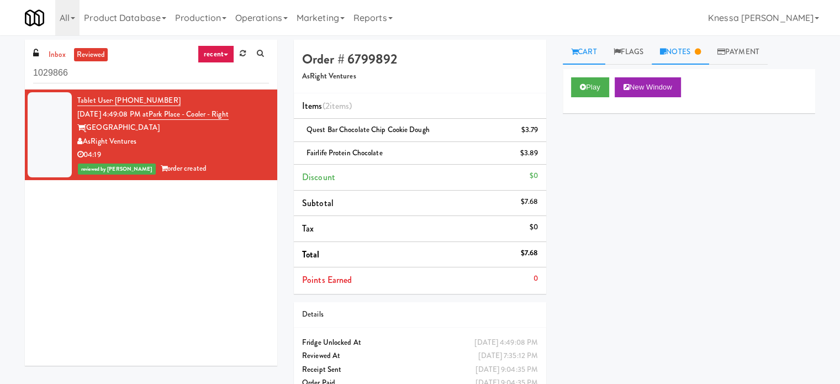
click at [682, 49] on link "Notes" at bounding box center [679, 52] width 57 height 25
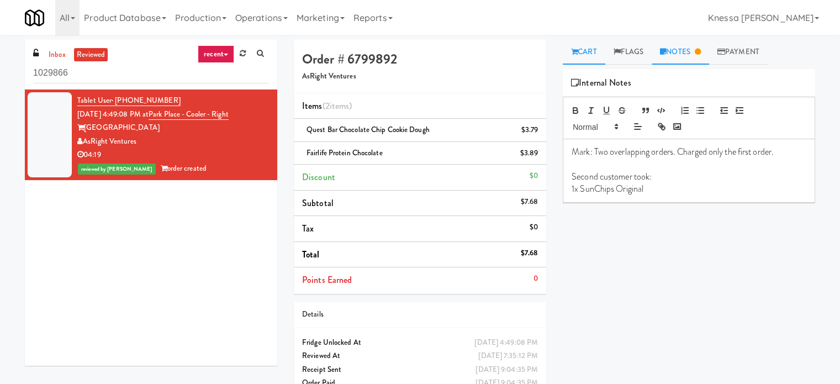
click at [575, 52] on icon at bounding box center [574, 51] width 7 height 7
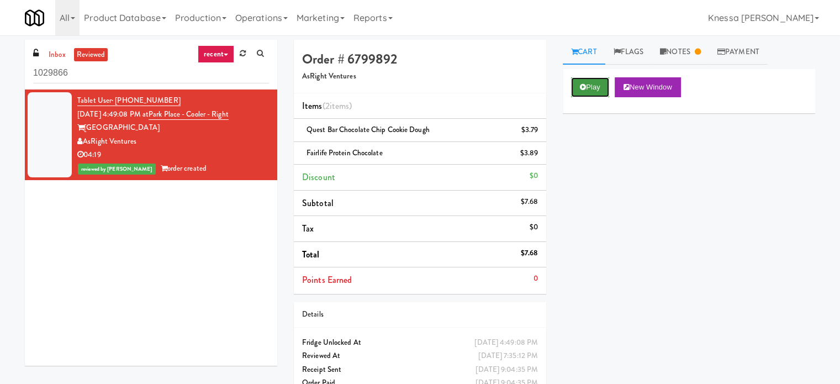
click at [576, 93] on button "Play" at bounding box center [590, 87] width 38 height 20
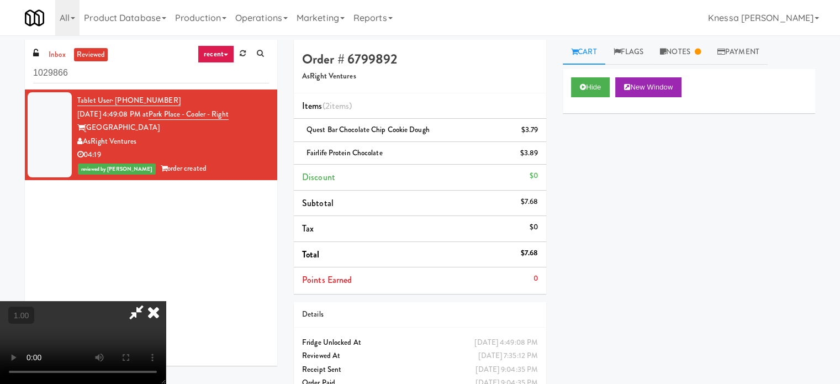
click at [166, 301] on video at bounding box center [83, 342] width 166 height 83
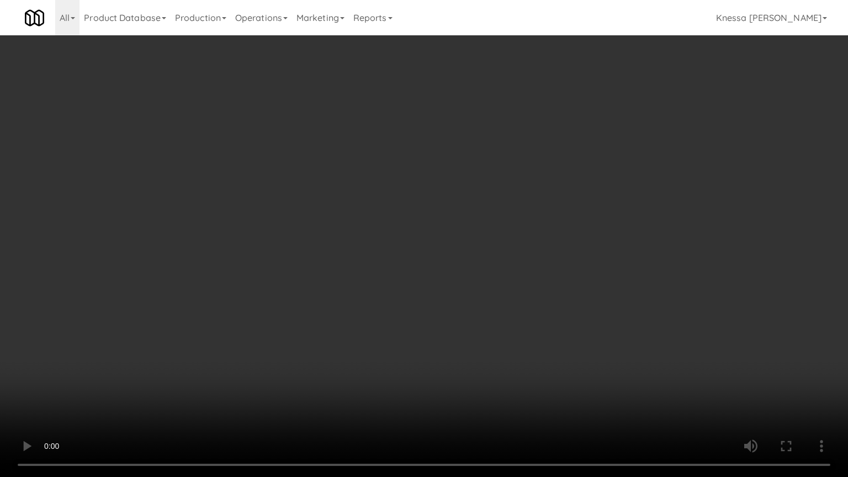
click at [356, 354] on video at bounding box center [424, 238] width 848 height 477
click at [371, 354] on video at bounding box center [424, 238] width 848 height 477
click at [108, 192] on video at bounding box center [424, 238] width 848 height 477
click at [190, 163] on video at bounding box center [424, 238] width 848 height 477
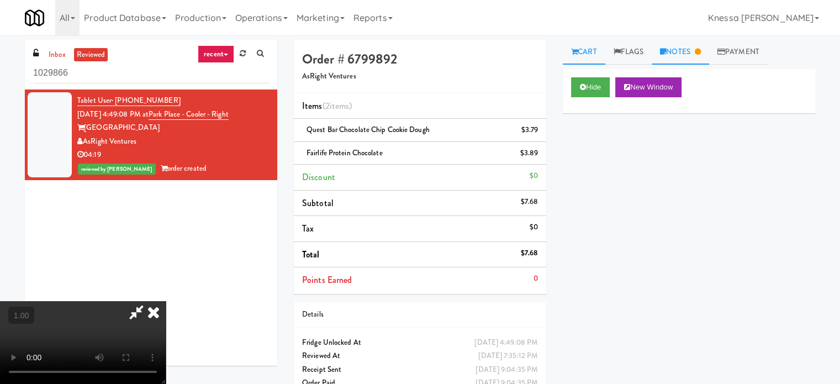
click at [671, 59] on link "Notes" at bounding box center [679, 52] width 57 height 25
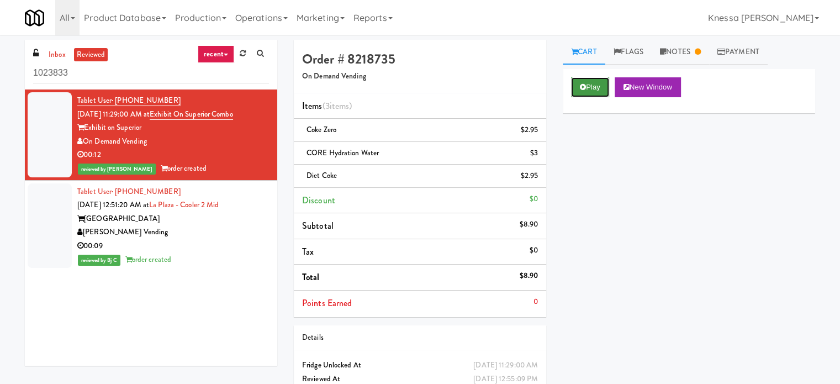
click at [606, 81] on button "Play" at bounding box center [590, 87] width 38 height 20
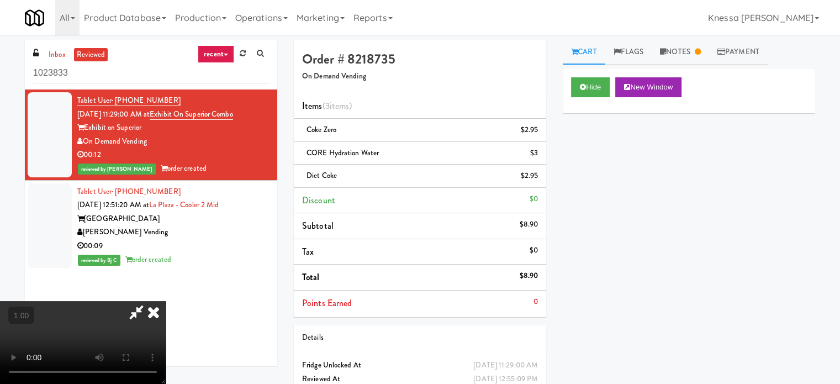
click at [166, 301] on video at bounding box center [83, 342] width 166 height 83
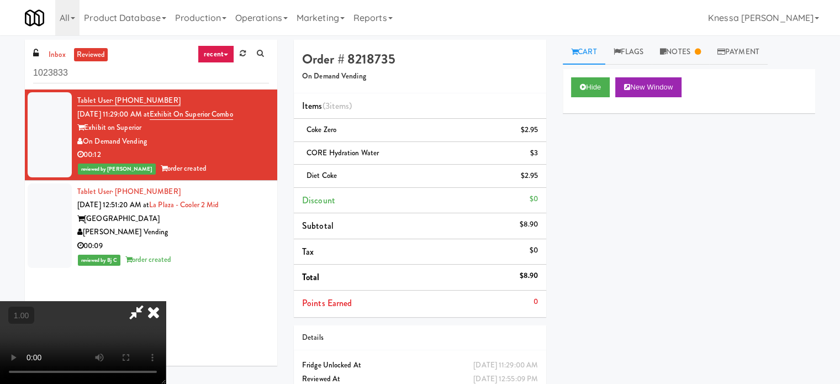
click at [166, 301] on video at bounding box center [83, 342] width 166 height 83
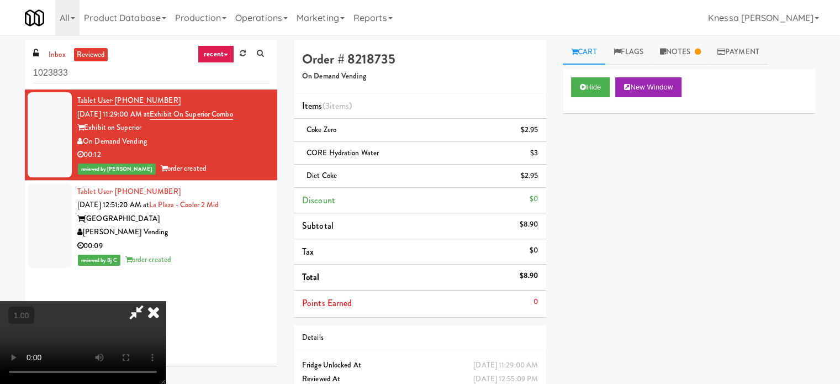
click at [166, 301] on video at bounding box center [83, 342] width 166 height 83
click at [703, 44] on link "Notes" at bounding box center [679, 52] width 57 height 25
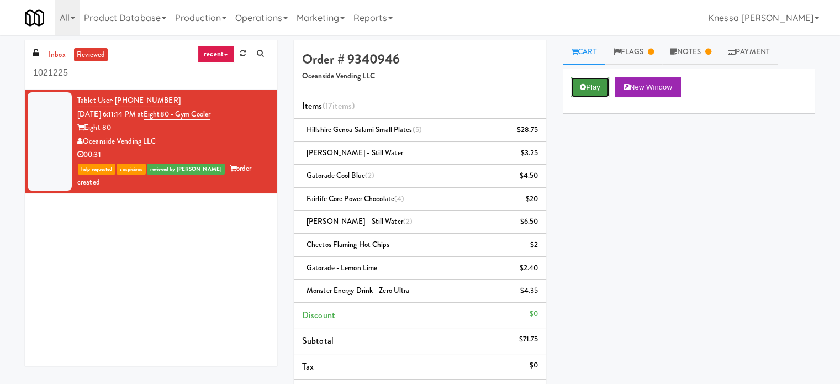
click at [598, 83] on button "Play" at bounding box center [590, 87] width 38 height 20
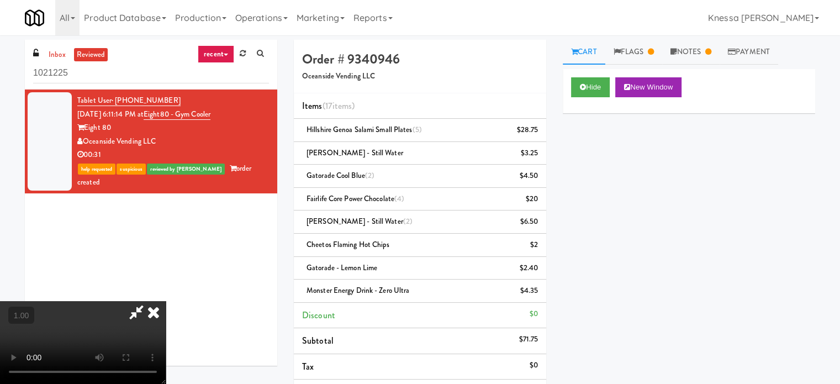
scroll to position [23, 0]
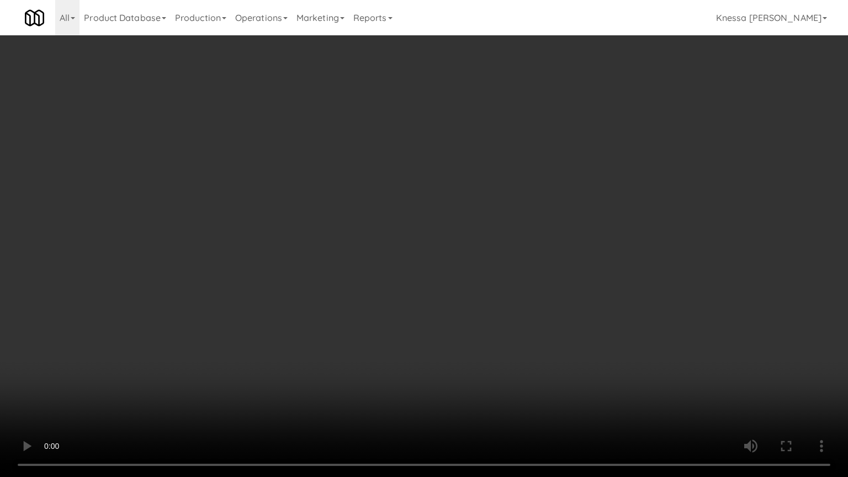
click at [451, 286] on video at bounding box center [424, 238] width 848 height 477
click at [451, 277] on video at bounding box center [424, 238] width 848 height 477
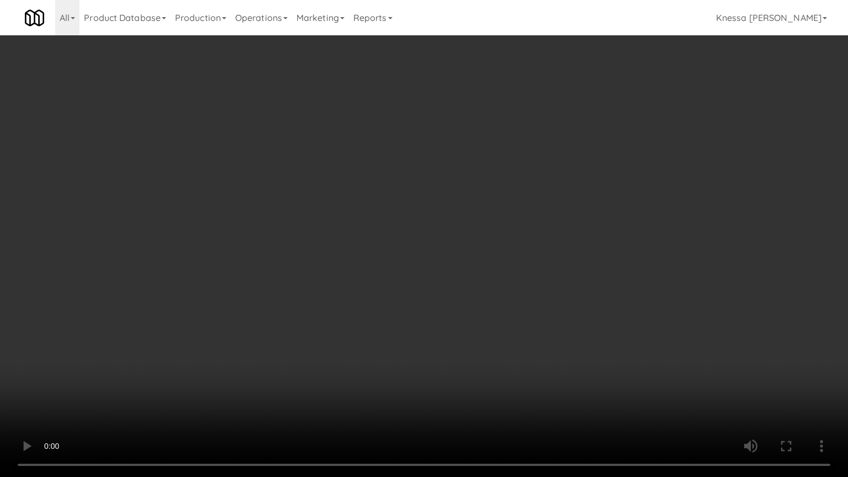
click at [451, 167] on video at bounding box center [424, 238] width 848 height 477
click at [263, 354] on video at bounding box center [424, 238] width 848 height 477
click at [353, 262] on video at bounding box center [424, 238] width 848 height 477
click at [325, 298] on video at bounding box center [424, 238] width 848 height 477
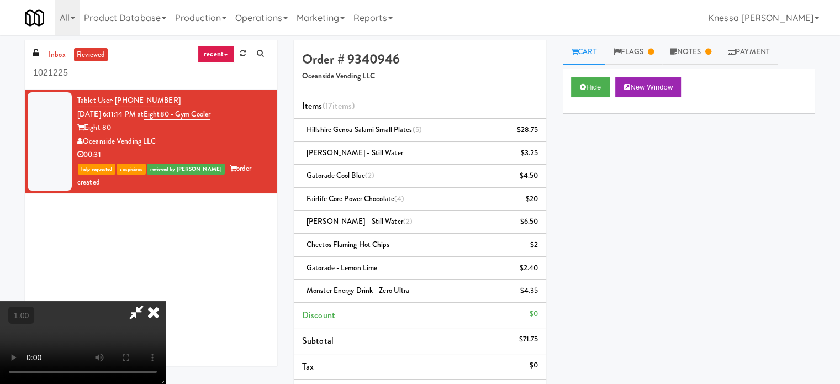
scroll to position [0, 0]
click at [534, 153] on div "$3.25" at bounding box center [530, 153] width 18 height 14
click at [149, 301] on icon at bounding box center [136, 312] width 25 height 22
click at [166, 301] on icon at bounding box center [153, 312] width 24 height 22
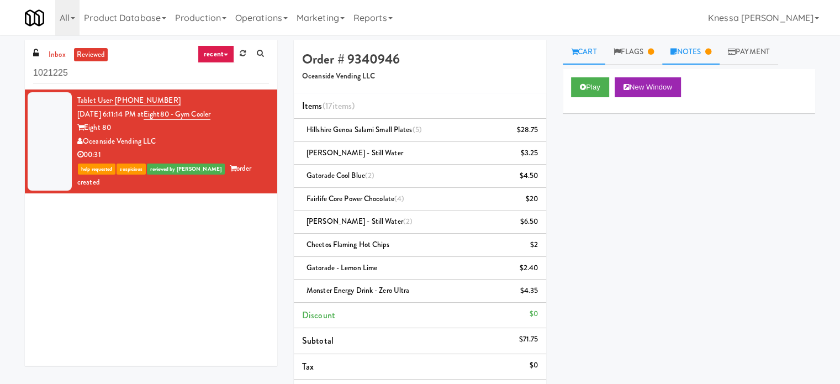
click at [676, 54] on icon at bounding box center [673, 51] width 6 height 7
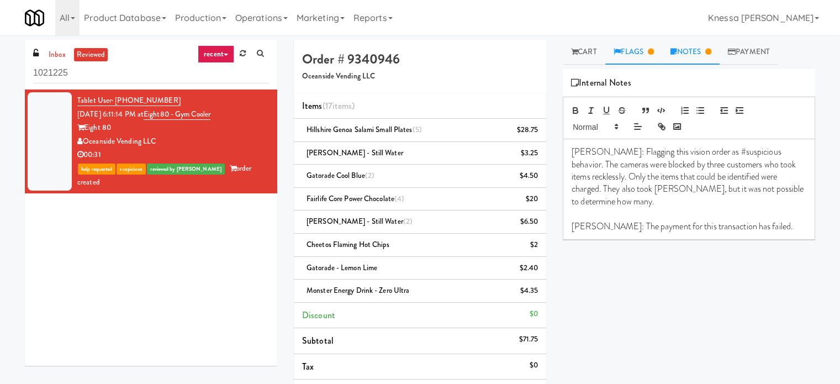
click at [638, 57] on link "Flags" at bounding box center [633, 52] width 57 height 25
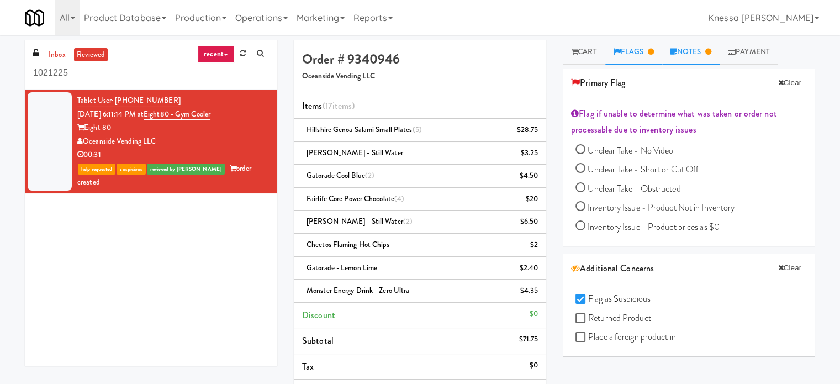
click at [693, 56] on link "Notes" at bounding box center [690, 52] width 57 height 25
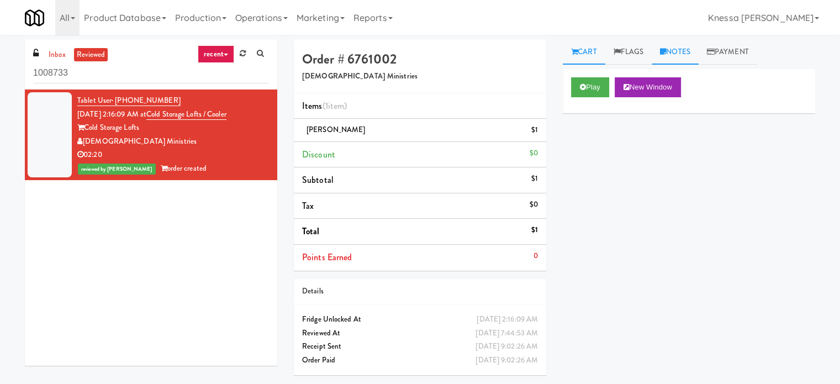
click at [672, 48] on link "Notes" at bounding box center [674, 52] width 47 height 25
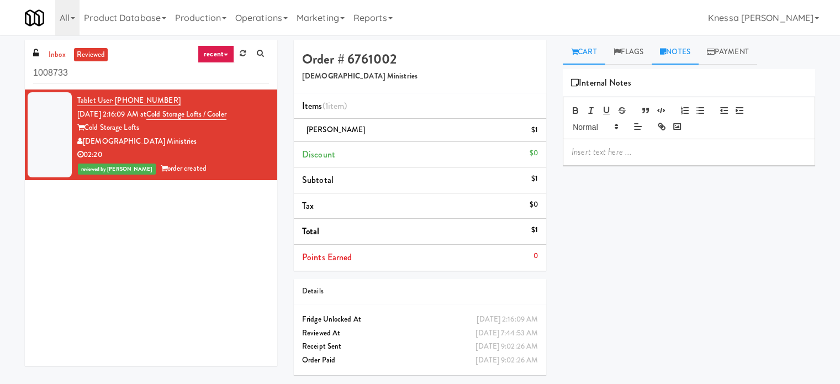
click at [568, 55] on link "Cart" at bounding box center [584, 52] width 43 height 25
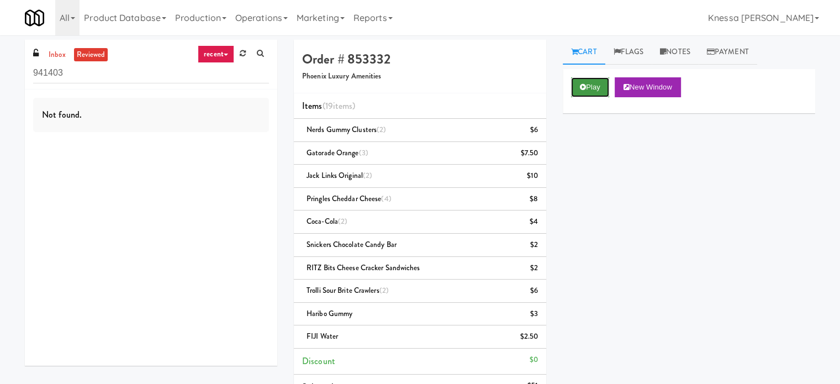
click at [605, 81] on button "Play" at bounding box center [590, 87] width 38 height 20
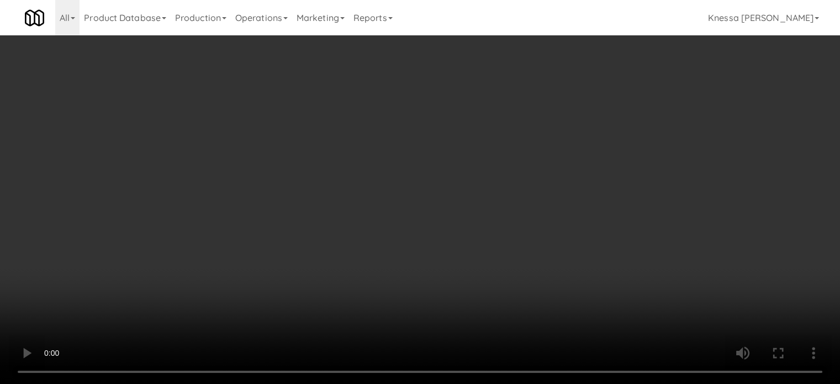
scroll to position [23, 0]
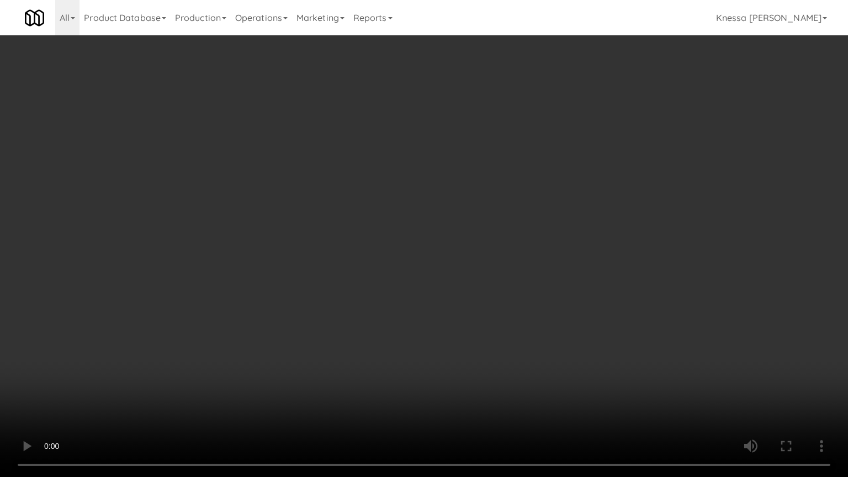
click at [522, 363] on video at bounding box center [424, 238] width 848 height 477
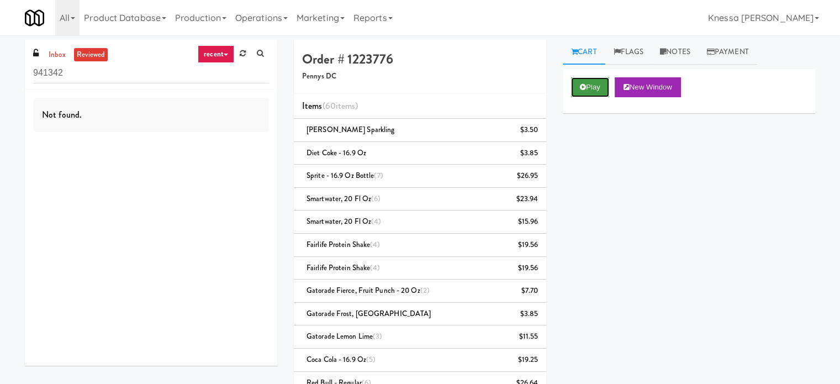
click at [585, 81] on button "Play" at bounding box center [590, 87] width 38 height 20
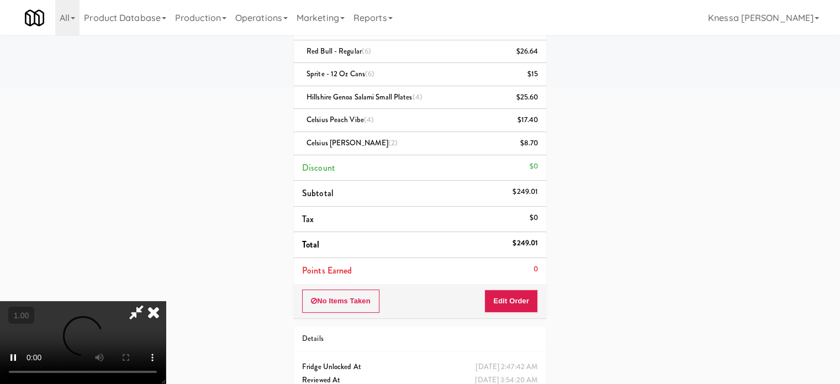
scroll to position [174, 0]
click at [166, 301] on video at bounding box center [83, 342] width 166 height 83
